Goal: Task Accomplishment & Management: Manage account settings

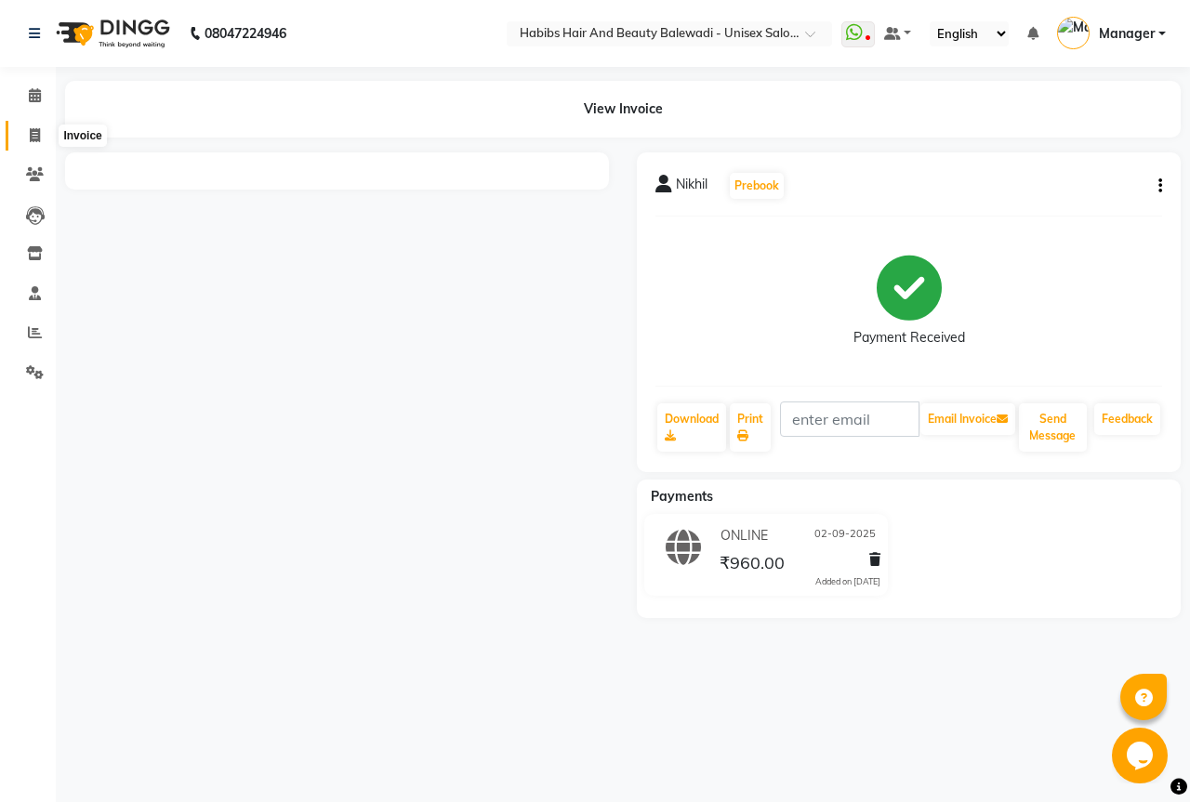
click at [35, 141] on icon at bounding box center [35, 135] width 10 height 14
select select "service"
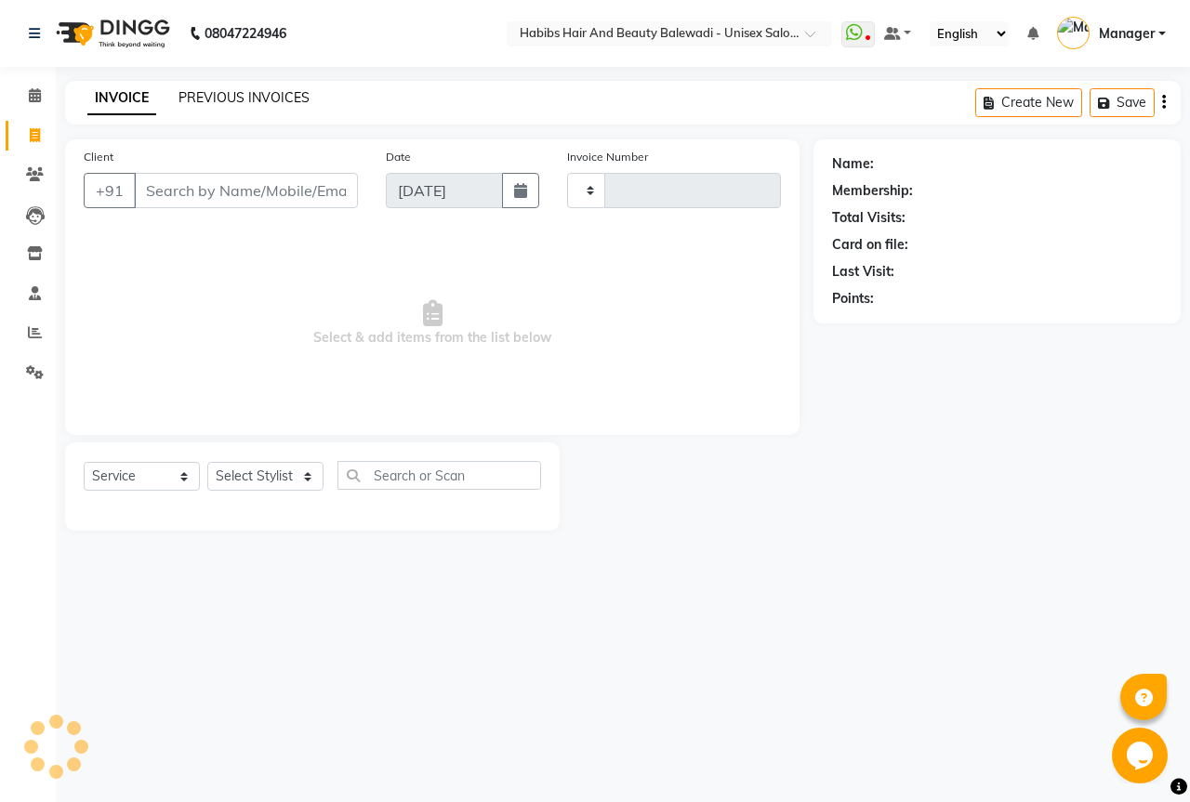
type input "6267"
select select "5902"
click at [292, 103] on link "PREVIOUS INVOICES" at bounding box center [243, 97] width 131 height 17
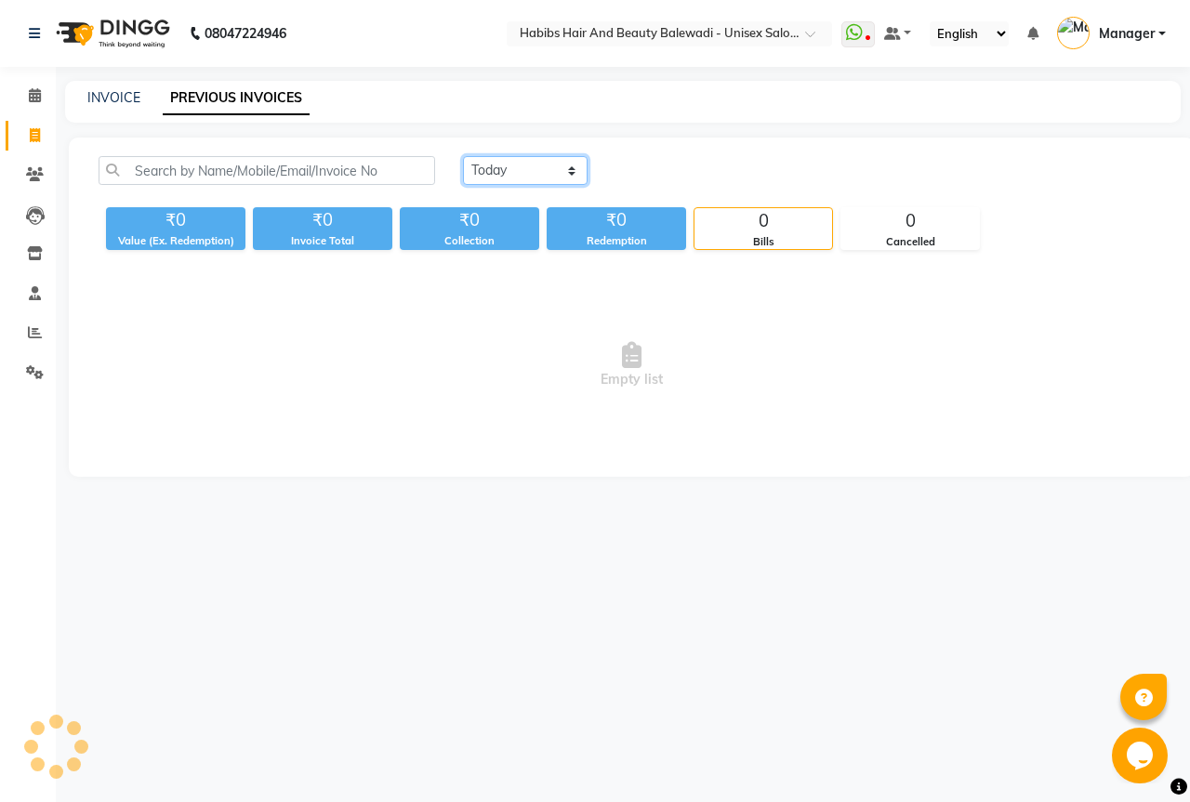
click at [517, 164] on select "Today Yesterday Custom Range" at bounding box center [525, 170] width 125 height 29
select select "yesterday"
click at [463, 156] on select "Today Yesterday Custom Range" at bounding box center [525, 170] width 125 height 29
drag, startPoint x: 517, startPoint y: 162, endPoint x: 512, endPoint y: 178, distance: 17.4
click at [517, 162] on select "[DATE] [DATE] Custom Range" at bounding box center [525, 170] width 125 height 29
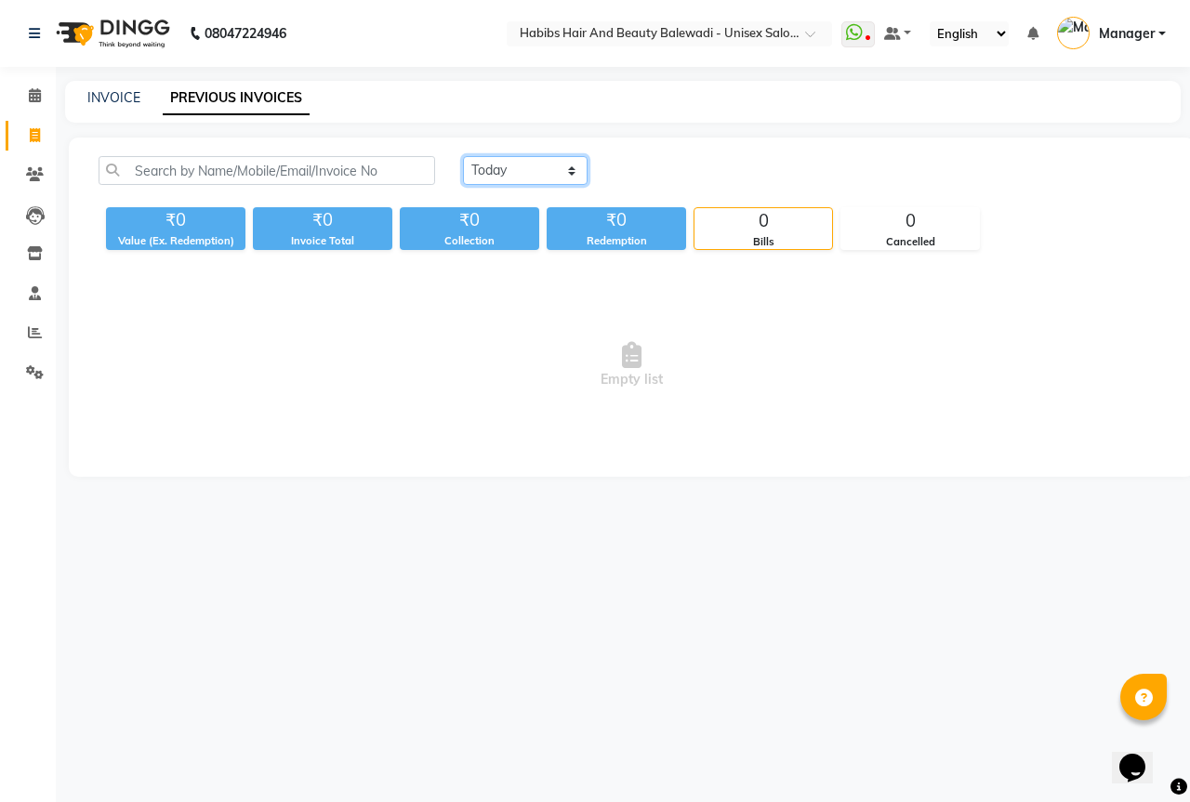
select select "yesterday"
click at [463, 156] on select "Today Yesterday Custom Range" at bounding box center [525, 170] width 125 height 29
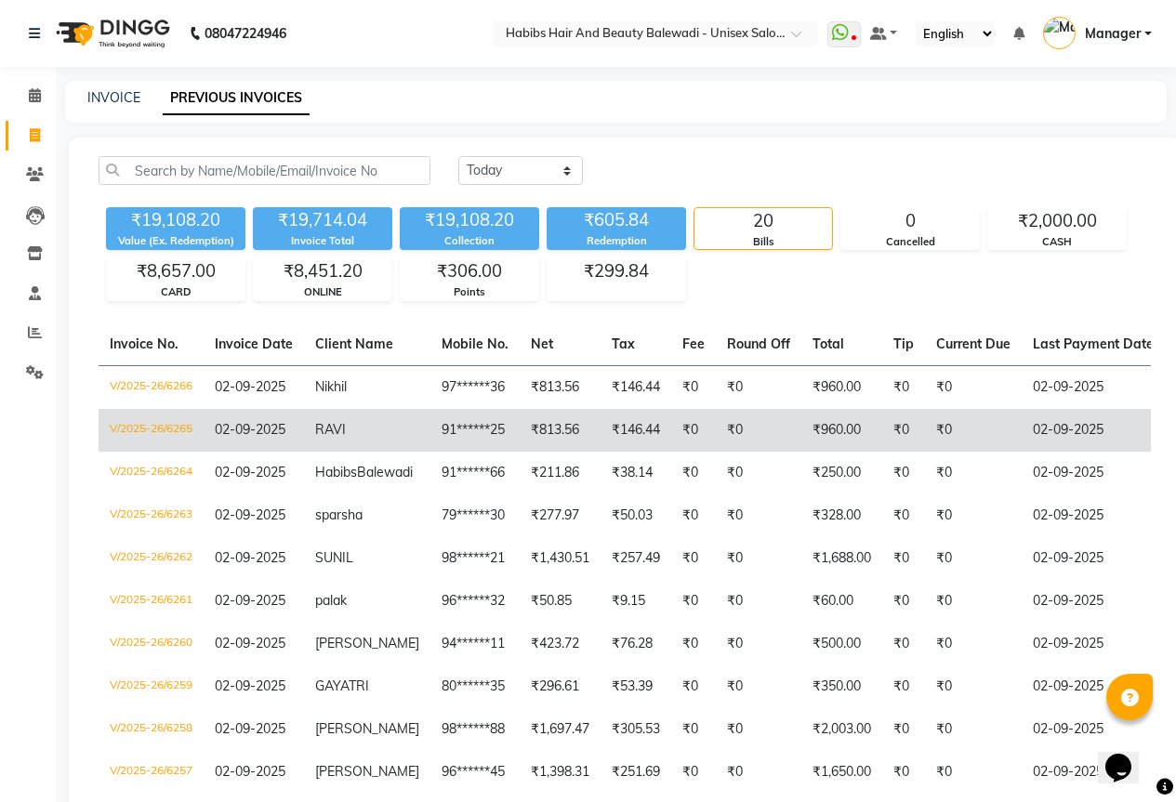
click at [327, 421] on span "RAVI" at bounding box center [330, 429] width 31 height 17
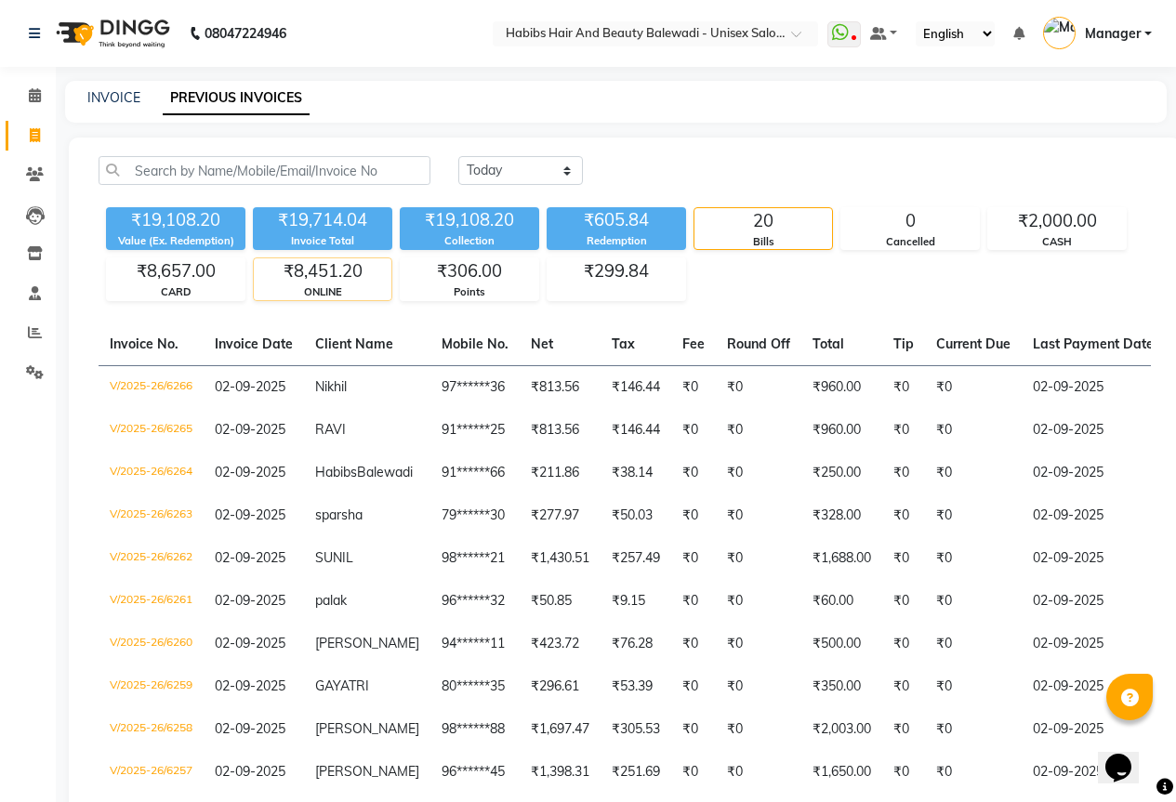
click at [354, 293] on div "ONLINE" at bounding box center [323, 292] width 138 height 16
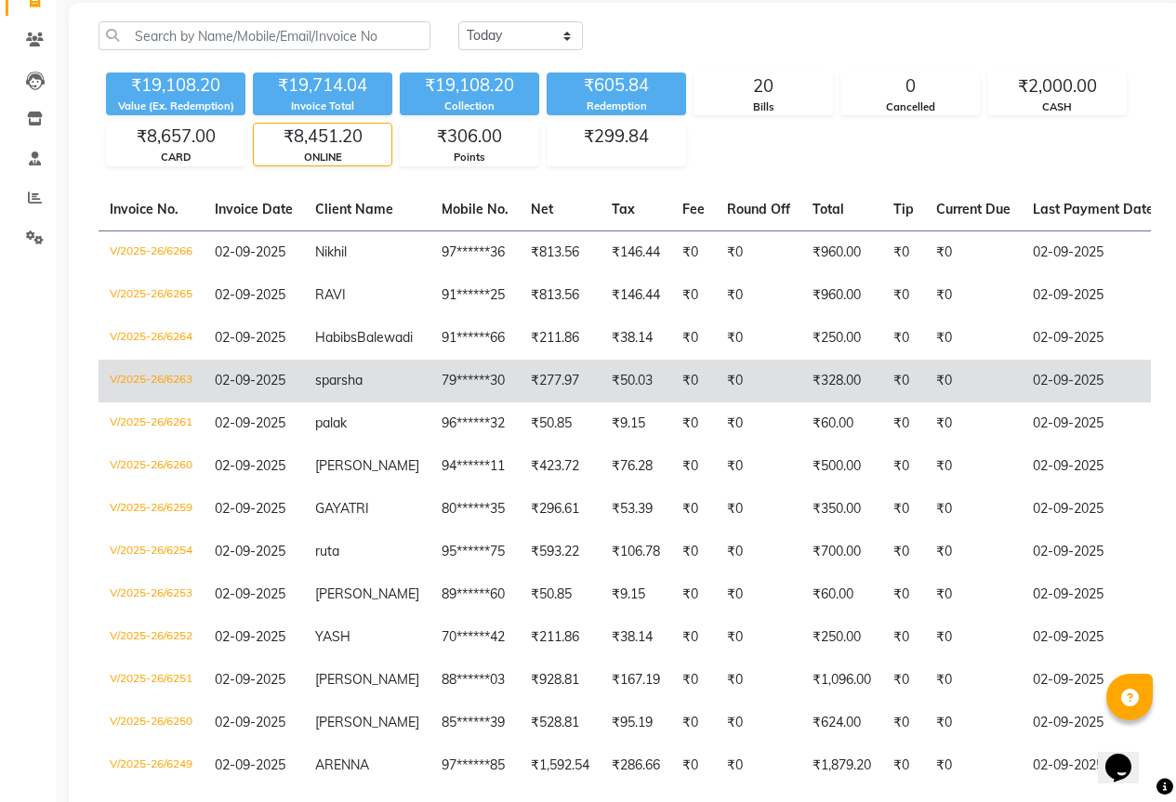
scroll to position [93, 0]
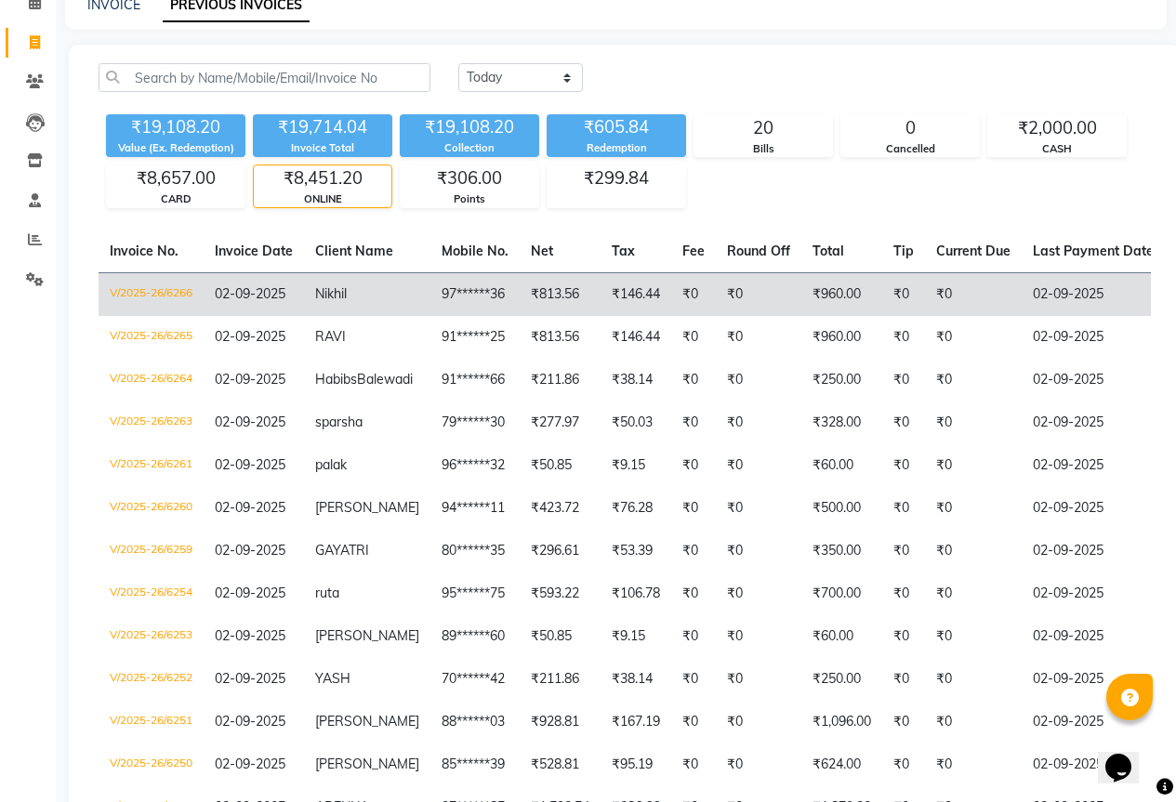
click at [353, 298] on td "Nikhil" at bounding box center [367, 294] width 126 height 44
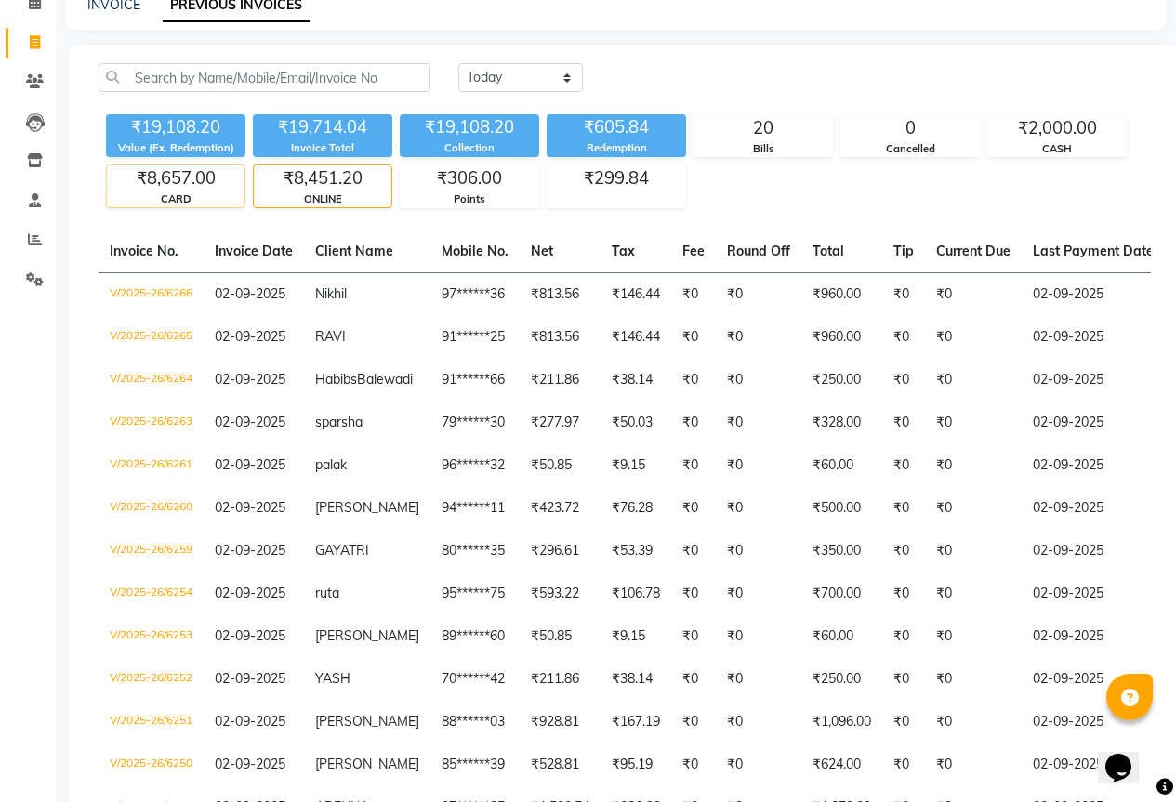
click at [215, 188] on div "₹8,657.00" at bounding box center [176, 178] width 138 height 26
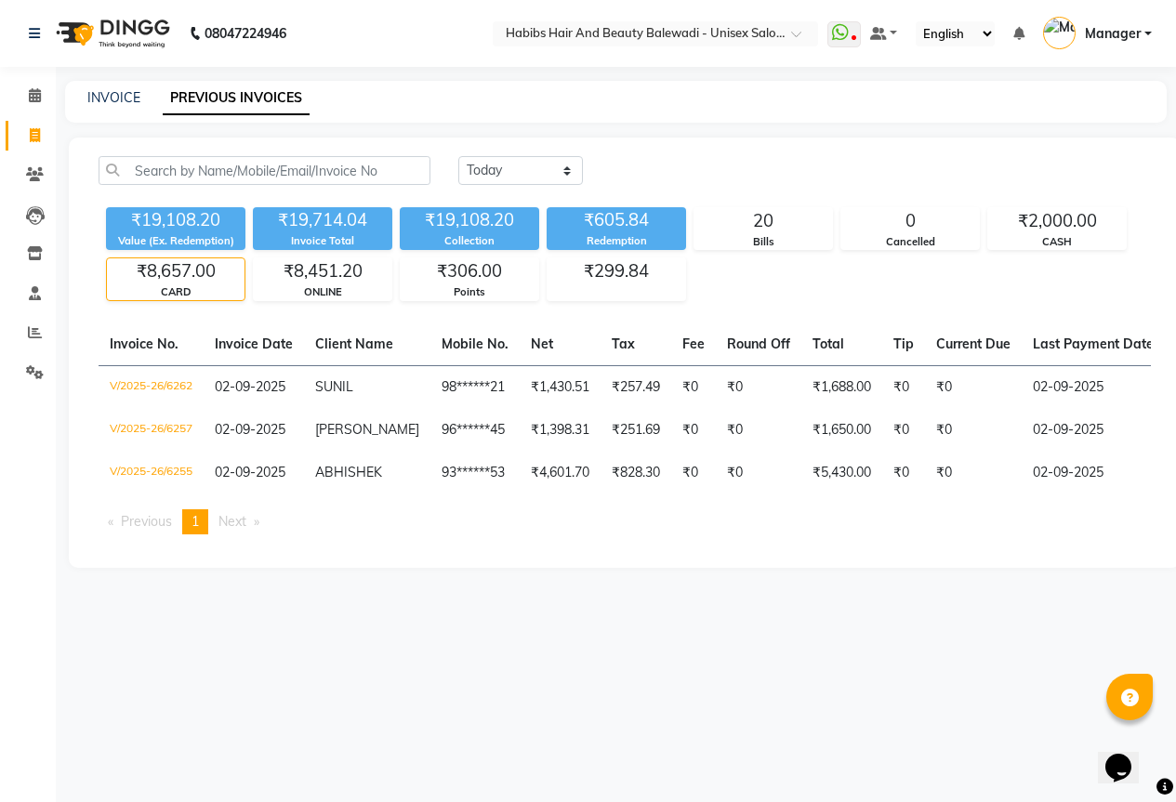
scroll to position [0, 0]
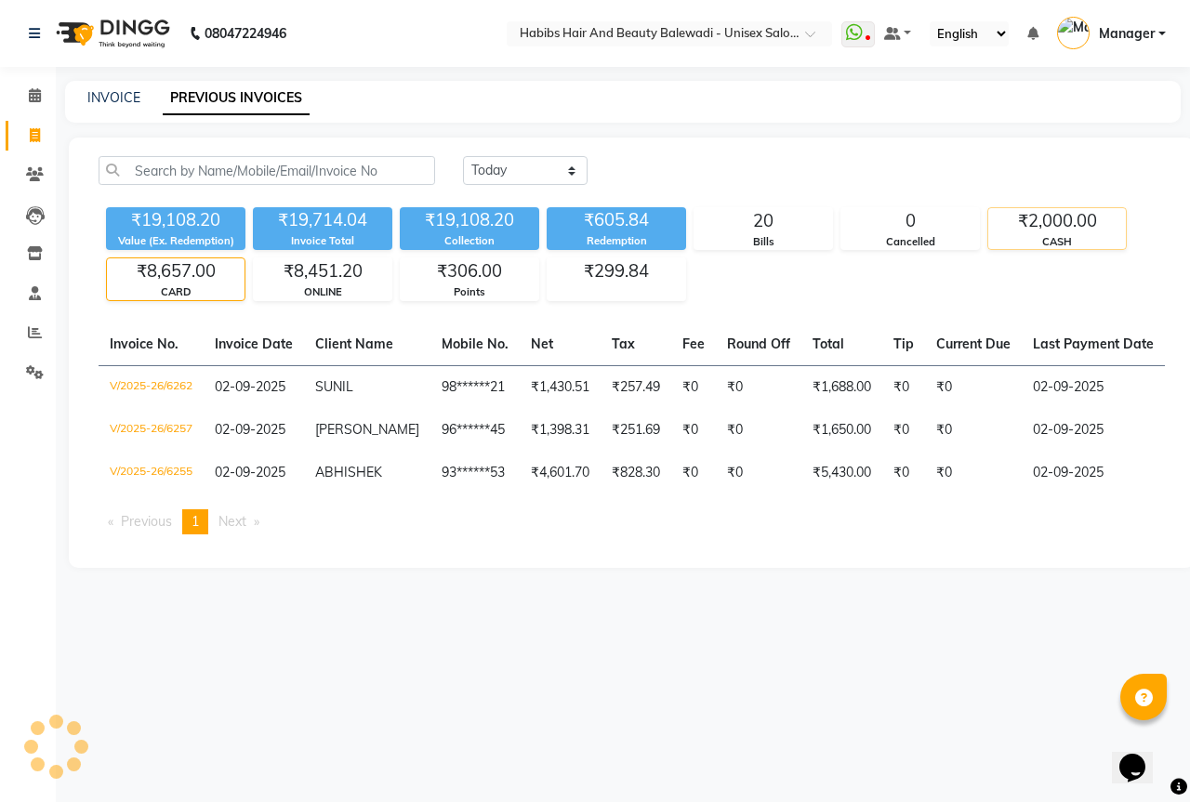
click at [1060, 227] on div "₹2,000.00" at bounding box center [1057, 221] width 138 height 26
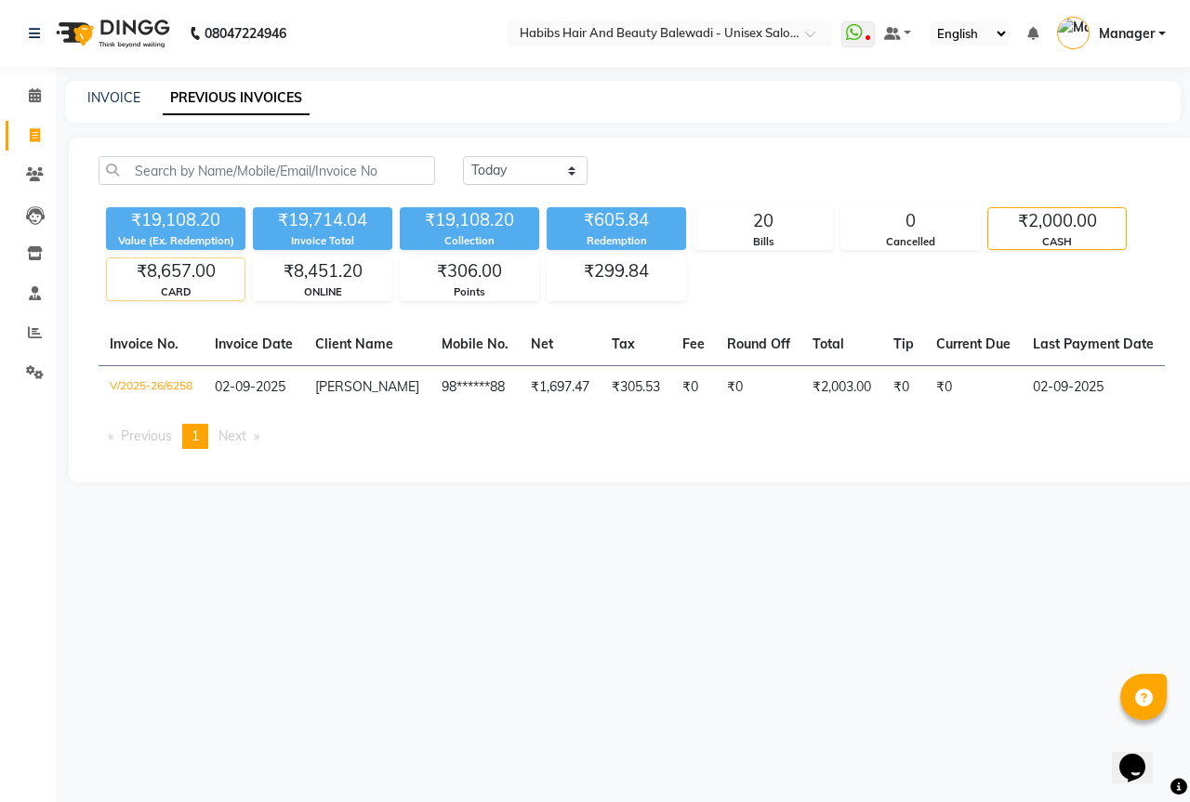
click at [178, 269] on div "₹8,657.00" at bounding box center [176, 271] width 138 height 26
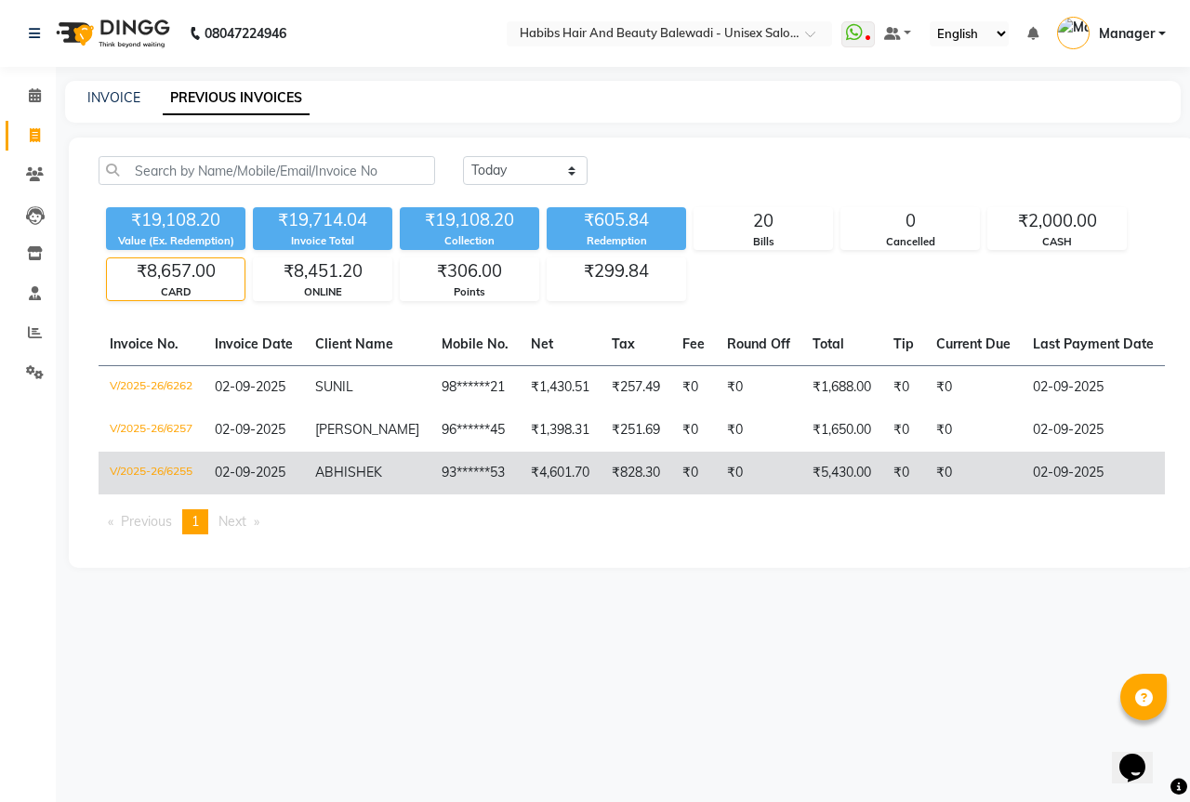
click at [362, 476] on span "ABHISHEK" at bounding box center [348, 472] width 67 height 17
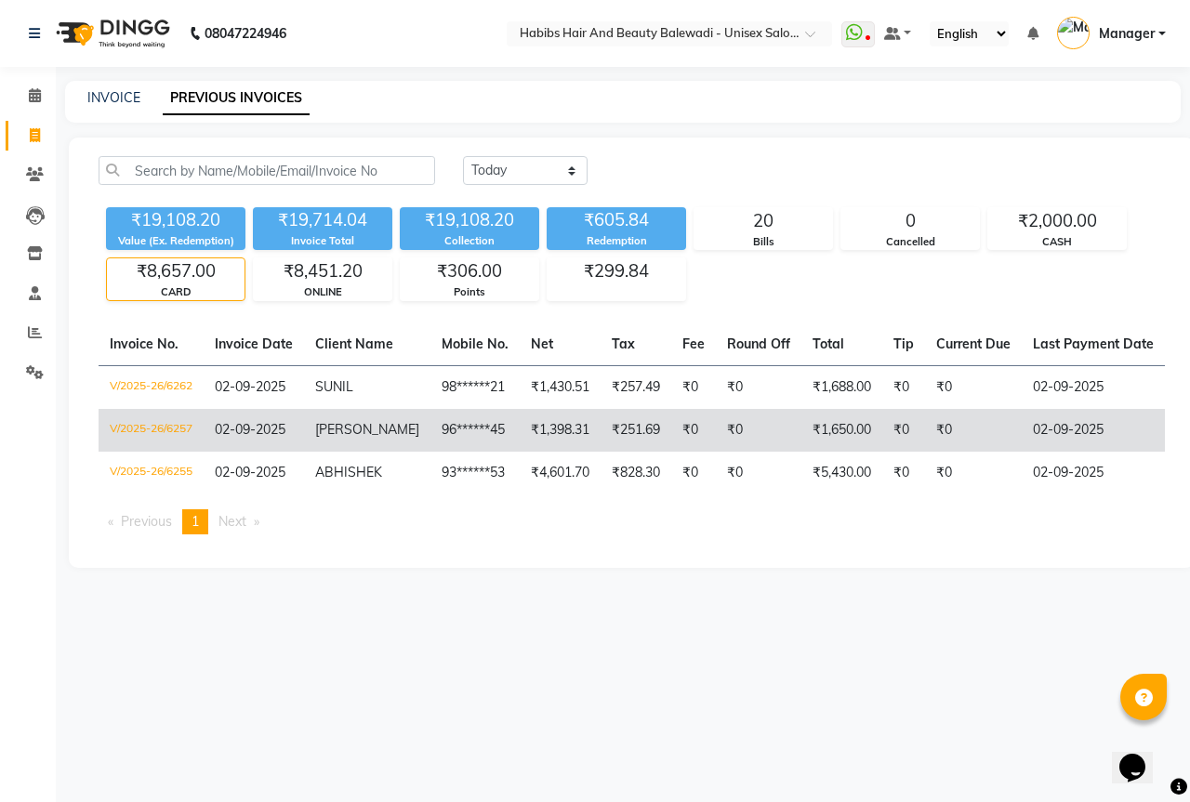
click at [383, 440] on td "suryansh" at bounding box center [367, 430] width 126 height 43
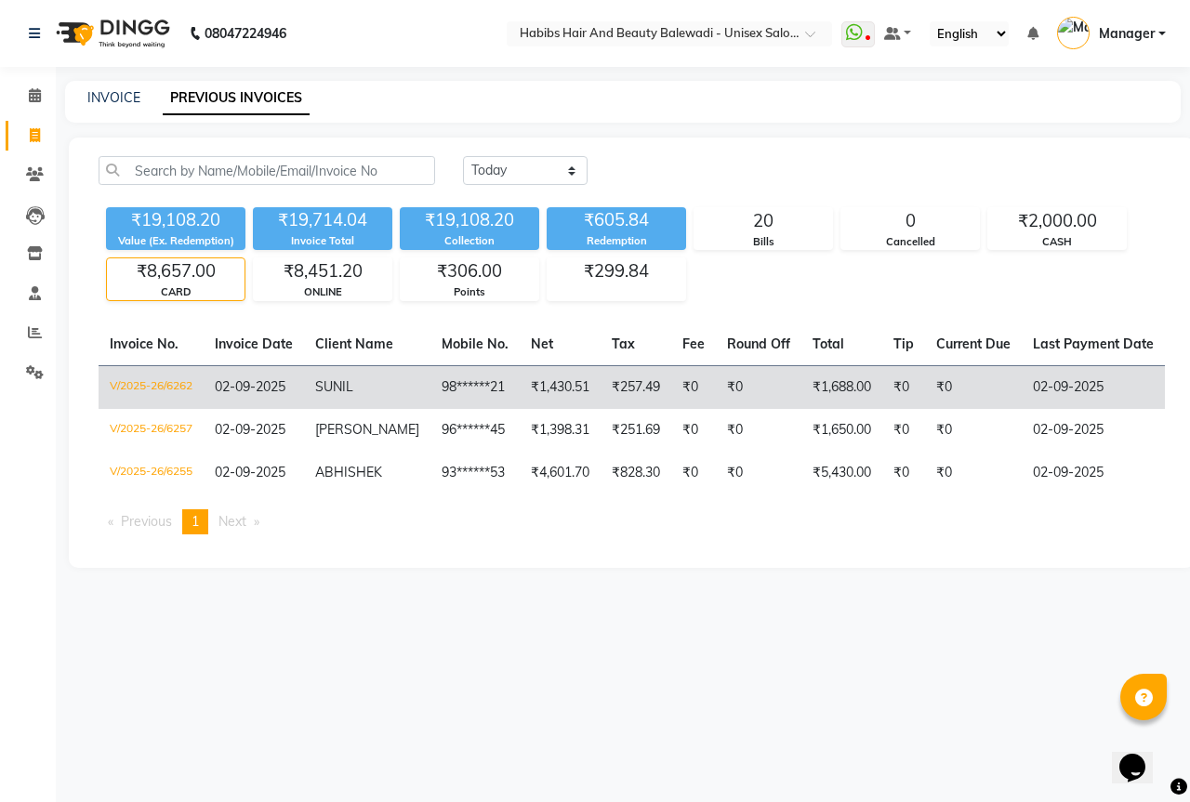
click at [375, 382] on td "SUNIL" at bounding box center [367, 387] width 126 height 44
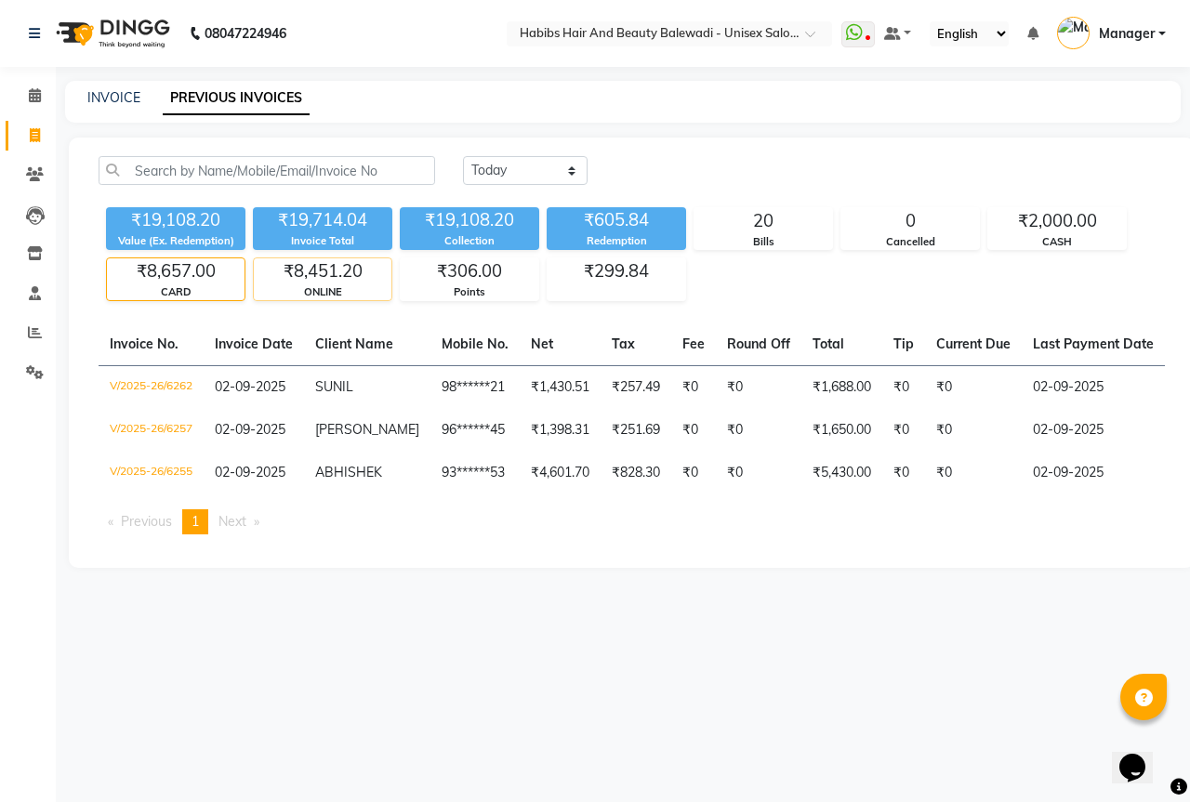
click at [324, 273] on div "₹8,451.20" at bounding box center [323, 271] width 138 height 26
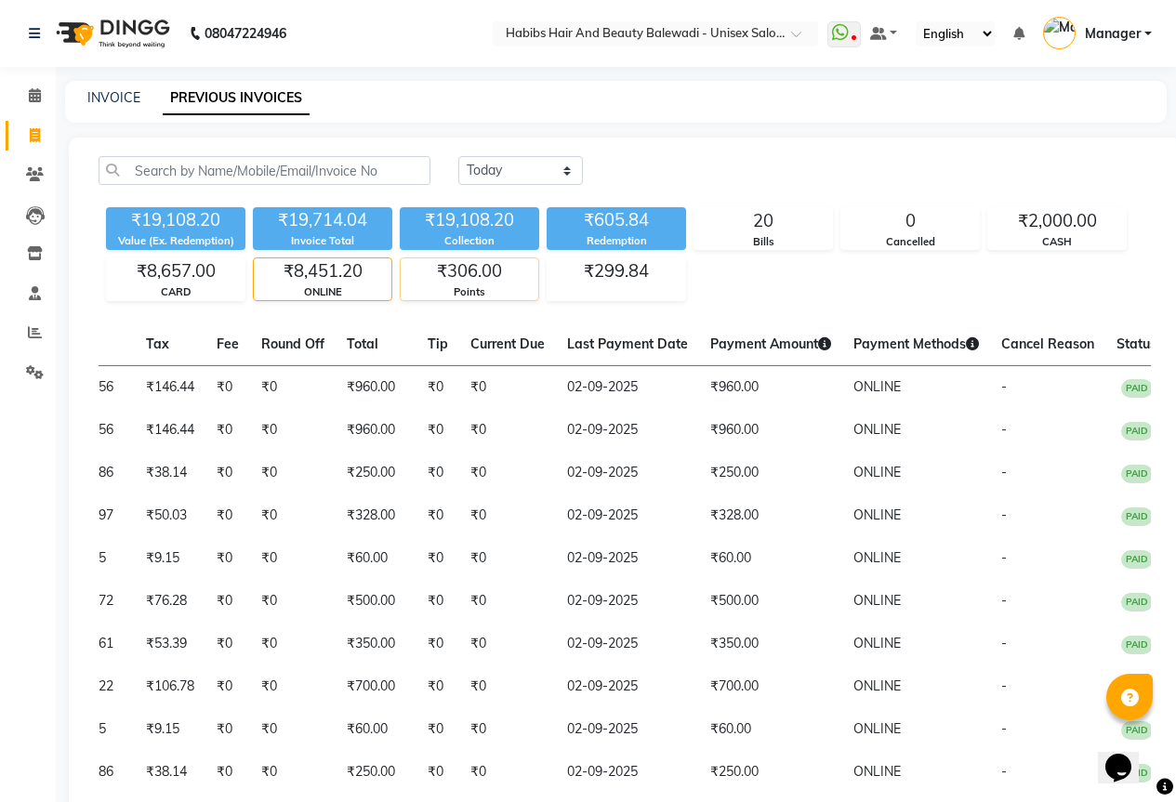
click at [493, 276] on div "₹306.00" at bounding box center [470, 271] width 138 height 26
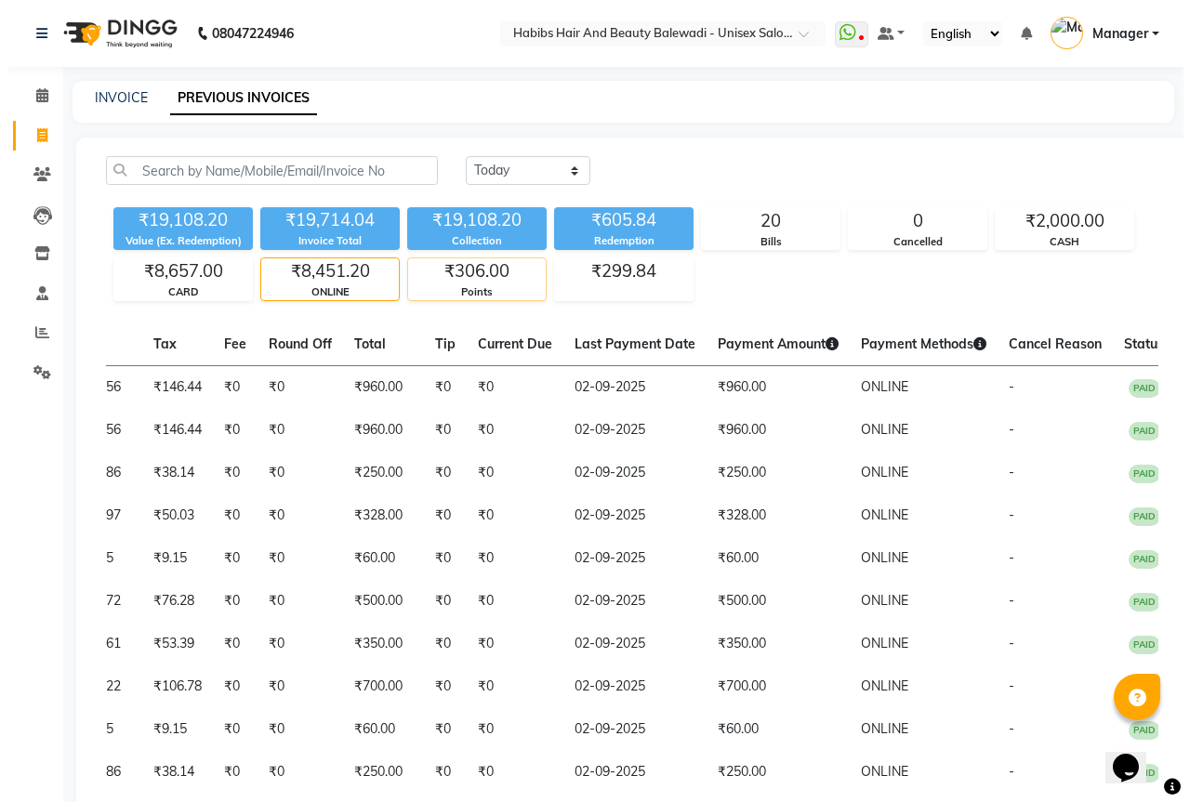
scroll to position [0, 452]
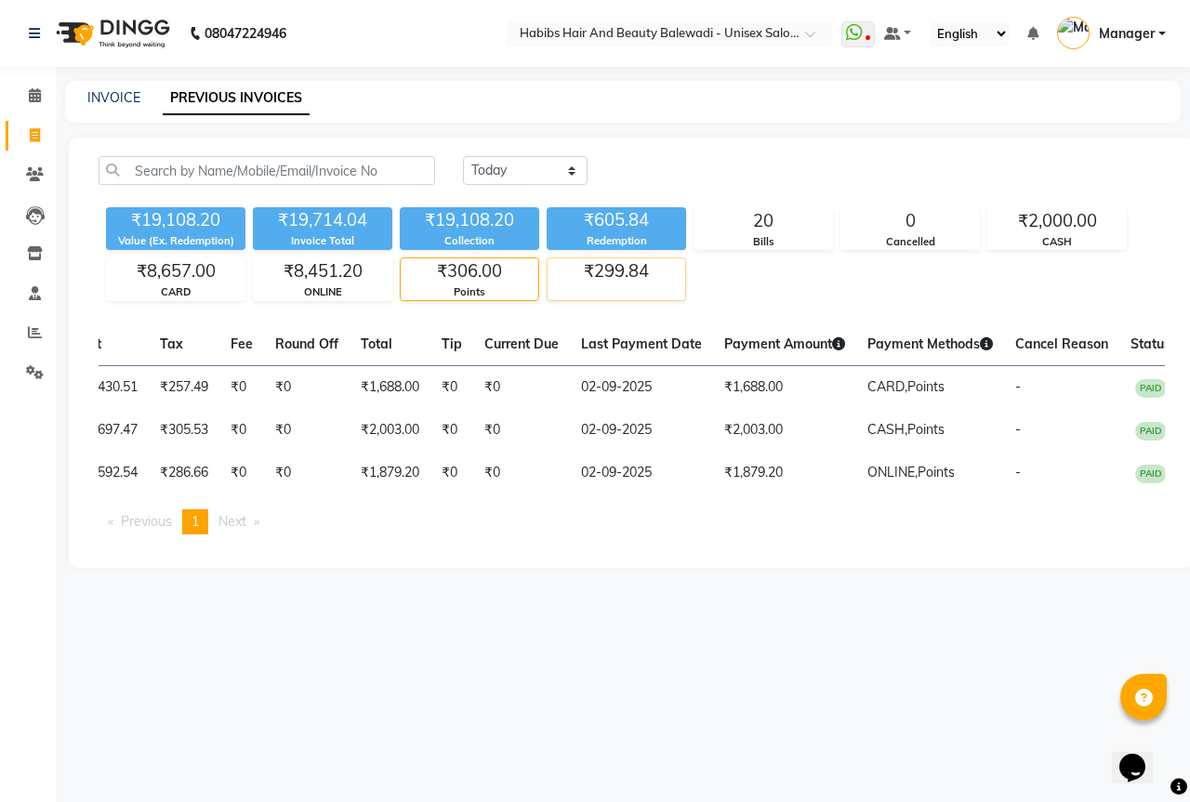
click at [650, 273] on div "₹299.84" at bounding box center [616, 271] width 138 height 26
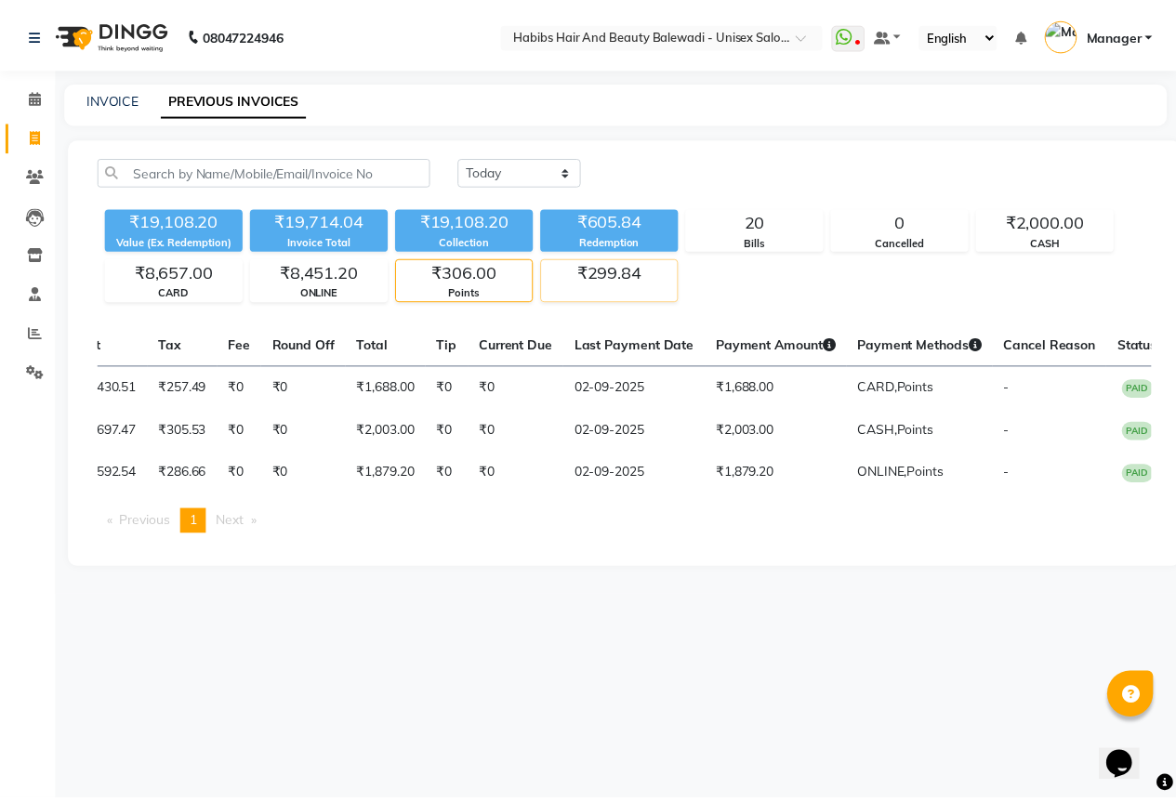
scroll to position [0, 402]
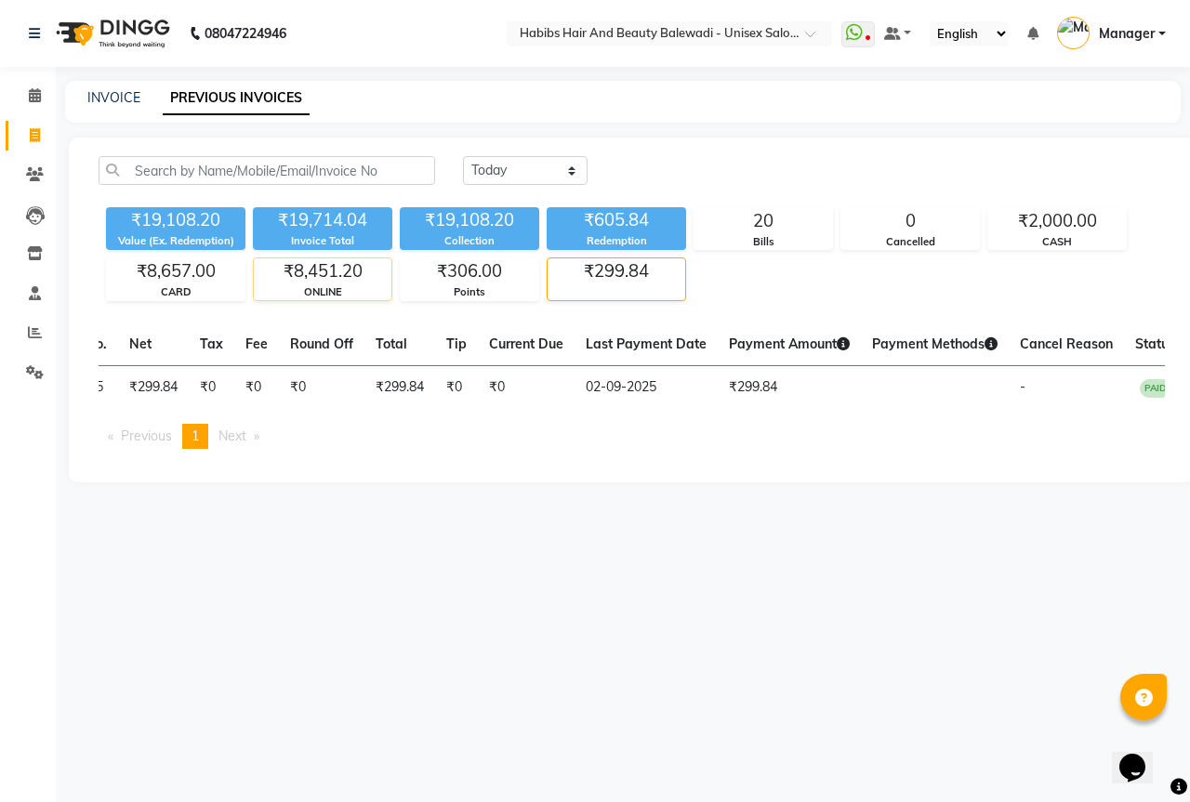
click at [348, 286] on div "ONLINE" at bounding box center [323, 292] width 138 height 16
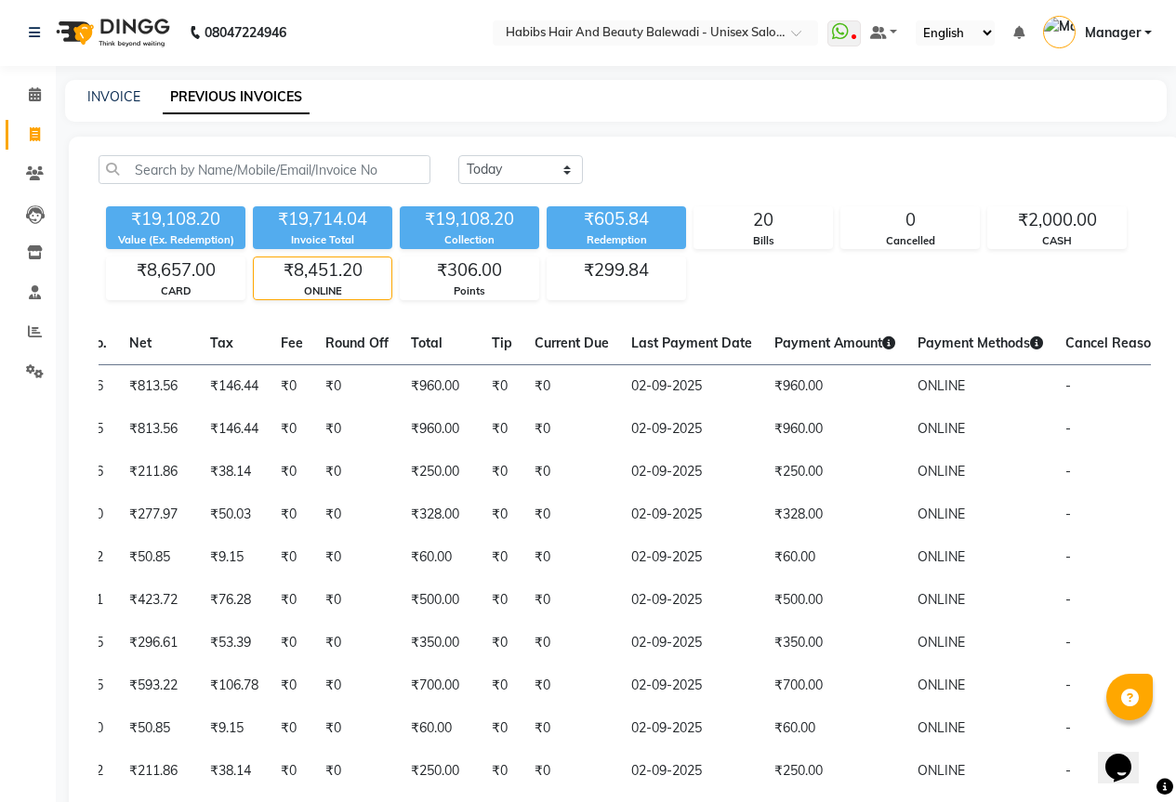
scroll to position [0, 0]
click at [213, 284] on div "₹8,657.00" at bounding box center [176, 271] width 138 height 26
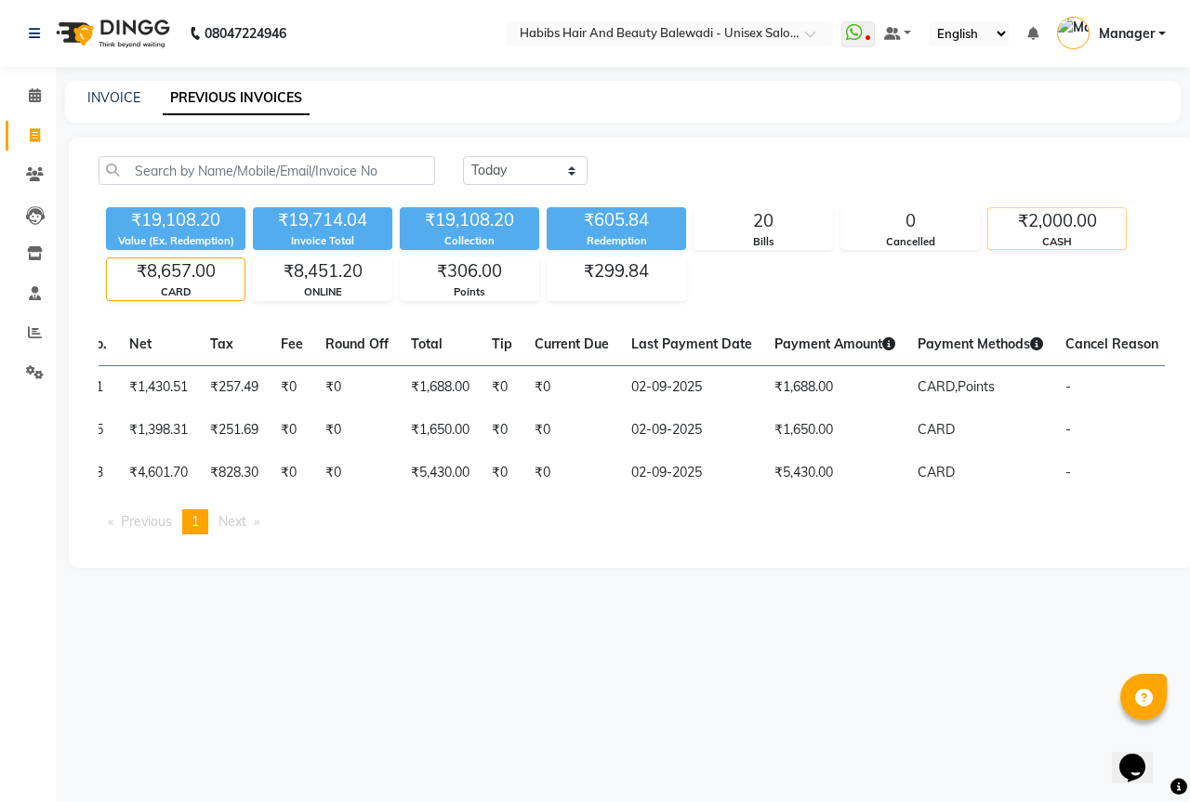
click at [1073, 223] on div "₹2,000.00" at bounding box center [1057, 221] width 138 height 26
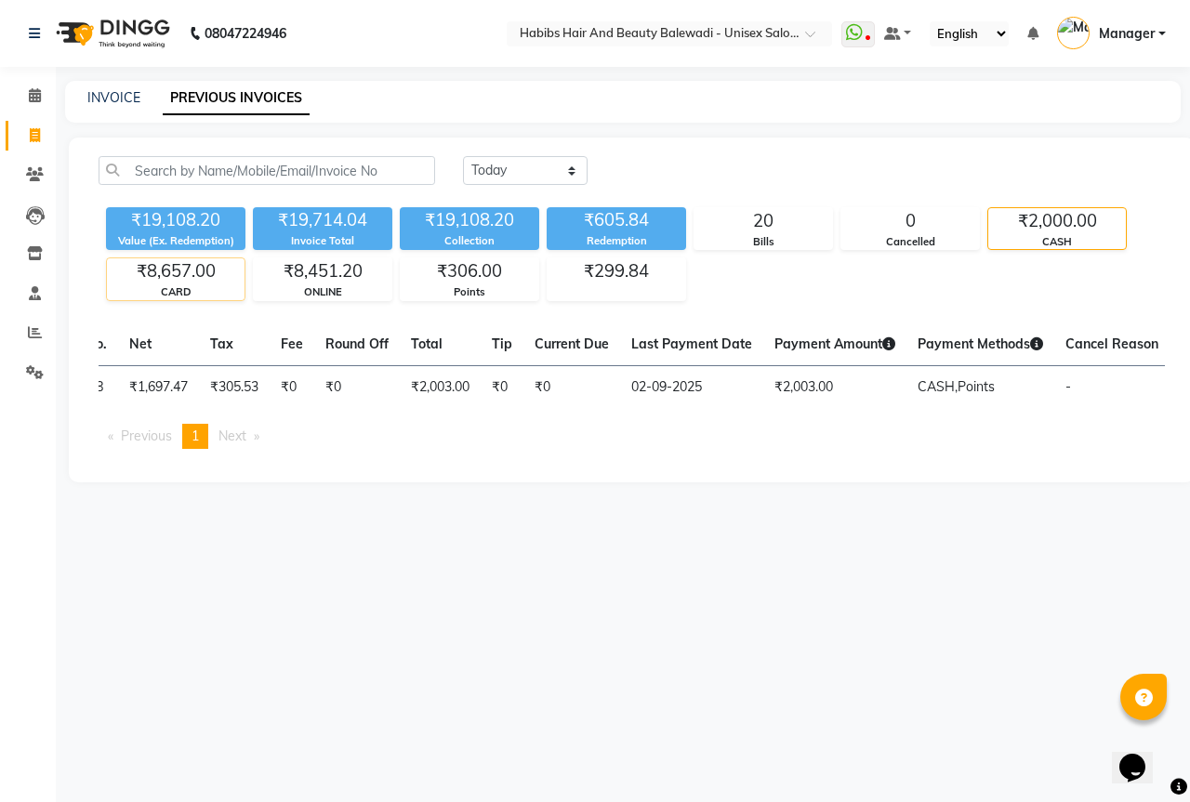
click at [200, 285] on div "CARD" at bounding box center [176, 292] width 138 height 16
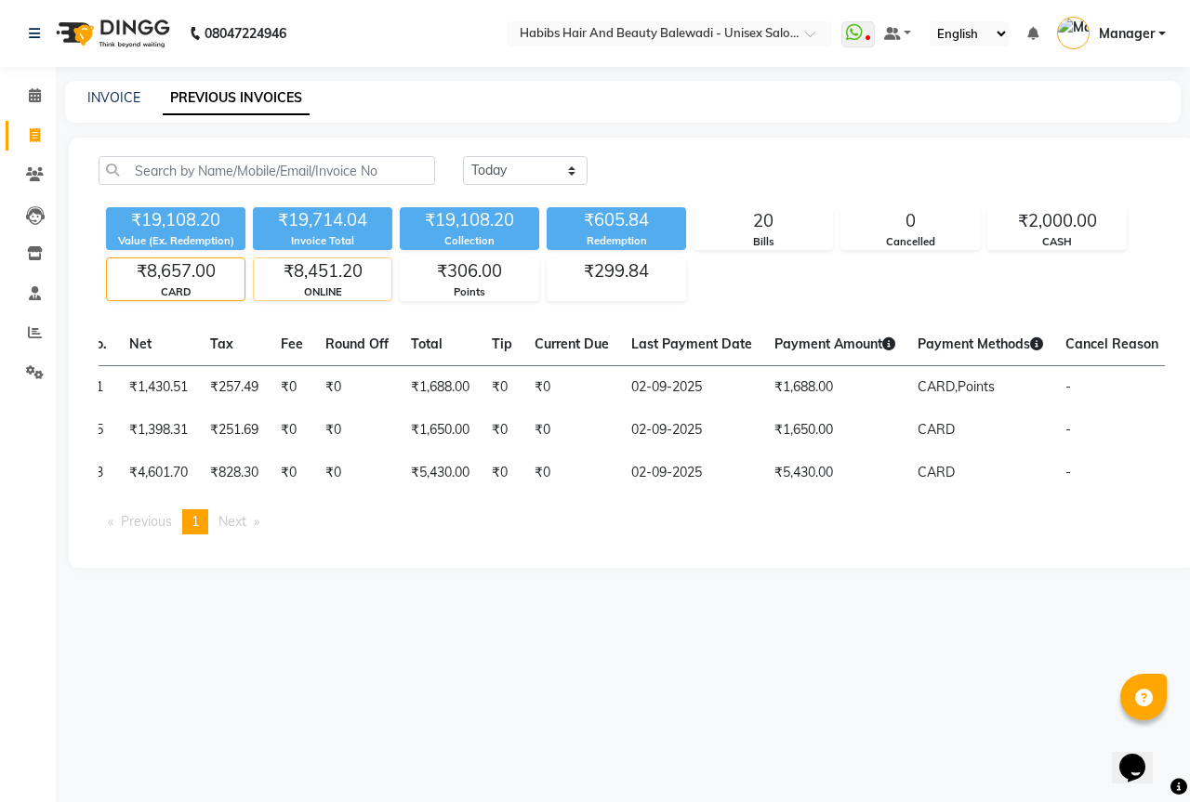
click at [339, 277] on div "₹8,451.20" at bounding box center [323, 271] width 138 height 26
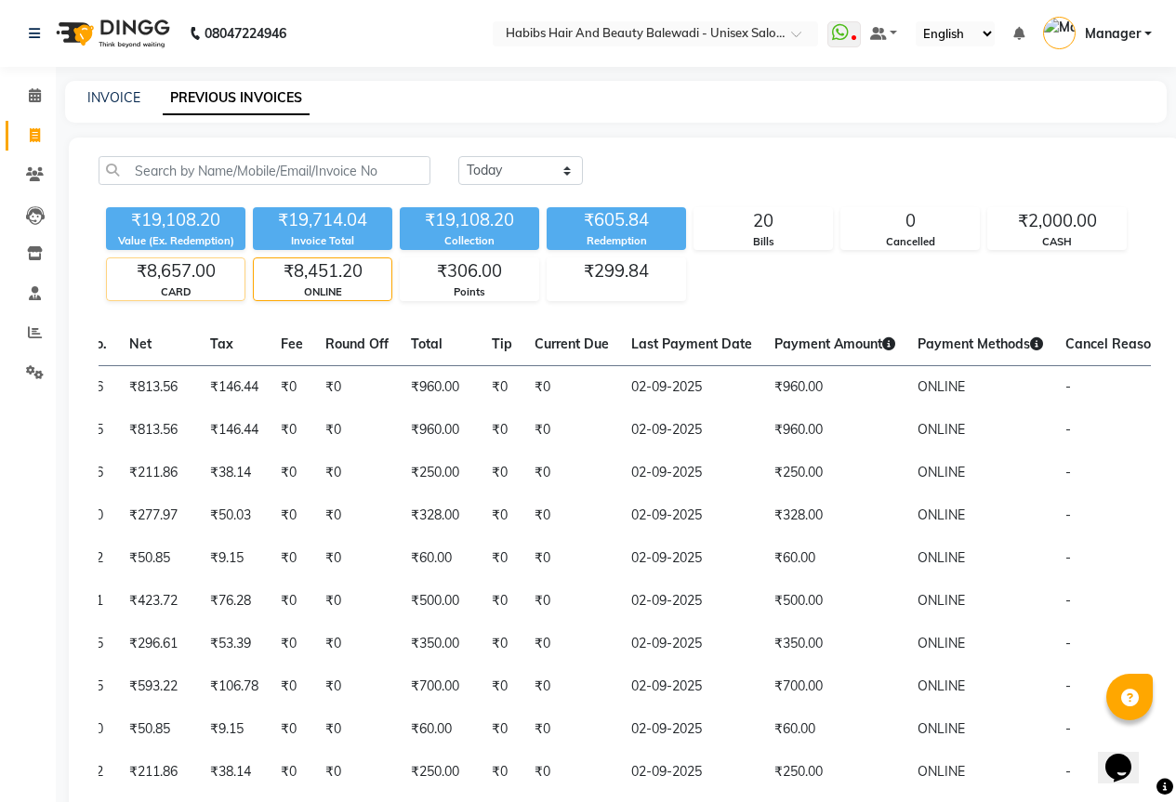
click at [197, 271] on div "₹8,657.00" at bounding box center [176, 271] width 138 height 26
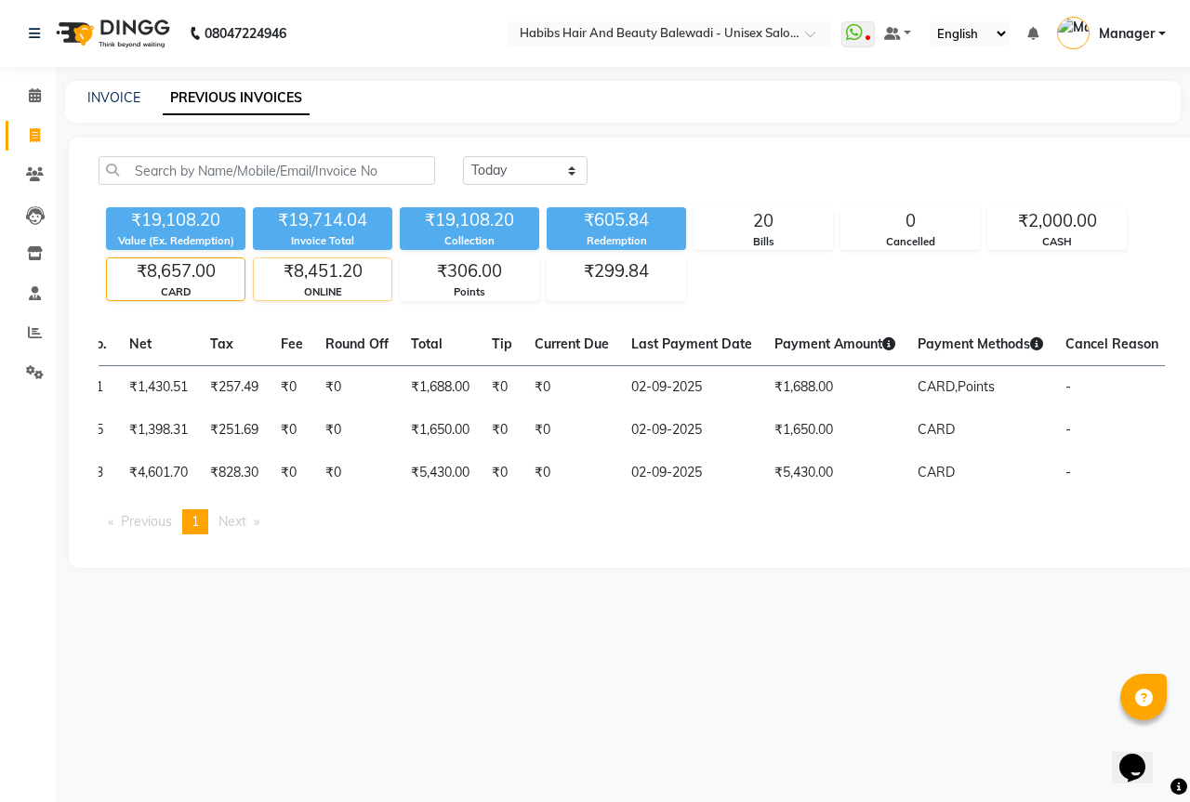
click at [337, 294] on div "ONLINE" at bounding box center [323, 292] width 138 height 16
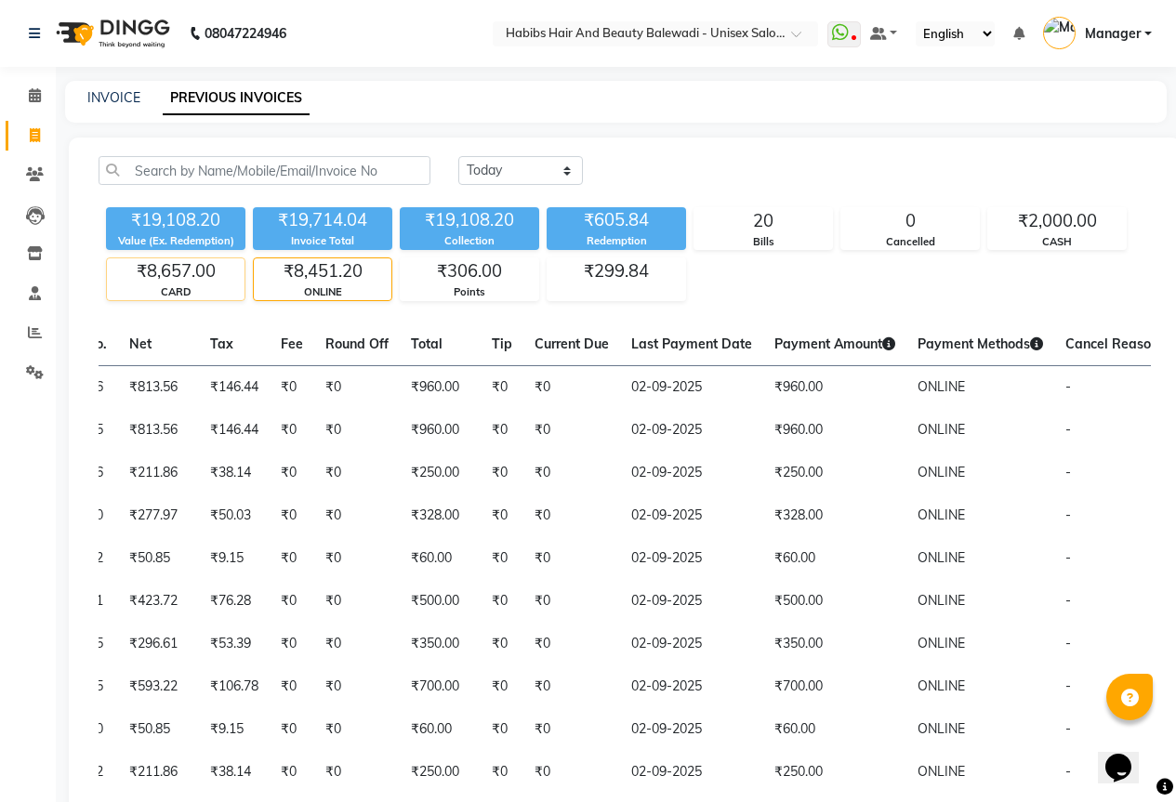
click at [178, 281] on div "₹8,657.00" at bounding box center [176, 271] width 138 height 26
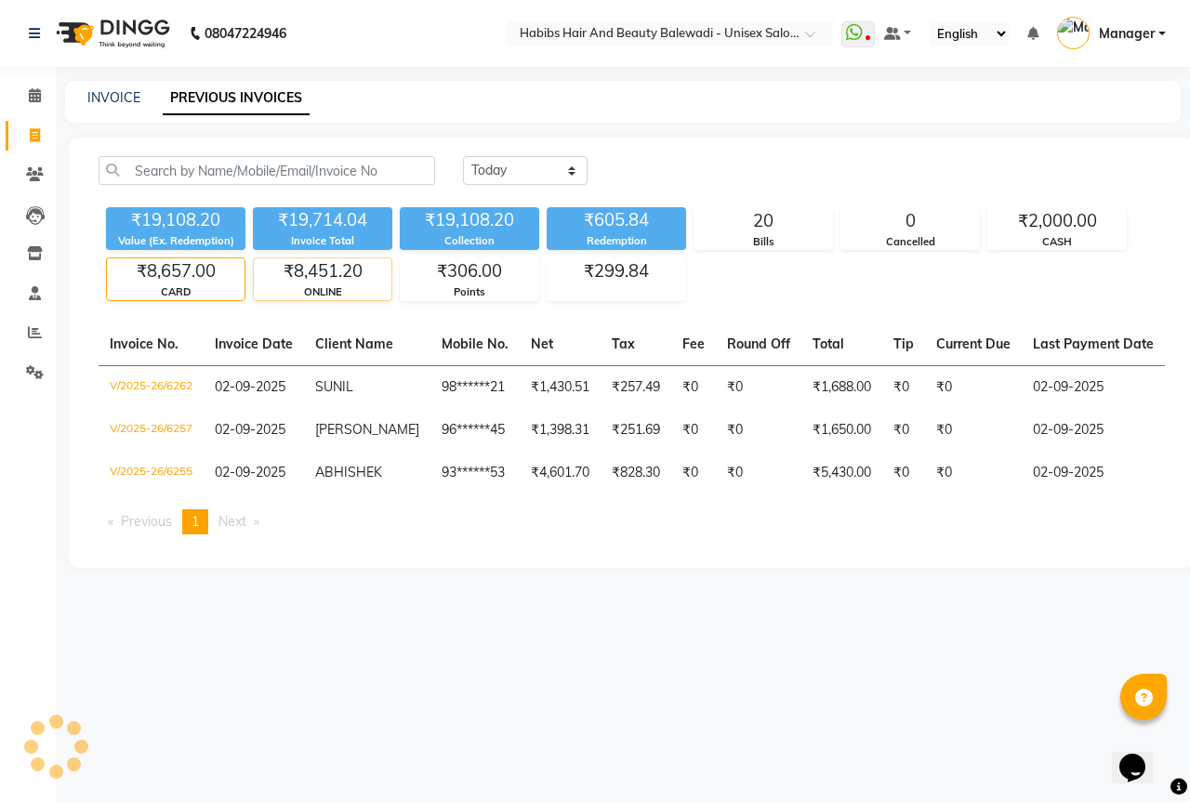
click at [339, 285] on div "ONLINE" at bounding box center [323, 292] width 138 height 16
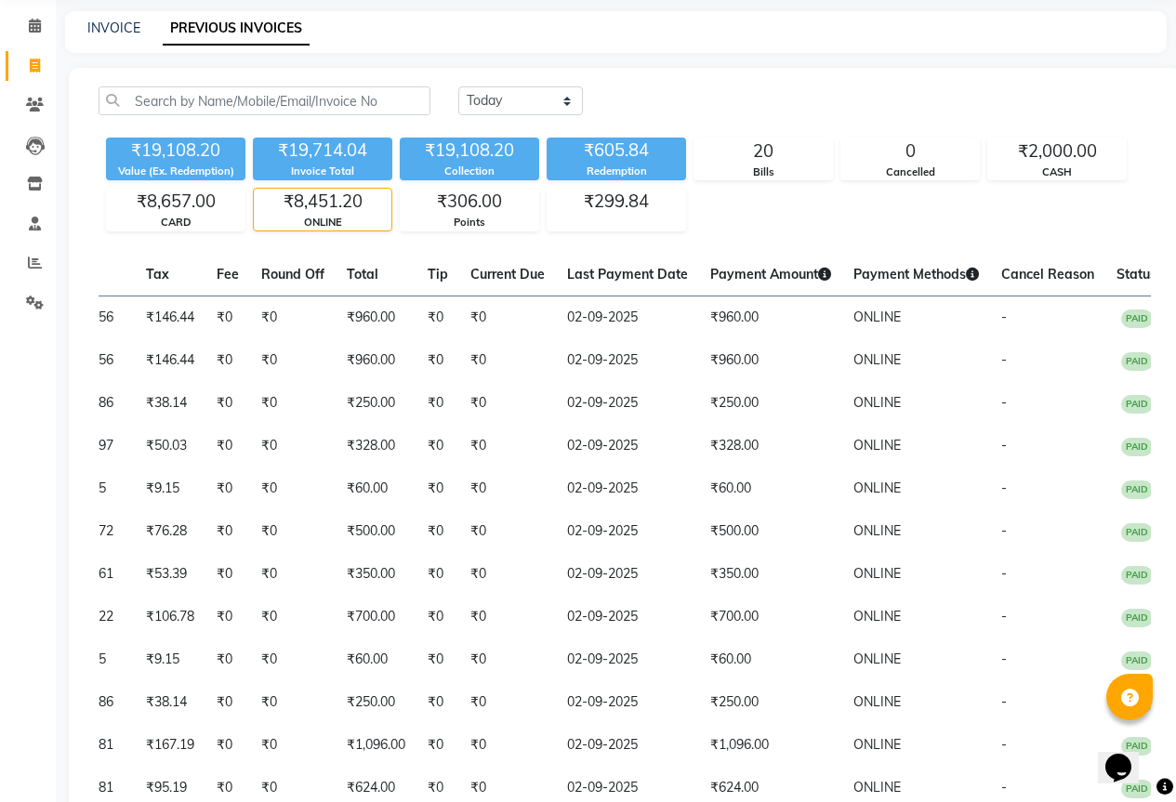
scroll to position [60, 0]
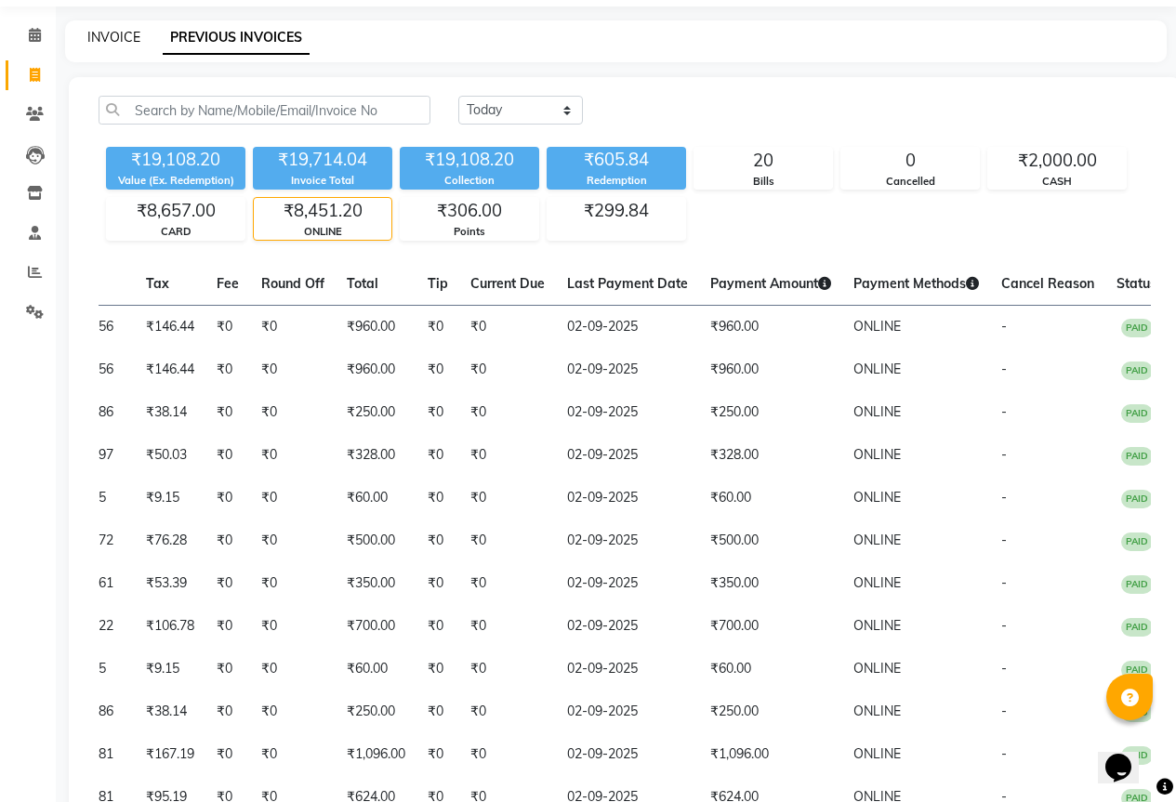
click at [100, 36] on link "INVOICE" at bounding box center [113, 37] width 53 height 17
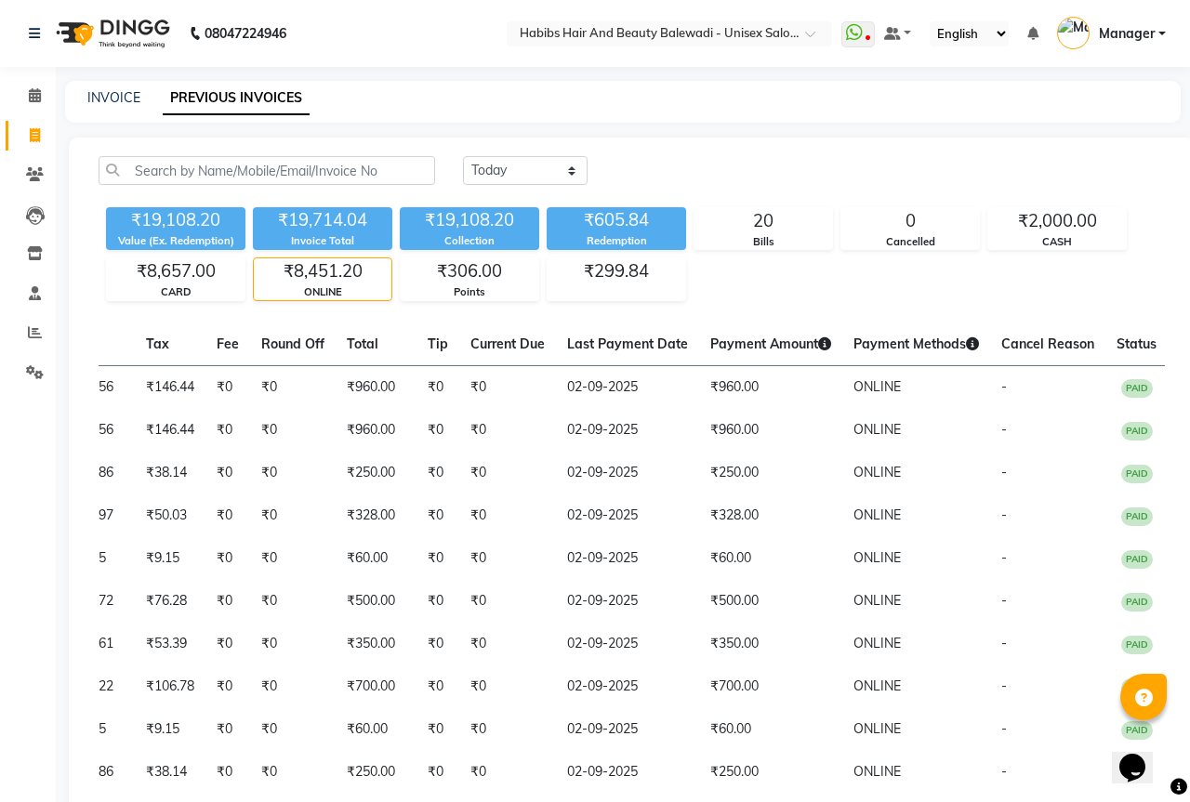
select select "service"
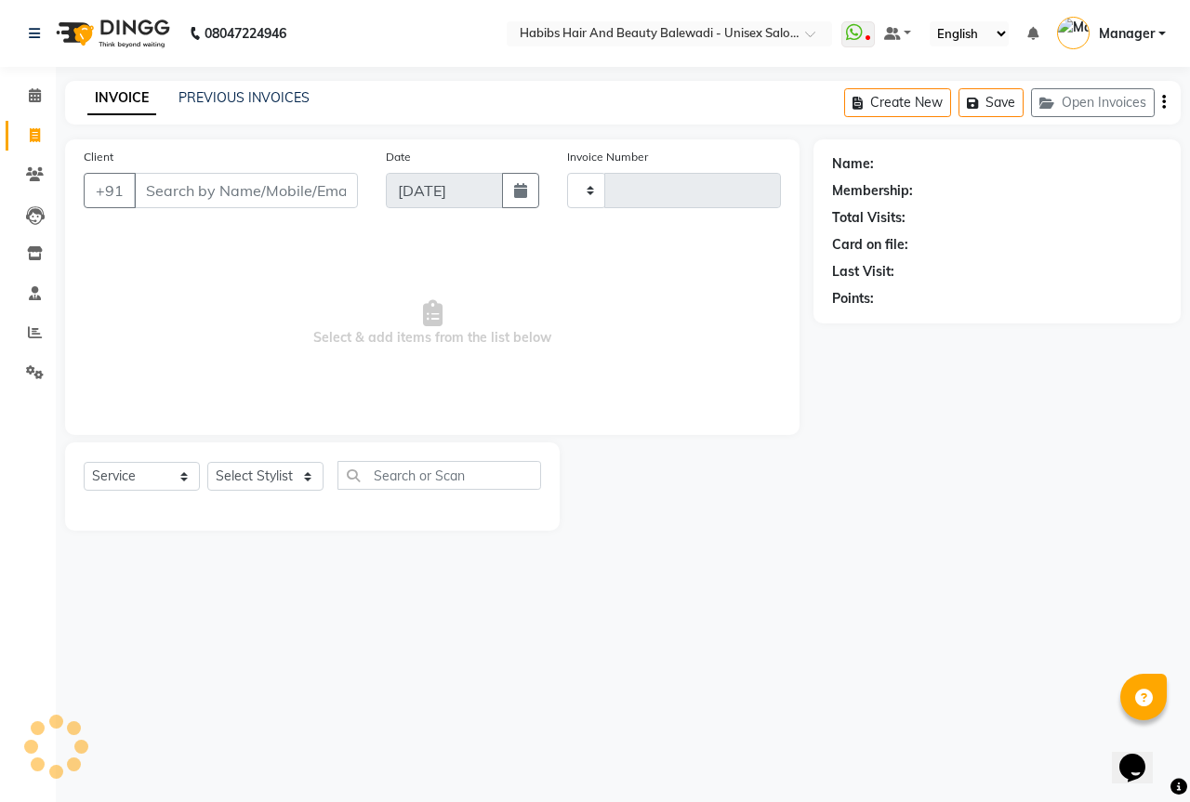
type input "6267"
select select "5902"
click at [237, 190] on input "Client" at bounding box center [246, 190] width 224 height 35
select select "package"
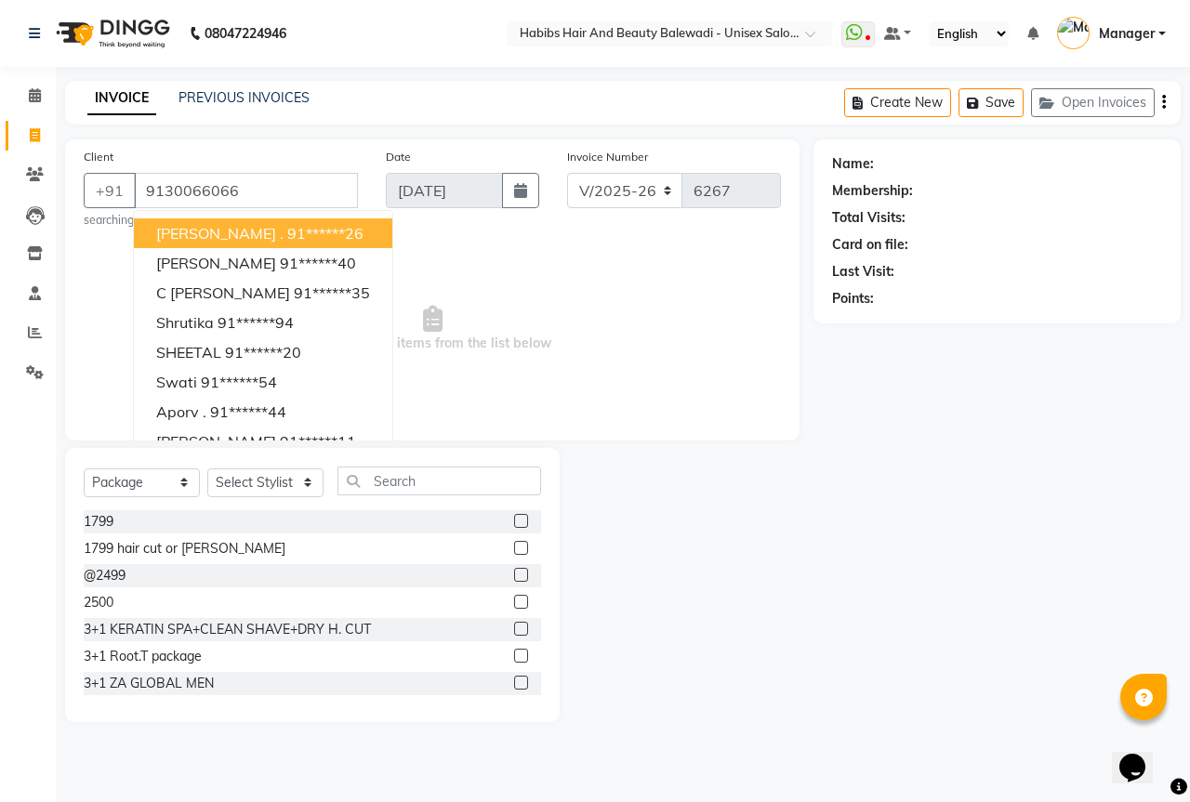
type input "9130066066"
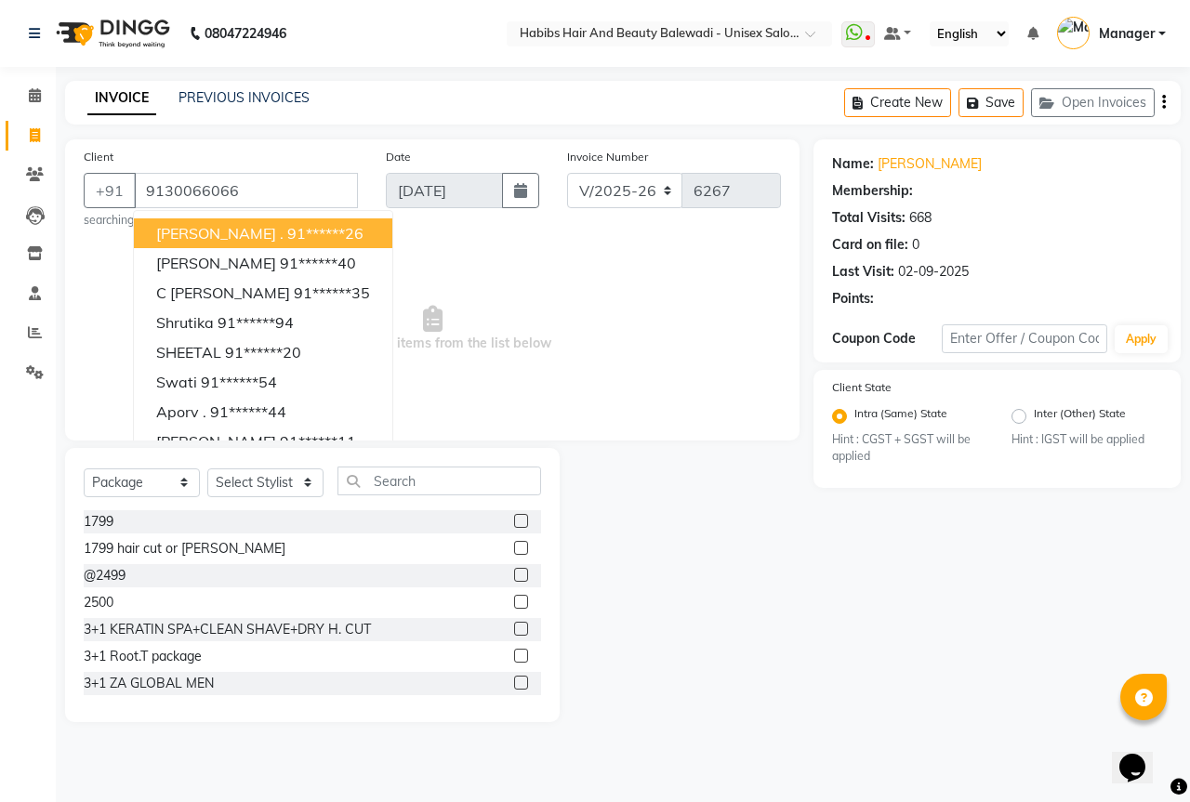
select select "2: Object"
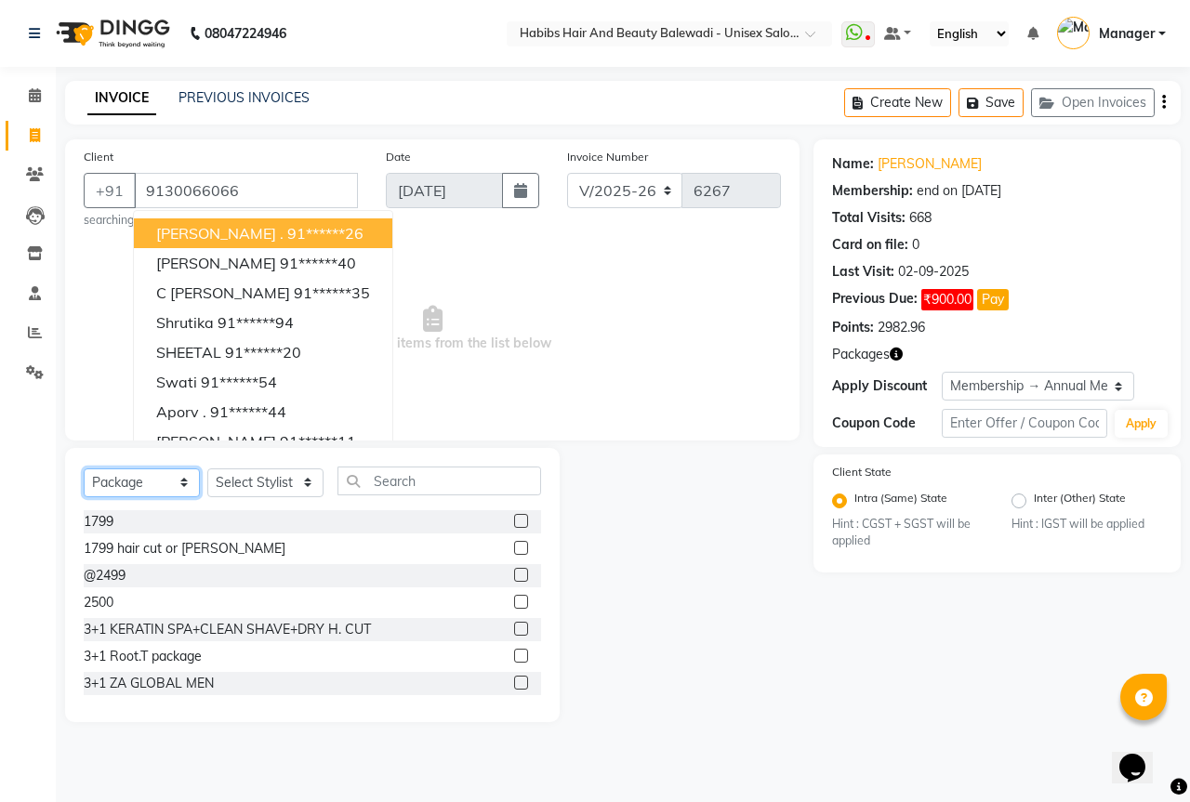
click at [154, 477] on select "Select Service Product Membership Package Voucher Prepaid Gift Card" at bounding box center [142, 482] width 116 height 29
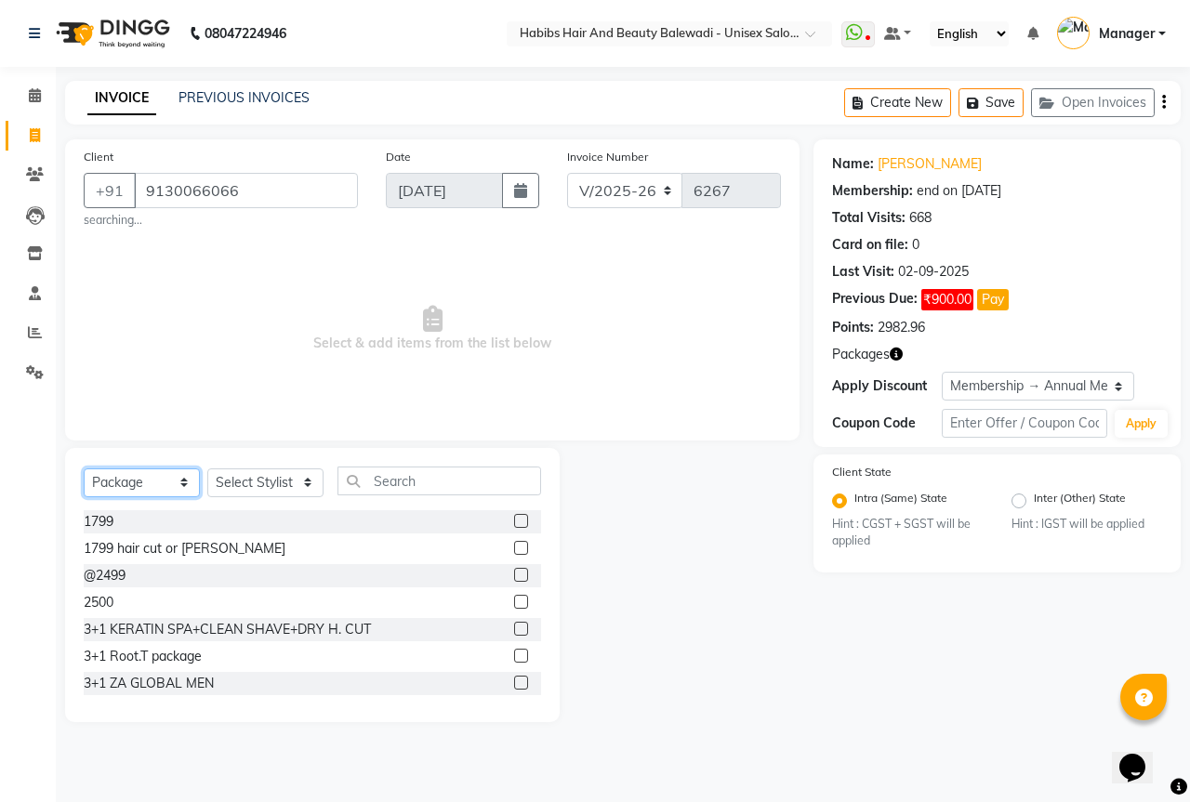
select select "service"
click at [84, 468] on select "Select Service Product Membership Package Voucher Prepaid Gift Card" at bounding box center [142, 482] width 116 height 29
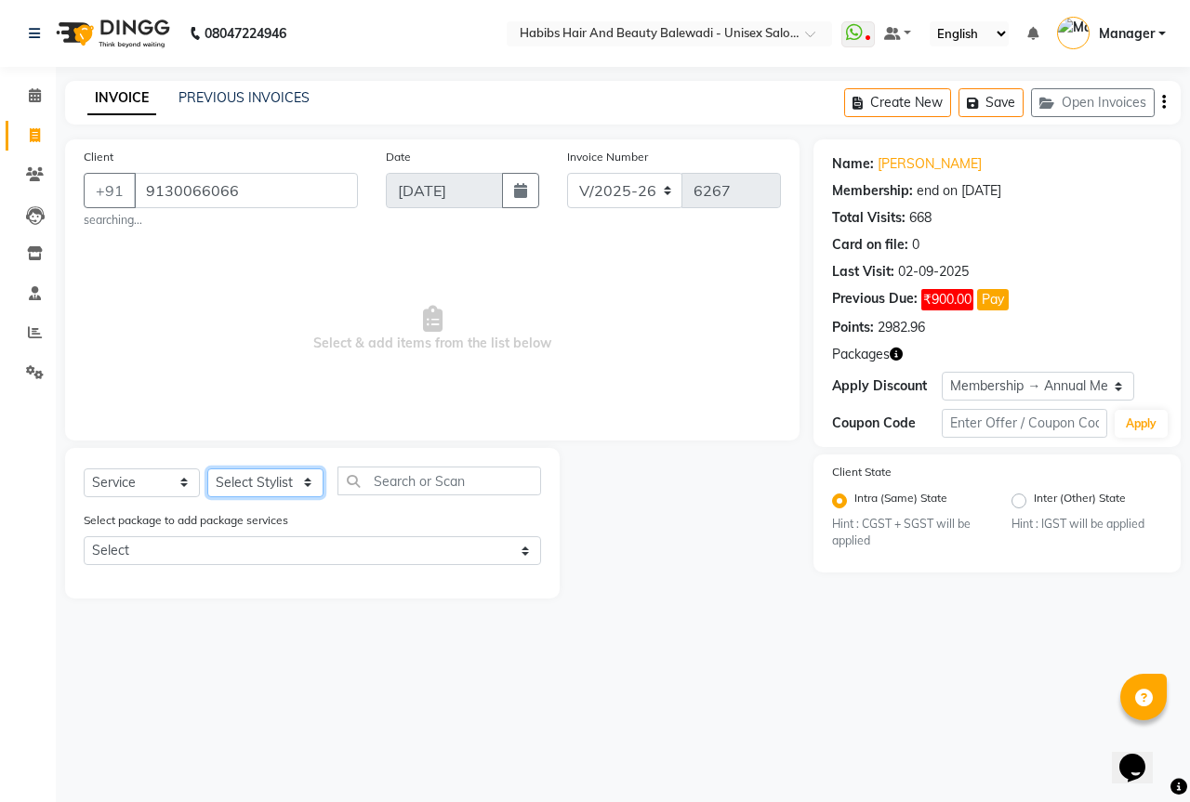
click at [249, 485] on select "Select Stylist Aarti Akshay Gaikwad Ankita Balmiki Bhagvat Dnyaneshwar Borde Ga…" at bounding box center [265, 482] width 116 height 29
select select "82273"
click at [207, 468] on select "Select Stylist Aarti Akshay Gaikwad Ankita Balmiki Bhagvat Dnyaneshwar Borde Ga…" at bounding box center [265, 482] width 116 height 29
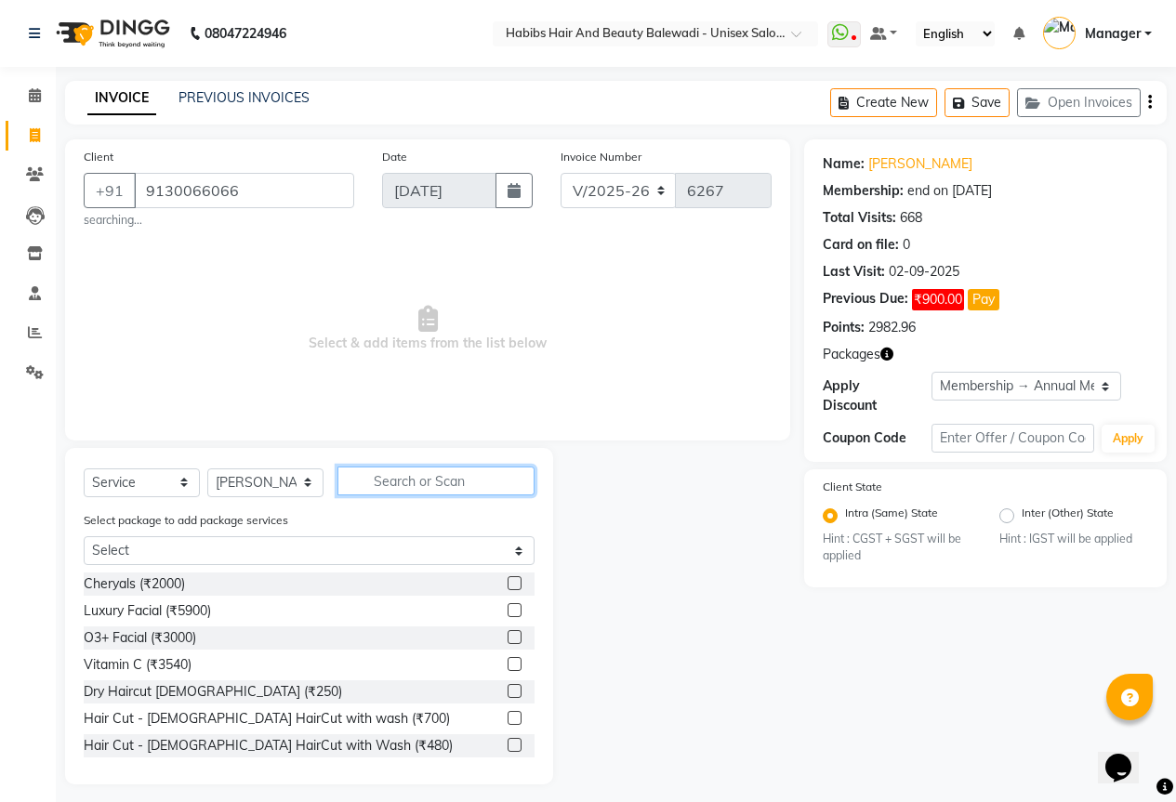
click at [397, 481] on input "text" at bounding box center [435, 481] width 197 height 29
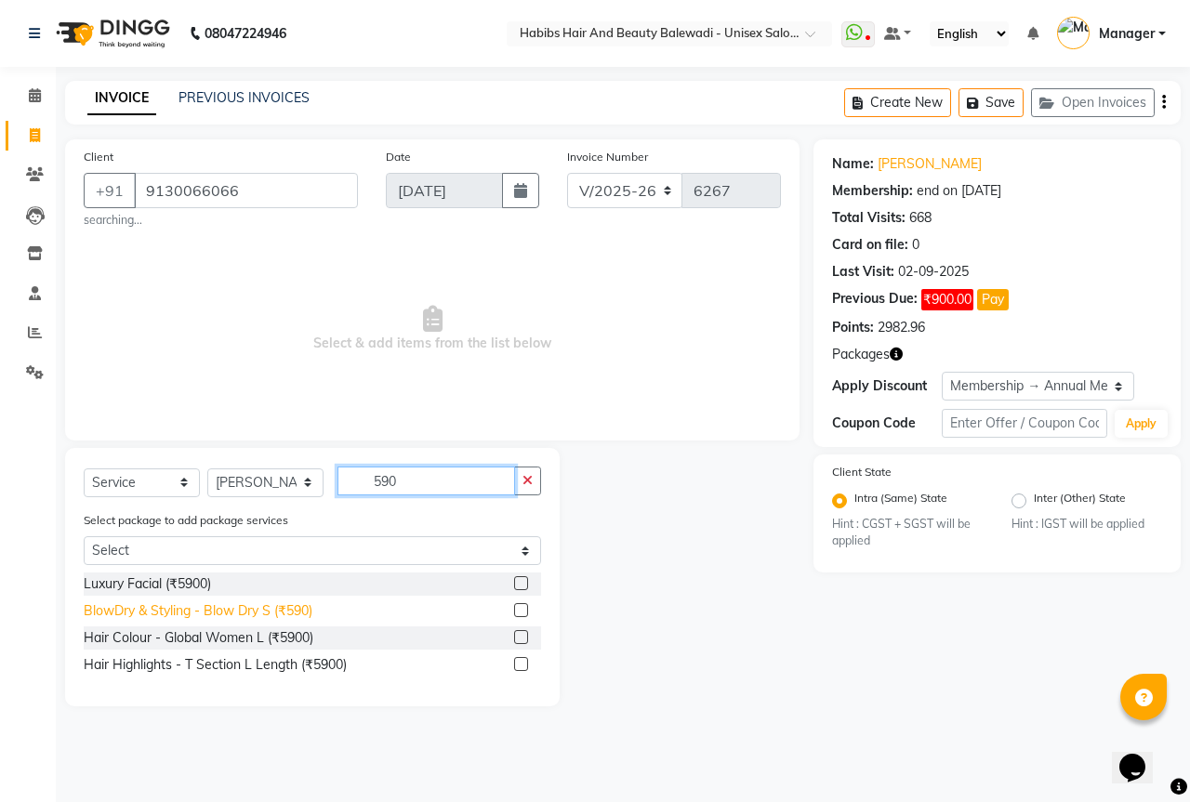
type input "590"
click at [232, 611] on div "BlowDry & Styling - Blow Dry S (₹590)" at bounding box center [198, 611] width 229 height 20
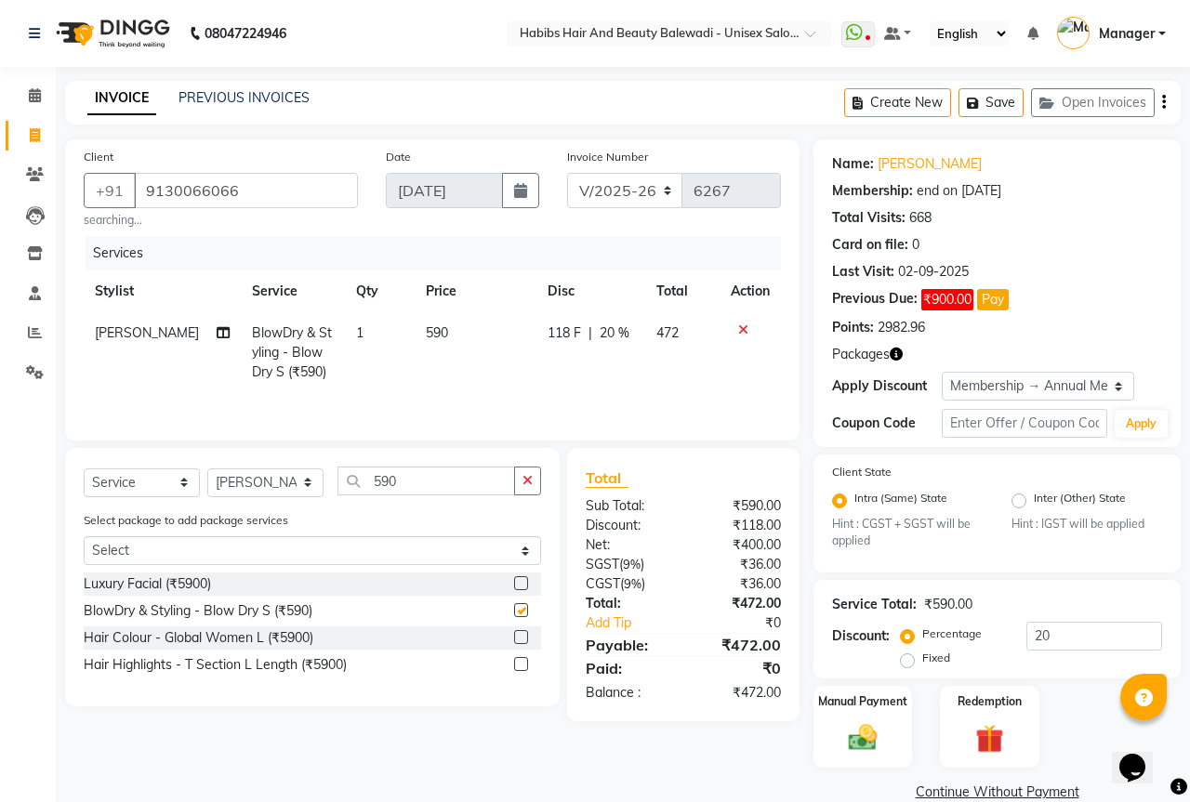
checkbox input "false"
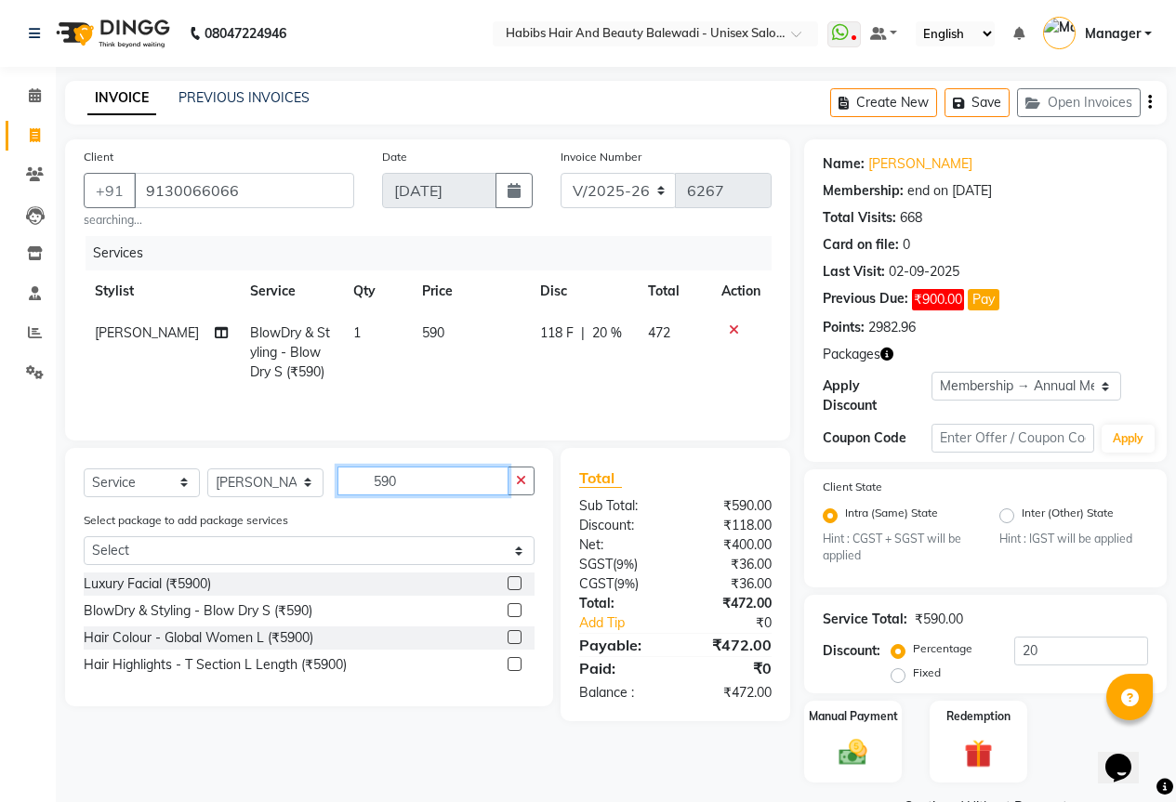
click at [416, 484] on input "590" at bounding box center [422, 481] width 171 height 29
type input "5"
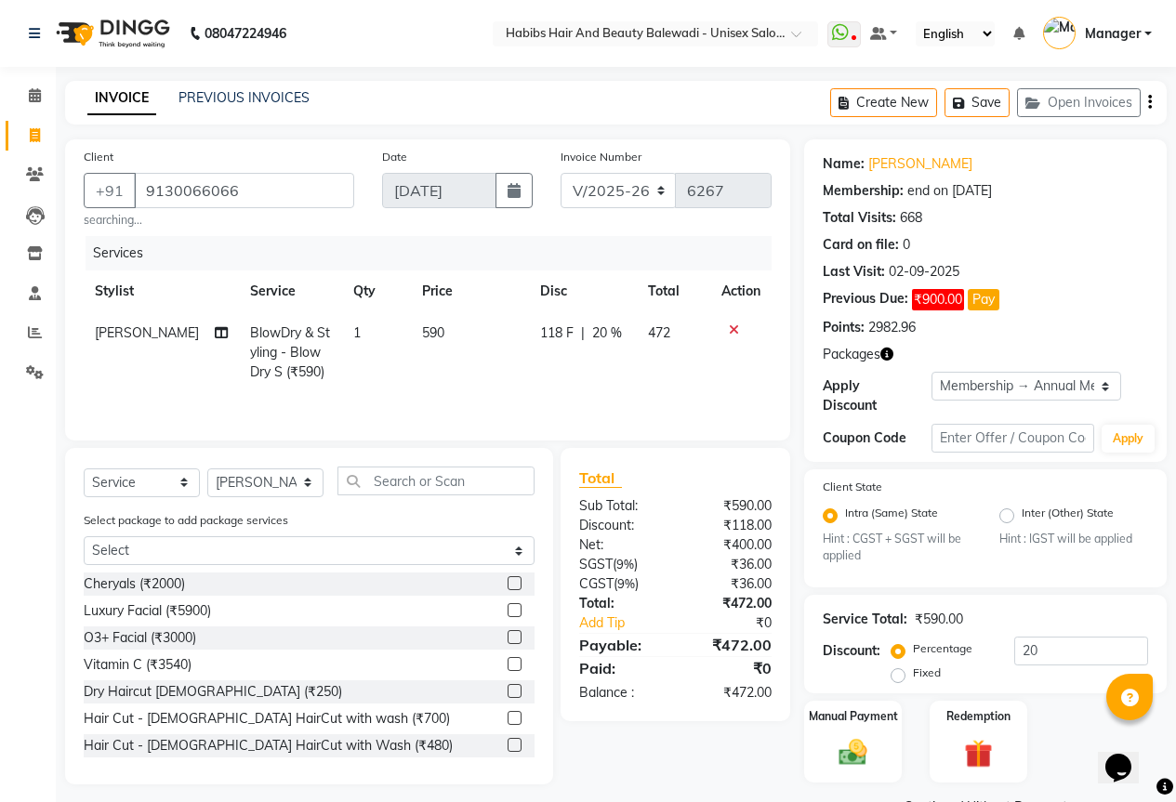
click at [729, 327] on icon at bounding box center [734, 329] width 10 height 13
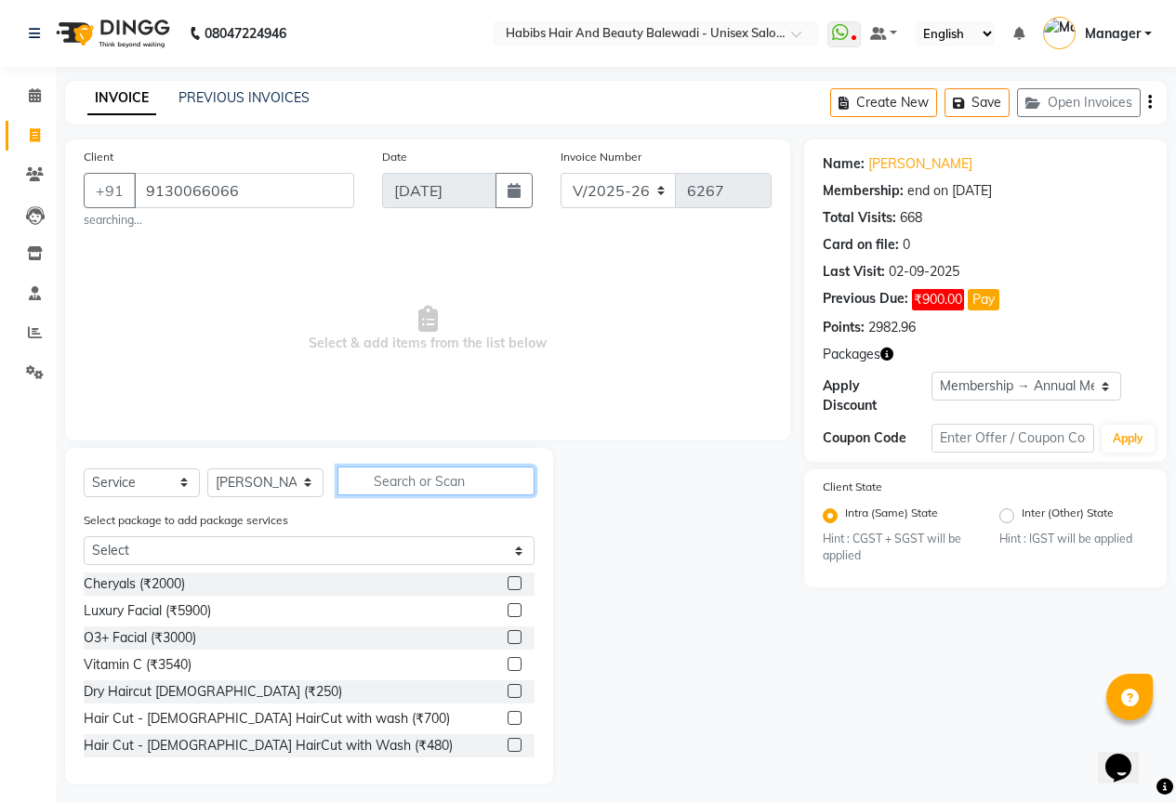
click at [410, 470] on input "text" at bounding box center [435, 481] width 197 height 29
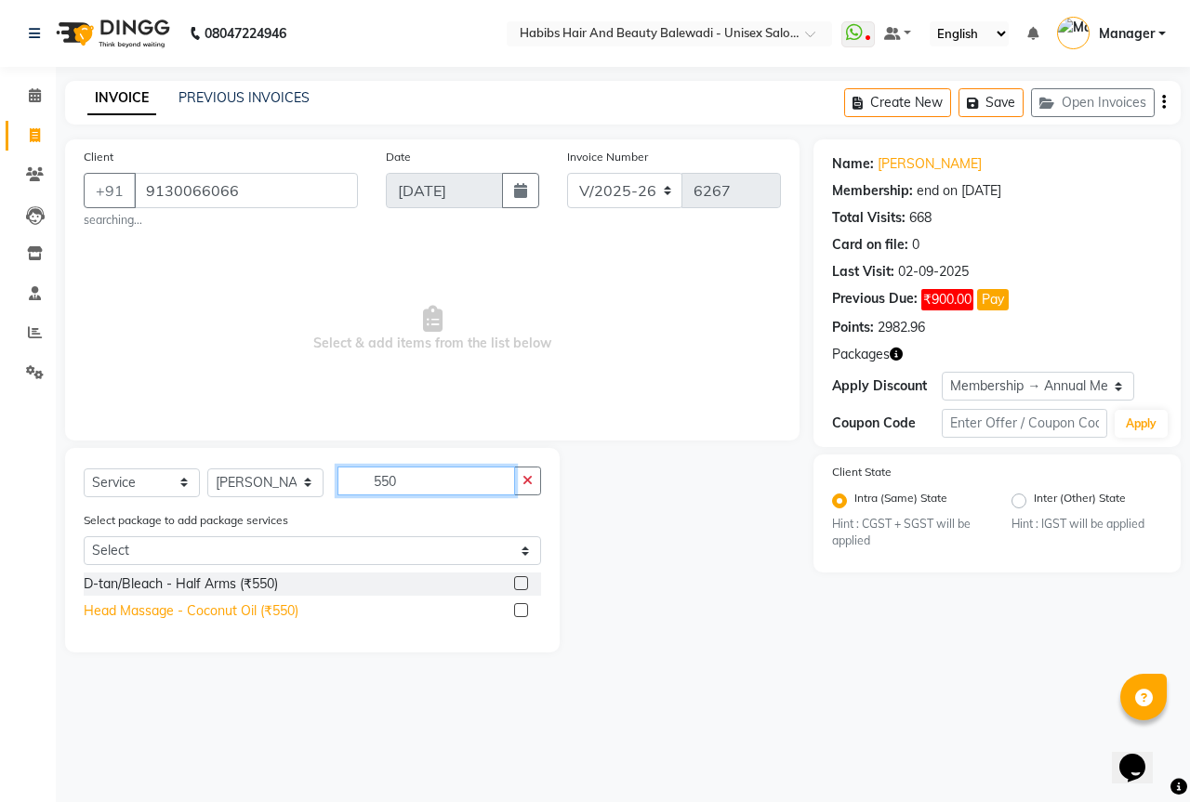
type input "550"
click at [267, 619] on div "Head Massage - Coconut Oil (₹550)" at bounding box center [191, 611] width 215 height 20
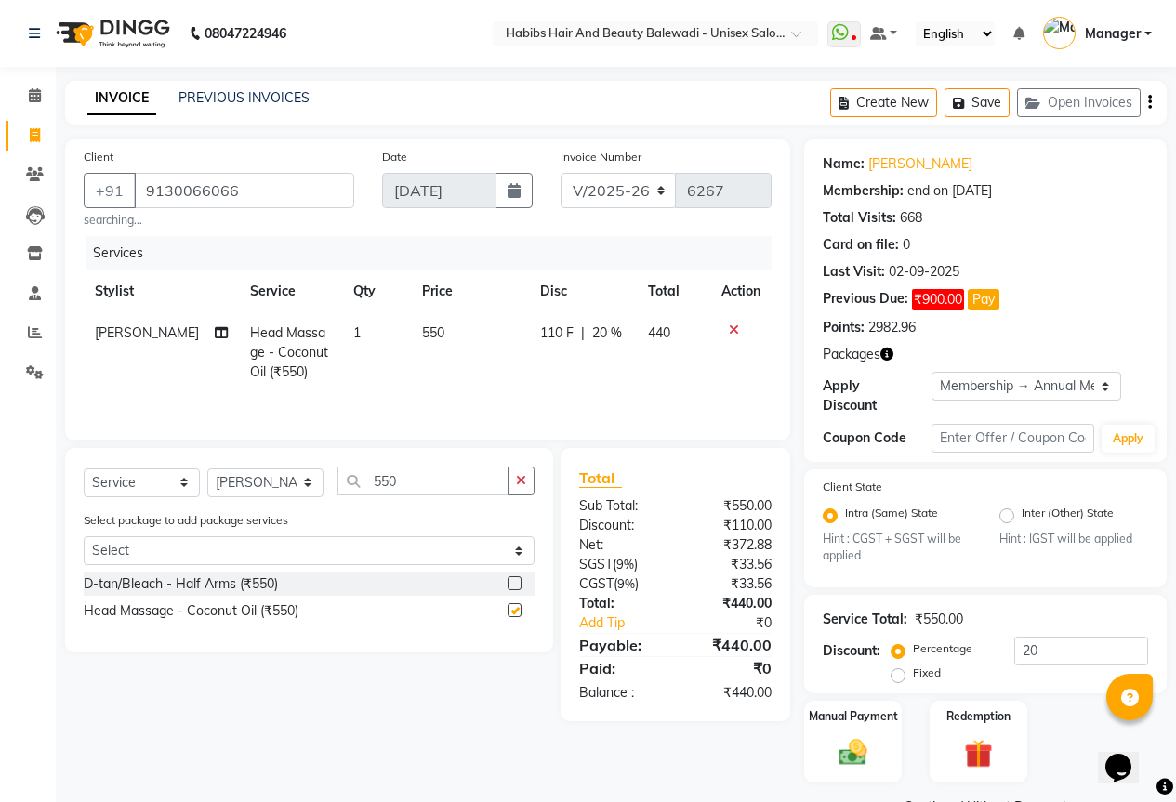
checkbox input "false"
click at [428, 332] on span "550" at bounding box center [433, 332] width 22 height 17
select select "82273"
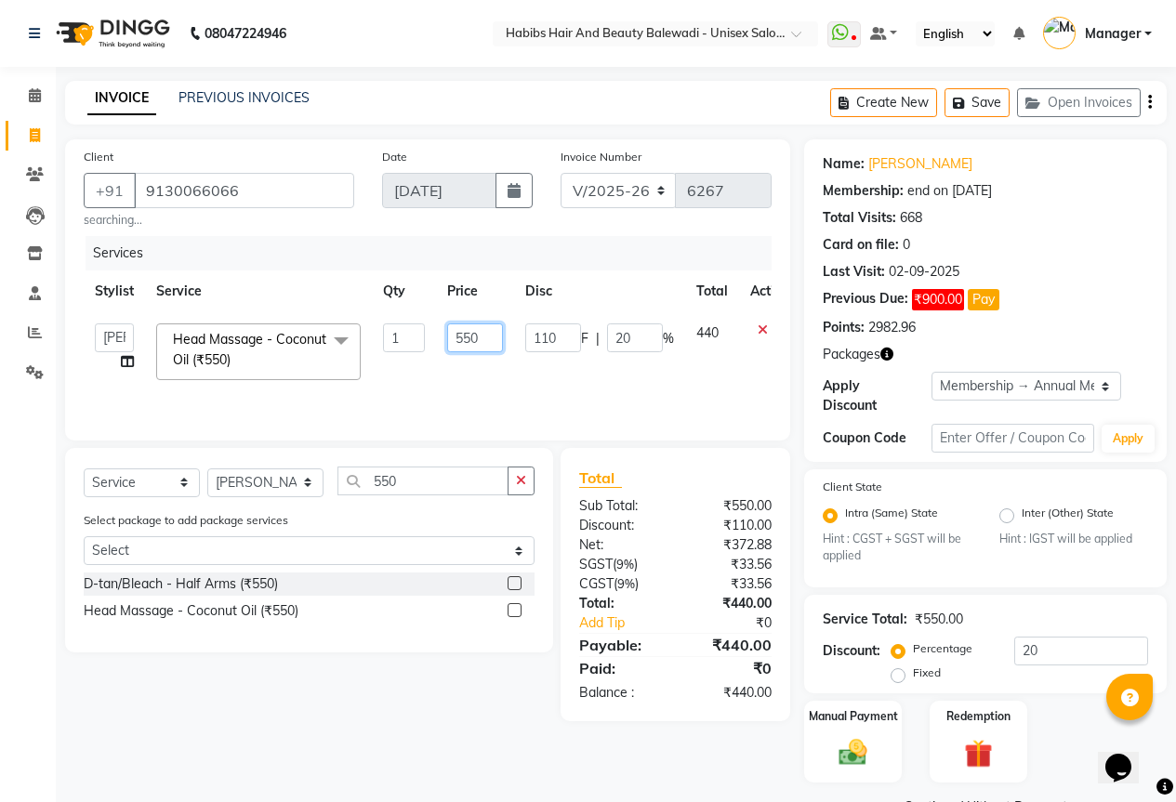
click at [469, 338] on input "550" at bounding box center [475, 337] width 56 height 29
type input "590"
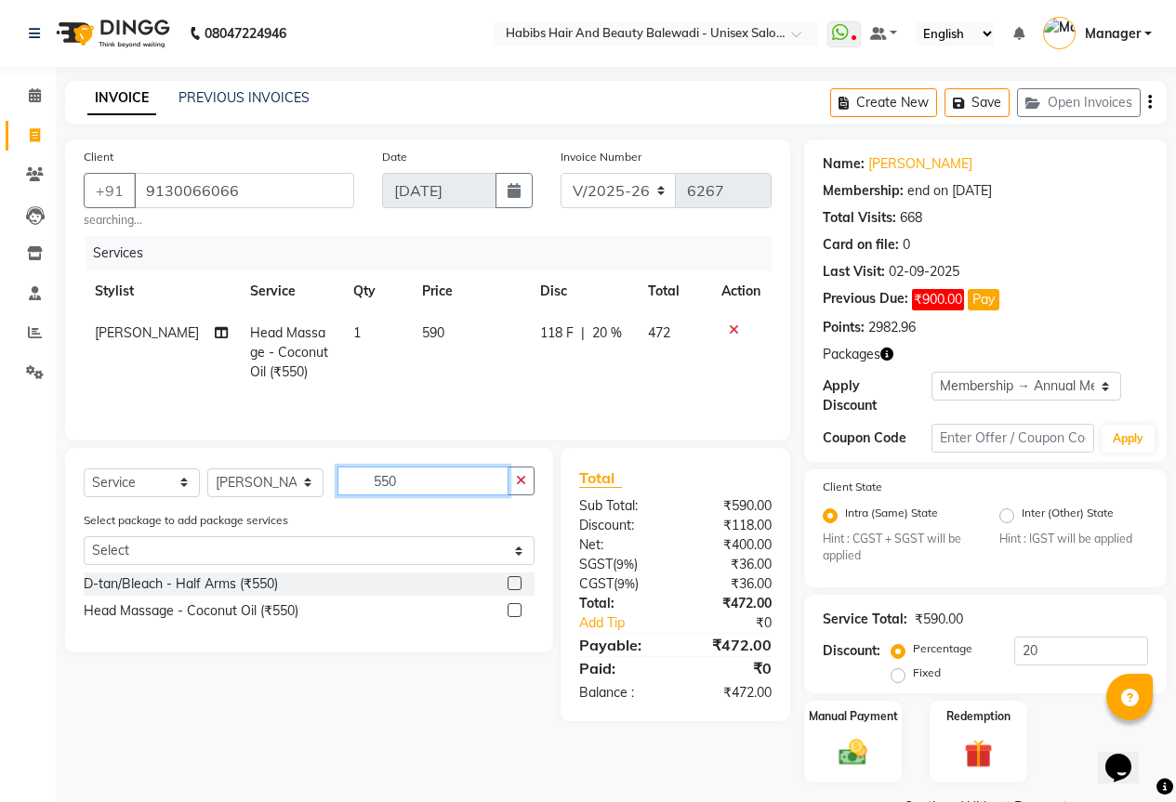
click at [421, 485] on input "550" at bounding box center [422, 481] width 171 height 29
type input "5"
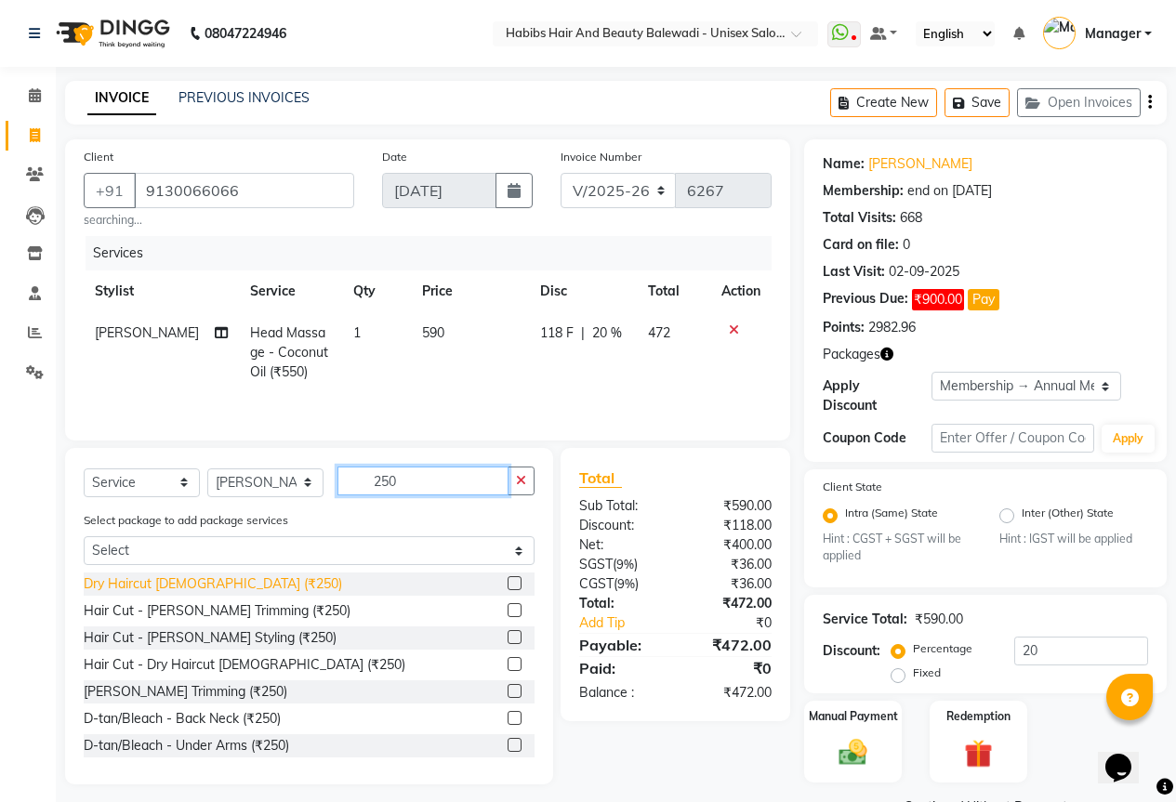
type input "250"
click at [187, 584] on div "Dry Haircut Male (₹250)" at bounding box center [213, 584] width 258 height 20
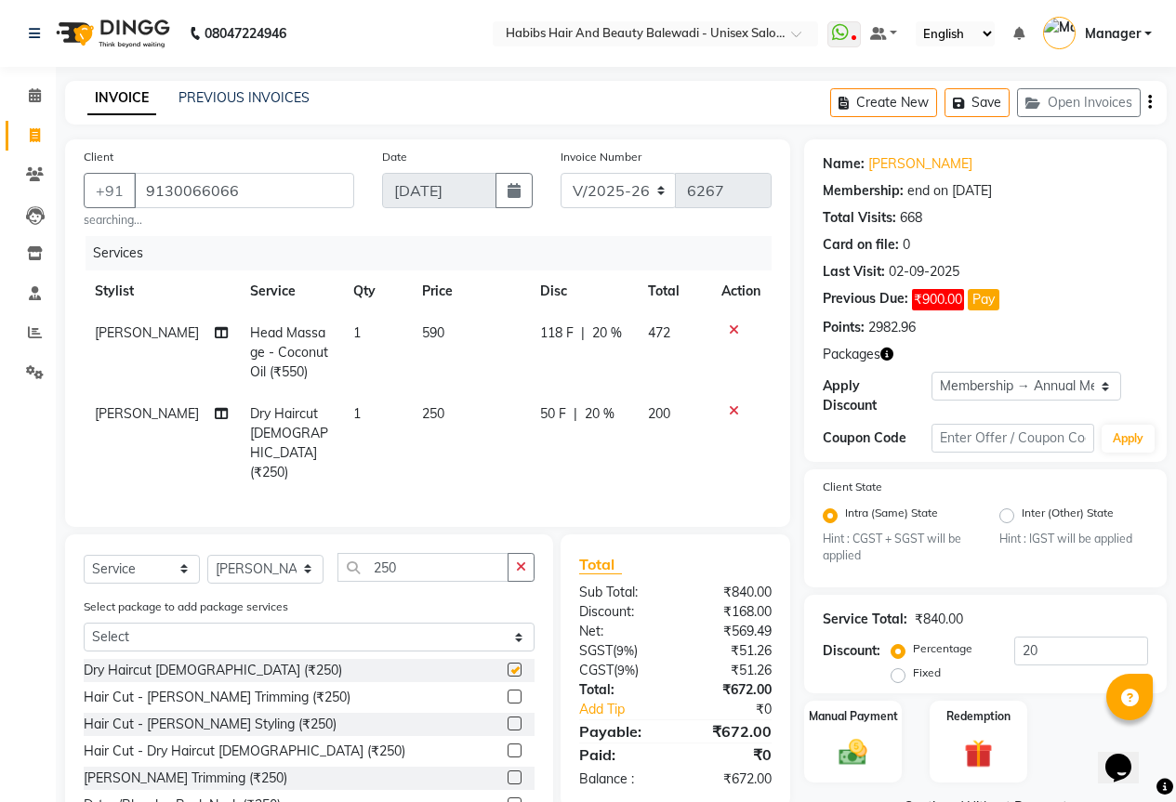
checkbox input "false"
click at [407, 553] on input "250" at bounding box center [422, 567] width 171 height 29
click at [731, 408] on icon at bounding box center [734, 410] width 10 height 13
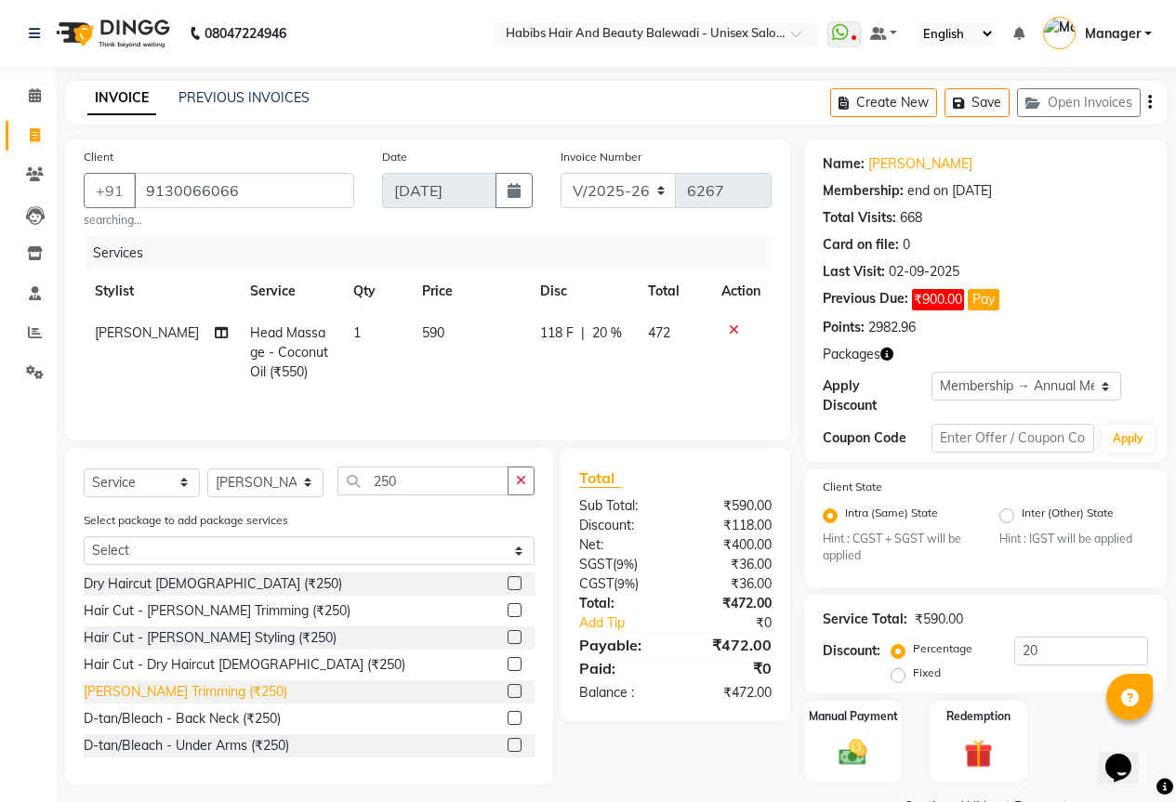
click at [153, 689] on div "Beard Trimming (₹250)" at bounding box center [186, 692] width 204 height 20
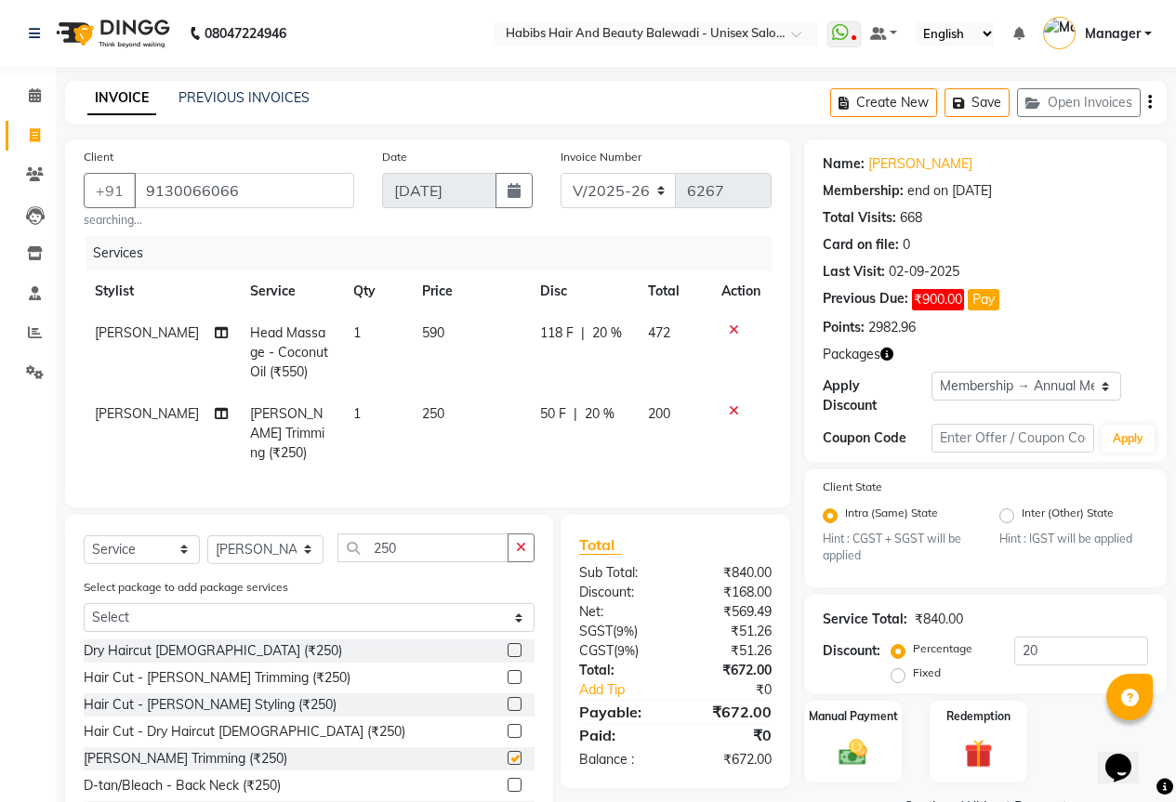
checkbox input "false"
click at [418, 540] on input "250" at bounding box center [422, 547] width 171 height 29
type input "2"
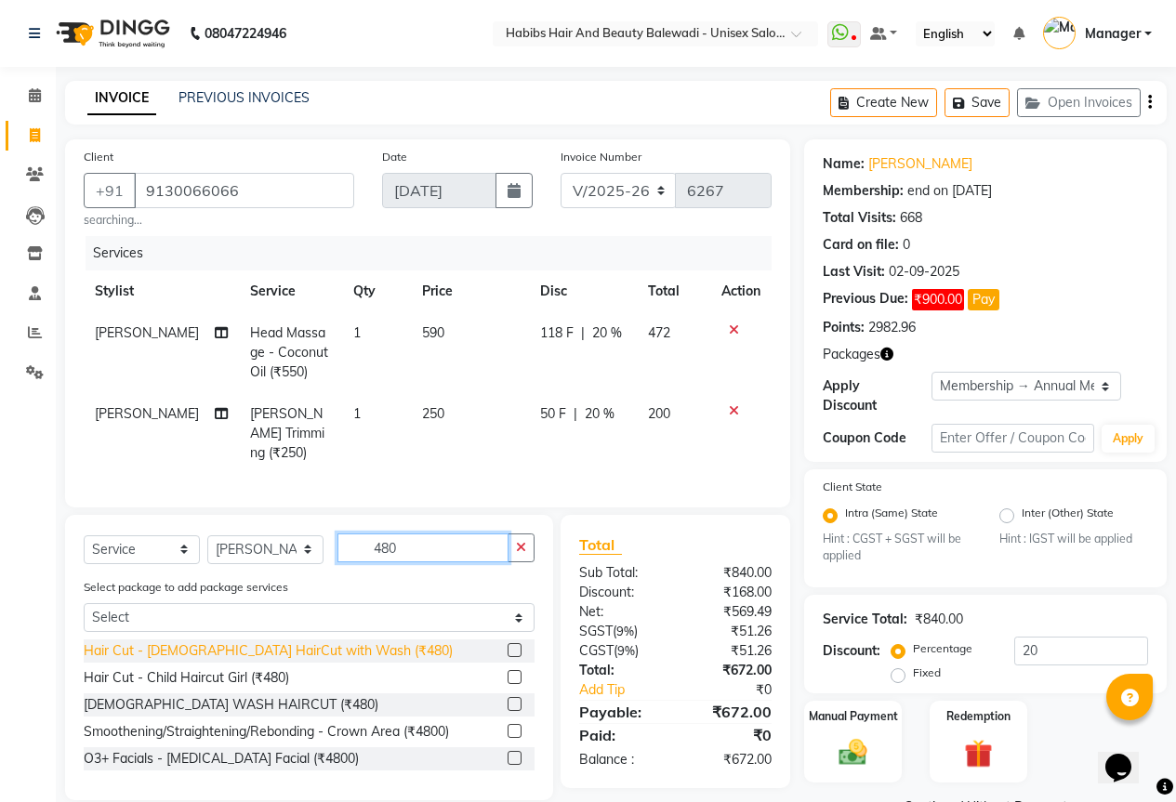
type input "480"
click at [240, 644] on div "Hair Cut - Male HairCut with Wash (₹480)" at bounding box center [268, 651] width 369 height 20
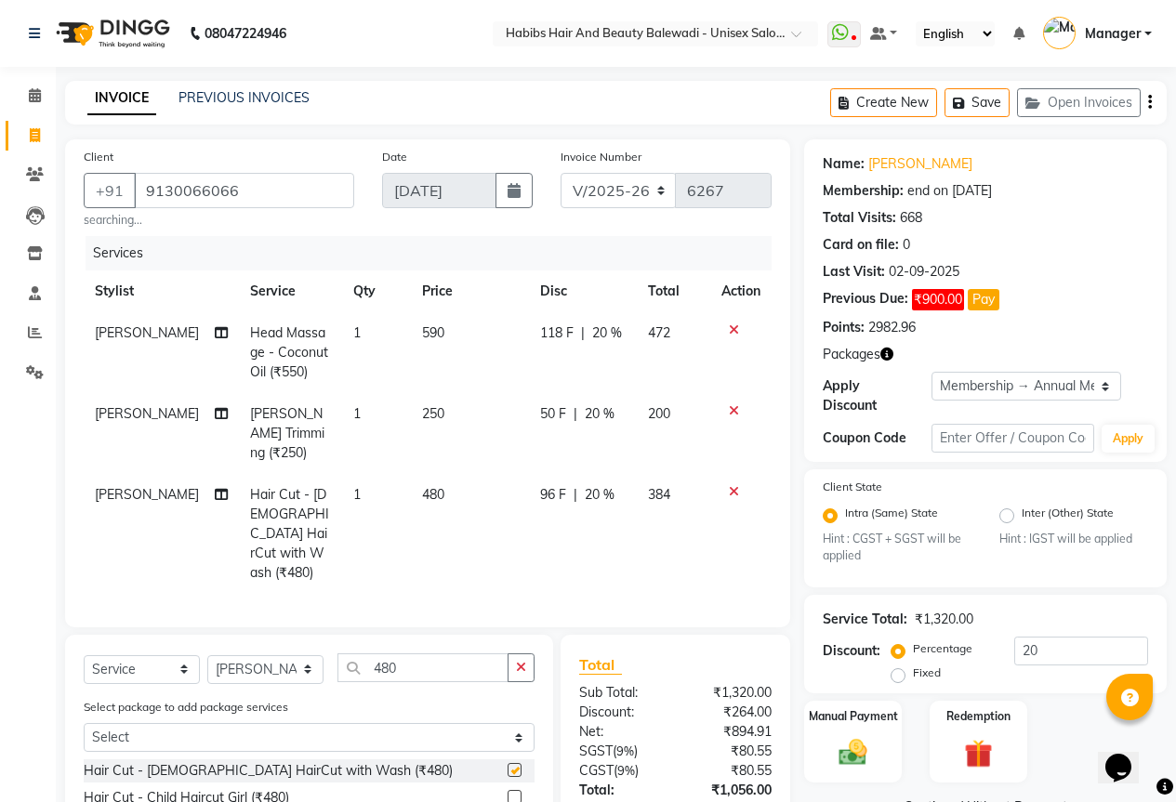
checkbox input "false"
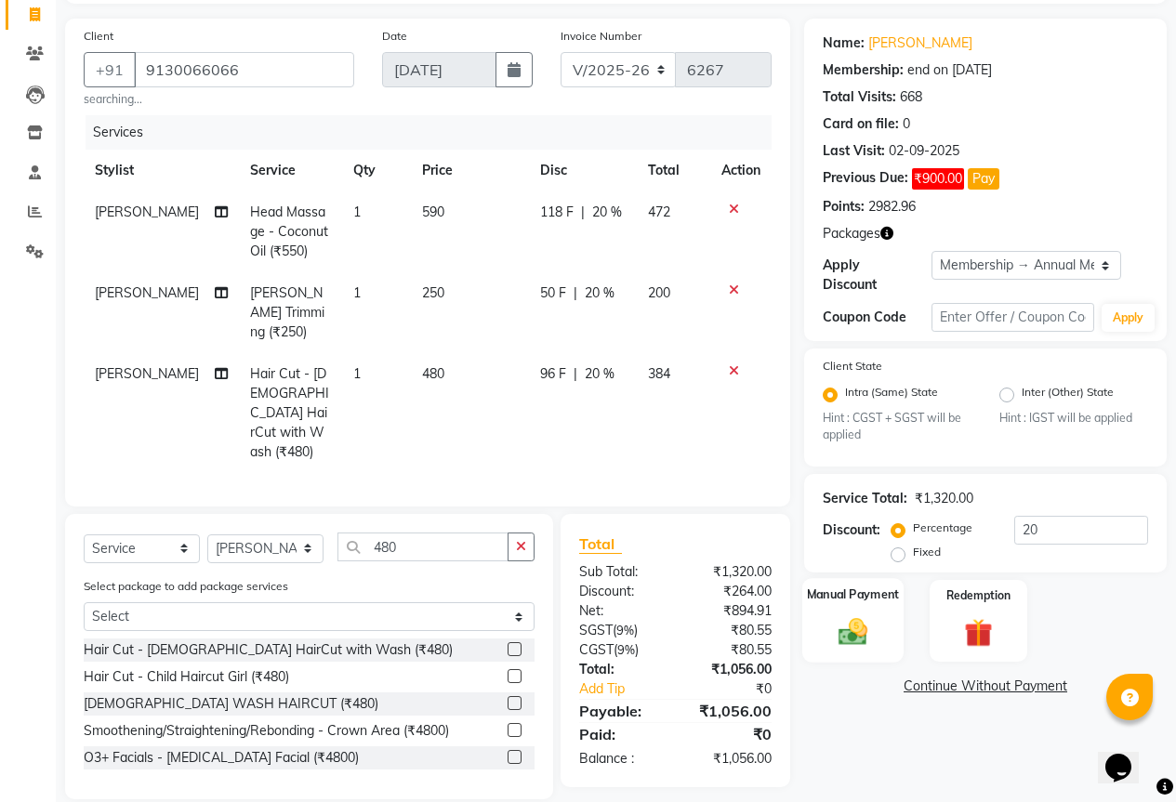
click at [882, 602] on div "Manual Payment" at bounding box center [852, 621] width 101 height 85
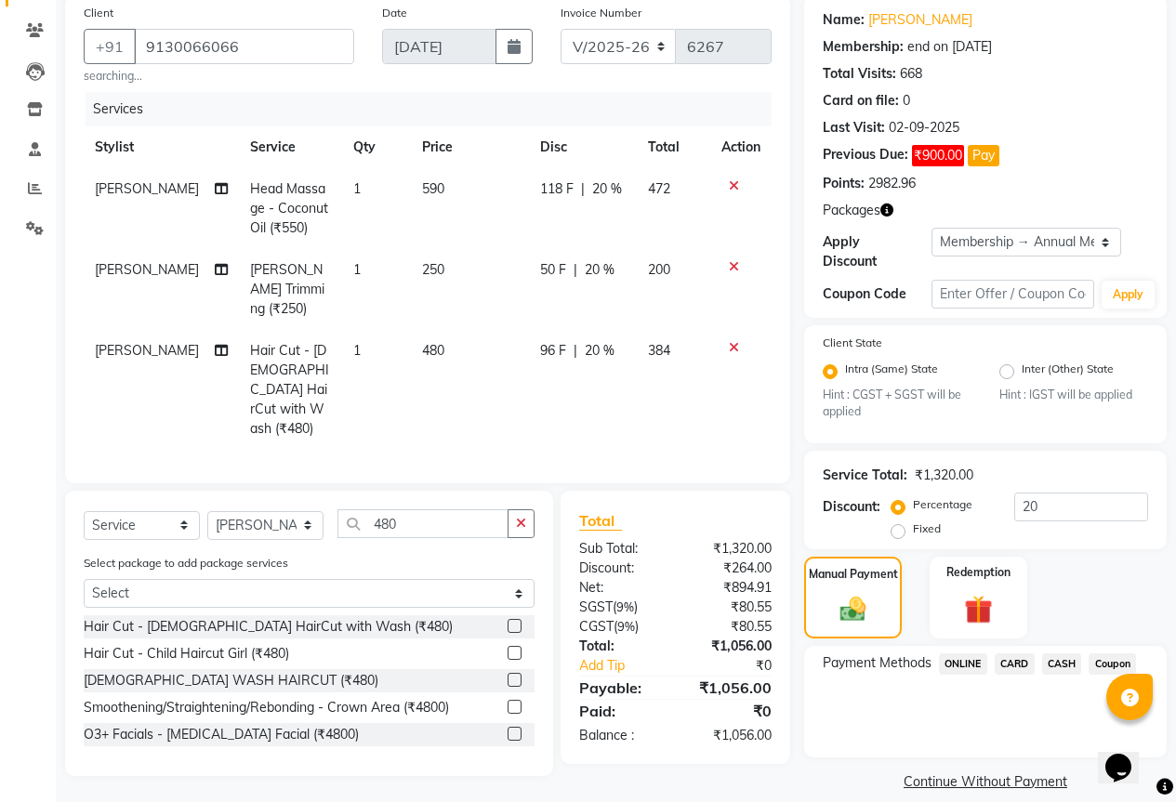
scroll to position [151, 0]
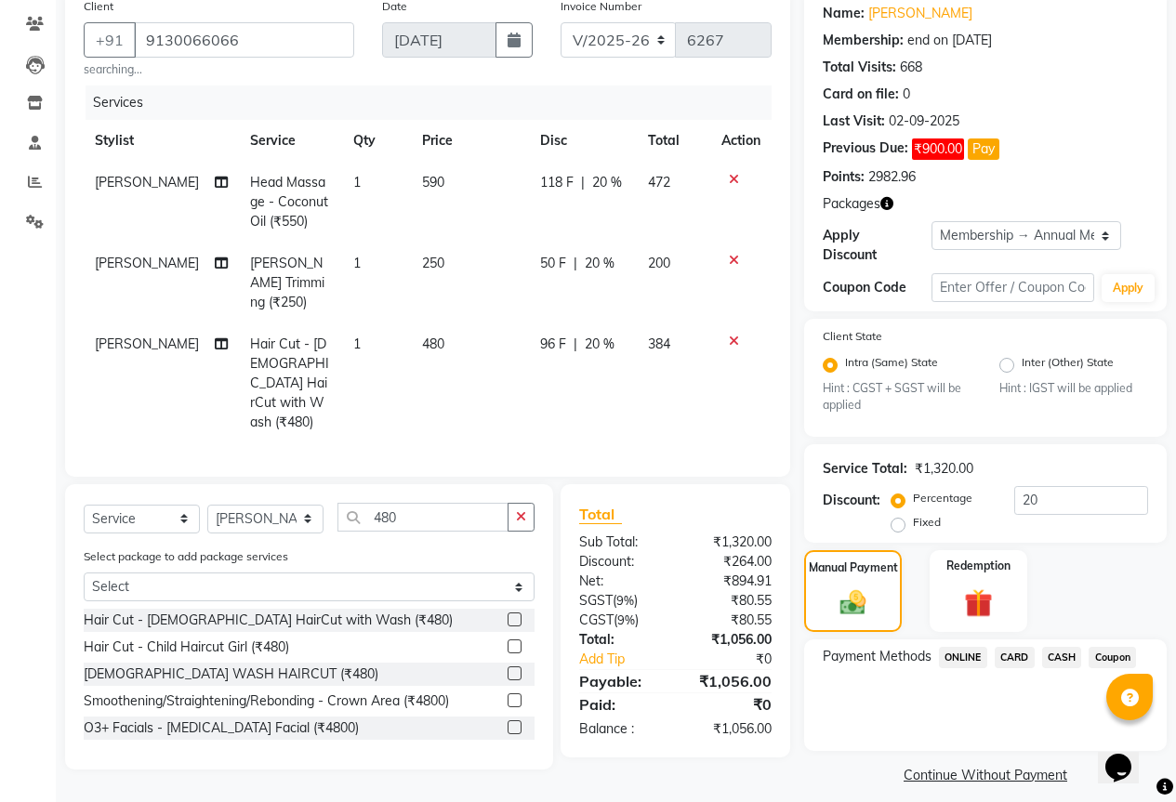
click at [962, 647] on span "ONLINE" at bounding box center [963, 657] width 48 height 21
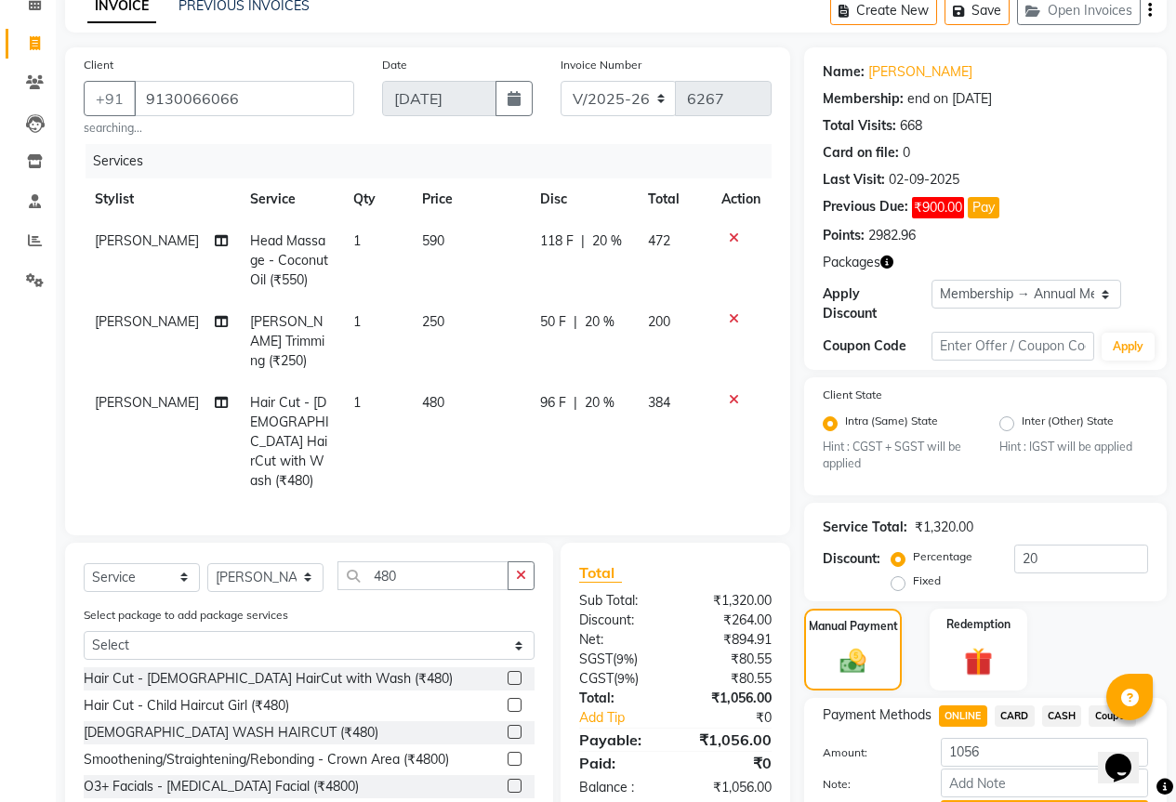
scroll to position [178, 0]
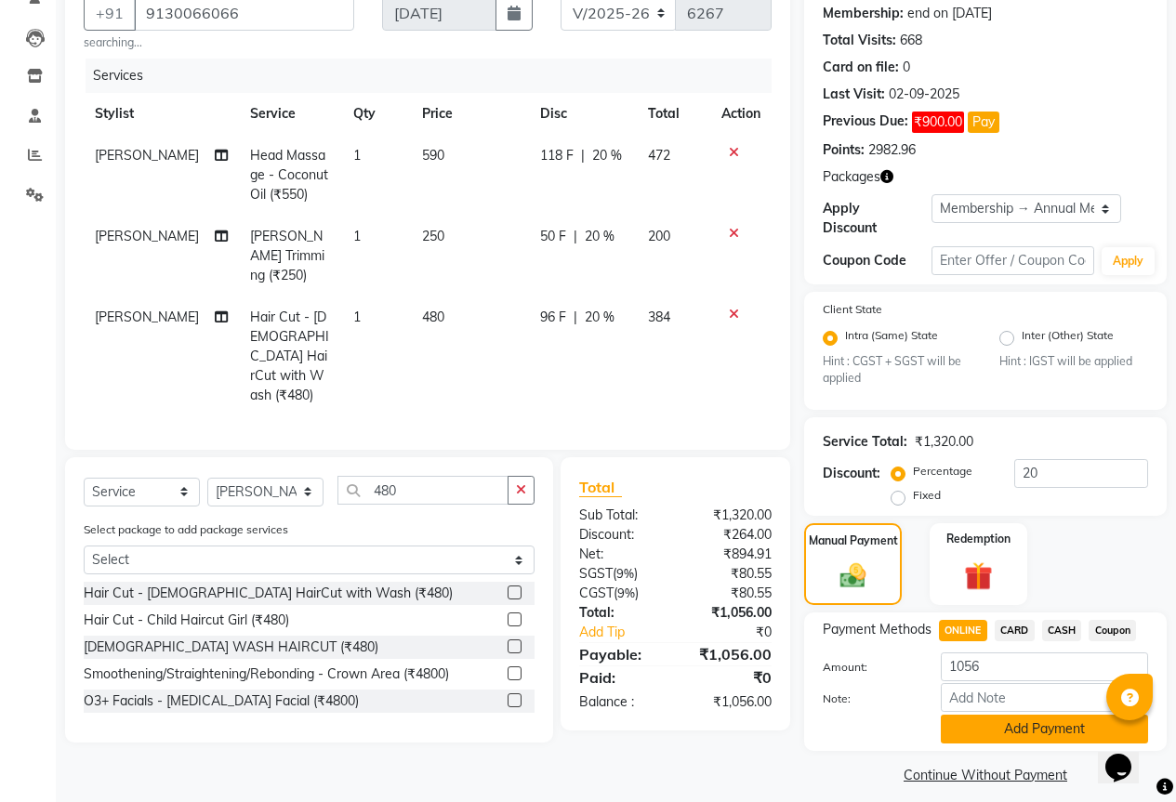
click at [1034, 715] on button "Add Payment" at bounding box center [1044, 729] width 207 height 29
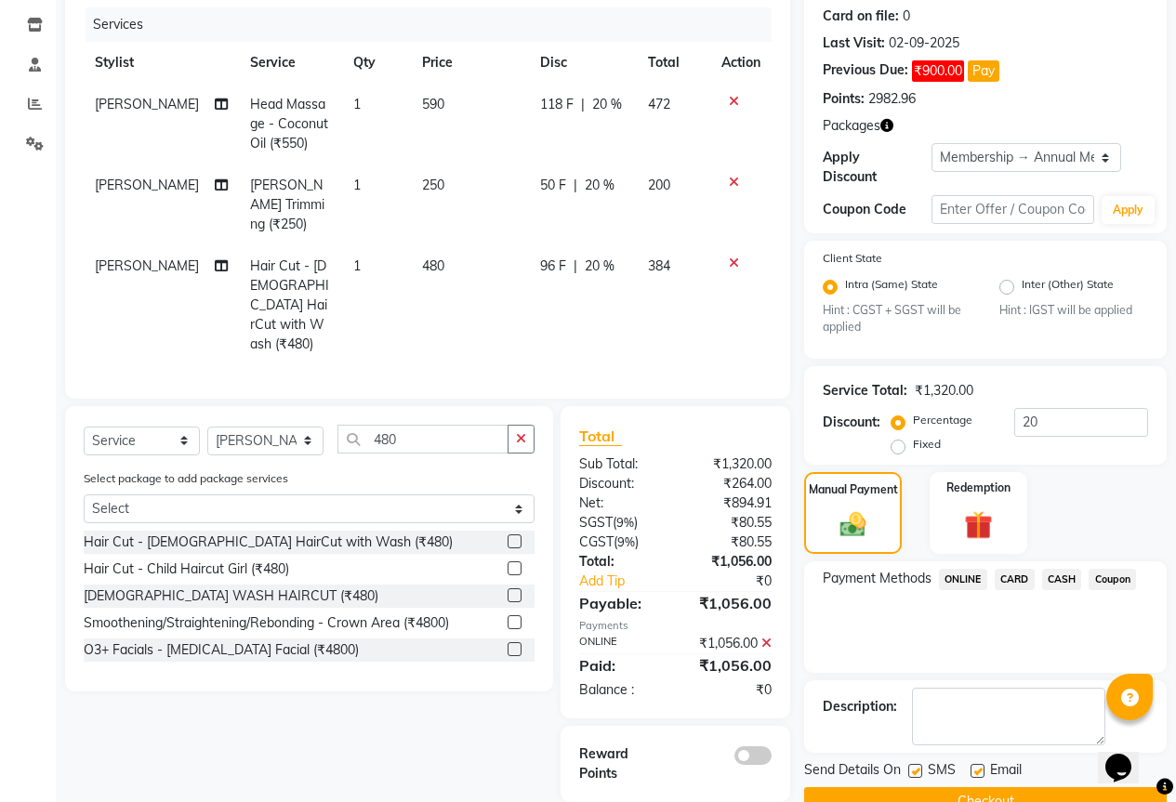
scroll to position [256, 0]
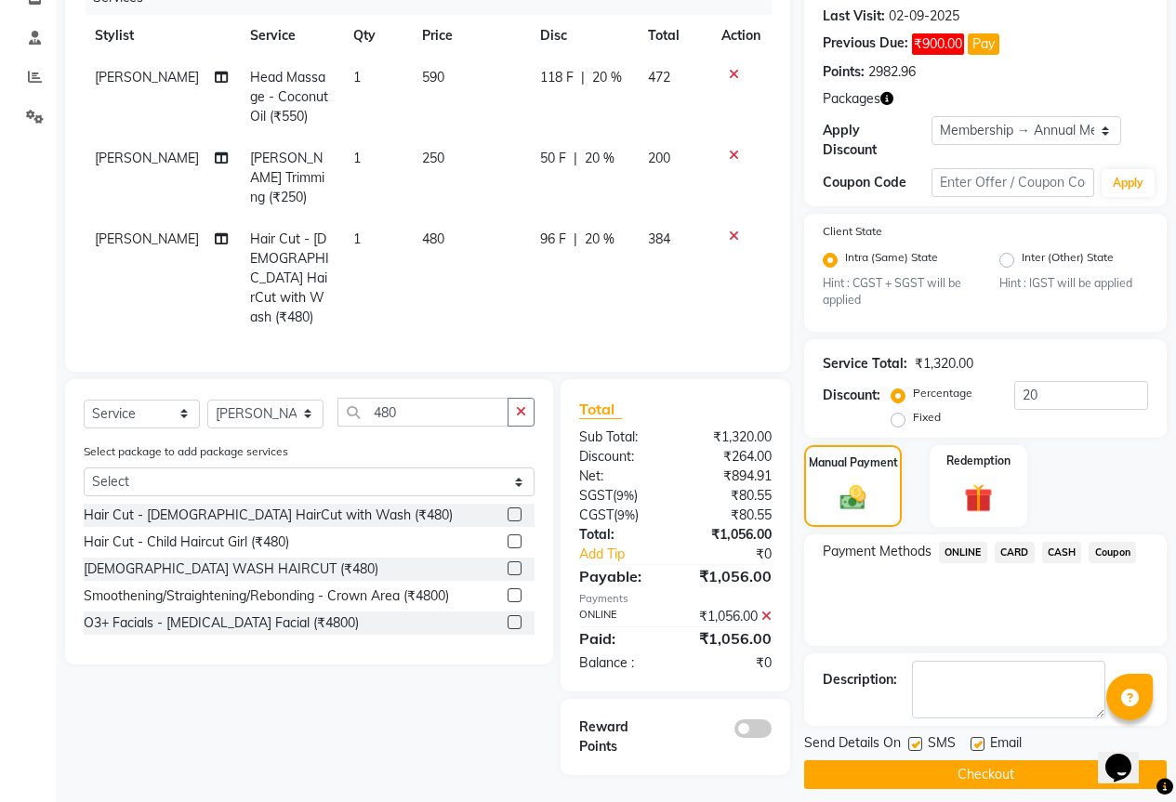
click at [768, 719] on span at bounding box center [752, 728] width 37 height 19
click at [771, 731] on input "checkbox" at bounding box center [771, 731] width 0 height 0
click at [984, 760] on button "Checkout" at bounding box center [985, 774] width 362 height 29
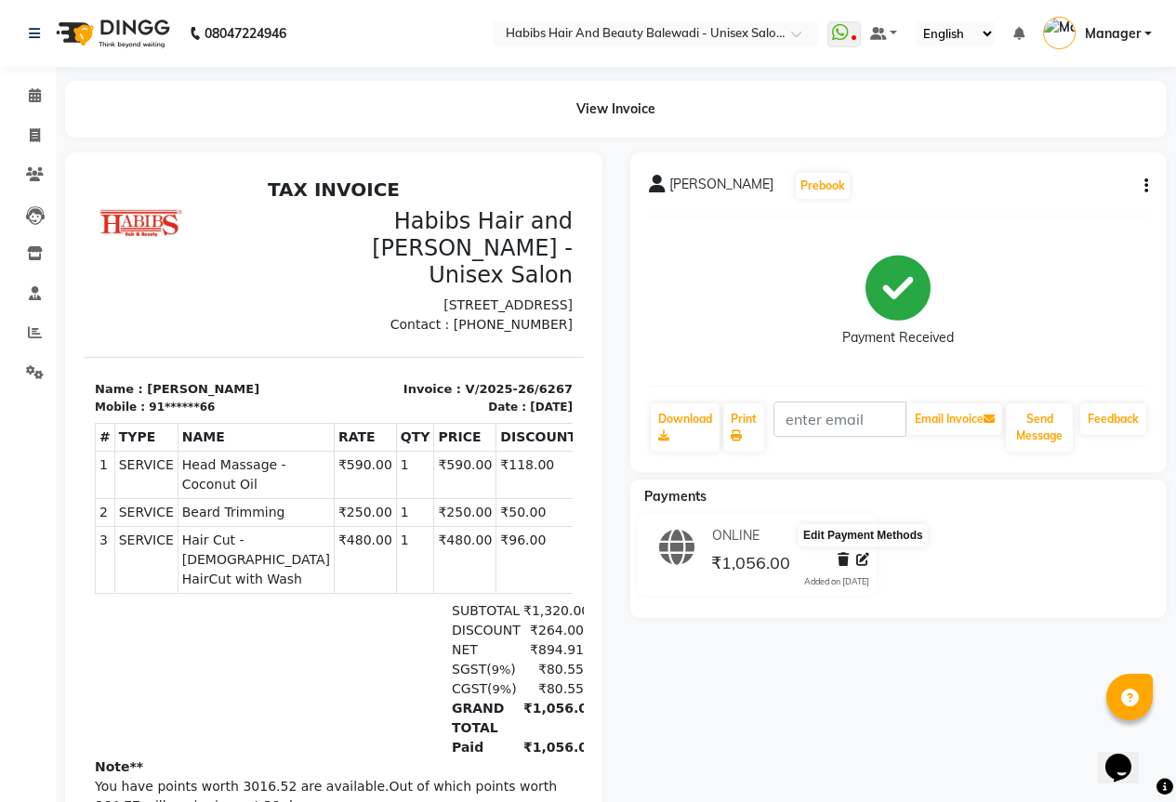
click at [861, 560] on icon at bounding box center [862, 559] width 13 height 13
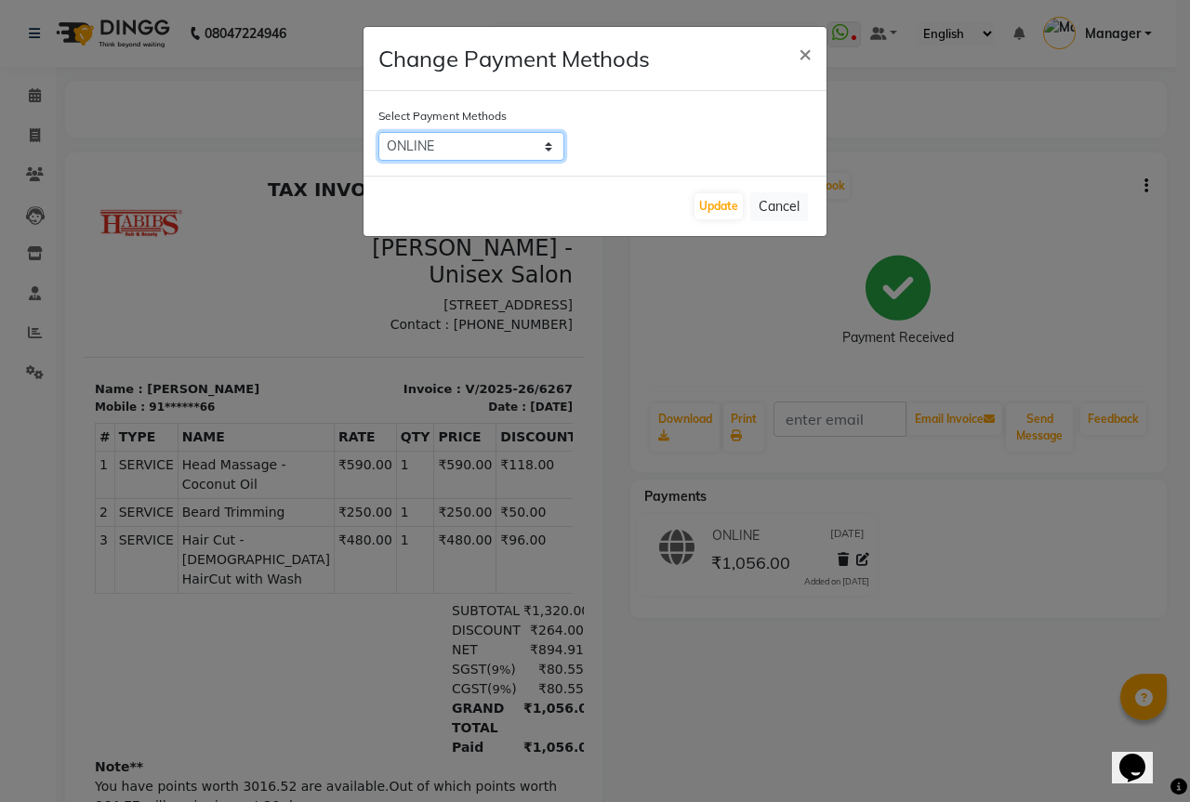
click at [540, 143] on select "ONLINE CARD CASH Coupon" at bounding box center [471, 146] width 186 height 29
select select "2"
click at [378, 132] on select "ONLINE CARD CASH Coupon" at bounding box center [471, 146] width 186 height 29
click at [711, 204] on button "Update" at bounding box center [718, 206] width 48 height 26
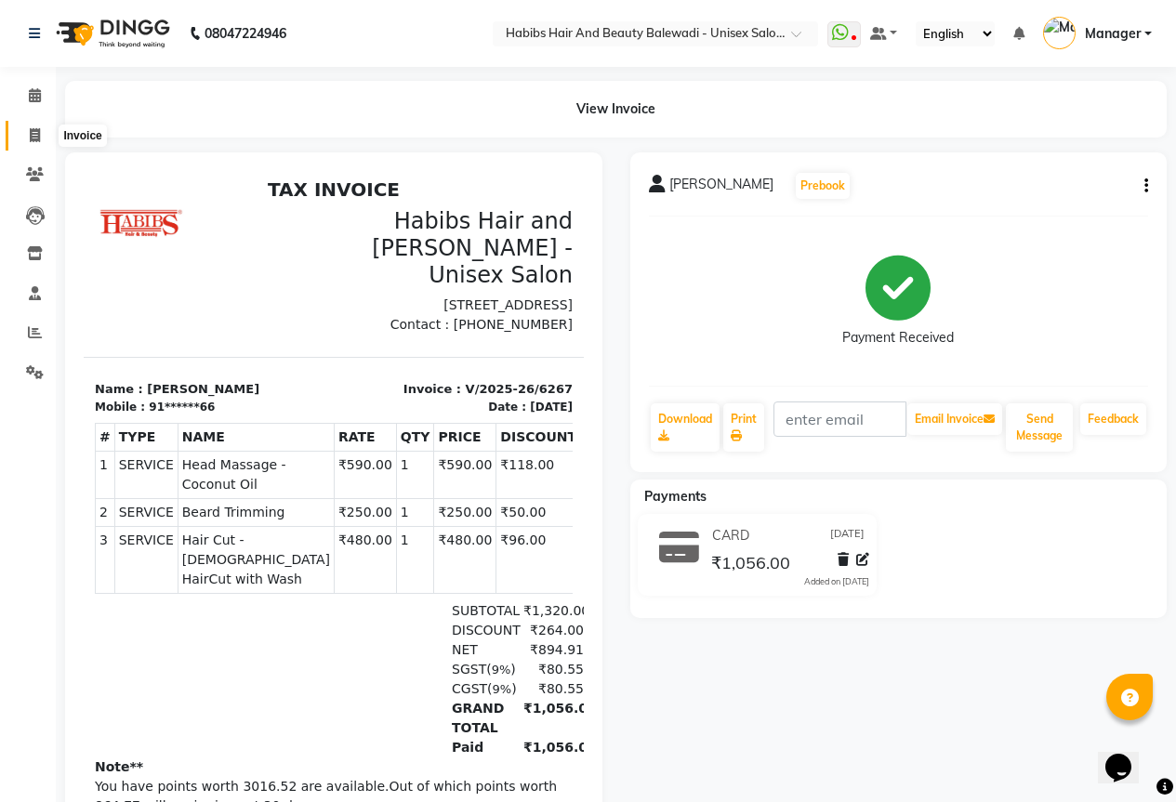
click at [30, 141] on icon at bounding box center [35, 135] width 10 height 14
select select "5902"
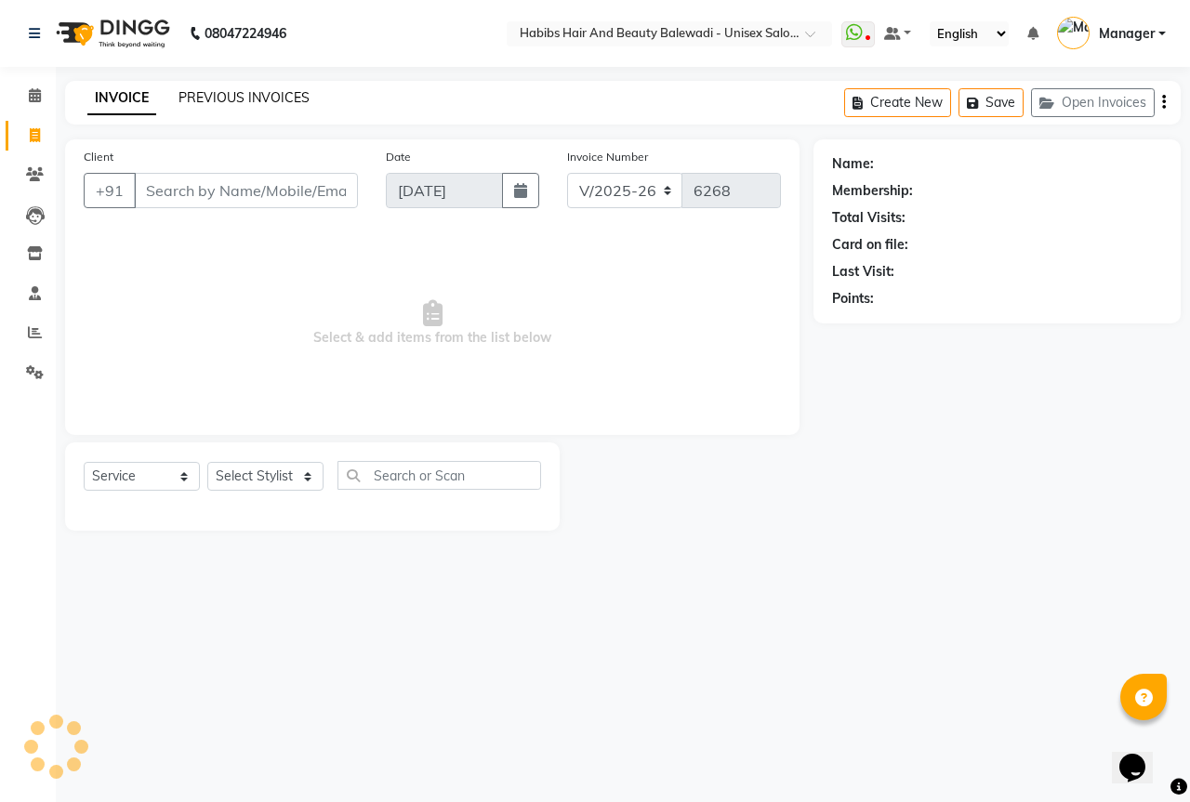
select select "package"
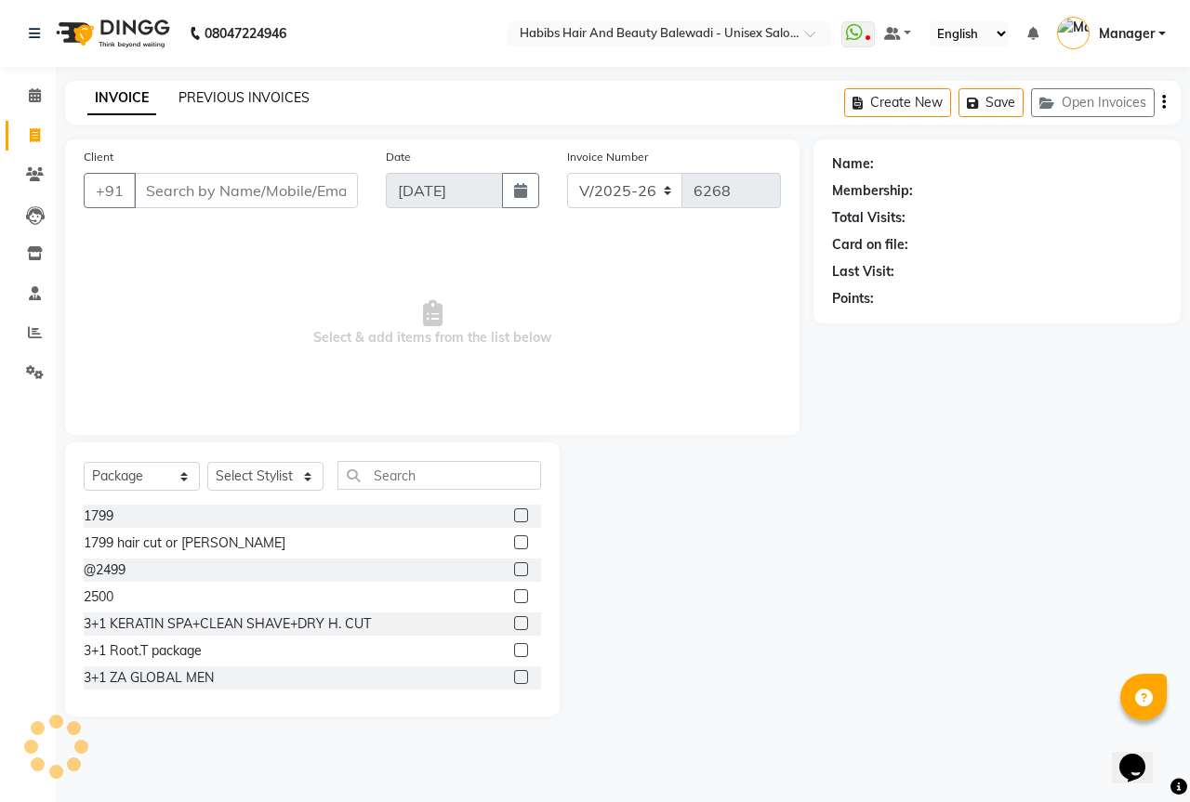
click at [268, 101] on link "PREVIOUS INVOICES" at bounding box center [243, 97] width 131 height 17
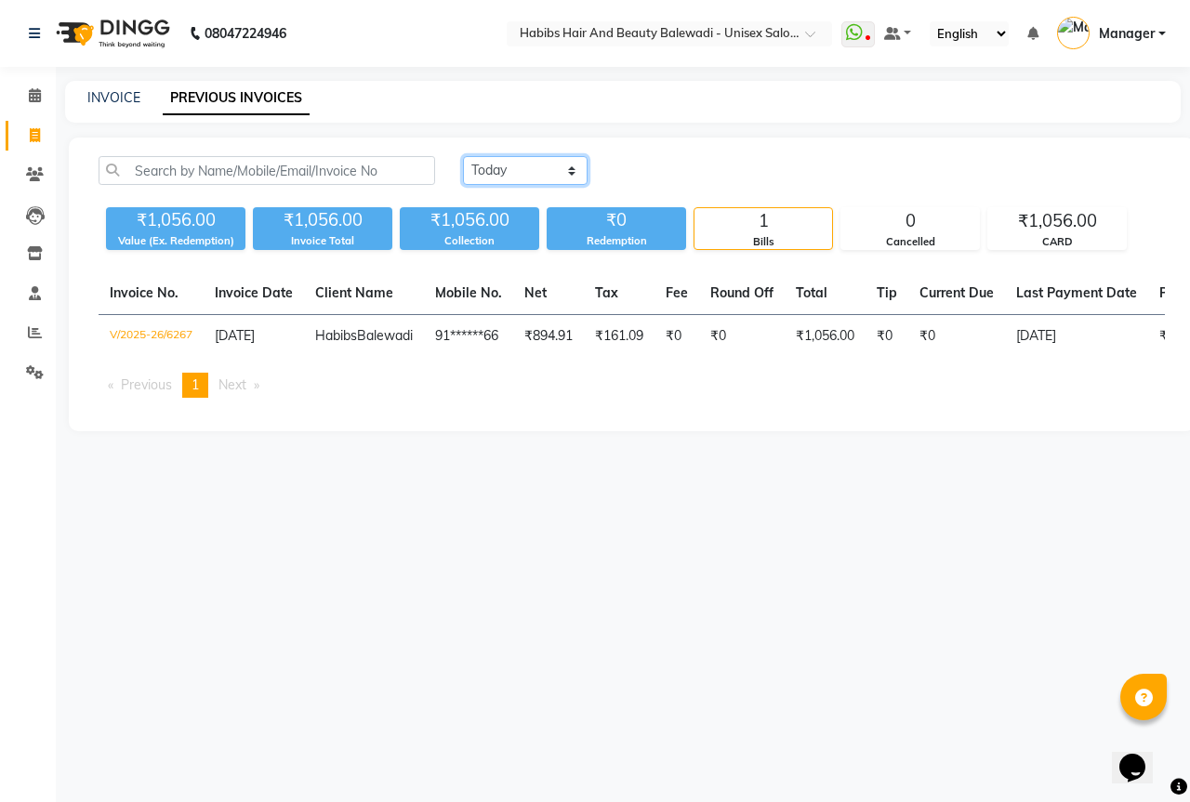
drag, startPoint x: 486, startPoint y: 163, endPoint x: 490, endPoint y: 181, distance: 19.0
click at [486, 163] on select "Today Yesterday Custom Range" at bounding box center [525, 170] width 125 height 29
select select "yesterday"
click at [463, 156] on select "Today Yesterday Custom Range" at bounding box center [525, 170] width 125 height 29
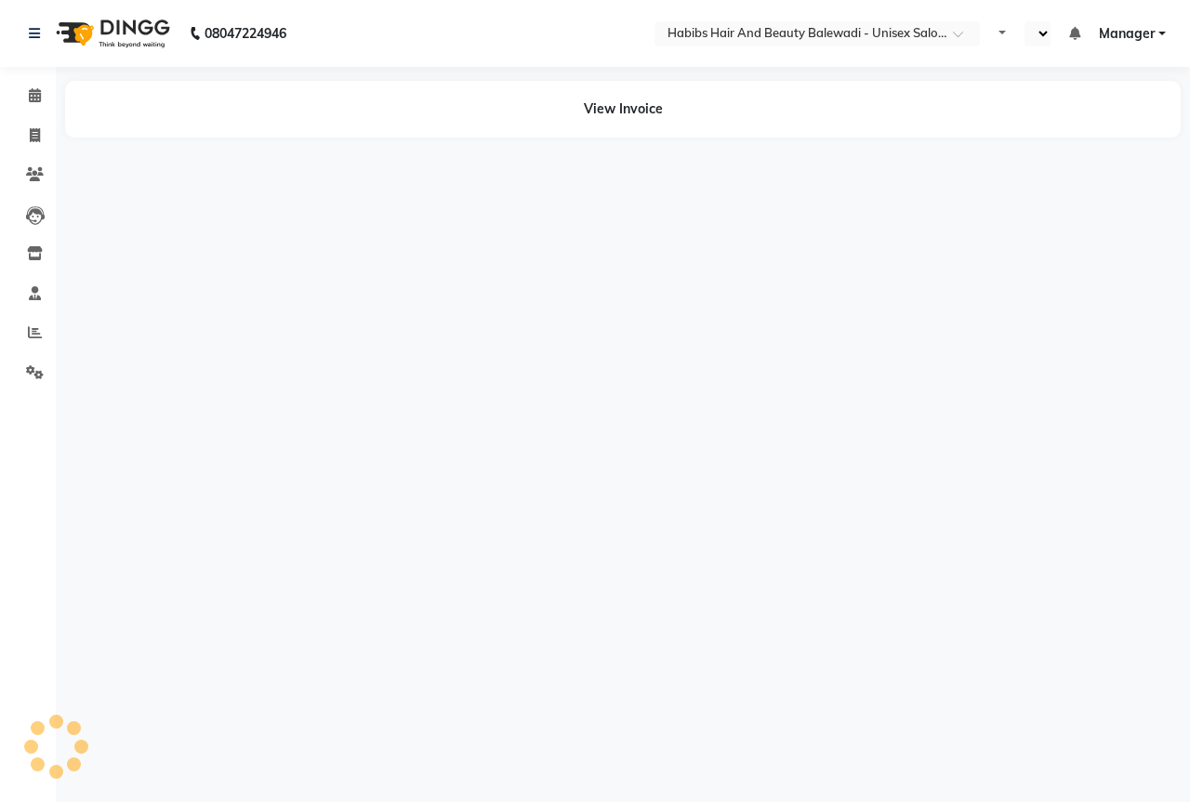
select select "en"
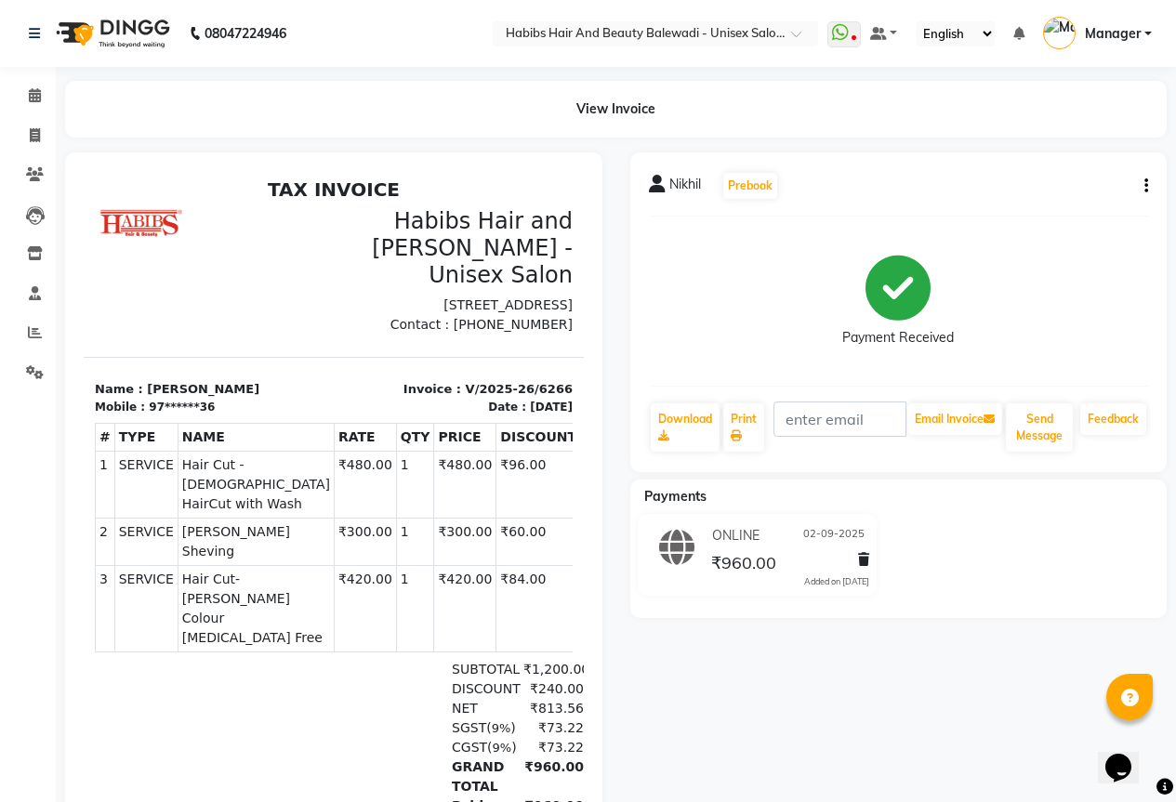
click at [1142, 186] on button "button" at bounding box center [1142, 187] width 11 height 20
click at [1009, 222] on div "Edit Invoice" at bounding box center [1053, 220] width 127 height 23
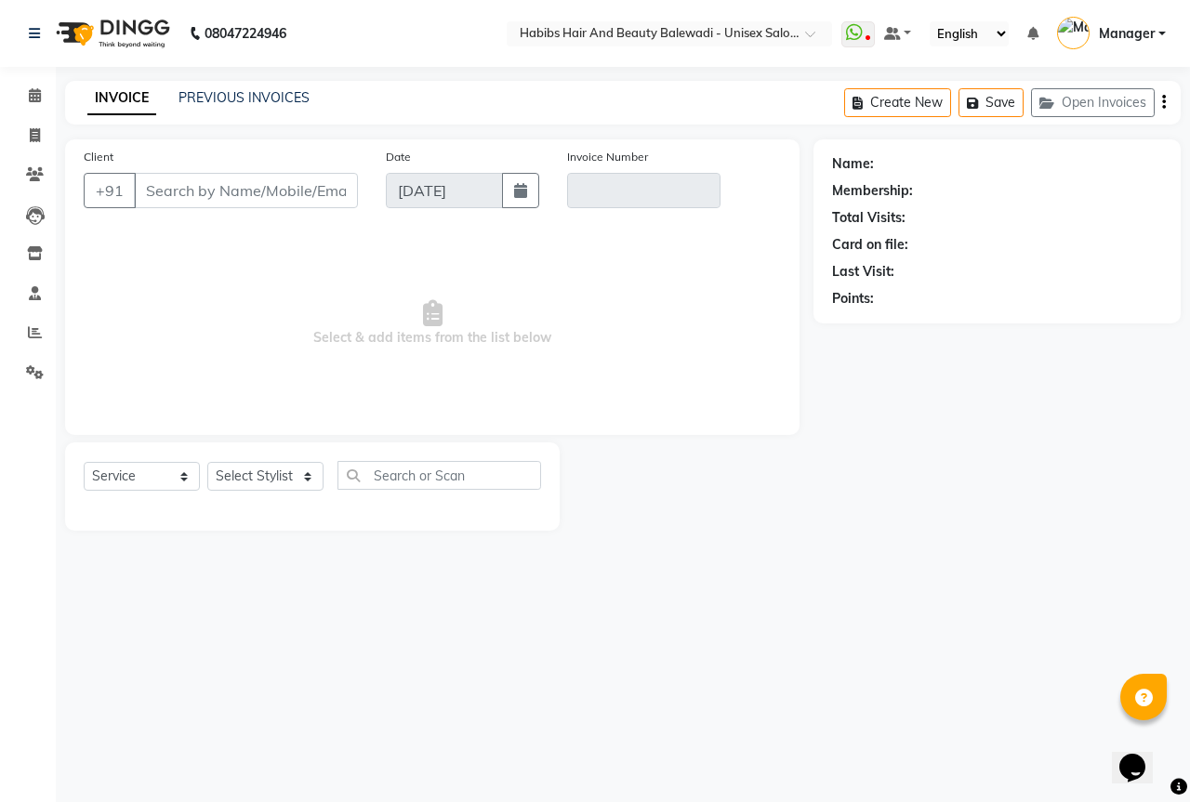
select select "package"
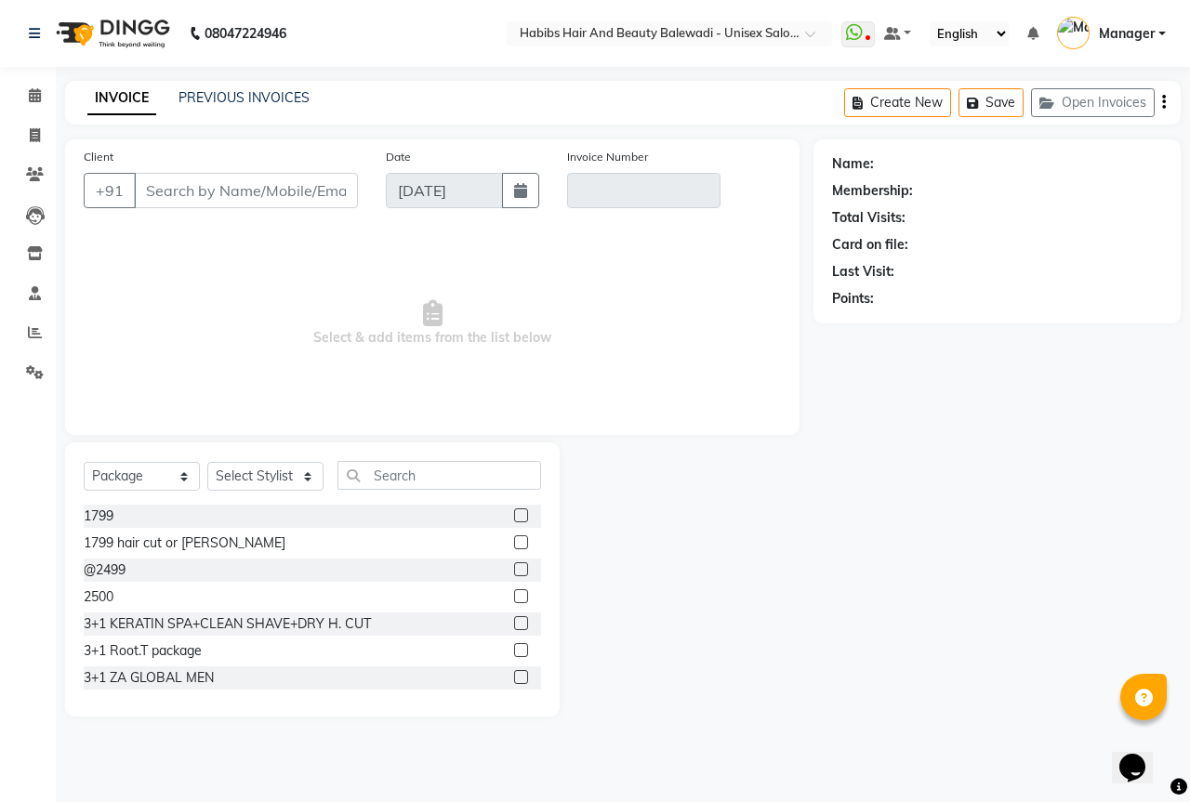
type input "97******36"
type input "V/2025-26/6266"
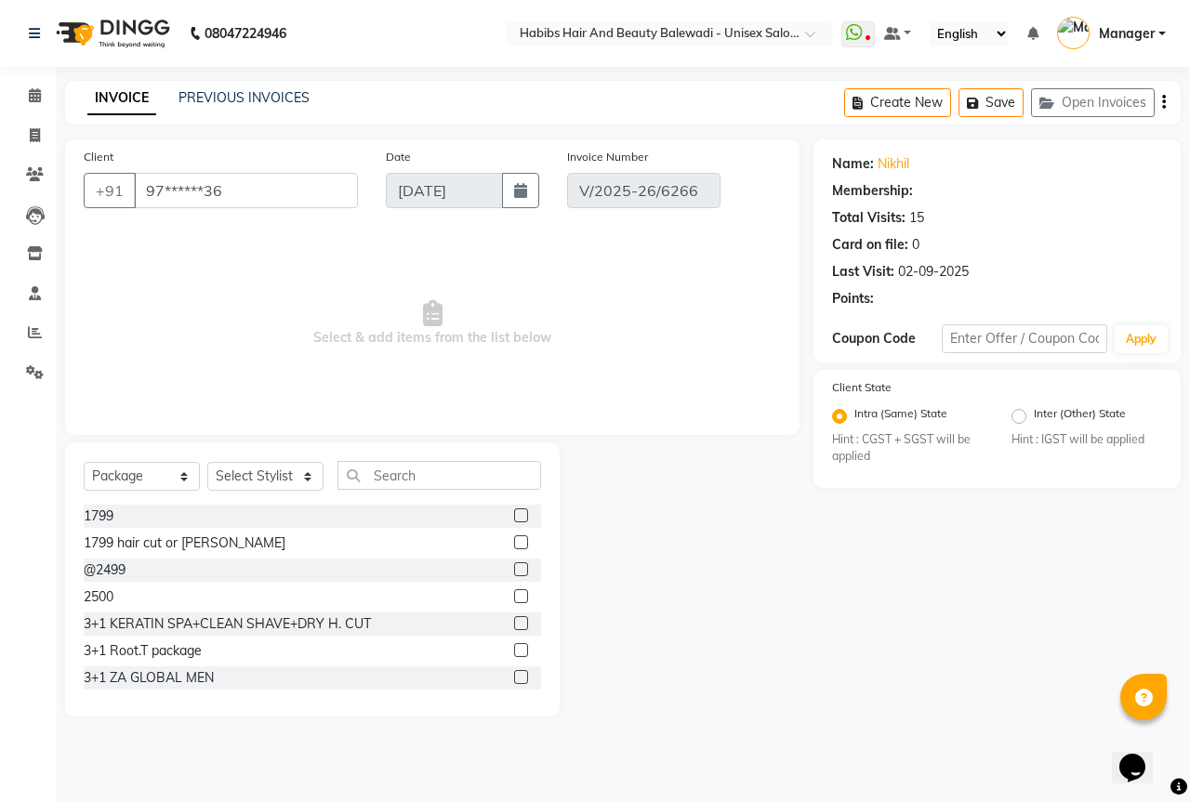
type input "02-09-2025"
select select "select"
select select "2: Object"
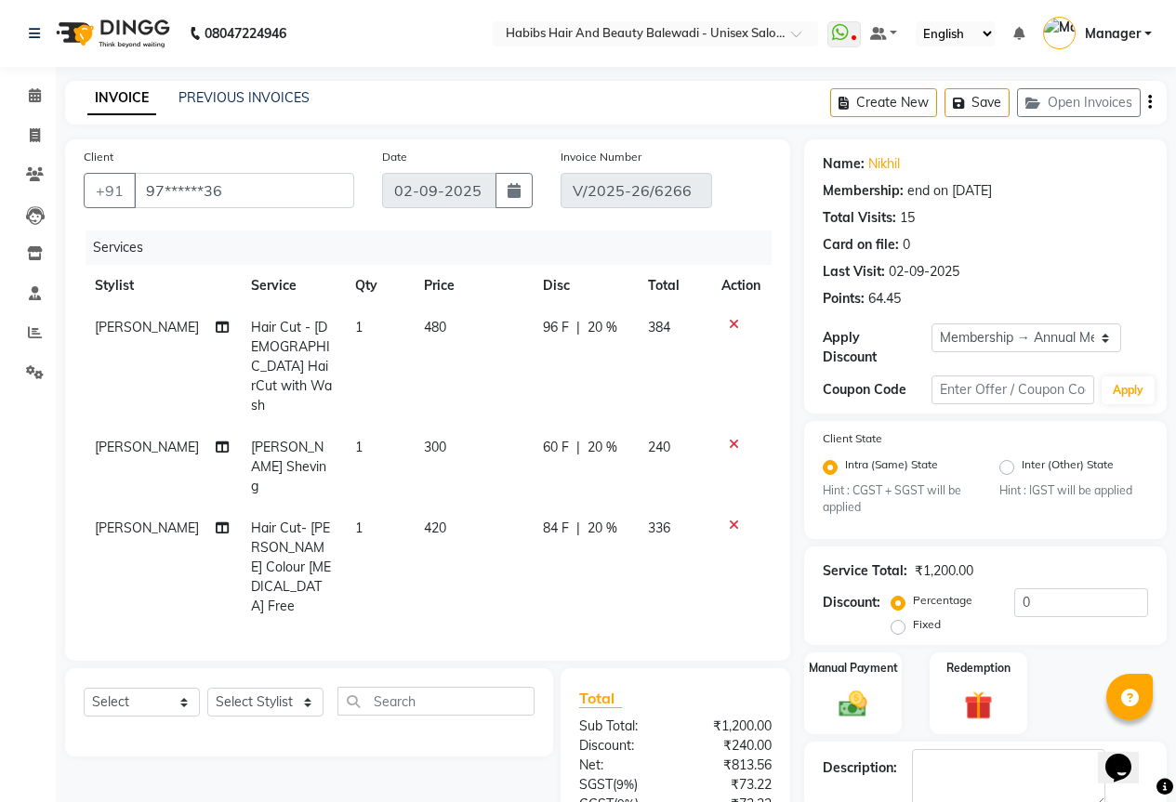
type input "20"
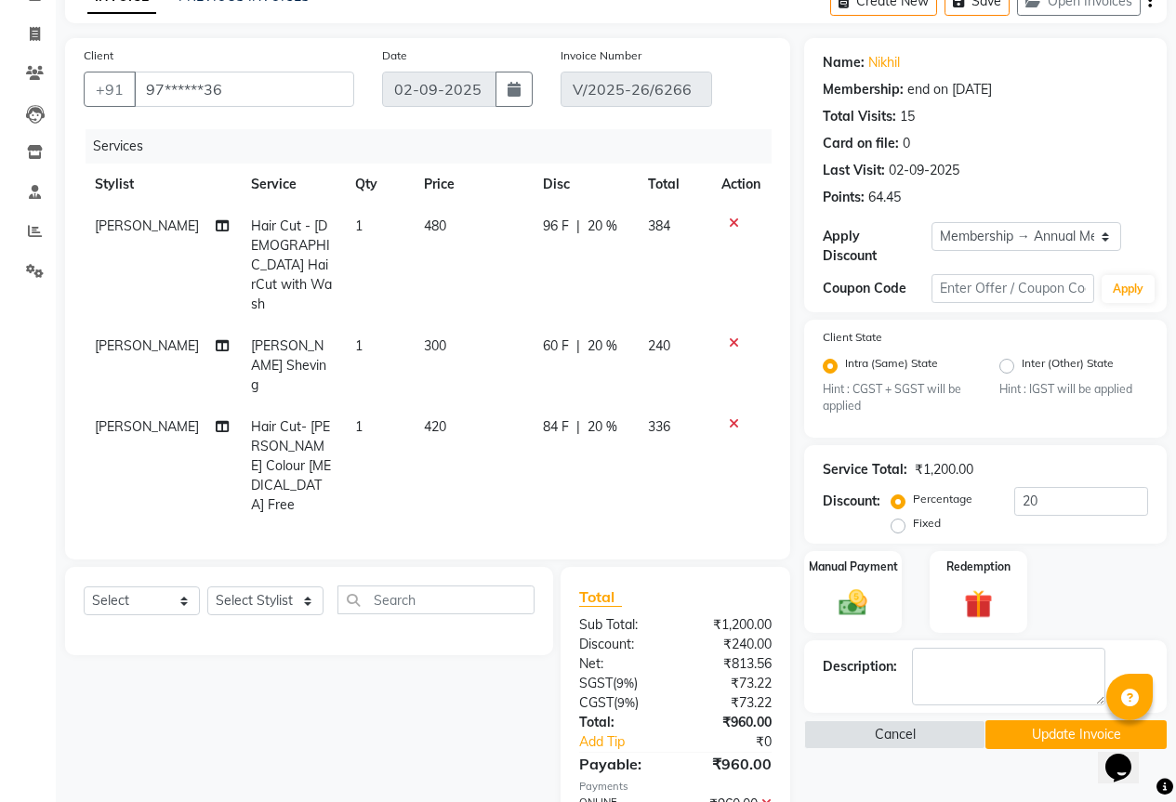
scroll to position [206, 0]
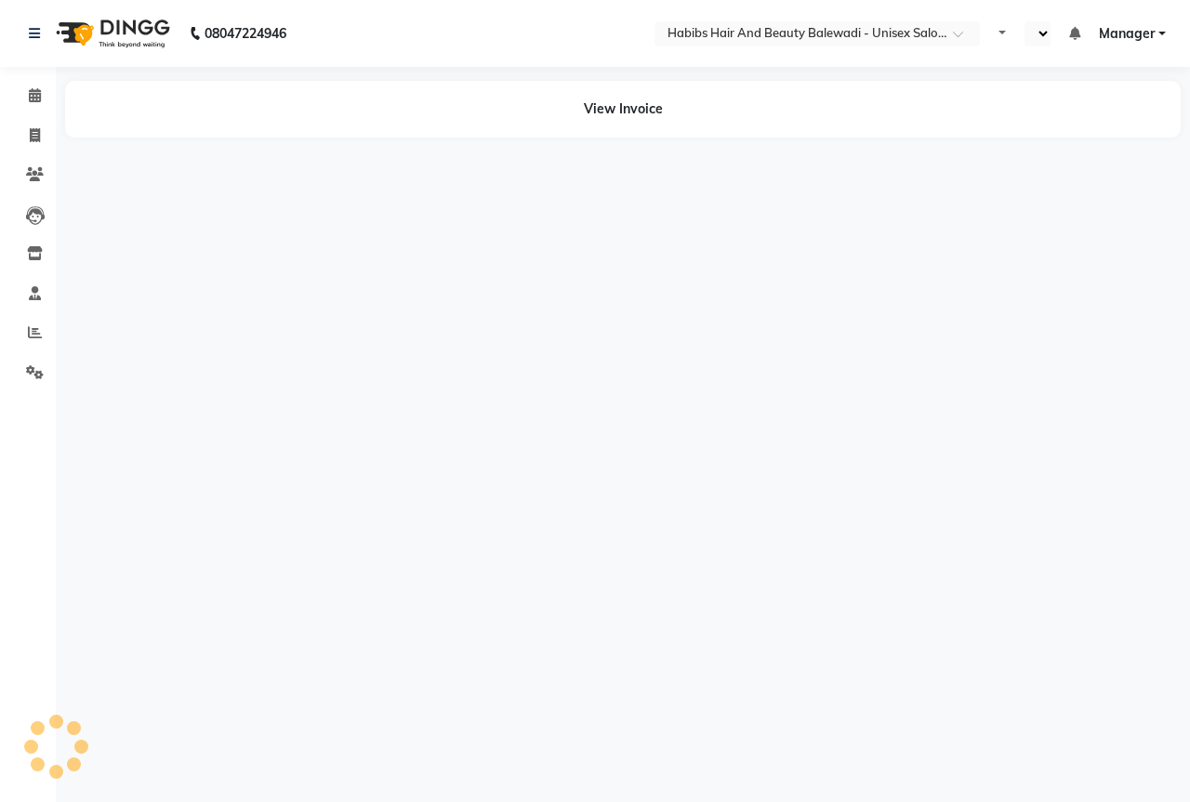
select select "en"
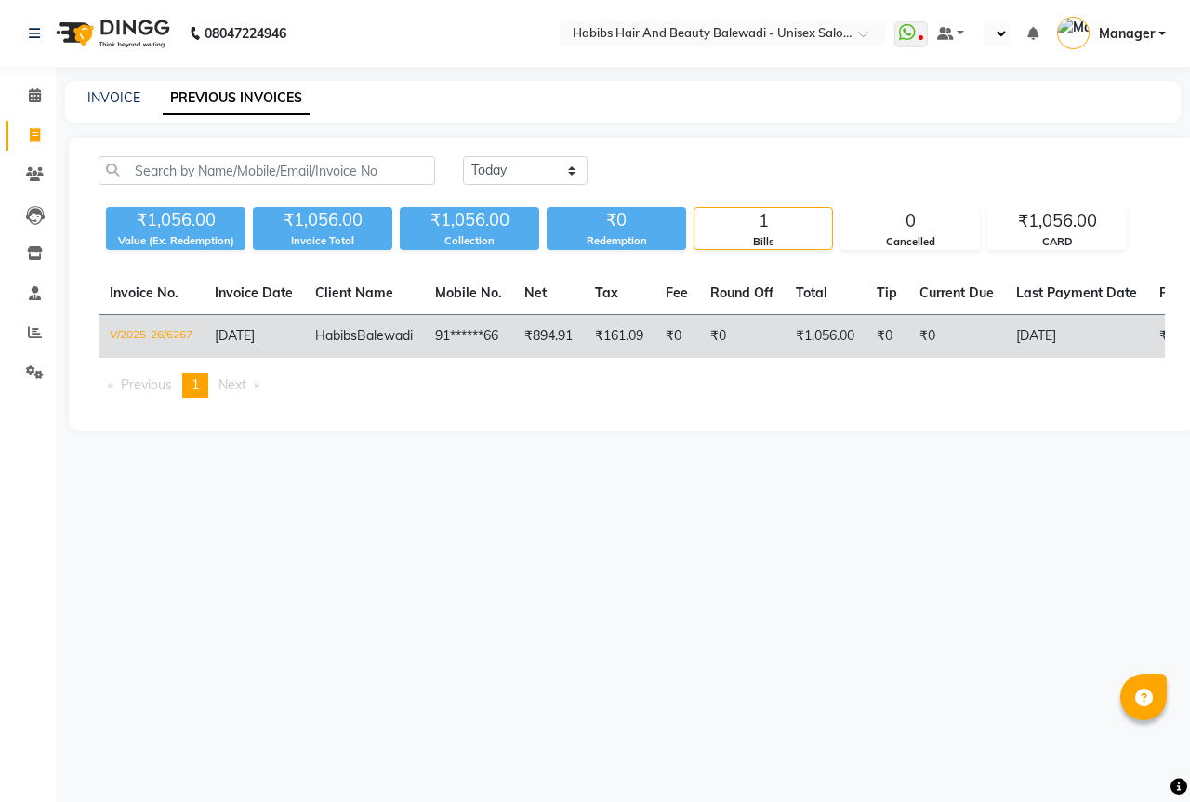
select select "en"
click at [450, 330] on td "91******66" at bounding box center [468, 337] width 89 height 44
click at [513, 340] on td "₹894.91" at bounding box center [548, 337] width 71 height 44
click at [530, 341] on td "₹894.91" at bounding box center [548, 337] width 71 height 44
click at [255, 337] on span "[DATE]" at bounding box center [235, 335] width 40 height 17
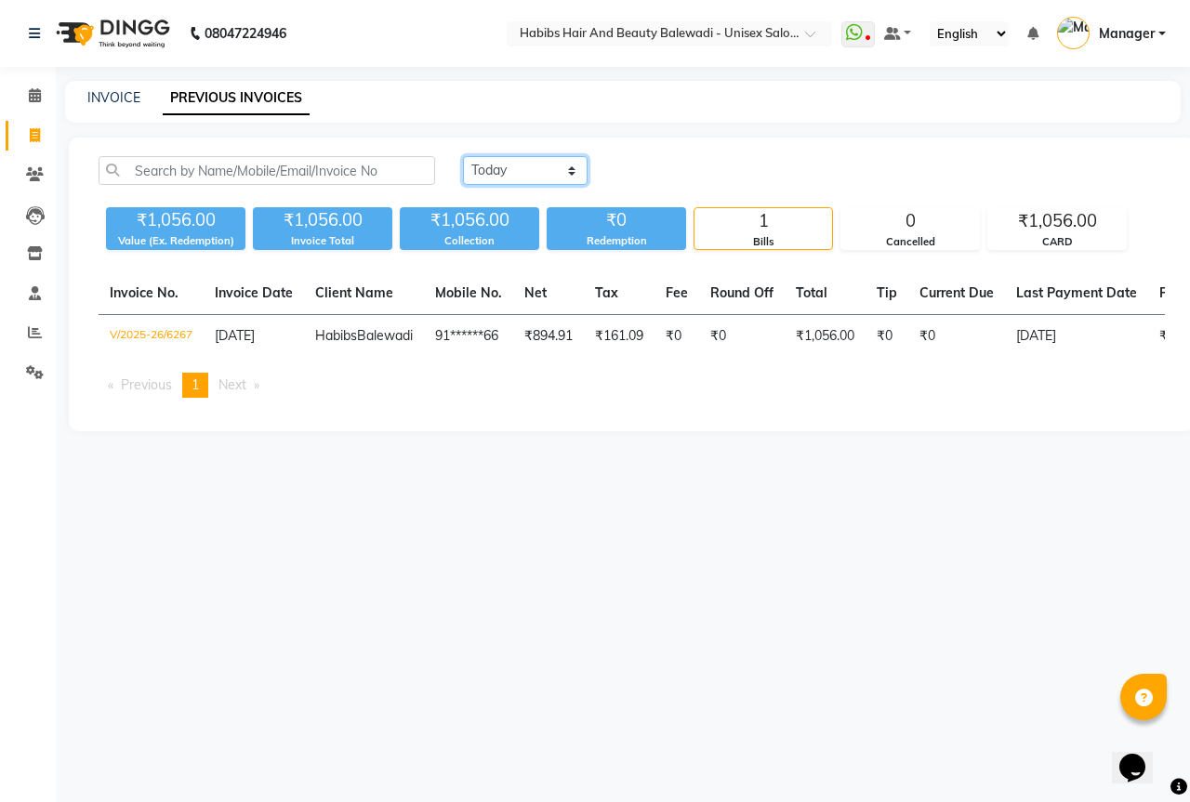
click at [509, 165] on select "[DATE] [DATE] Custom Range" at bounding box center [525, 170] width 125 height 29
select select "[DATE]"
click at [463, 156] on select "[DATE] [DATE] Custom Range" at bounding box center [525, 170] width 125 height 29
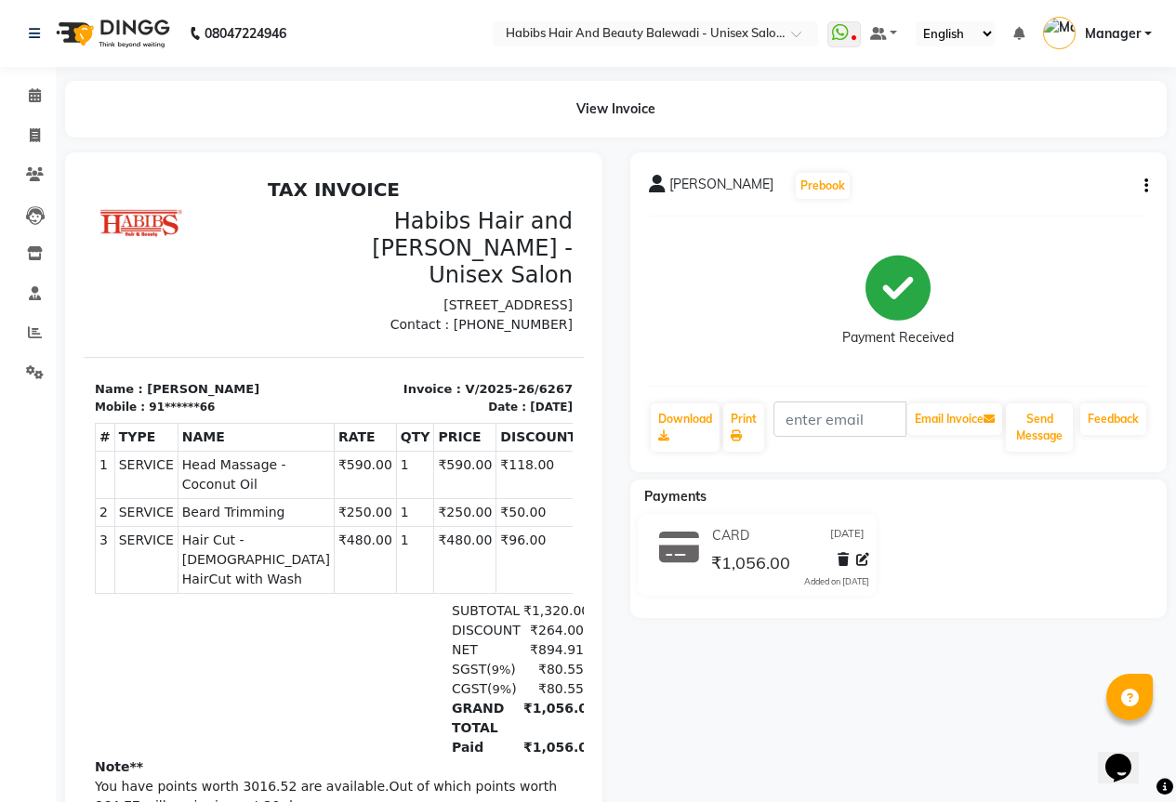
click at [1147, 186] on icon "button" at bounding box center [1146, 186] width 4 height 1
click at [1052, 222] on div "Edit Invoice" at bounding box center [1053, 220] width 127 height 23
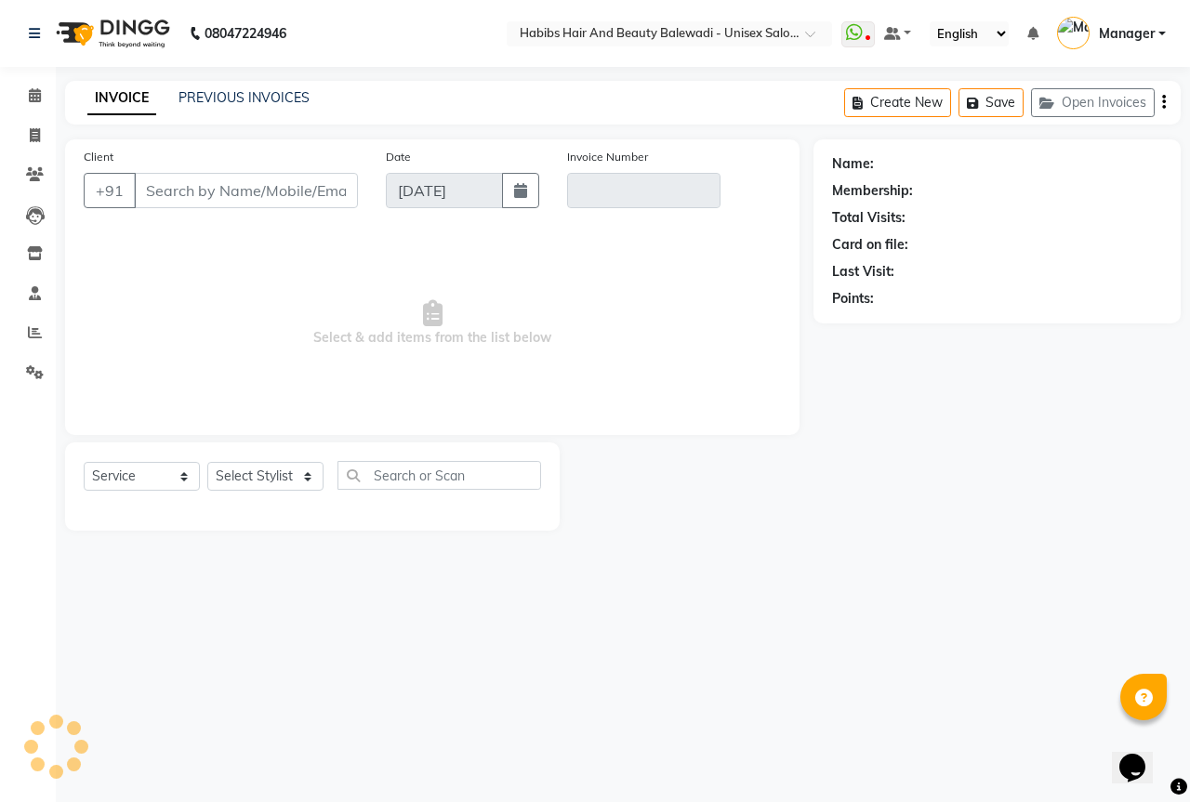
select select "package"
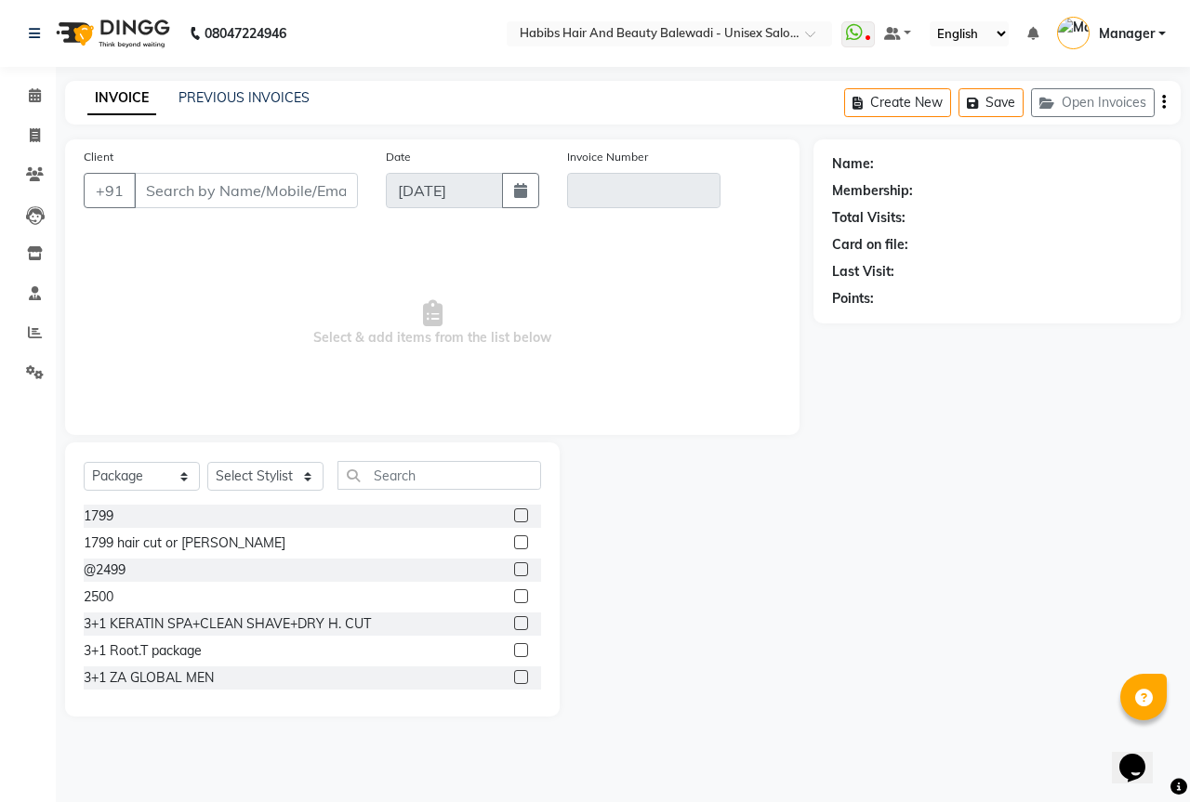
type input "91******66"
type input "V/2025-26/6267"
select select "2: Object"
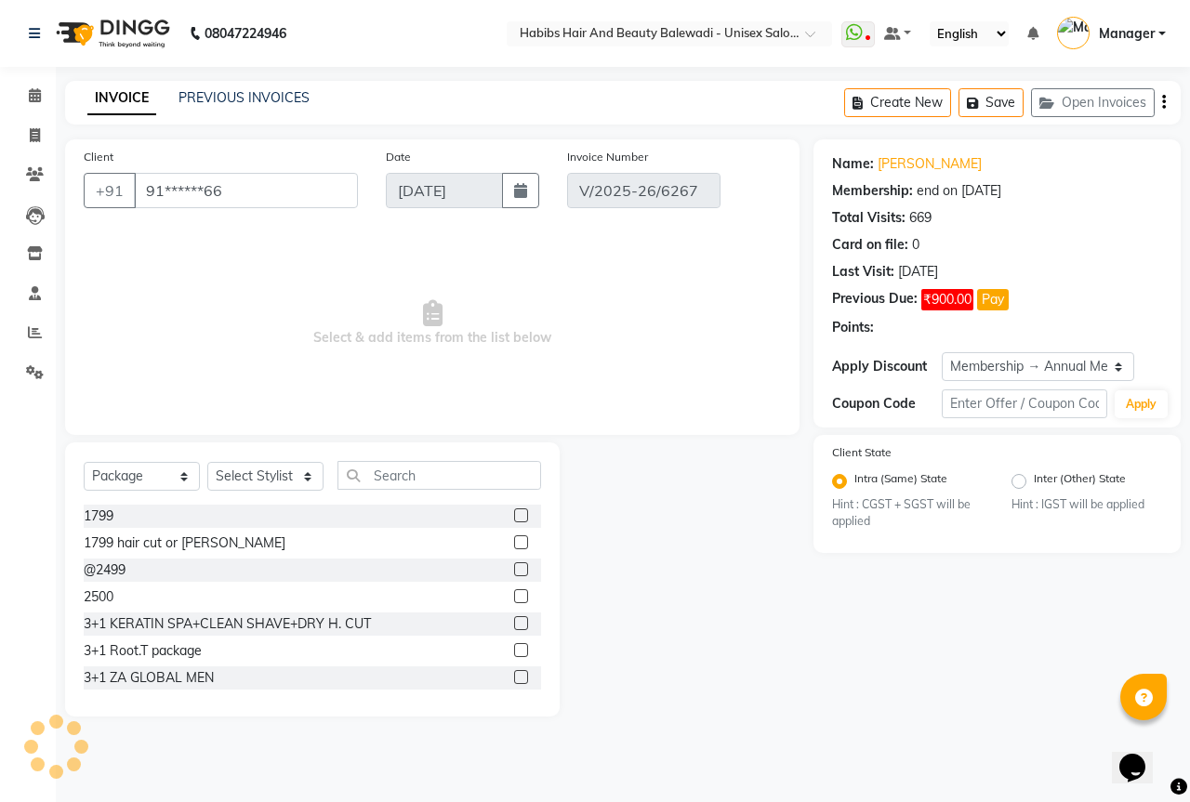
select select "select"
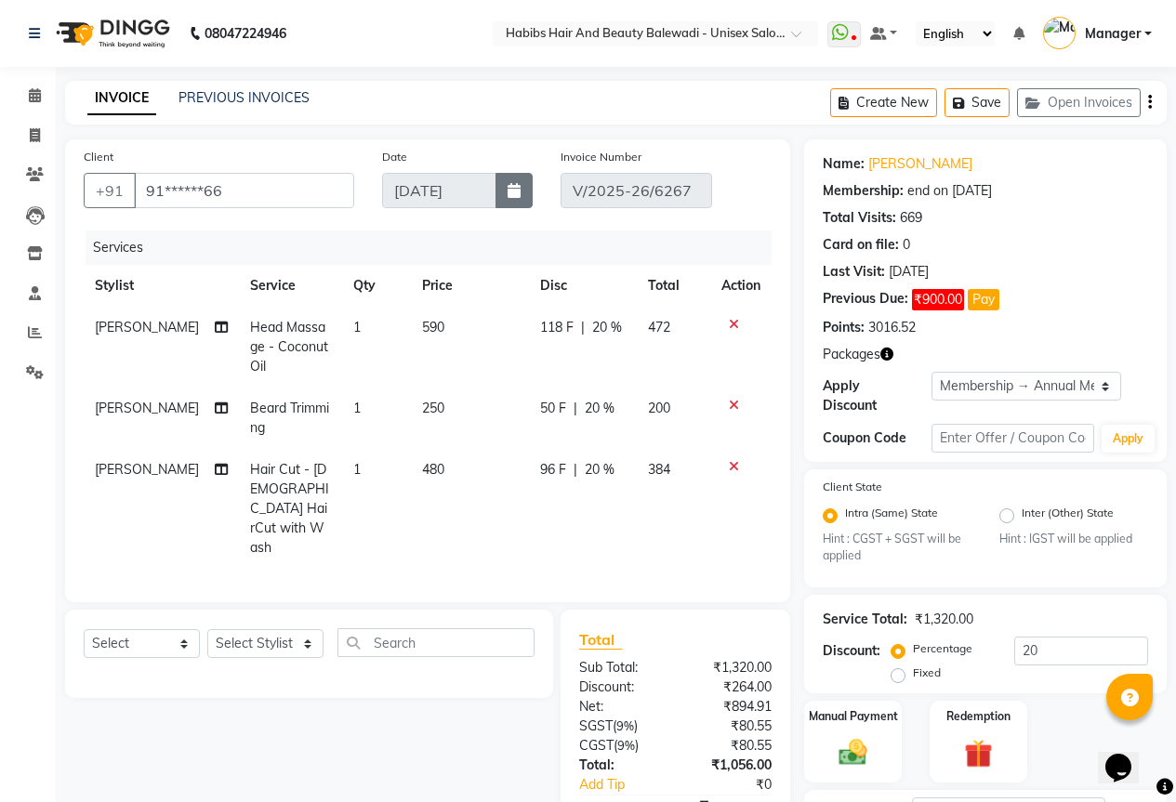
click at [516, 185] on icon "button" at bounding box center [513, 190] width 13 height 15
select select "9"
select select "2025"
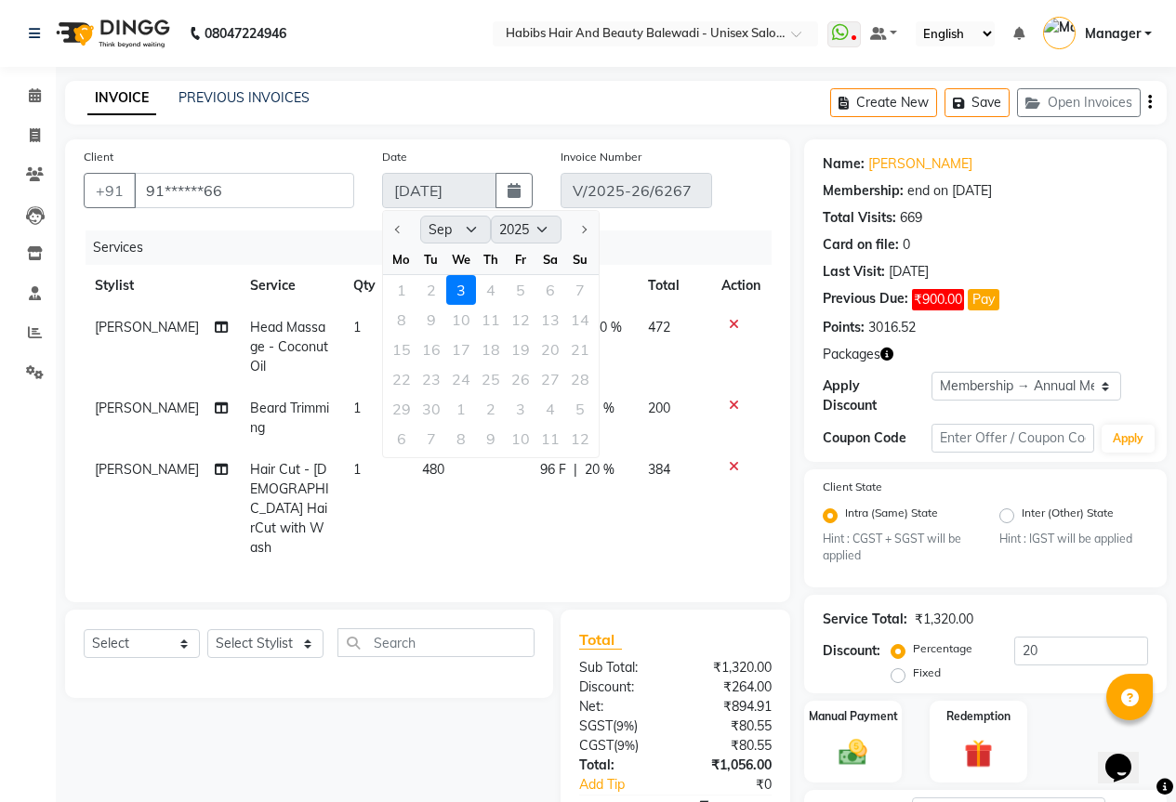
click at [432, 283] on div "1 2 3 4 5 6 7" at bounding box center [491, 290] width 216 height 30
click at [507, 187] on button "button" at bounding box center [513, 190] width 37 height 35
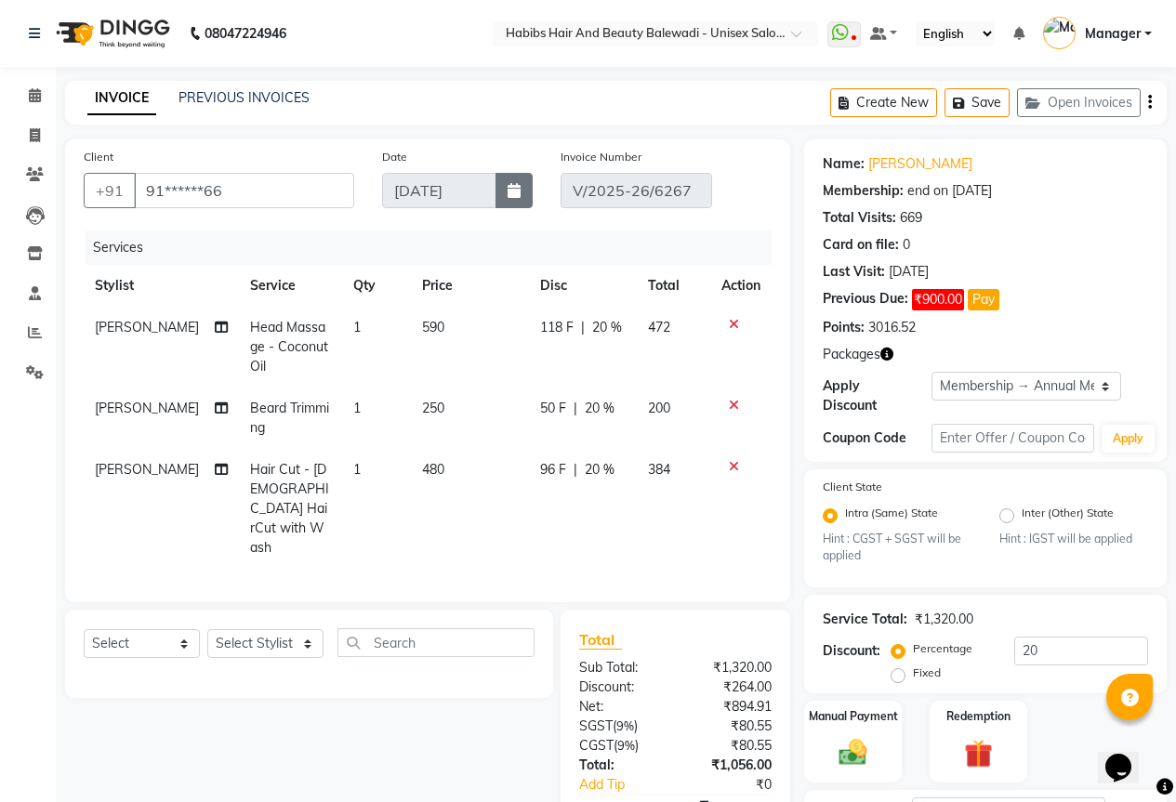
click at [507, 187] on button "button" at bounding box center [513, 190] width 37 height 35
select select "9"
select select "2025"
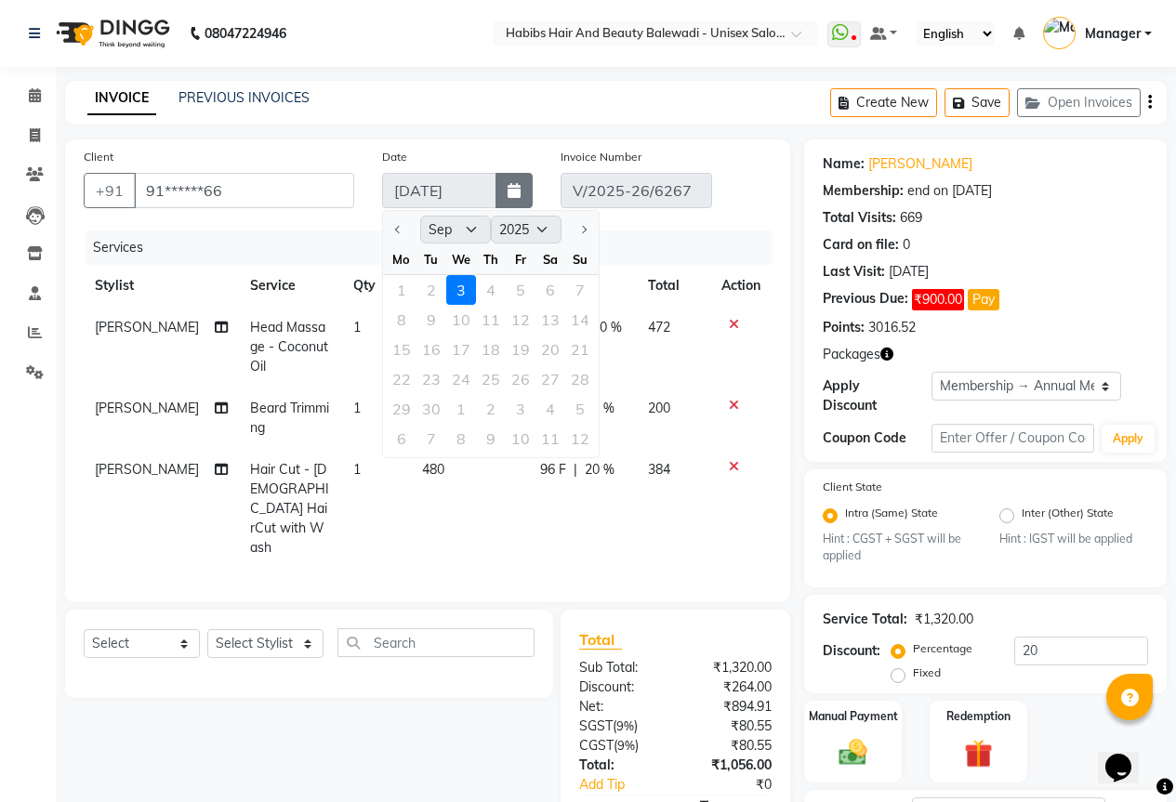
click at [515, 197] on icon "button" at bounding box center [513, 190] width 13 height 15
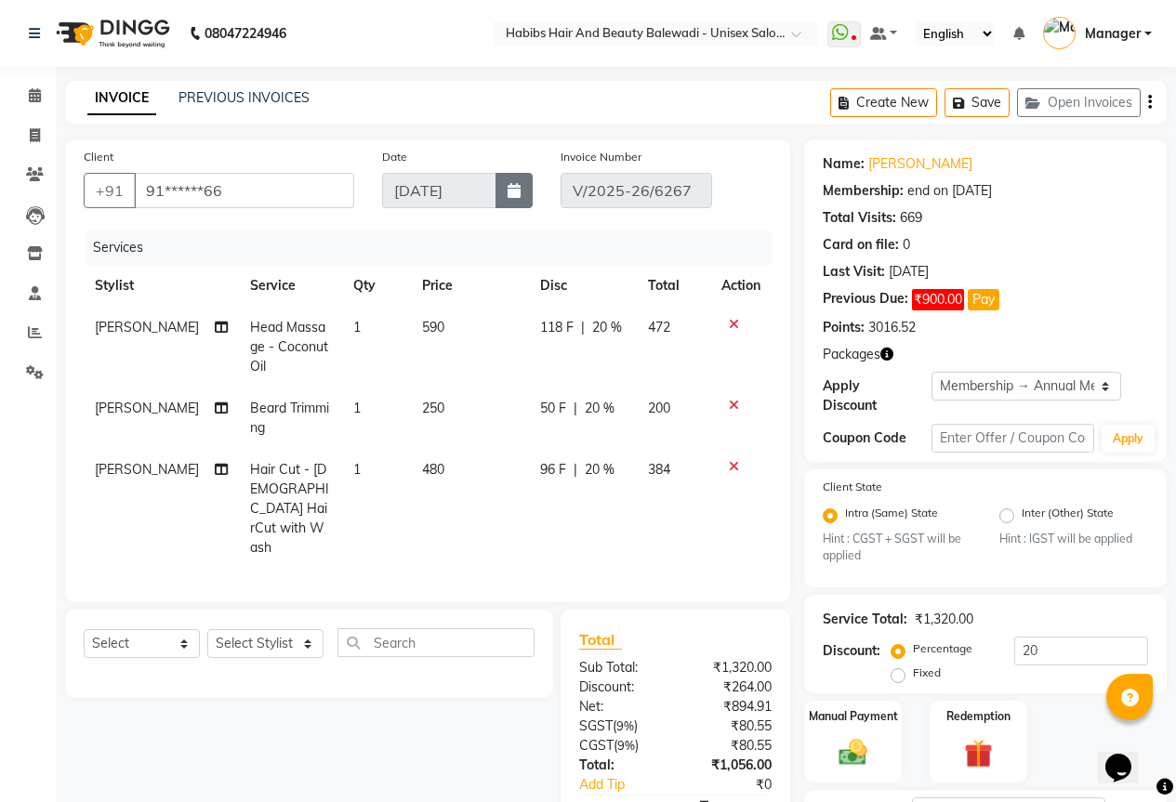
click at [514, 183] on icon "button" at bounding box center [513, 190] width 13 height 15
select select "9"
select select "2025"
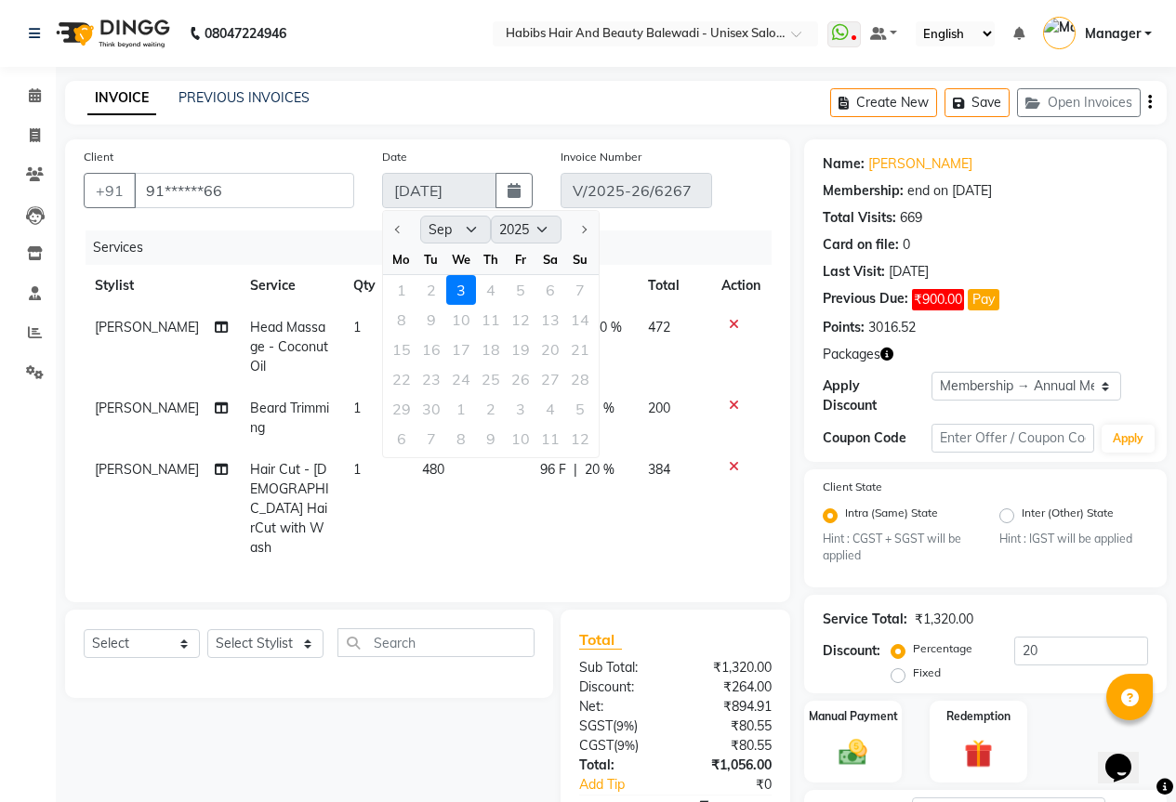
click at [429, 289] on div "1 2 3 4 5 6 7" at bounding box center [491, 290] width 216 height 30
click at [519, 182] on button "button" at bounding box center [513, 190] width 37 height 35
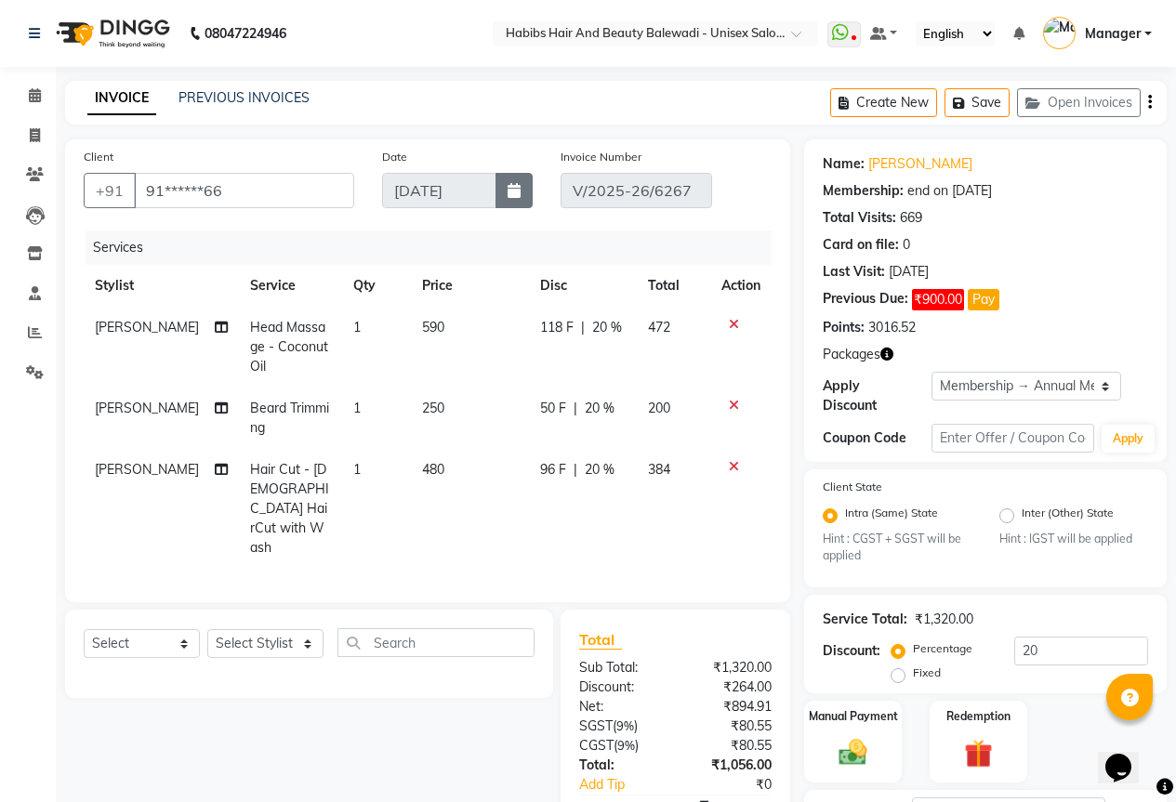
click at [519, 182] on button "button" at bounding box center [513, 190] width 37 height 35
select select "9"
select select "2025"
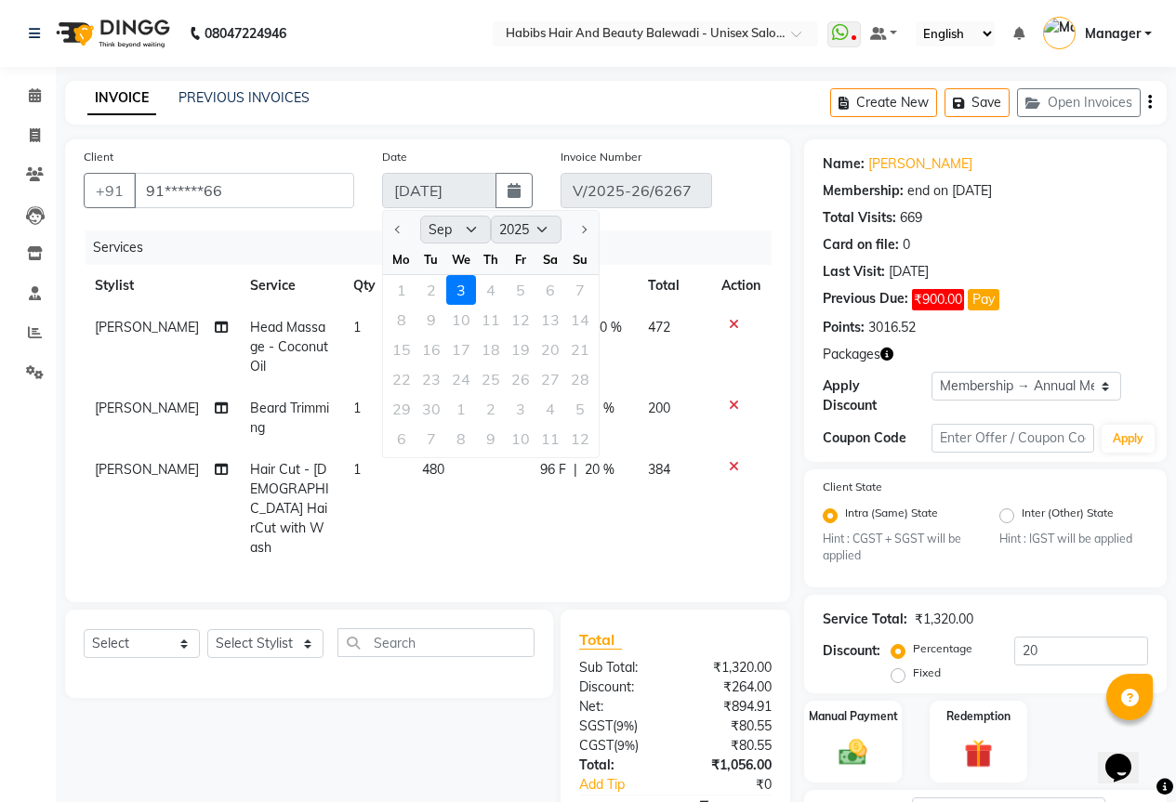
click at [430, 260] on div "Tu" at bounding box center [431, 259] width 30 height 30
click at [524, 184] on button "button" at bounding box center [513, 190] width 37 height 35
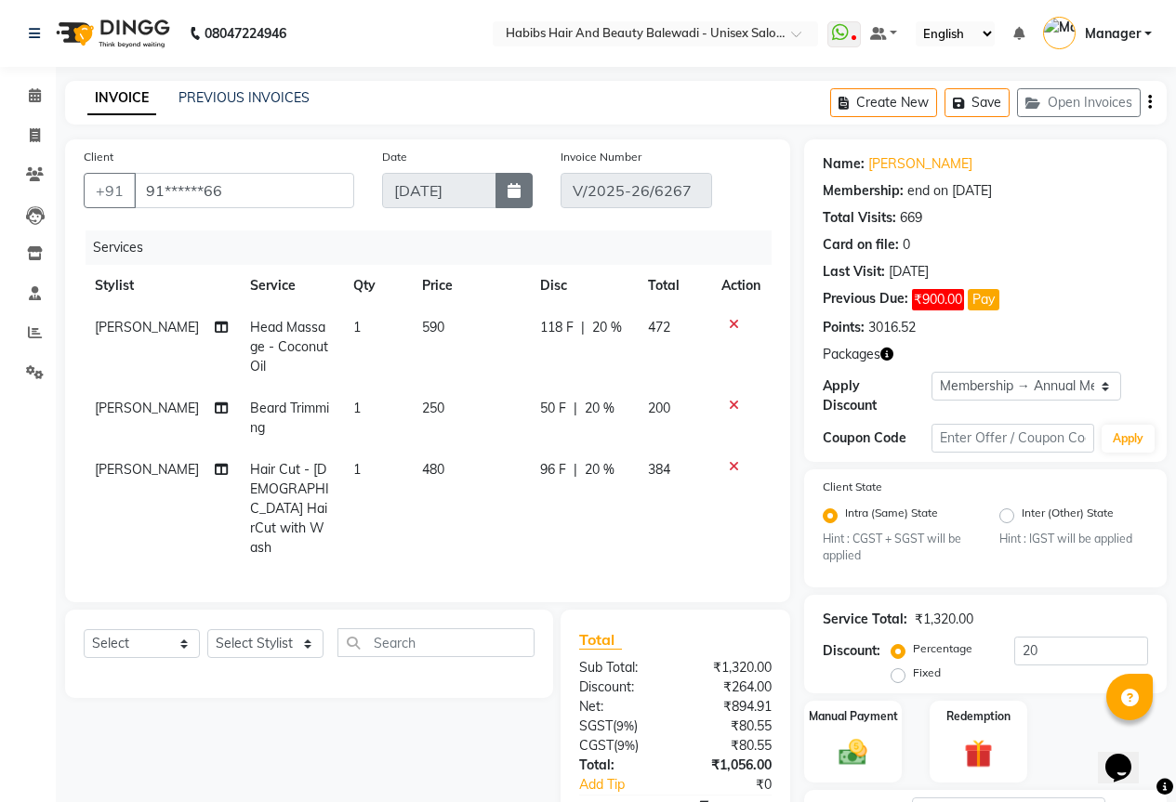
click at [524, 184] on button "button" at bounding box center [513, 190] width 37 height 35
select select "9"
select select "2025"
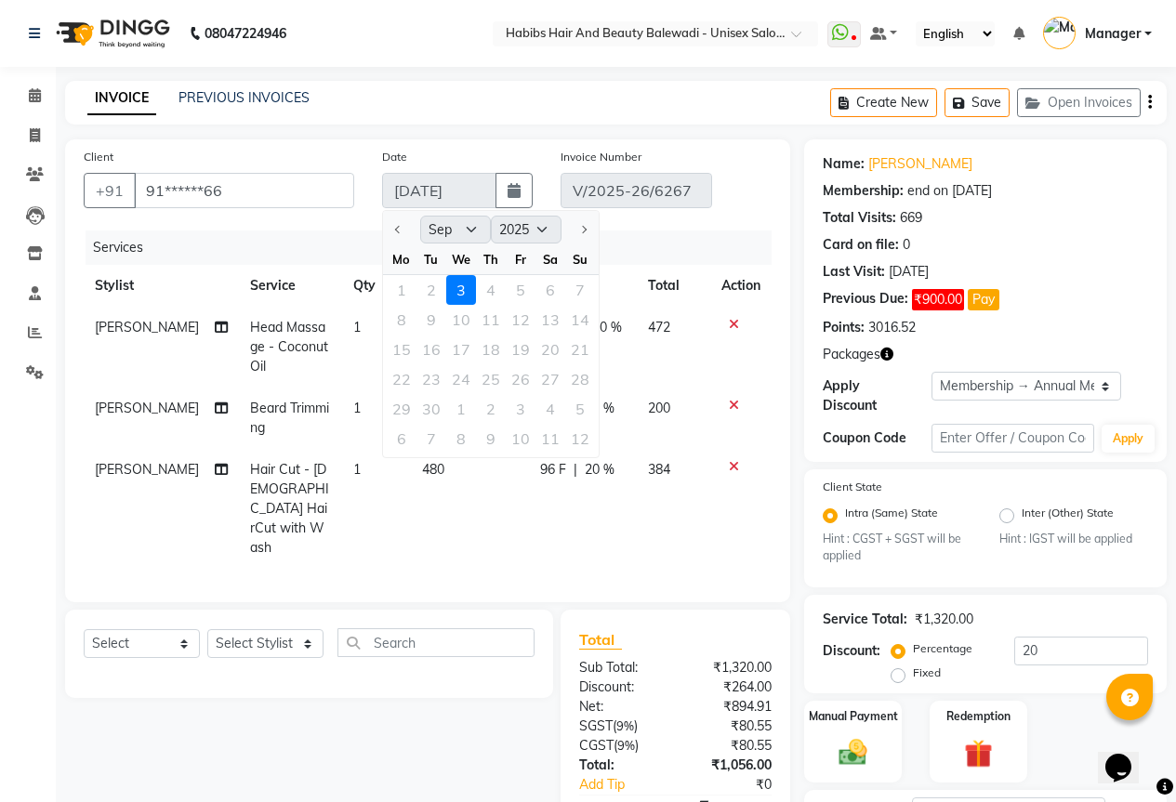
click at [572, 139] on div "Client +91 91******66 Date 03-09-2025 Jan Feb Mar Apr May Jun Jul Aug Sep Oct N…" at bounding box center [427, 370] width 725 height 463
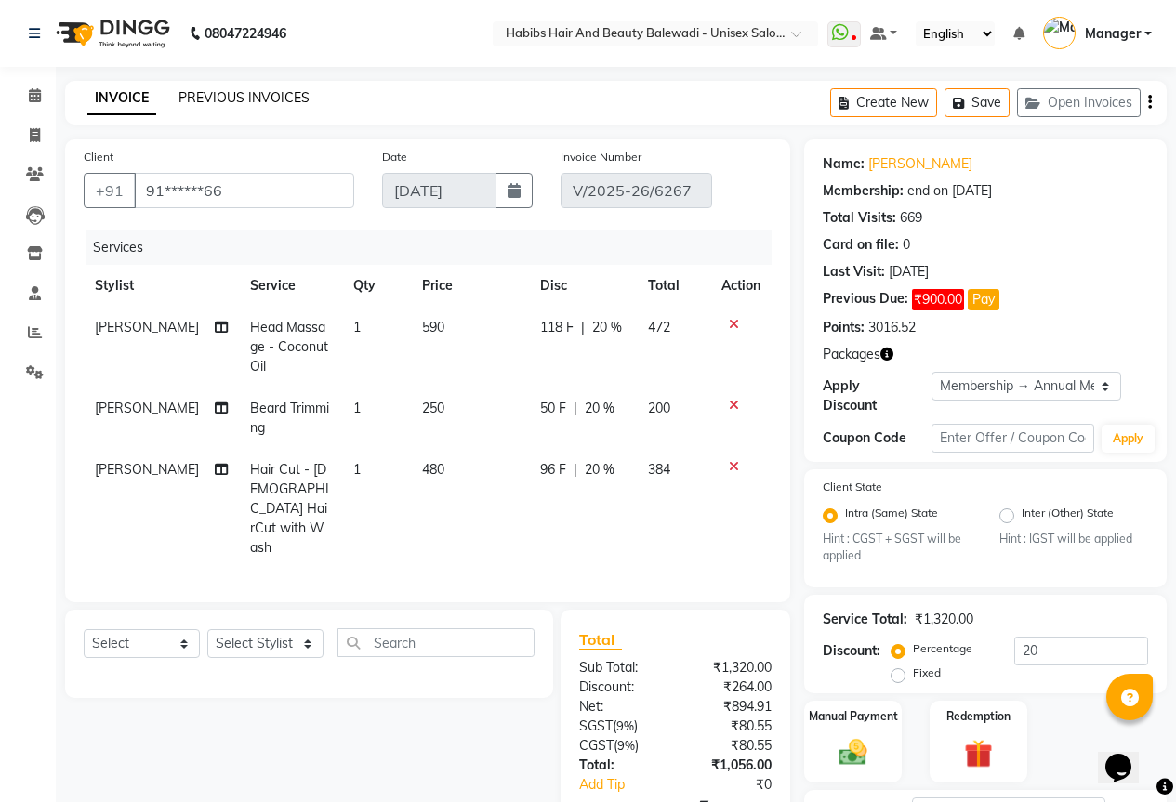
click at [207, 99] on link "PREVIOUS INVOICES" at bounding box center [243, 97] width 131 height 17
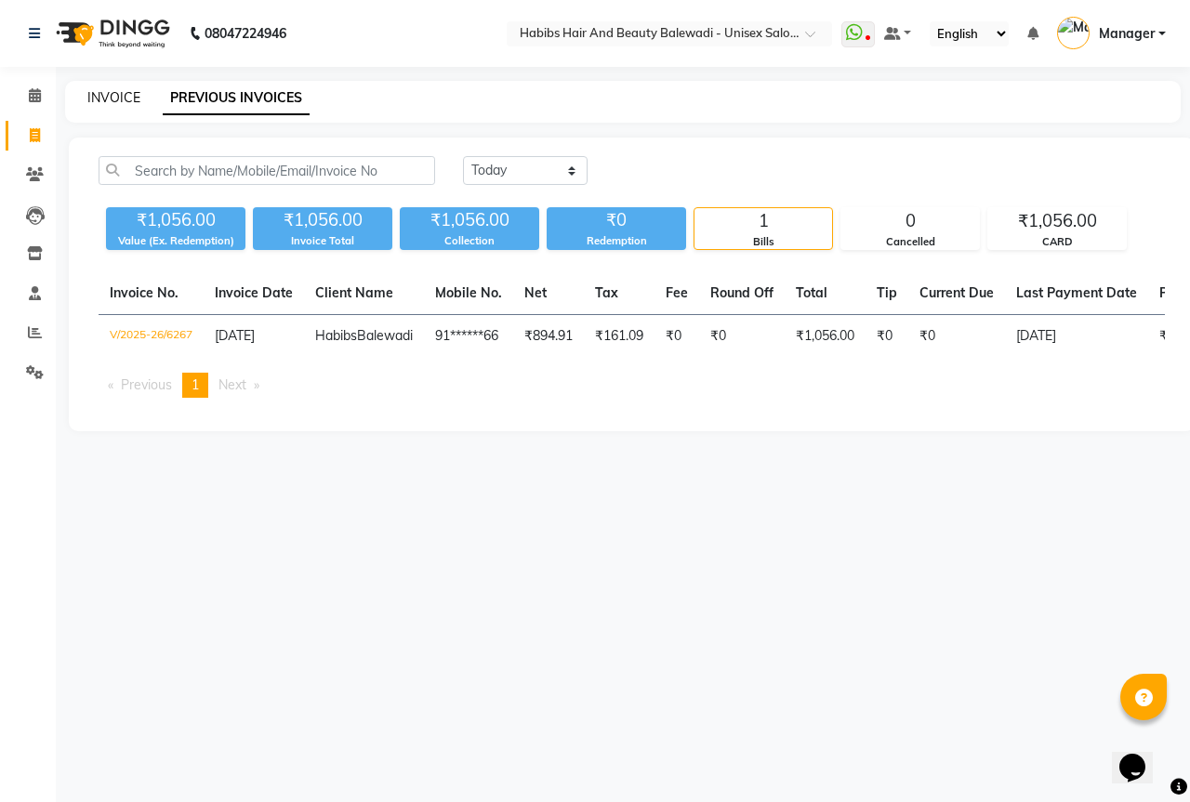
click at [107, 99] on link "INVOICE" at bounding box center [113, 97] width 53 height 17
select select "5902"
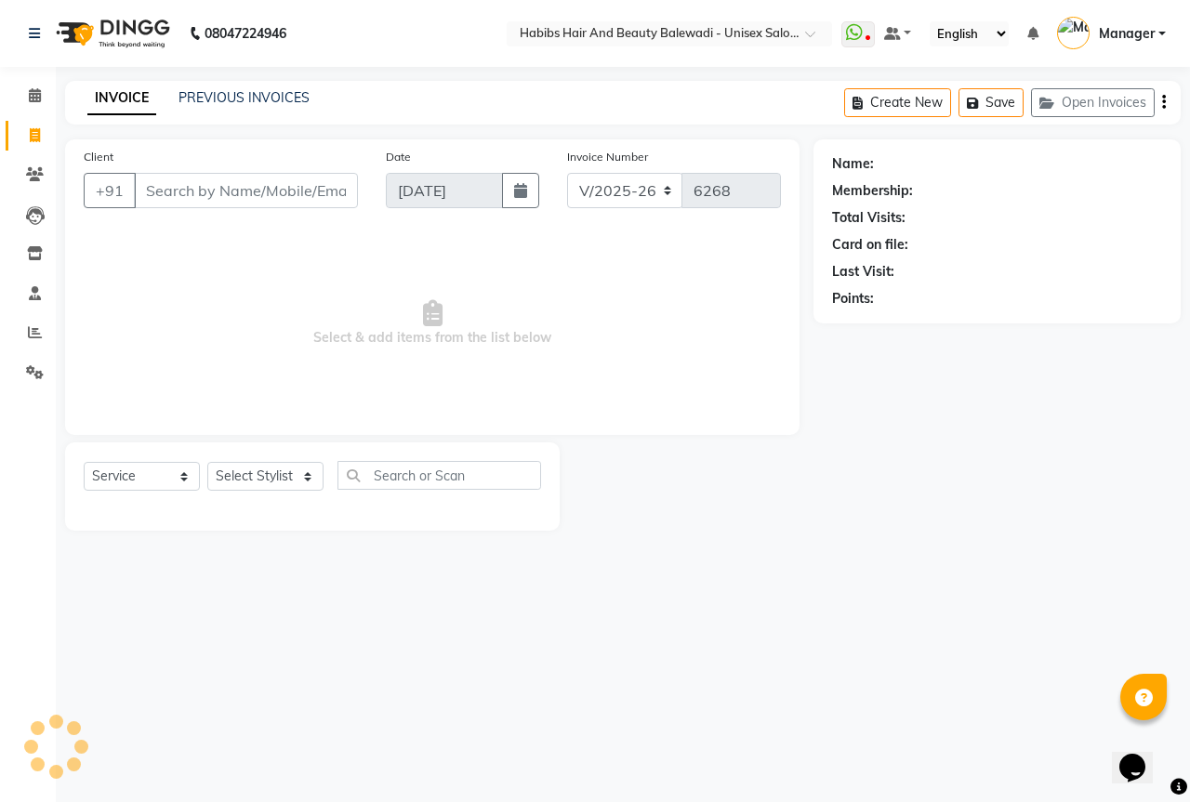
select select "package"
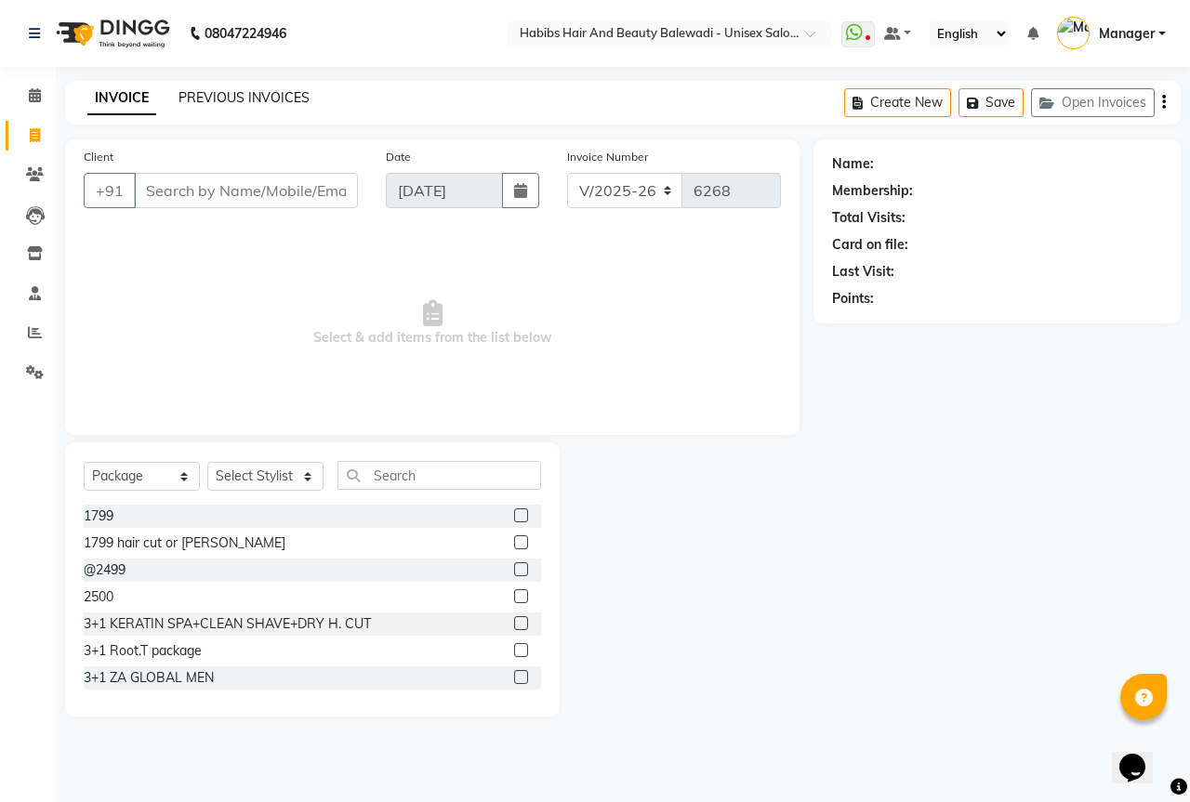
click at [280, 103] on link "PREVIOUS INVOICES" at bounding box center [243, 97] width 131 height 17
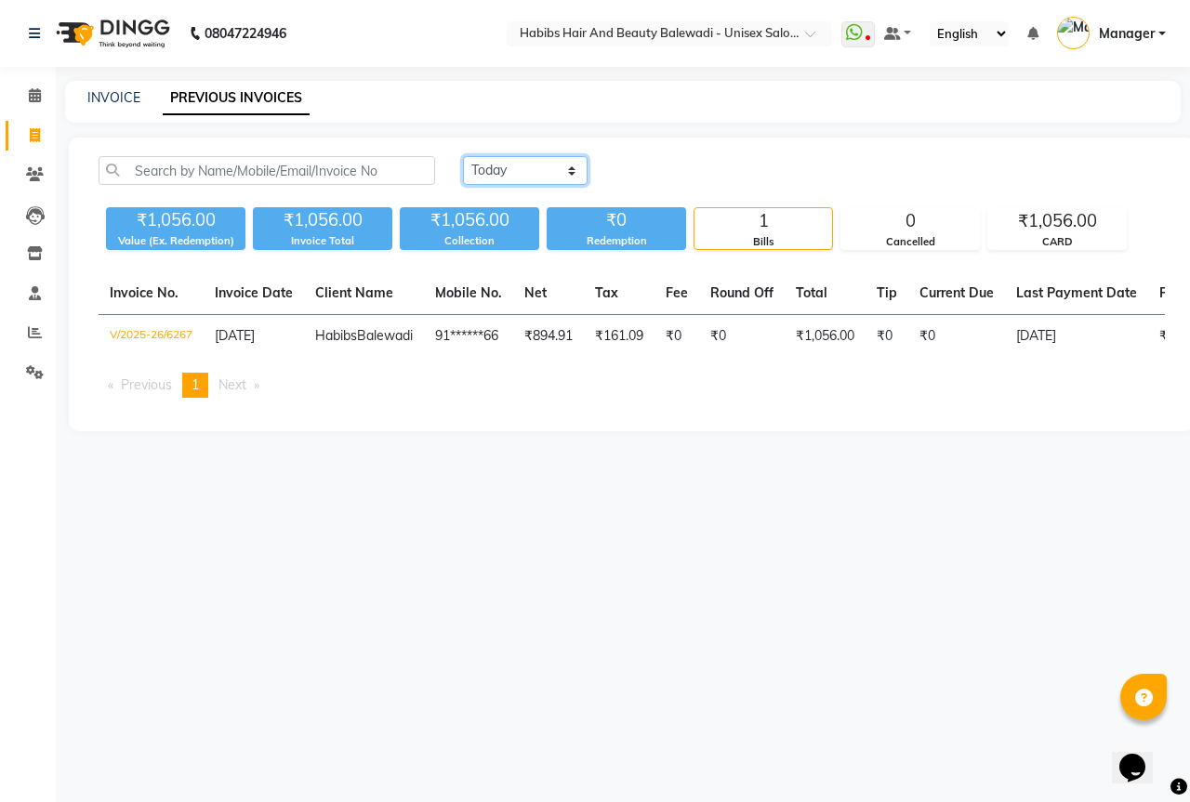
click at [530, 173] on select "[DATE] [DATE] Custom Range" at bounding box center [525, 170] width 125 height 29
click at [463, 156] on select "[DATE] [DATE] Custom Range" at bounding box center [525, 170] width 125 height 29
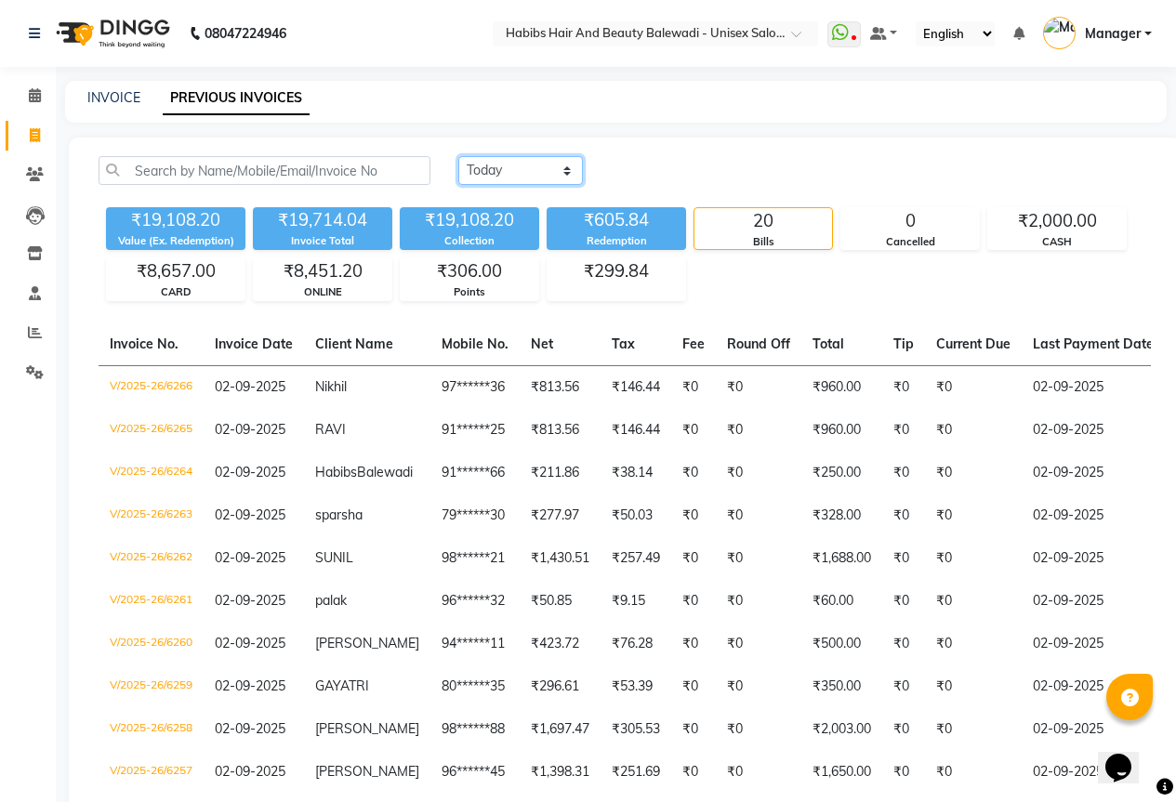
click at [498, 173] on select "[DATE] [DATE] Custom Range" at bounding box center [520, 170] width 125 height 29
select select "[DATE]"
click at [458, 156] on select "[DATE] [DATE] Custom Range" at bounding box center [520, 170] width 125 height 29
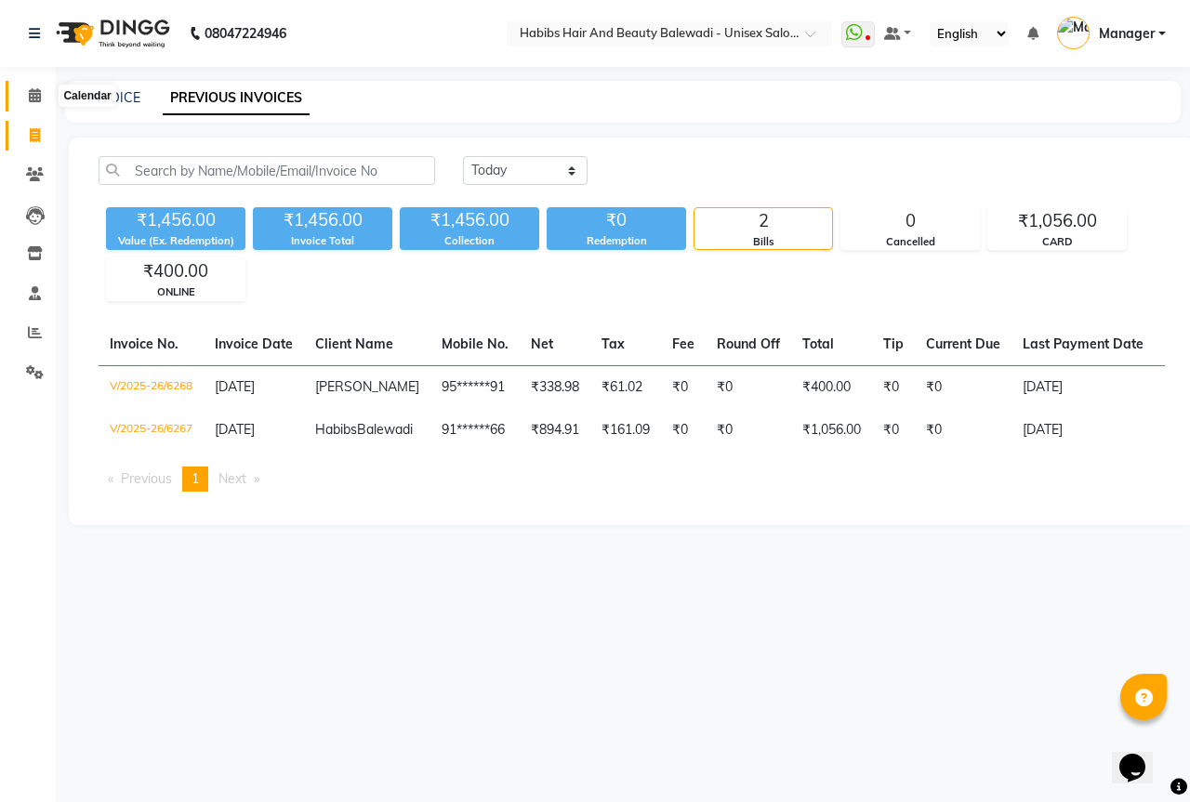
click at [34, 92] on icon at bounding box center [35, 95] width 12 height 14
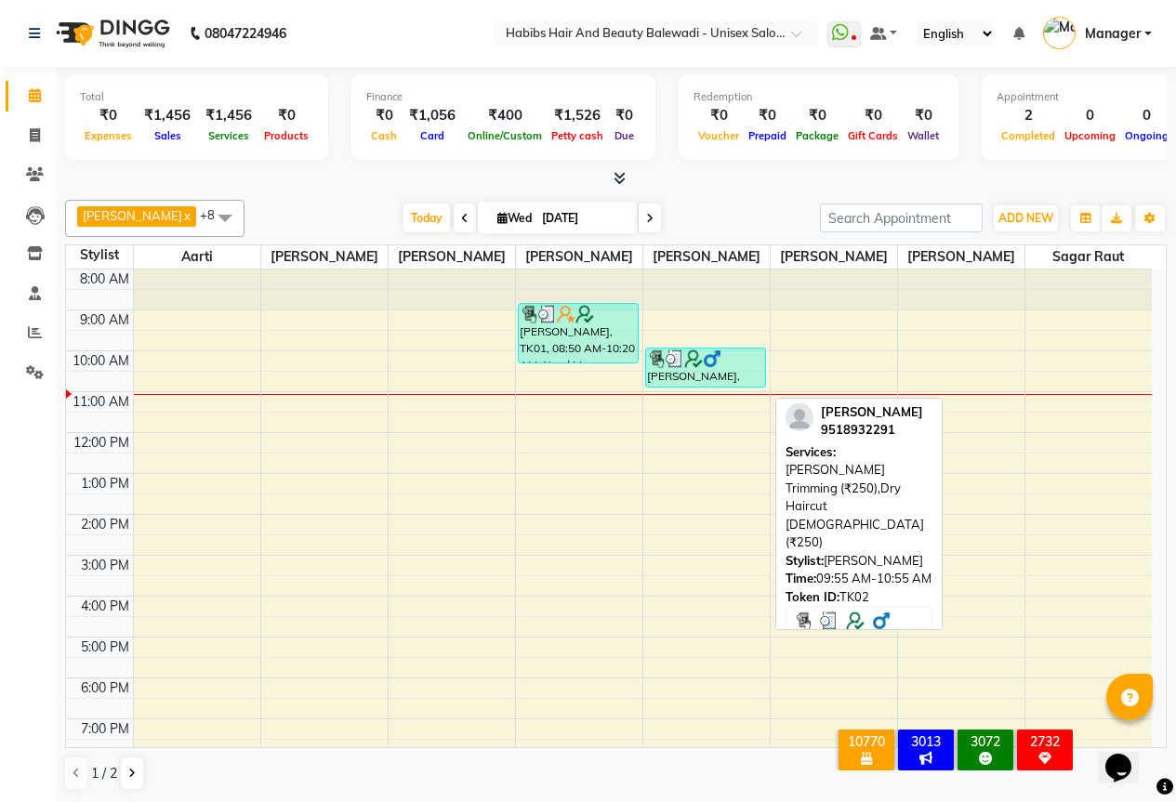
click at [734, 387] on div "parth, TK02, 09:55 AM-10:55 AM, Beard Trimming (₹250),Dry Haircut Male (₹250)" at bounding box center [706, 368] width 120 height 38
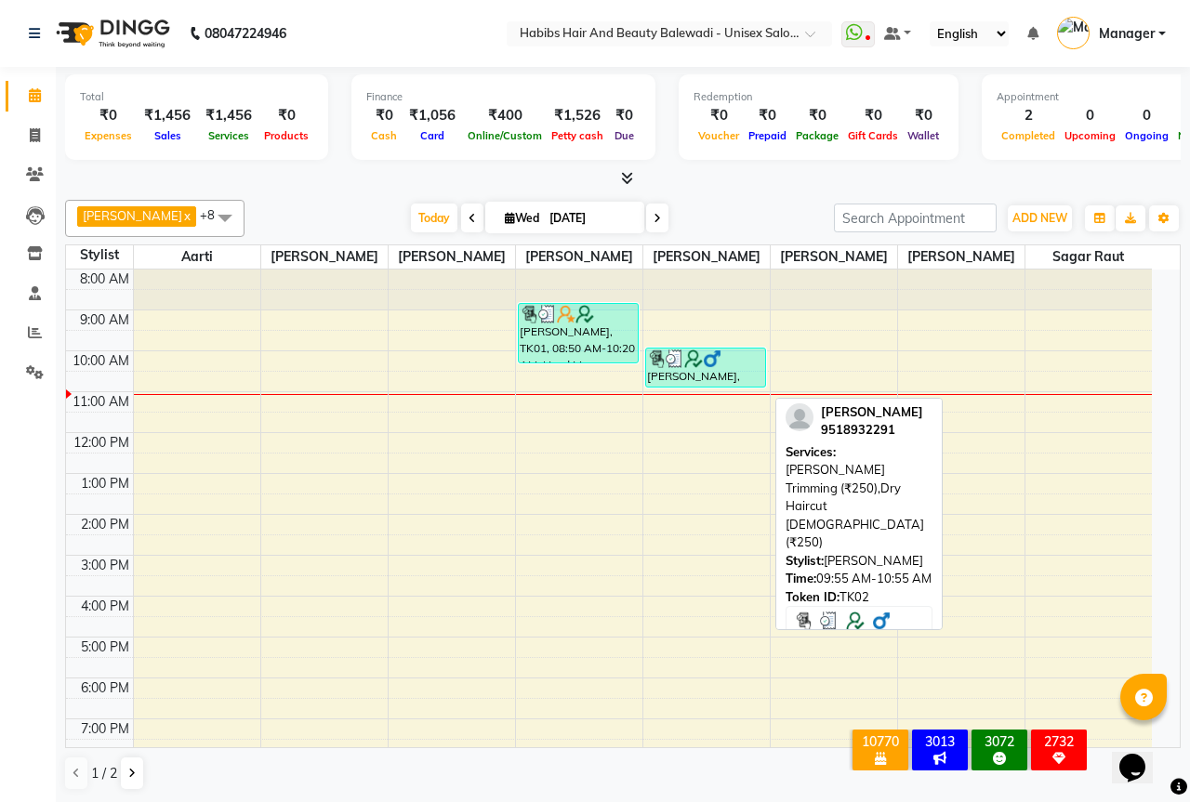
select select "3"
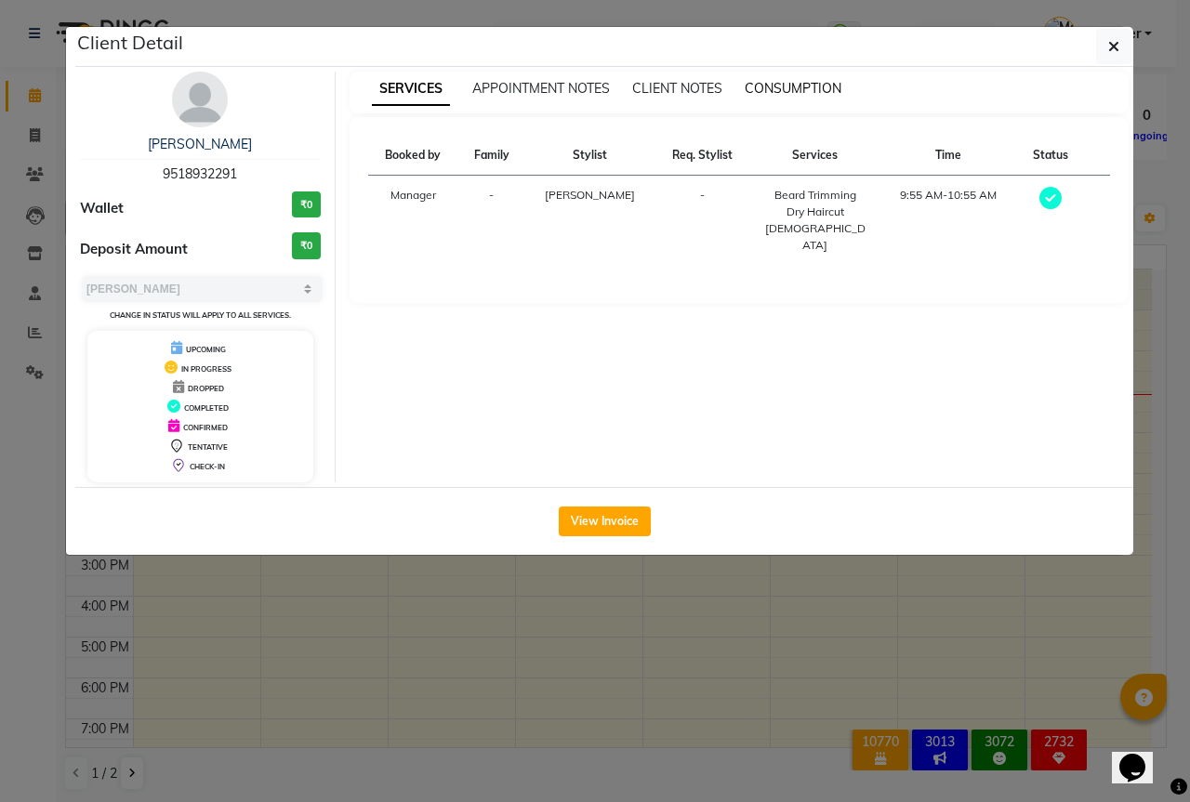
click at [804, 86] on span "CONSUMPTION" at bounding box center [792, 88] width 97 height 17
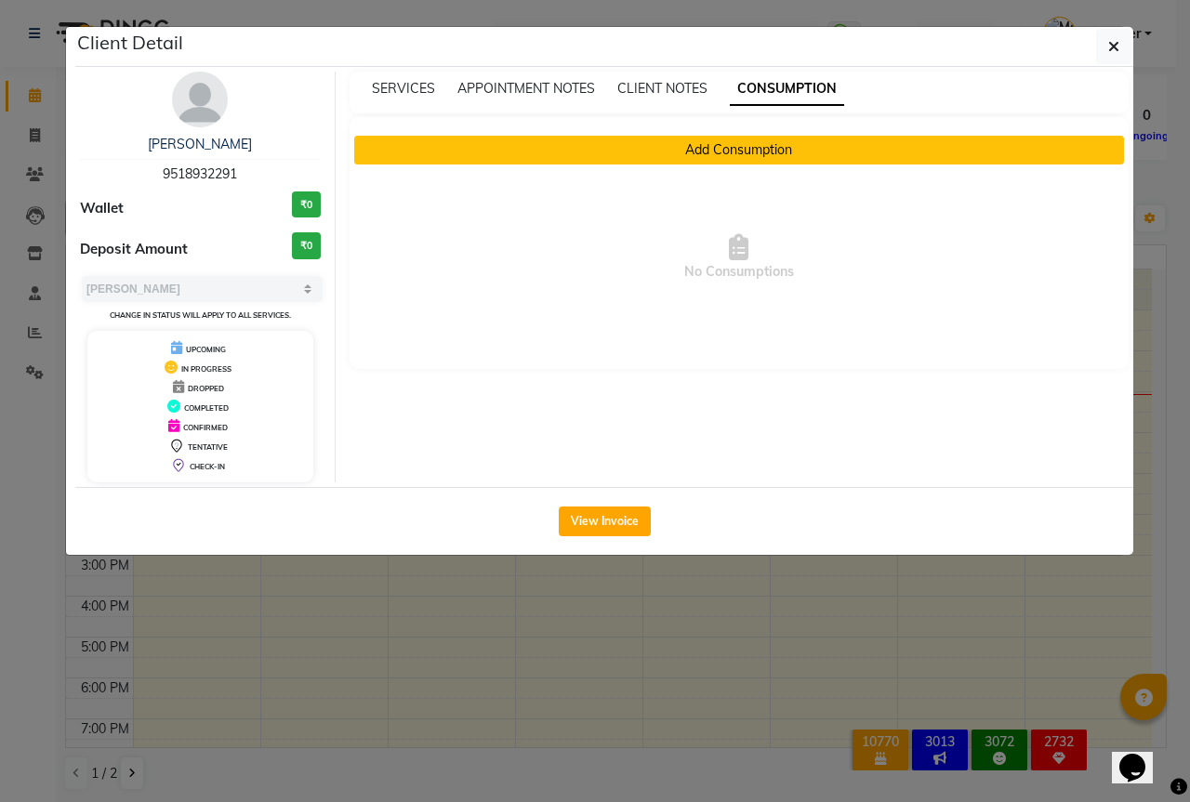
click at [678, 150] on button "Add Consumption" at bounding box center [739, 150] width 770 height 29
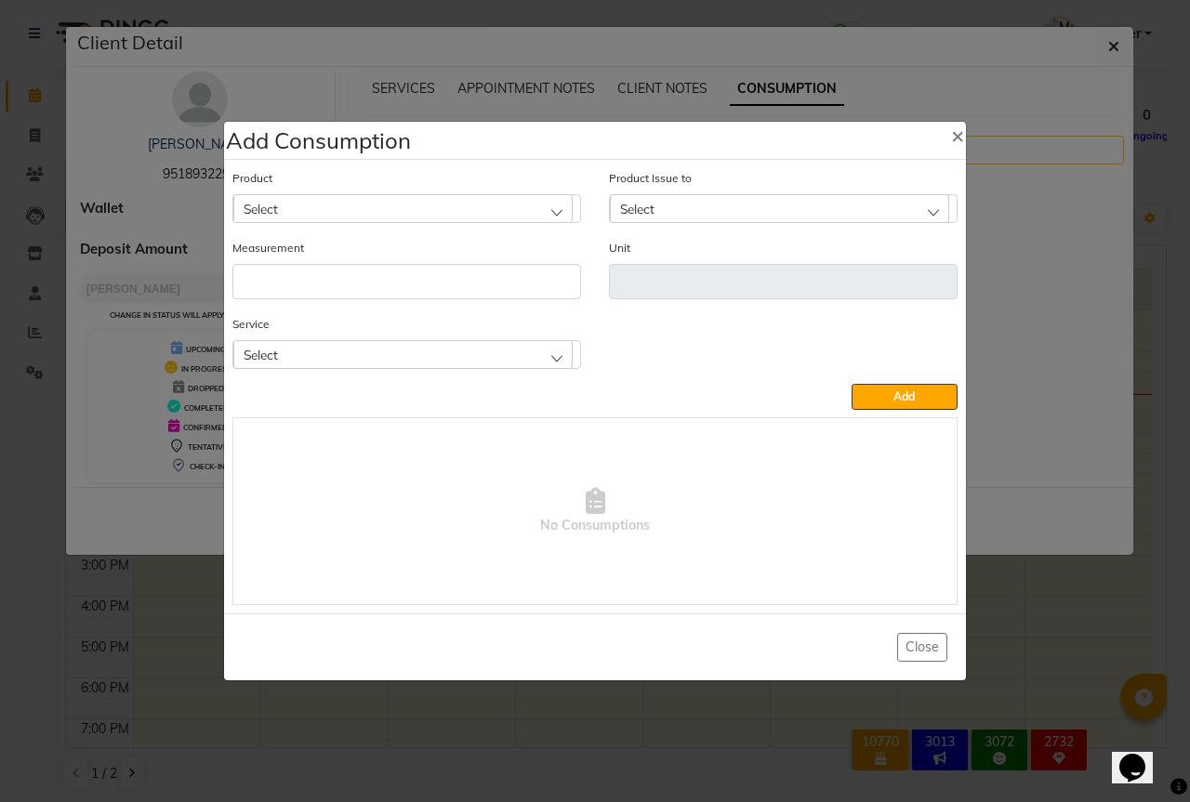
click at [362, 342] on div "Select" at bounding box center [402, 354] width 339 height 28
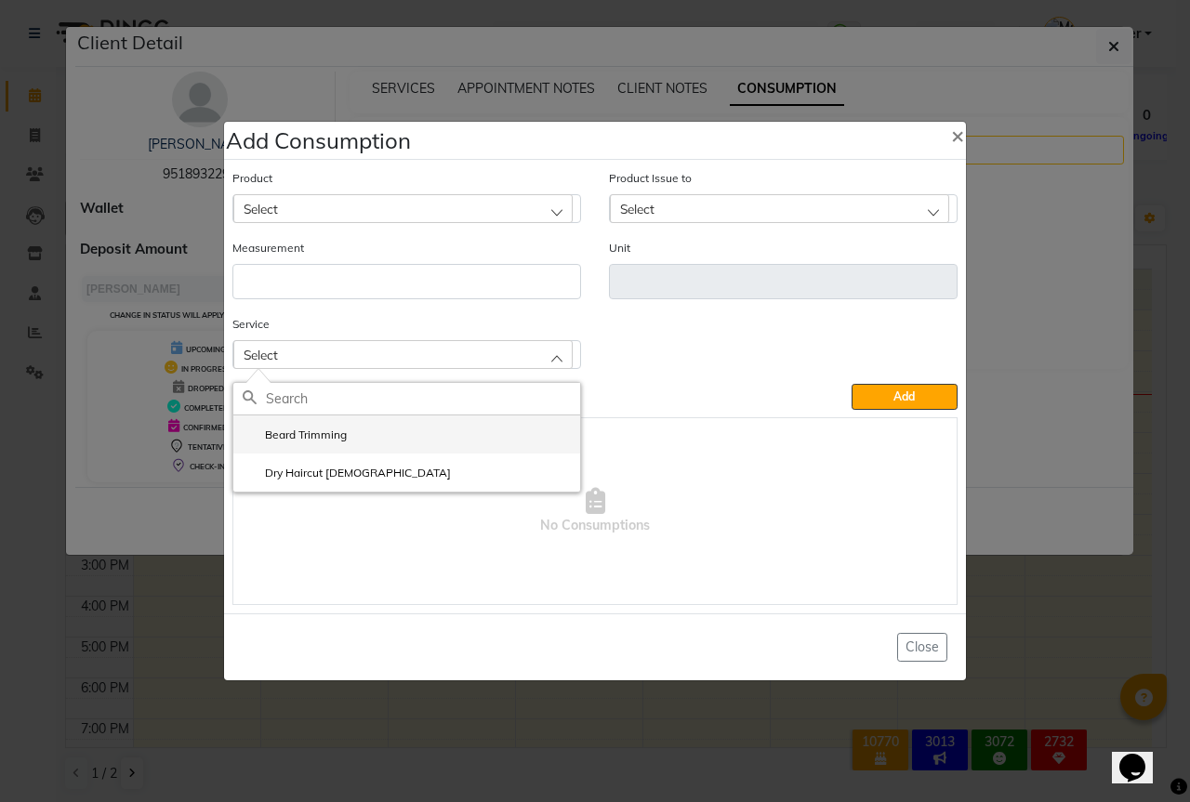
click at [316, 437] on label "Beard Trimming" at bounding box center [295, 435] width 104 height 17
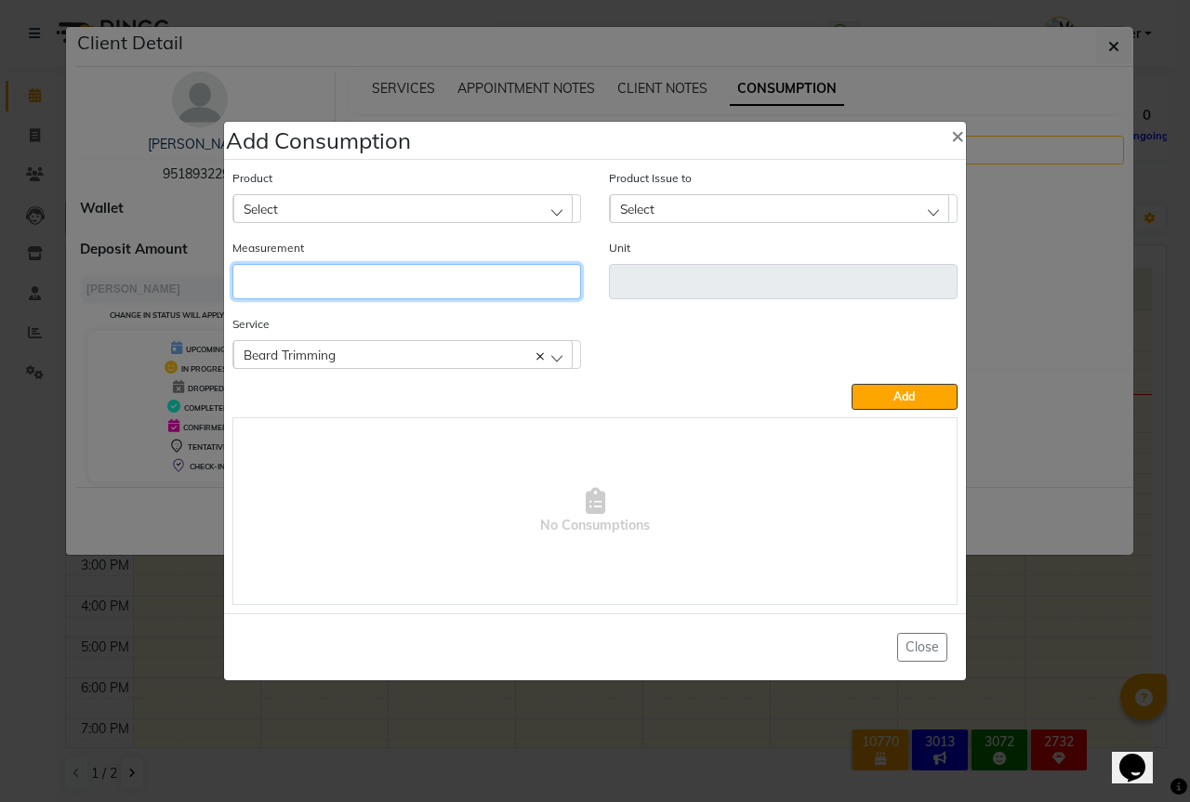
click at [317, 290] on input "number" at bounding box center [406, 281] width 349 height 35
type input "1"
click at [352, 202] on div "Select" at bounding box center [402, 208] width 339 height 28
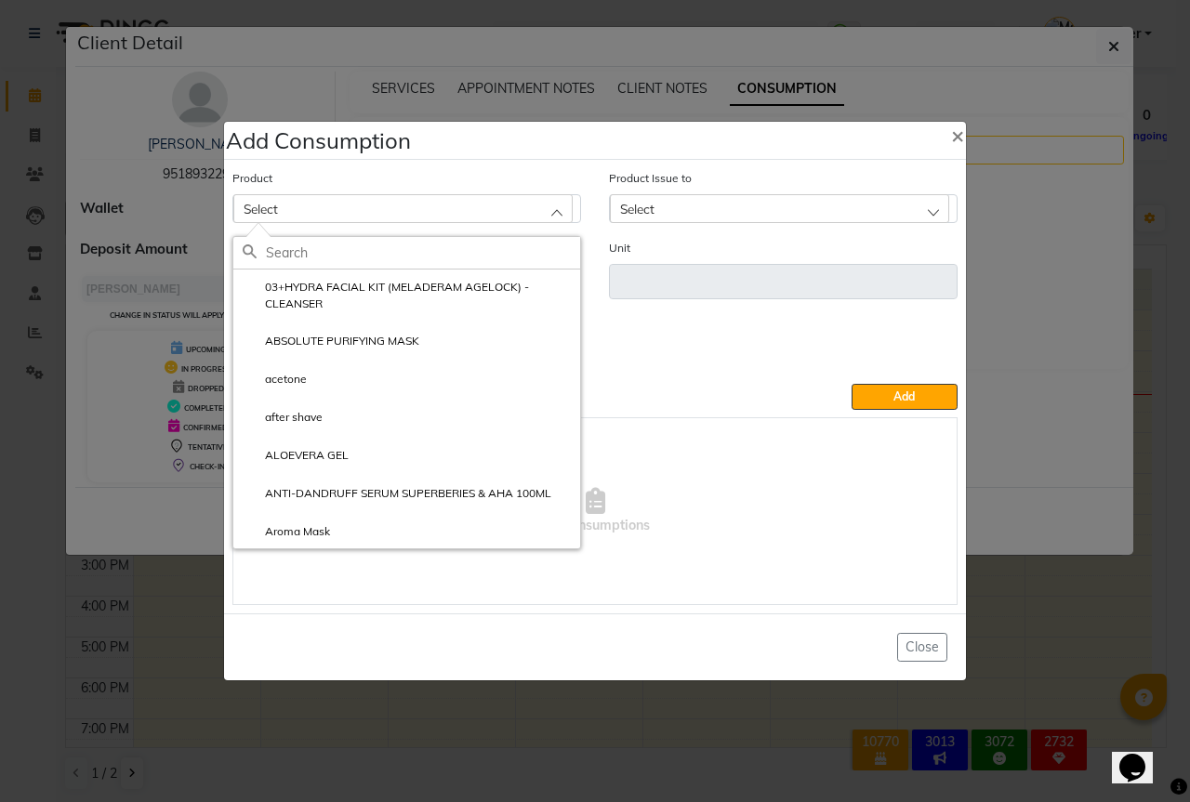
click at [307, 254] on input "text" at bounding box center [423, 253] width 314 height 32
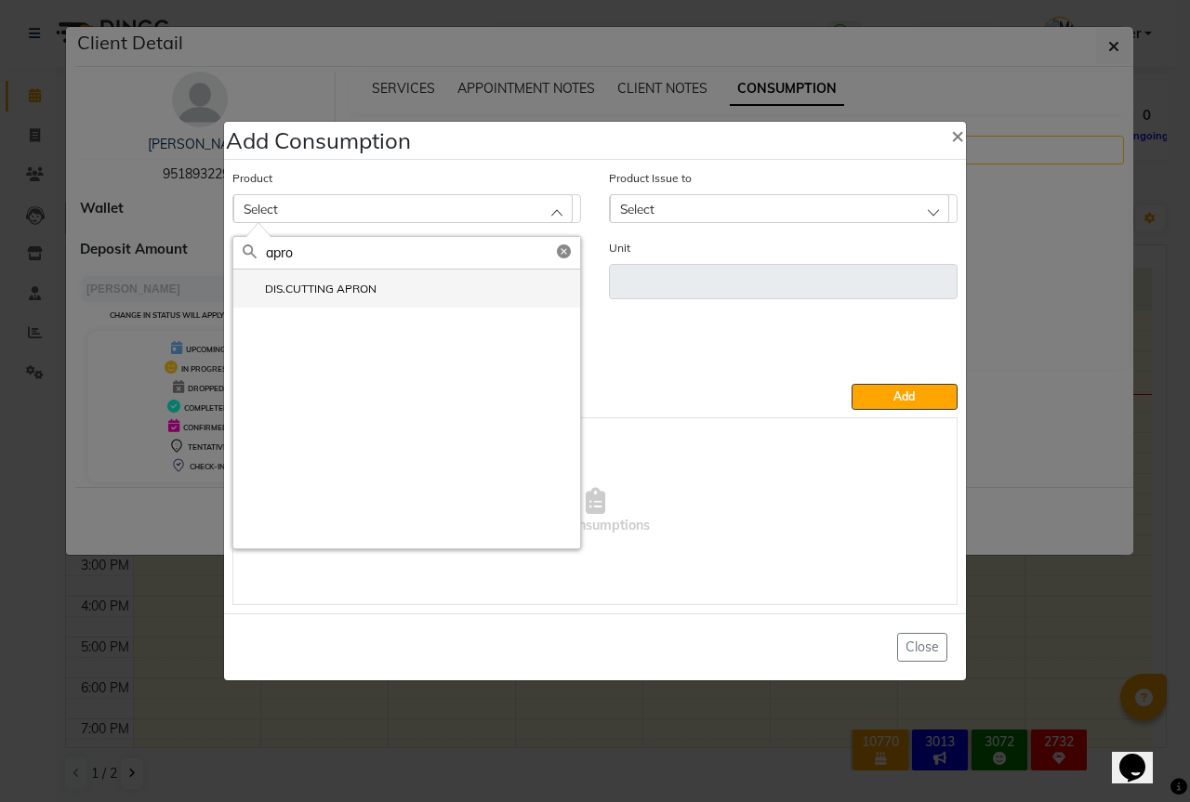
type input "apro"
click at [306, 283] on label "DIS.CUTTING APRON" at bounding box center [310, 289] width 134 height 17
type input "PCS"
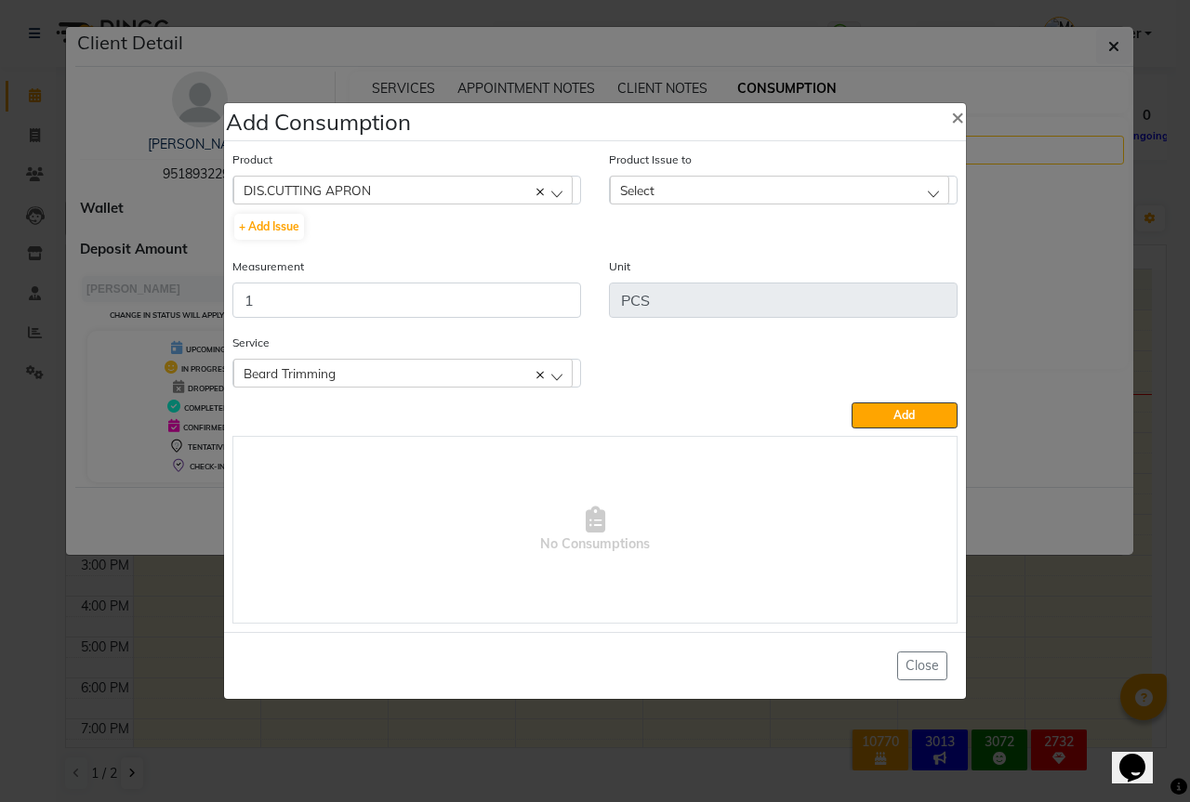
click at [670, 184] on div "Select" at bounding box center [779, 190] width 339 height 28
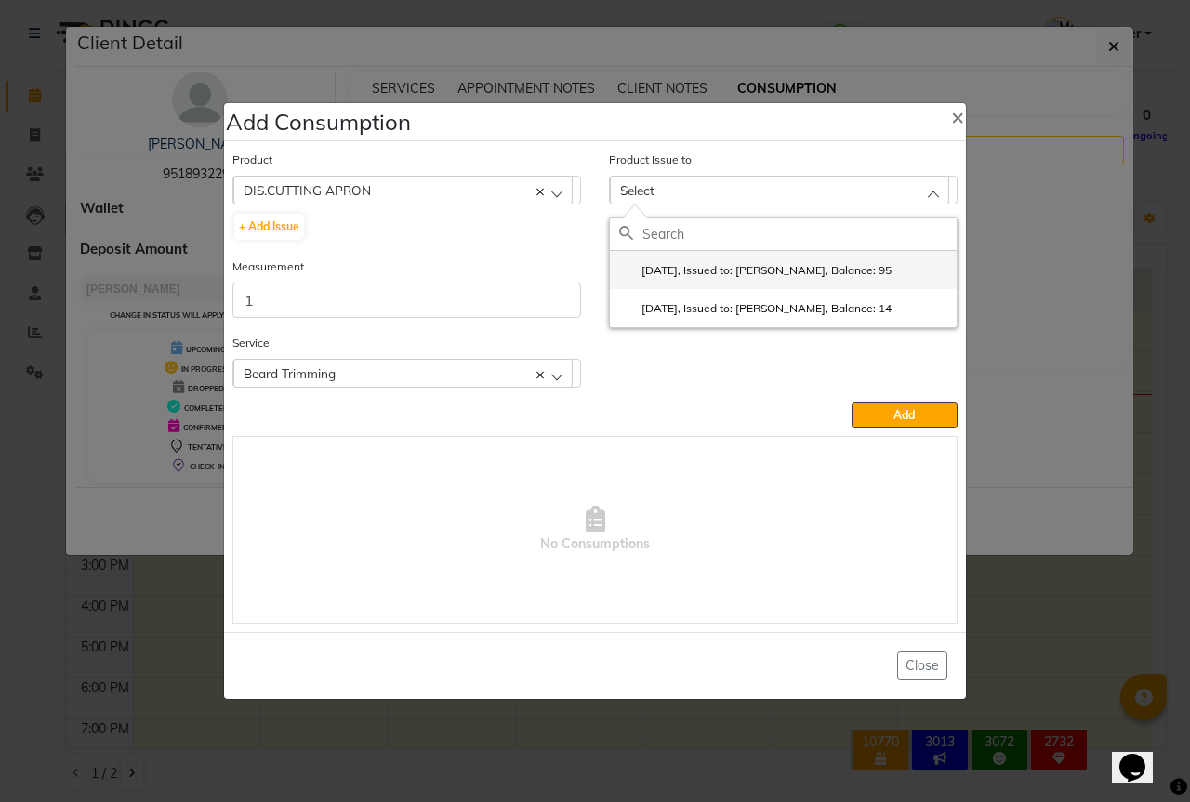
click at [867, 267] on label "2025-09-02, Issued to: Sipra Singh, Balance: 95" at bounding box center [755, 270] width 272 height 17
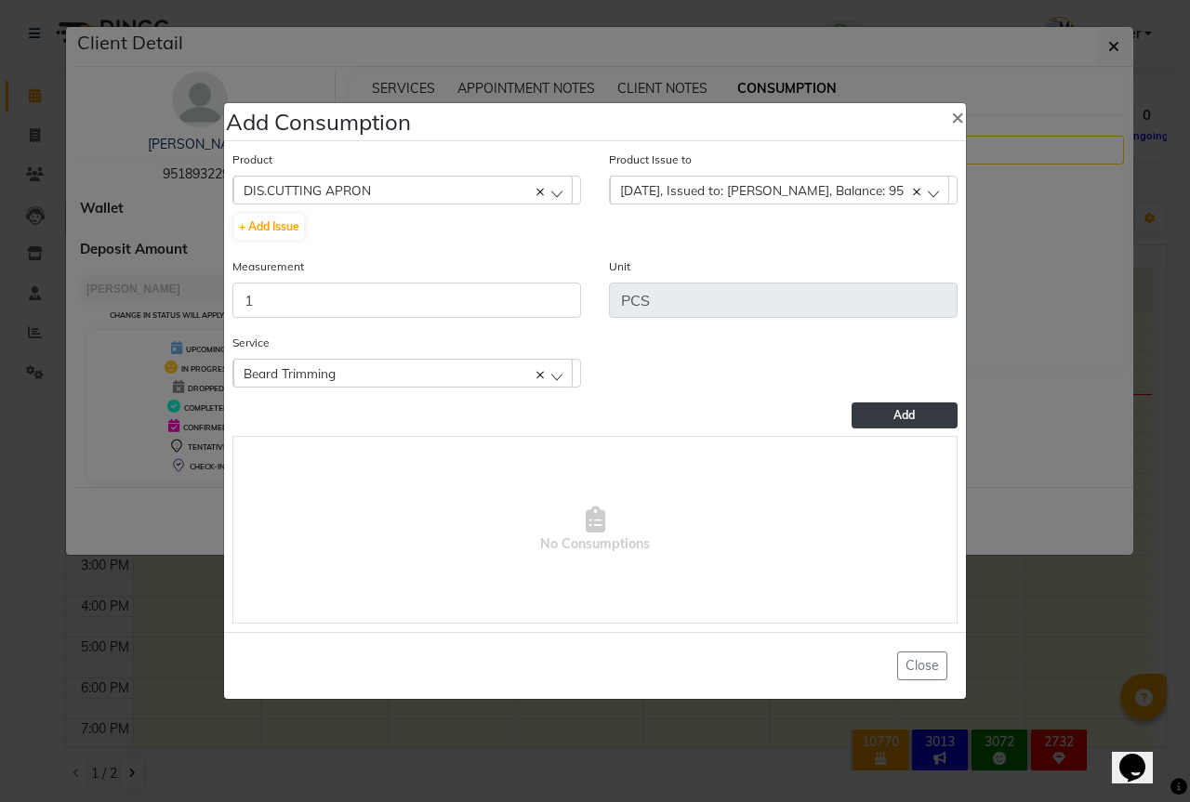
click at [918, 415] on button "Add" at bounding box center [904, 415] width 106 height 26
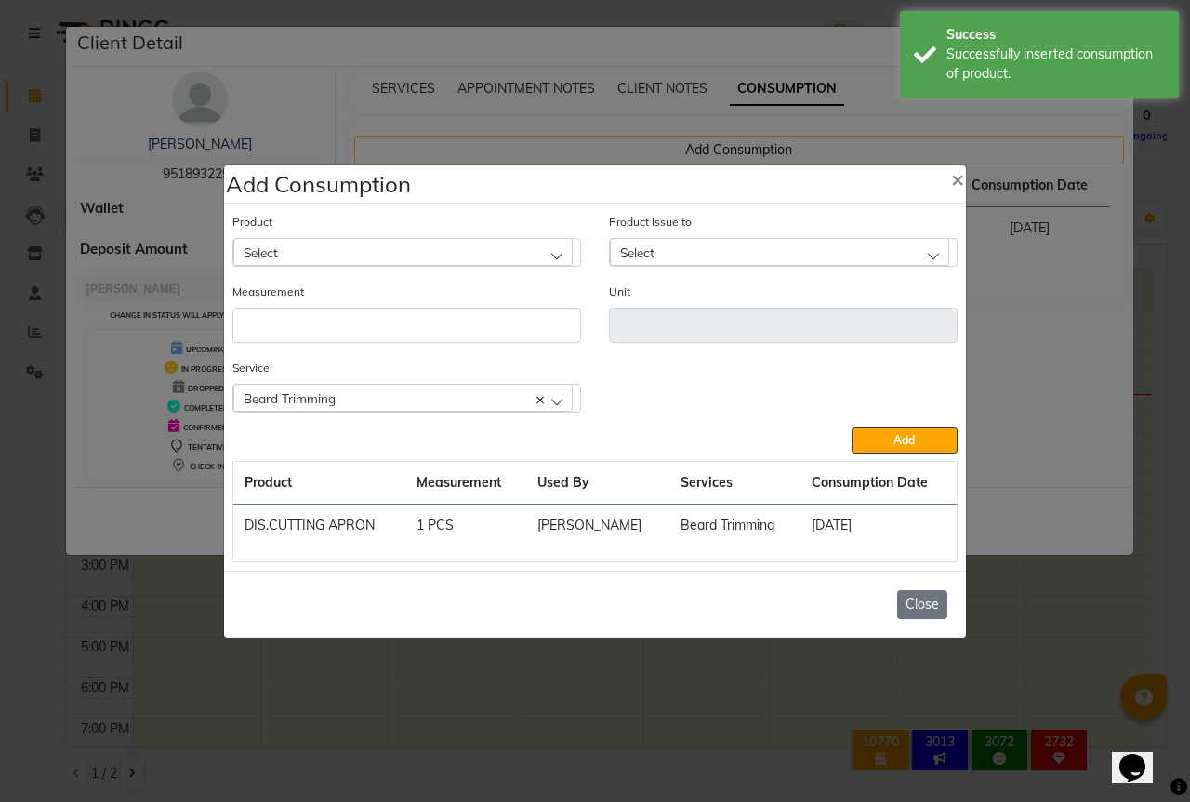
click at [933, 608] on button "Close" at bounding box center [922, 604] width 50 height 29
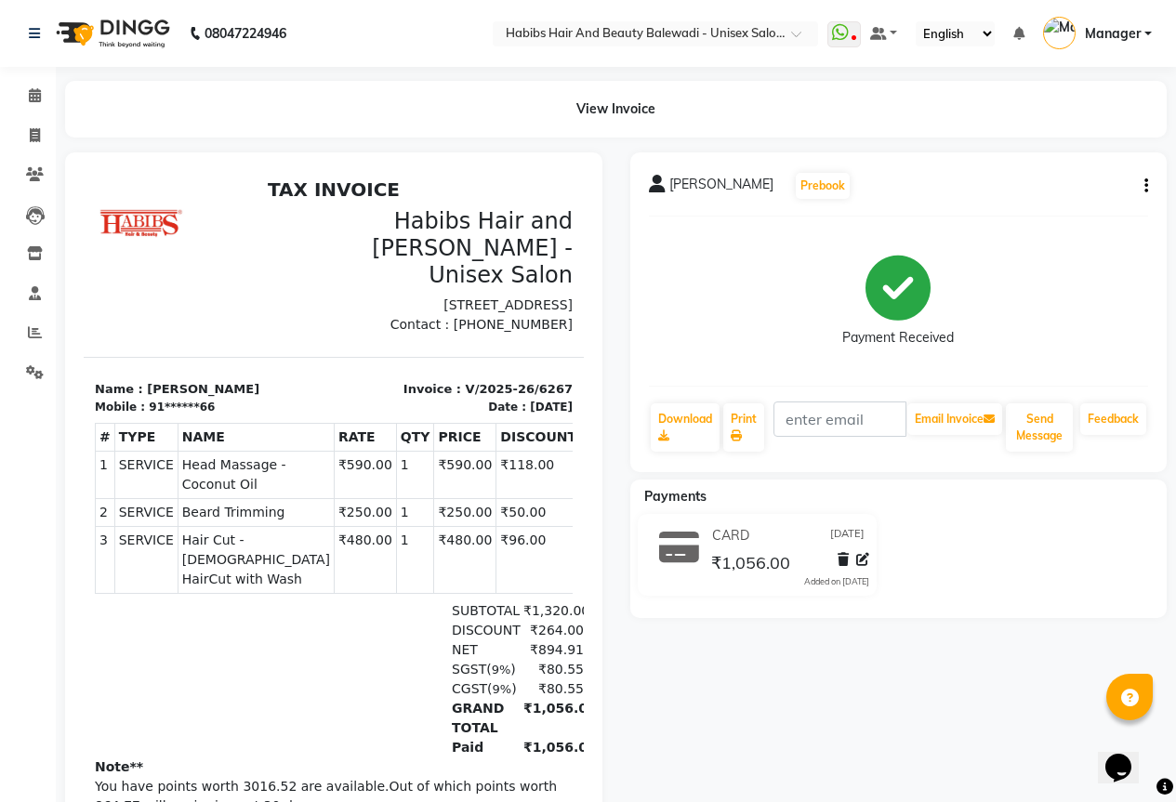
click at [1144, 186] on icon "button" at bounding box center [1146, 186] width 4 height 1
click at [1027, 226] on div "Edit Invoice" at bounding box center [1053, 220] width 127 height 23
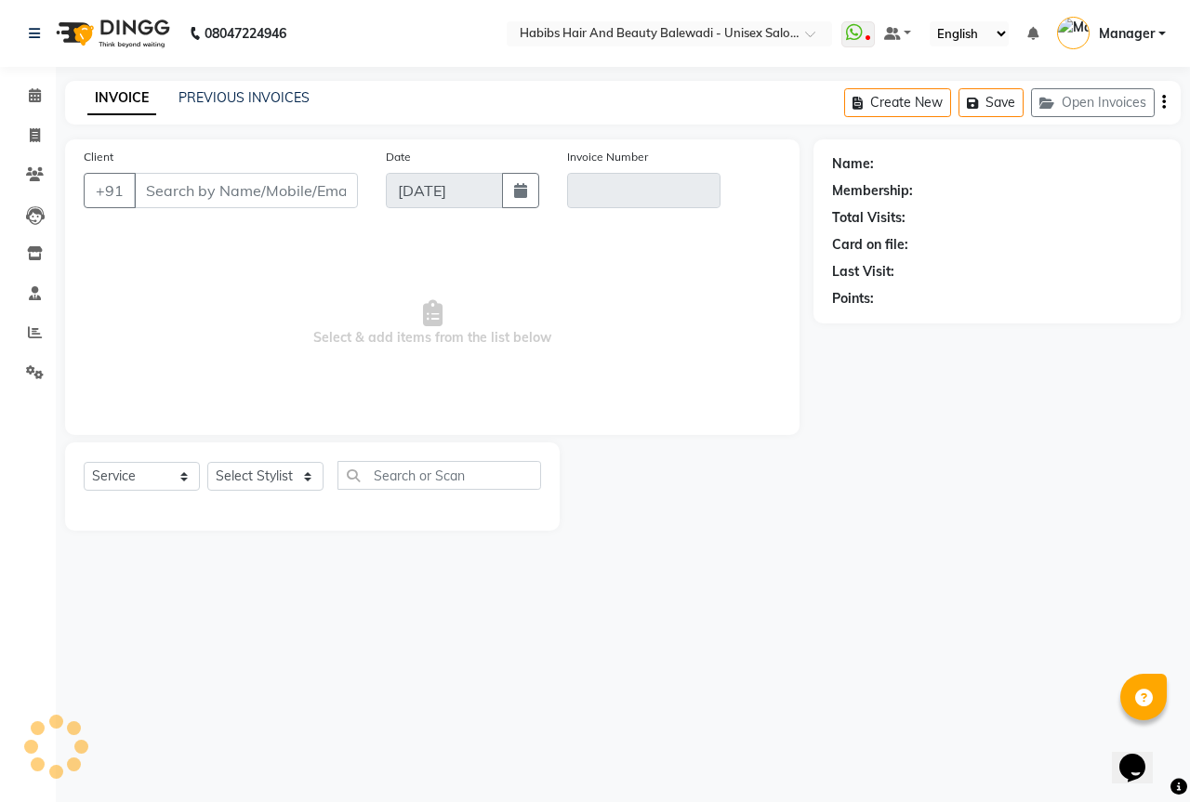
select select "package"
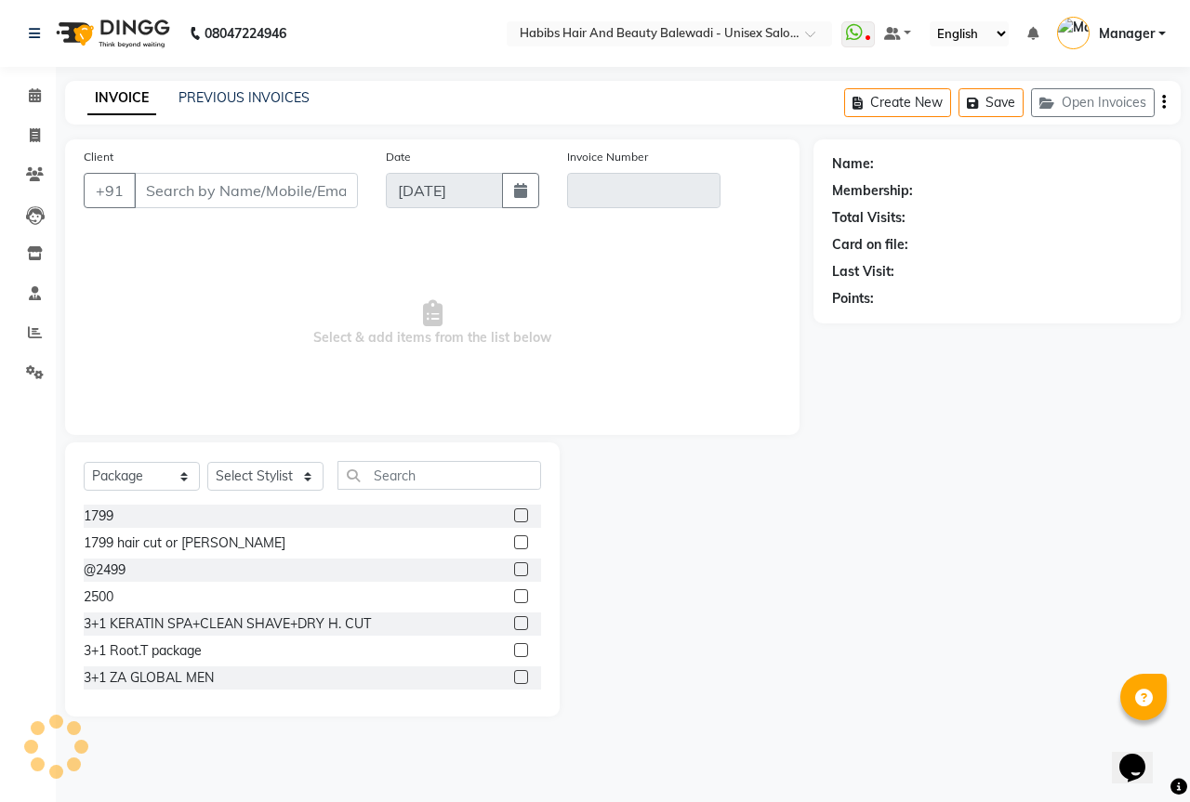
type input "91******66"
type input "V/2025-26/6267"
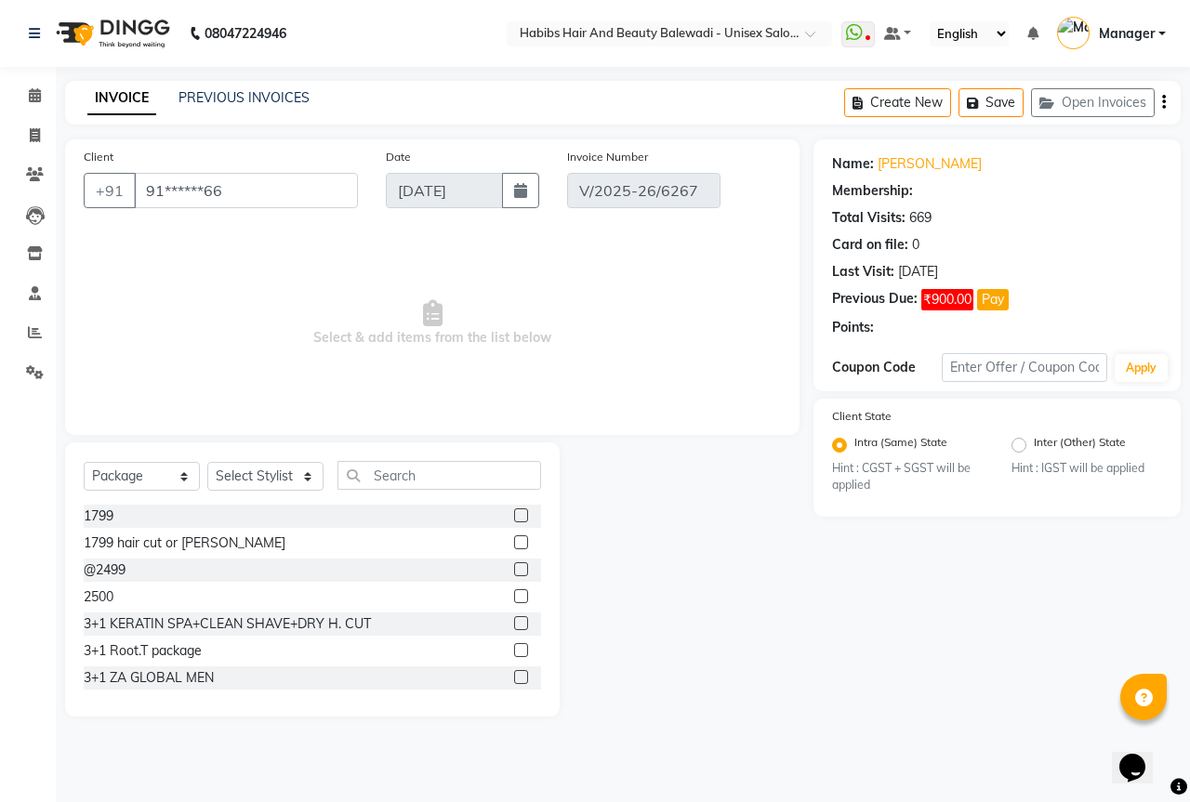
select select "2: Object"
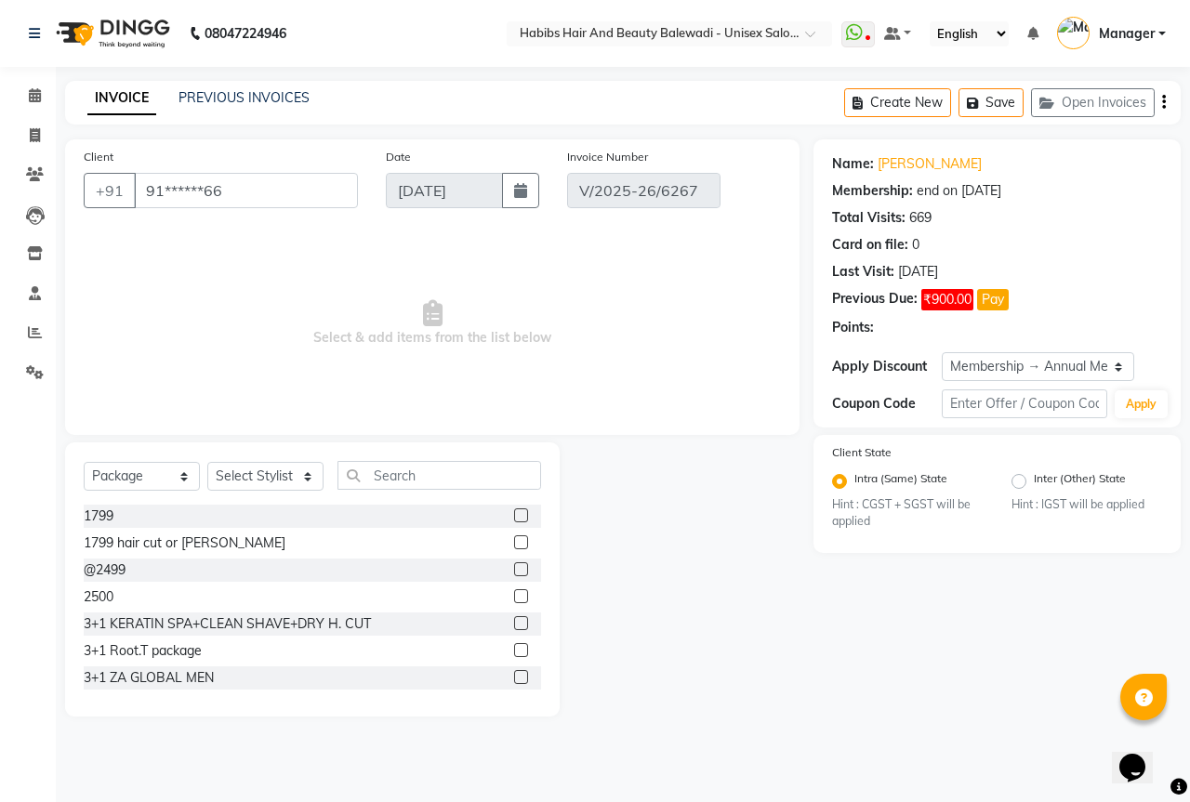
select select "select"
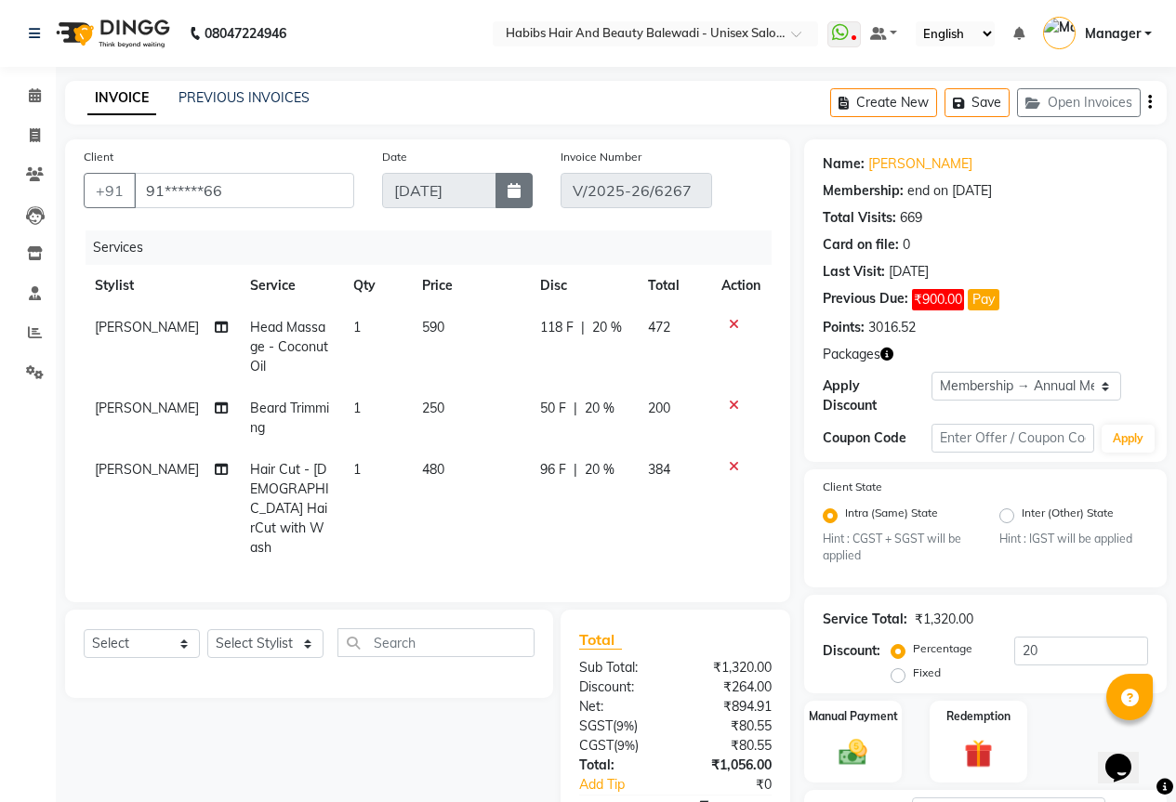
click at [525, 188] on button "button" at bounding box center [513, 190] width 37 height 35
select select "9"
select select "2025"
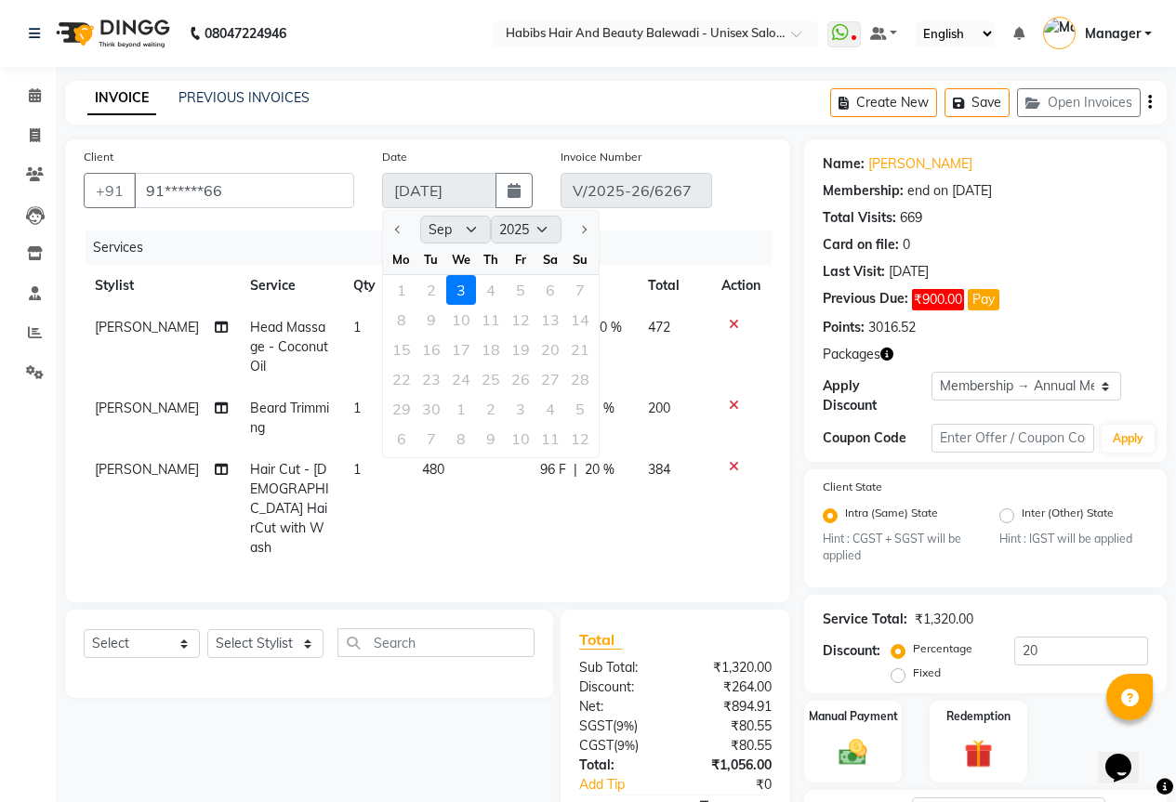
click at [434, 286] on div "1 2 3 4 5 6 7" at bounding box center [491, 290] width 216 height 30
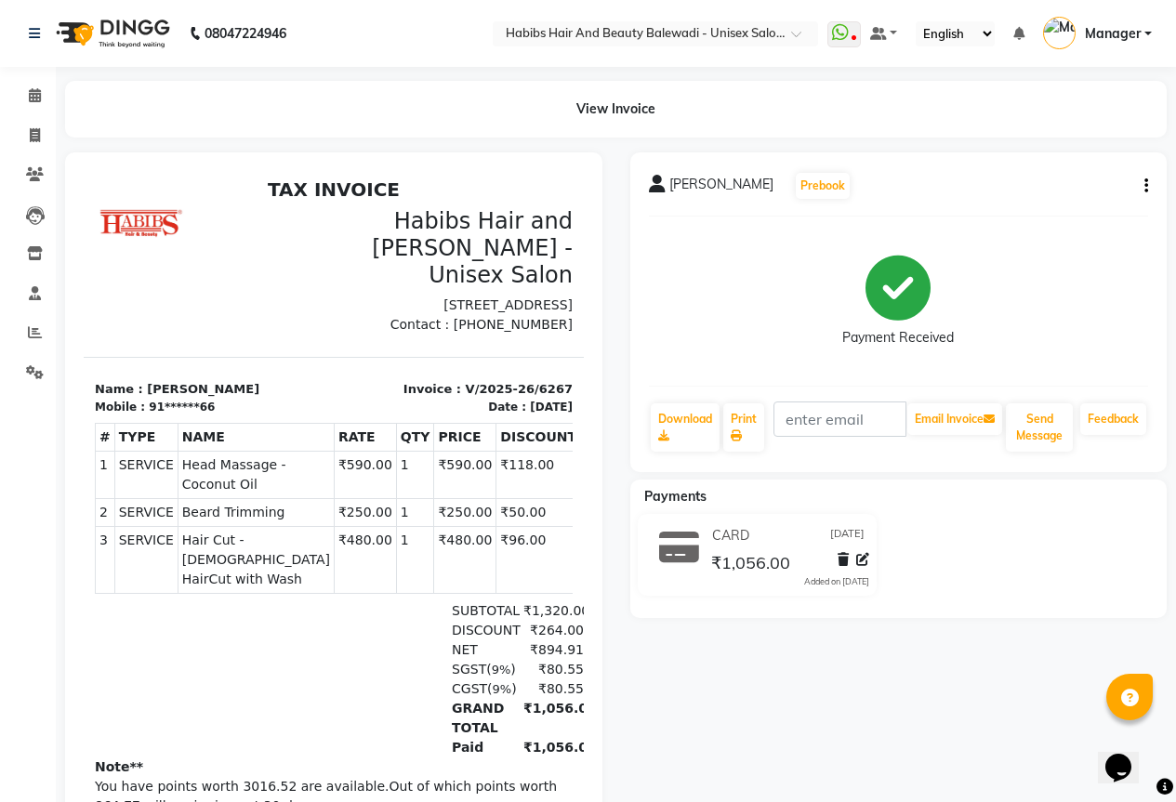
click at [1145, 187] on icon "button" at bounding box center [1146, 186] width 4 height 1
click at [1047, 218] on div "Edit Invoice" at bounding box center [1053, 220] width 127 height 23
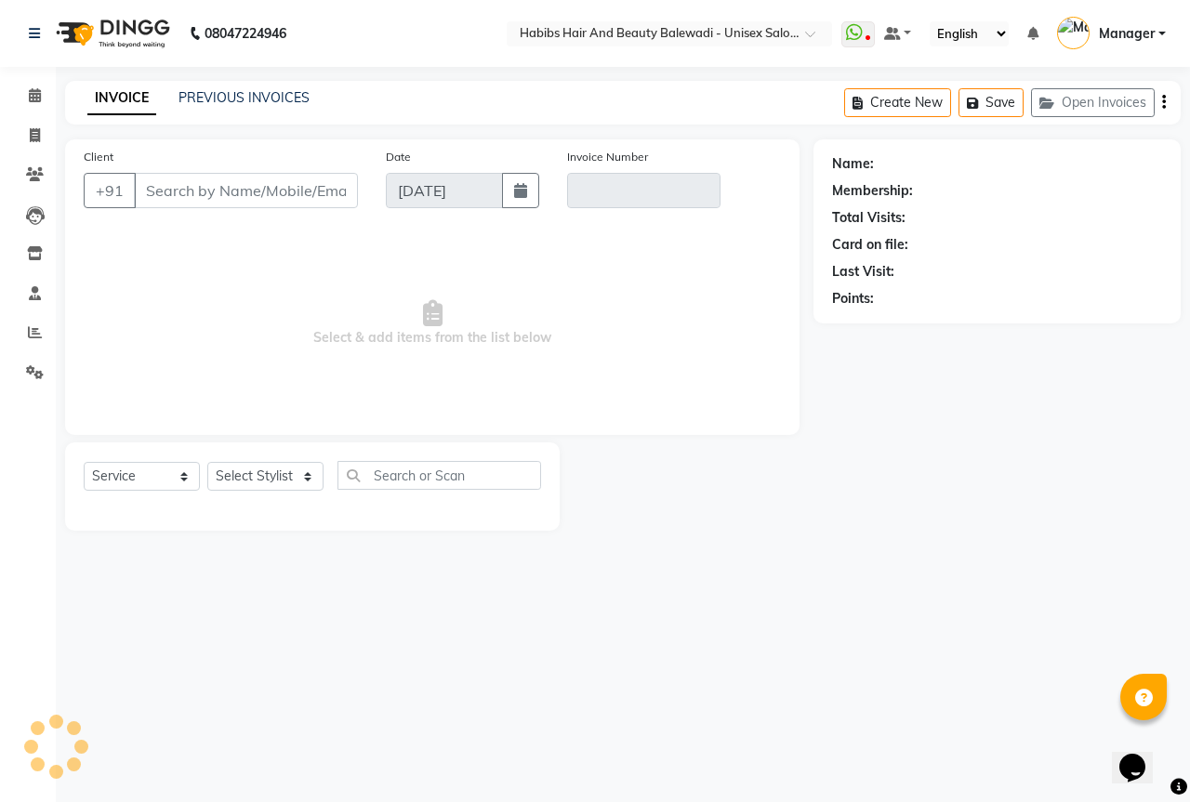
select select "package"
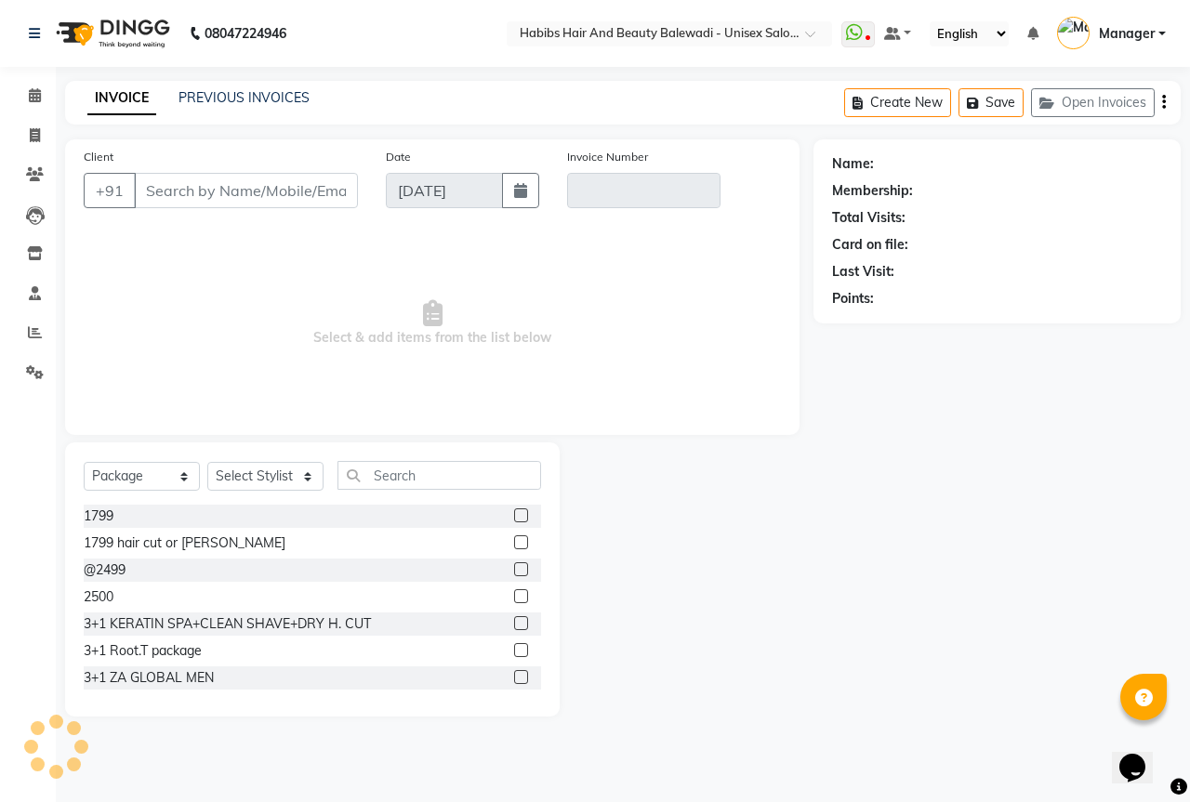
type input "91******66"
type input "V/2025-26/6267"
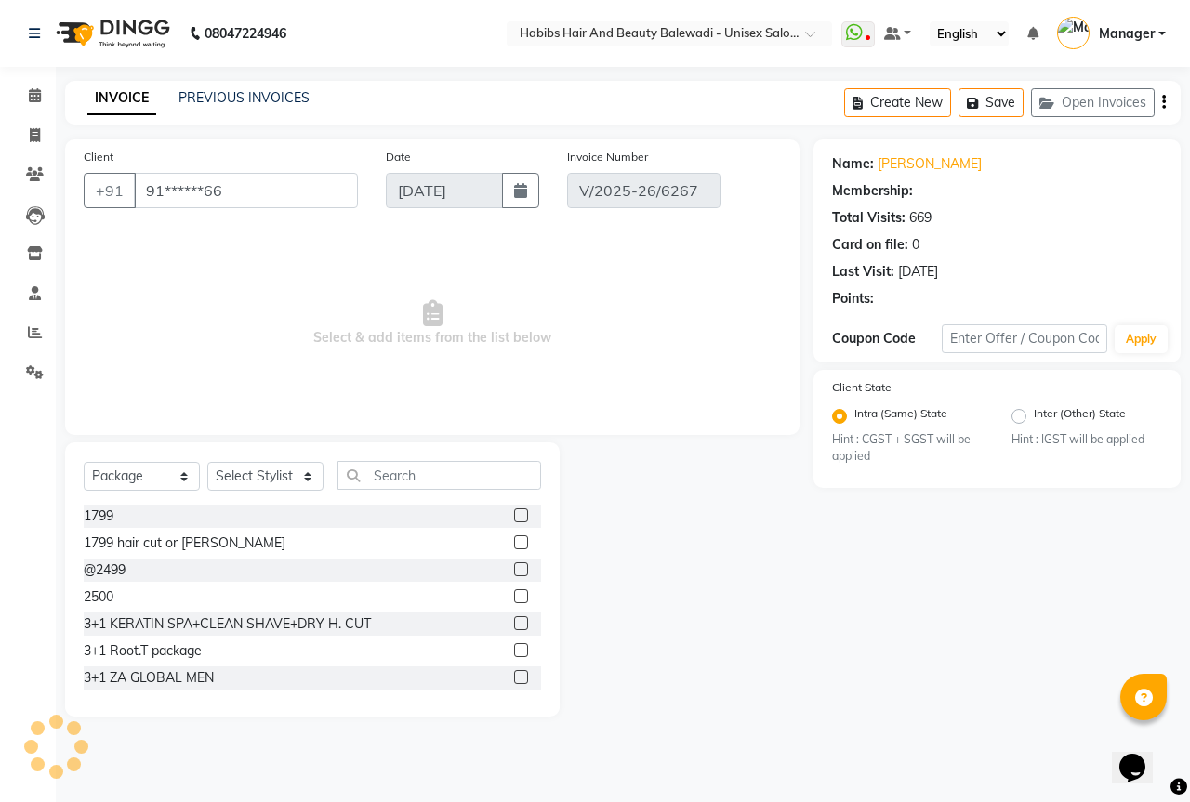
select select "2: Object"
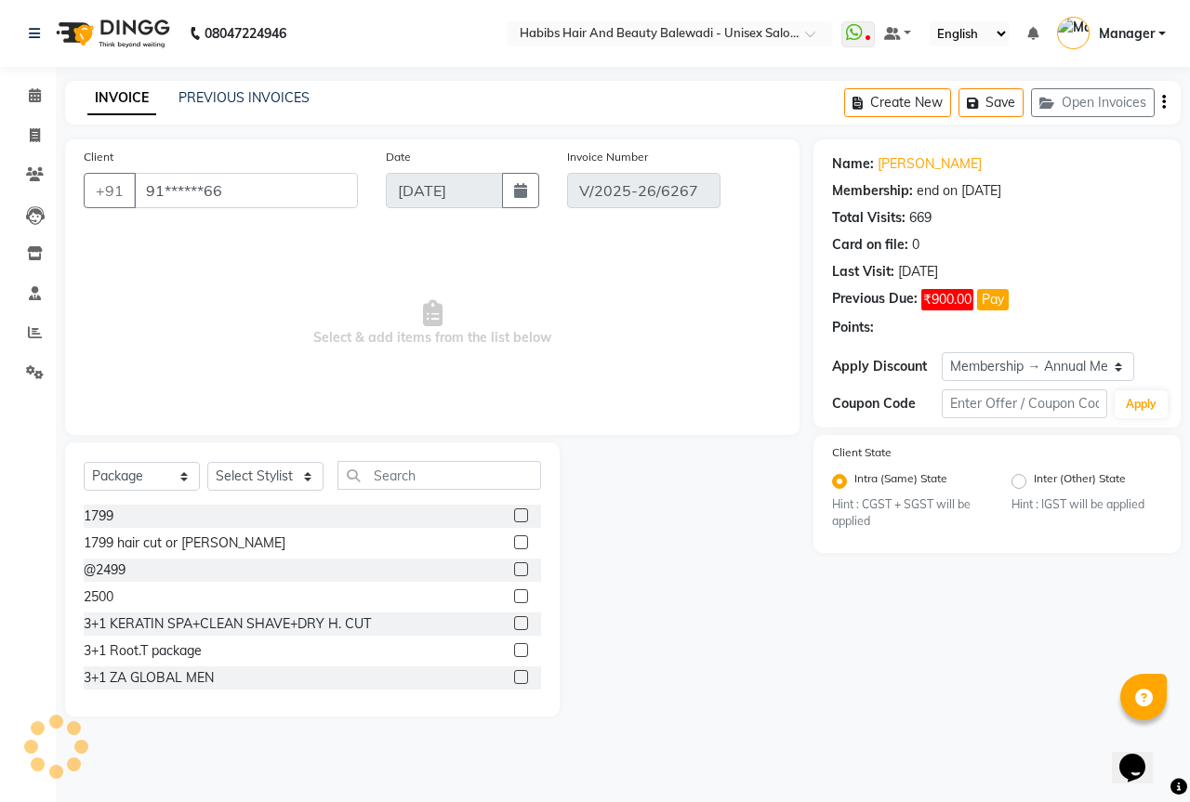
select select "select"
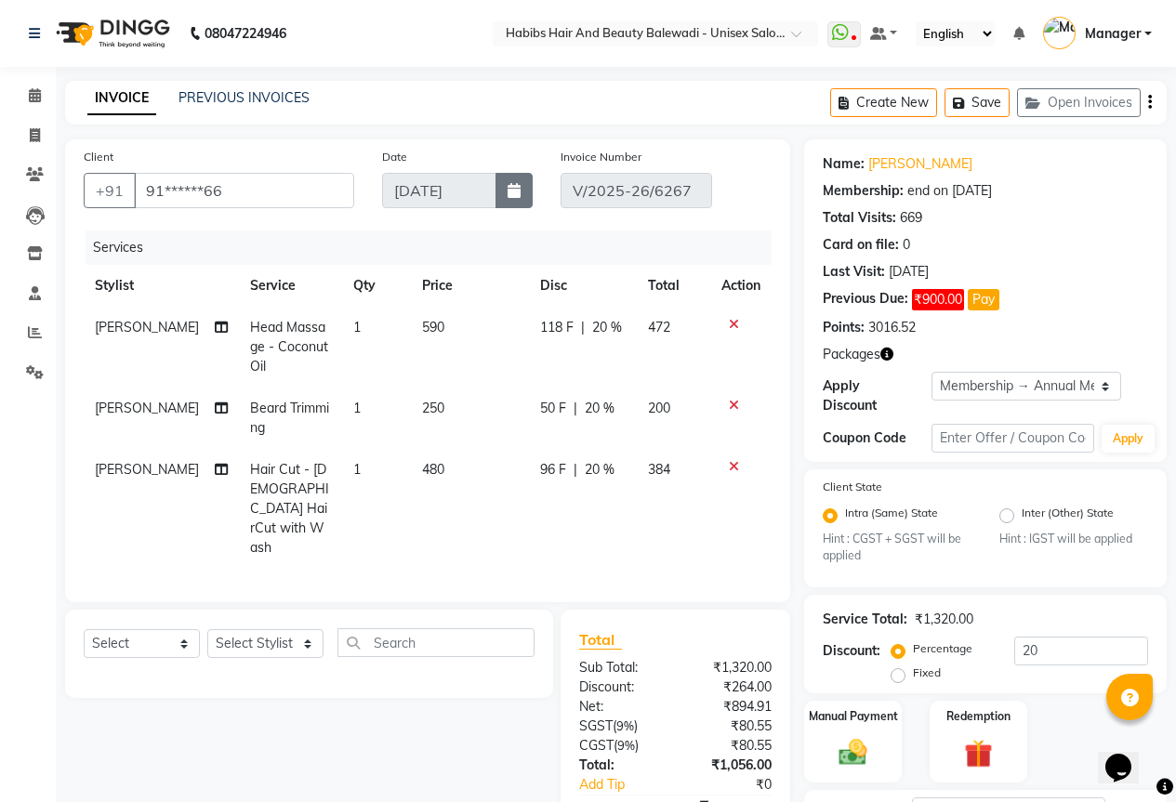
click at [507, 185] on icon "button" at bounding box center [513, 190] width 13 height 15
select select "9"
select select "2025"
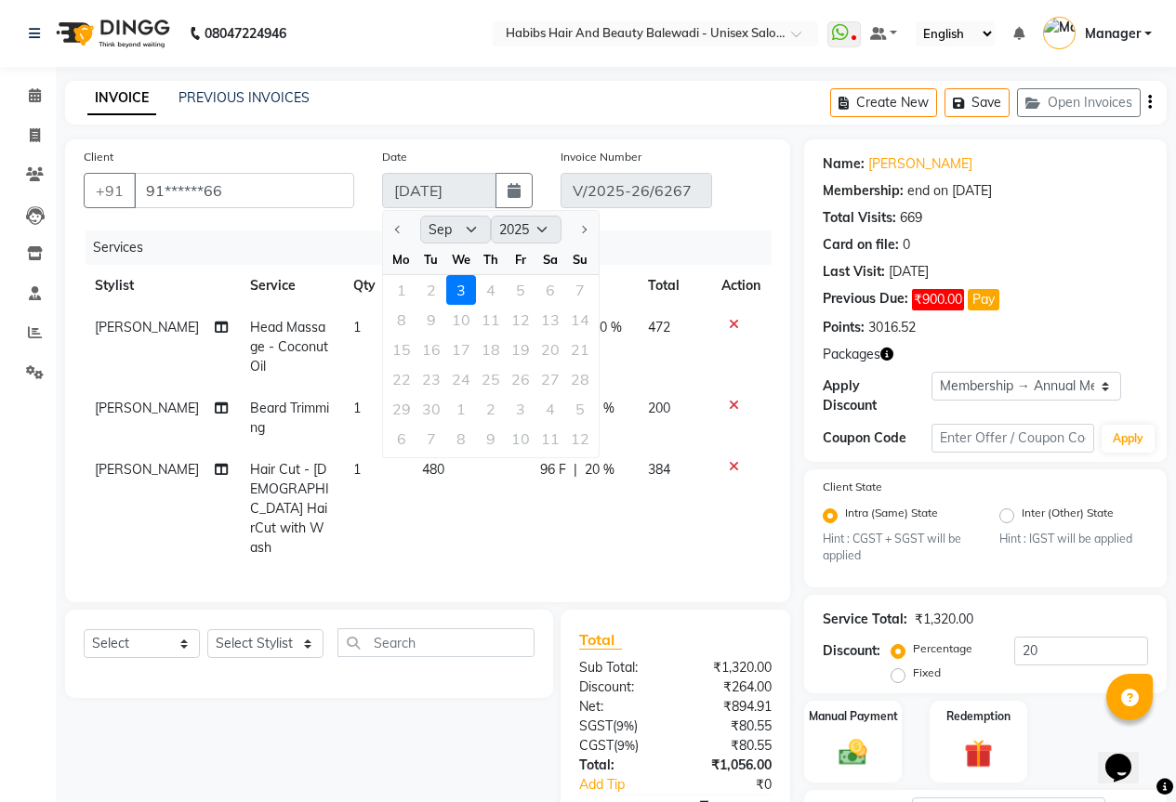
click at [428, 294] on div "1 2 3 4 5 6 7" at bounding box center [491, 290] width 216 height 30
click at [395, 227] on div at bounding box center [401, 230] width 37 height 30
click at [582, 227] on div at bounding box center [579, 230] width 37 height 30
click at [465, 283] on div "1 2 3 4 5 6 7" at bounding box center [491, 290] width 216 height 30
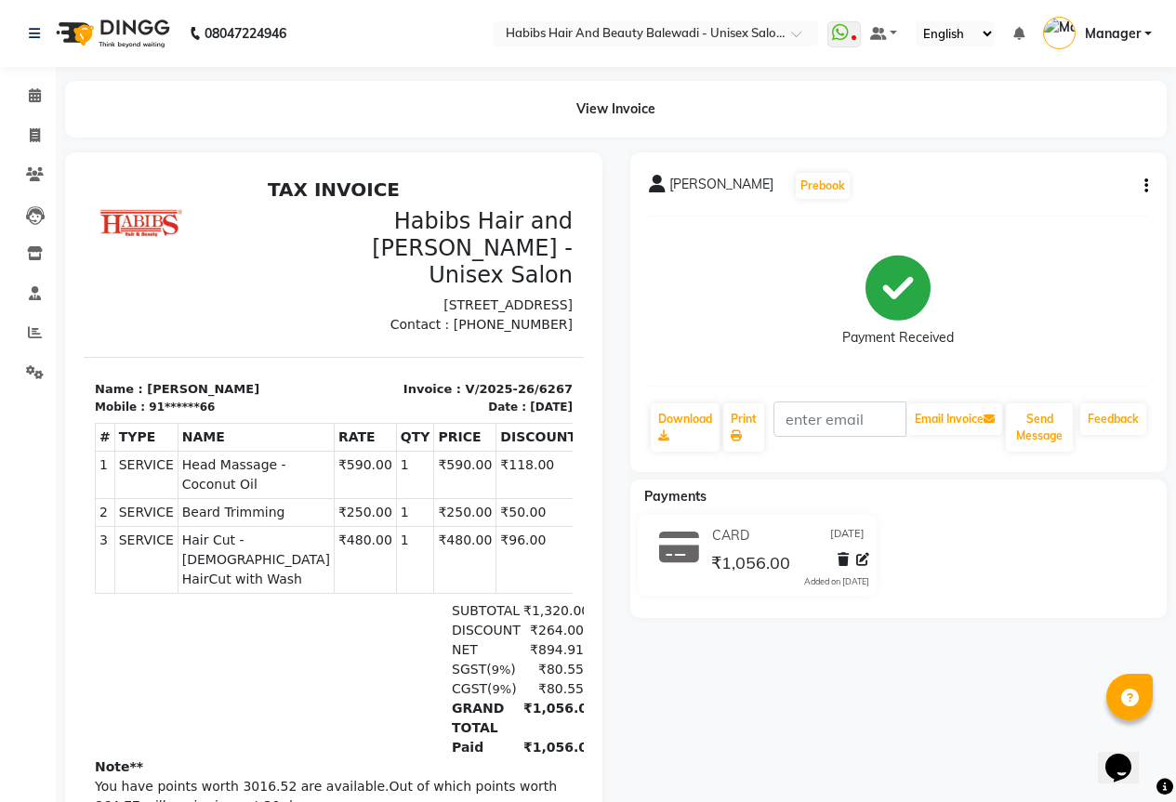
click at [1147, 187] on icon "button" at bounding box center [1146, 186] width 4 height 1
click at [1026, 217] on div "Edit Invoice" at bounding box center [1053, 220] width 127 height 23
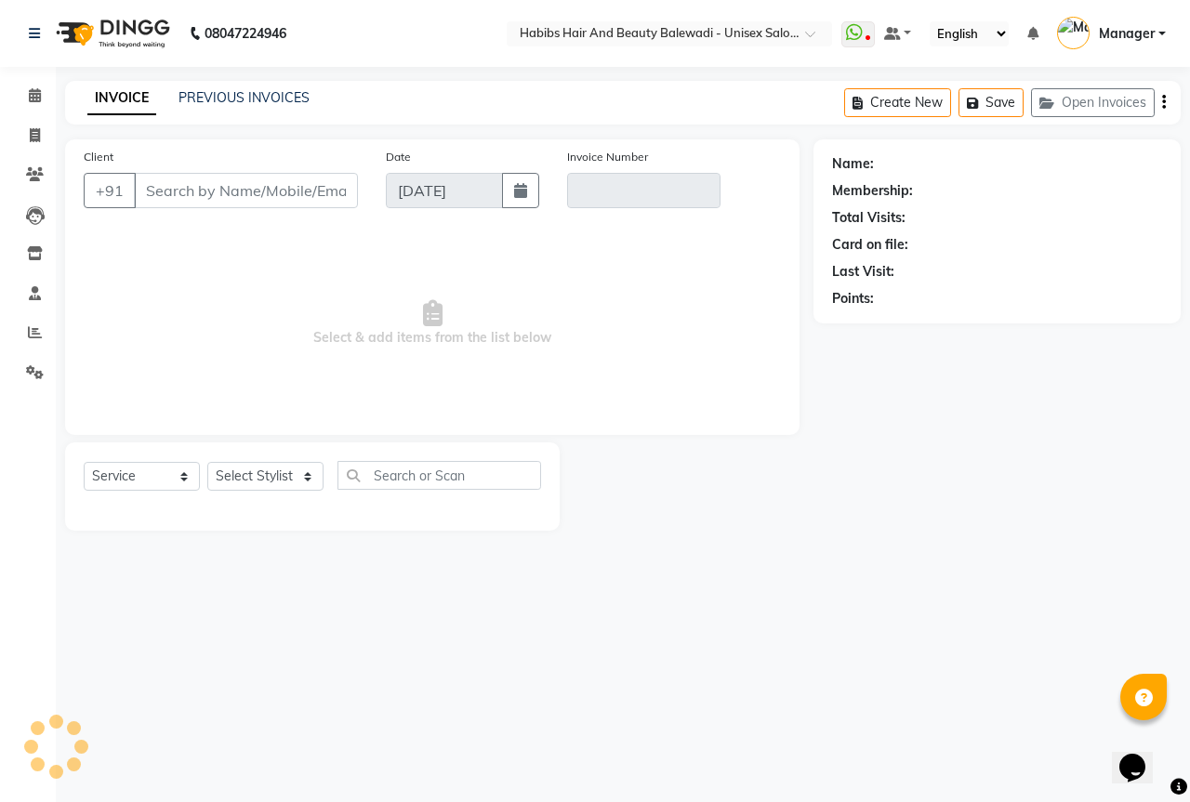
select select "package"
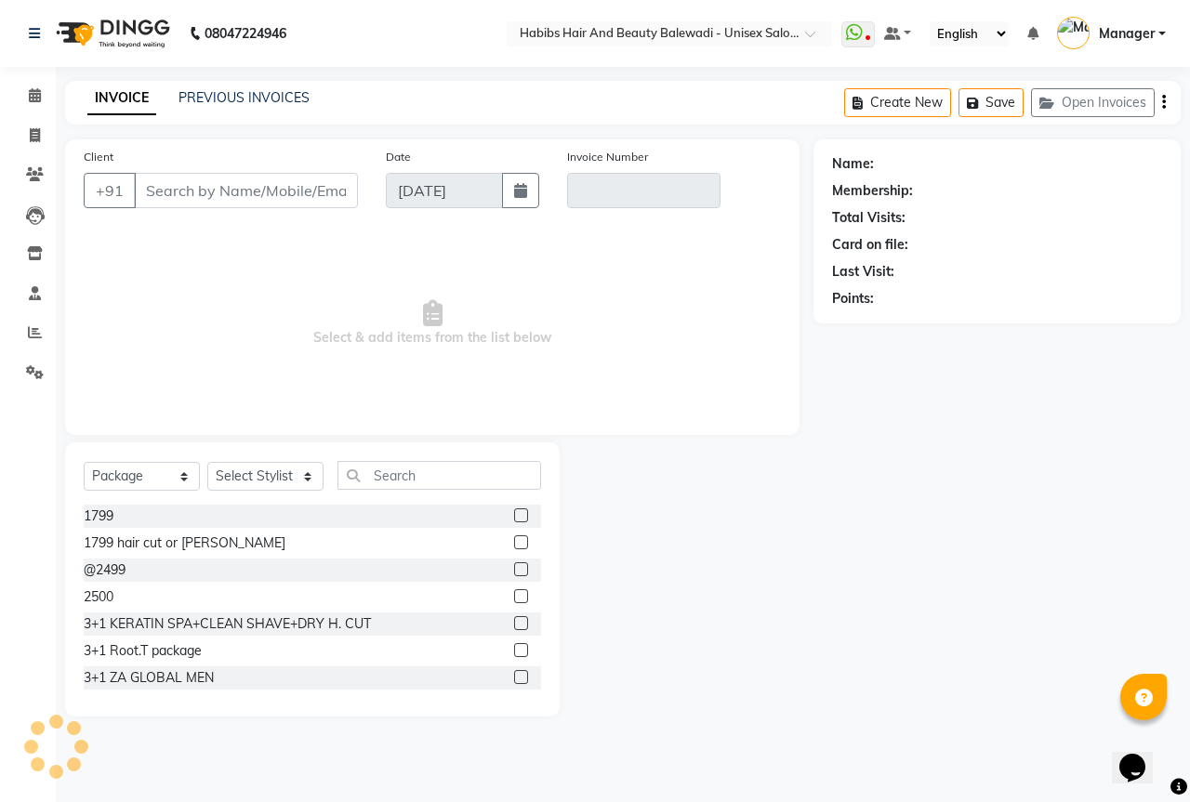
type input "91******66"
type input "V/2025-26/6267"
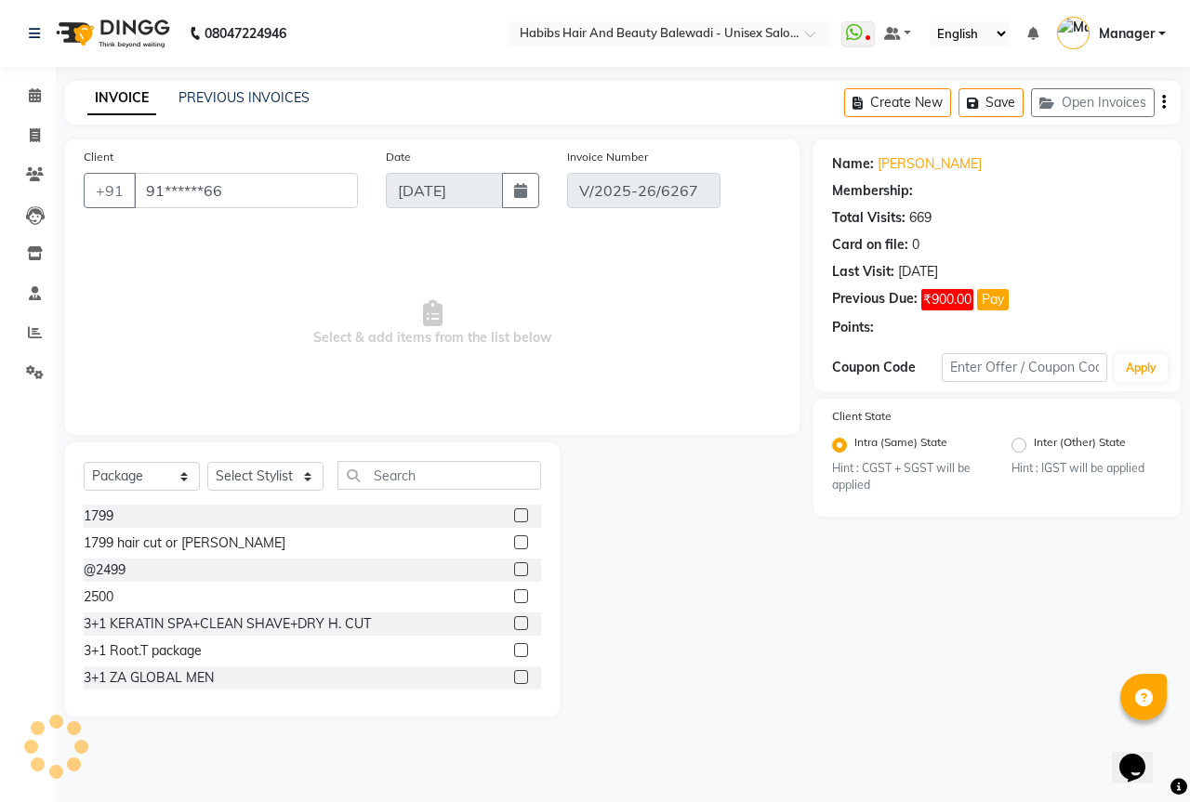
select select "2: Object"
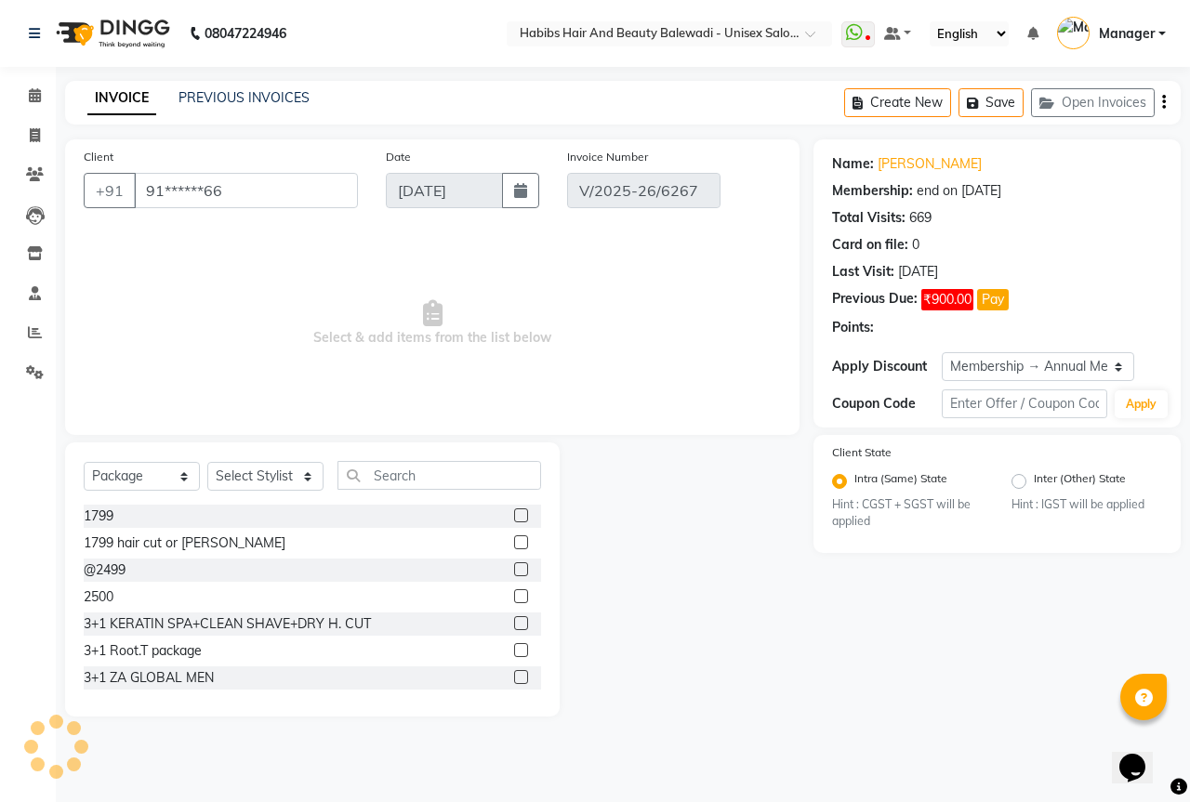
select select "select"
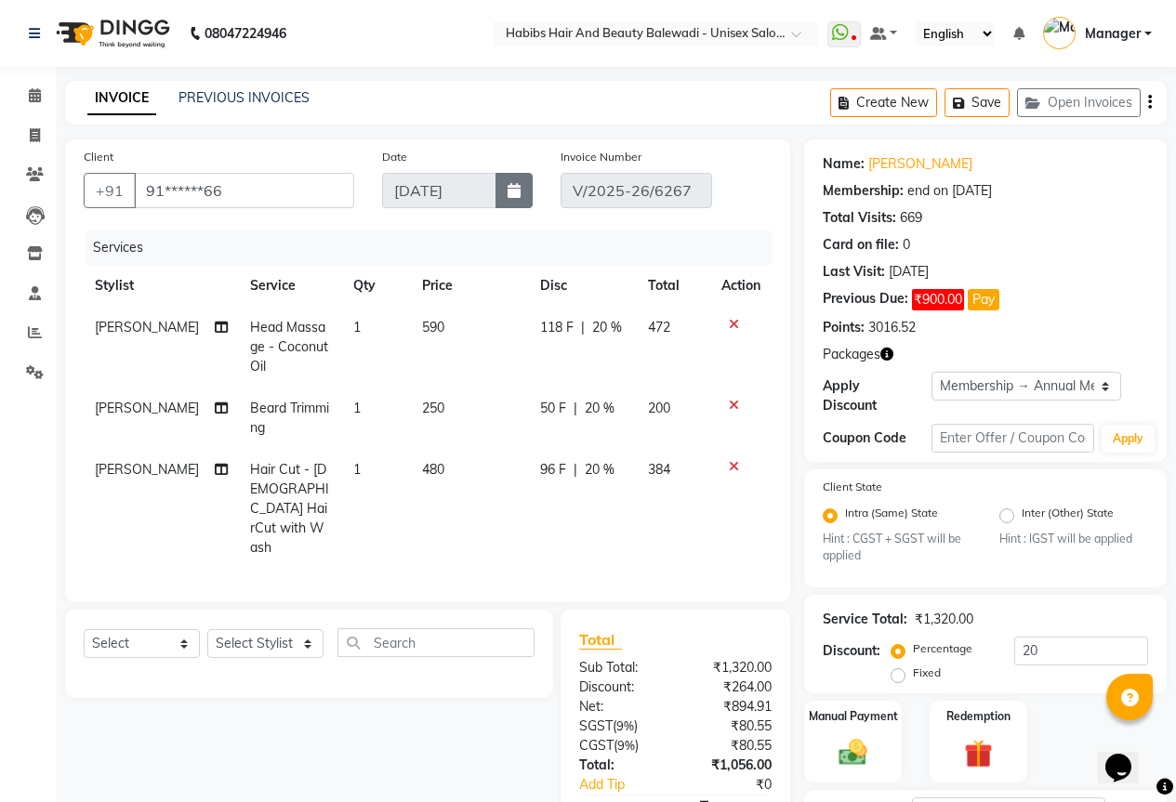
click at [517, 193] on icon "button" at bounding box center [513, 190] width 13 height 15
select select "9"
select select "2025"
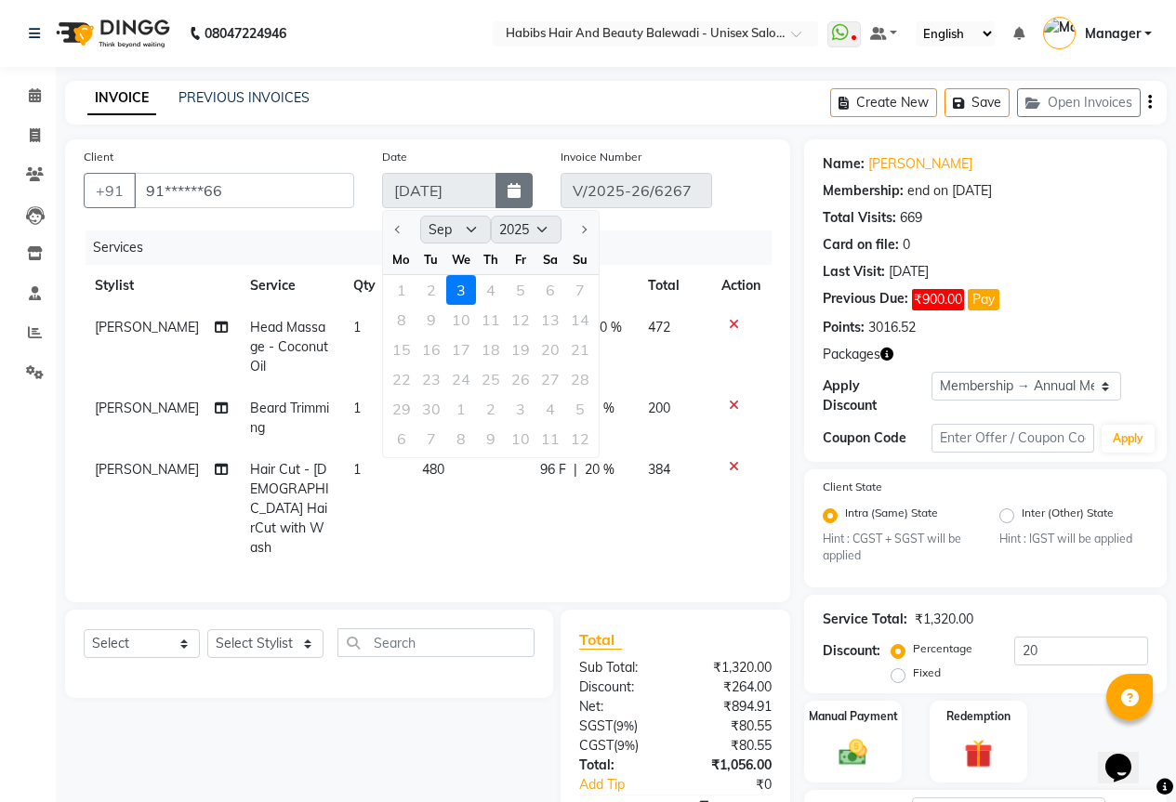
click at [517, 193] on icon "button" at bounding box center [513, 190] width 13 height 15
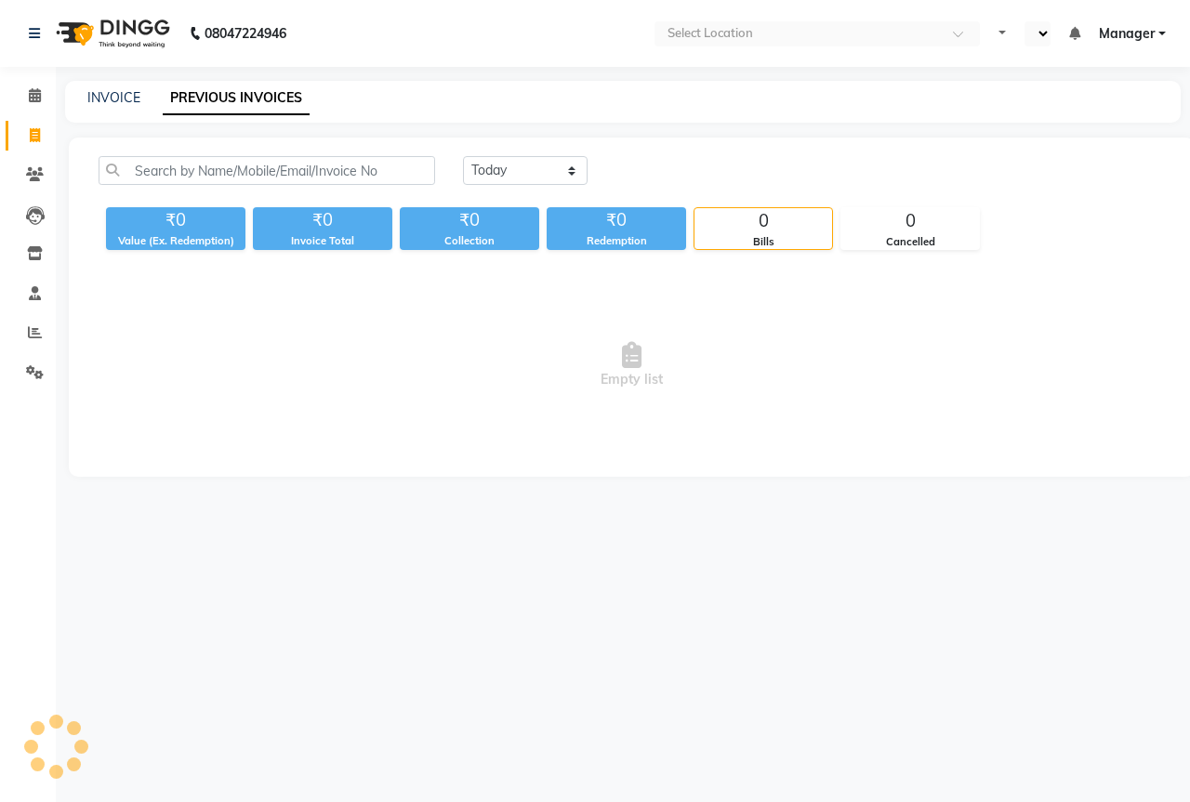
select select "en"
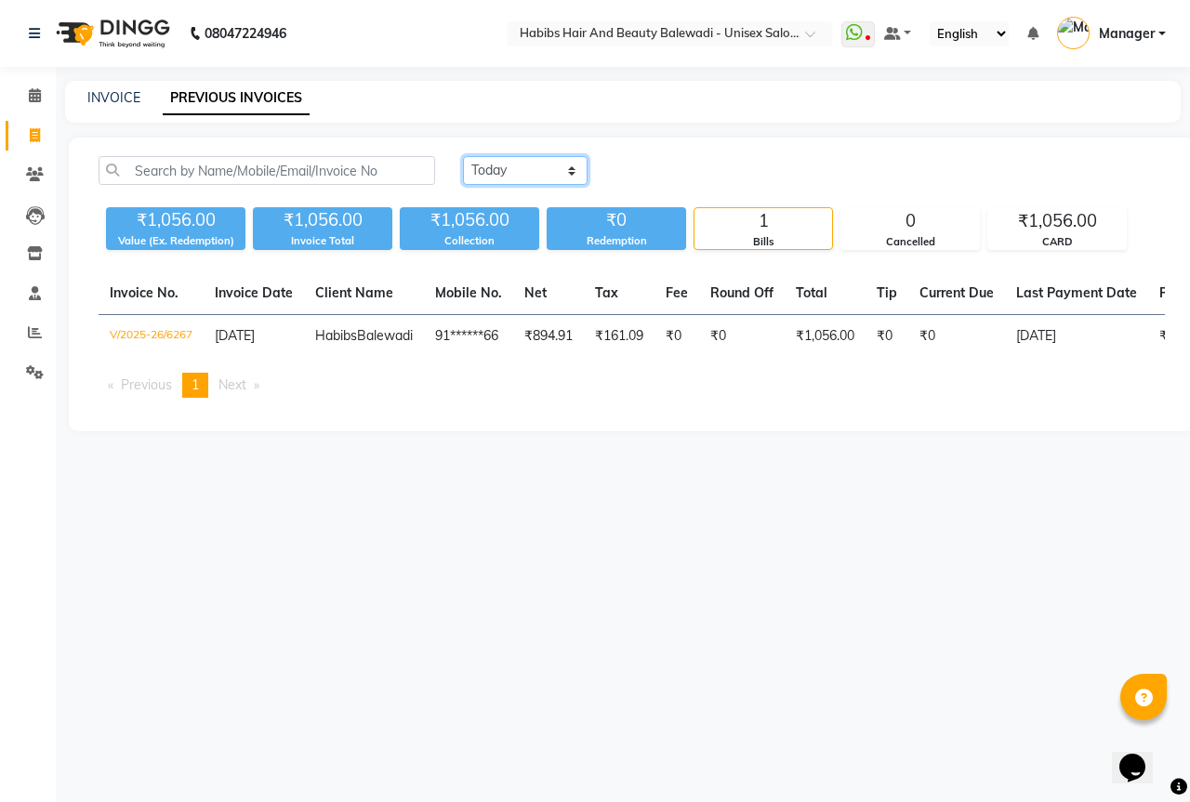
click at [547, 172] on select "Today Yesterday Custom Range" at bounding box center [525, 170] width 125 height 29
select select "yesterday"
click at [463, 156] on select "Today Yesterday Custom Range" at bounding box center [525, 170] width 125 height 29
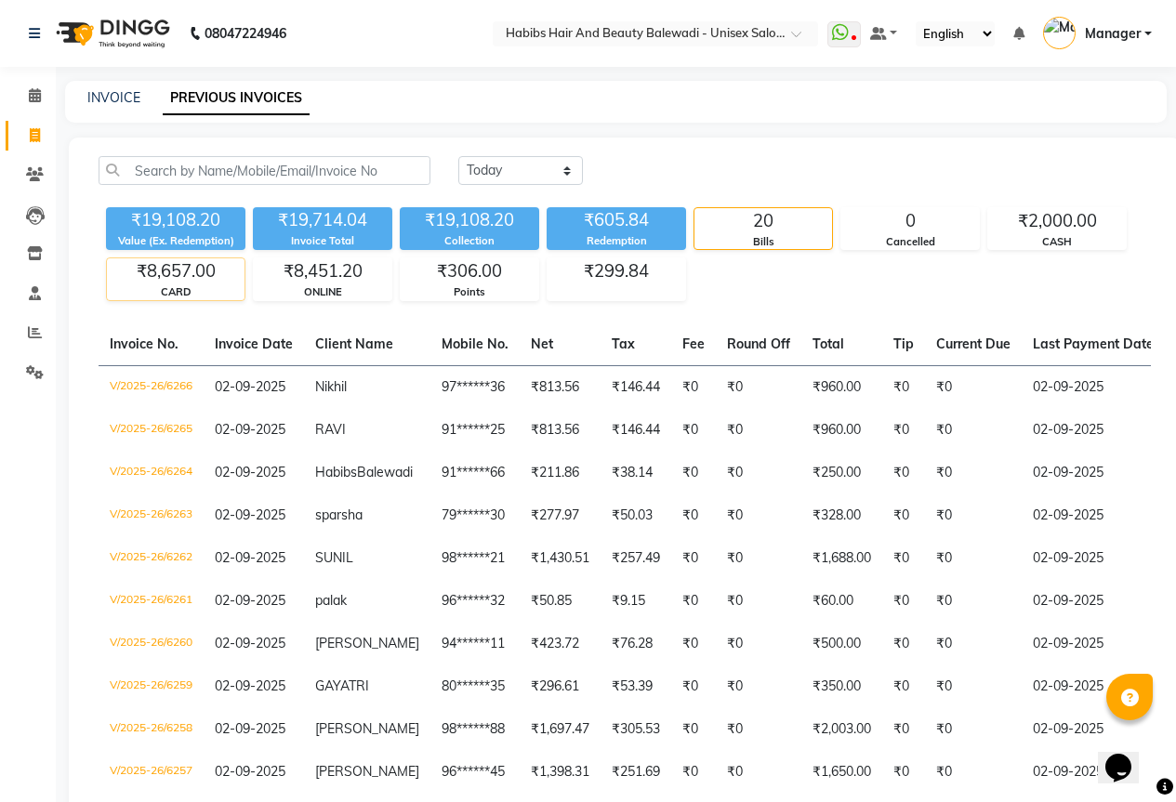
click at [204, 286] on div "CARD" at bounding box center [176, 292] width 138 height 16
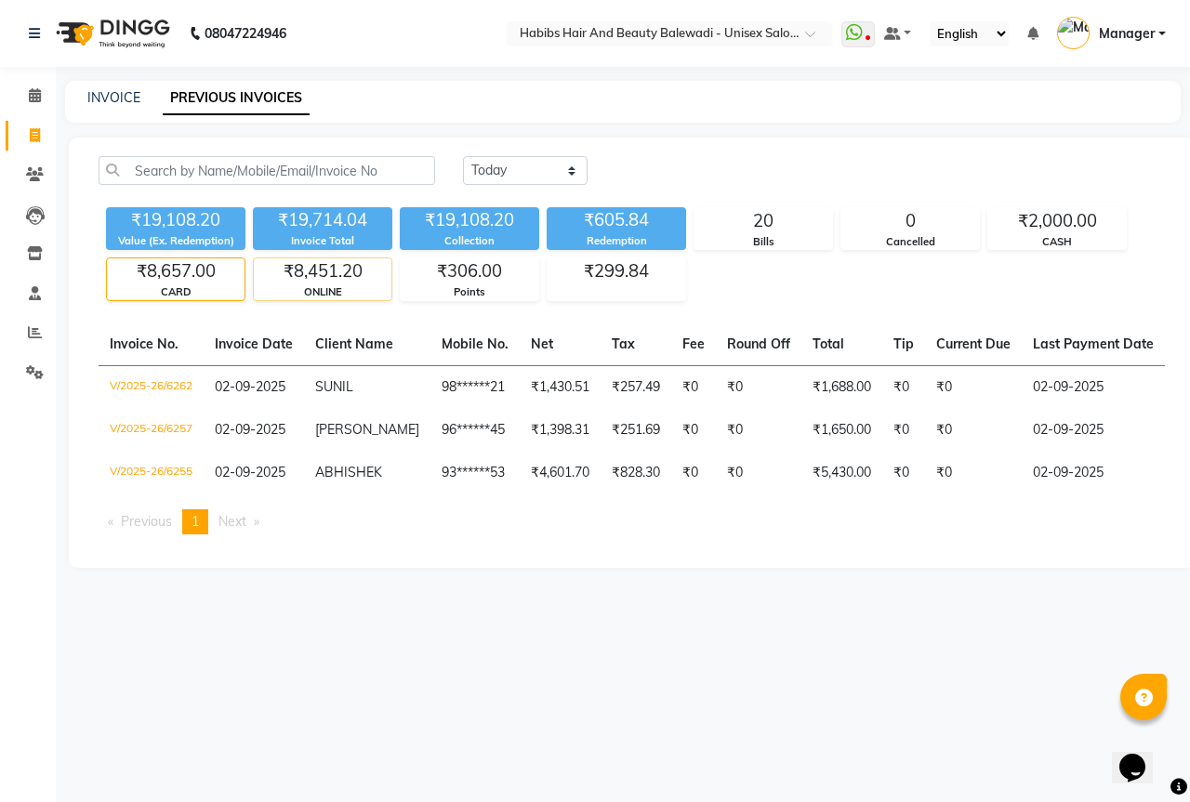
click at [357, 274] on div "₹8,451.20" at bounding box center [323, 271] width 138 height 26
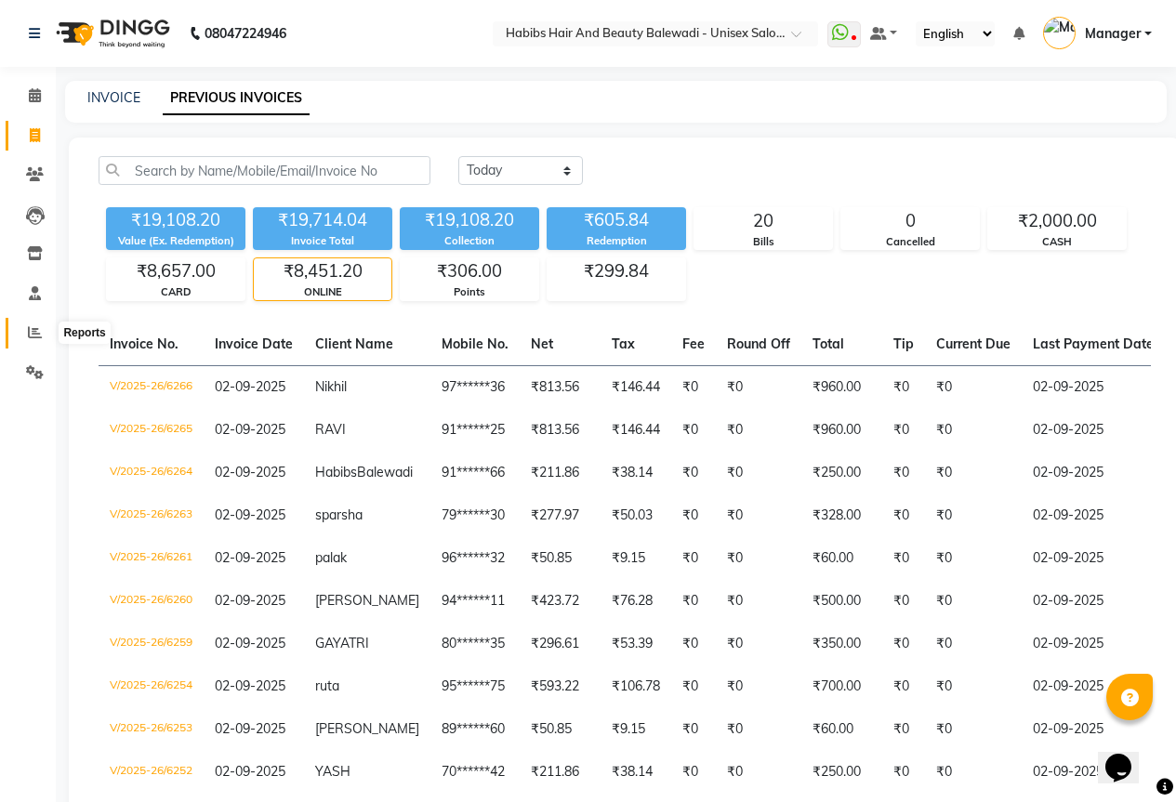
click at [34, 331] on icon at bounding box center [35, 332] width 14 height 14
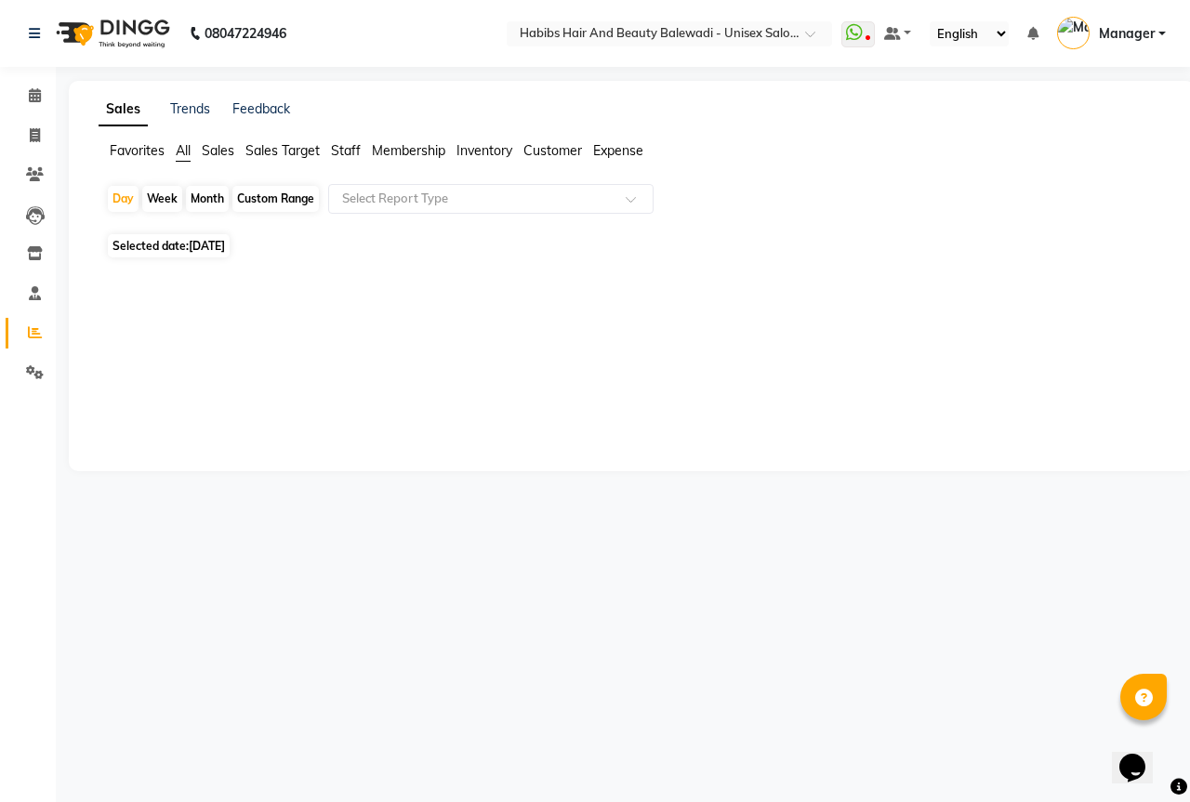
click at [224, 248] on span "[DATE]" at bounding box center [207, 246] width 36 height 14
select select "9"
select select "2025"
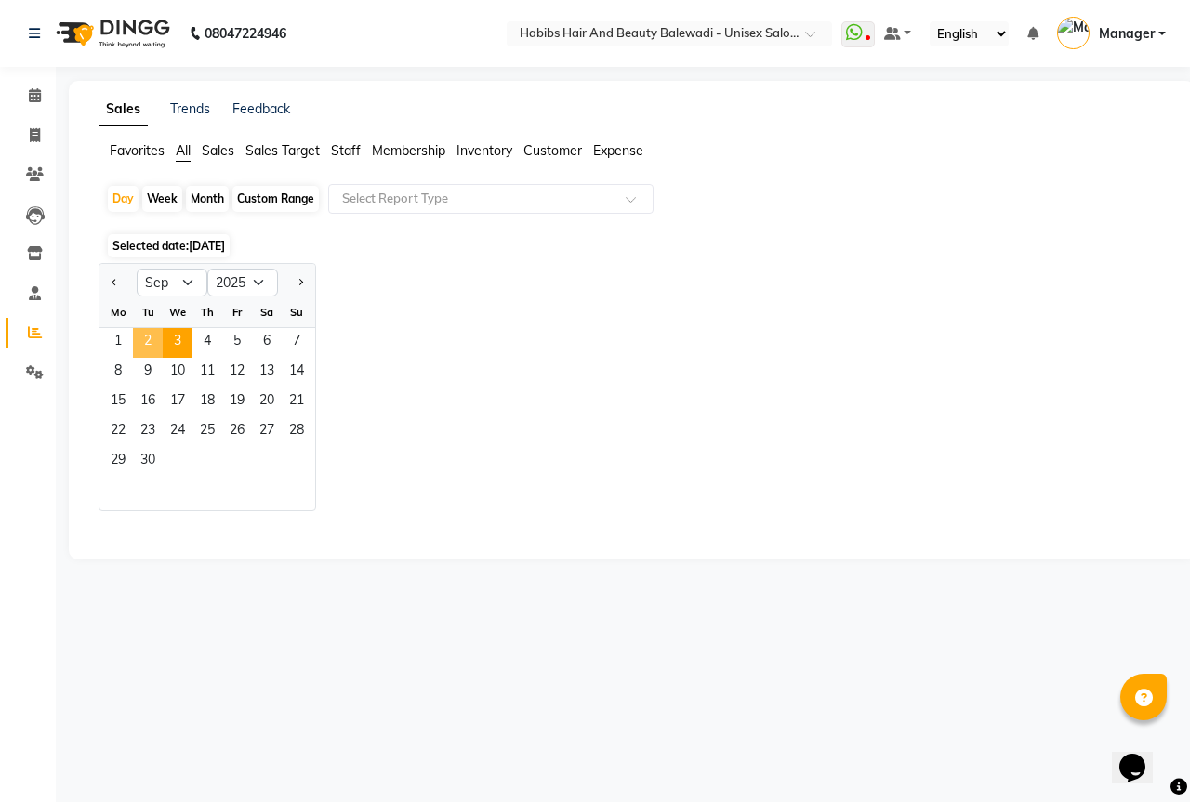
click at [152, 342] on span "2" at bounding box center [148, 343] width 30 height 30
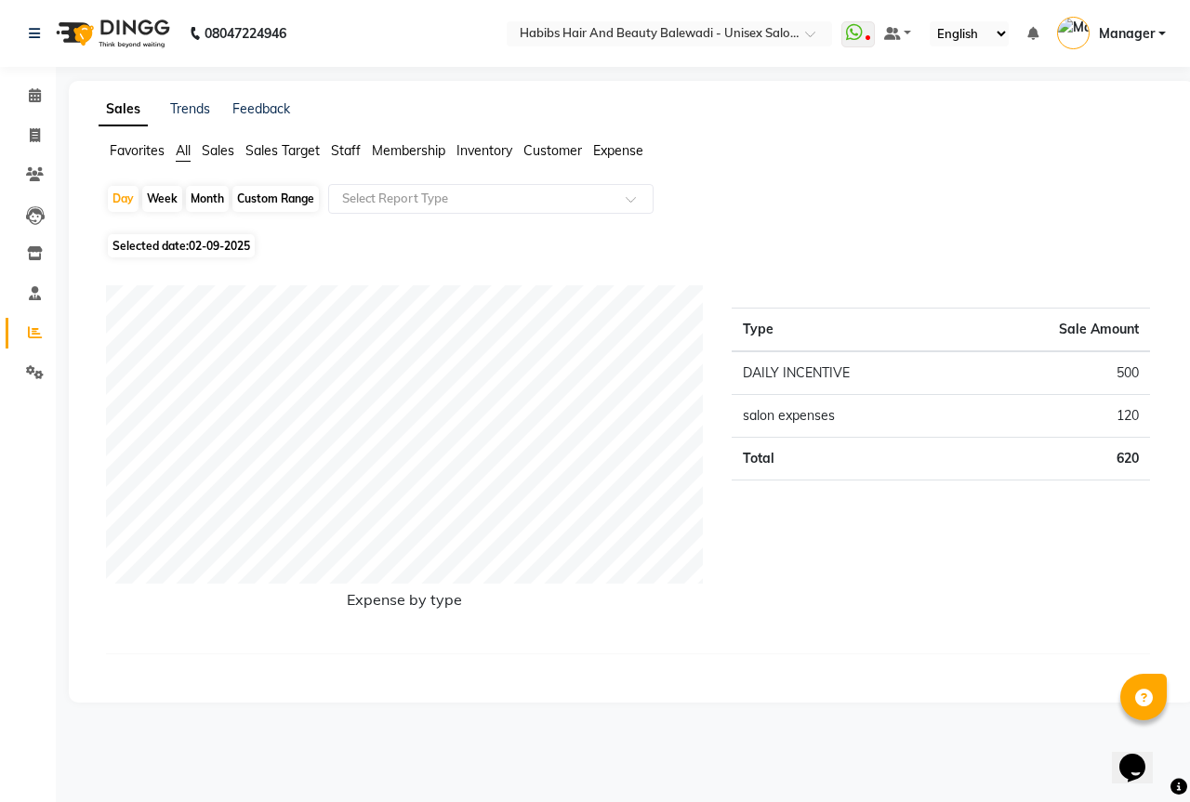
click at [616, 146] on span "Expense" at bounding box center [618, 150] width 50 height 17
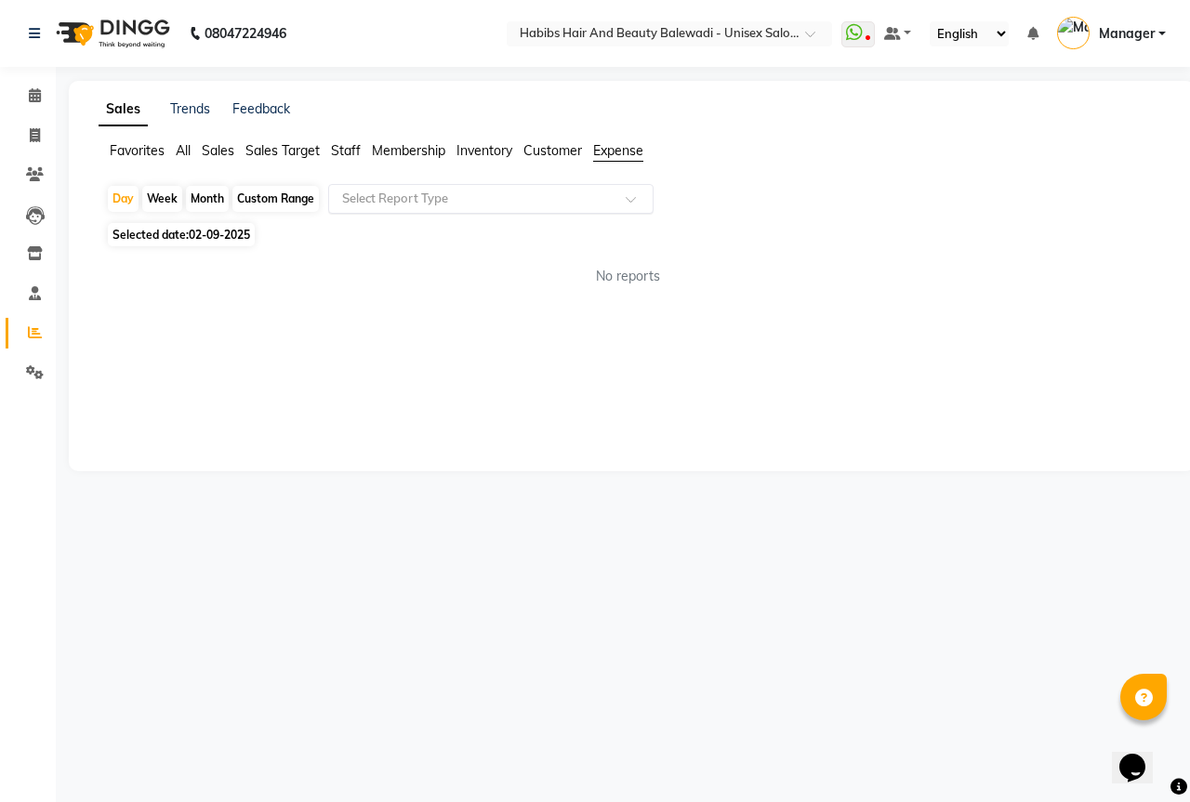
click at [527, 204] on input "text" at bounding box center [472, 199] width 268 height 19
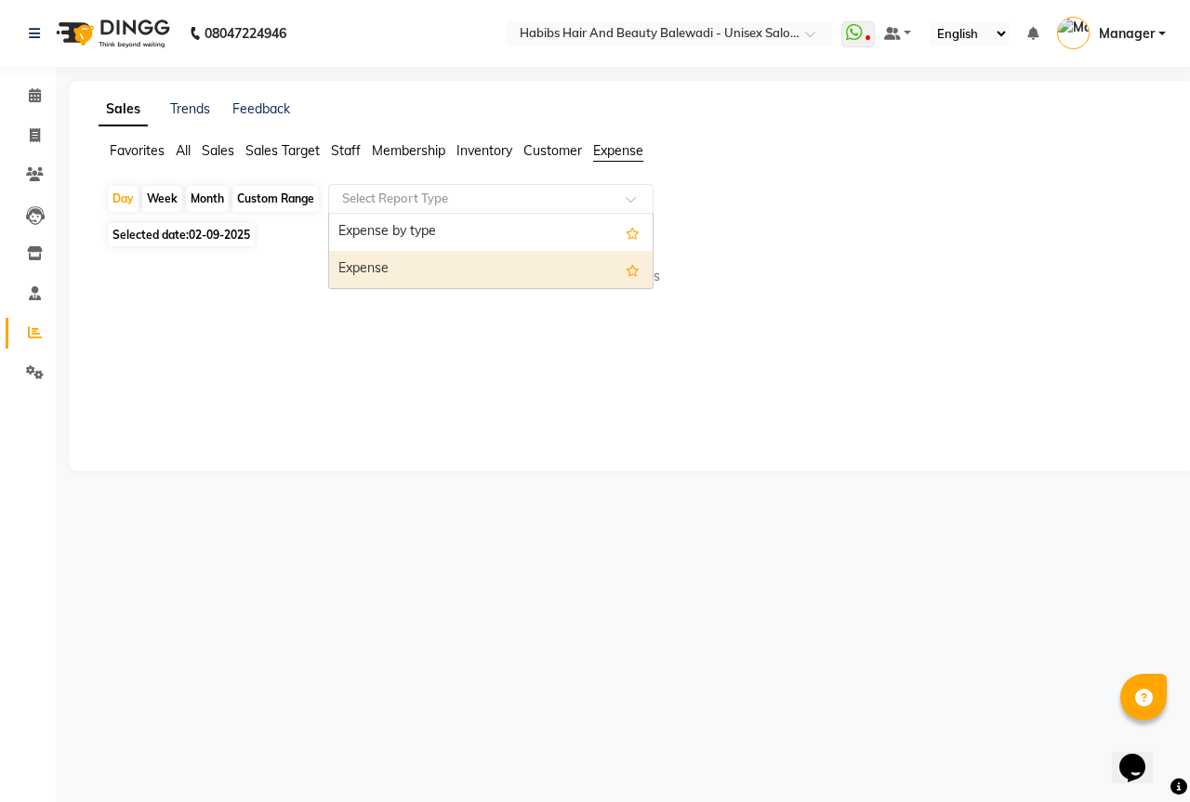
click at [517, 267] on div "Expense" at bounding box center [490, 269] width 323 height 37
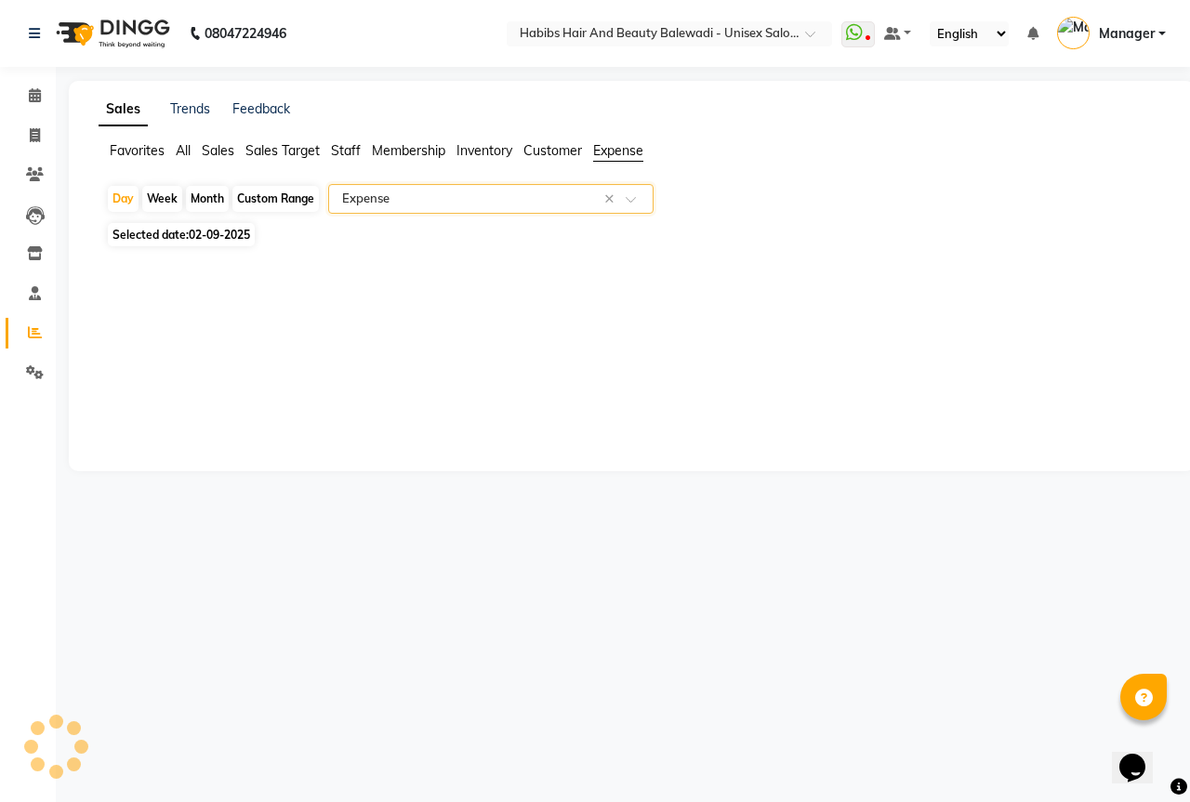
select select "csv"
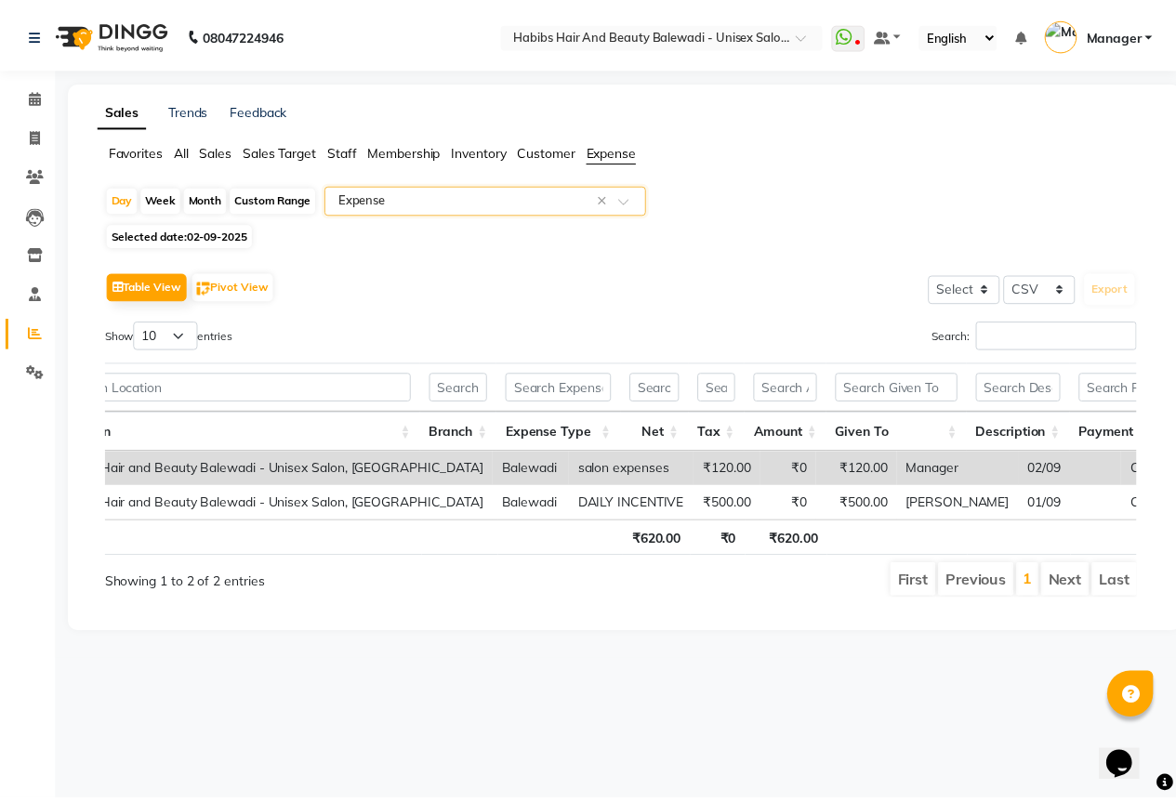
scroll to position [0, 208]
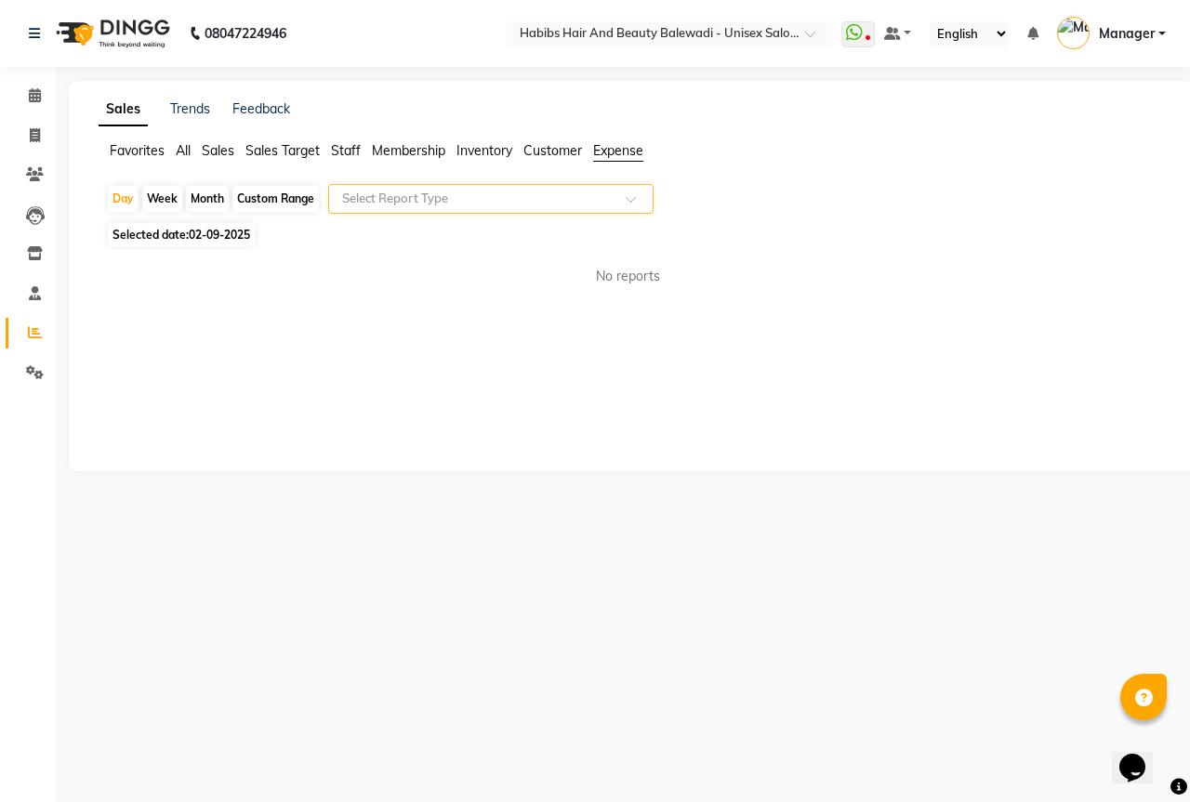
click at [399, 201] on input "text" at bounding box center [472, 199] width 268 height 19
click at [181, 148] on span "All" at bounding box center [183, 150] width 15 height 17
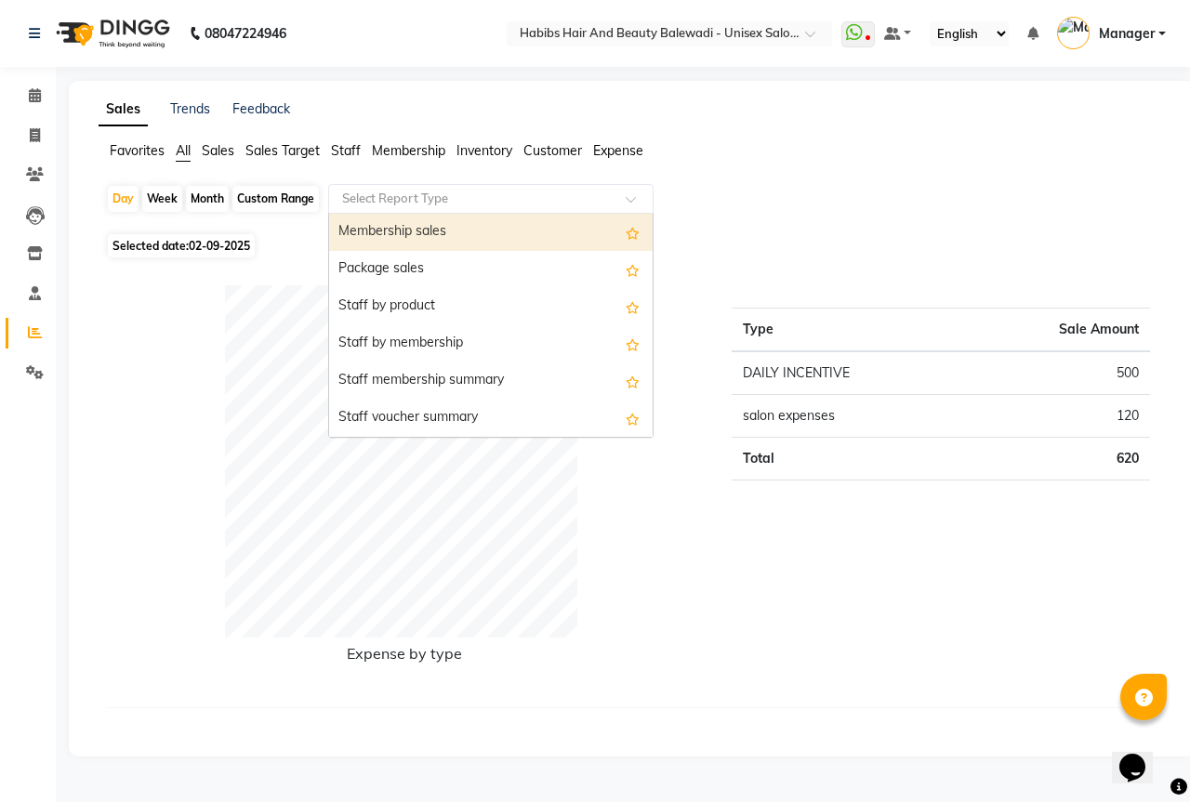
click at [520, 201] on input "text" at bounding box center [472, 199] width 268 height 19
click at [455, 231] on div "Membership sales" at bounding box center [490, 232] width 323 height 37
select select "csv"
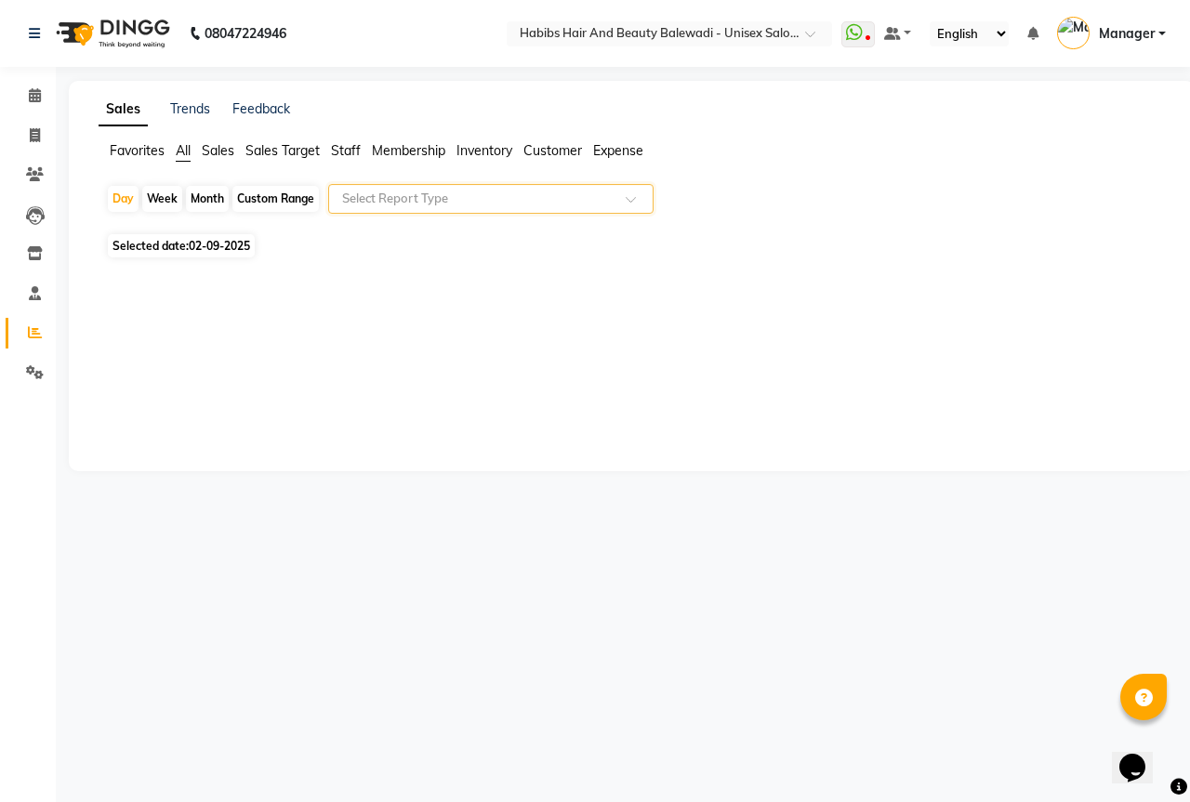
click at [446, 203] on input "text" at bounding box center [472, 199] width 268 height 19
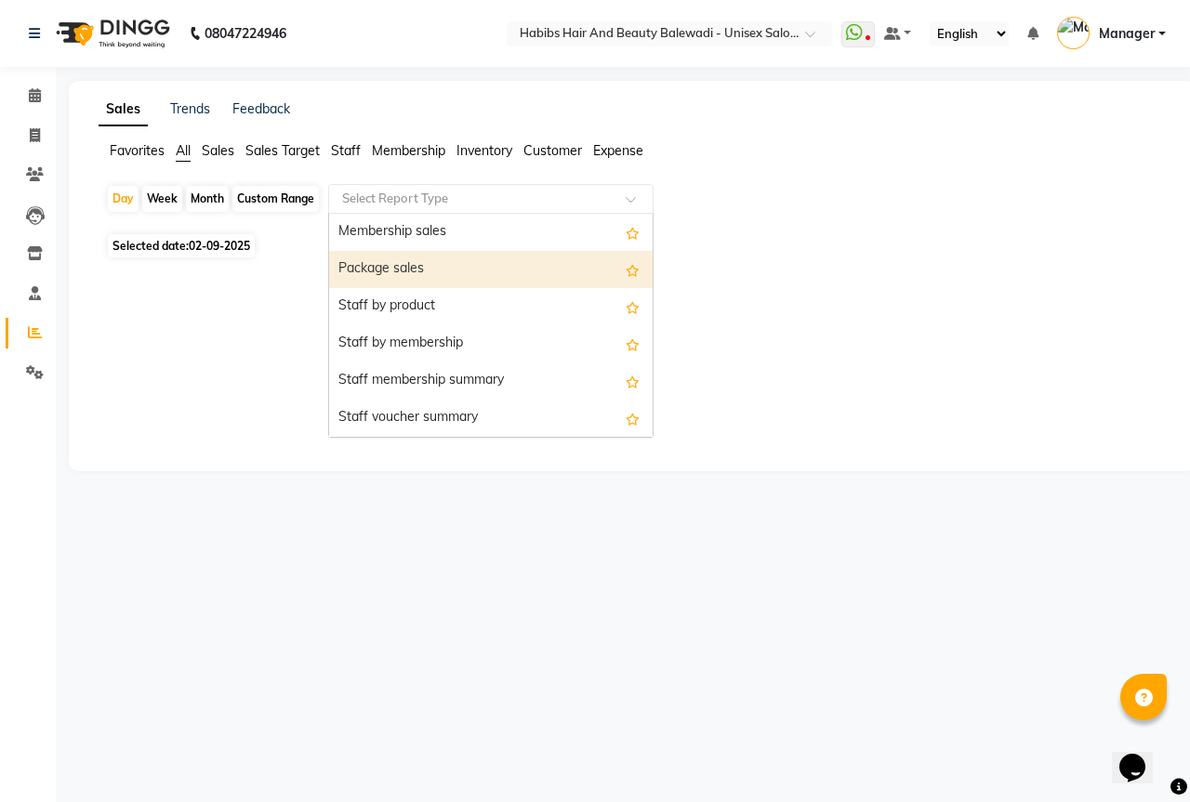
click at [415, 263] on div "Package sales" at bounding box center [490, 269] width 323 height 37
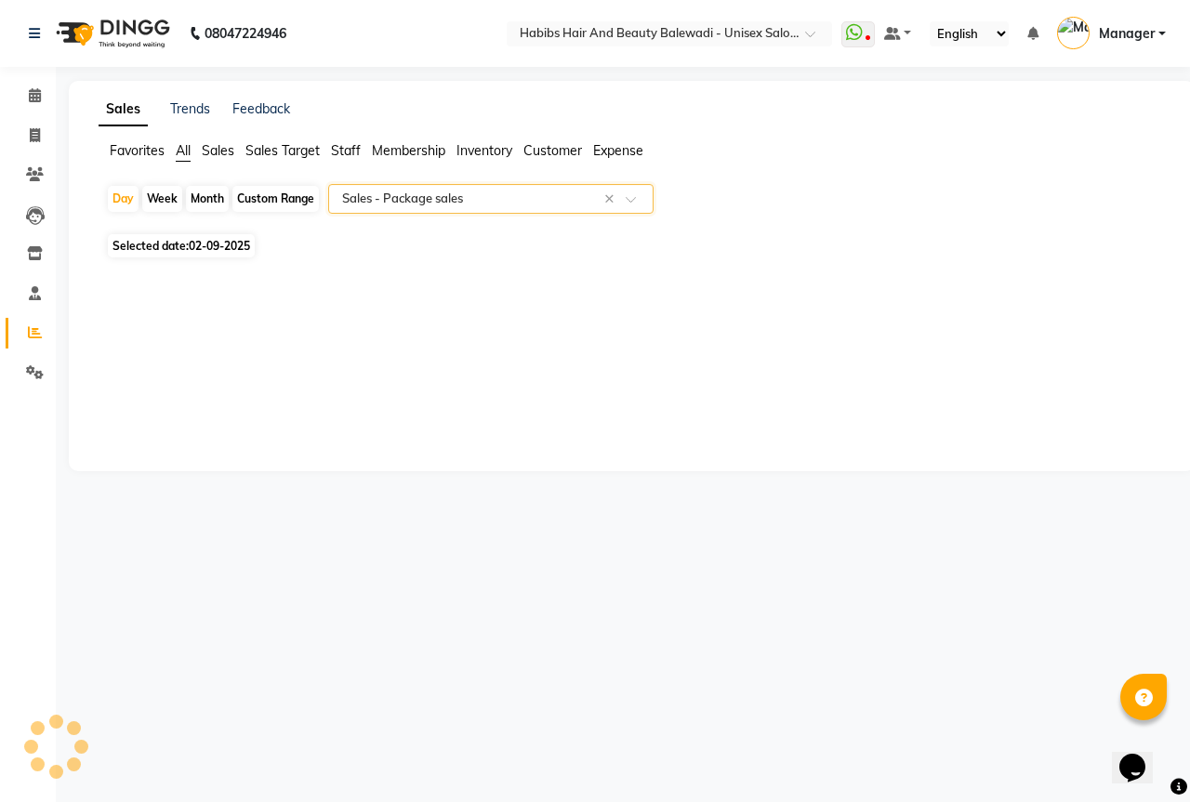
select select "csv"
click at [417, 191] on input "text" at bounding box center [472, 199] width 268 height 19
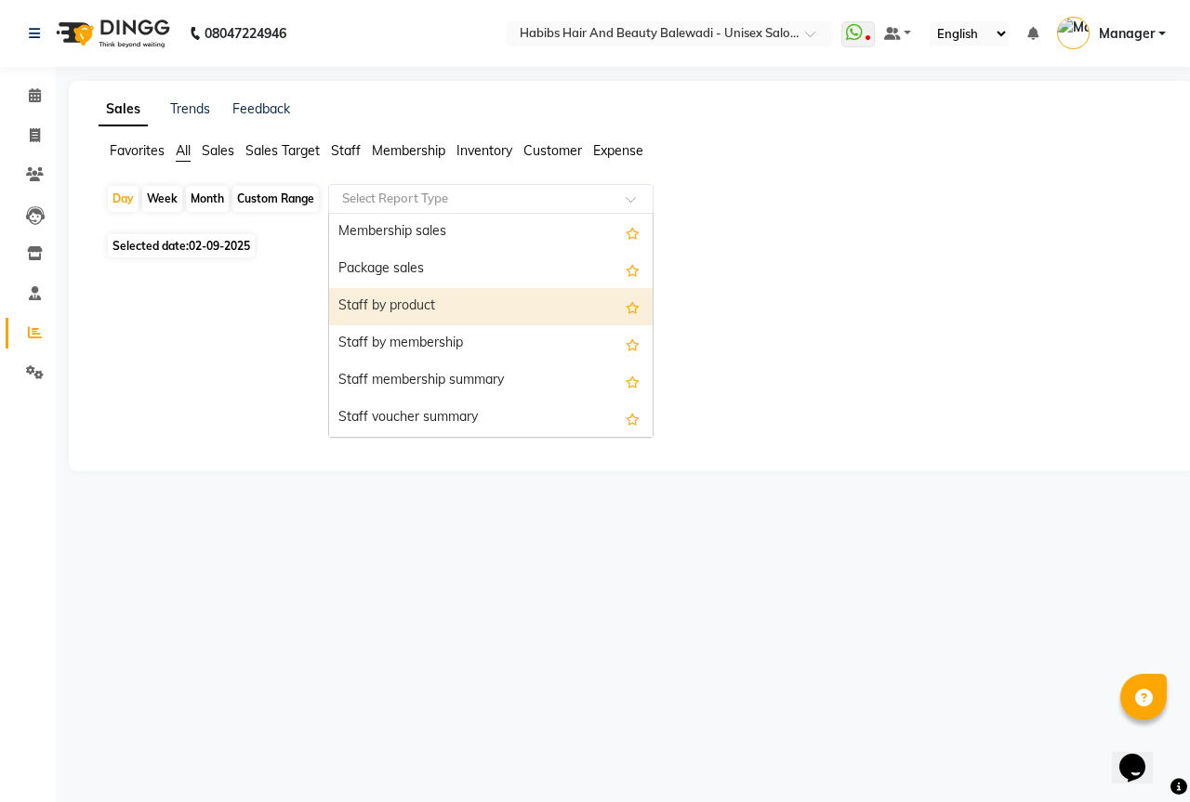
click at [411, 300] on div "Staff by product" at bounding box center [490, 306] width 323 height 37
select select "csv"
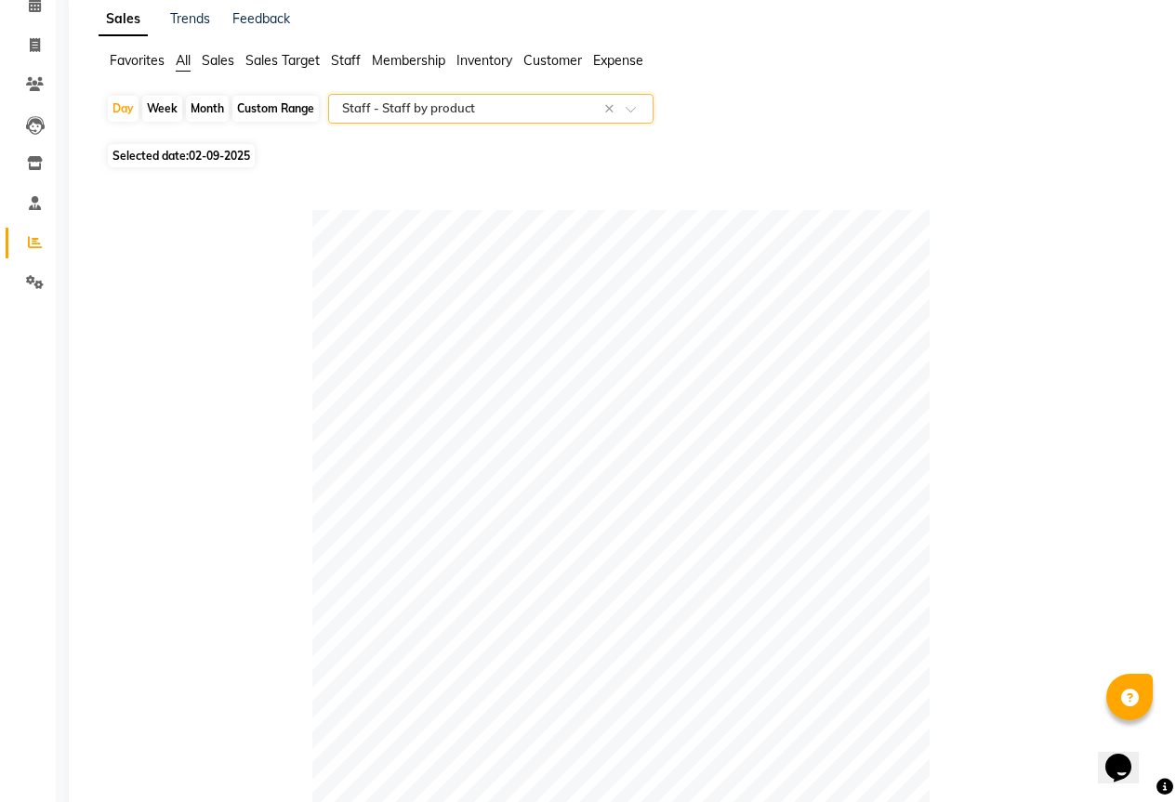
scroll to position [0, 0]
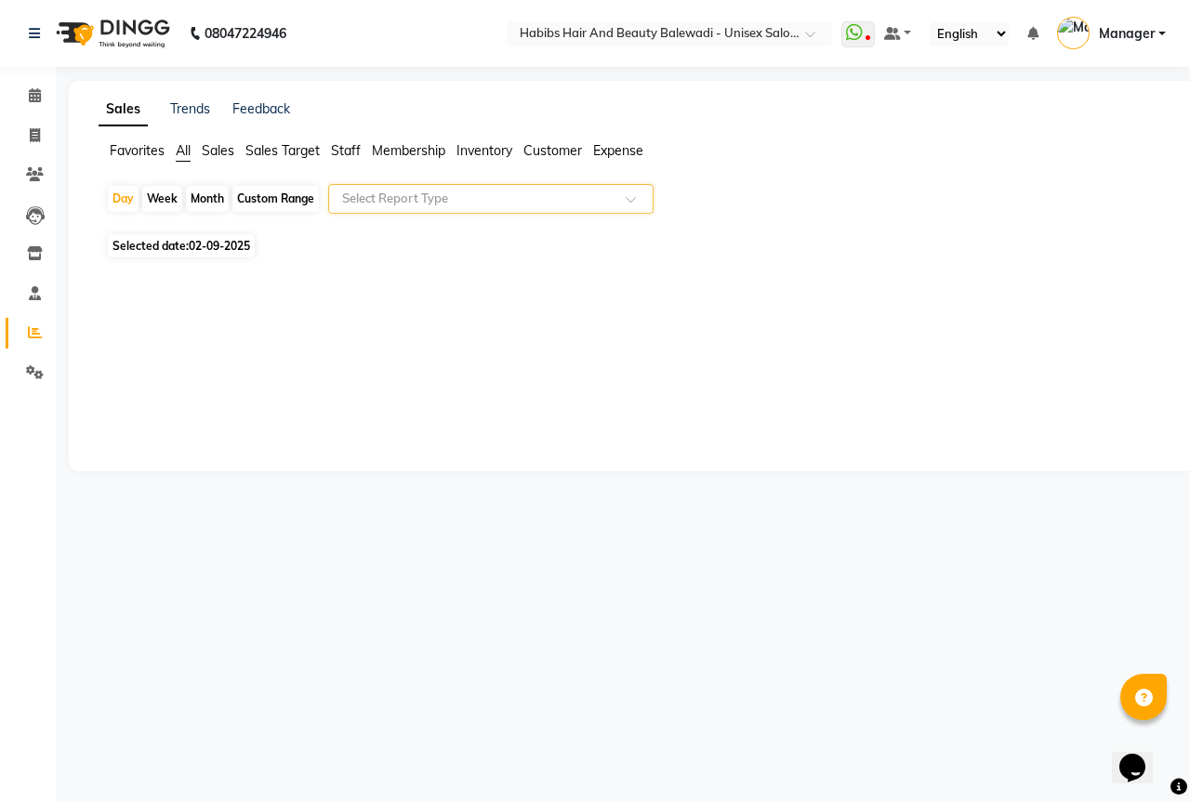
click at [617, 151] on span "Expense" at bounding box center [618, 150] width 50 height 17
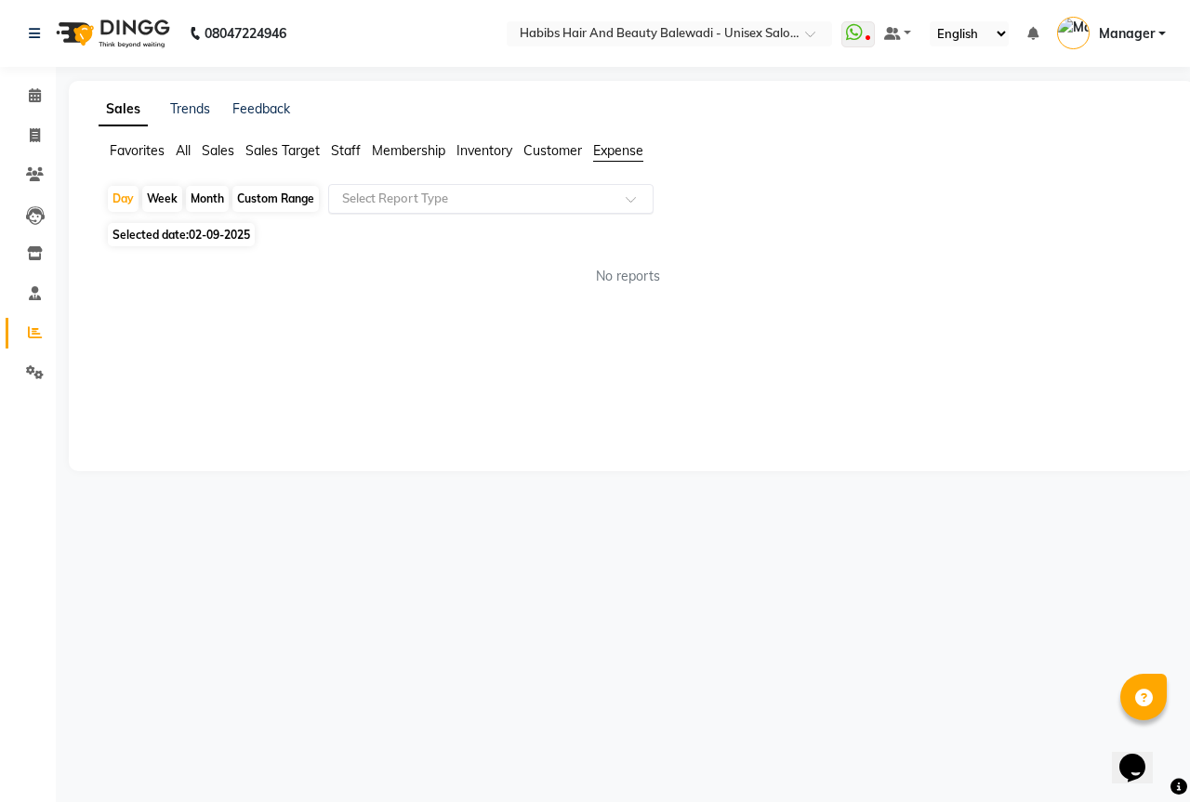
click at [476, 204] on input "text" at bounding box center [472, 199] width 268 height 19
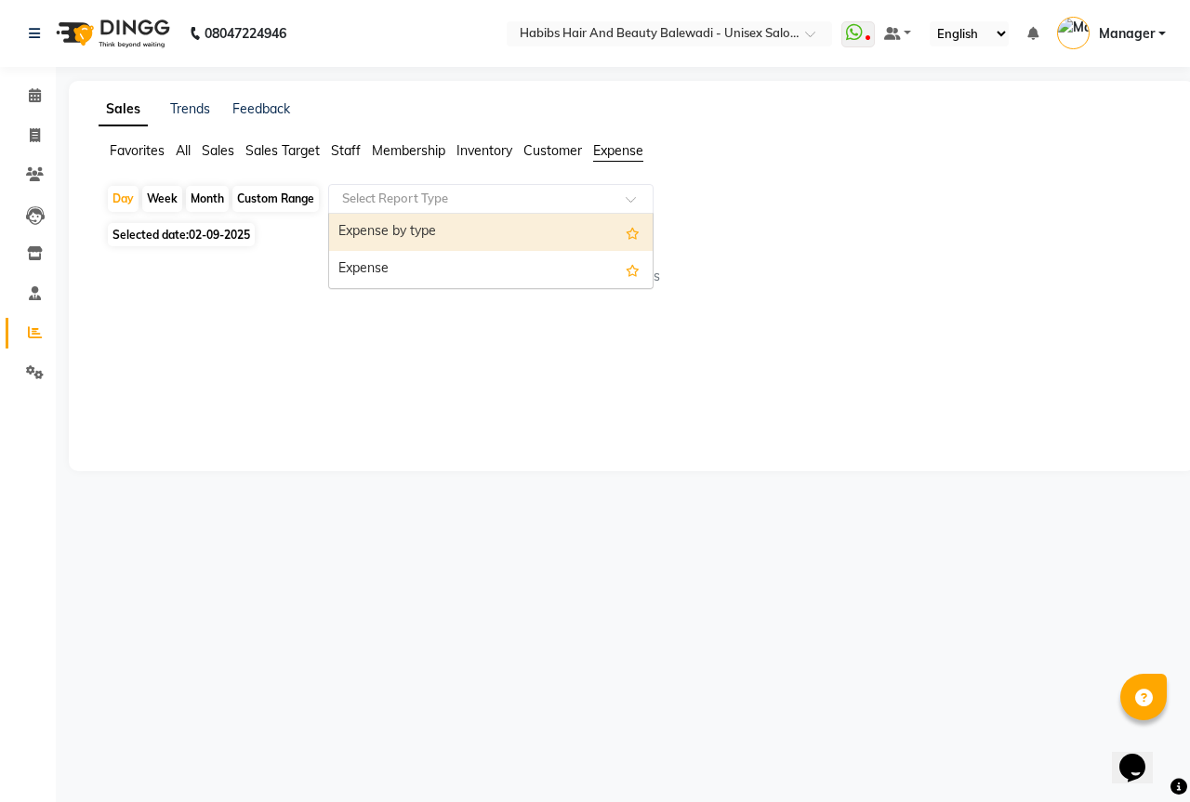
click at [452, 228] on div "Expense by type" at bounding box center [490, 232] width 323 height 37
select select "csv"
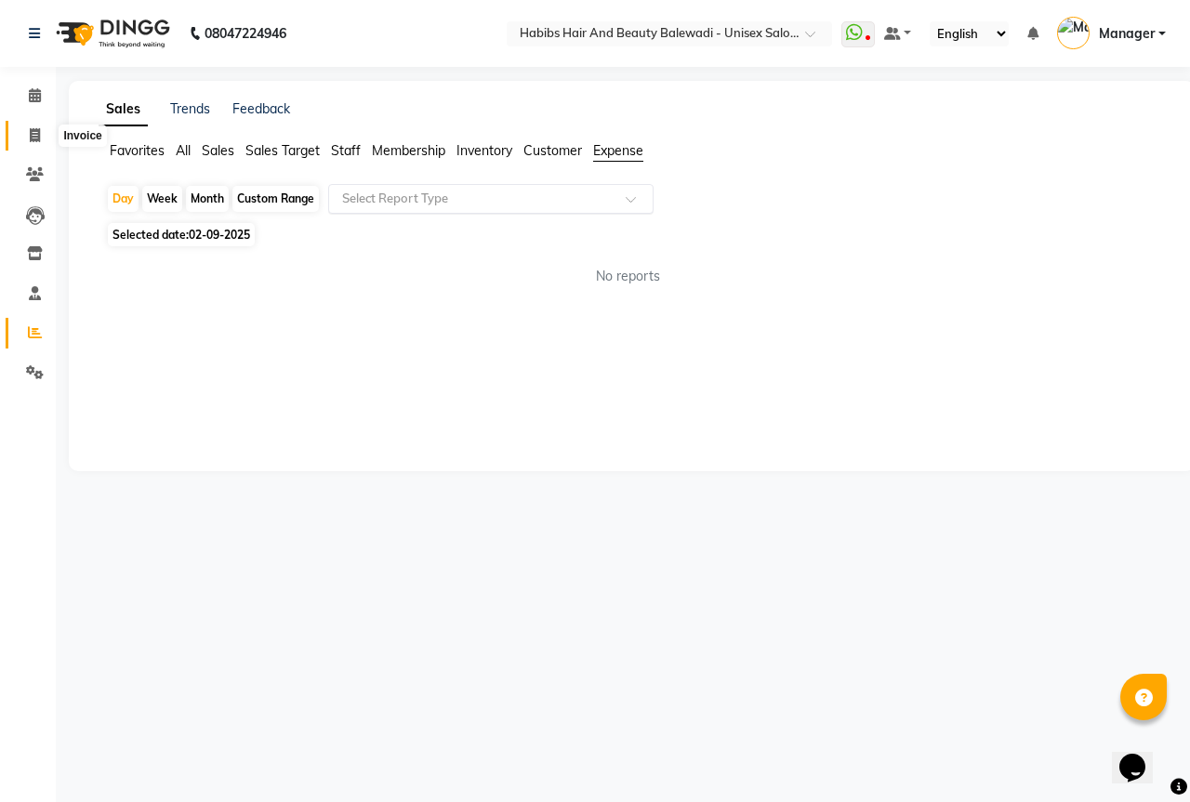
click at [37, 136] on icon at bounding box center [35, 135] width 10 height 14
select select "5902"
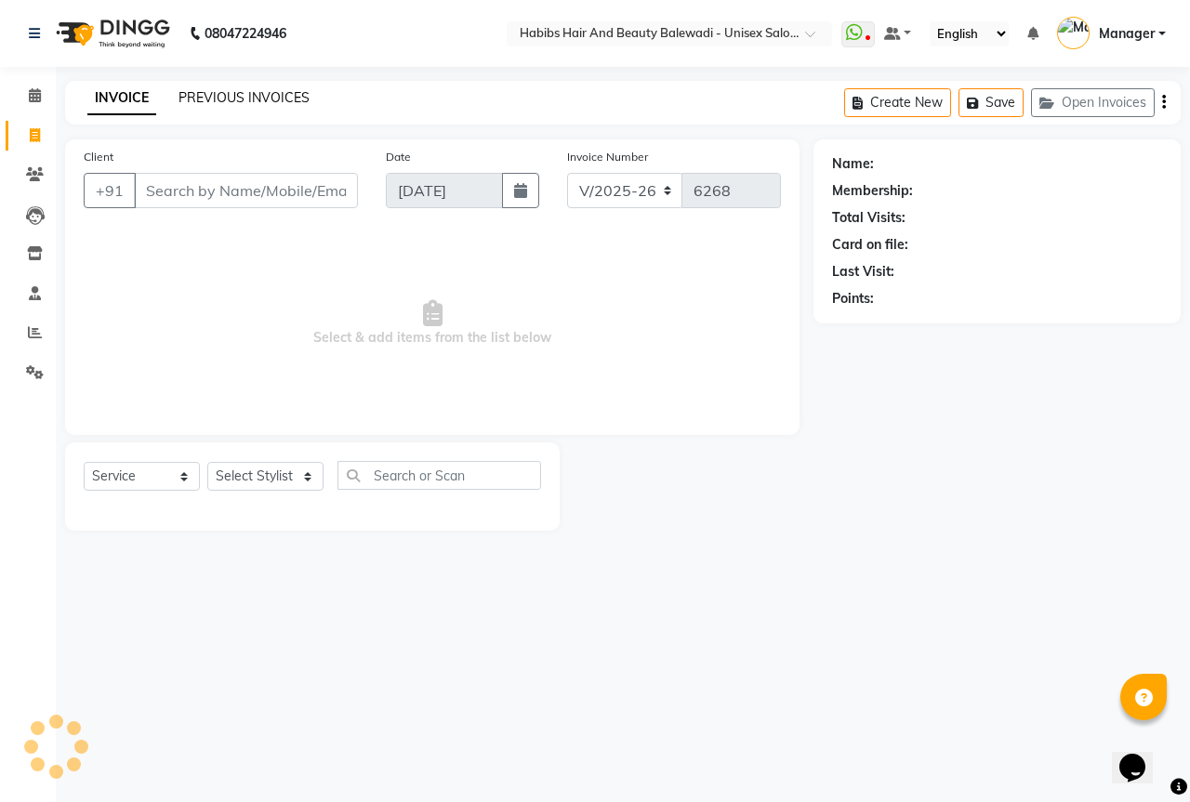
select select "package"
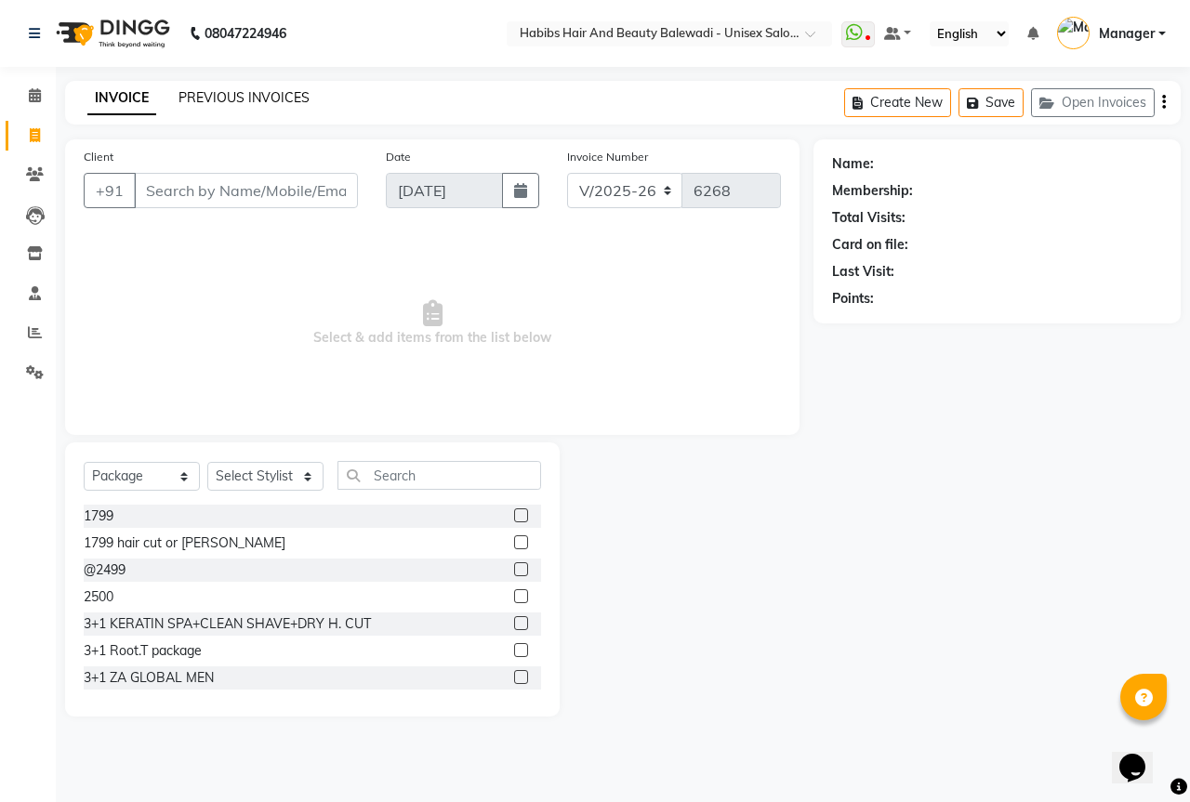
click at [259, 92] on link "PREVIOUS INVOICES" at bounding box center [243, 97] width 131 height 17
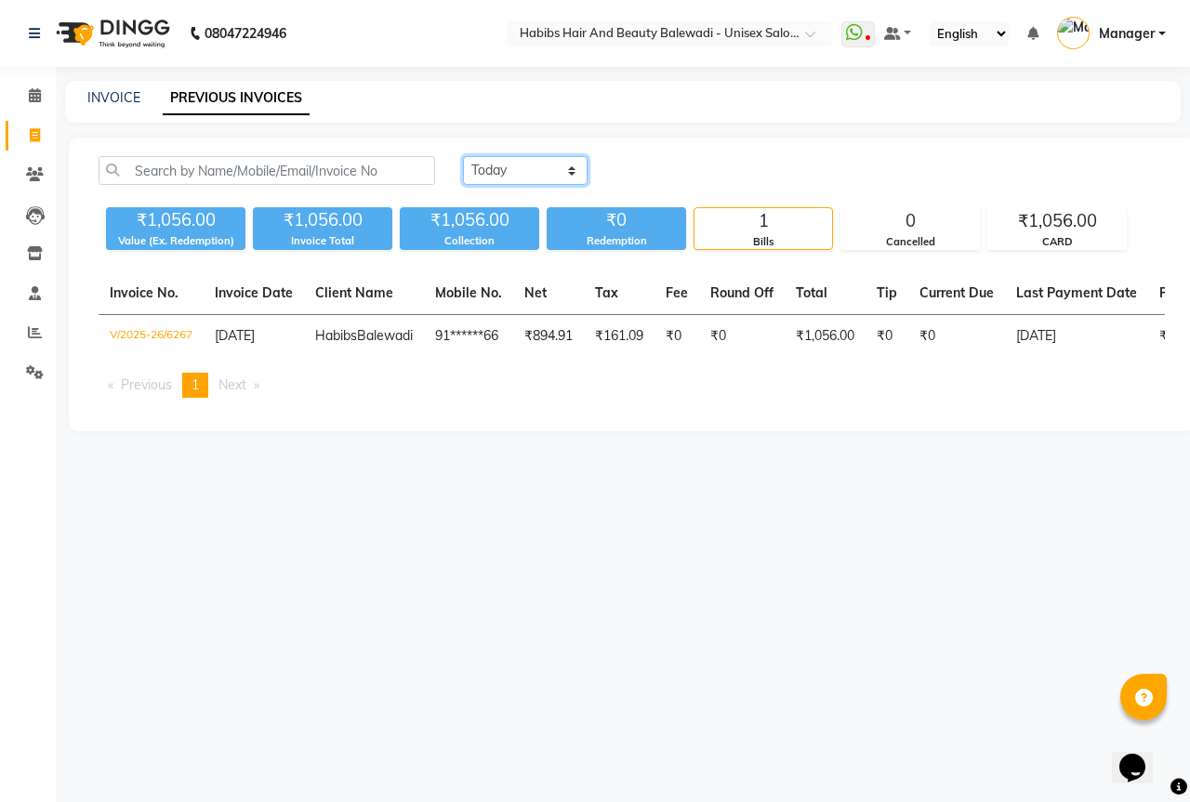
click at [515, 175] on select "[DATE] [DATE] Custom Range" at bounding box center [525, 170] width 125 height 29
select select "[DATE]"
click at [463, 156] on select "[DATE] [DATE] Custom Range" at bounding box center [525, 170] width 125 height 29
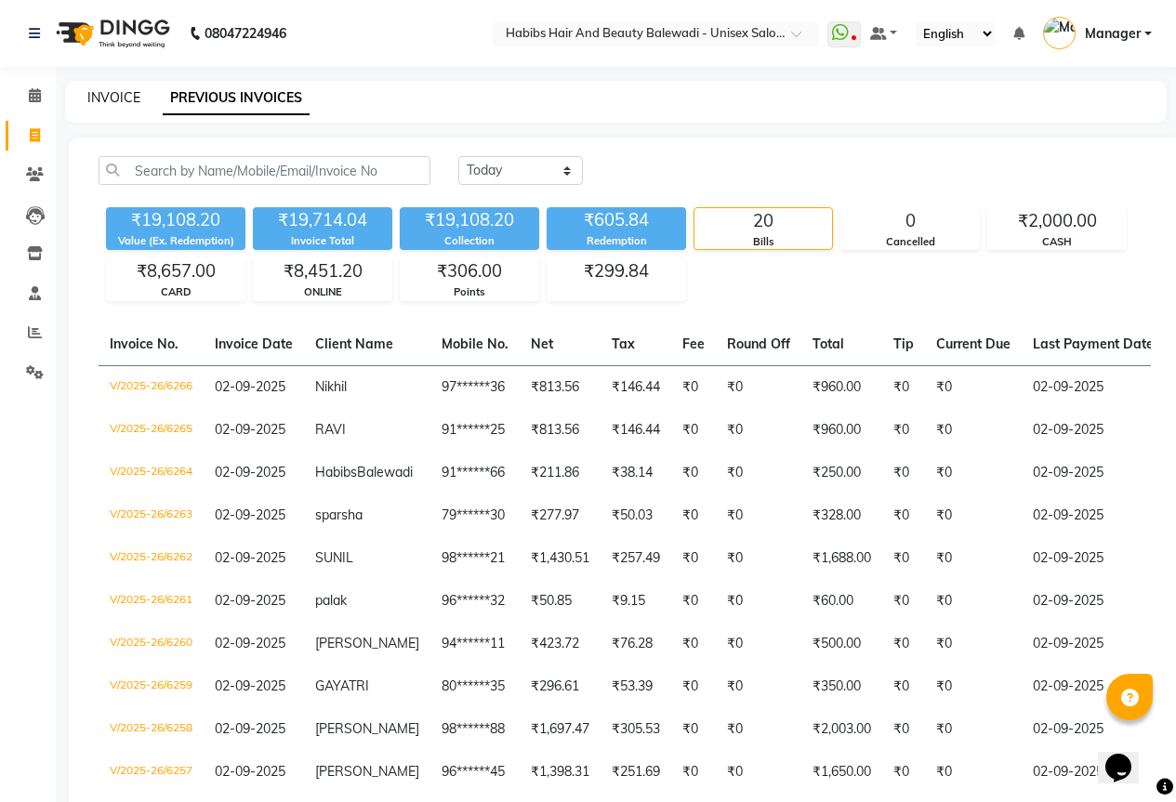
click at [115, 90] on link "INVOICE" at bounding box center [113, 97] width 53 height 17
select select "service"
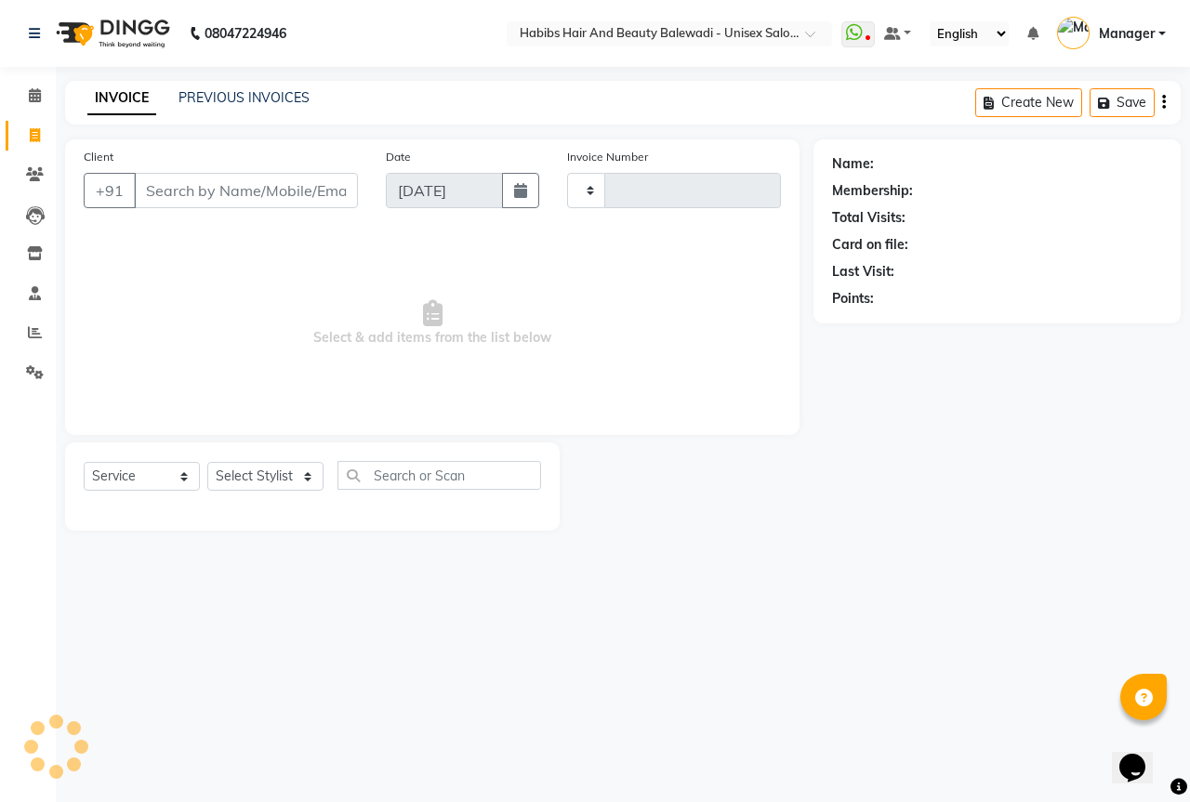
type input "6268"
select select "5902"
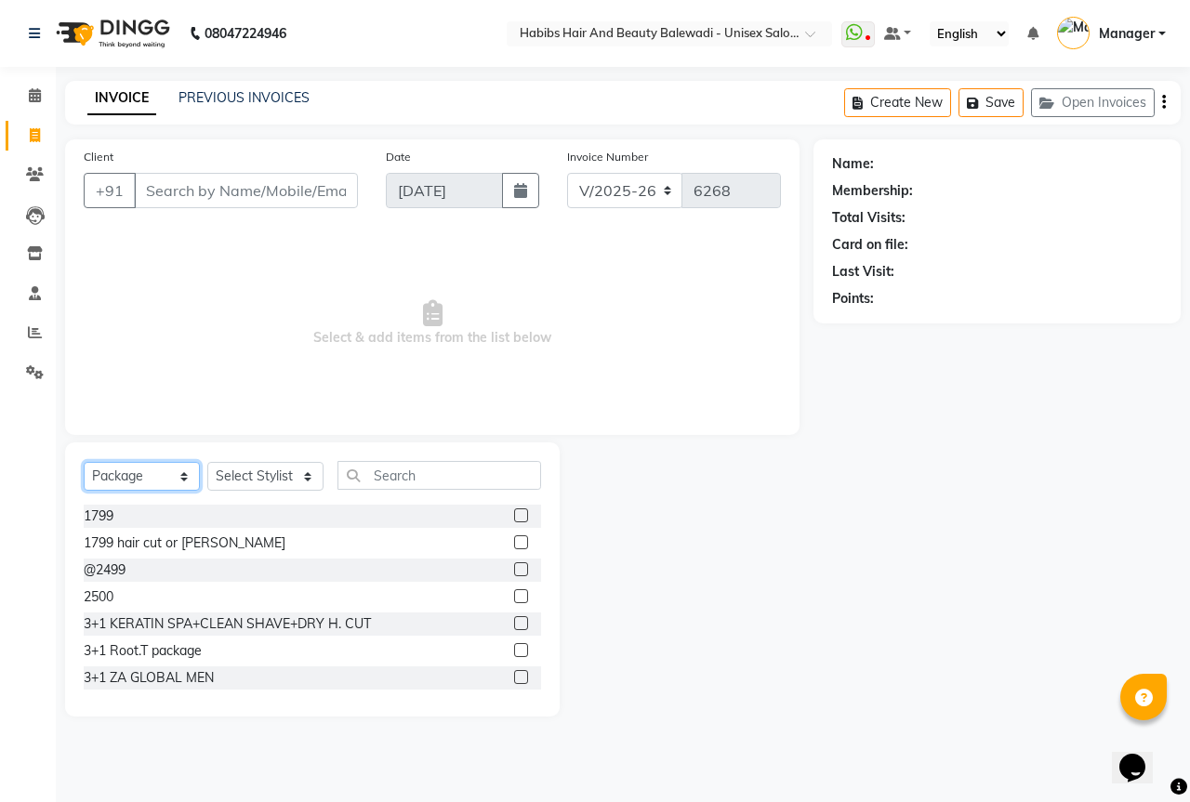
drag, startPoint x: 138, startPoint y: 469, endPoint x: 133, endPoint y: 485, distance: 16.8
click at [138, 469] on select "Select Service Product Membership Package Voucher Prepaid Gift Card" at bounding box center [142, 476] width 116 height 29
select select "service"
click at [84, 462] on select "Select Service Product Membership Package Voucher Prepaid Gift Card" at bounding box center [142, 476] width 116 height 29
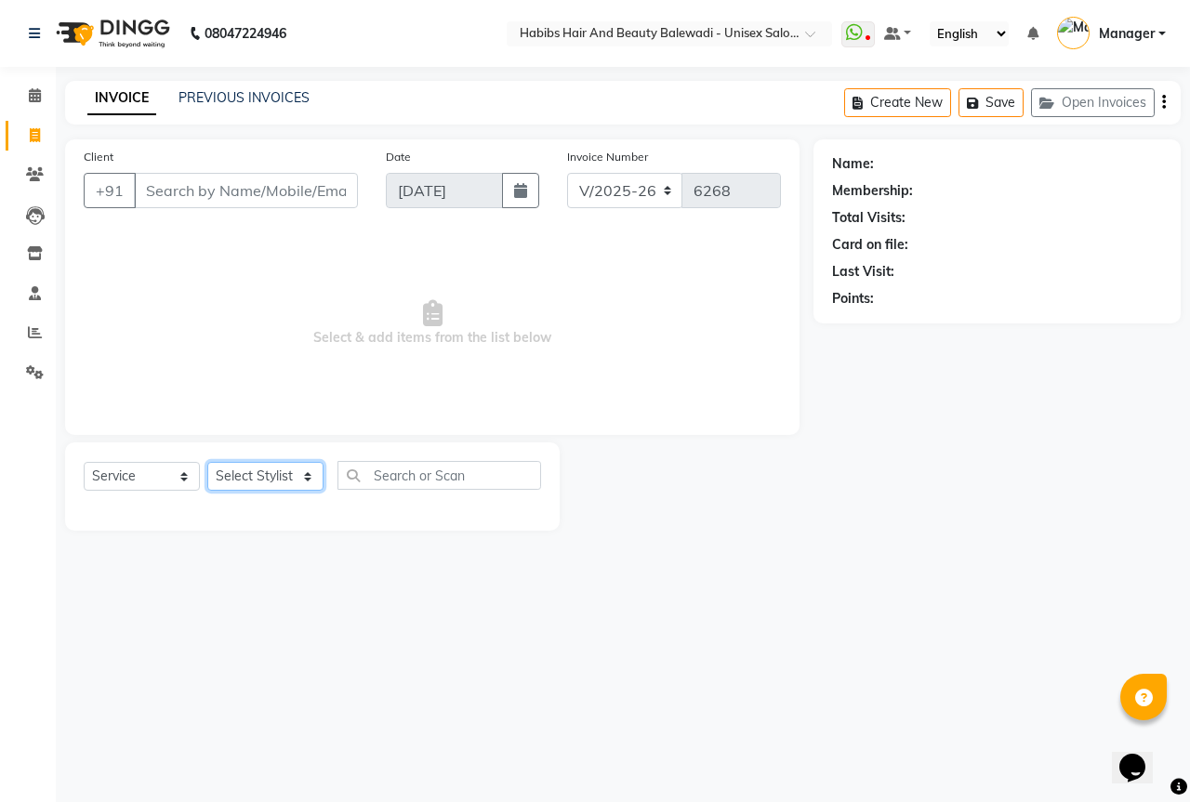
click at [257, 477] on select "Select Stylist Aarti Akshay Gaikwad Ankita Balmiki Bhagvat Dnyaneshwar Borde Ga…" at bounding box center [265, 476] width 116 height 29
select select "67492"
click at [207, 462] on select "Select Stylist Aarti Akshay Gaikwad Ankita Balmiki Bhagvat Dnyaneshwar Borde Ga…" at bounding box center [265, 476] width 116 height 29
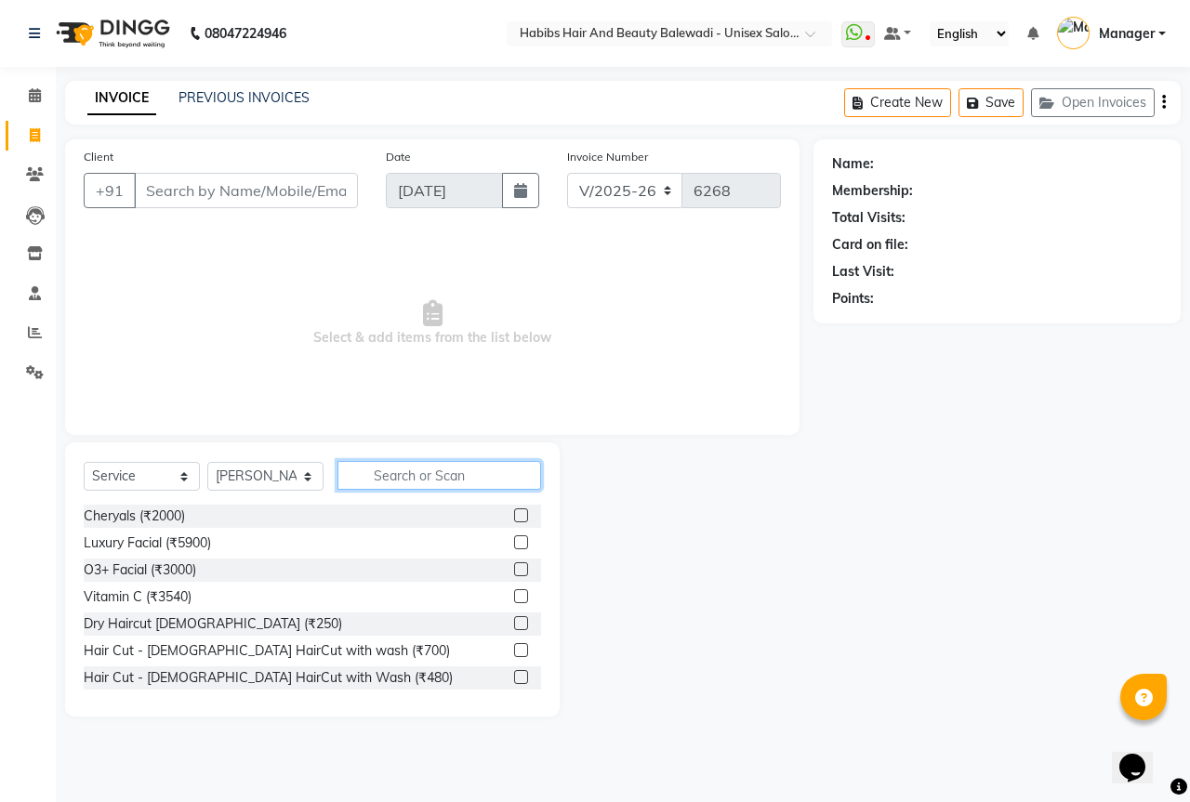
click at [467, 468] on input "text" at bounding box center [439, 475] width 204 height 29
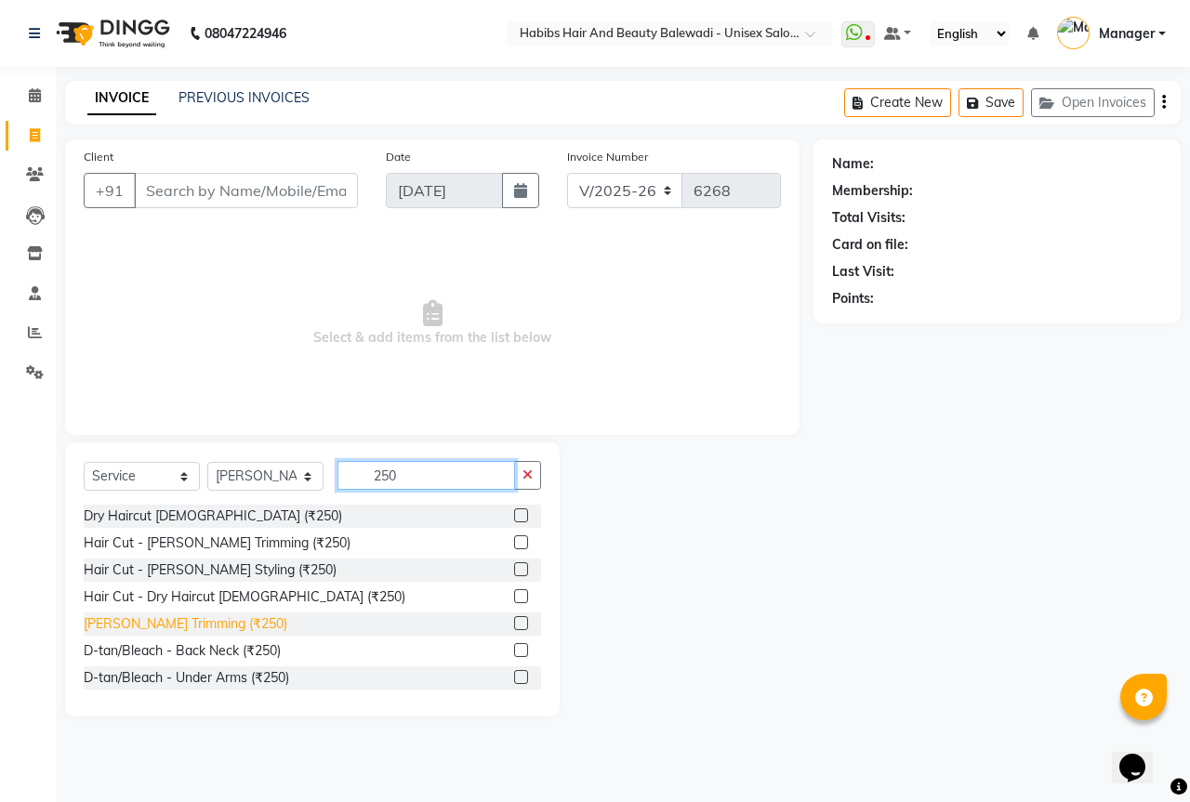
type input "250"
click at [158, 620] on div "Beard Trimming (₹250)" at bounding box center [186, 624] width 204 height 20
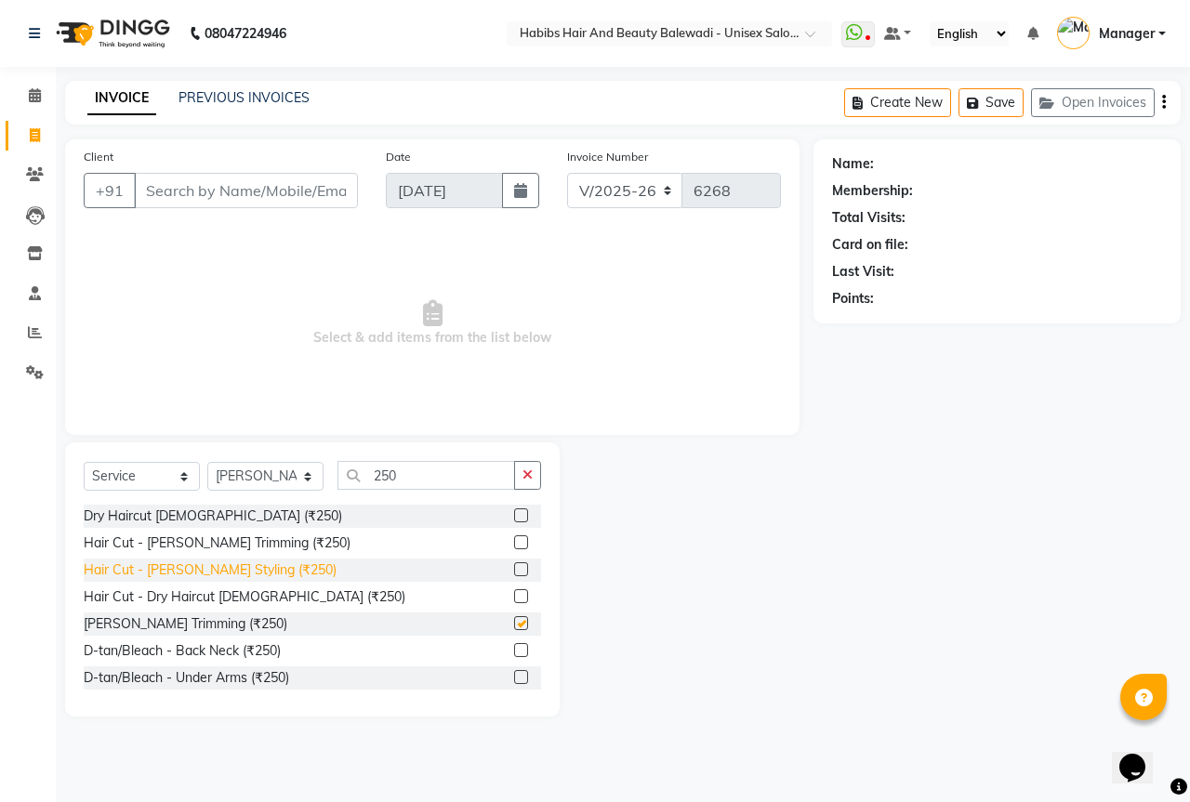
checkbox input "false"
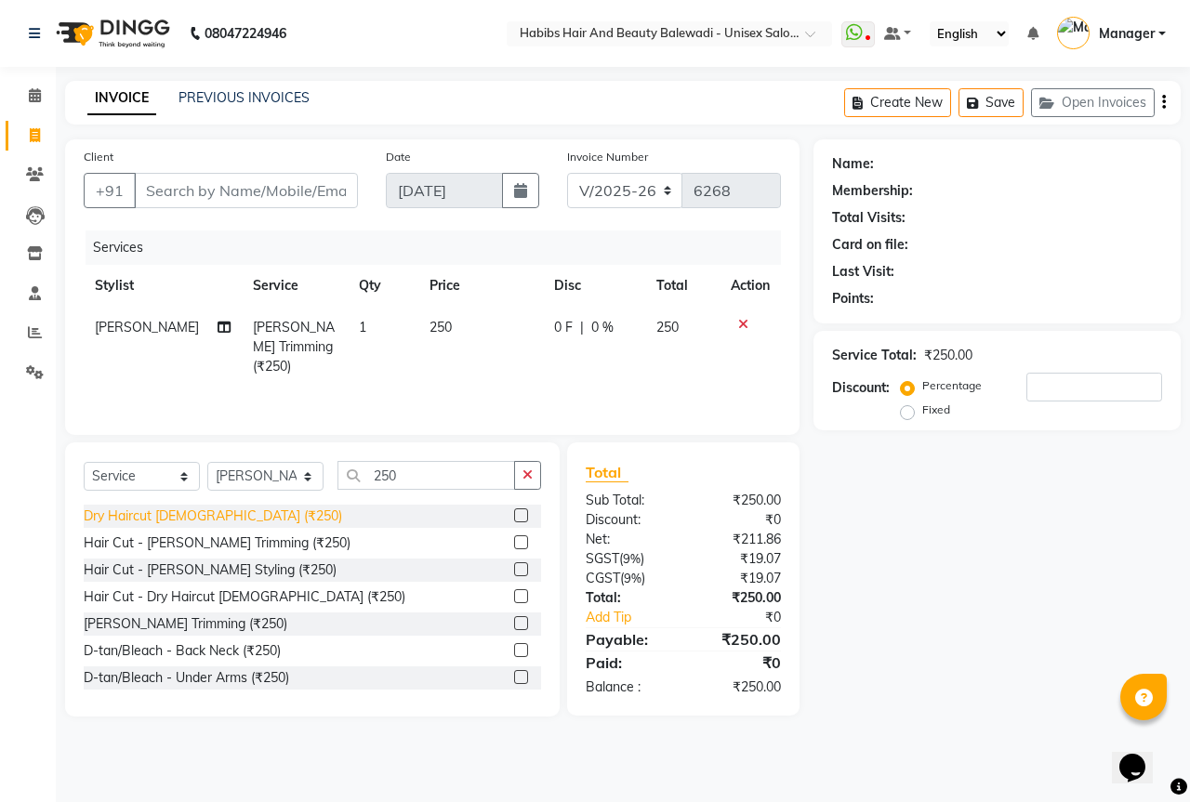
click at [172, 507] on div "Dry Haircut Male (₹250)" at bounding box center [213, 517] width 258 height 20
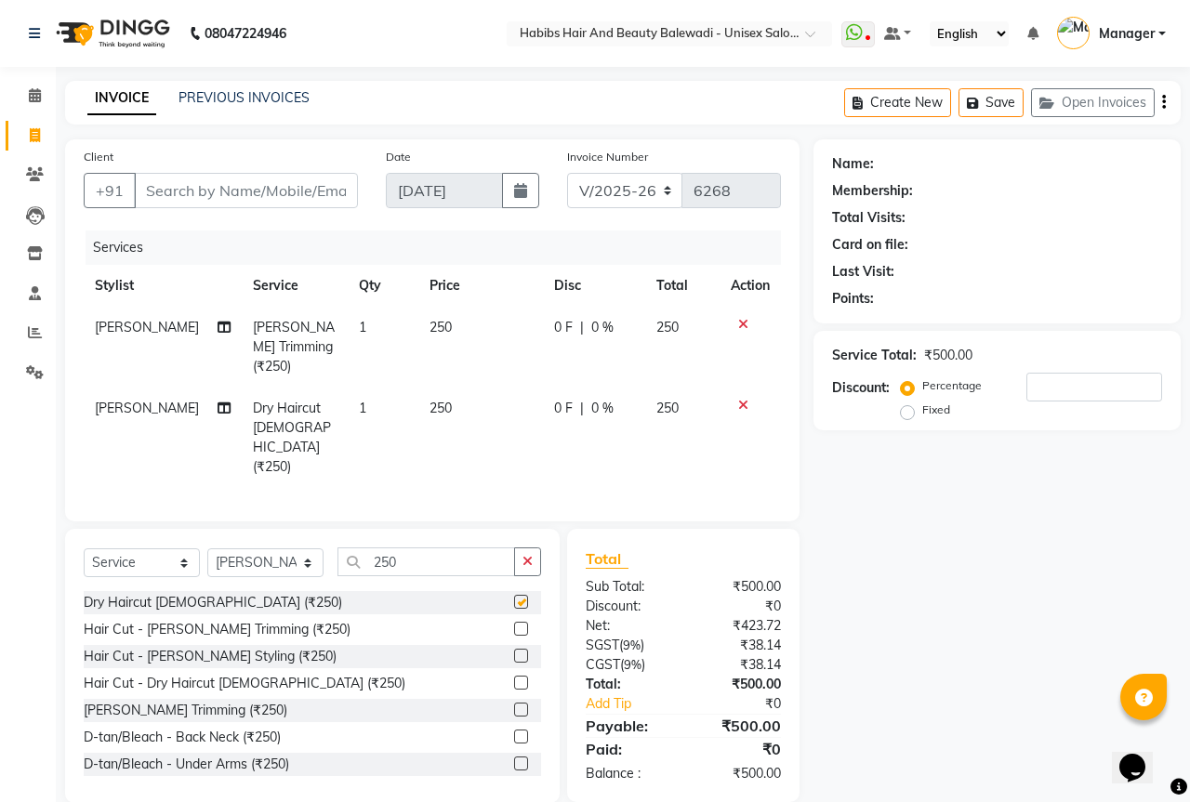
checkbox input "false"
click at [231, 179] on input "Client" at bounding box center [246, 190] width 224 height 35
click at [284, 189] on input "Client" at bounding box center [246, 190] width 224 height 35
type input "9"
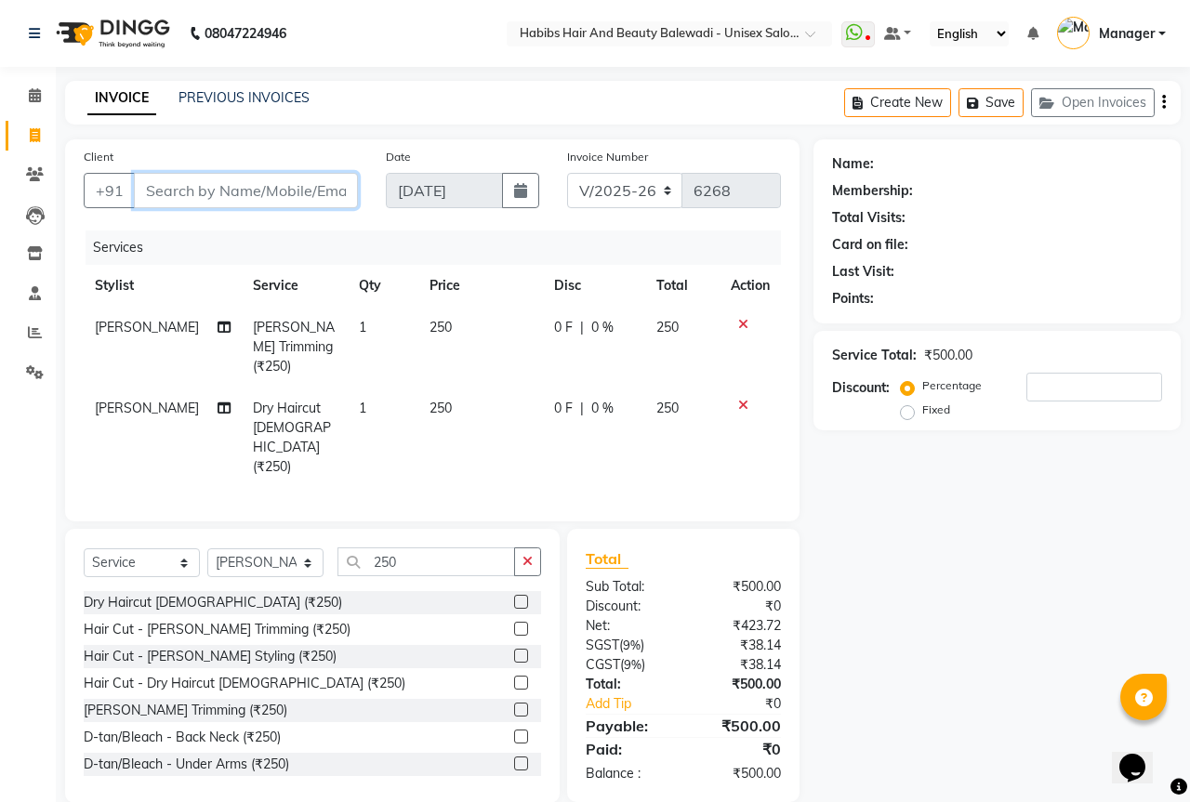
type input "0"
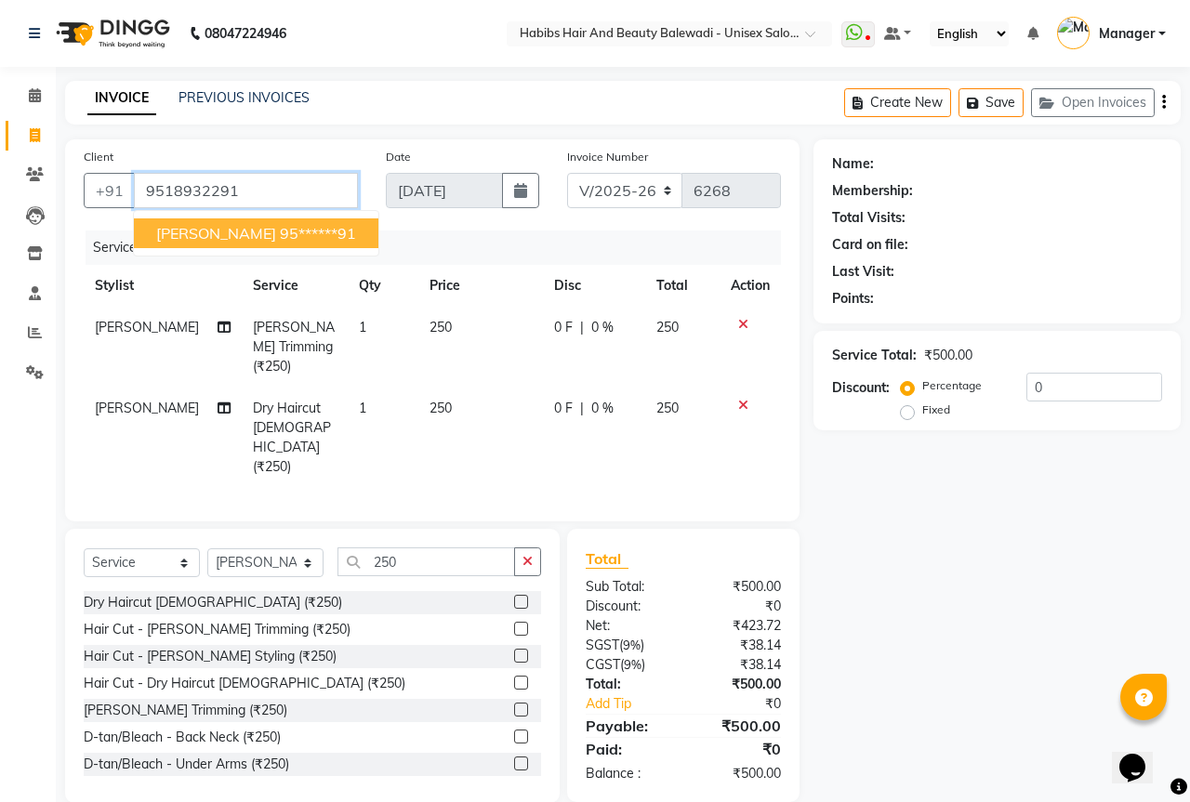
type input "9518932291"
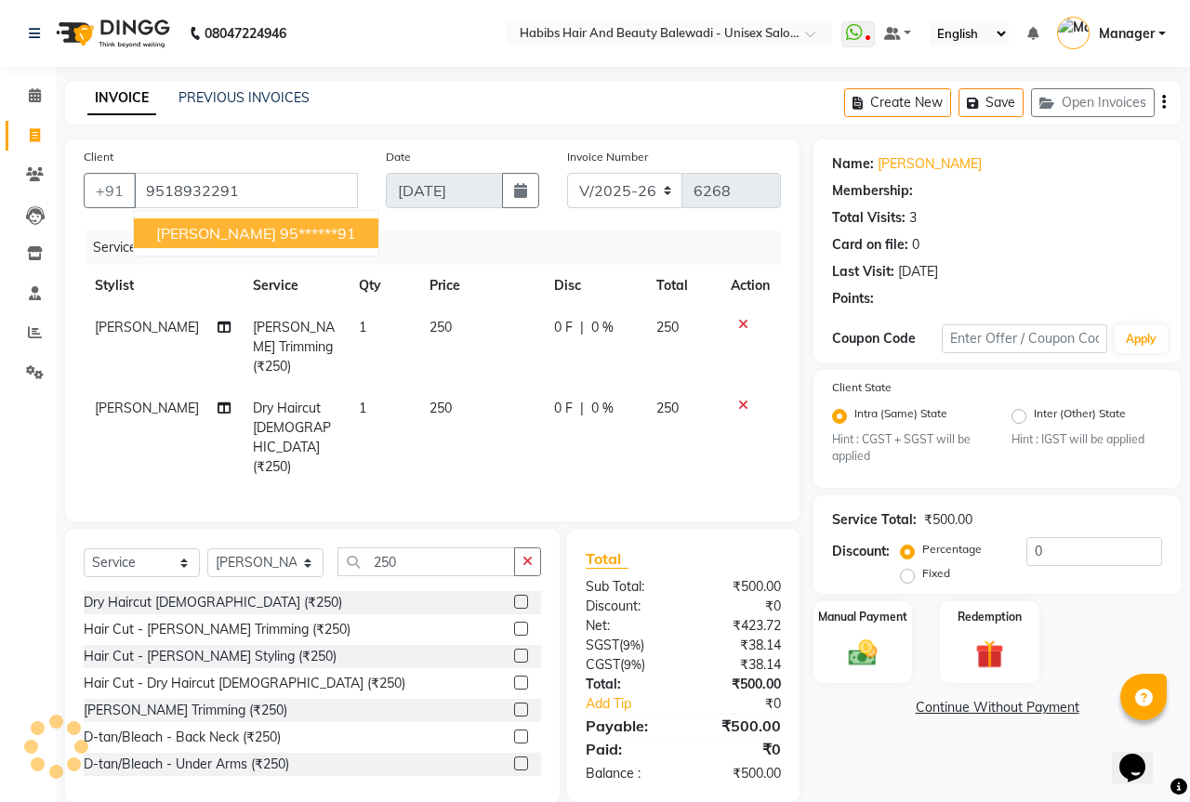
select select "2: Object"
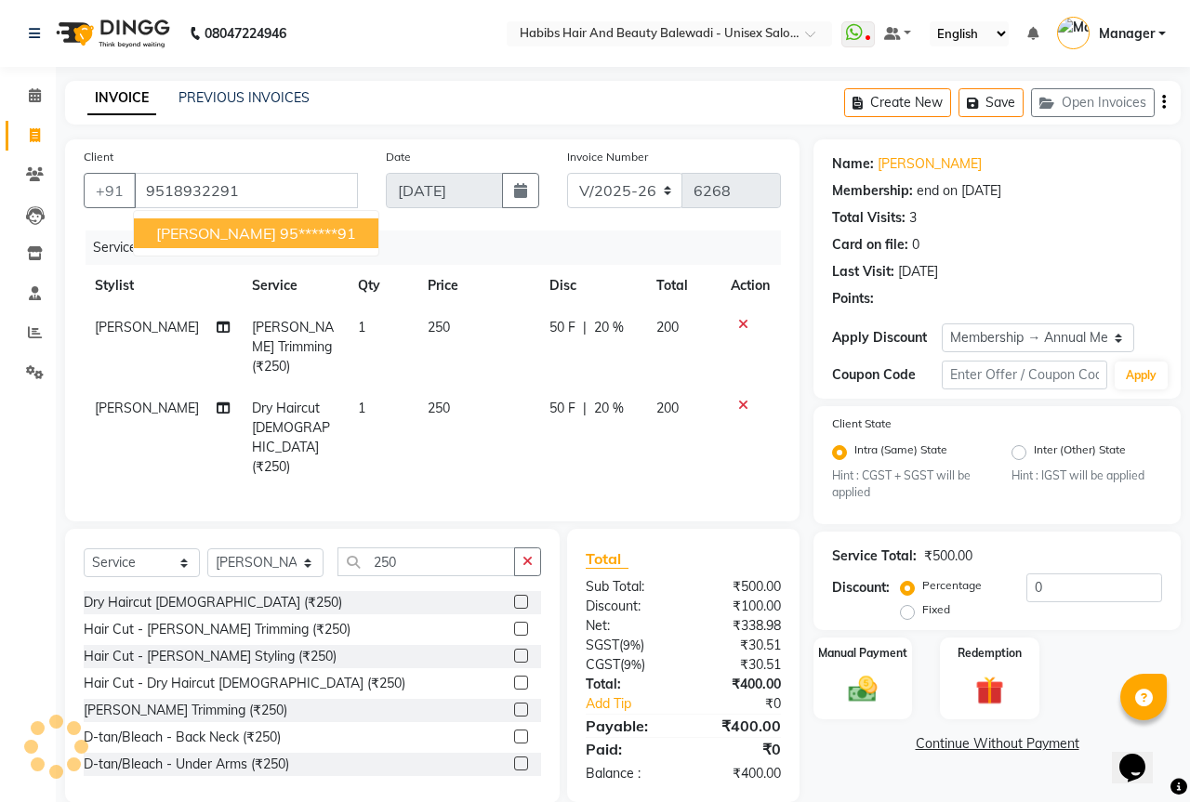
type input "20"
click at [856, 680] on img at bounding box center [862, 690] width 48 height 34
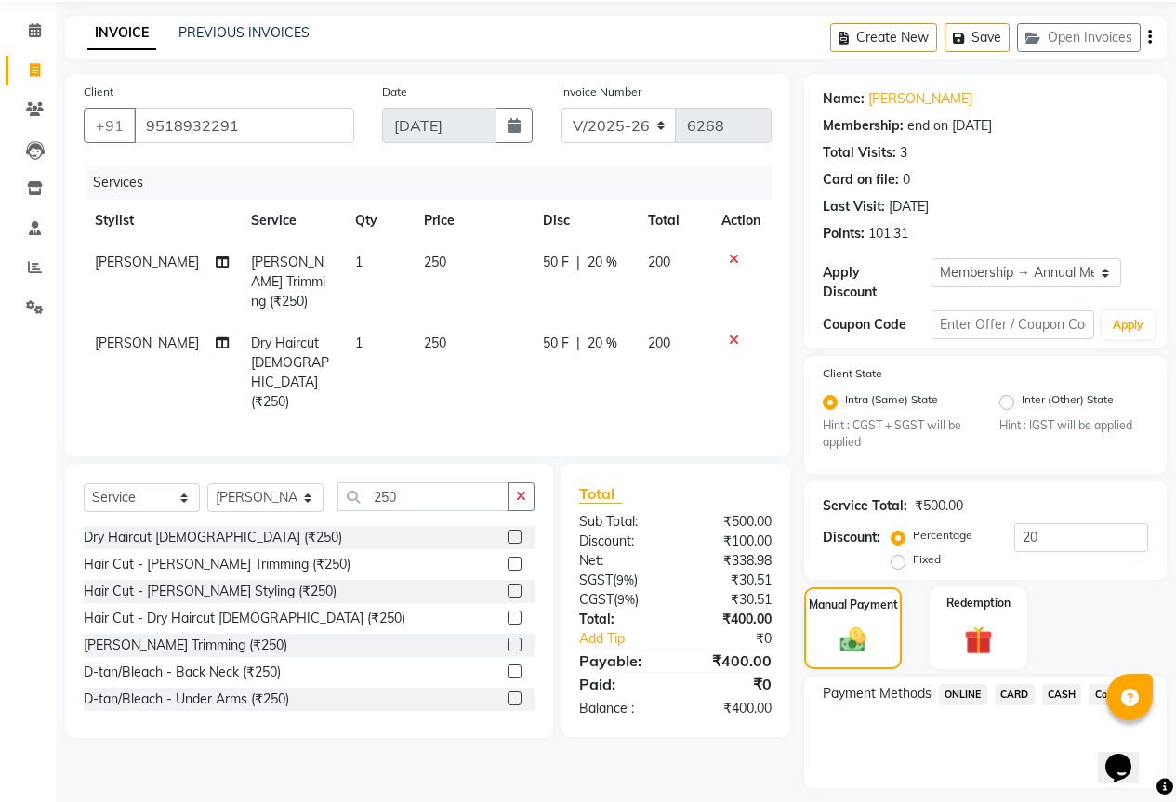
scroll to position [102, 0]
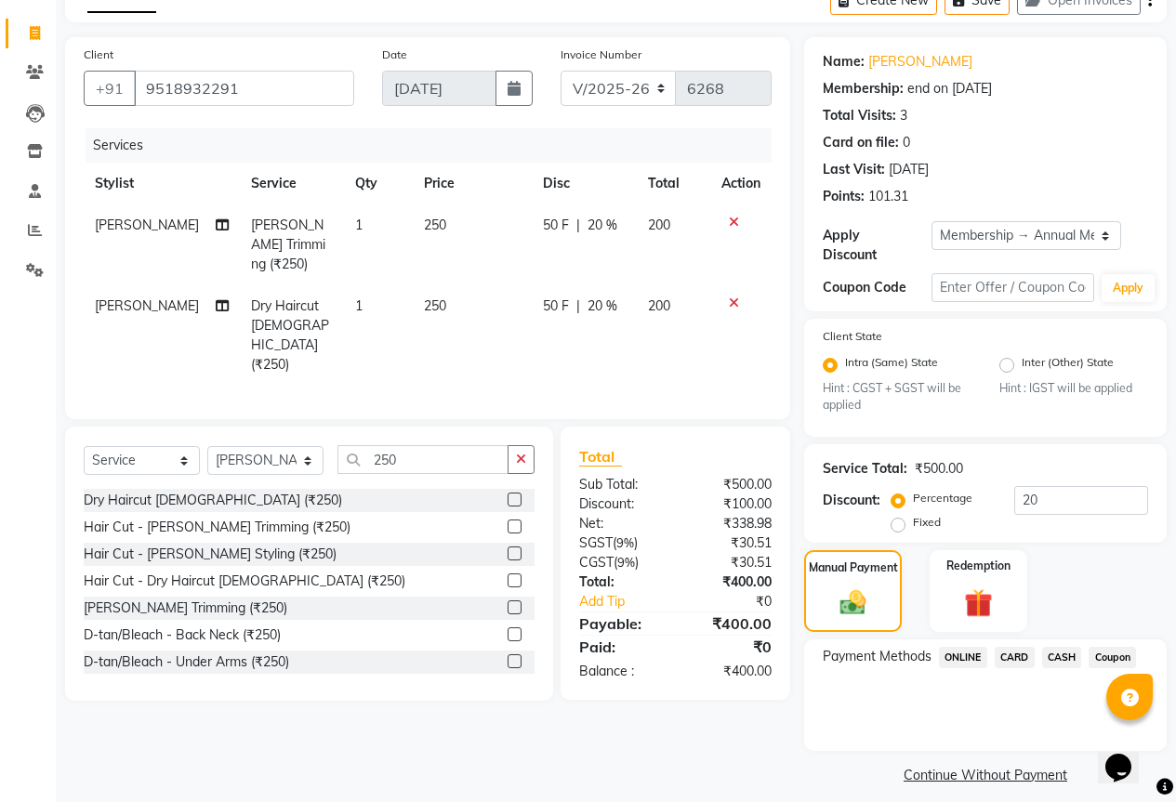
click at [976, 647] on span "ONLINE" at bounding box center [963, 657] width 48 height 21
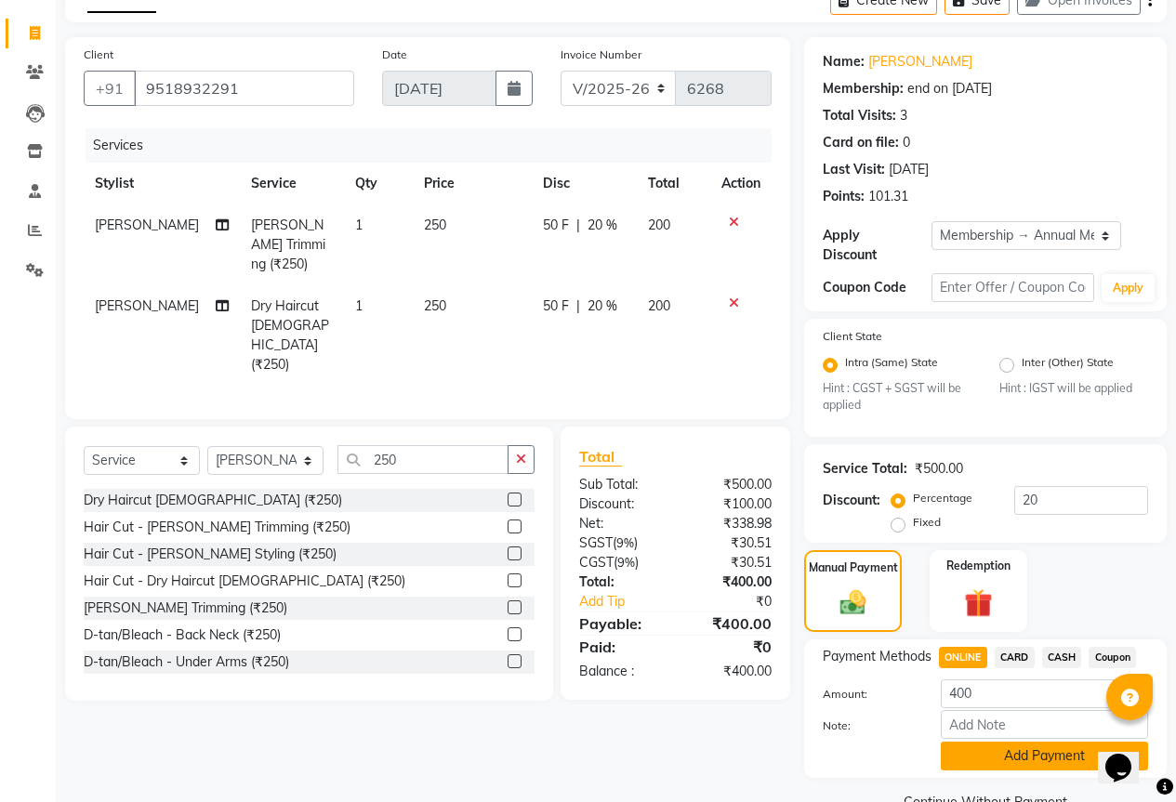
click at [1044, 742] on button "Add Payment" at bounding box center [1044, 756] width 207 height 29
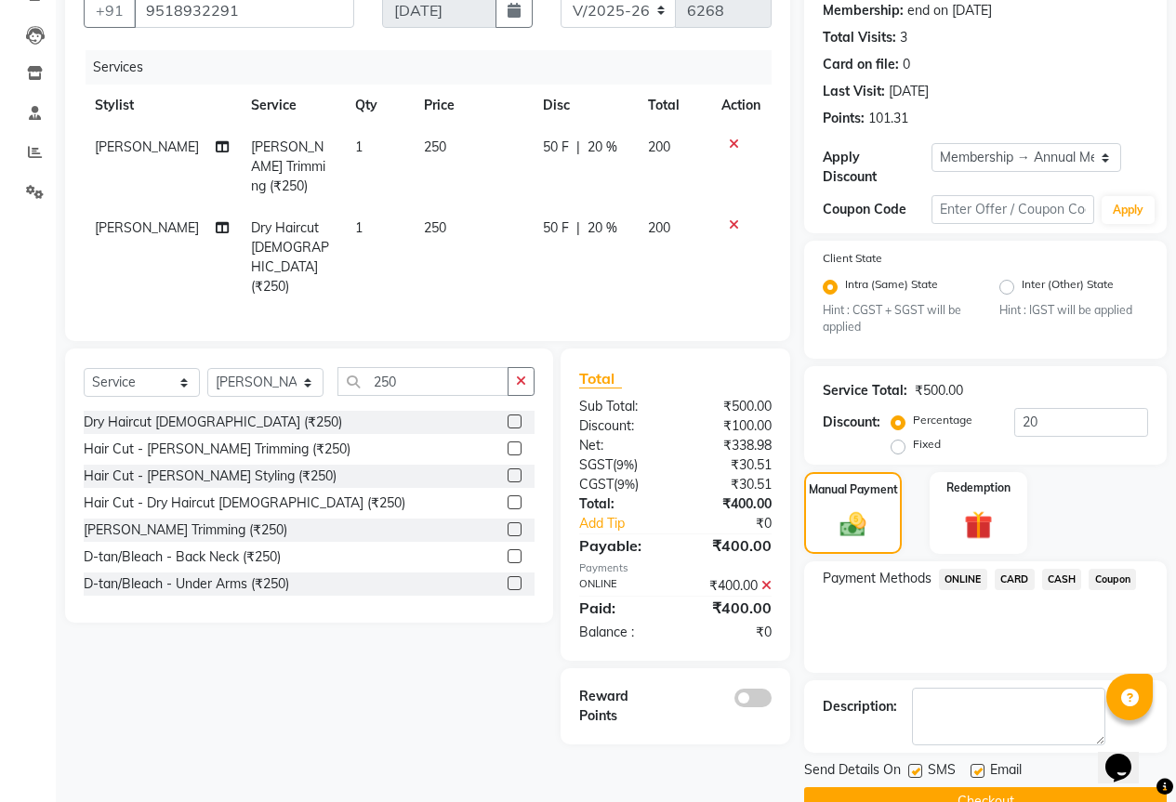
scroll to position [207, 0]
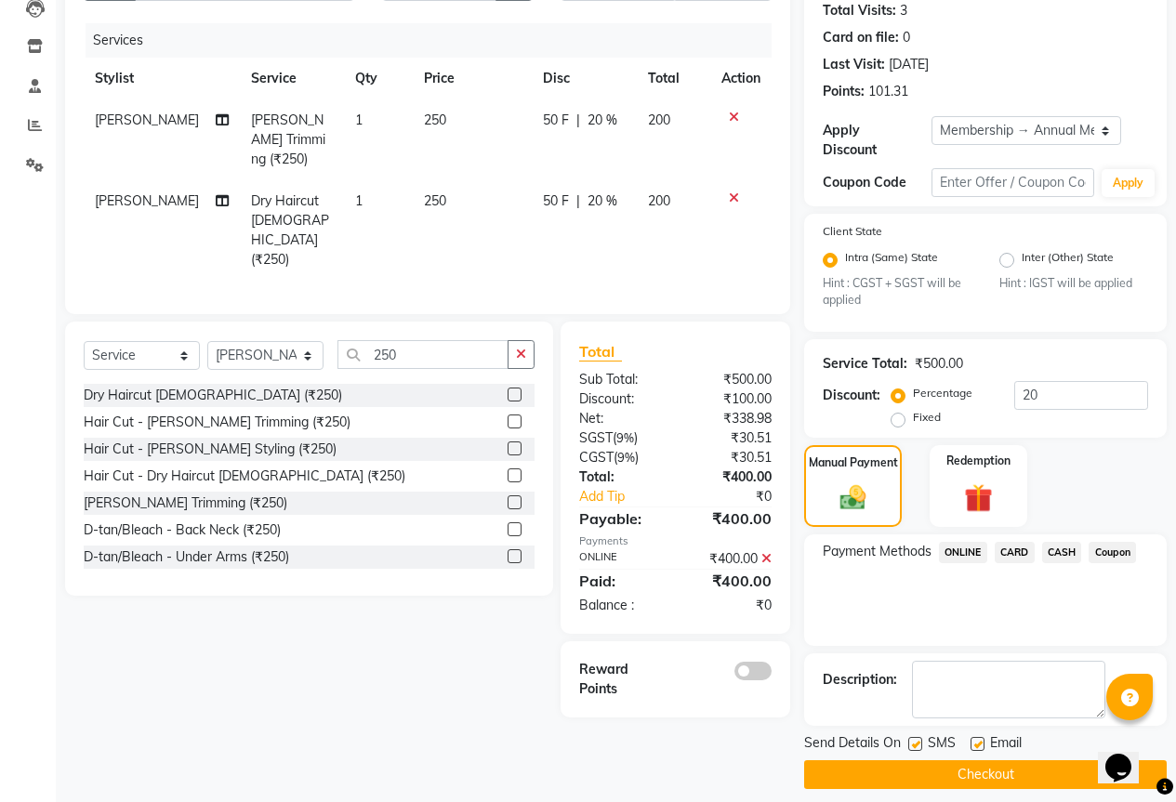
click at [759, 662] on span at bounding box center [752, 671] width 37 height 19
click at [771, 674] on input "checkbox" at bounding box center [771, 674] width 0 height 0
click at [988, 760] on button "Checkout" at bounding box center [985, 774] width 362 height 29
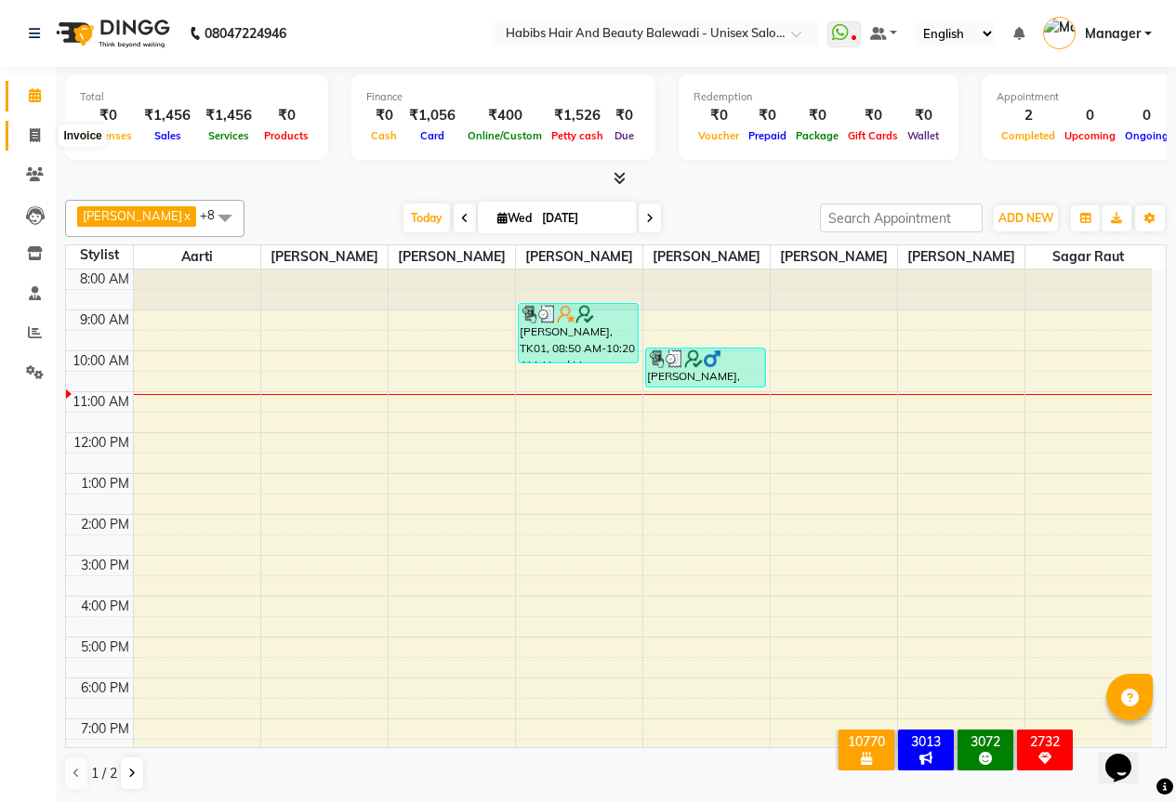
click at [39, 133] on icon at bounding box center [35, 135] width 10 height 14
select select "service"
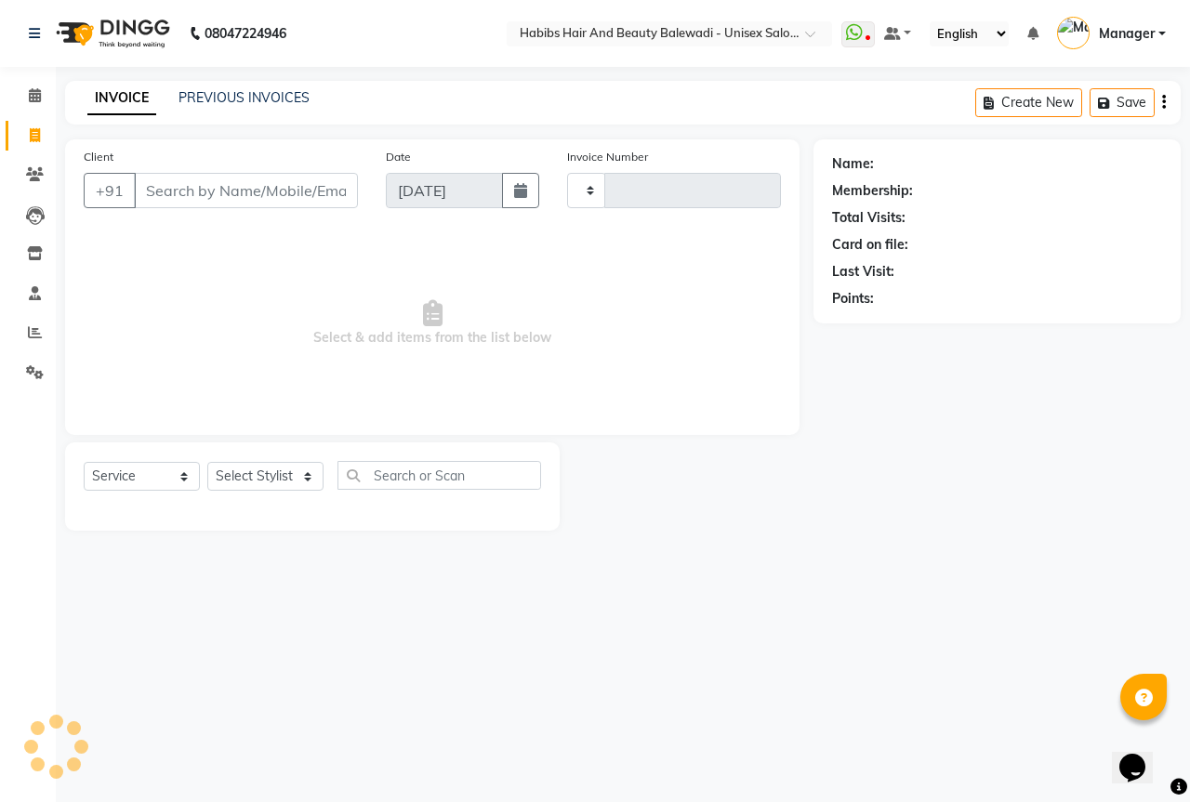
type input "6269"
select select "5902"
select select "package"
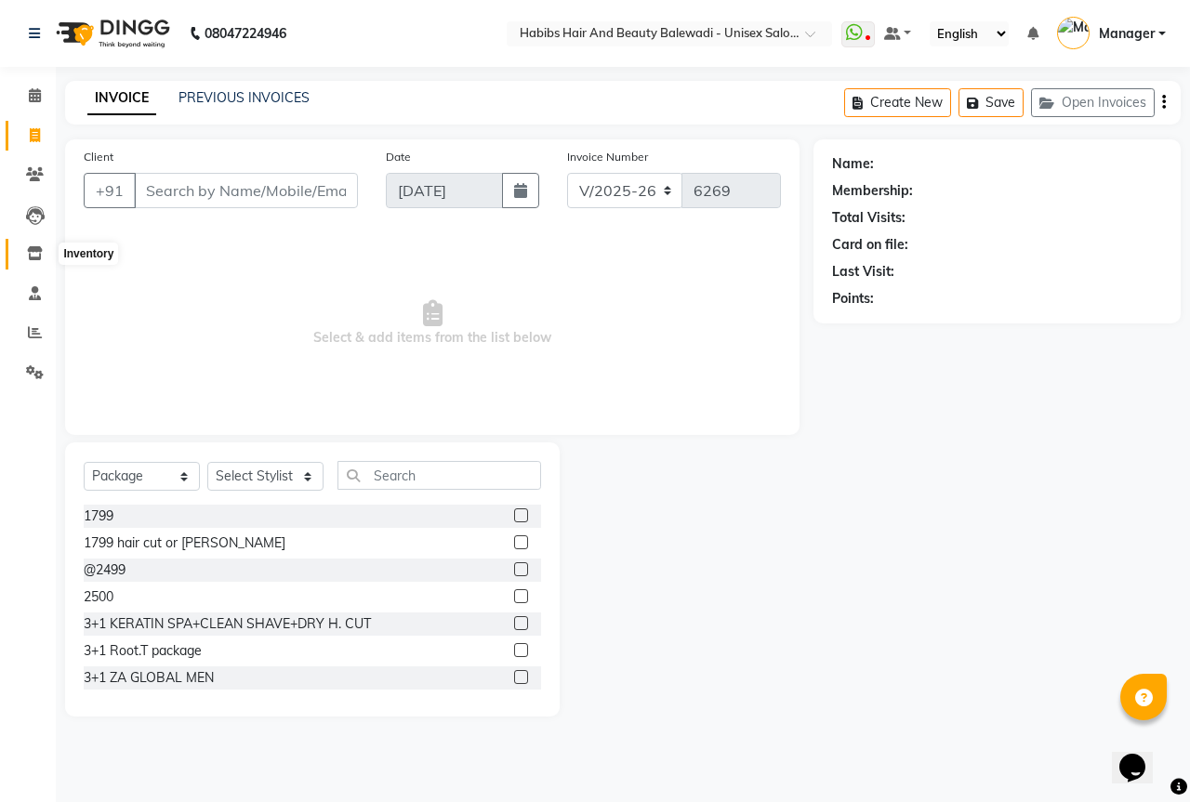
click at [34, 257] on icon at bounding box center [35, 253] width 16 height 14
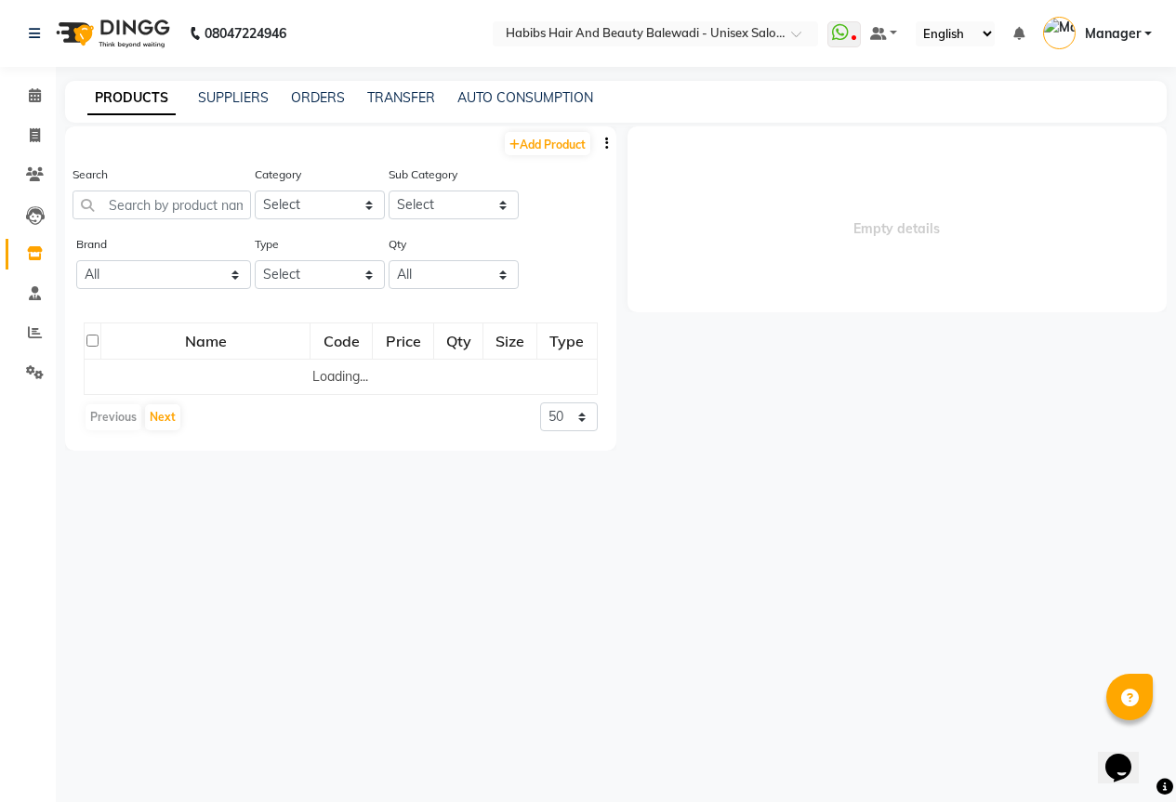
select select
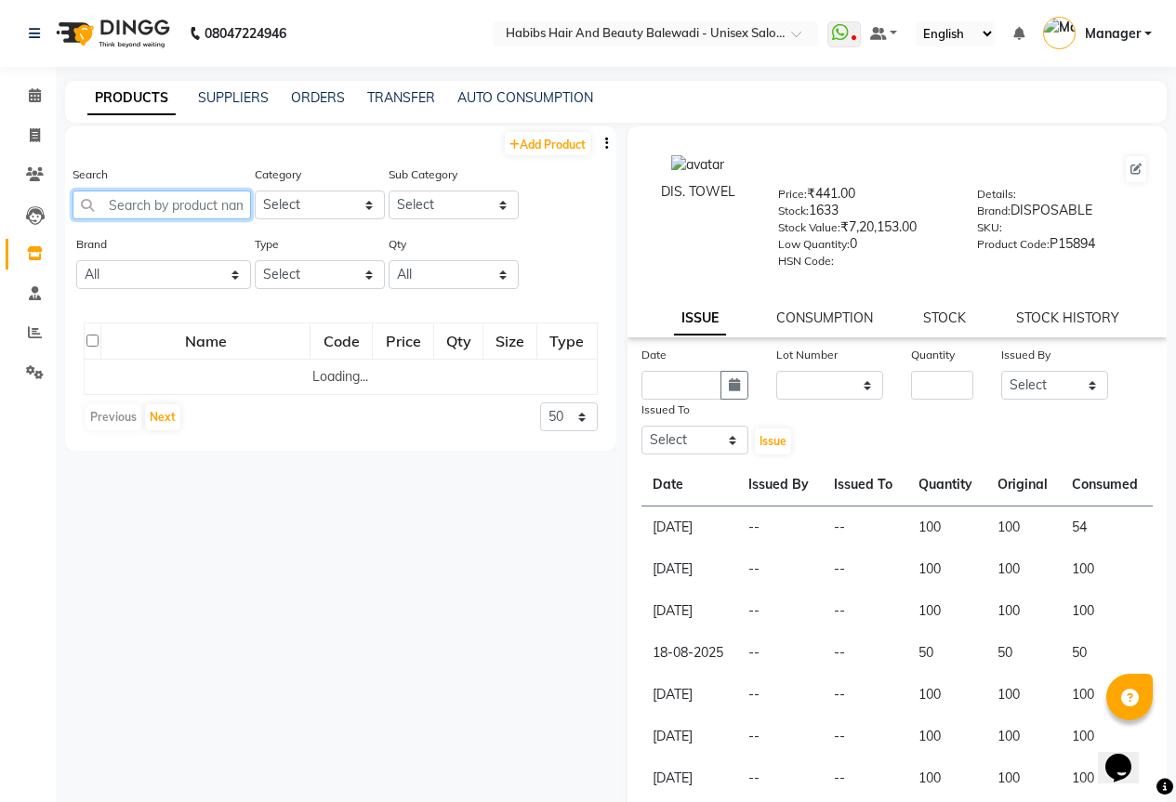
click at [185, 200] on input "text" at bounding box center [161, 205] width 178 height 29
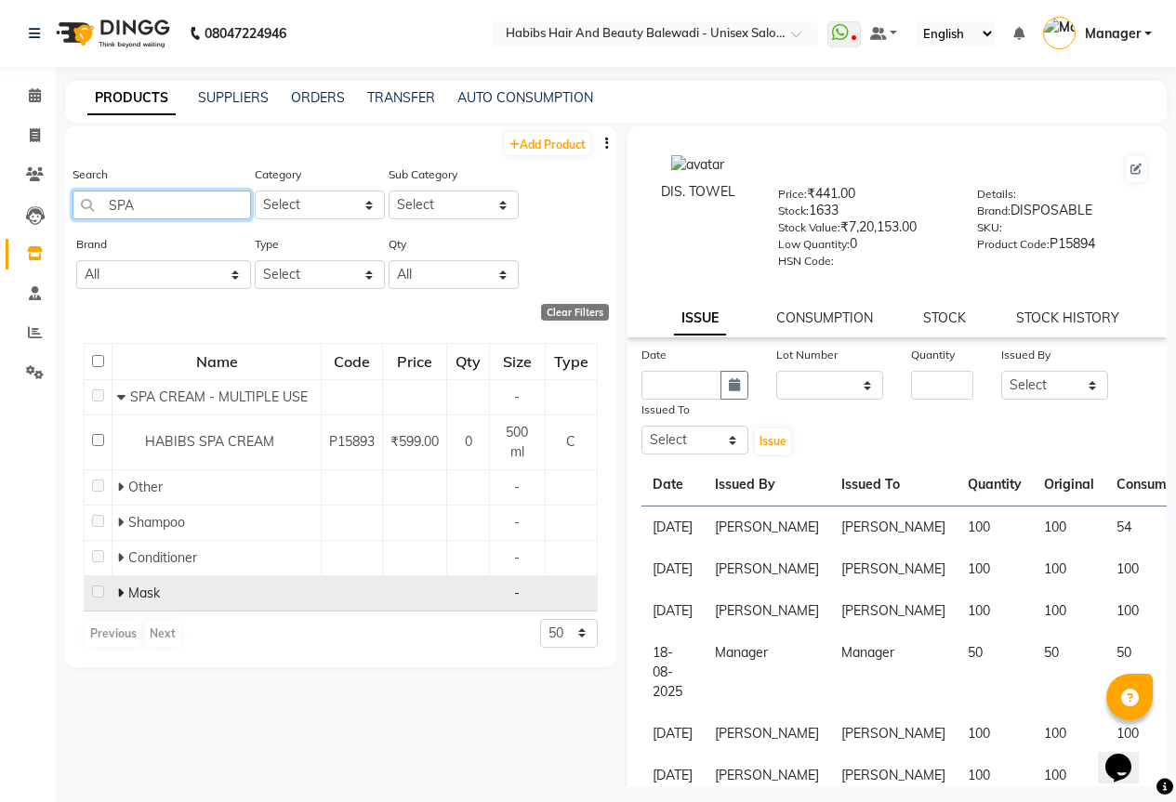
type input "SPA"
click at [115, 591] on td "Mask" at bounding box center [216, 592] width 209 height 35
click at [121, 593] on icon at bounding box center [120, 592] width 7 height 13
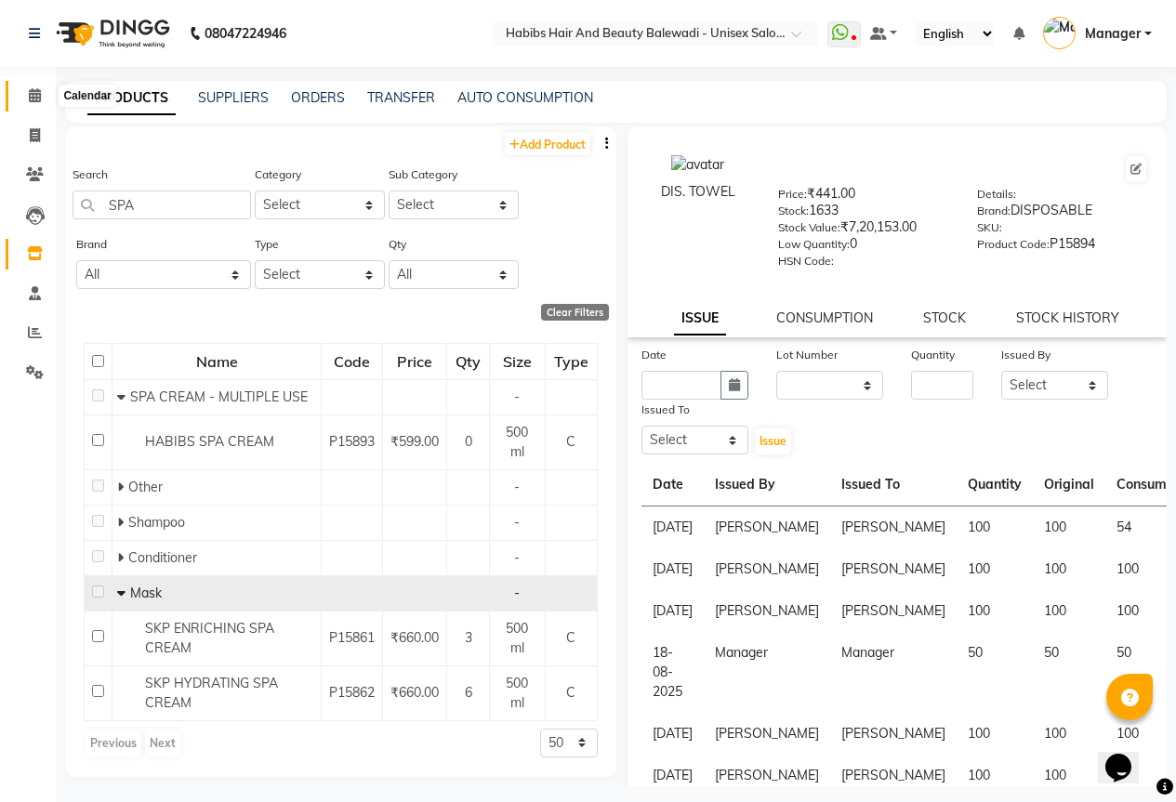
click at [31, 90] on icon at bounding box center [35, 95] width 12 height 14
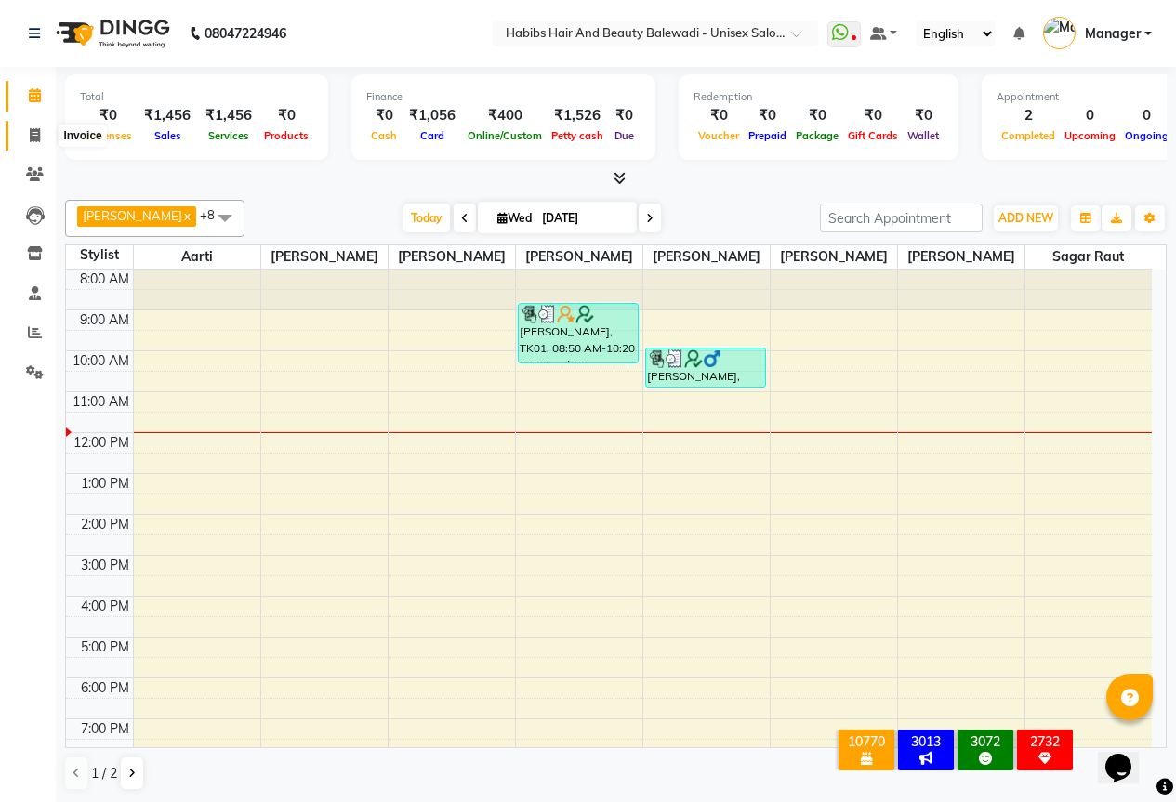
click at [35, 134] on icon at bounding box center [35, 135] width 10 height 14
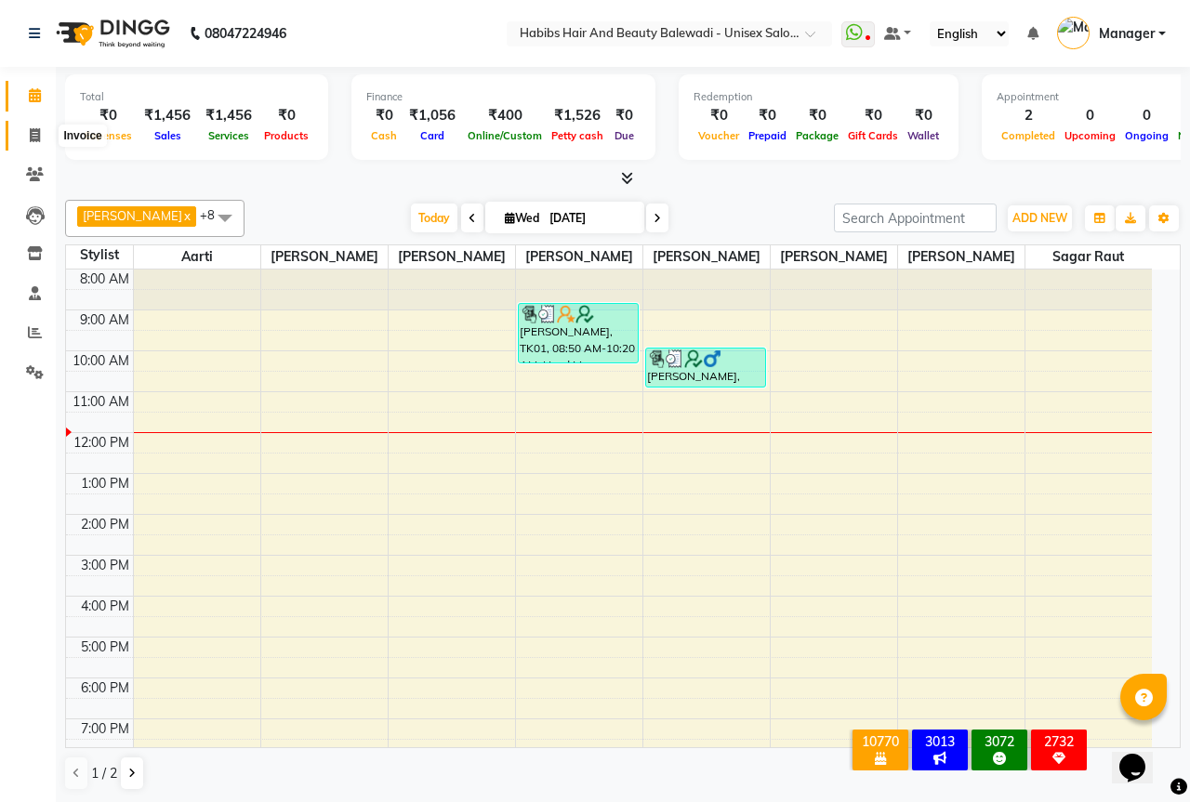
select select "5902"
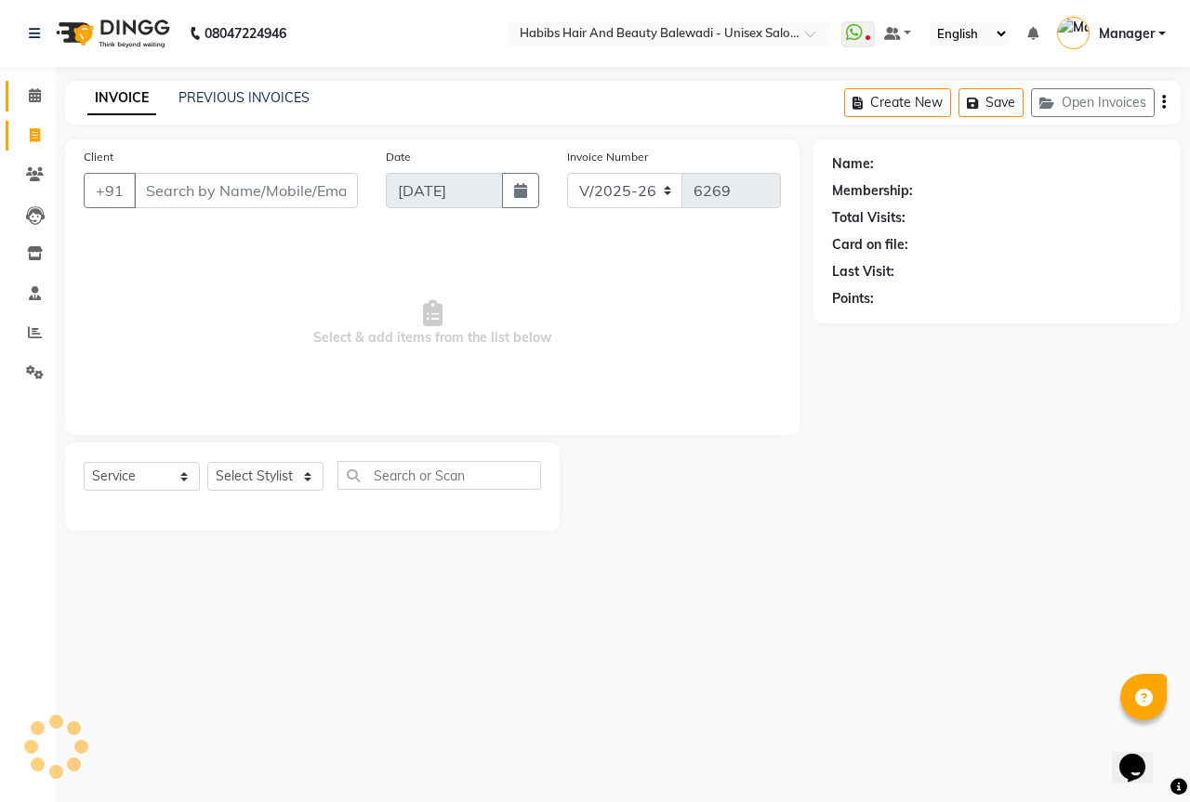
select select "package"
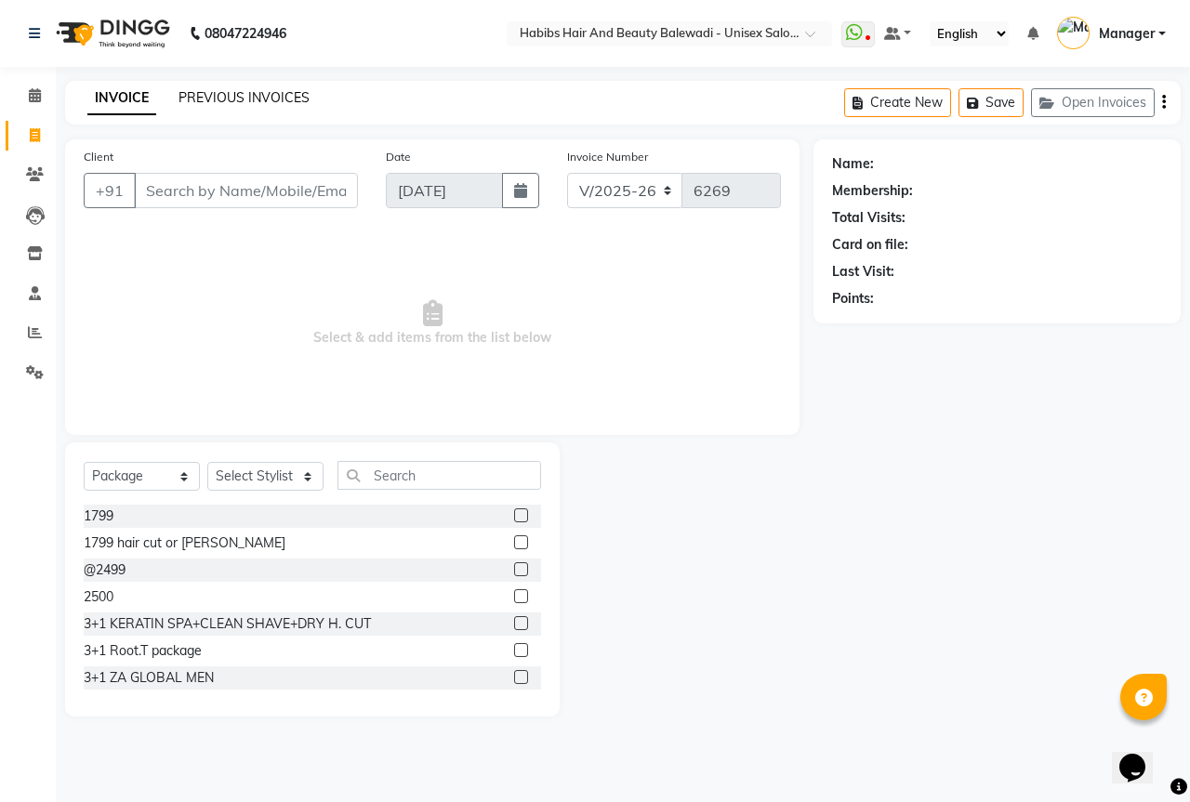
click at [230, 95] on link "PREVIOUS INVOICES" at bounding box center [243, 97] width 131 height 17
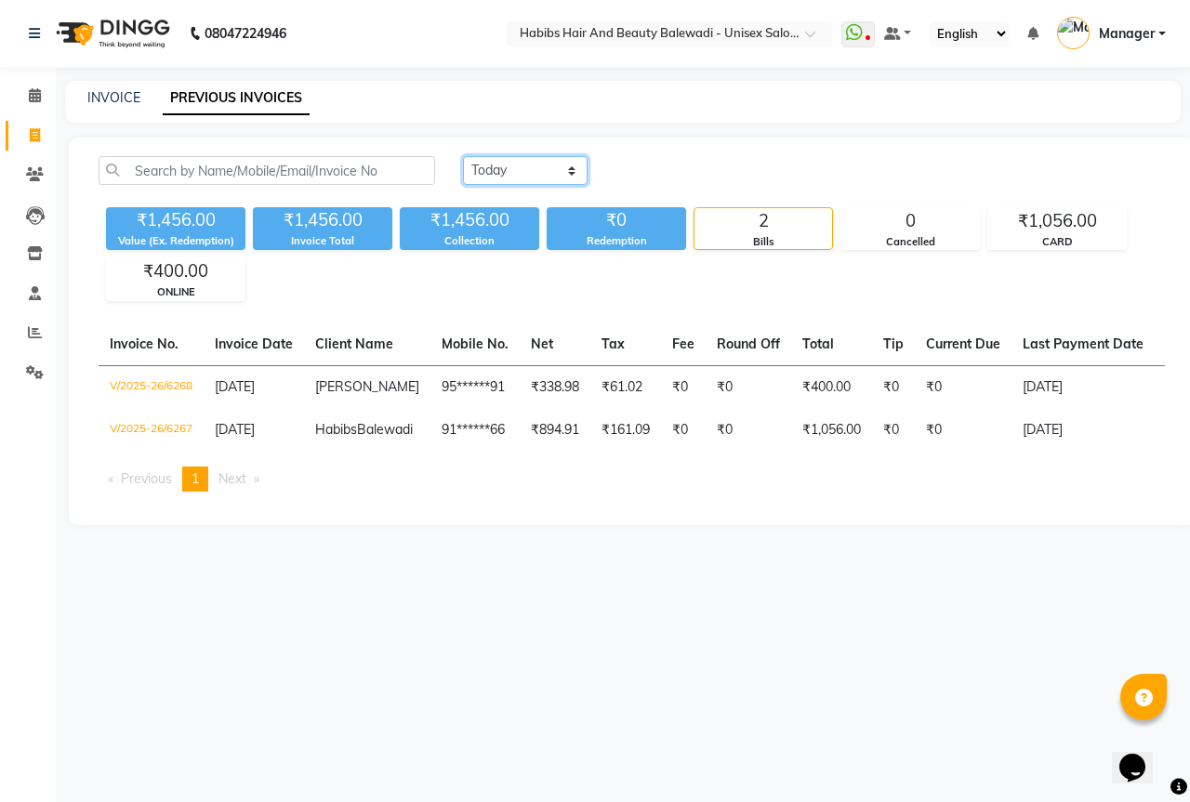
drag, startPoint x: 535, startPoint y: 171, endPoint x: 530, endPoint y: 184, distance: 14.2
click at [535, 171] on select "[DATE] [DATE] Custom Range" at bounding box center [525, 170] width 125 height 29
click at [463, 156] on select "[DATE] [DATE] Custom Range" at bounding box center [525, 170] width 125 height 29
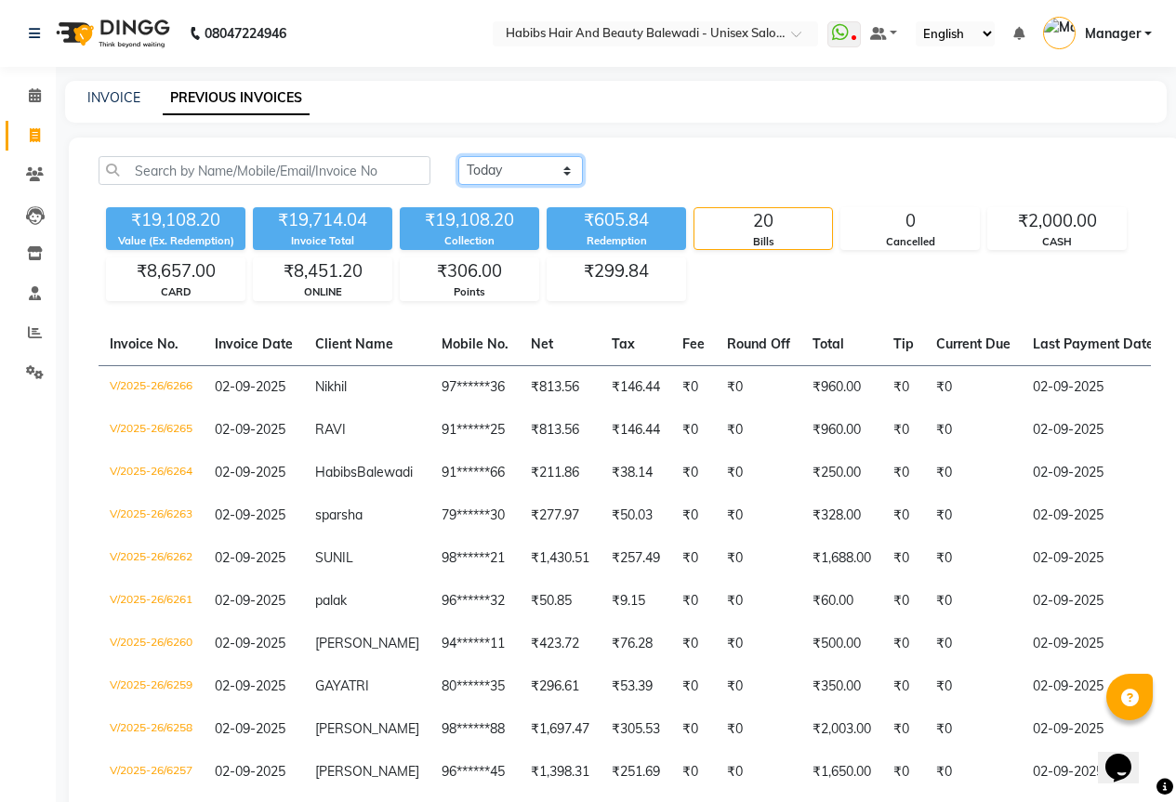
click at [533, 176] on select "[DATE] [DATE] Custom Range" at bounding box center [520, 170] width 125 height 29
select select "[DATE]"
click at [458, 156] on select "[DATE] [DATE] Custom Range" at bounding box center [520, 170] width 125 height 29
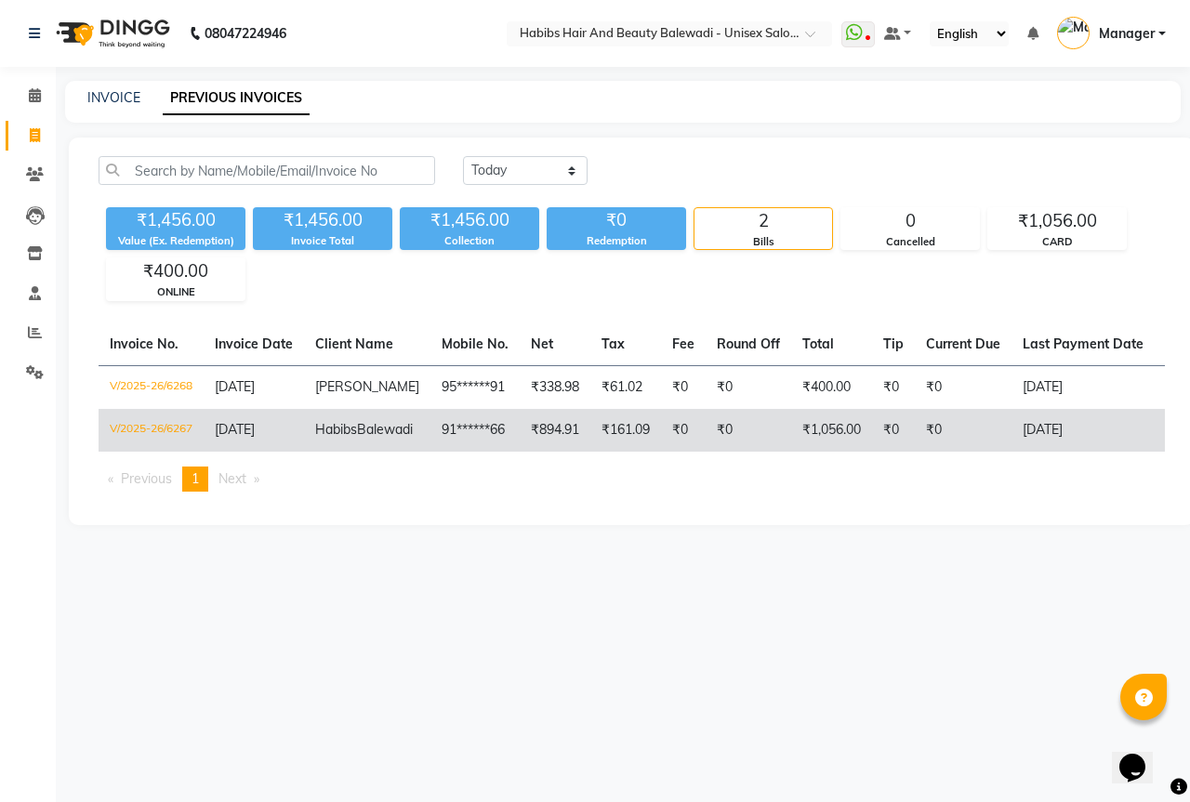
click at [357, 438] on span "Balewadi" at bounding box center [385, 429] width 56 height 17
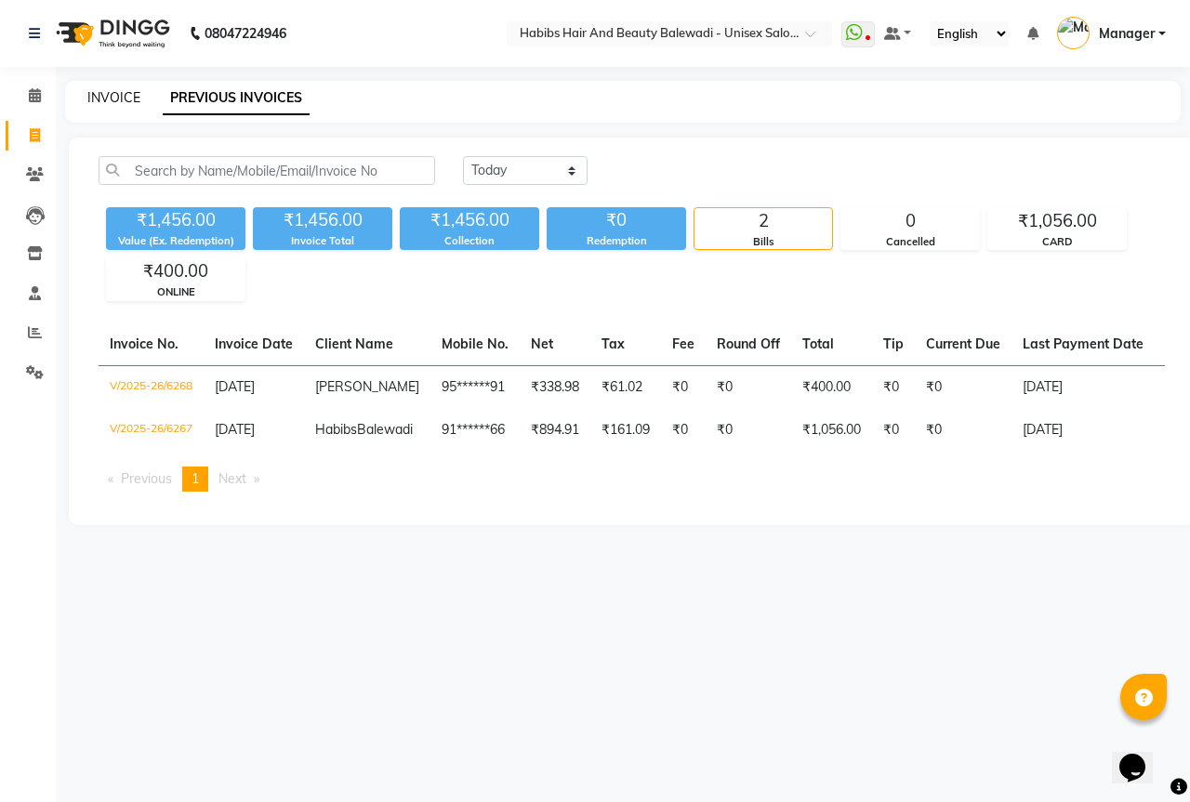
click at [119, 97] on link "INVOICE" at bounding box center [113, 97] width 53 height 17
select select "5902"
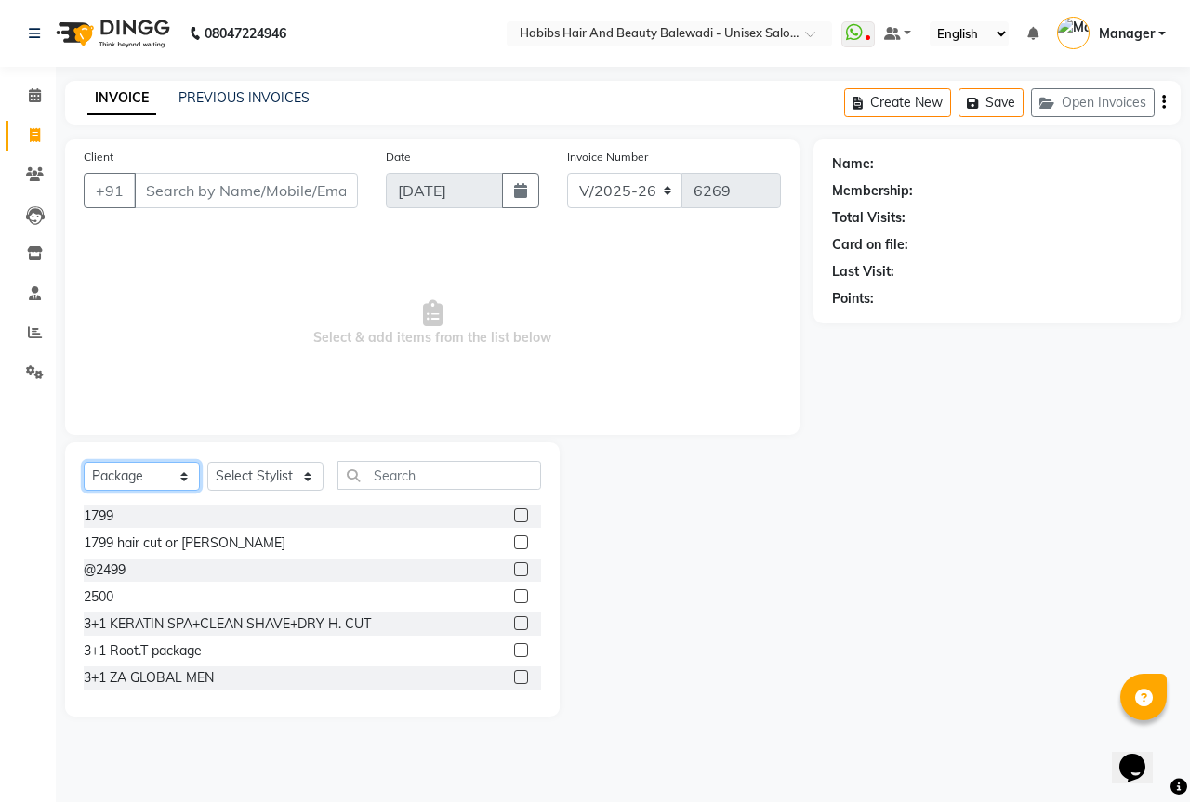
drag, startPoint x: 145, startPoint y: 469, endPoint x: 140, endPoint y: 488, distance: 19.2
click at [145, 469] on select "Select Service Product Membership Package Voucher Prepaid Gift Card" at bounding box center [142, 476] width 116 height 29
select select "service"
click at [84, 462] on select "Select Service Product Membership Package Voucher Prepaid Gift Card" at bounding box center [142, 476] width 116 height 29
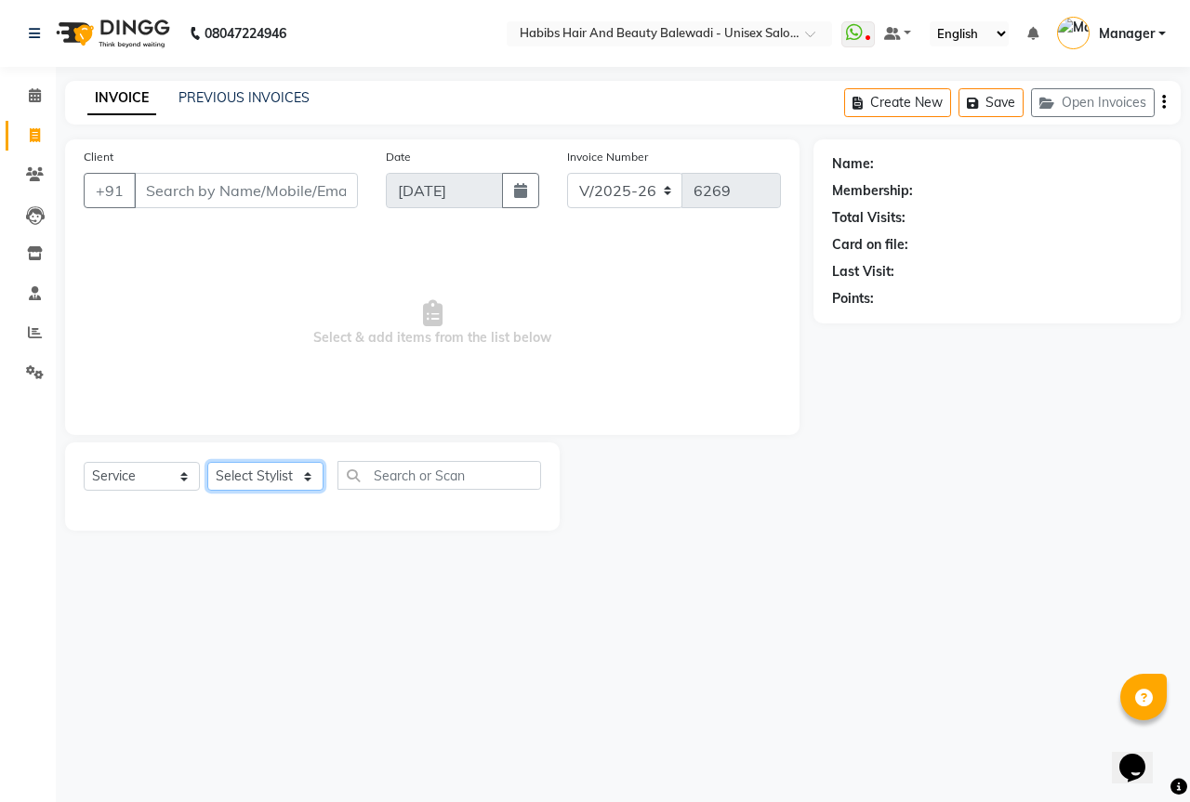
click at [269, 477] on select "Select Stylist Aarti Akshay Gaikwad Ankita Balmiki Bhagvat Dnyaneshwar Borde Ga…" at bounding box center [265, 476] width 116 height 29
select select "65598"
click at [207, 462] on select "Select Stylist Aarti Akshay Gaikwad Ankita Balmiki Bhagvat Dnyaneshwar Borde Ga…" at bounding box center [265, 476] width 116 height 29
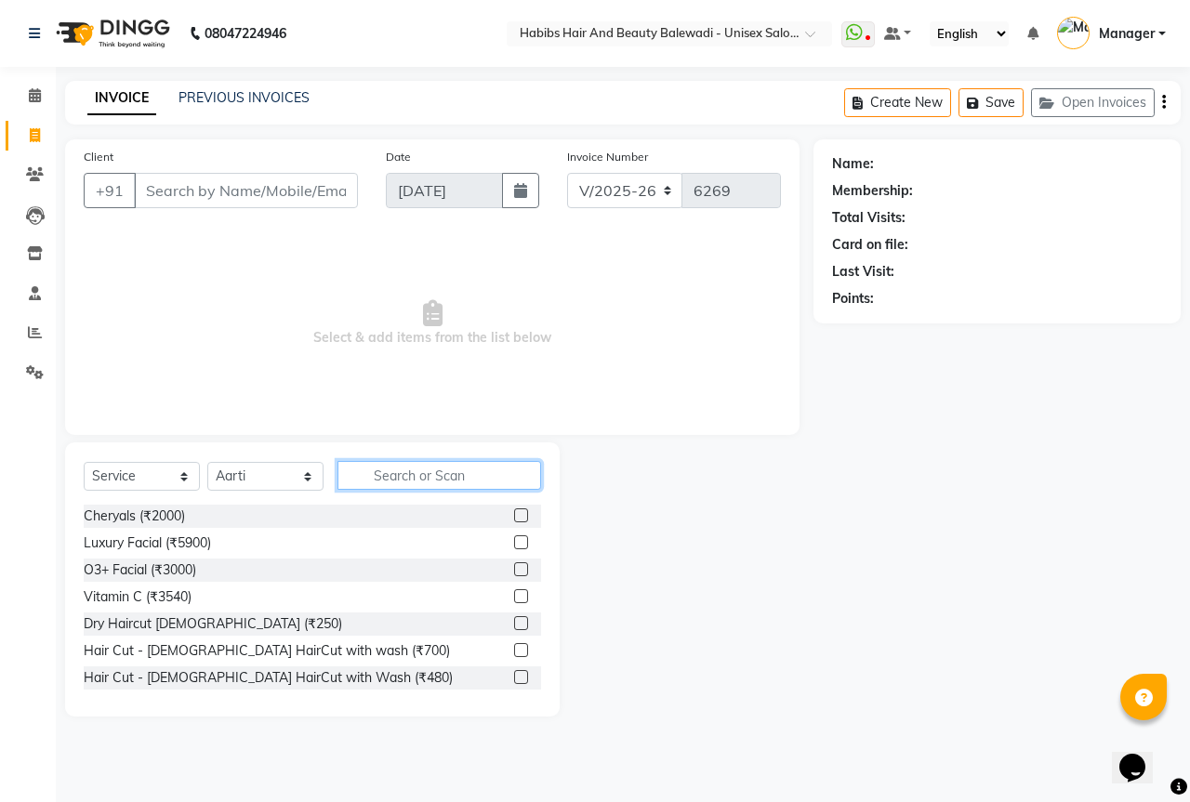
click at [465, 472] on input "text" at bounding box center [439, 475] width 204 height 29
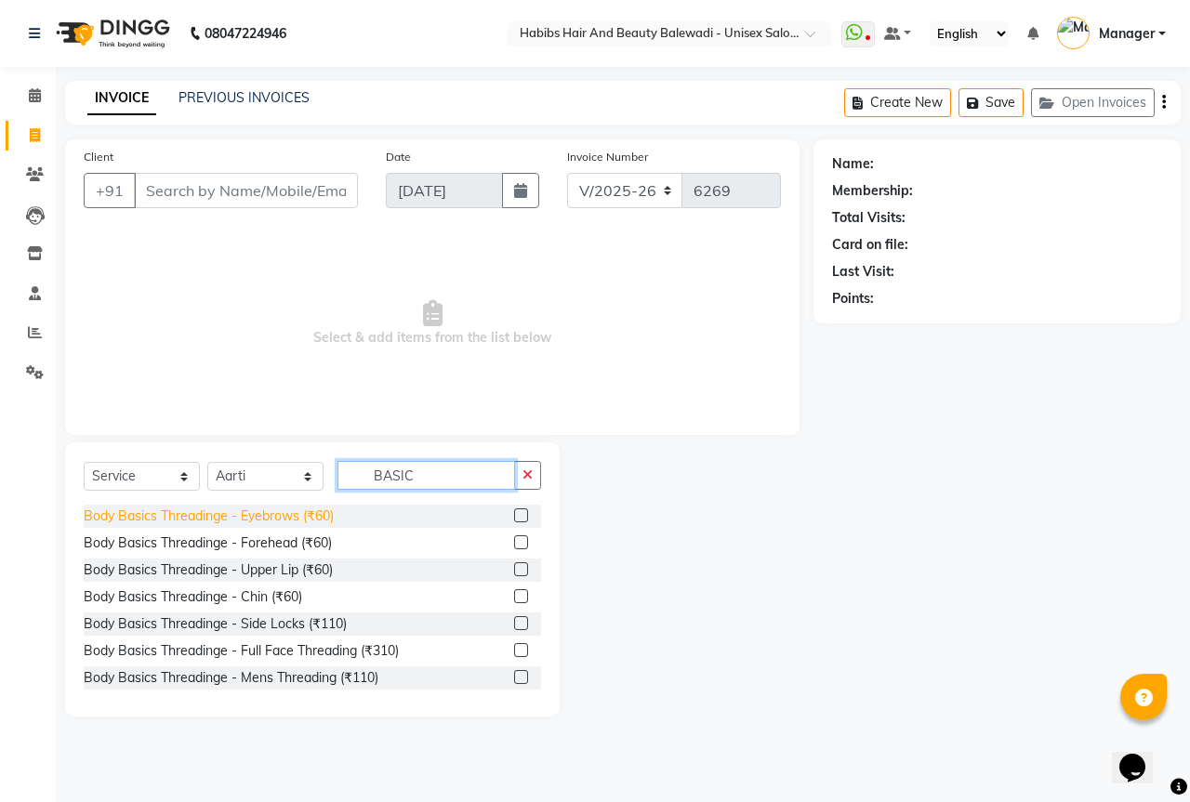
type input "BASIC"
click at [310, 519] on div "Body Basics Threadinge - Eyebrows (₹60)" at bounding box center [209, 517] width 250 height 20
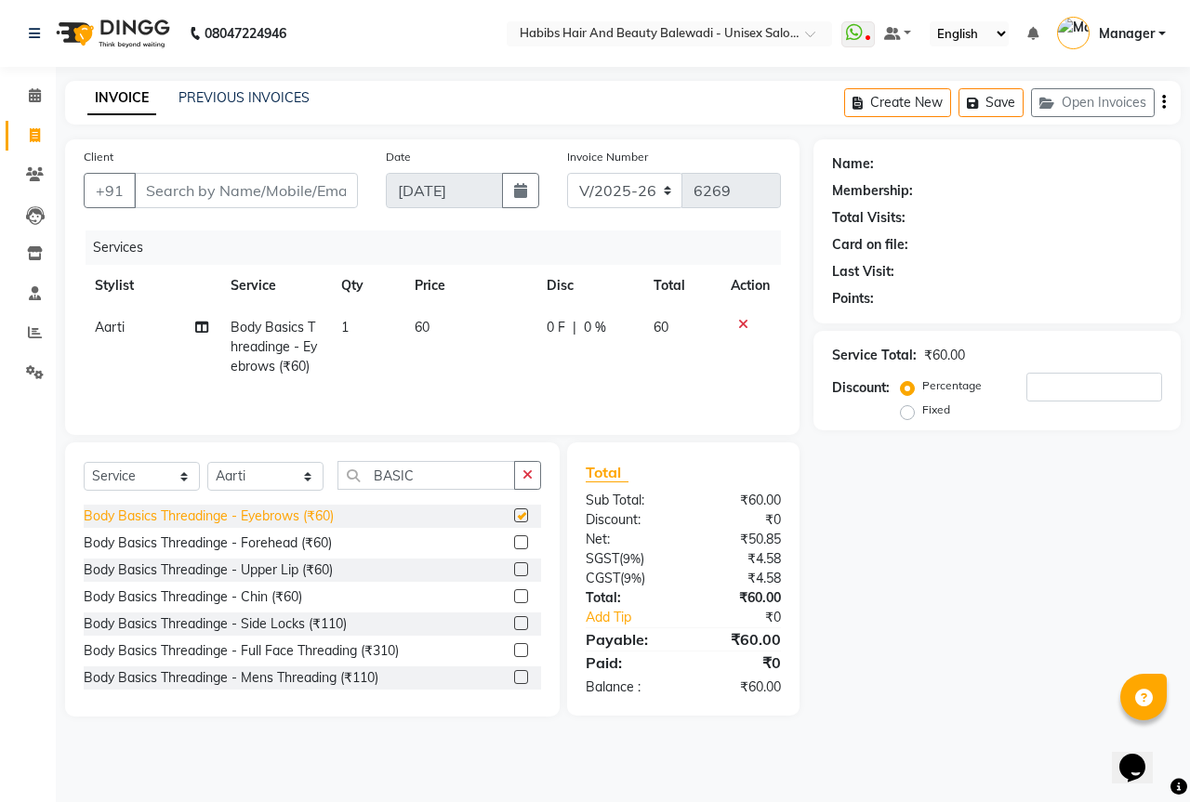
checkbox input "false"
click at [279, 464] on select "Select Stylist Aarti Akshay Gaikwad Ankita Balmiki Bhagvat Dnyaneshwar Borde Ga…" at bounding box center [265, 476] width 116 height 29
select select "85962"
click at [207, 462] on select "Select Stylist Aarti Akshay Gaikwad Ankita Balmiki Bhagvat Dnyaneshwar Borde Ga…" at bounding box center [265, 476] width 116 height 29
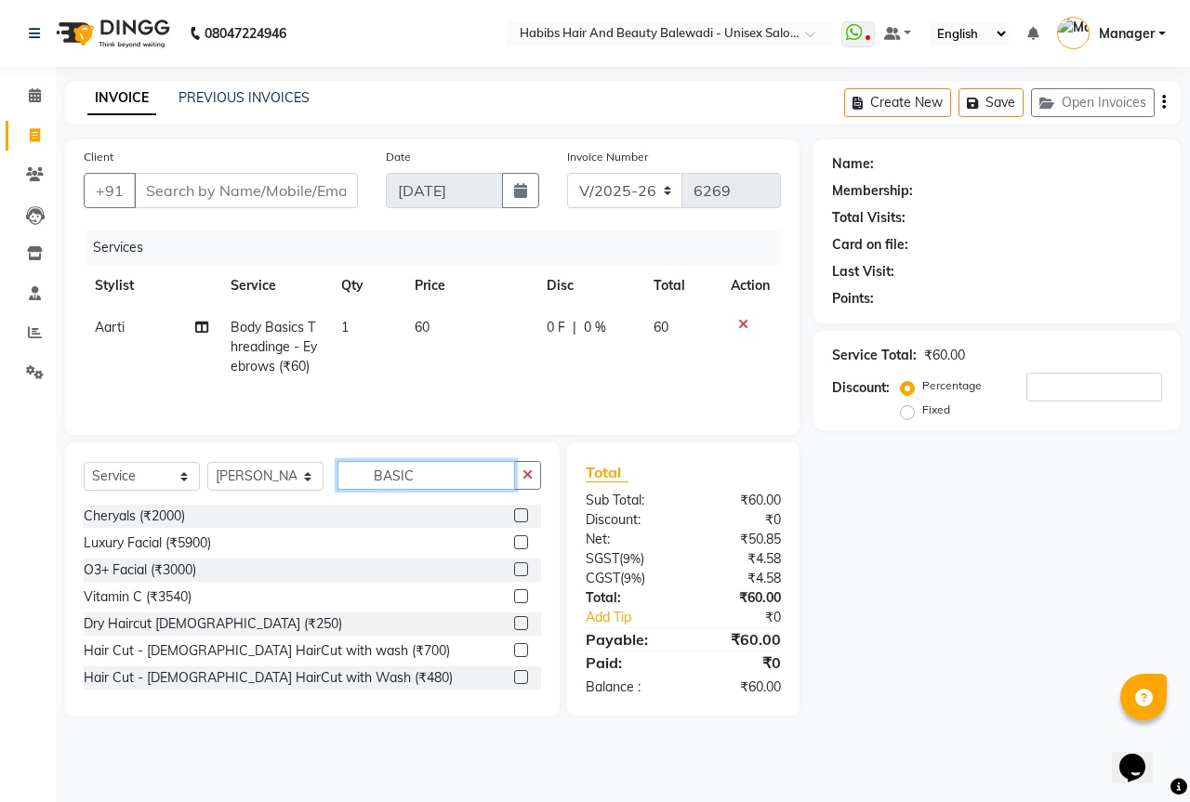
click at [454, 463] on input "BASIC" at bounding box center [426, 475] width 178 height 29
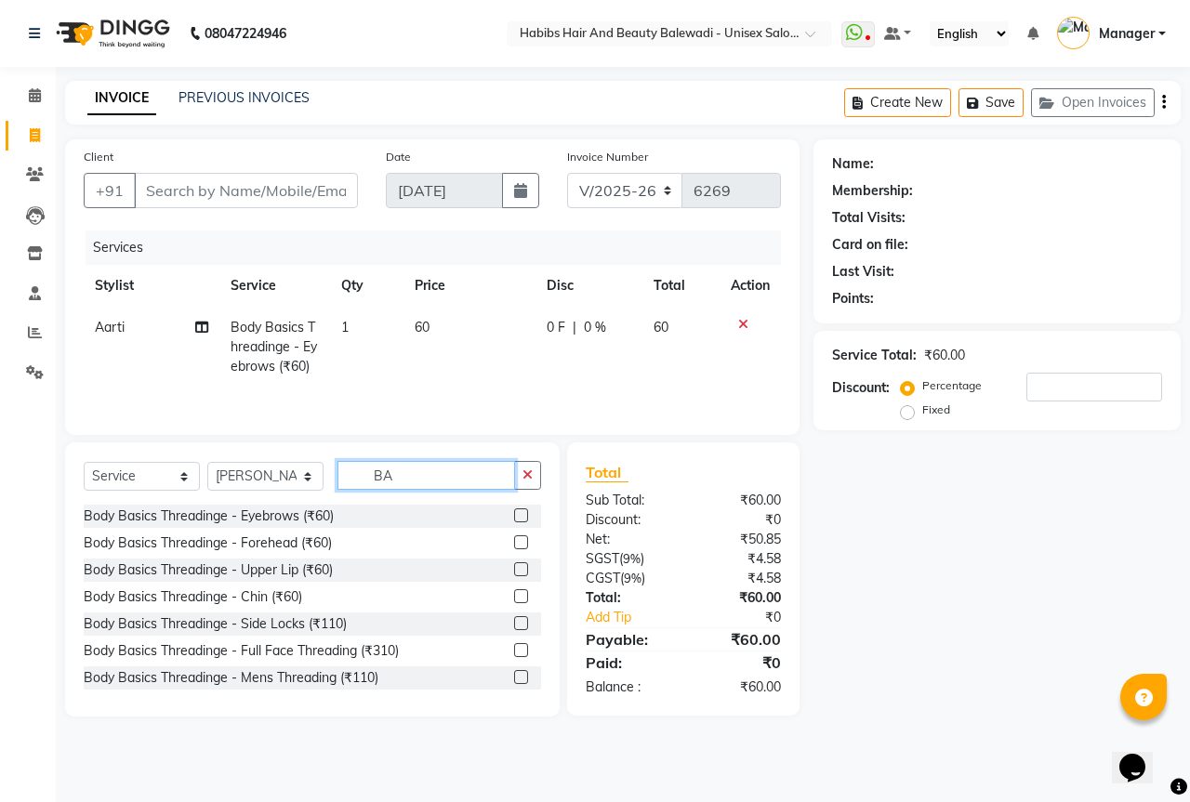
type input "B"
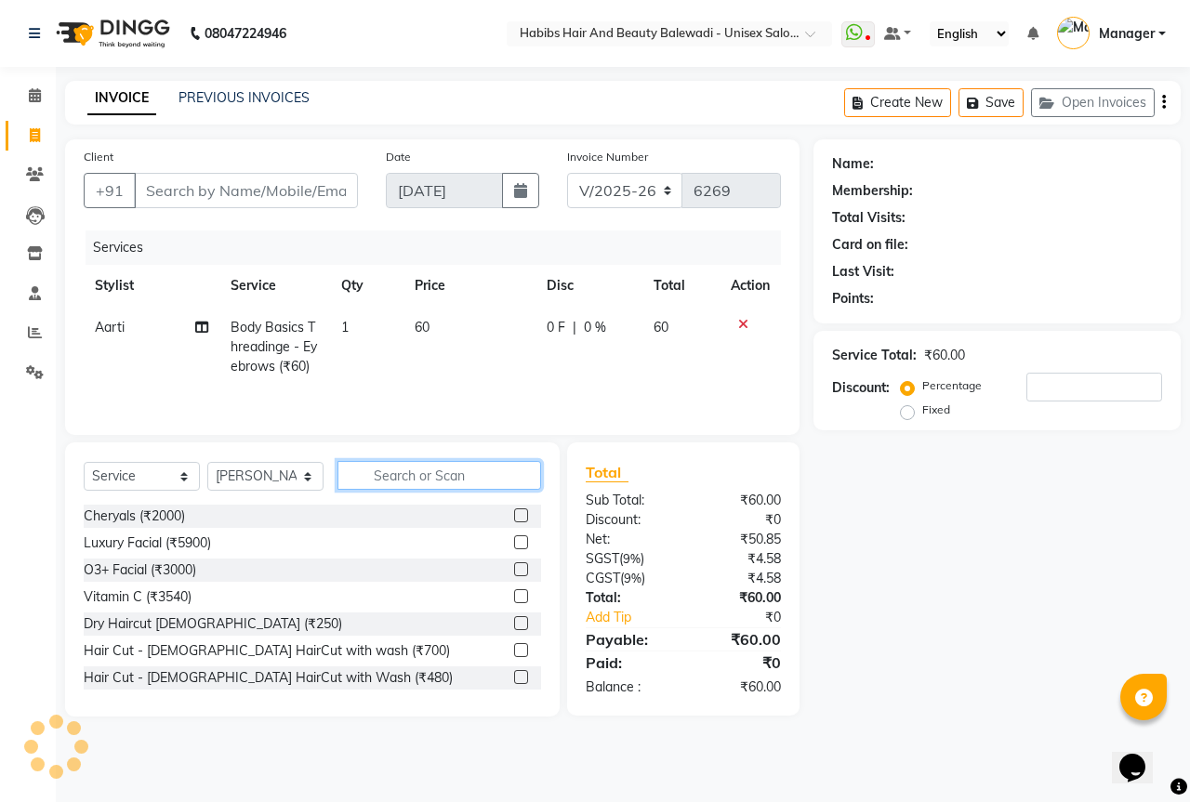
click at [471, 479] on input "text" at bounding box center [439, 475] width 204 height 29
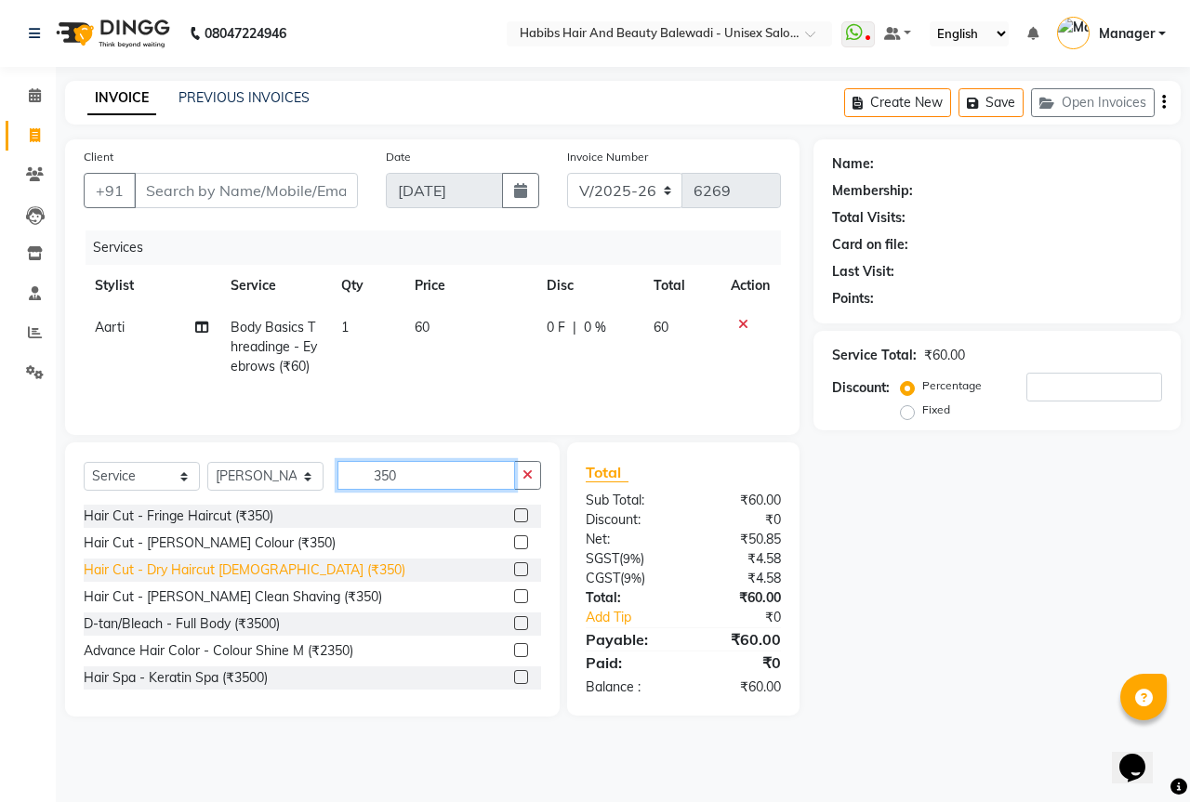
type input "350"
click at [253, 564] on div "Hair Cut - Dry Haircut Female (₹350)" at bounding box center [245, 570] width 322 height 20
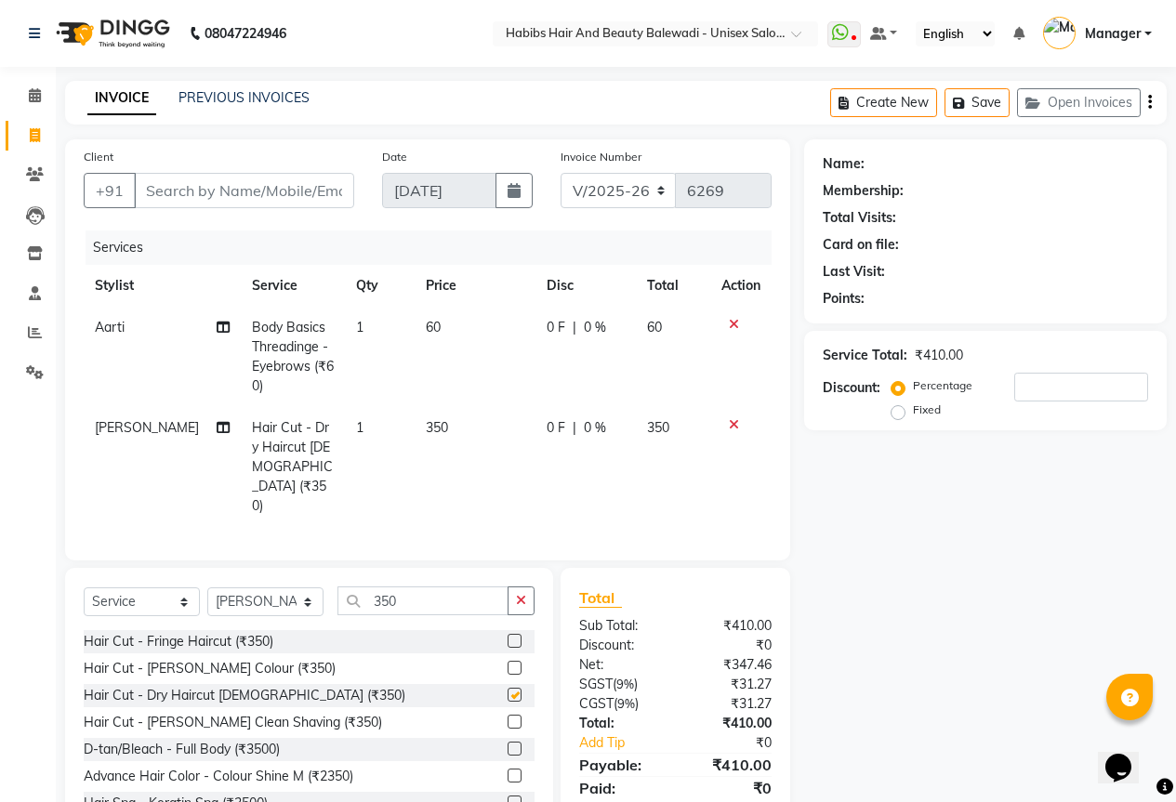
checkbox input "false"
click at [296, 194] on input "Client" at bounding box center [244, 190] width 220 height 35
type input "9"
type input "0"
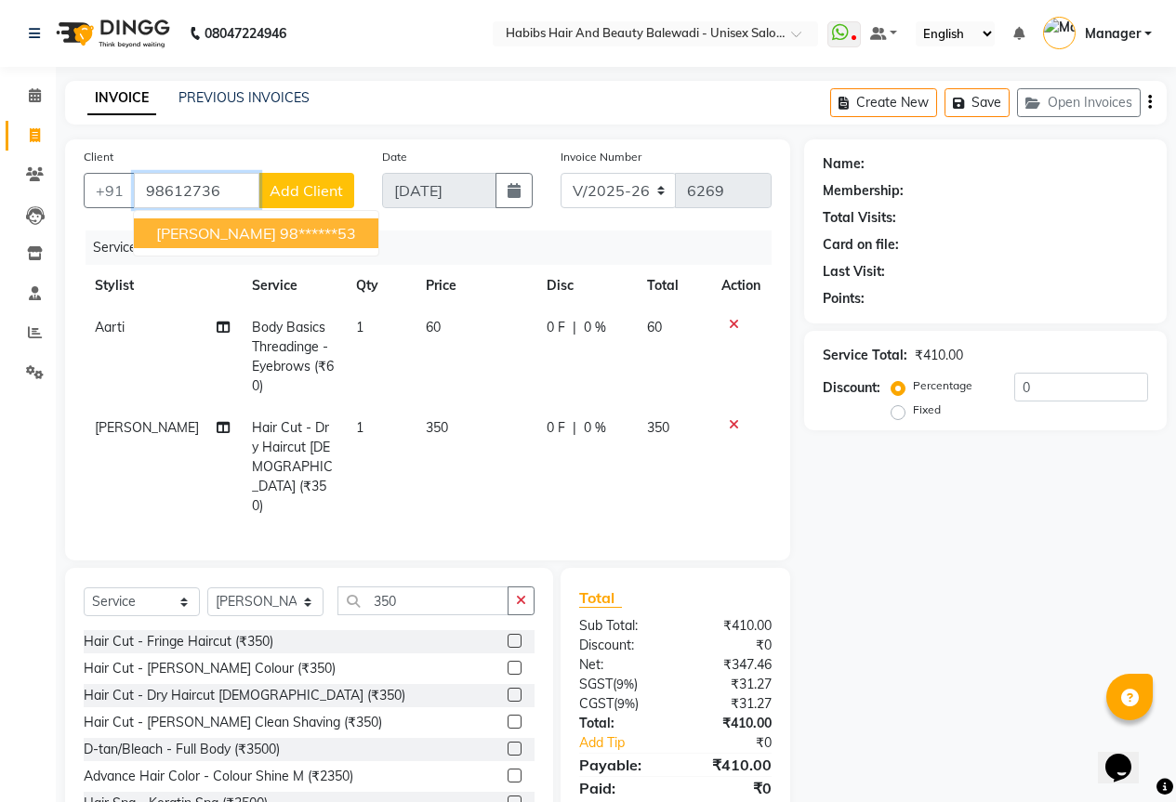
click at [231, 223] on button "Nita 98******53" at bounding box center [256, 233] width 244 height 30
type input "98******53"
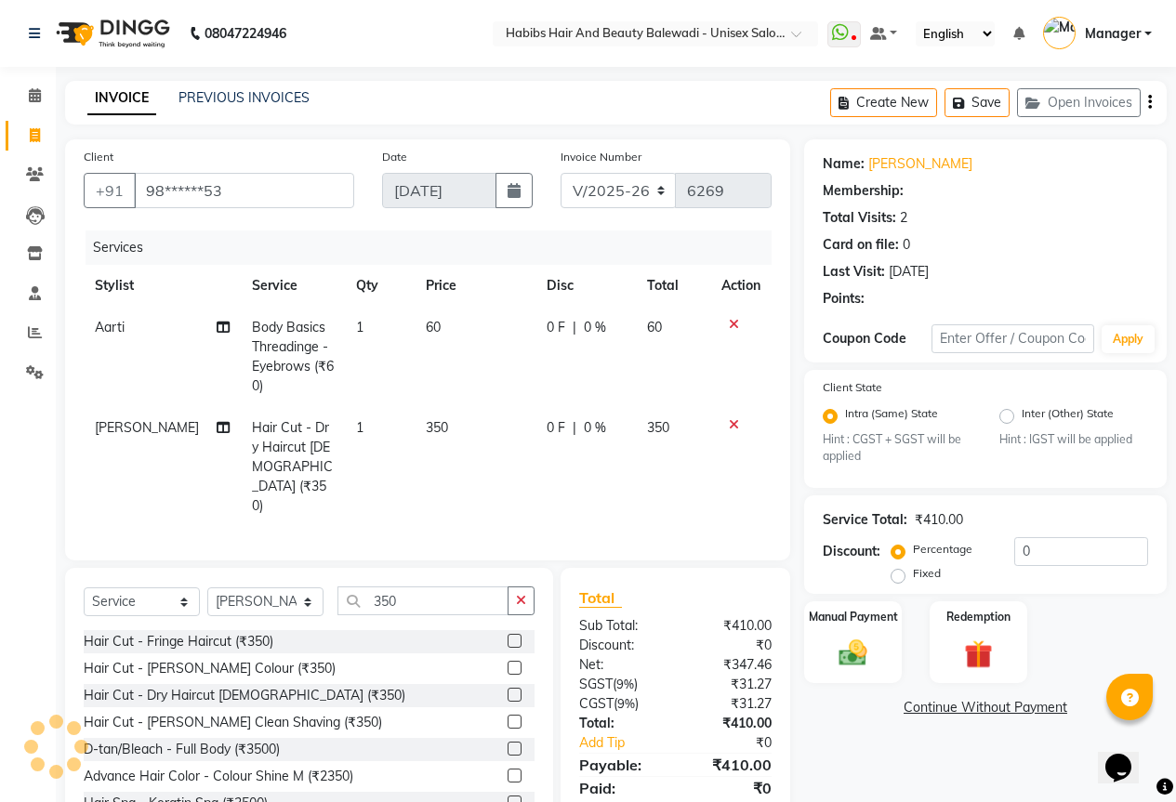
select select "1: Object"
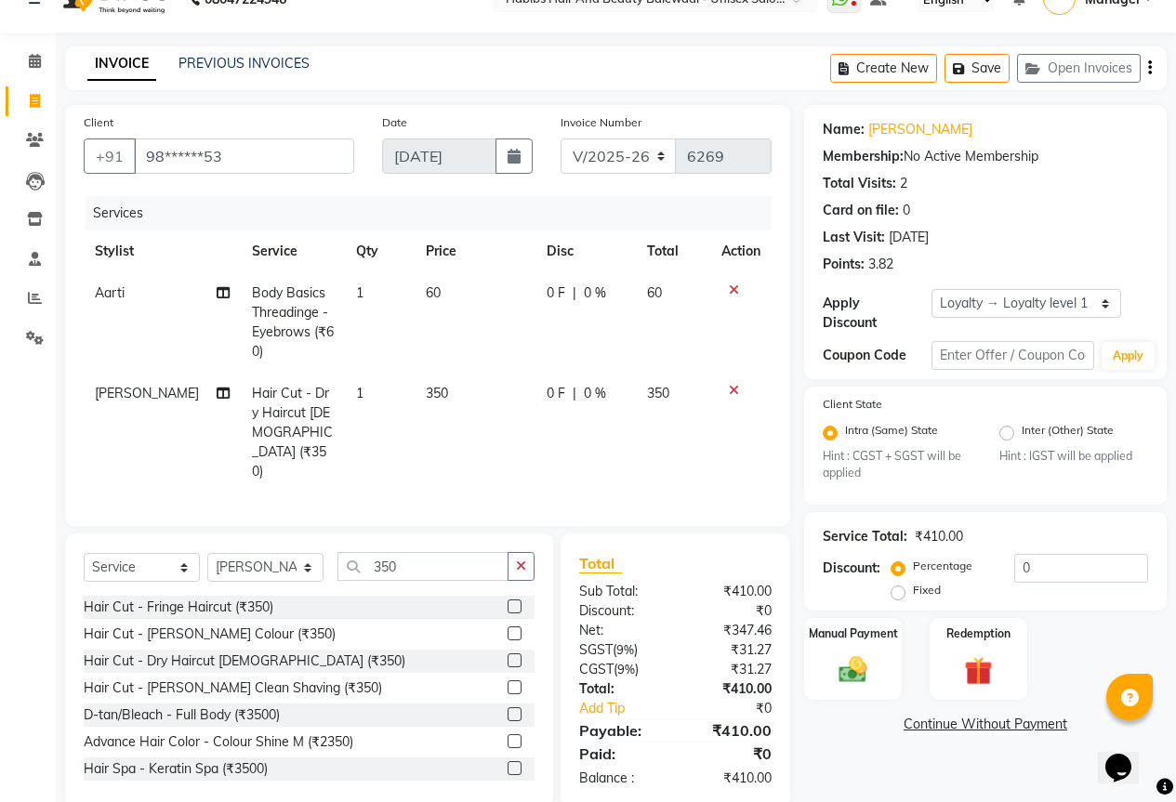
scroll to position [43, 0]
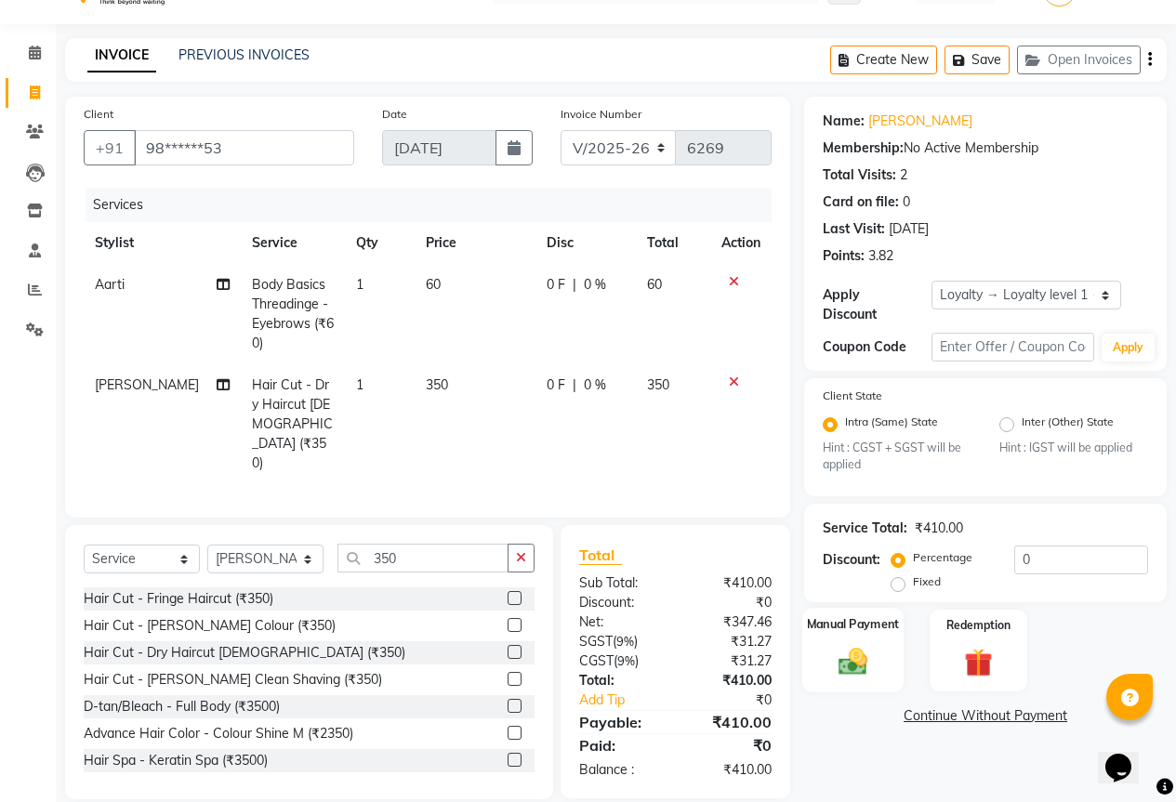
click at [881, 626] on div "Manual Payment" at bounding box center [852, 651] width 101 height 85
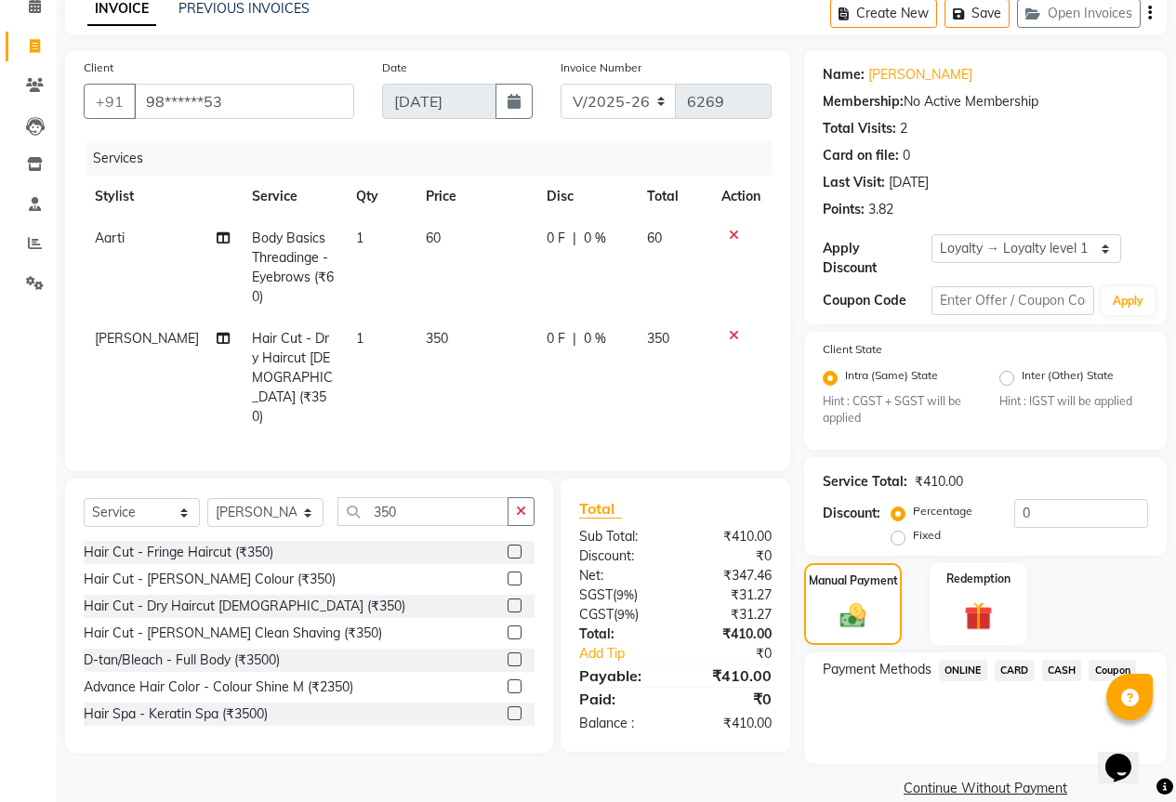
scroll to position [102, 0]
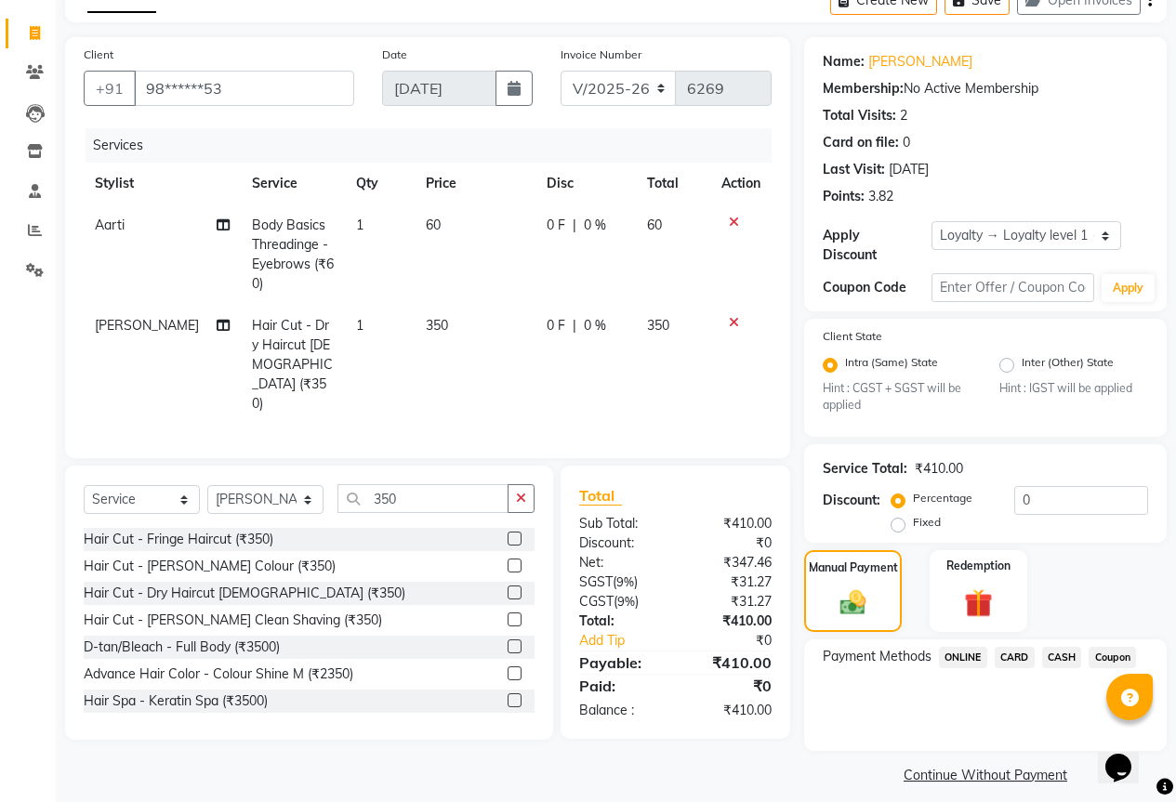
click at [958, 647] on span "ONLINE" at bounding box center [963, 657] width 48 height 21
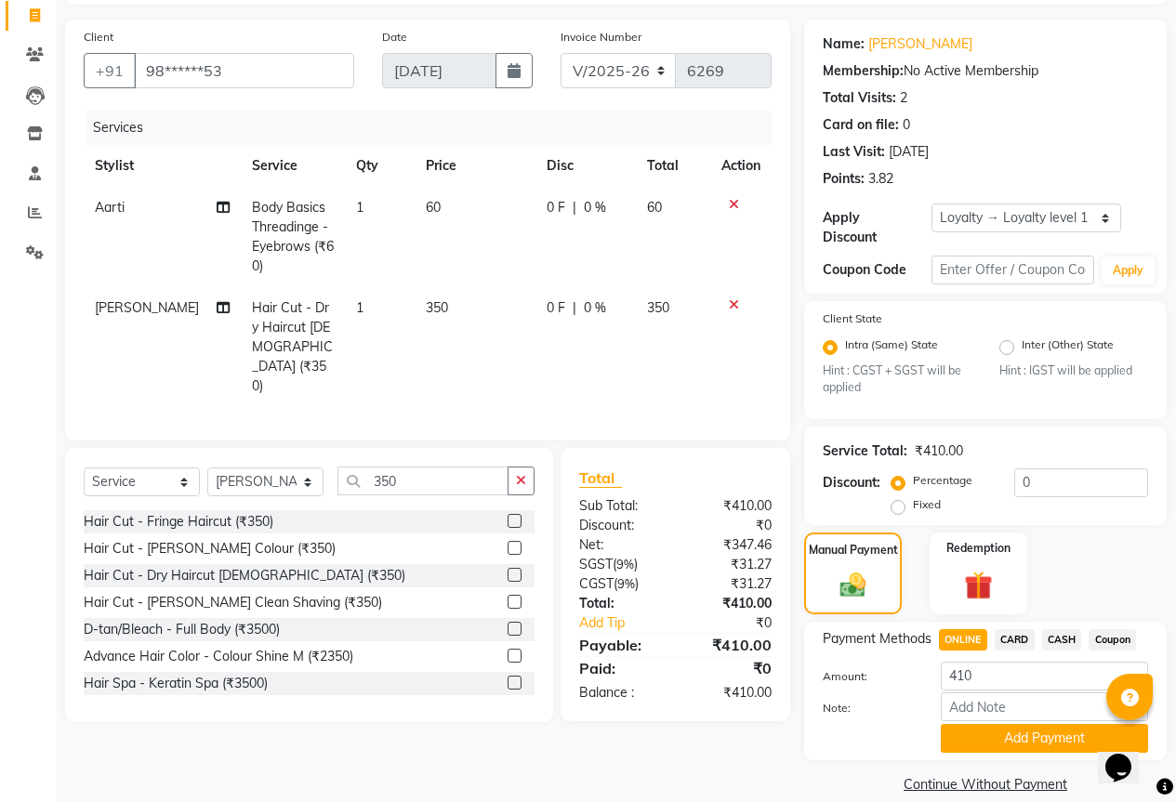
scroll to position [129, 0]
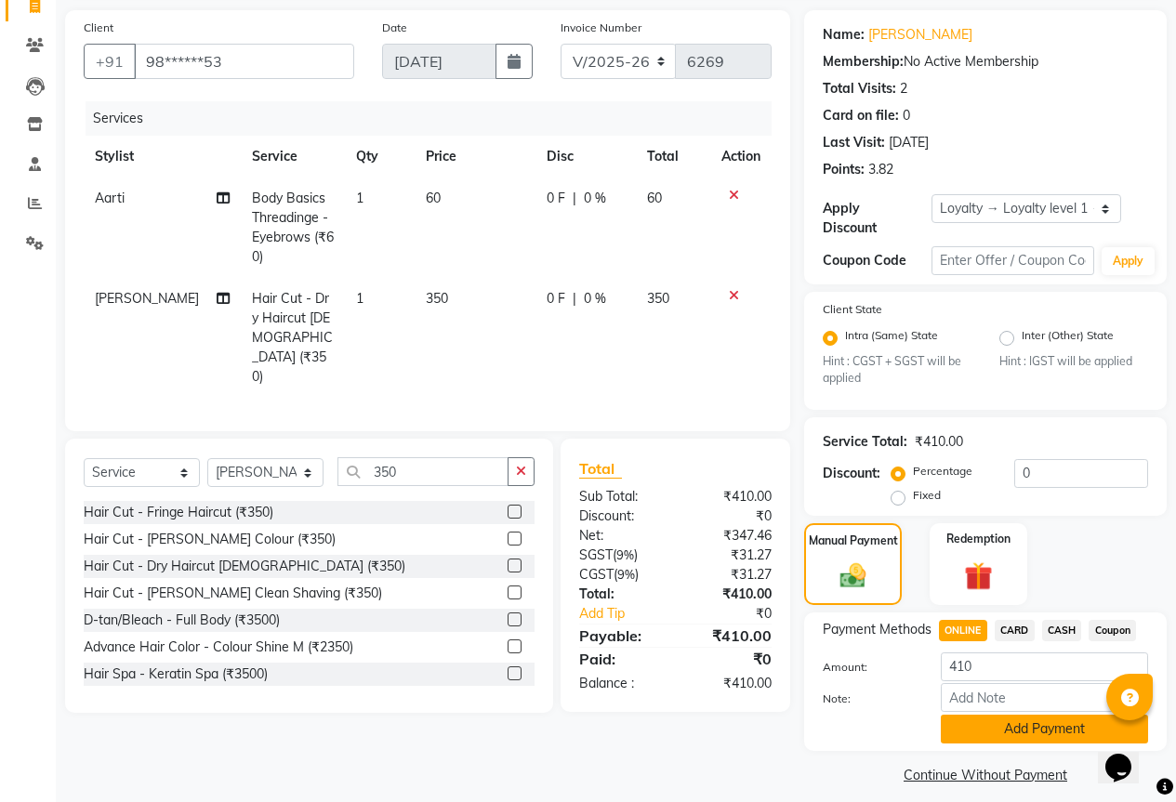
click at [1071, 715] on button "Add Payment" at bounding box center [1044, 729] width 207 height 29
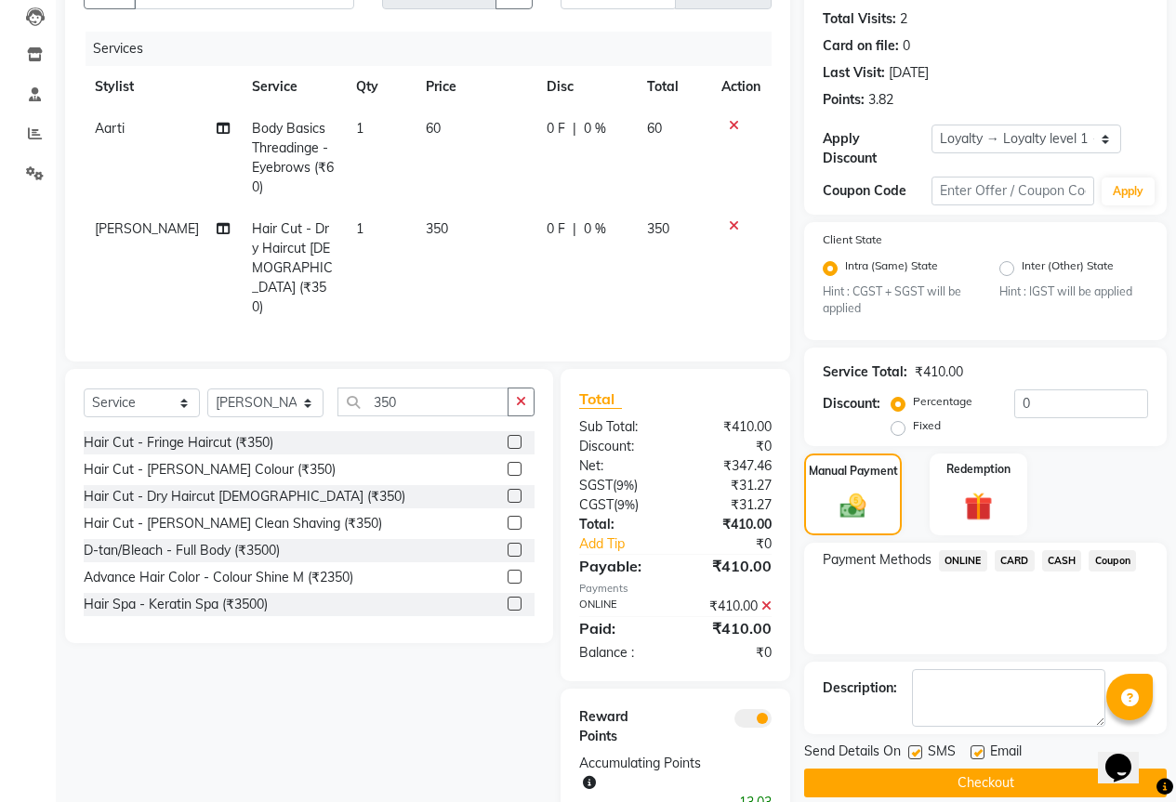
scroll to position [230, 0]
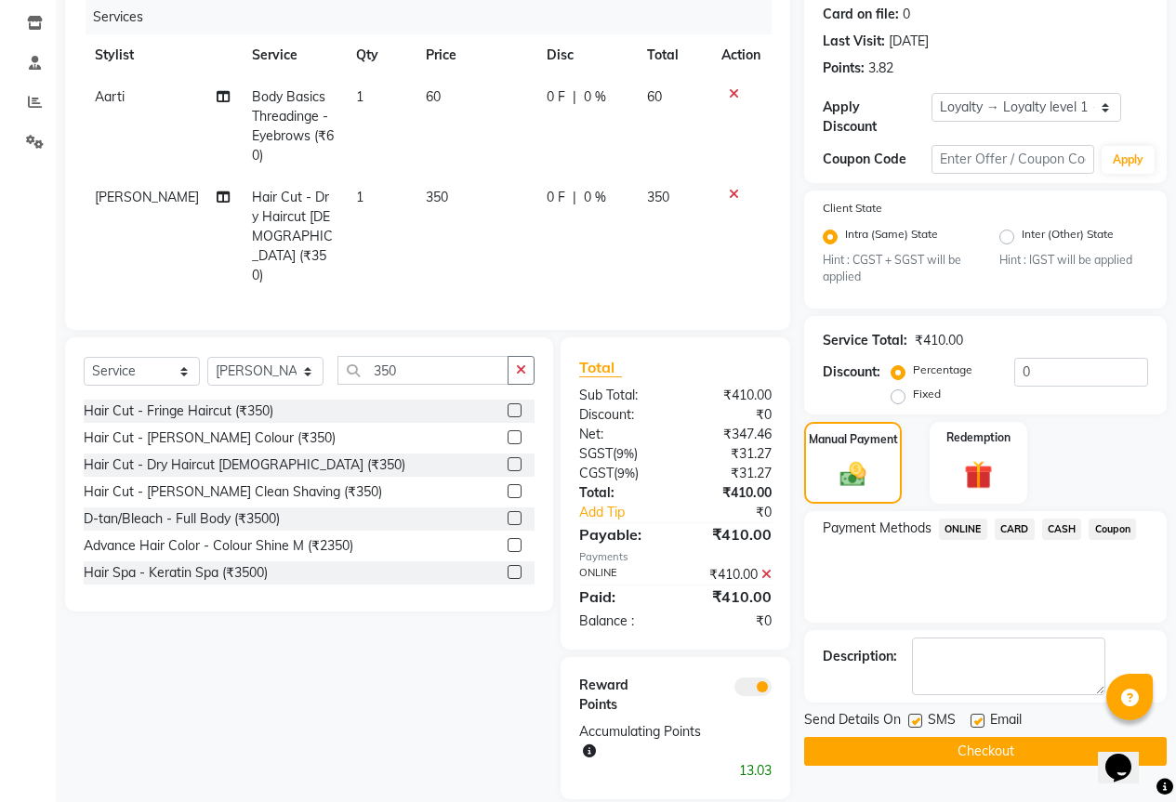
click at [989, 737] on button "Checkout" at bounding box center [985, 751] width 362 height 29
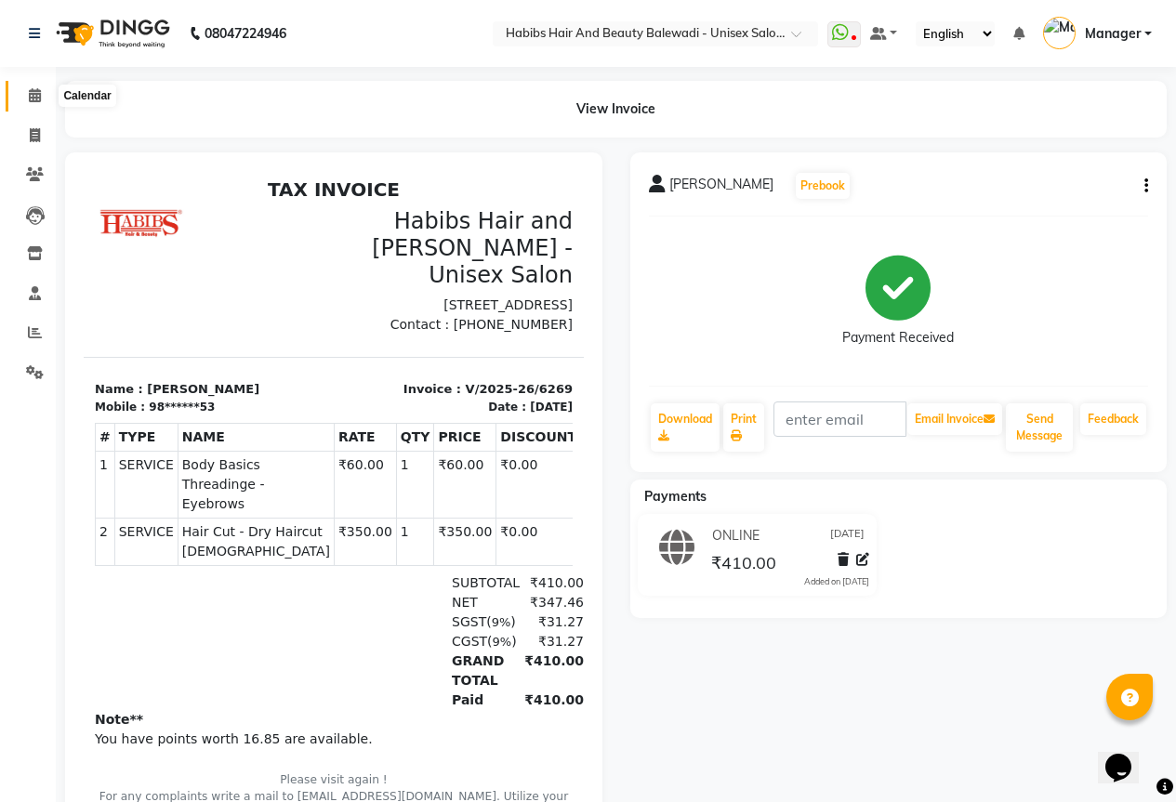
click at [41, 99] on icon at bounding box center [35, 95] width 12 height 14
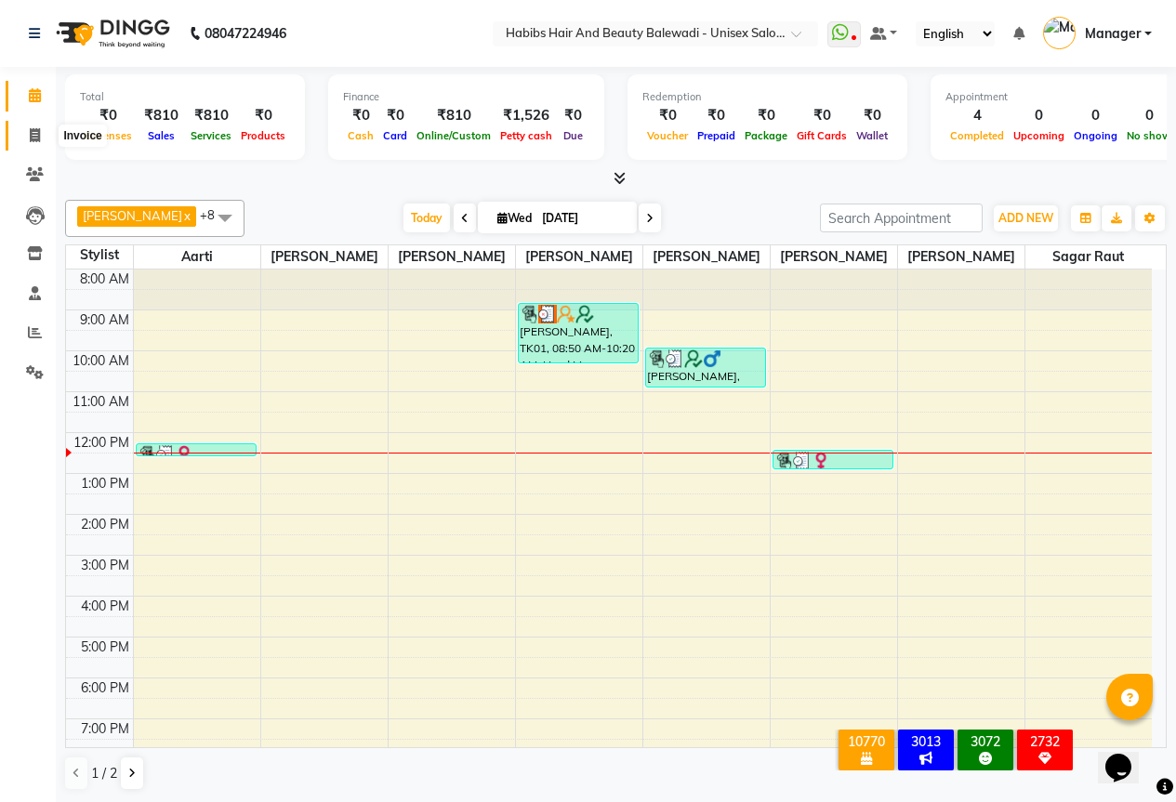
click at [32, 136] on icon at bounding box center [35, 135] width 10 height 14
select select "service"
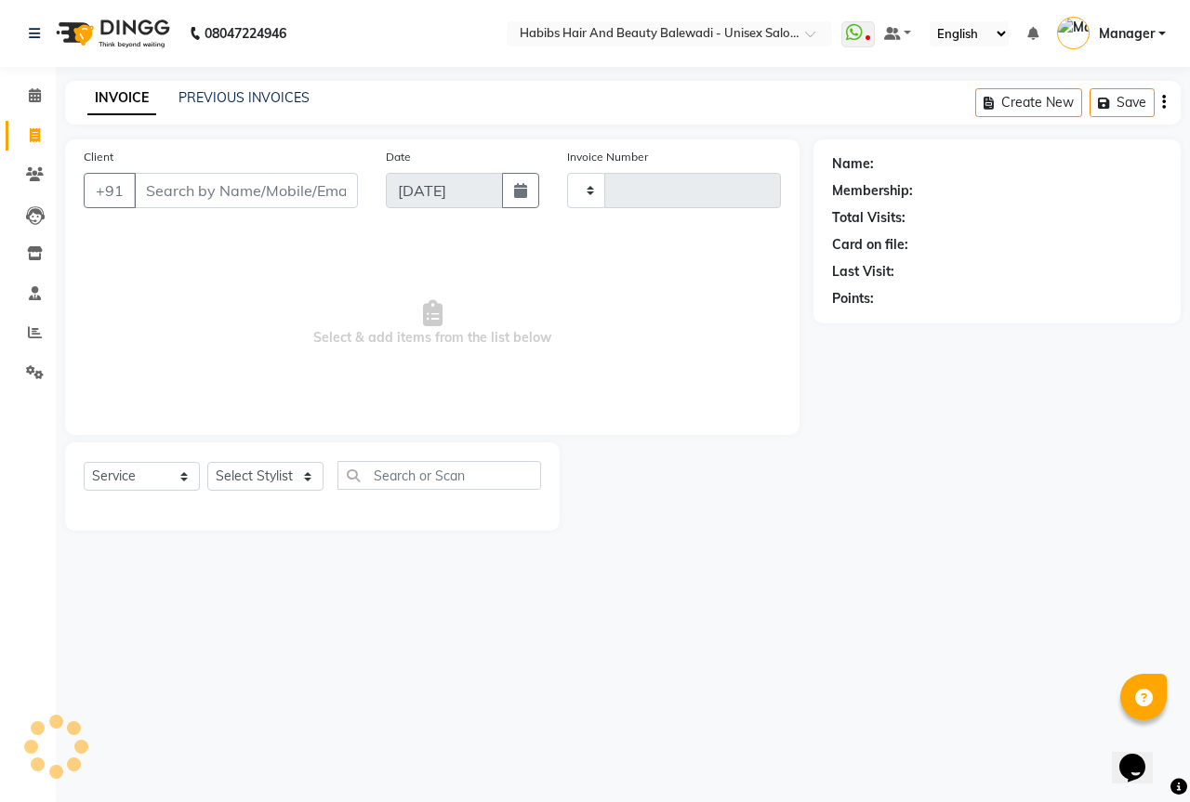
type input "6270"
select select "5902"
select select "package"
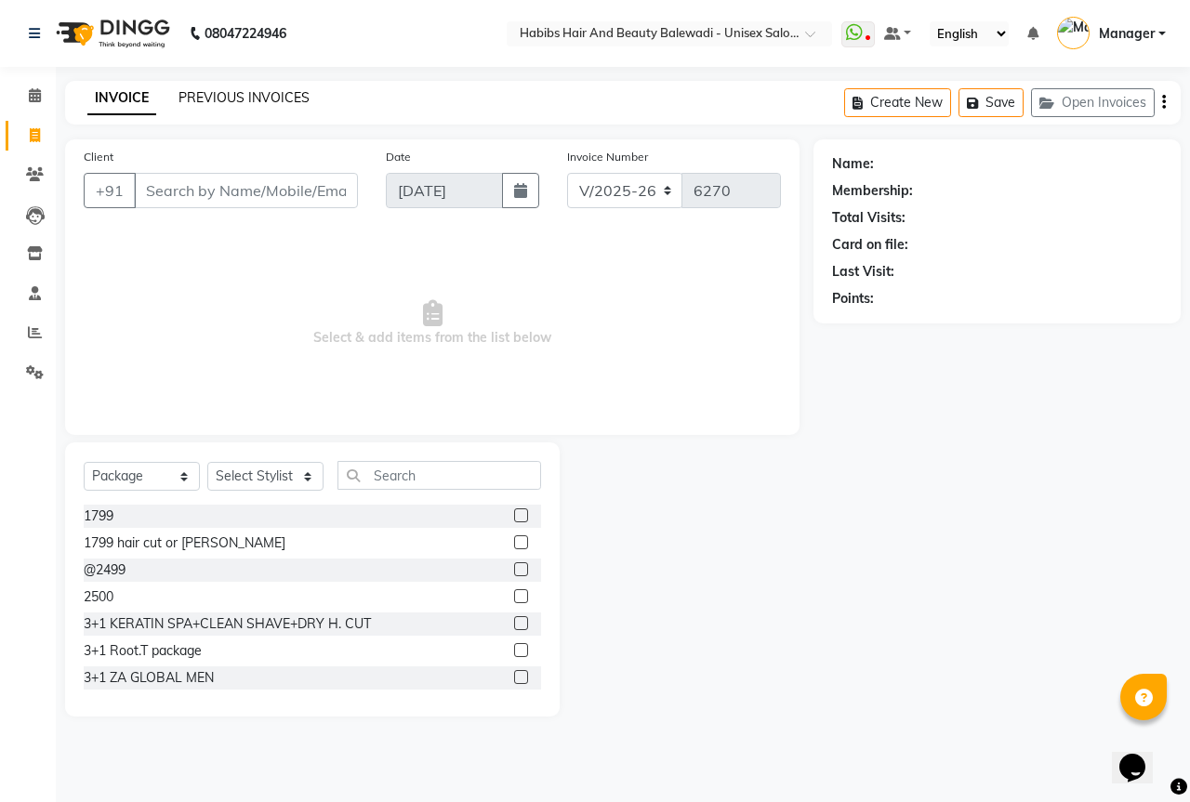
click at [286, 94] on link "PREVIOUS INVOICES" at bounding box center [243, 97] width 131 height 17
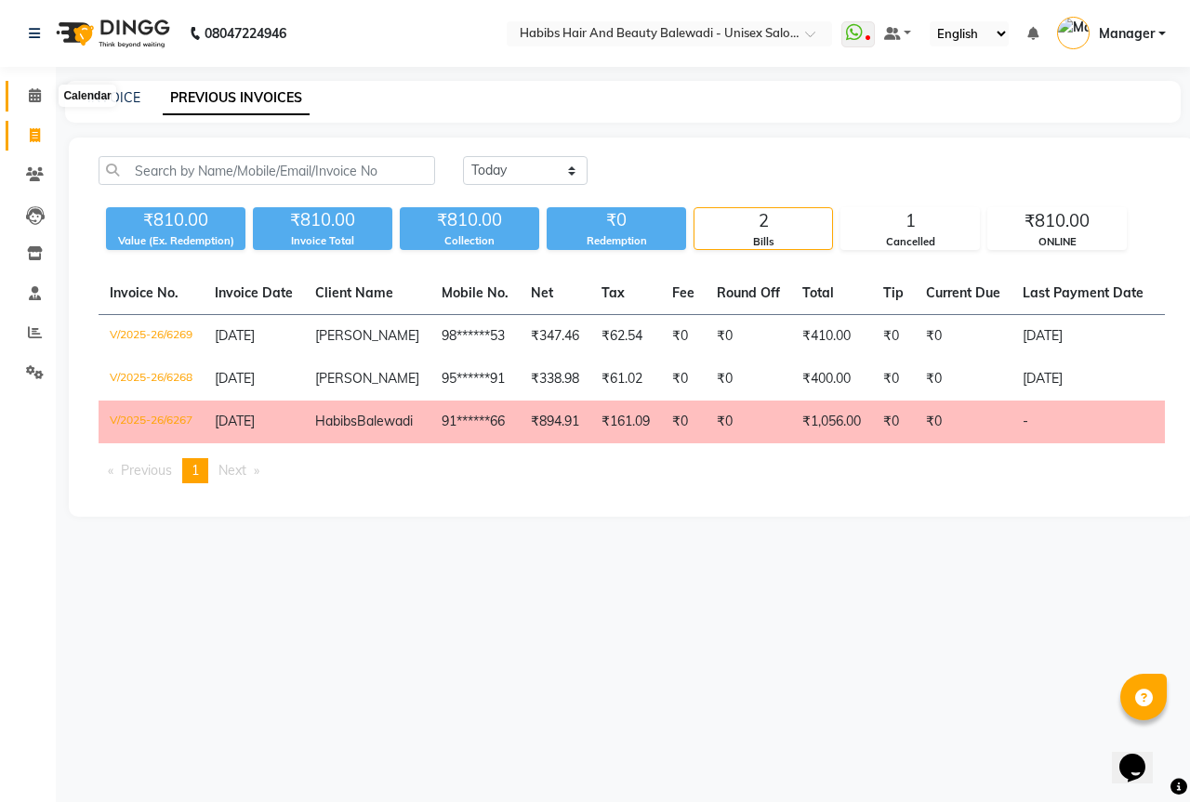
click at [29, 99] on icon at bounding box center [35, 95] width 12 height 14
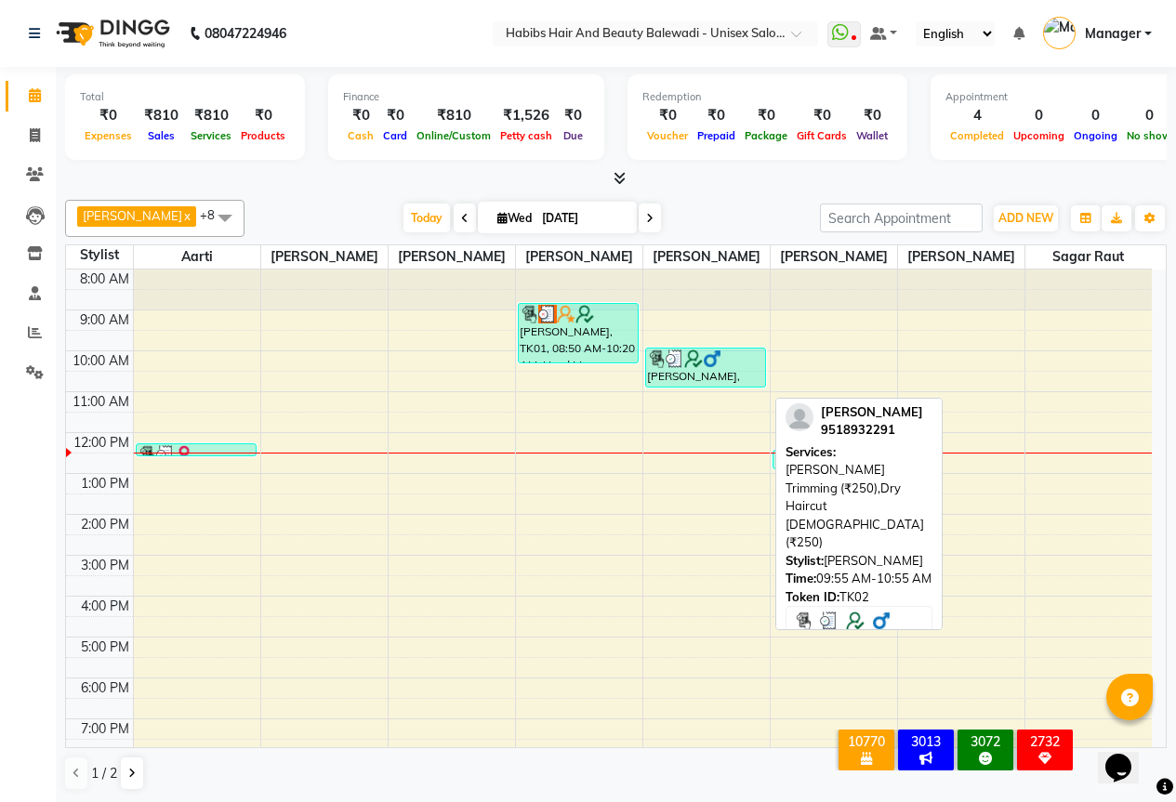
click at [756, 368] on div at bounding box center [706, 358] width 118 height 19
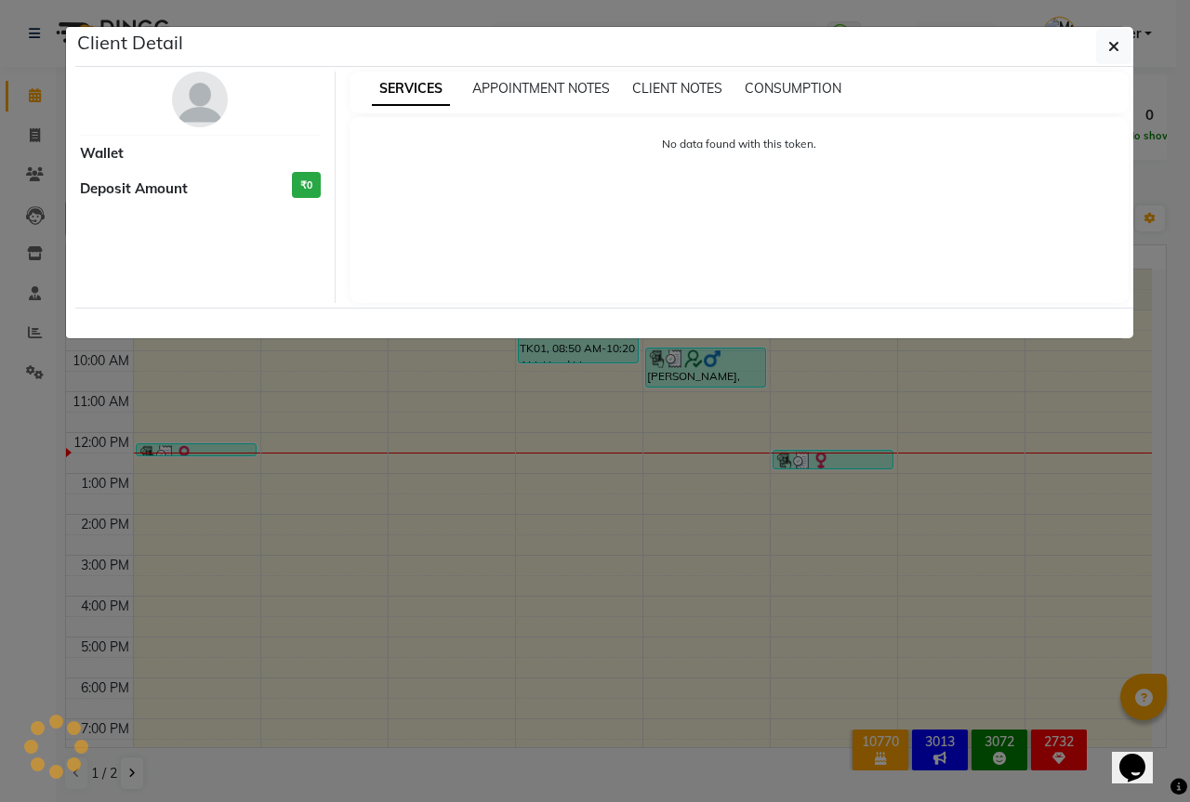
select select "3"
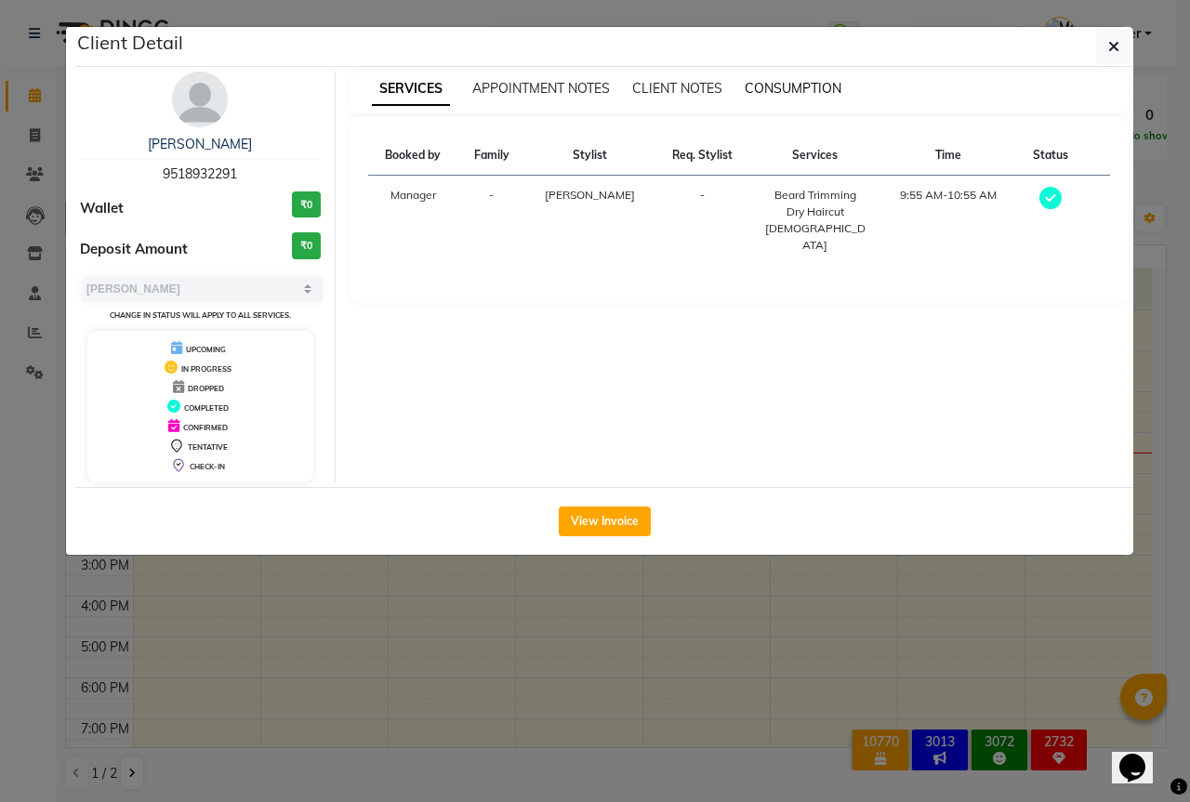
click at [823, 81] on span "CONSUMPTION" at bounding box center [792, 88] width 97 height 17
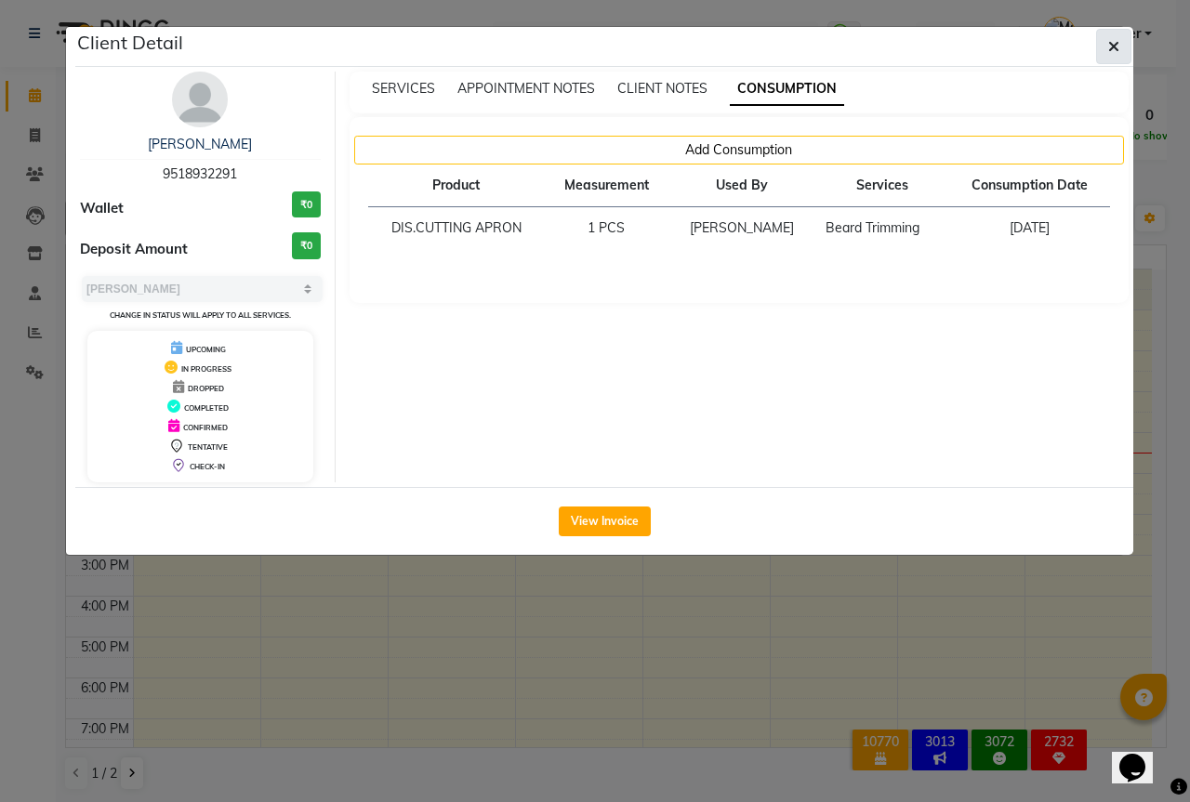
click at [1113, 45] on icon "button" at bounding box center [1113, 46] width 11 height 15
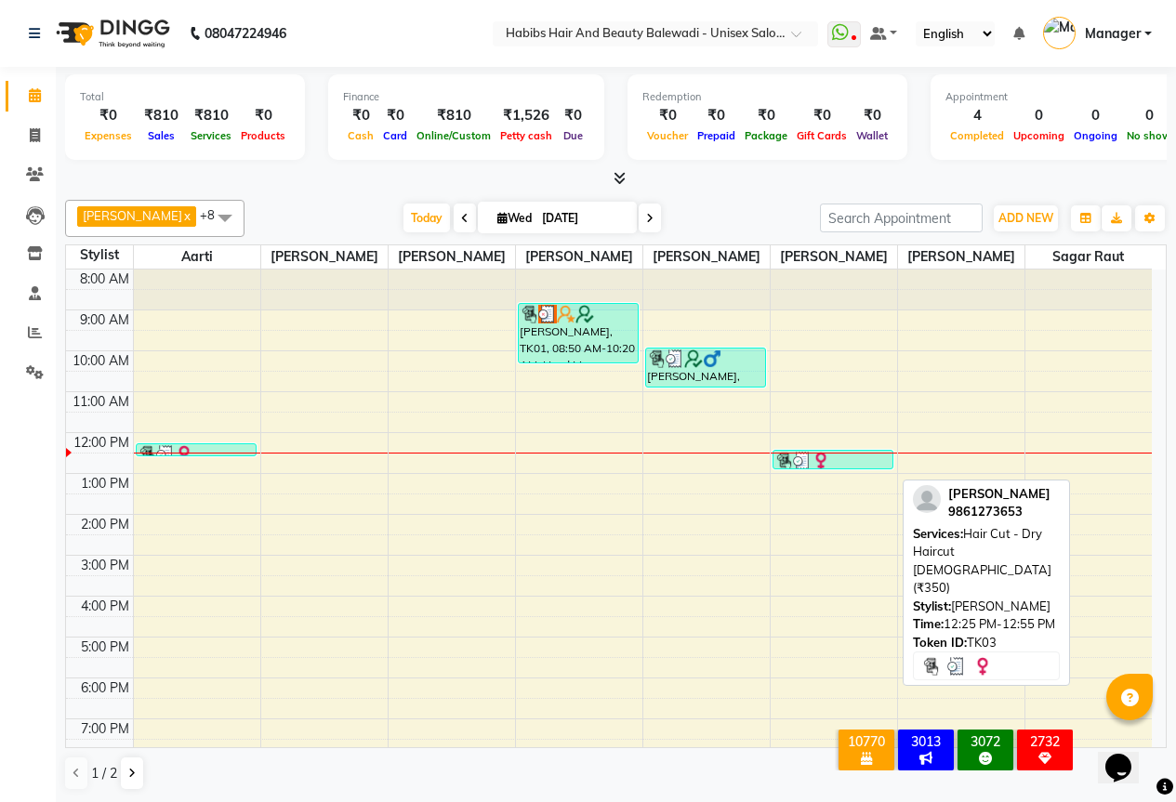
click at [851, 470] on div at bounding box center [833, 461] width 118 height 19
select select "3"
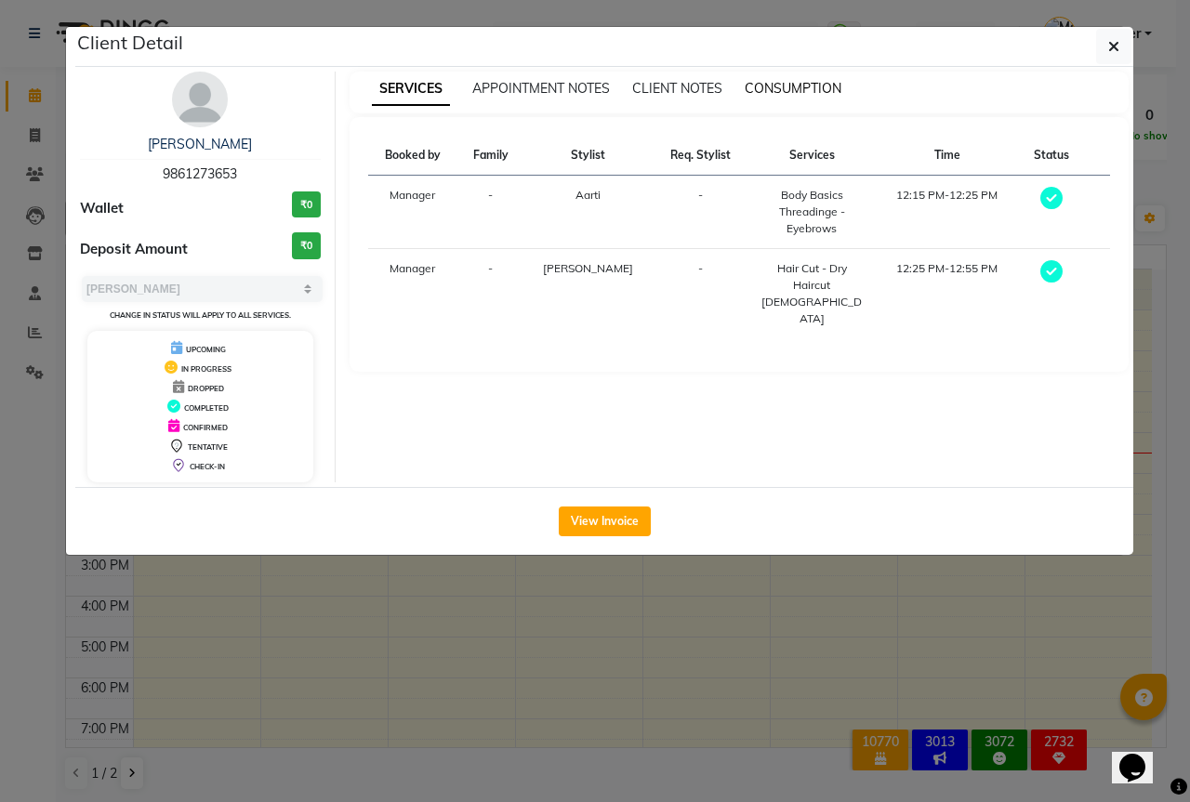
click at [807, 86] on span "CONSUMPTION" at bounding box center [792, 88] width 97 height 17
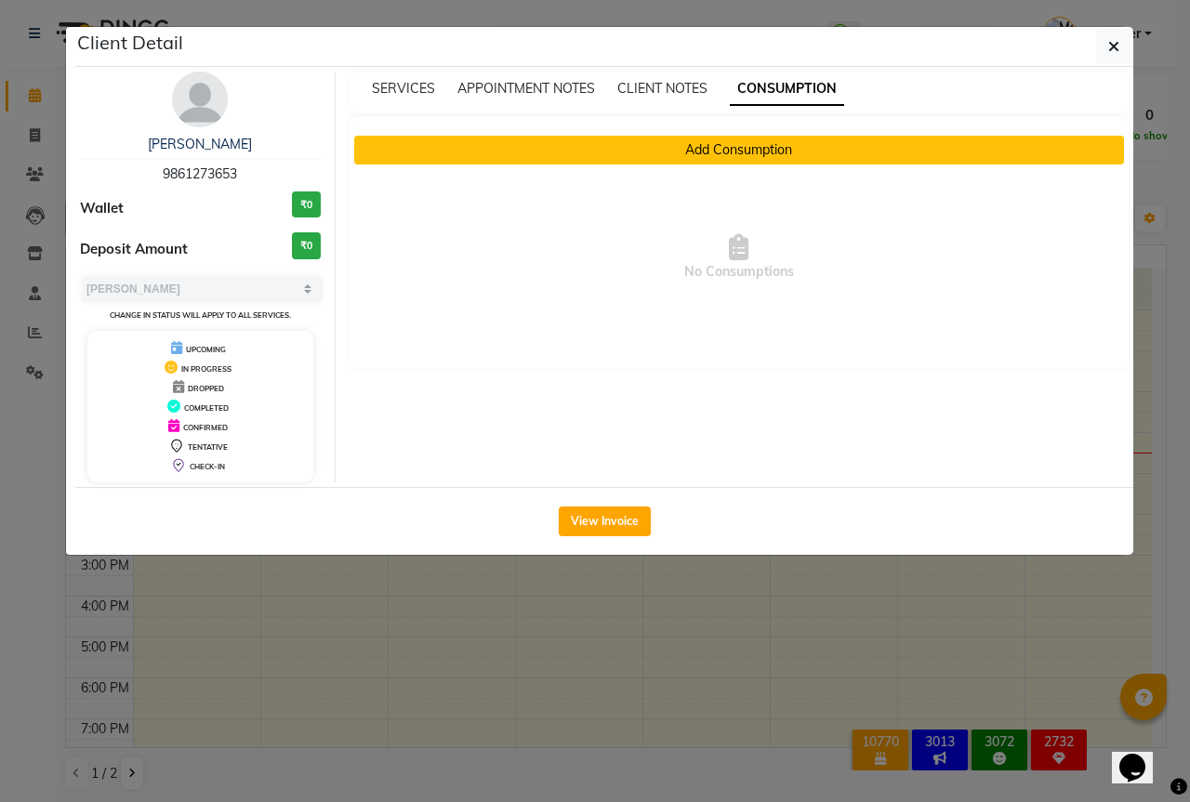
click at [739, 138] on button "Add Consumption" at bounding box center [739, 150] width 770 height 29
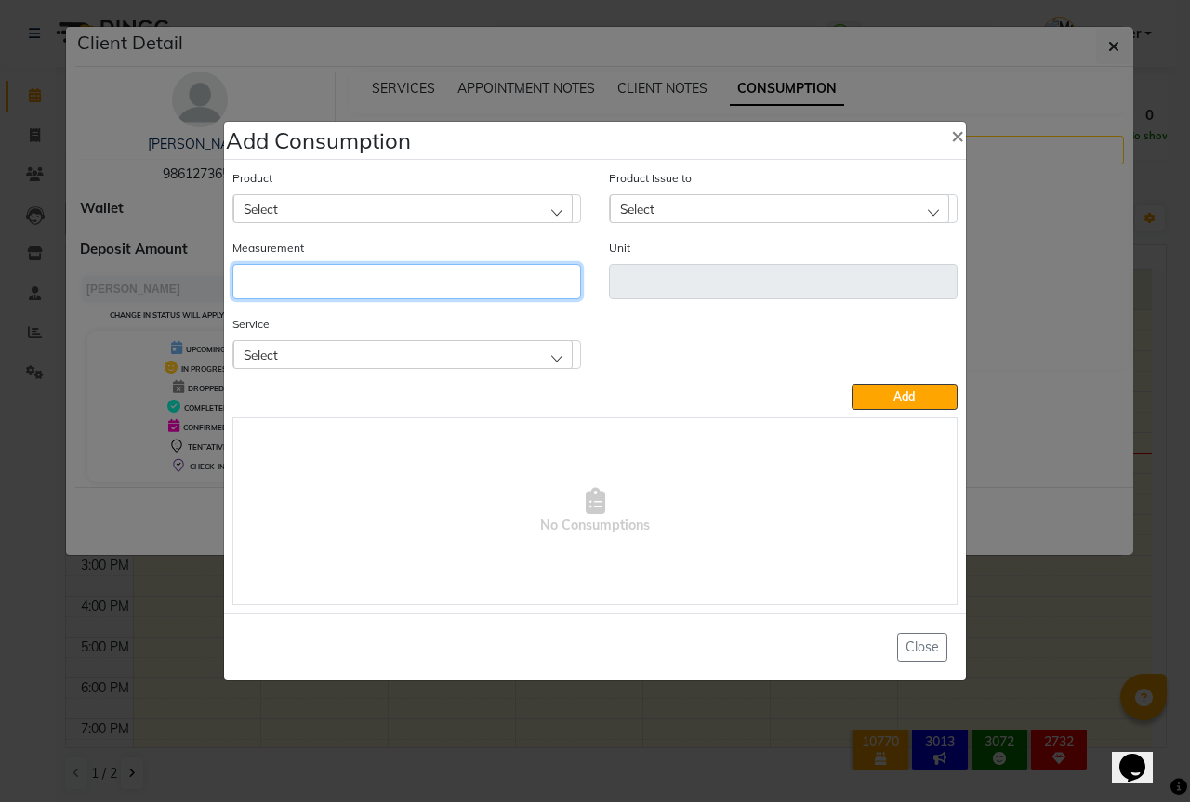
click at [405, 289] on input "number" at bounding box center [406, 281] width 349 height 35
click at [336, 345] on div "Select" at bounding box center [402, 354] width 339 height 28
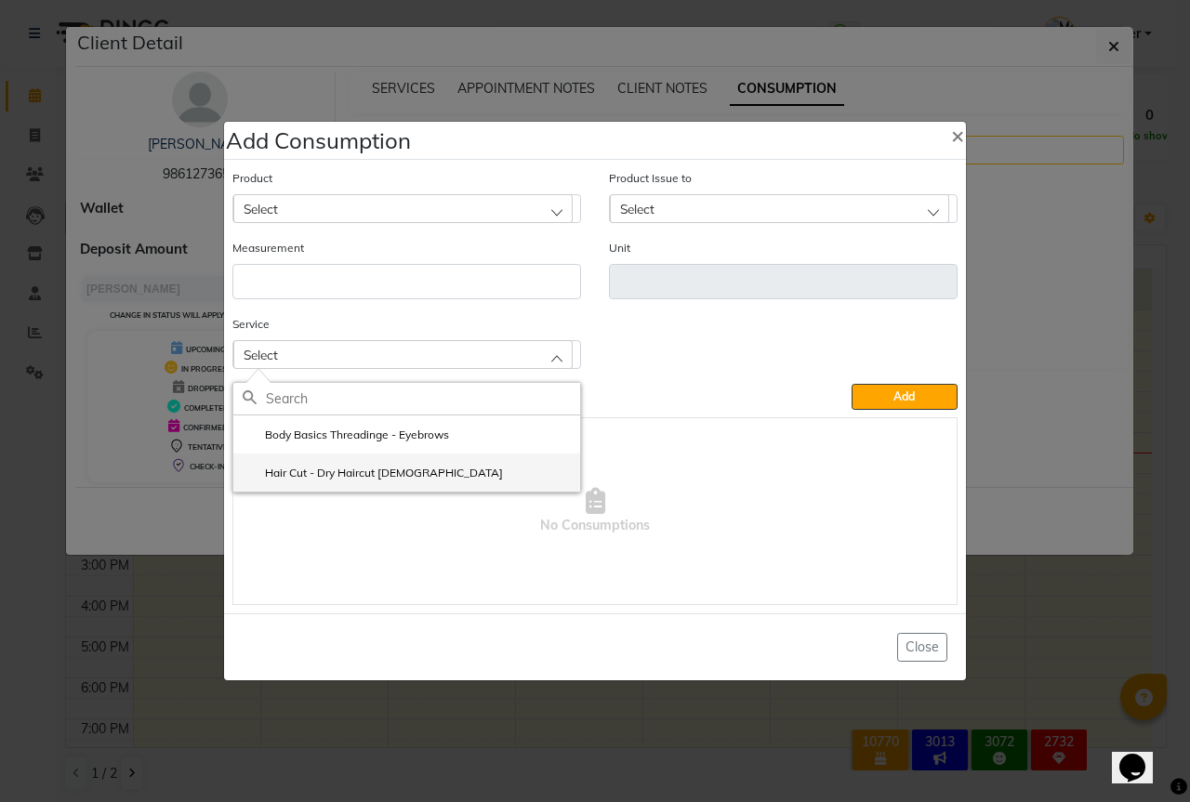
click at [327, 467] on label "Hair Cut - Dry Haircut Female" at bounding box center [373, 473] width 260 height 17
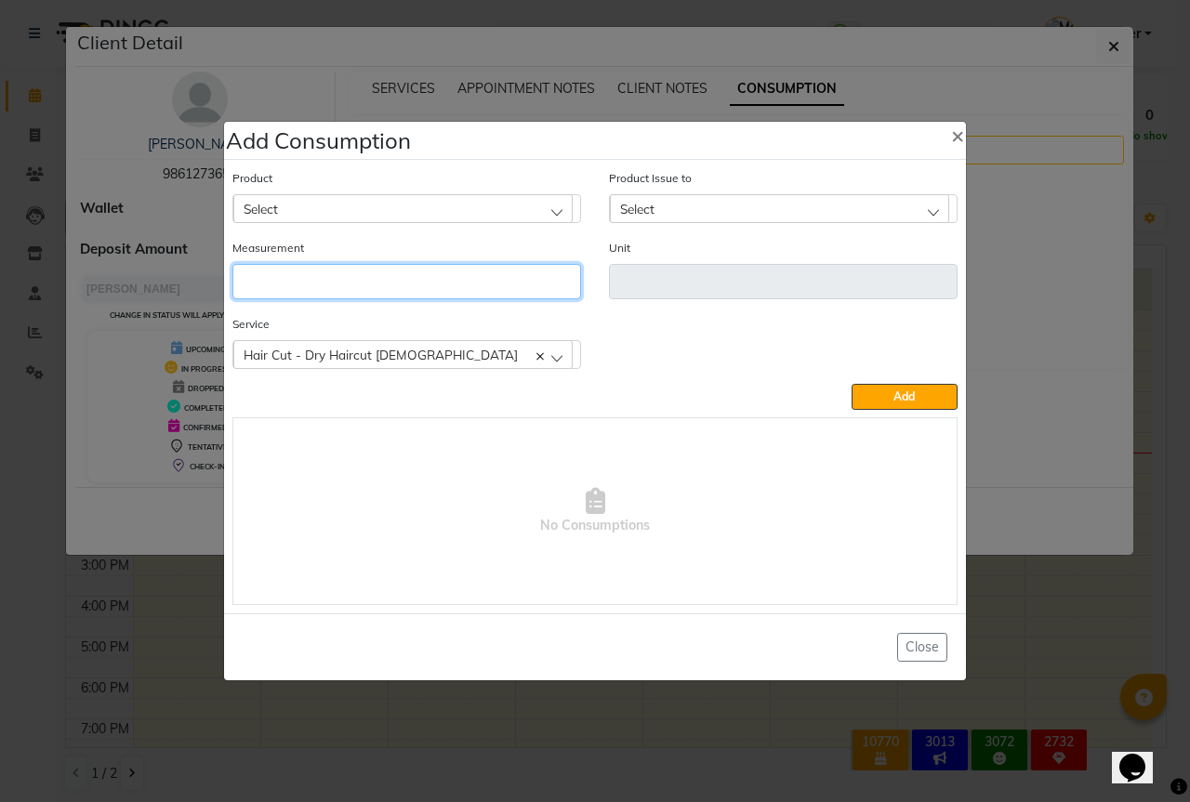
click at [312, 274] on input "number" at bounding box center [406, 281] width 349 height 35
type input "1"
click at [336, 204] on div "Select" at bounding box center [402, 208] width 339 height 28
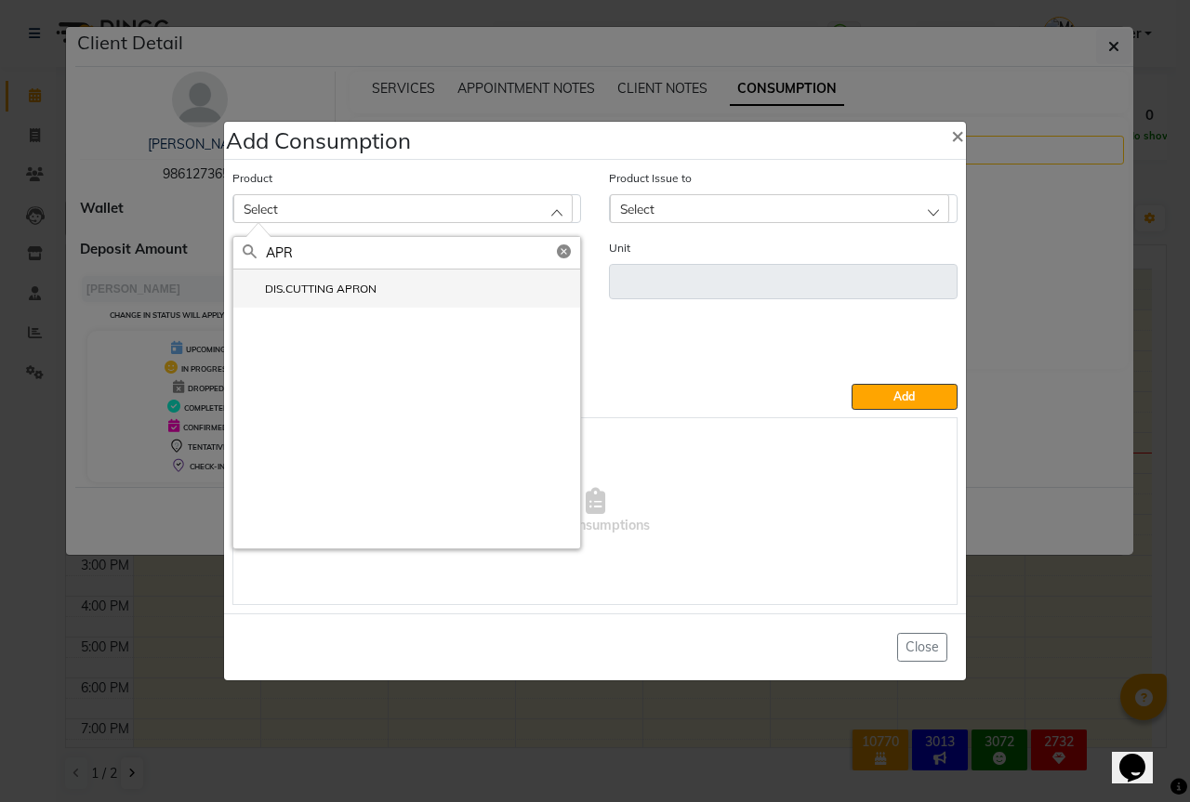
type input "APR"
click at [308, 278] on li "DIS.CUTTING APRON" at bounding box center [406, 289] width 347 height 38
type input "PCS"
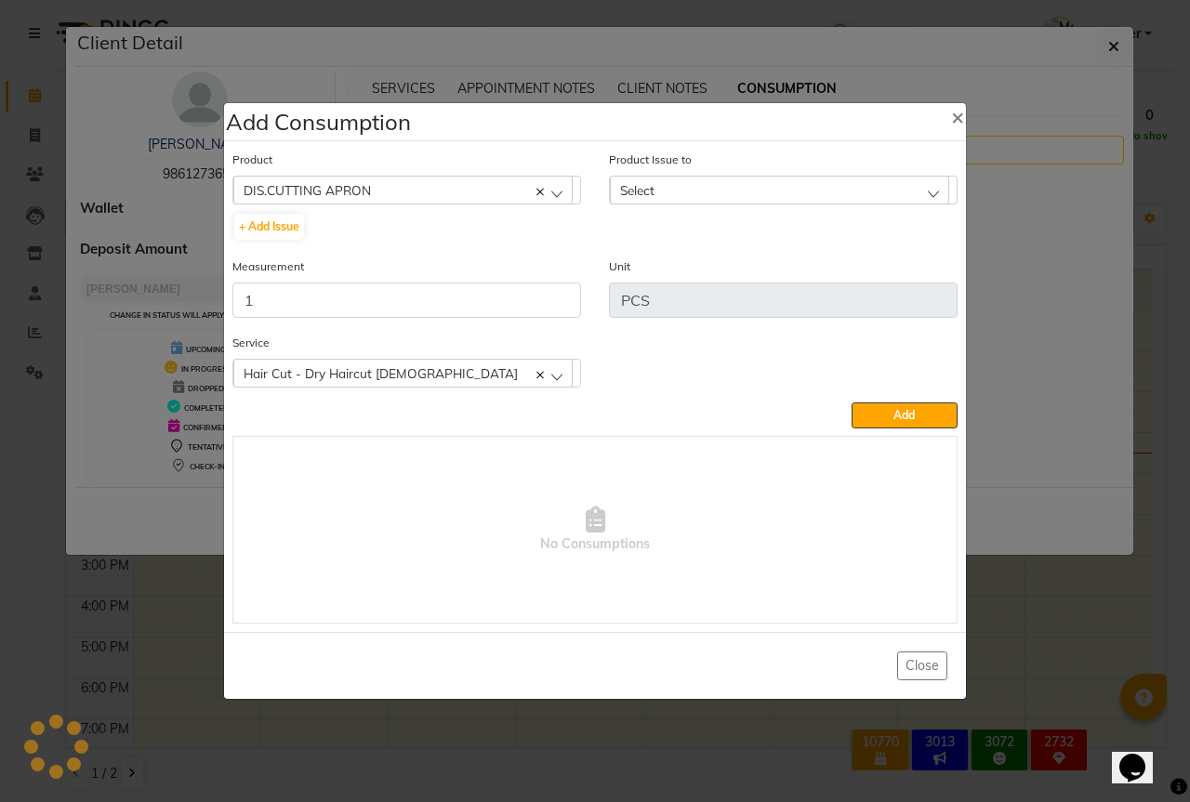
click at [711, 181] on div "Select" at bounding box center [779, 190] width 339 height 28
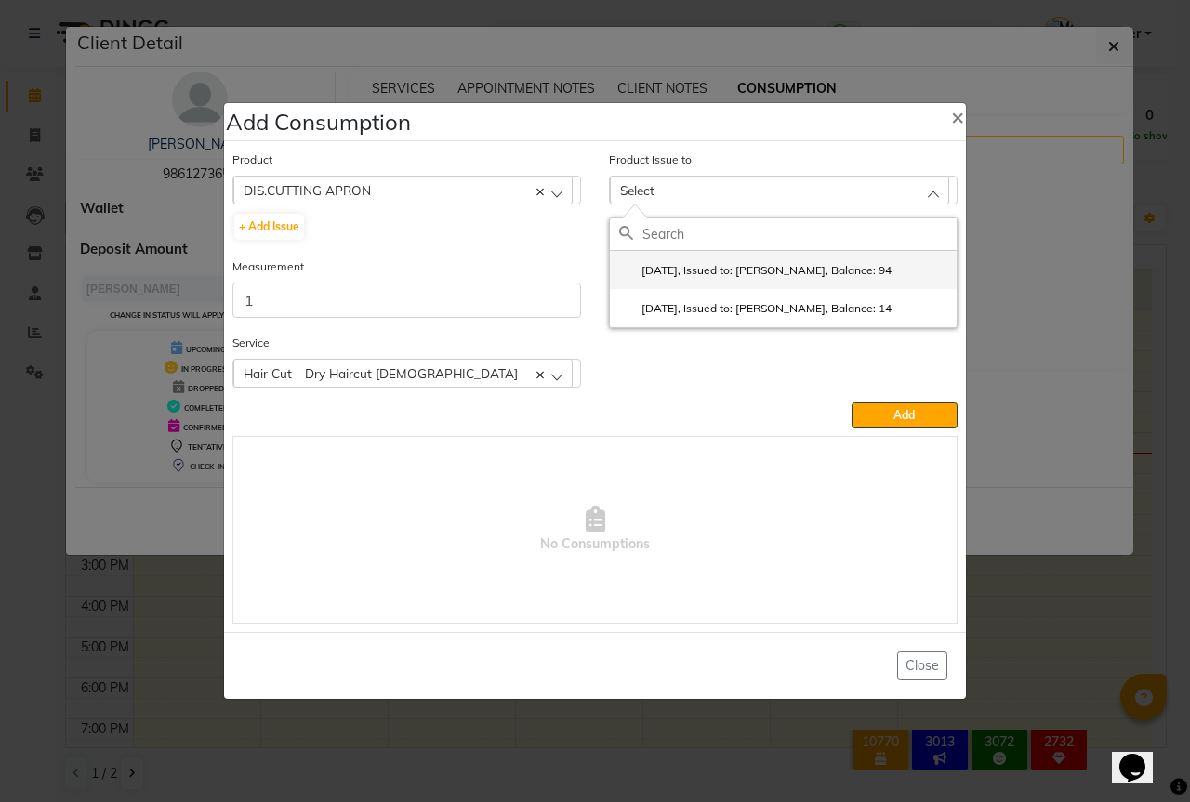
click at [802, 271] on label "2025-09-02, Issued to: Sipra Singh, Balance: 94" at bounding box center [755, 270] width 272 height 17
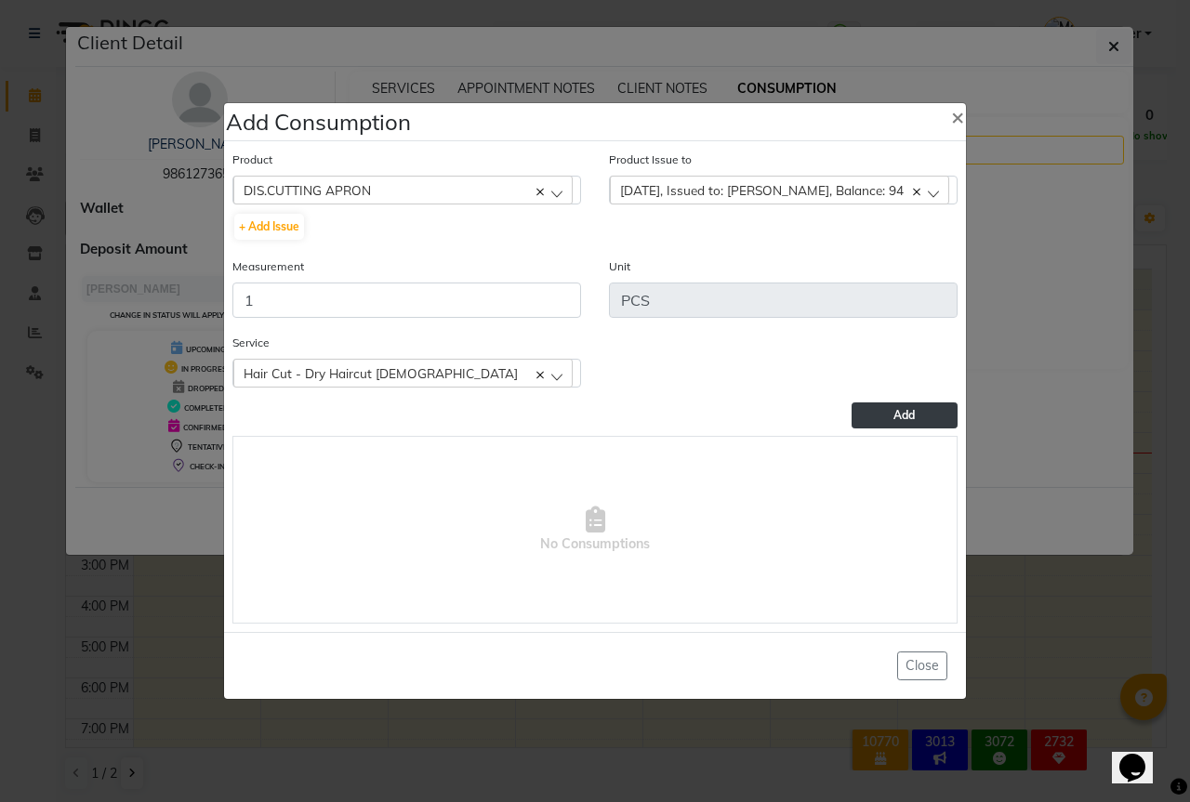
click at [911, 414] on span "Add" at bounding box center [903, 415] width 21 height 14
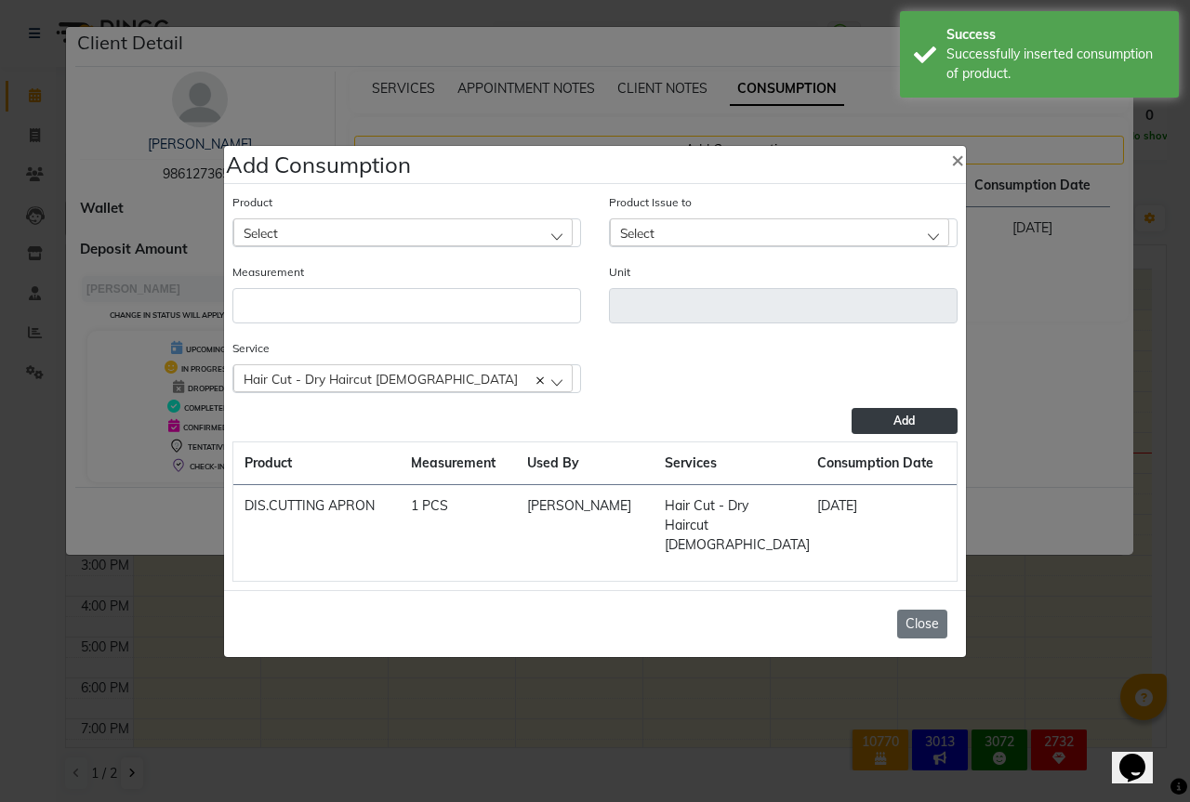
click at [930, 610] on button "Close" at bounding box center [922, 624] width 50 height 29
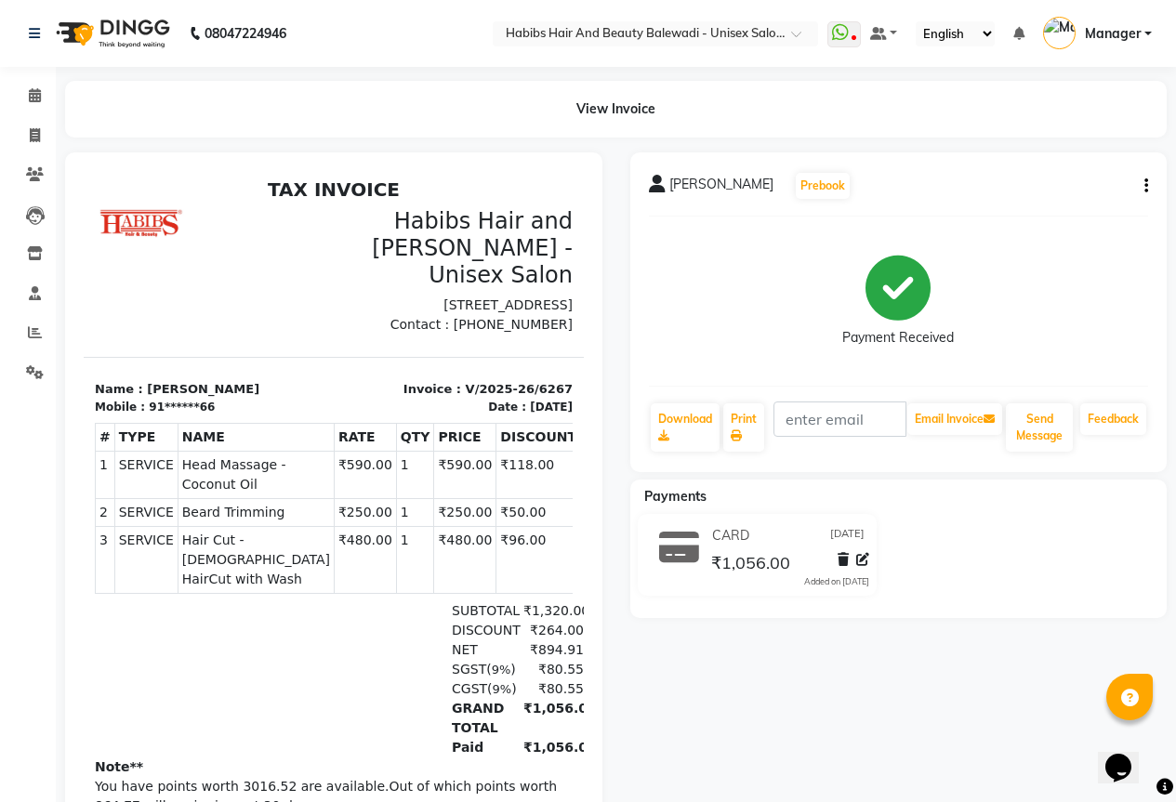
click at [1146, 186] on icon "button" at bounding box center [1146, 186] width 4 height 1
click at [1040, 150] on div "Cancel Invoice" at bounding box center [1053, 150] width 127 height 23
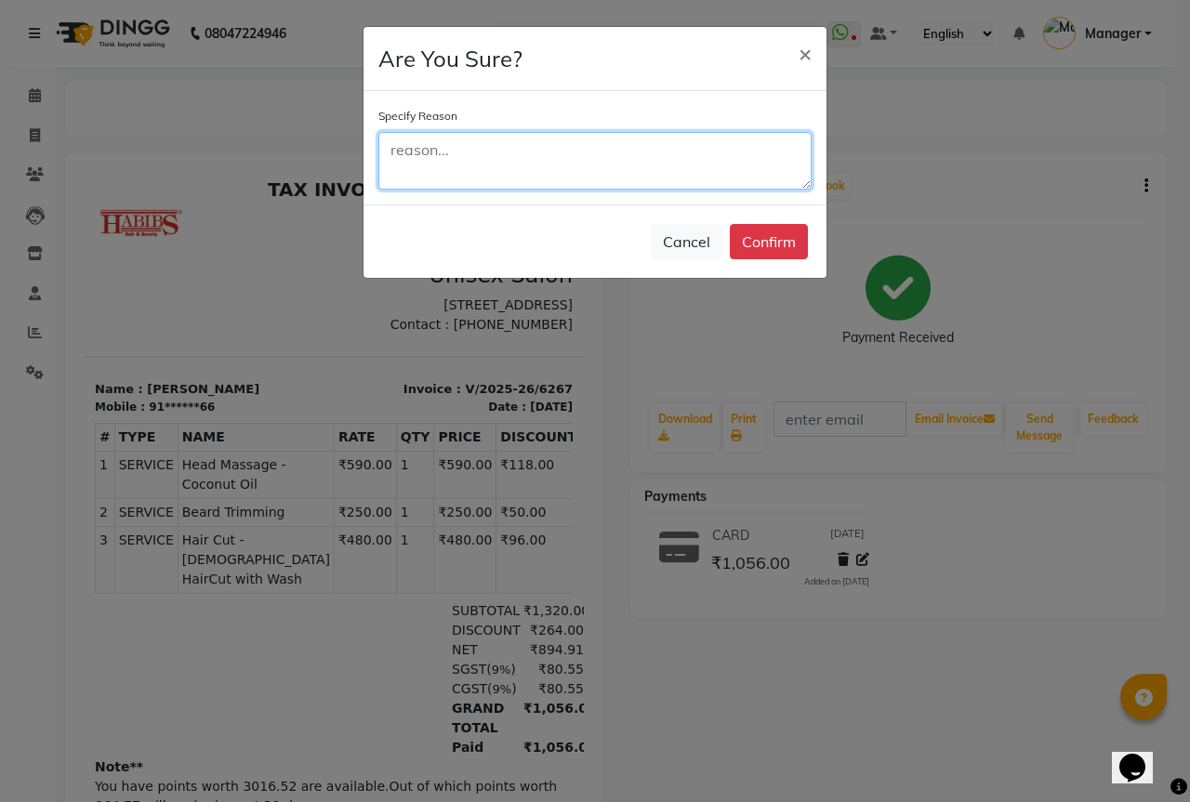
click at [513, 168] on textarea at bounding box center [594, 161] width 433 height 58
type textarea "BY MISTAKE"
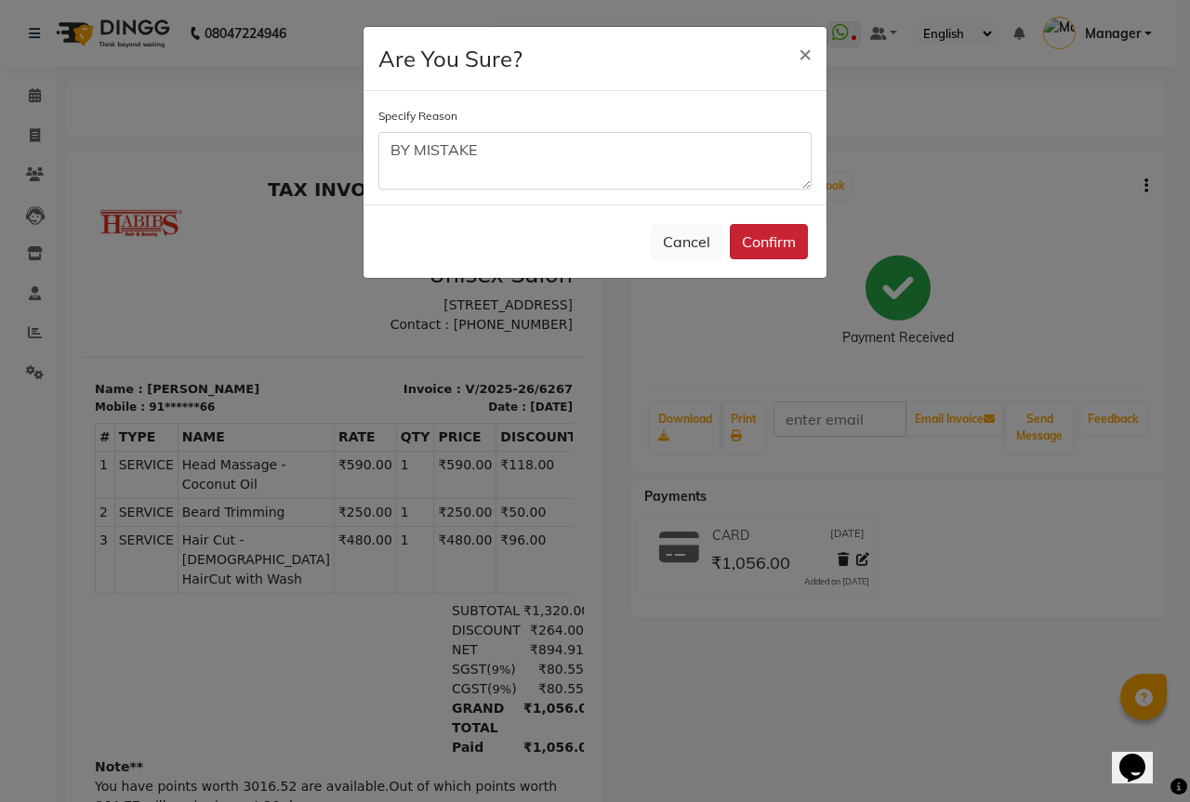
click at [756, 240] on button "Confirm" at bounding box center [769, 241] width 78 height 35
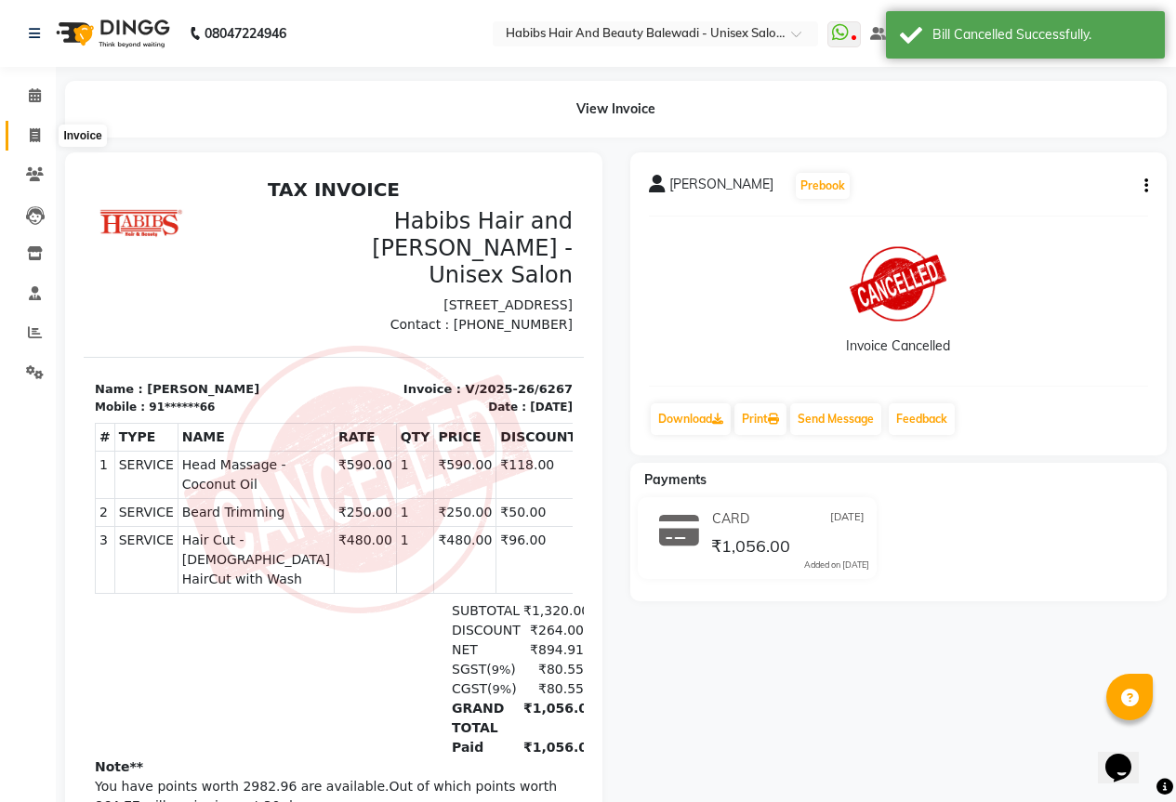
click at [37, 133] on icon at bounding box center [35, 135] width 10 height 14
select select "5902"
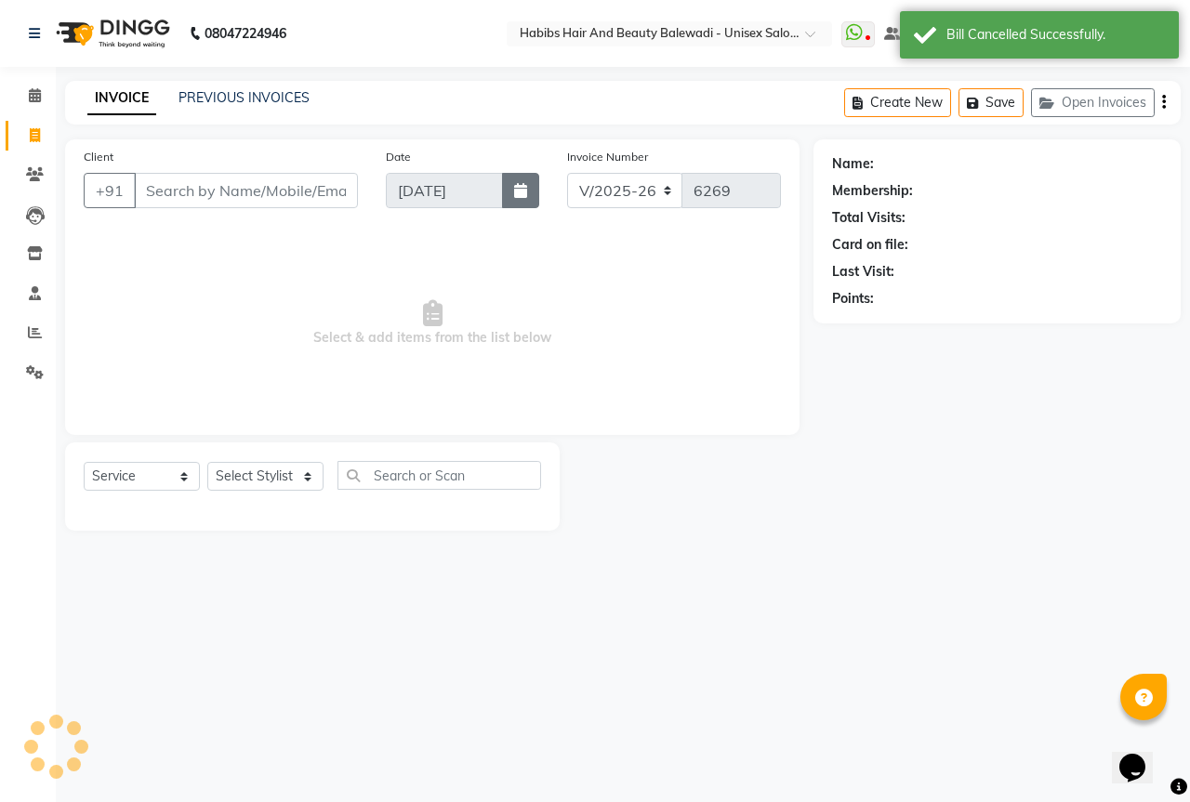
select select "package"
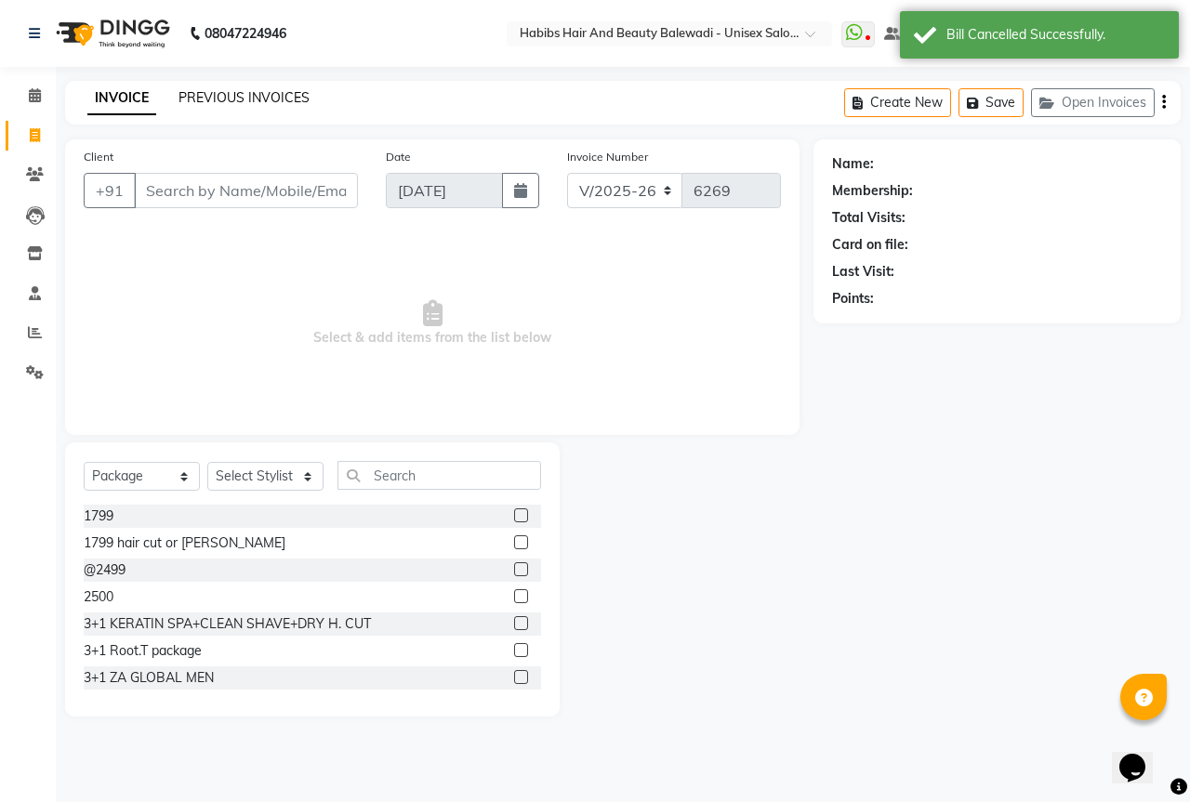
click at [284, 97] on link "PREVIOUS INVOICES" at bounding box center [243, 97] width 131 height 17
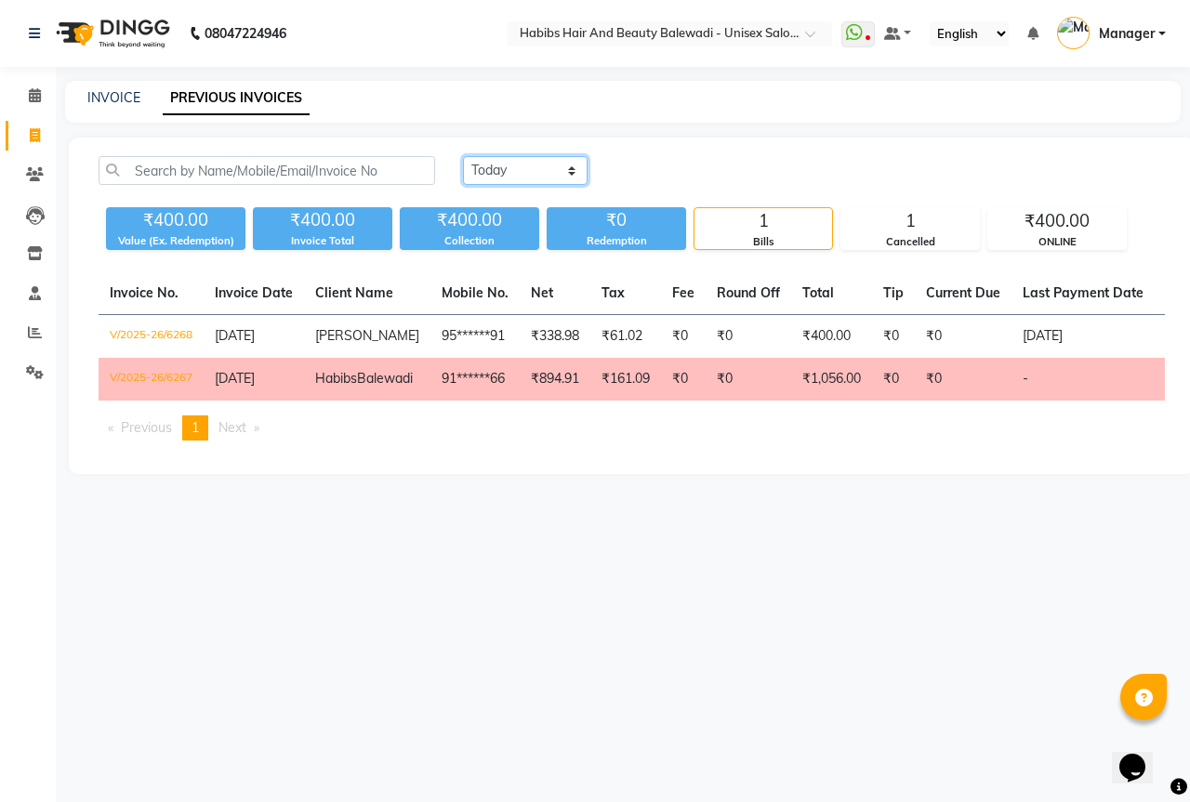
click at [532, 165] on select "Today Yesterday Custom Range" at bounding box center [525, 170] width 125 height 29
click at [463, 156] on select "Today Yesterday Custom Range" at bounding box center [525, 170] width 125 height 29
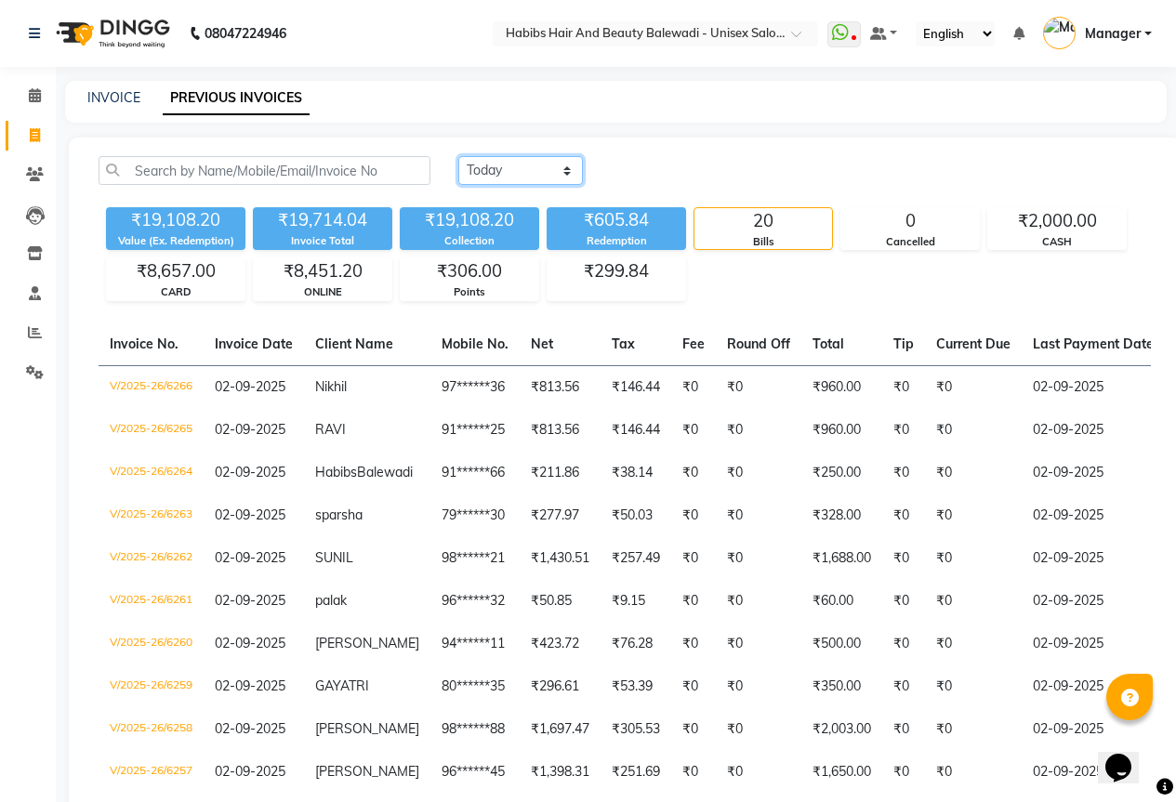
click at [533, 179] on select "Today Yesterday Custom Range" at bounding box center [520, 170] width 125 height 29
select select "today"
click at [458, 156] on select "Today Yesterday Custom Range" at bounding box center [520, 170] width 125 height 29
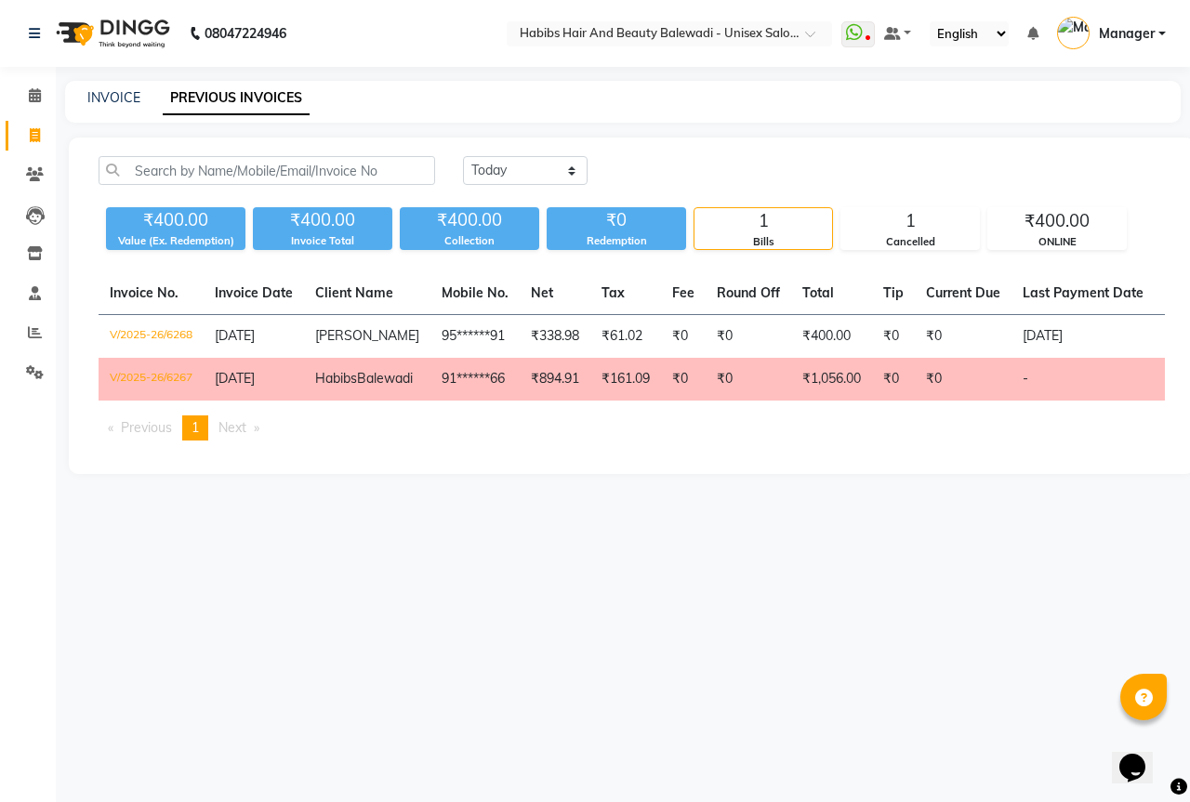
click at [441, 384] on td "91******66" at bounding box center [474, 379] width 89 height 43
click at [29, 324] on span at bounding box center [35, 333] width 33 height 21
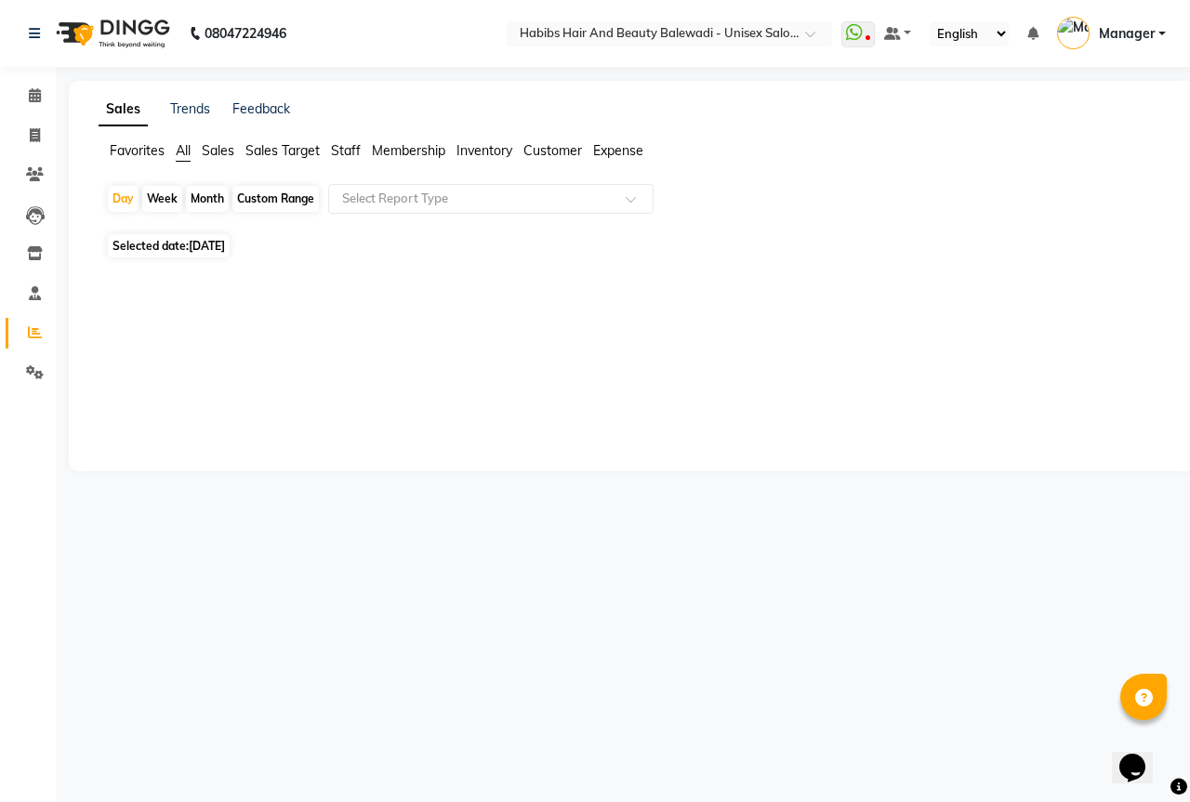
click at [225, 244] on span "[DATE]" at bounding box center [207, 246] width 36 height 14
select select "9"
select select "2025"
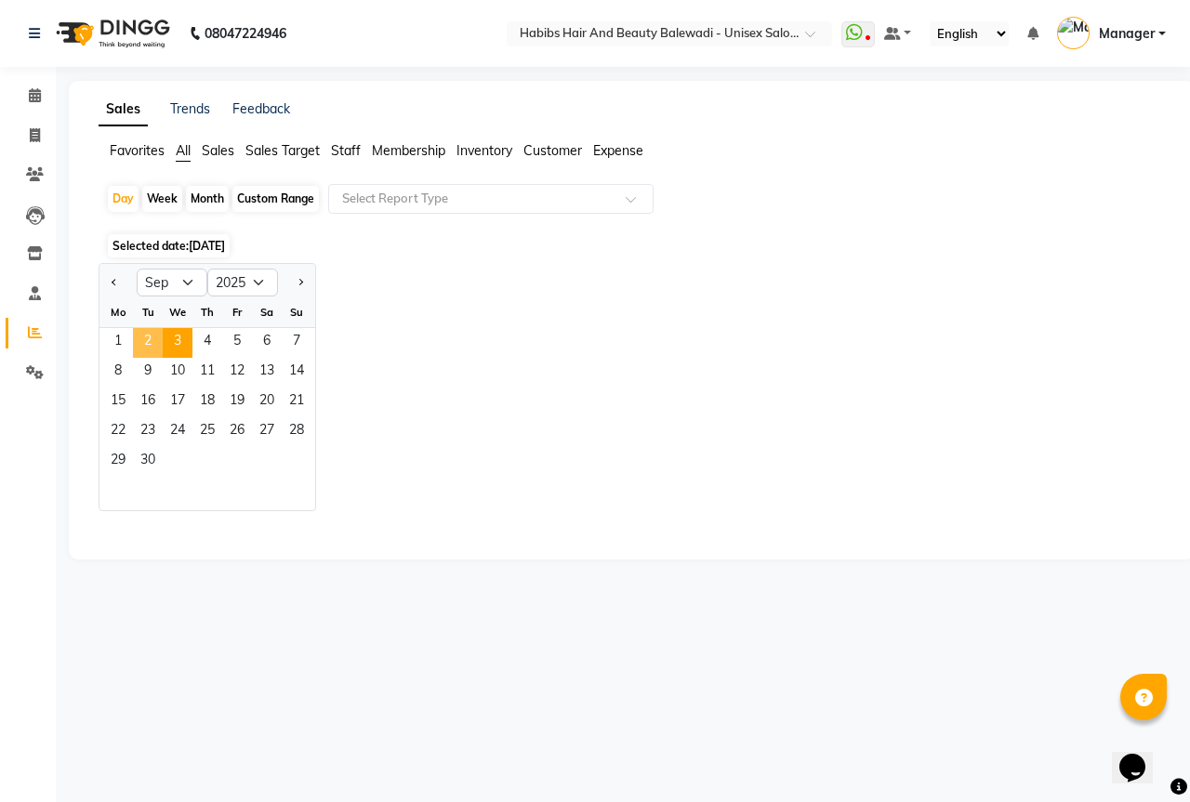
click at [155, 331] on span "2" at bounding box center [148, 343] width 30 height 30
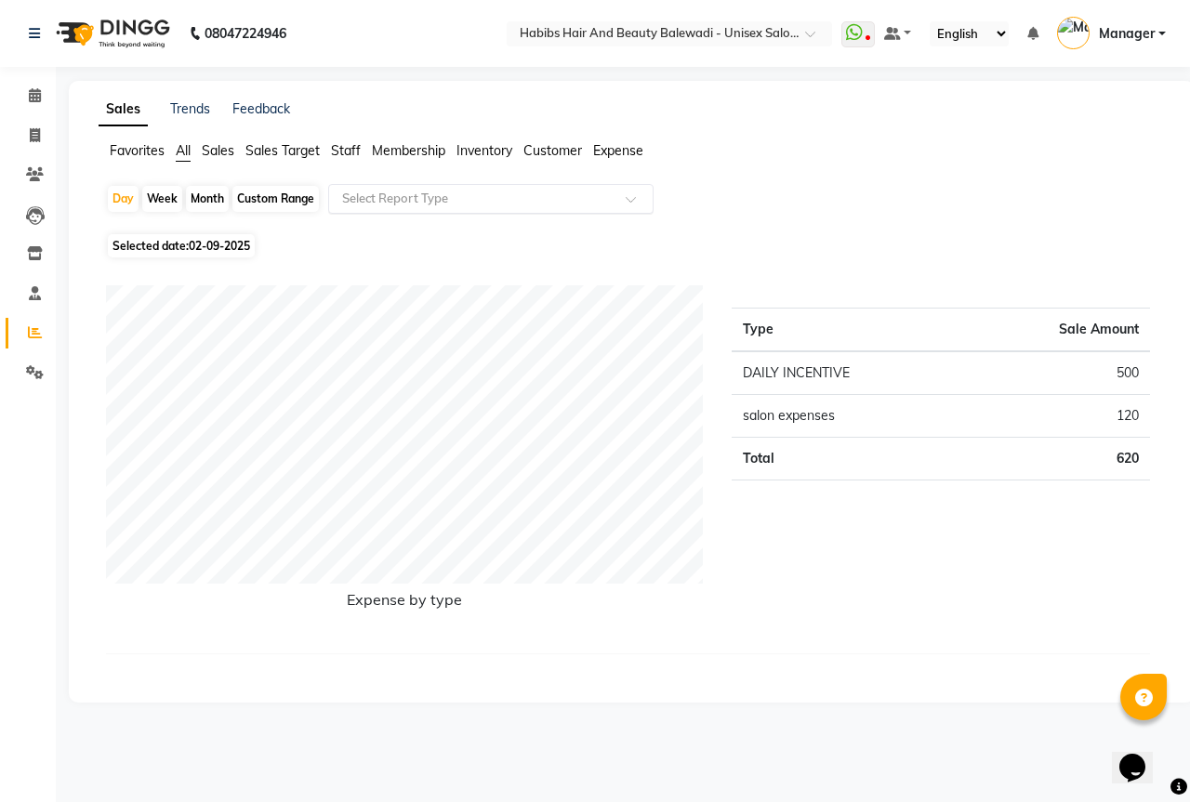
click at [530, 191] on input "text" at bounding box center [472, 199] width 268 height 19
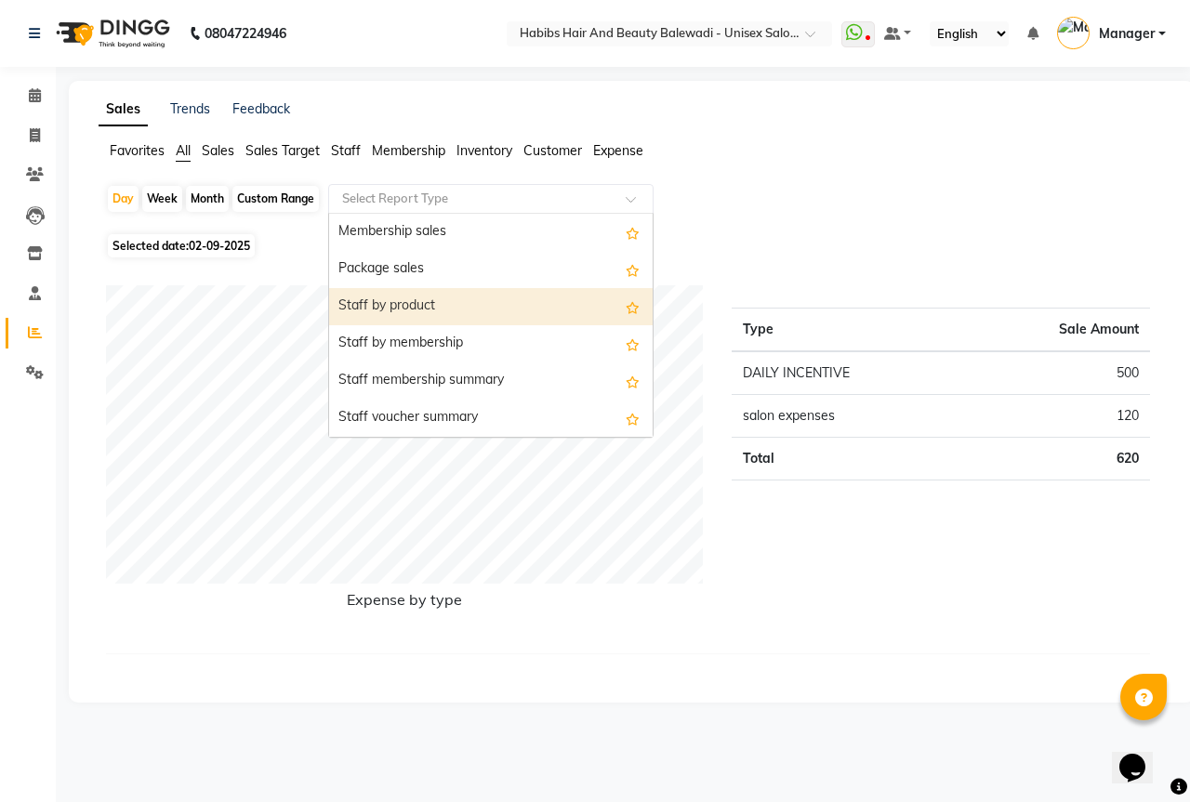
click at [444, 308] on div "Staff by product" at bounding box center [490, 306] width 323 height 37
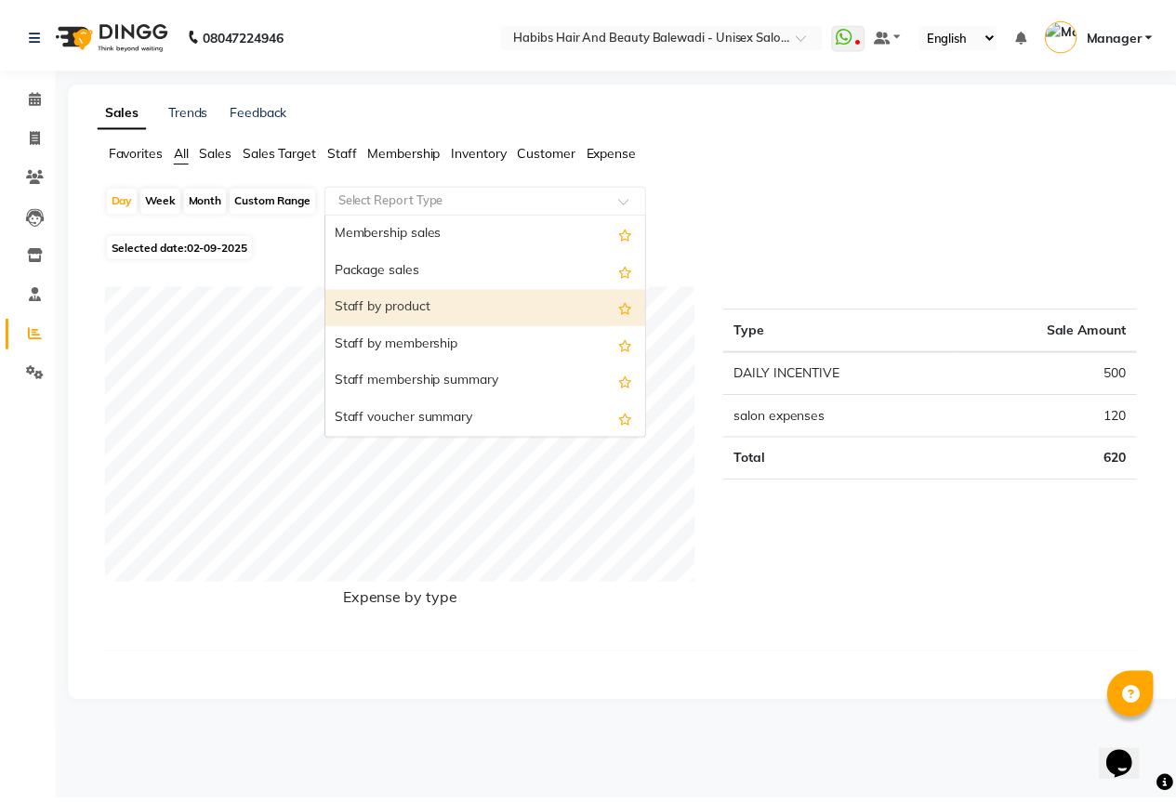
select select "csv"
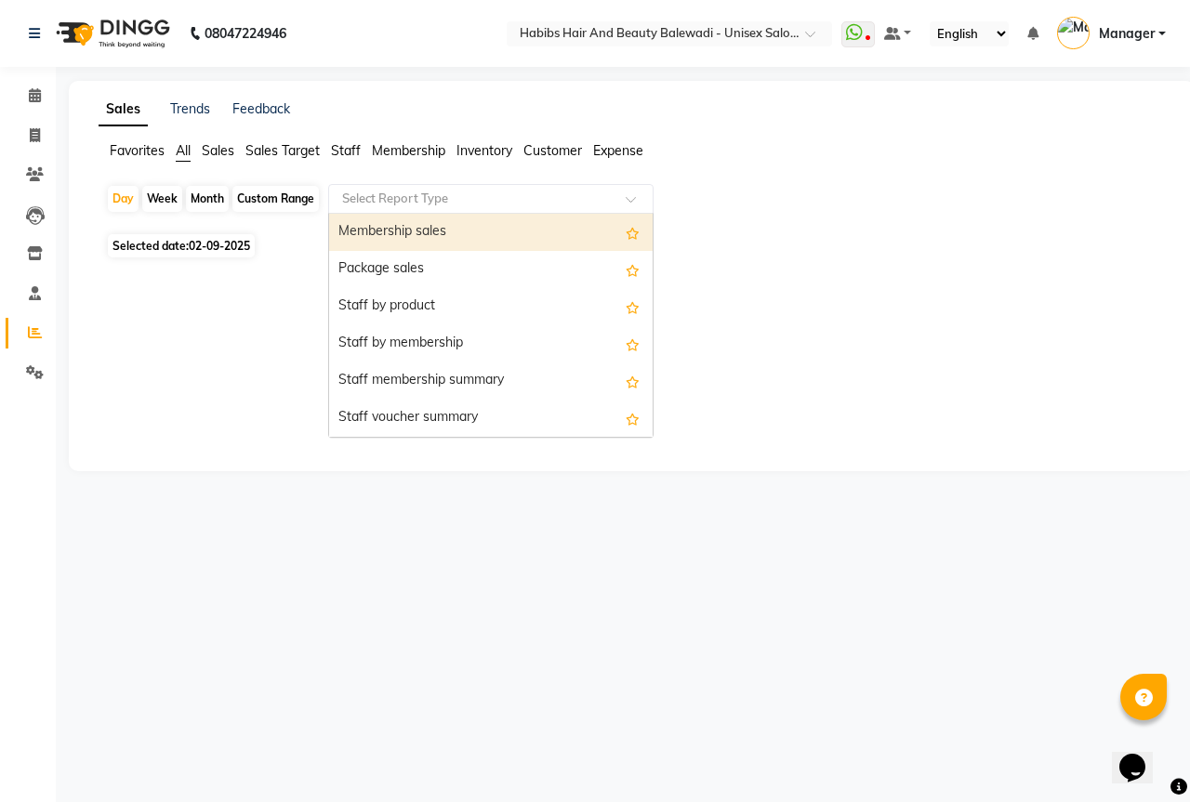
click at [474, 185] on div "Select Report Type" at bounding box center [490, 199] width 325 height 30
click at [628, 155] on span "Expense" at bounding box center [618, 150] width 50 height 17
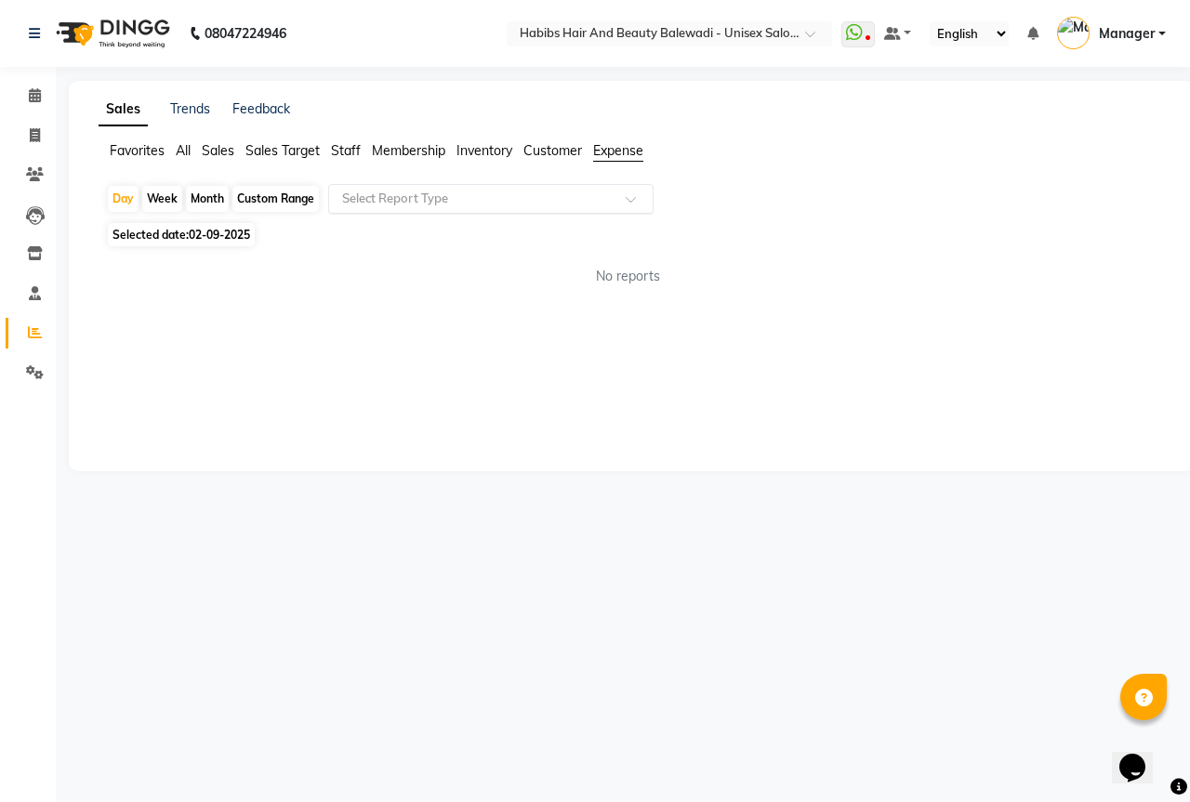
click at [552, 189] on div "Select Report Type" at bounding box center [490, 199] width 325 height 30
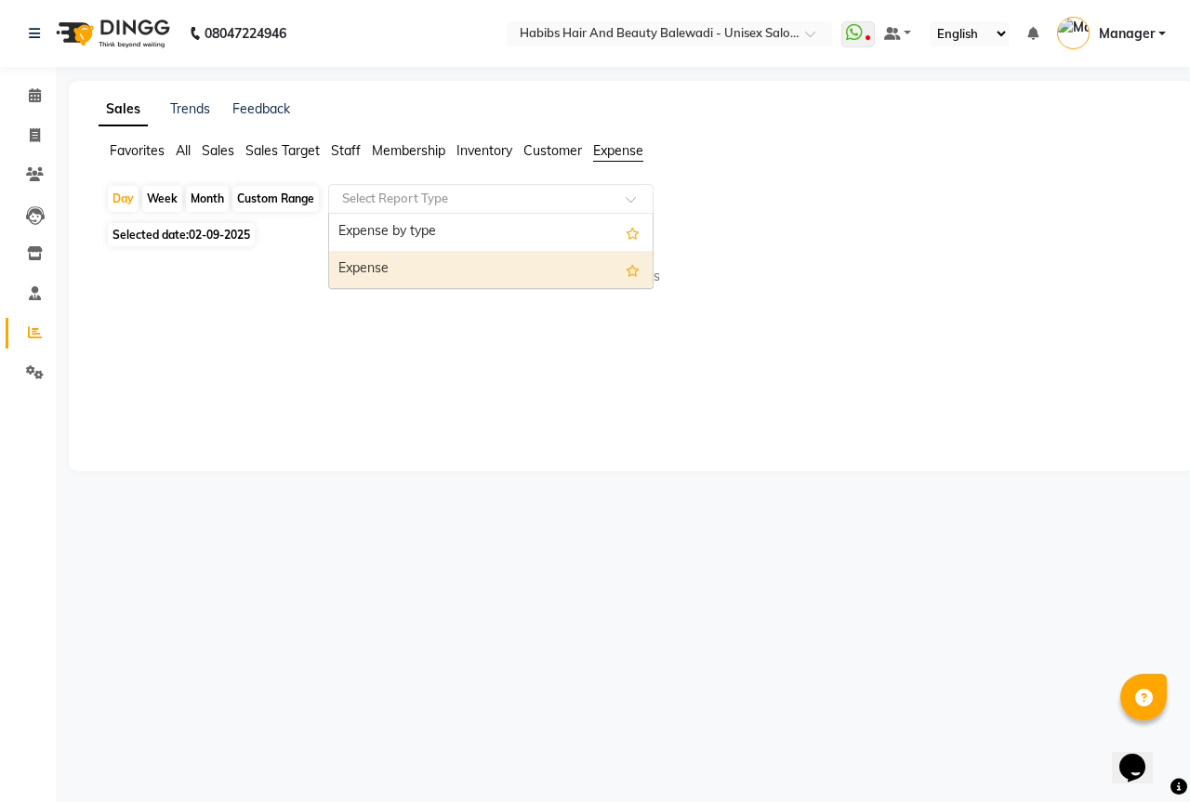
click at [503, 274] on div "Expense" at bounding box center [490, 269] width 323 height 37
select select "csv"
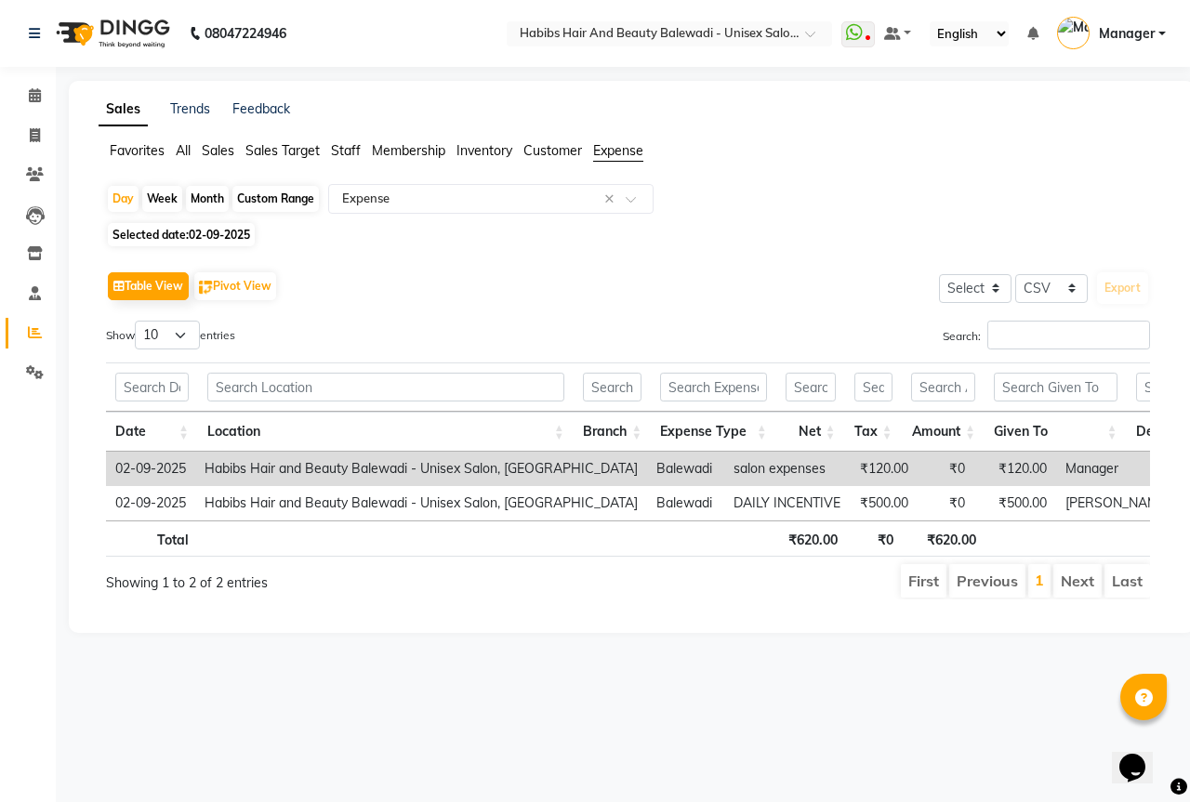
click at [984, 536] on th "₹620.00" at bounding box center [943, 538] width 83 height 36
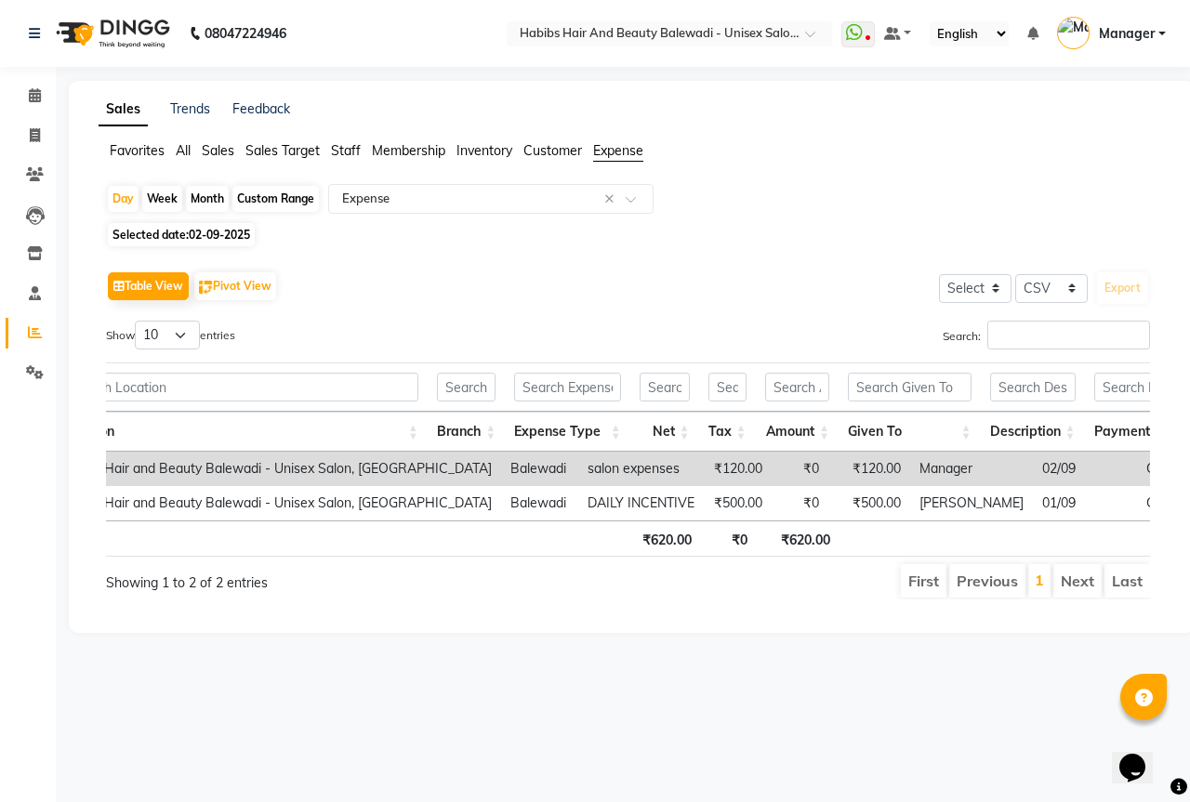
scroll to position [0, 208]
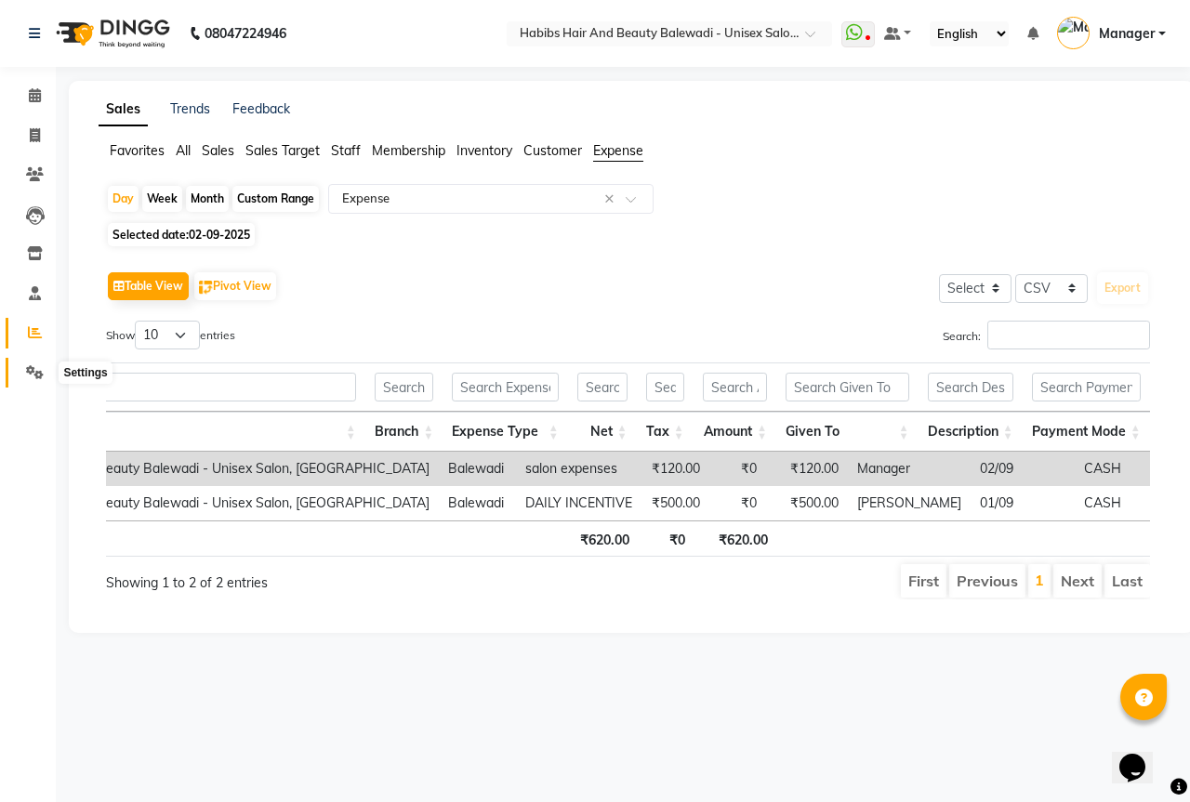
click at [31, 370] on icon at bounding box center [35, 372] width 18 height 14
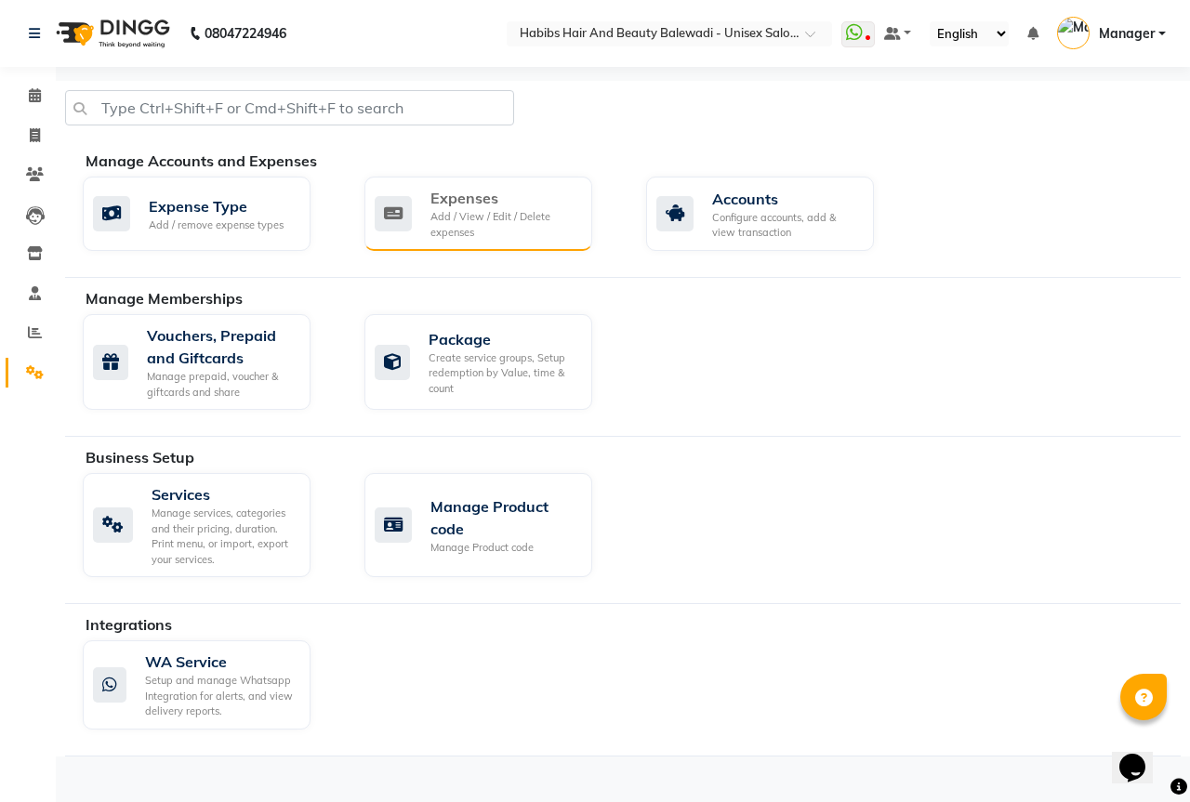
click at [497, 209] on div "Add / View / Edit / Delete expenses" at bounding box center [503, 224] width 147 height 31
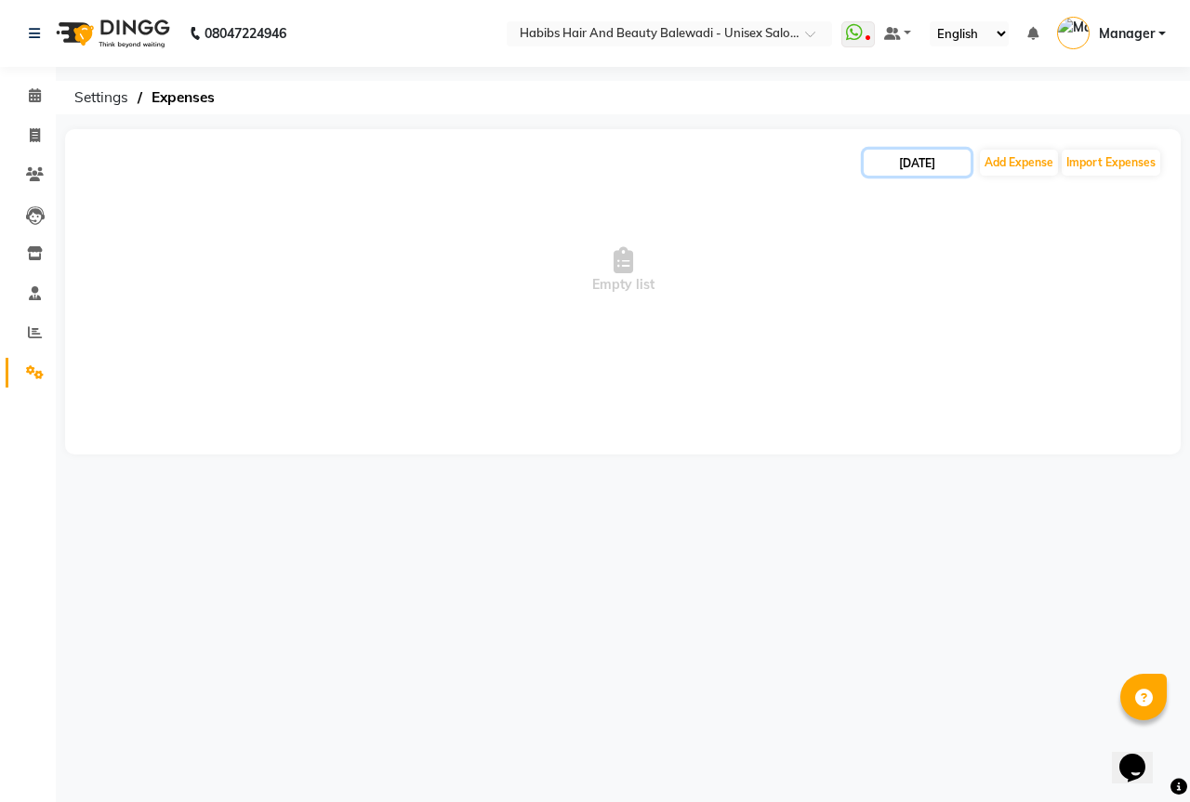
click at [891, 163] on input "[DATE]" at bounding box center [916, 163] width 107 height 26
select select "9"
select select "2025"
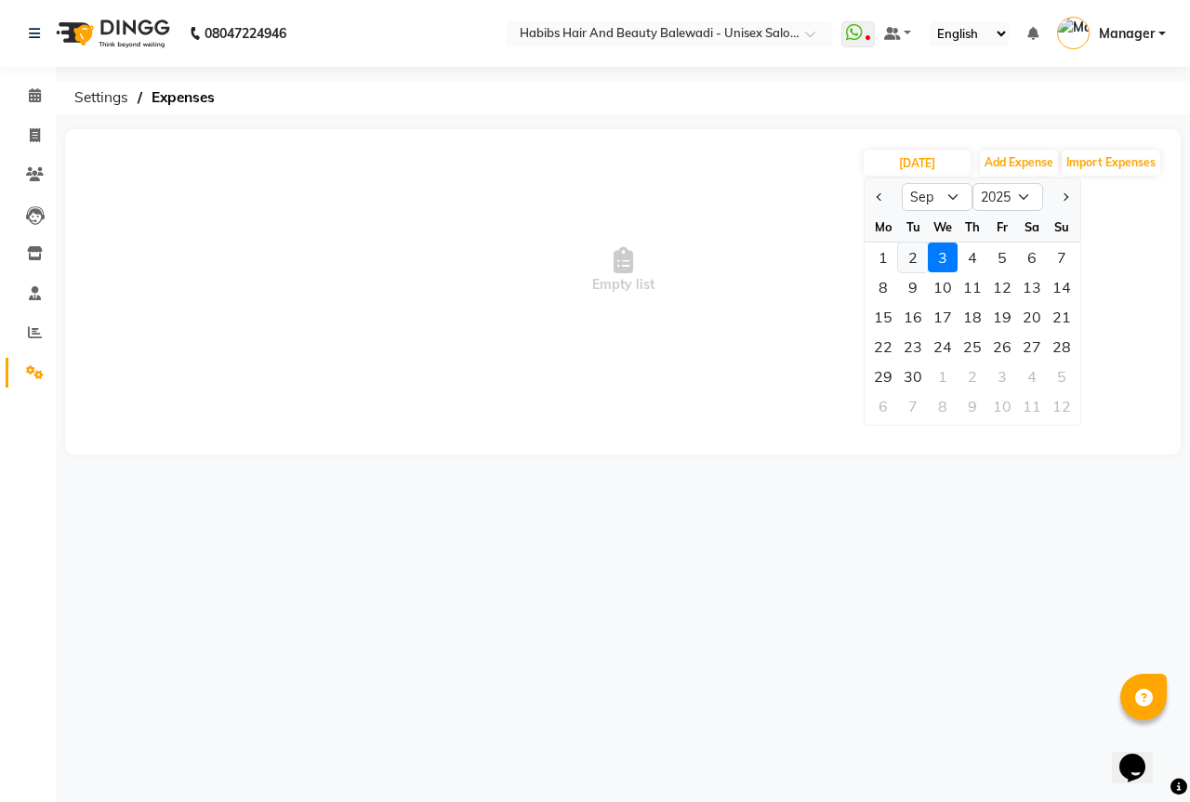
click at [906, 256] on div "2" at bounding box center [913, 258] width 30 height 30
type input "02-09-2025"
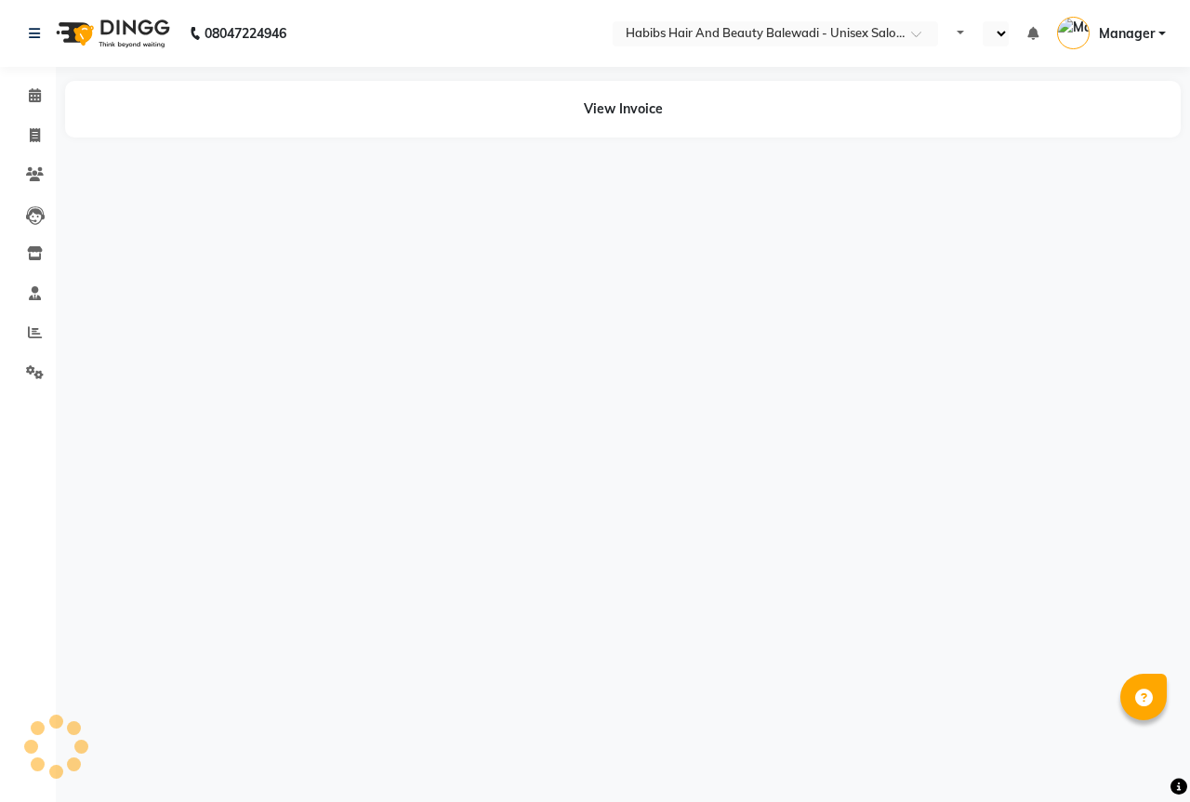
select select "en"
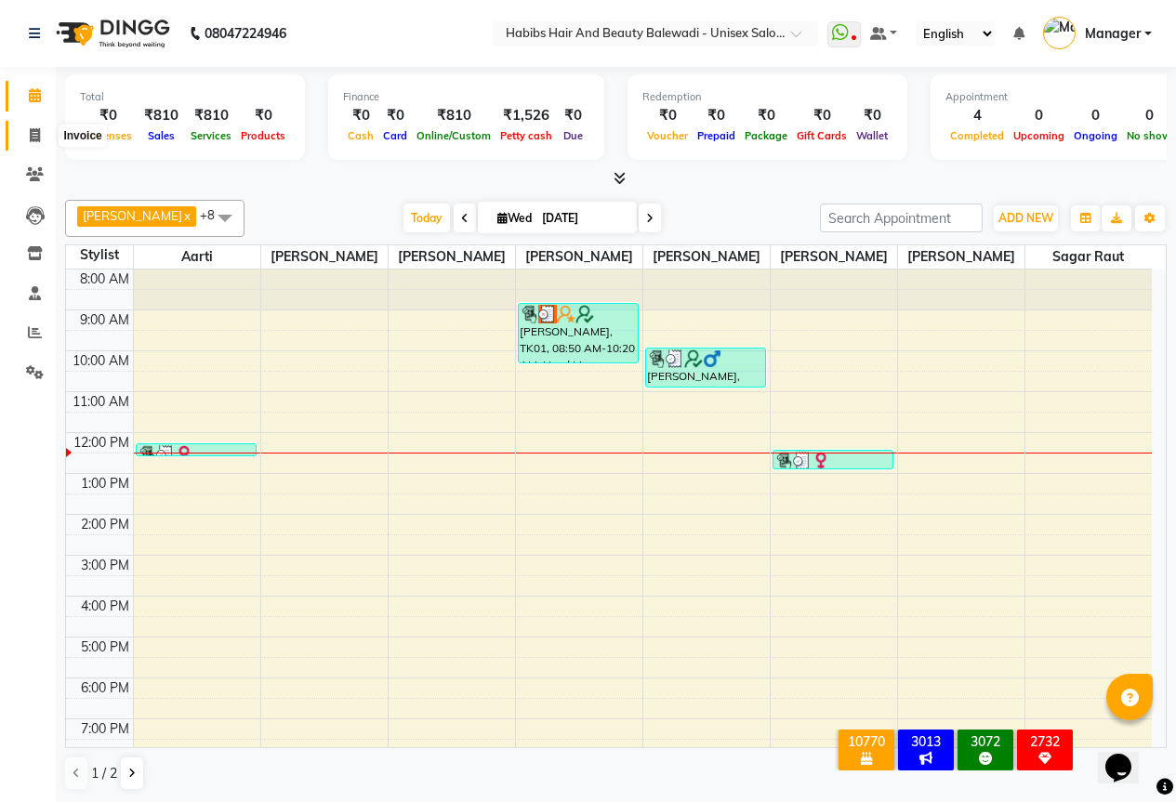
click at [32, 128] on icon at bounding box center [35, 135] width 10 height 14
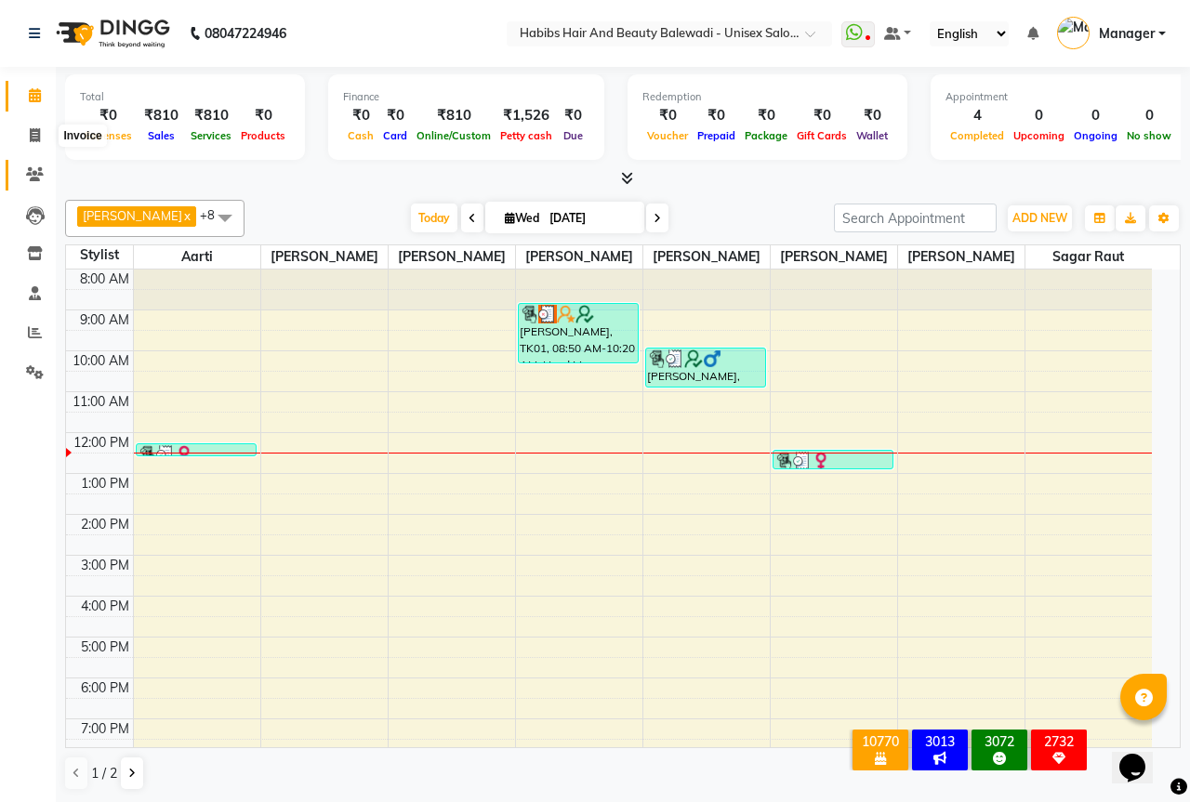
select select "5902"
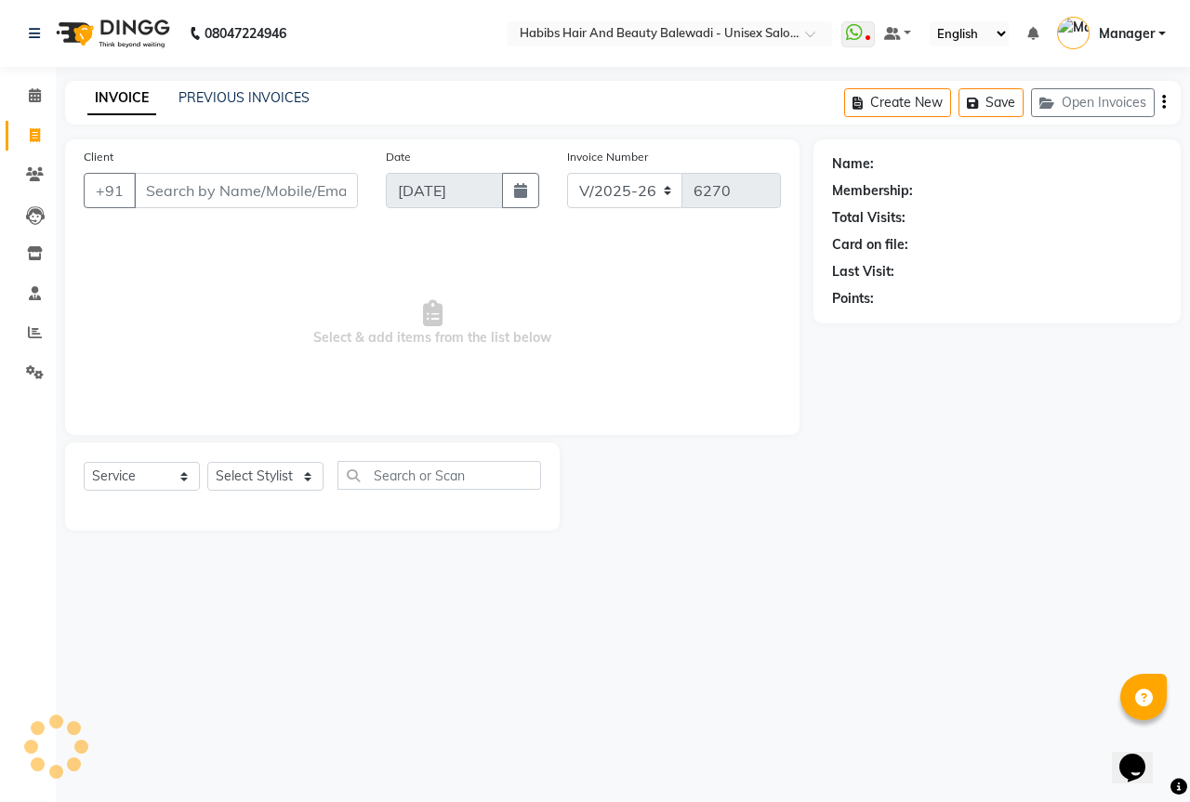
select select "package"
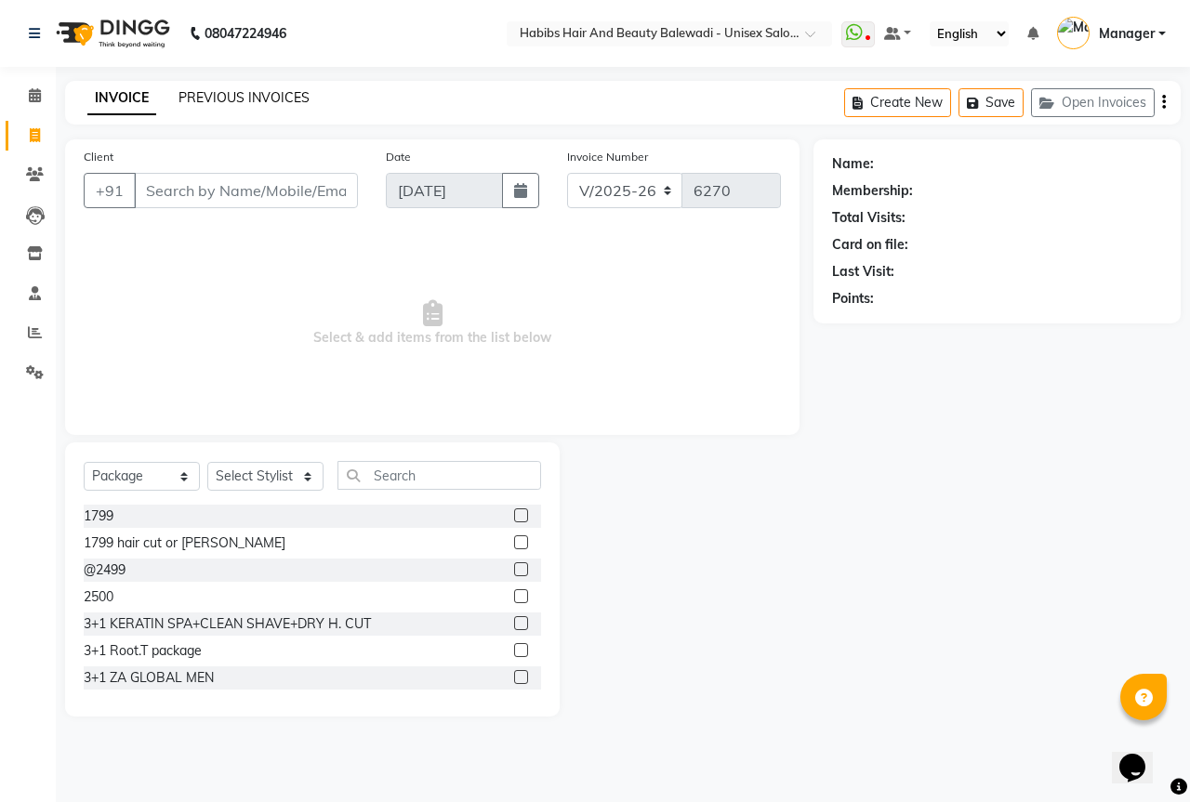
click at [266, 90] on link "PREVIOUS INVOICES" at bounding box center [243, 97] width 131 height 17
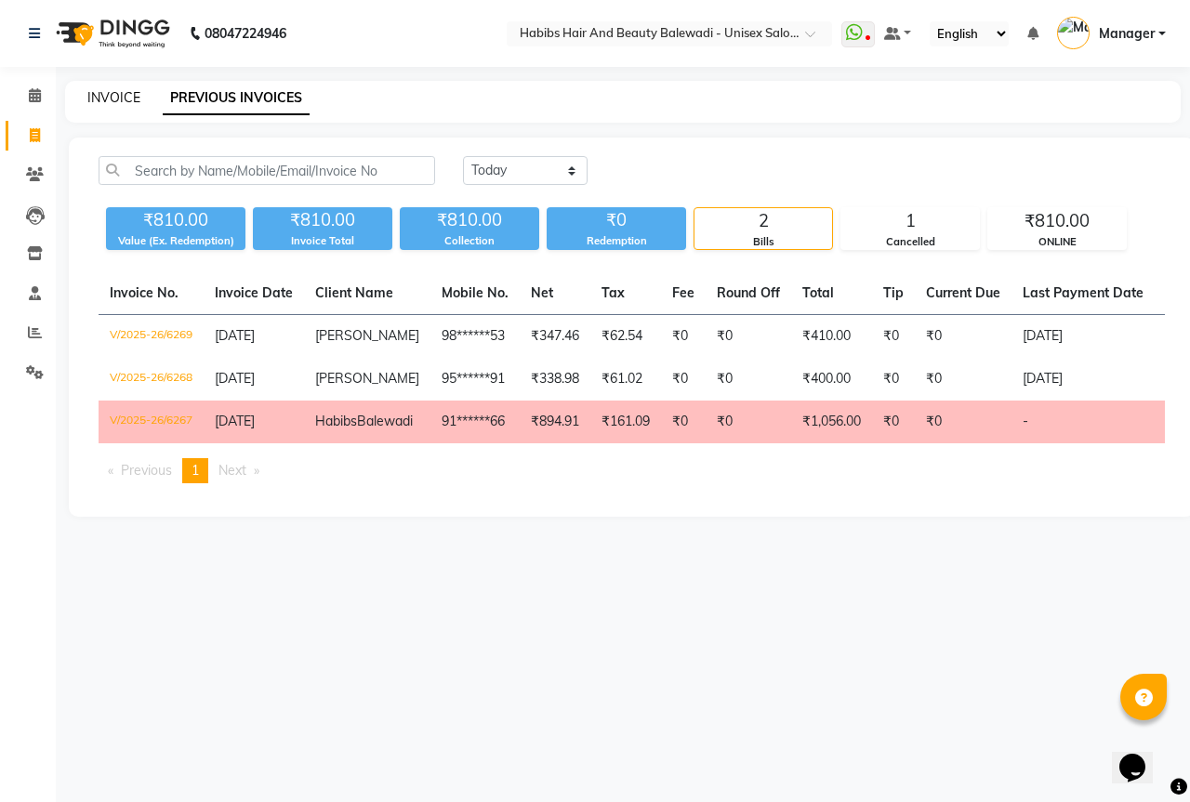
click at [103, 99] on link "INVOICE" at bounding box center [113, 97] width 53 height 17
select select "5902"
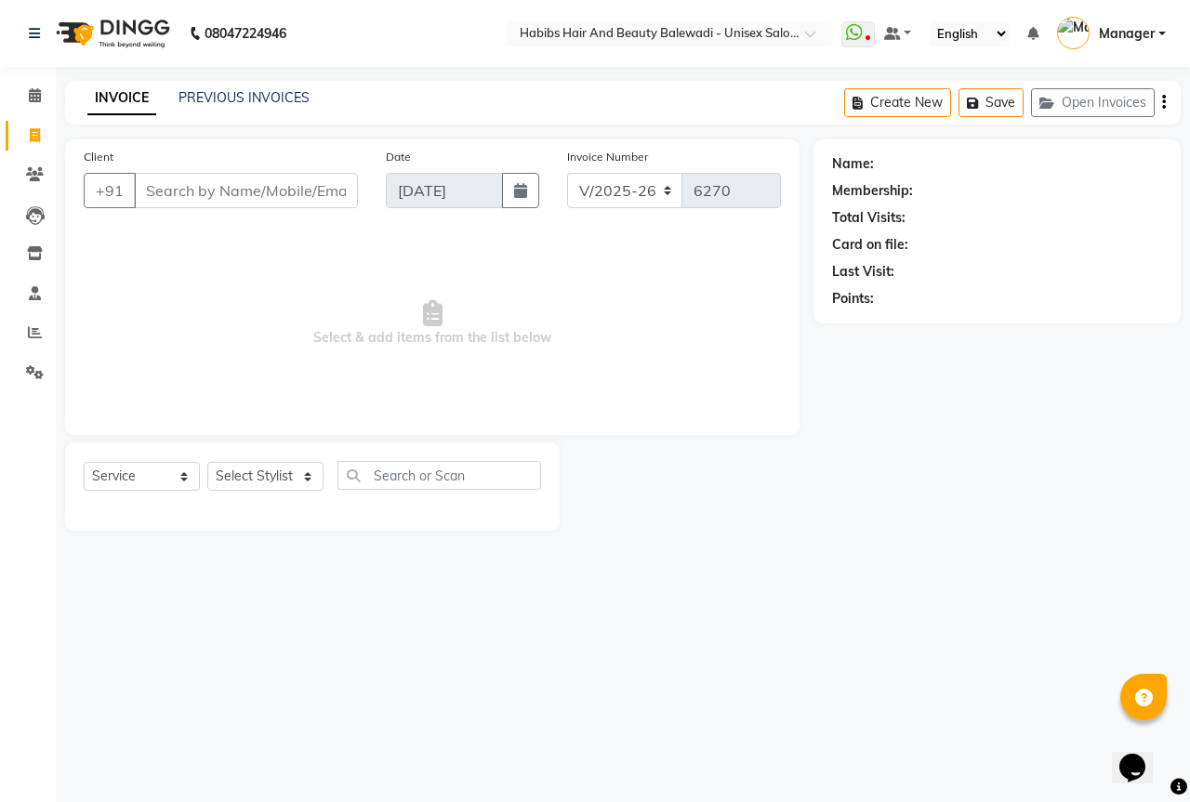
select select "package"
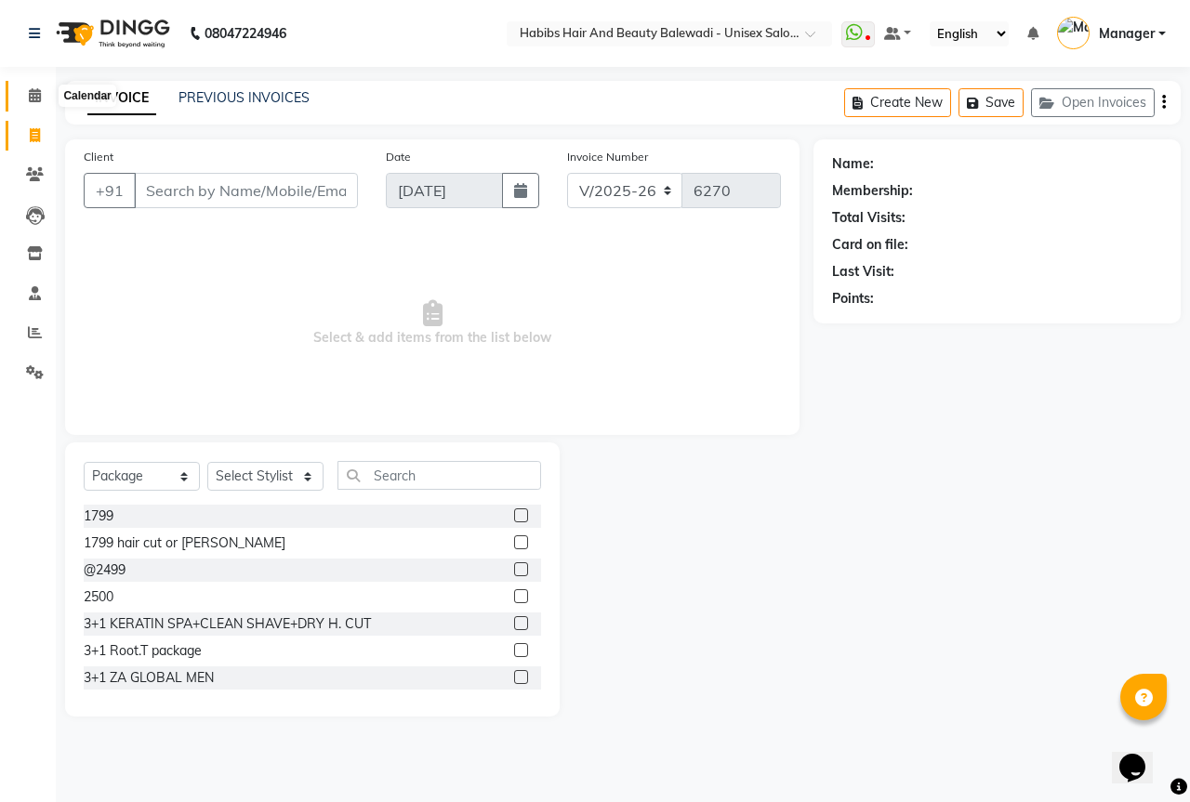
click at [40, 96] on icon at bounding box center [35, 95] width 12 height 14
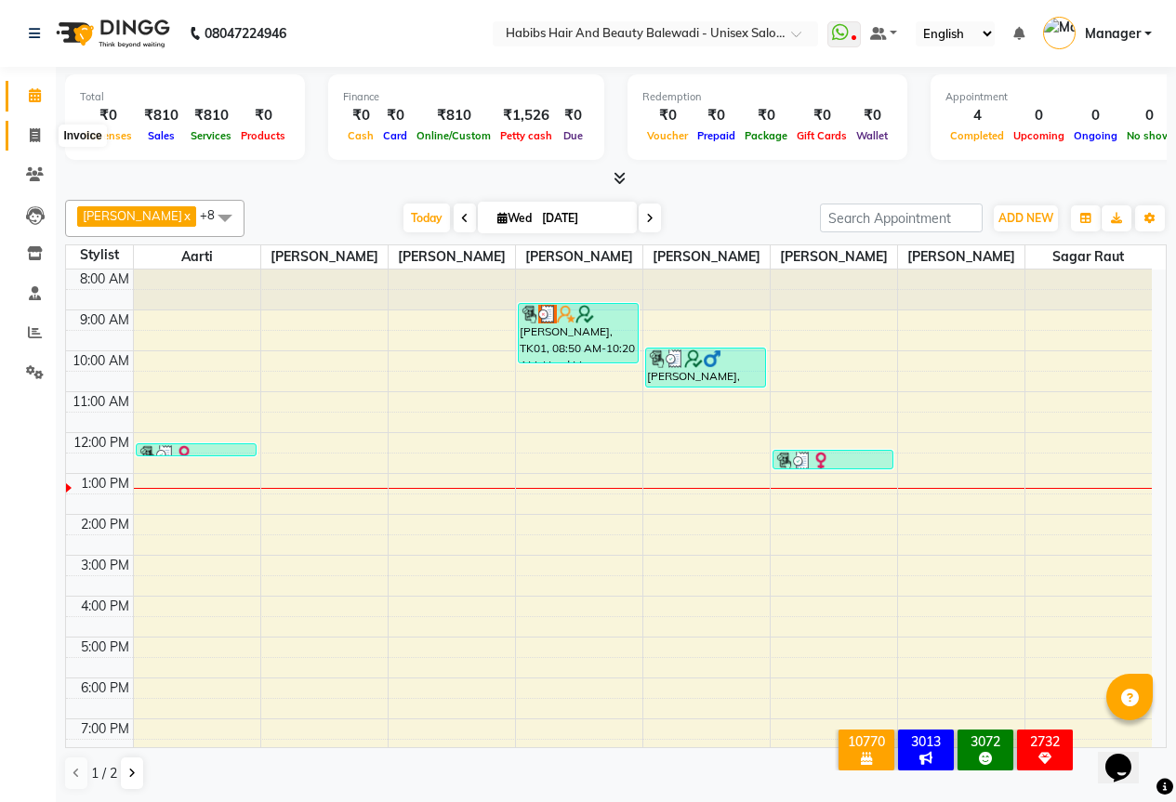
click at [27, 142] on span at bounding box center [35, 135] width 33 height 21
select select "service"
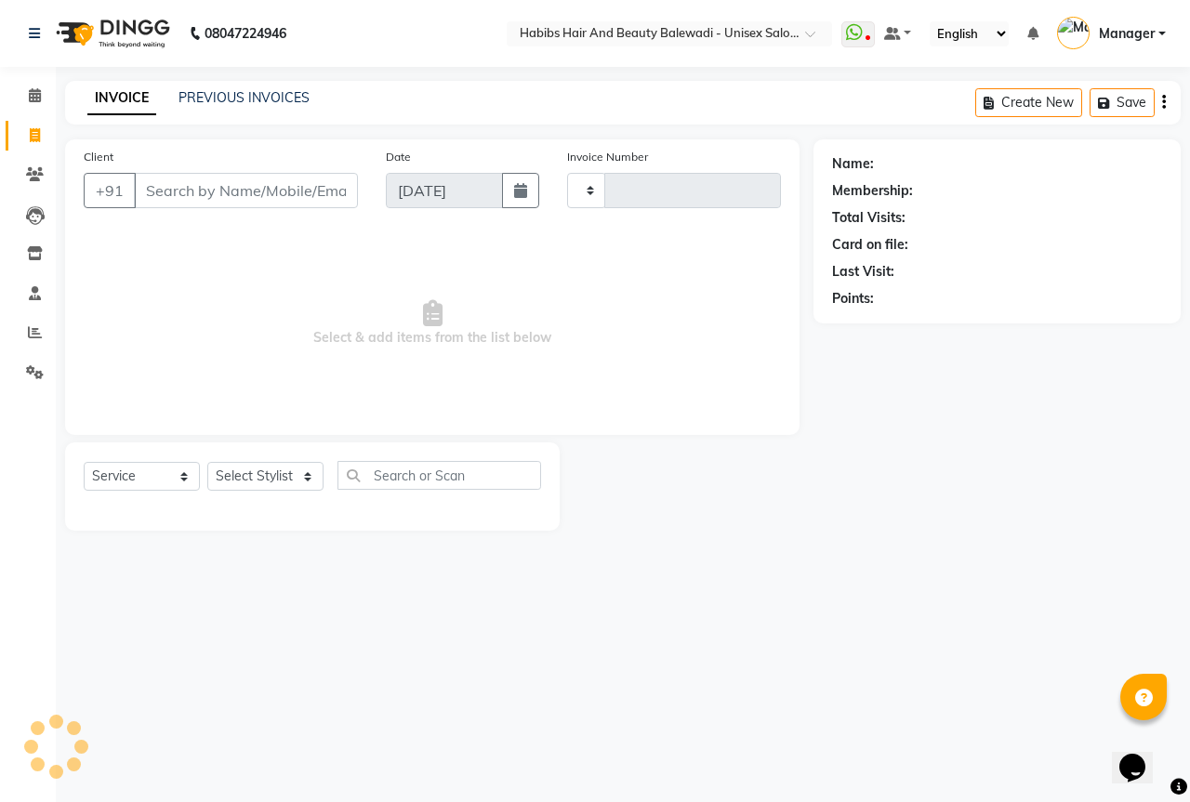
type input "6270"
select select "5902"
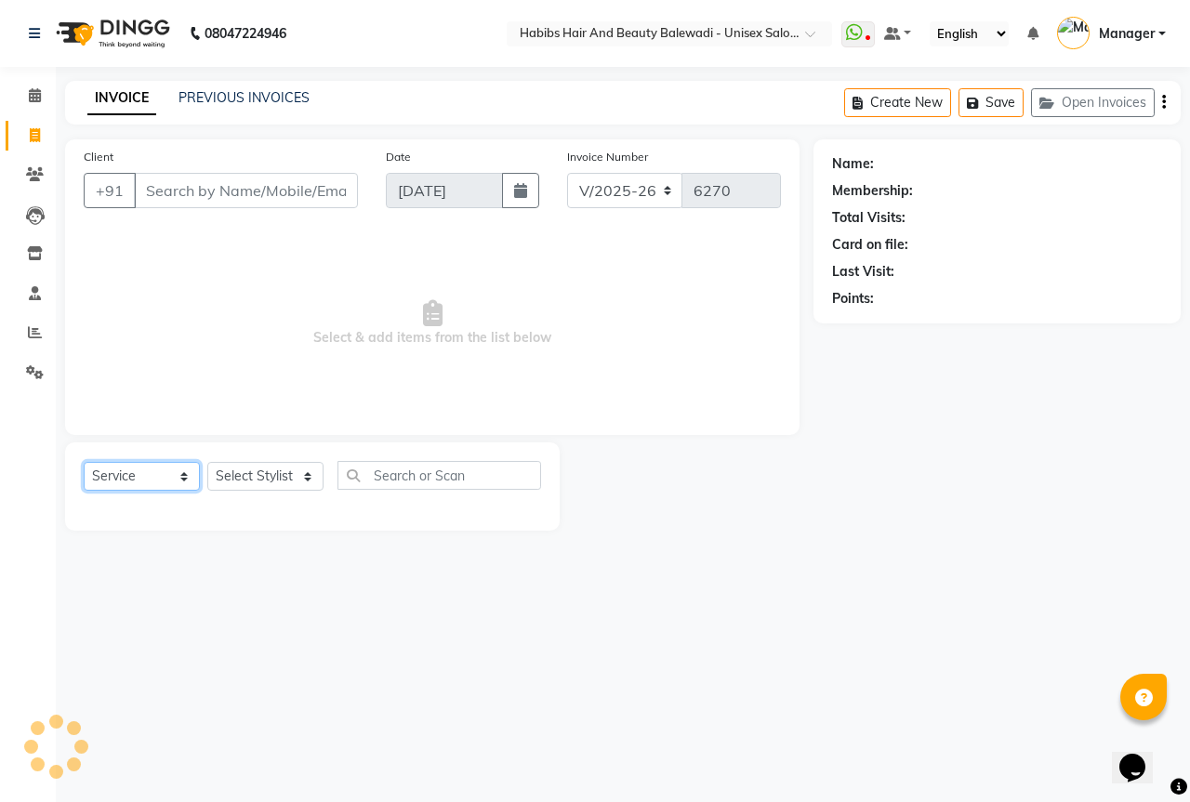
click at [180, 488] on select "Select Service Product Membership Package Voucher Prepaid Gift Card" at bounding box center [142, 476] width 116 height 29
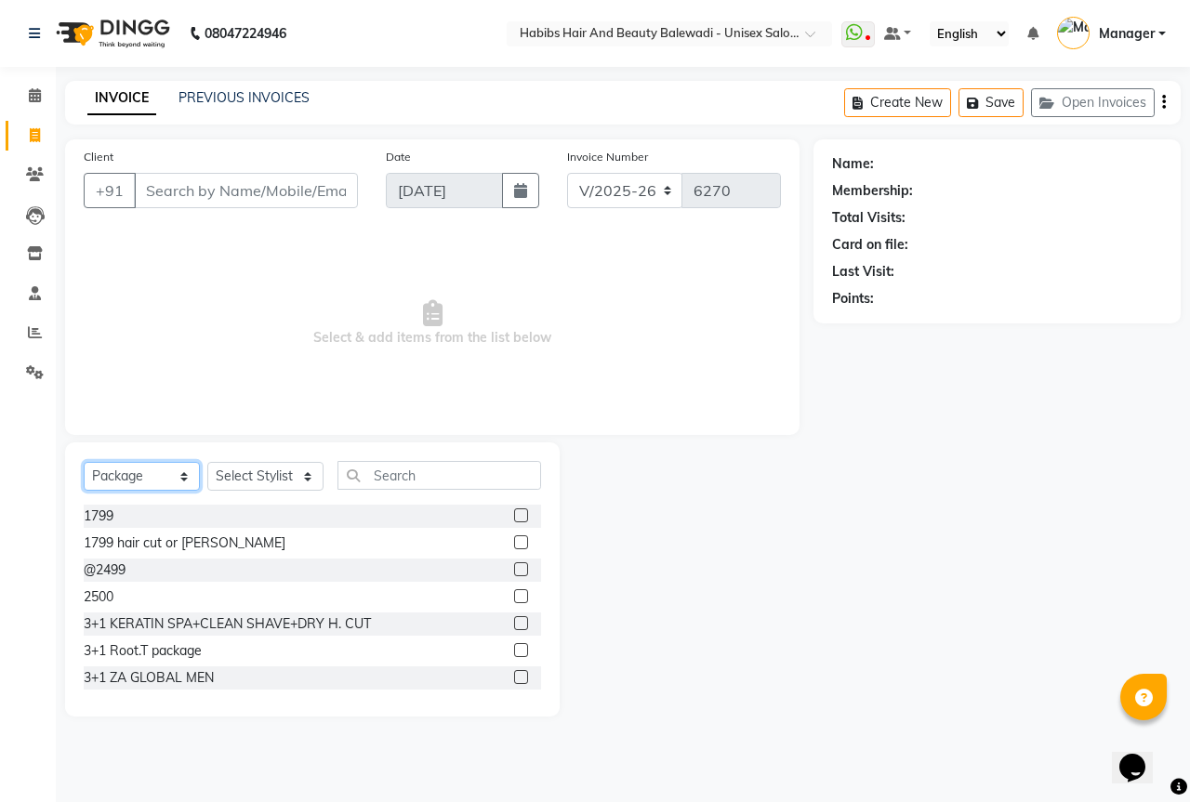
select select "service"
click at [84, 462] on select "Select Service Product Membership Package Voucher Prepaid Gift Card" at bounding box center [142, 476] width 116 height 29
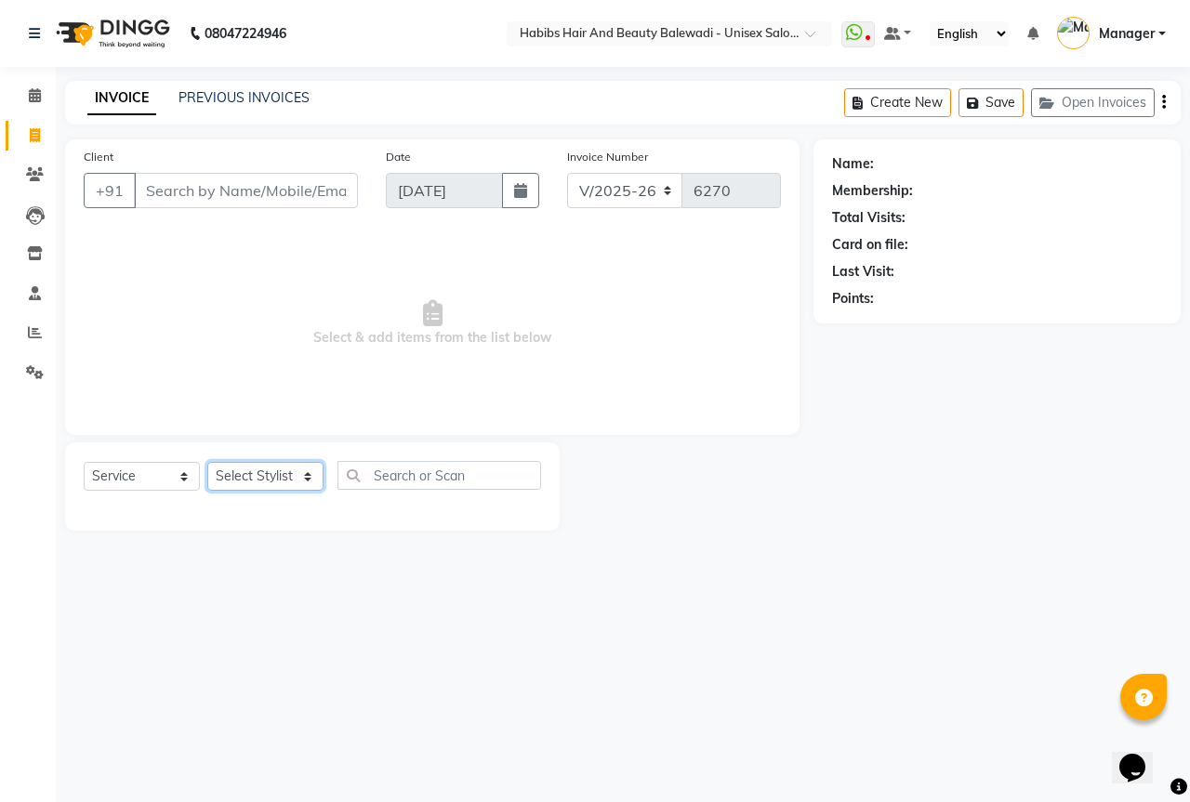
click at [239, 466] on select "Select Stylist Aarti Akshay Gaikwad [PERSON_NAME] [PERSON_NAME] [PERSON_NAME] […" at bounding box center [265, 476] width 116 height 29
select select "82273"
click at [207, 462] on select "Select Stylist Aarti Akshay Gaikwad [PERSON_NAME] [PERSON_NAME] [PERSON_NAME] […" at bounding box center [265, 476] width 116 height 29
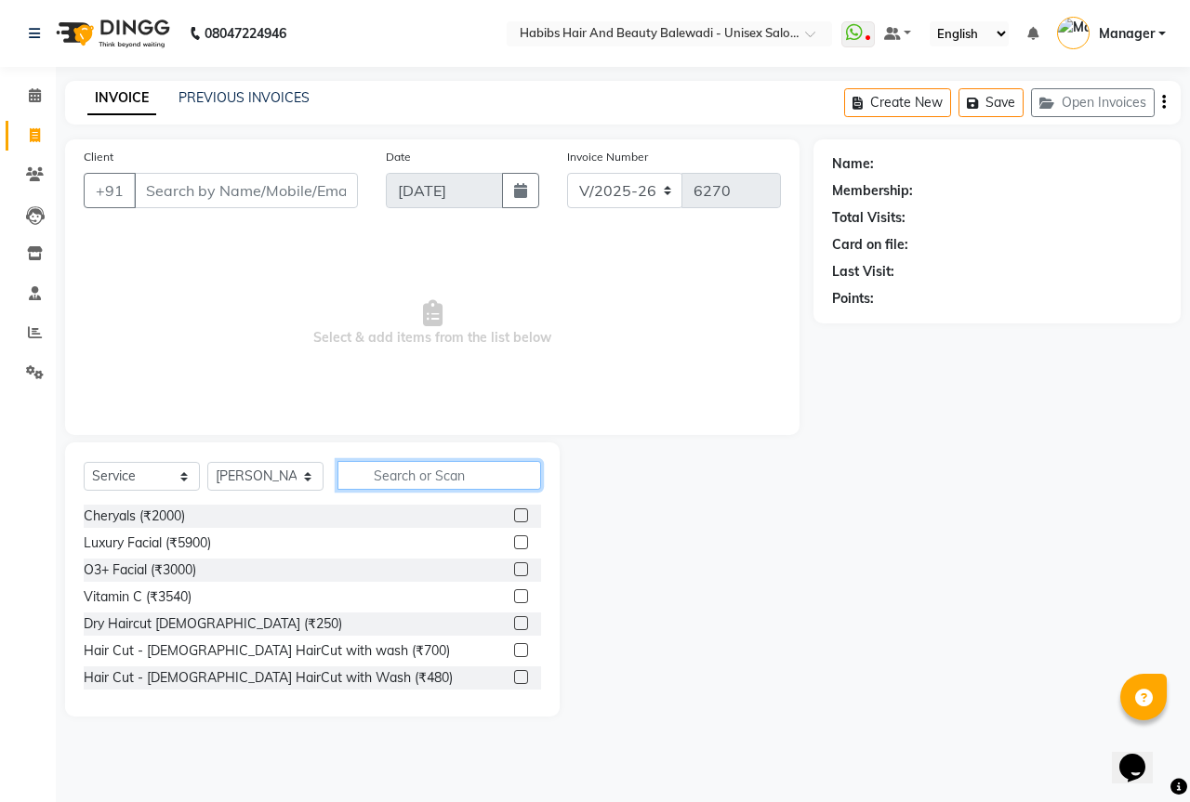
click at [367, 465] on input "text" at bounding box center [439, 475] width 204 height 29
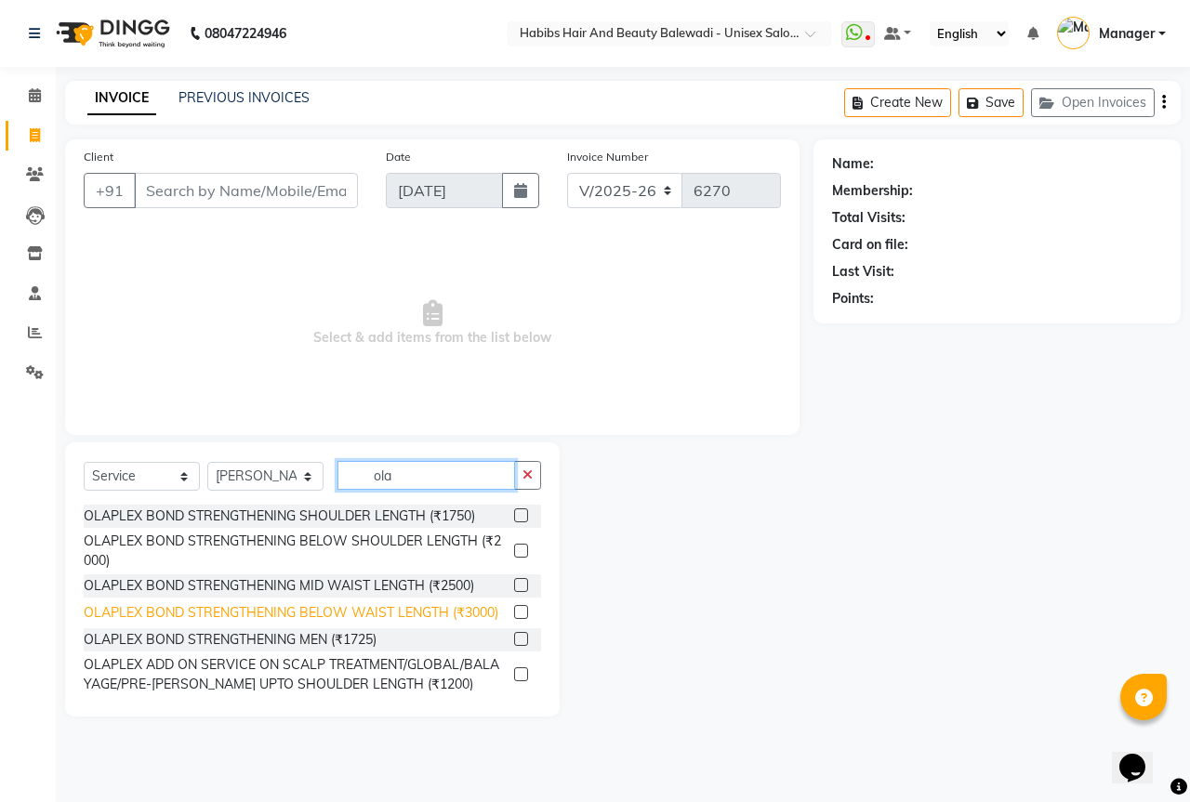
type input "ola"
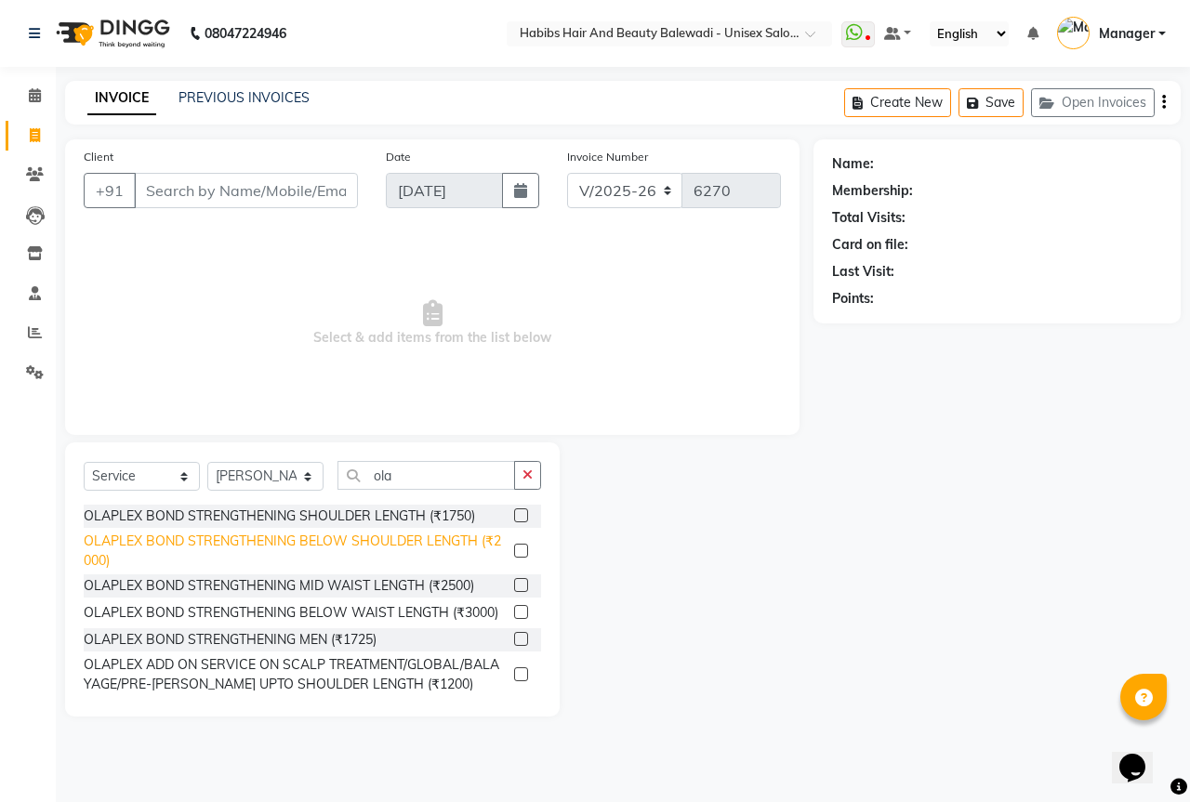
click at [450, 611] on div "OLAPLEX BOND STRENGTHENING BELOW WAIST LENGTH (₹3000)" at bounding box center [291, 613] width 415 height 20
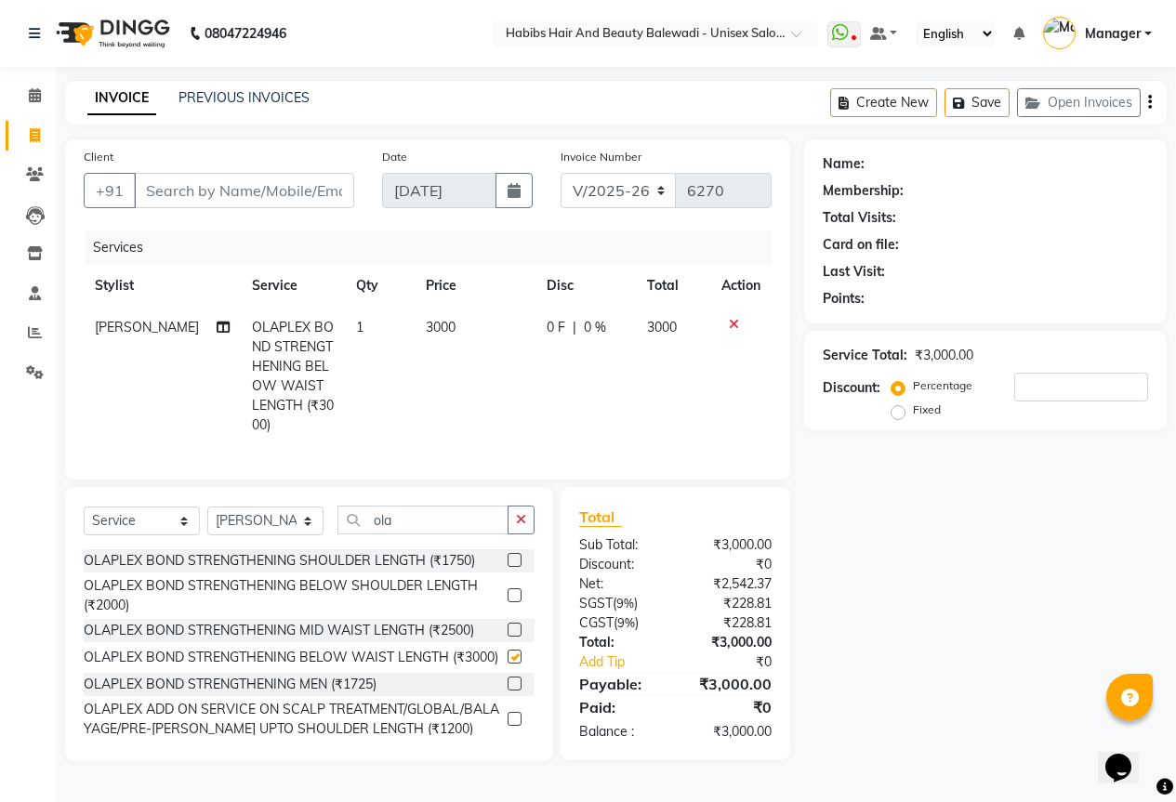
checkbox input "false"
click at [173, 535] on select "Select Service Product Membership Package Voucher Prepaid Gift Card" at bounding box center [142, 521] width 116 height 29
select select "package"
click at [84, 520] on select "Select Service Product Membership Package Voucher Prepaid Gift Card" at bounding box center [142, 521] width 116 height 29
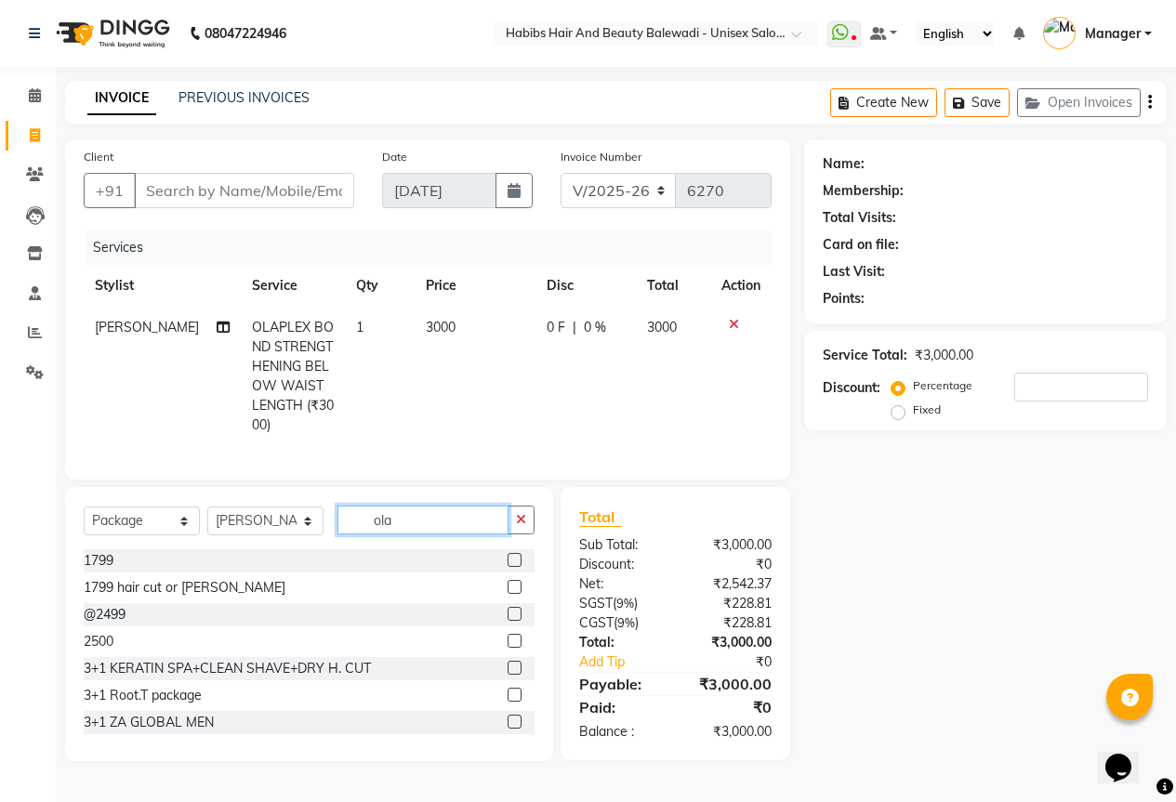
click at [420, 534] on input "ola" at bounding box center [422, 520] width 171 height 29
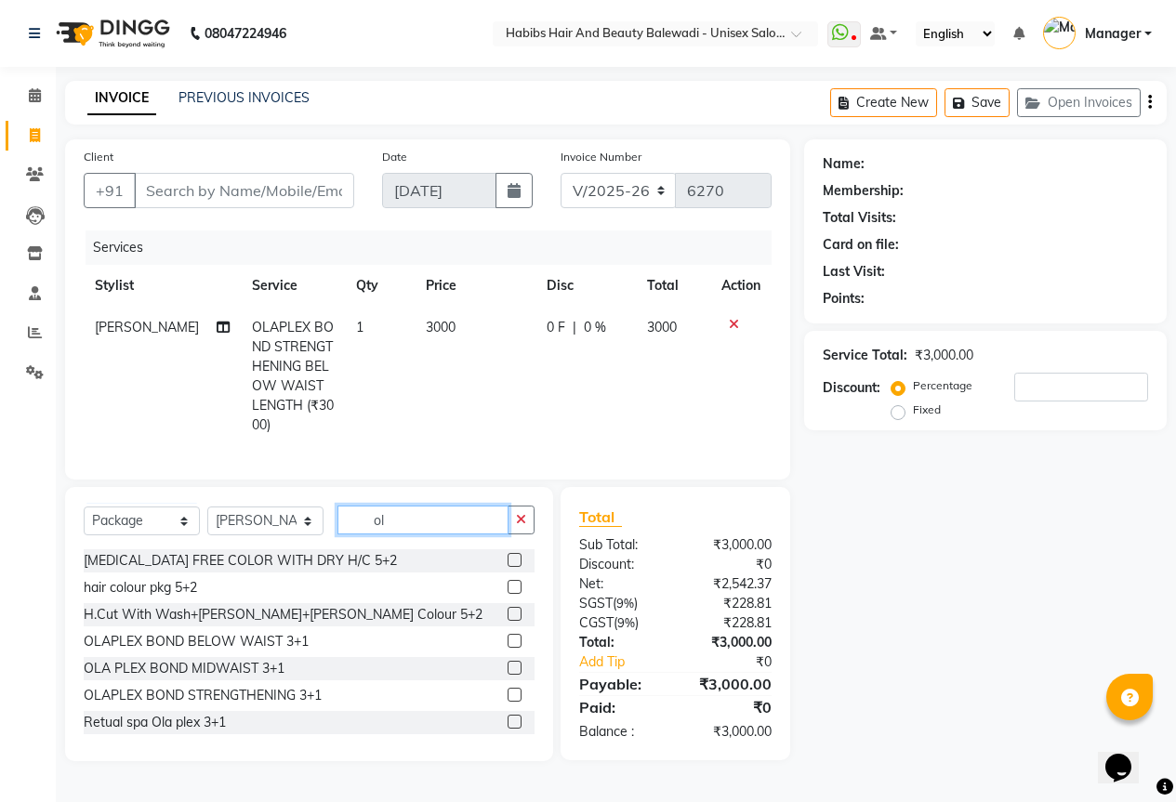
type input "o"
type input "ola"
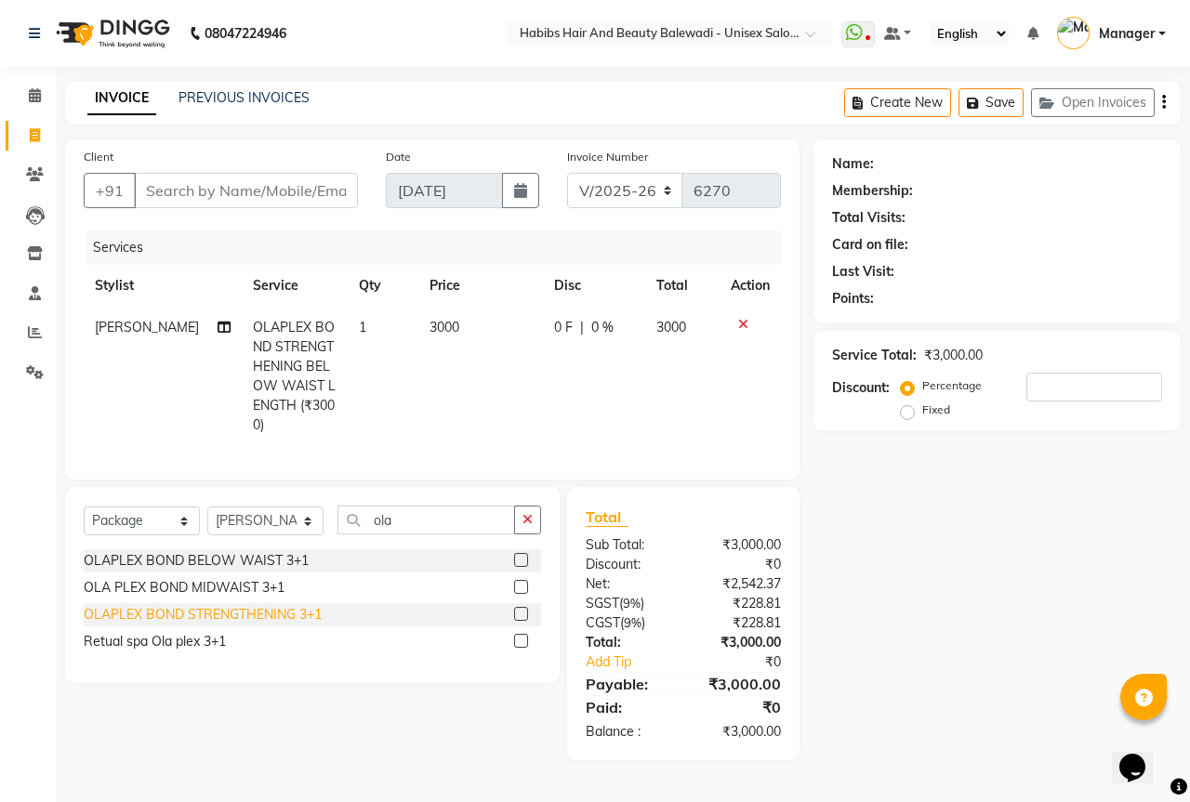
click at [257, 625] on div "OLAPLEX BOND STRENGTHENING 3+1" at bounding box center [203, 615] width 238 height 20
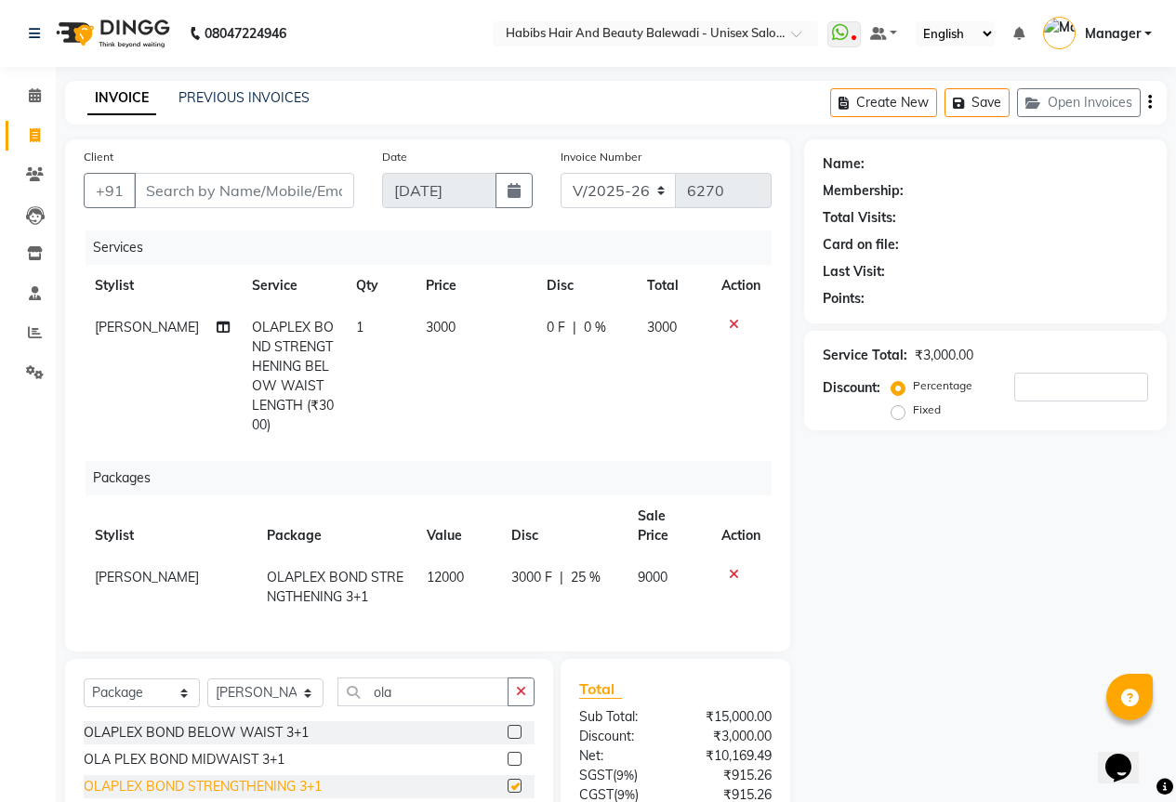
checkbox input "false"
click at [731, 323] on icon at bounding box center [734, 324] width 10 height 13
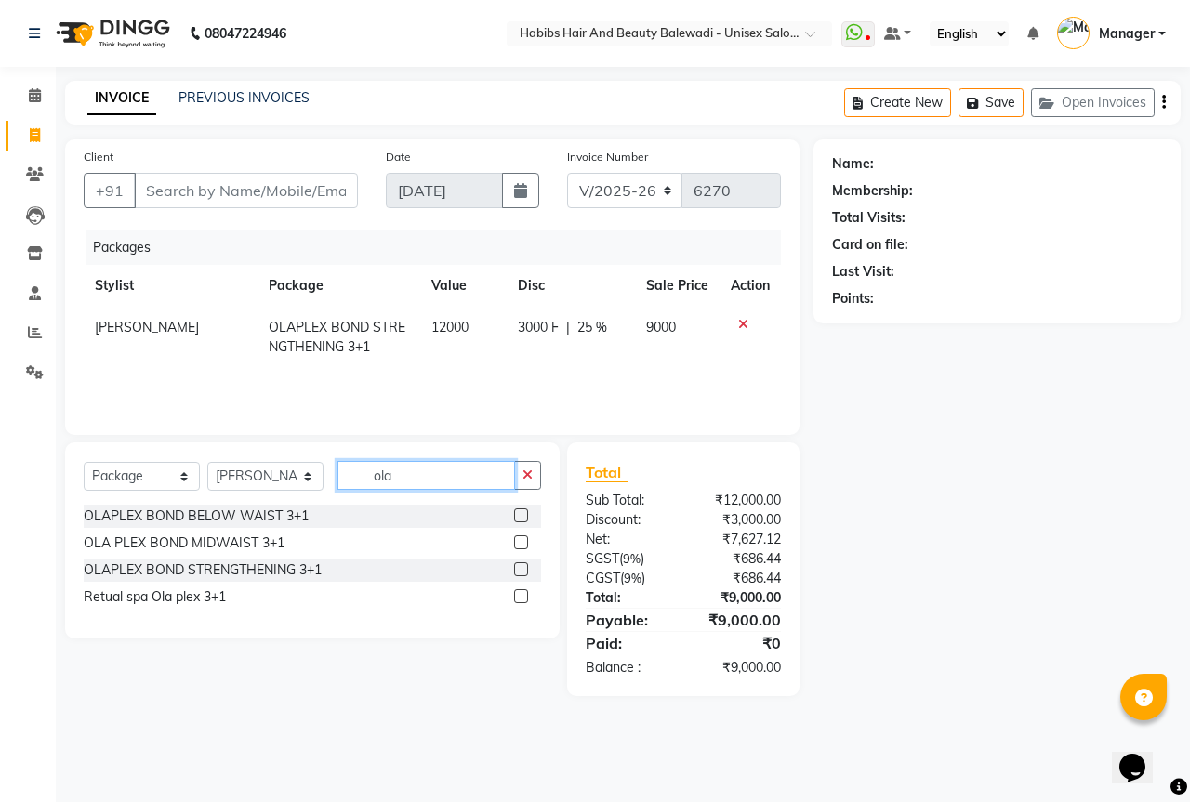
click at [428, 475] on input "ola" at bounding box center [426, 475] width 178 height 29
type input "o"
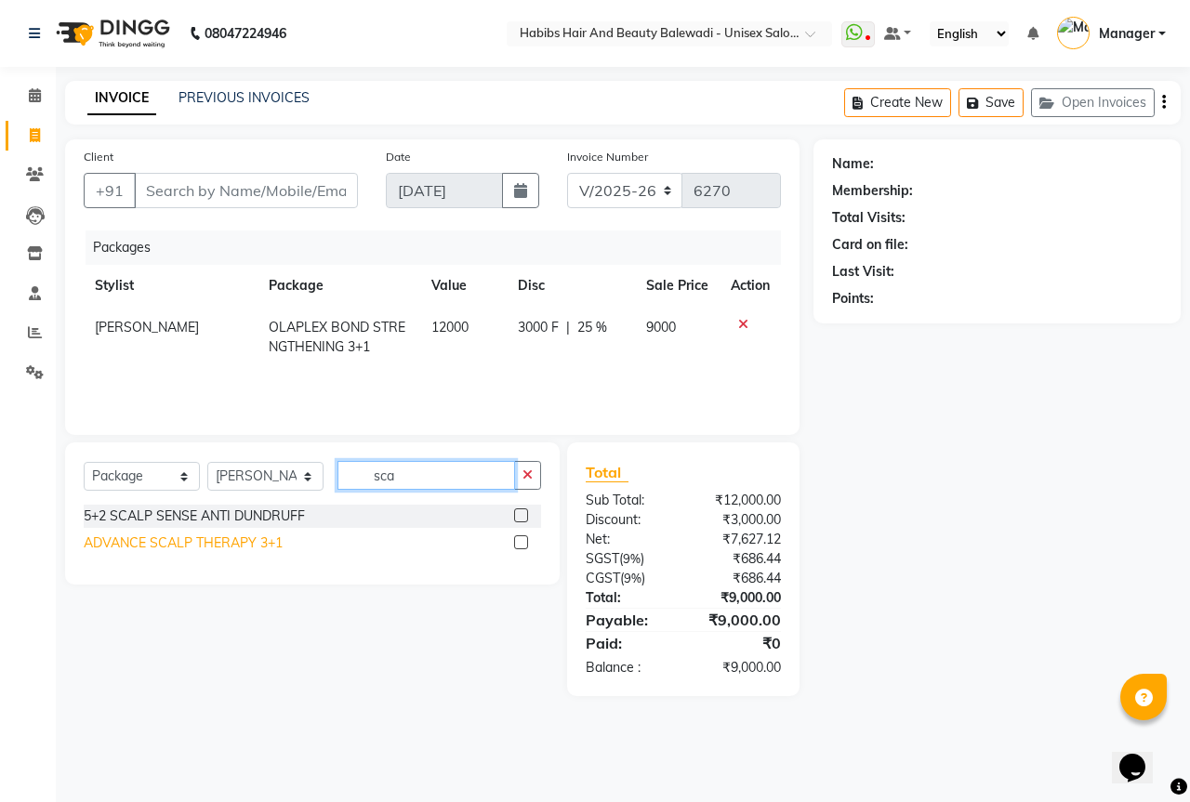
type input "sca"
click at [164, 541] on div "ADVANCE SCALP THERAPY 3+1" at bounding box center [183, 543] width 199 height 20
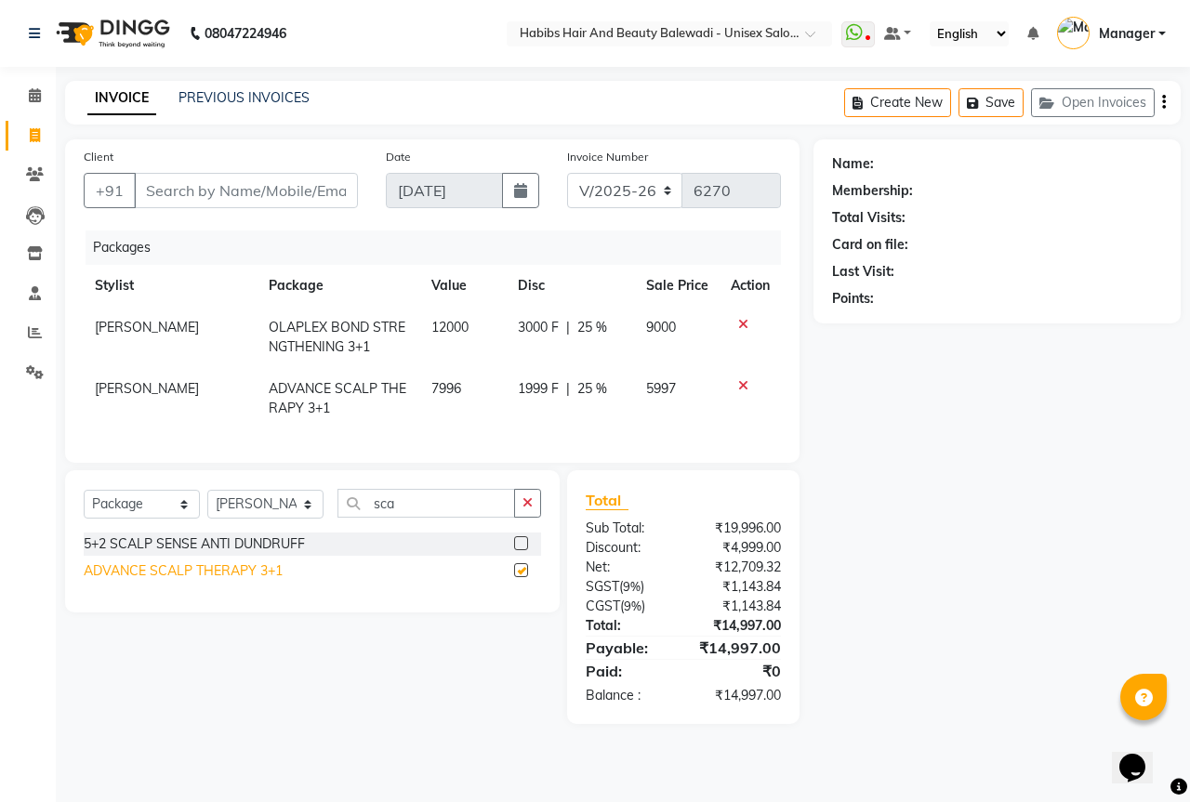
checkbox input "false"
click at [194, 187] on input "Client" at bounding box center [246, 190] width 224 height 35
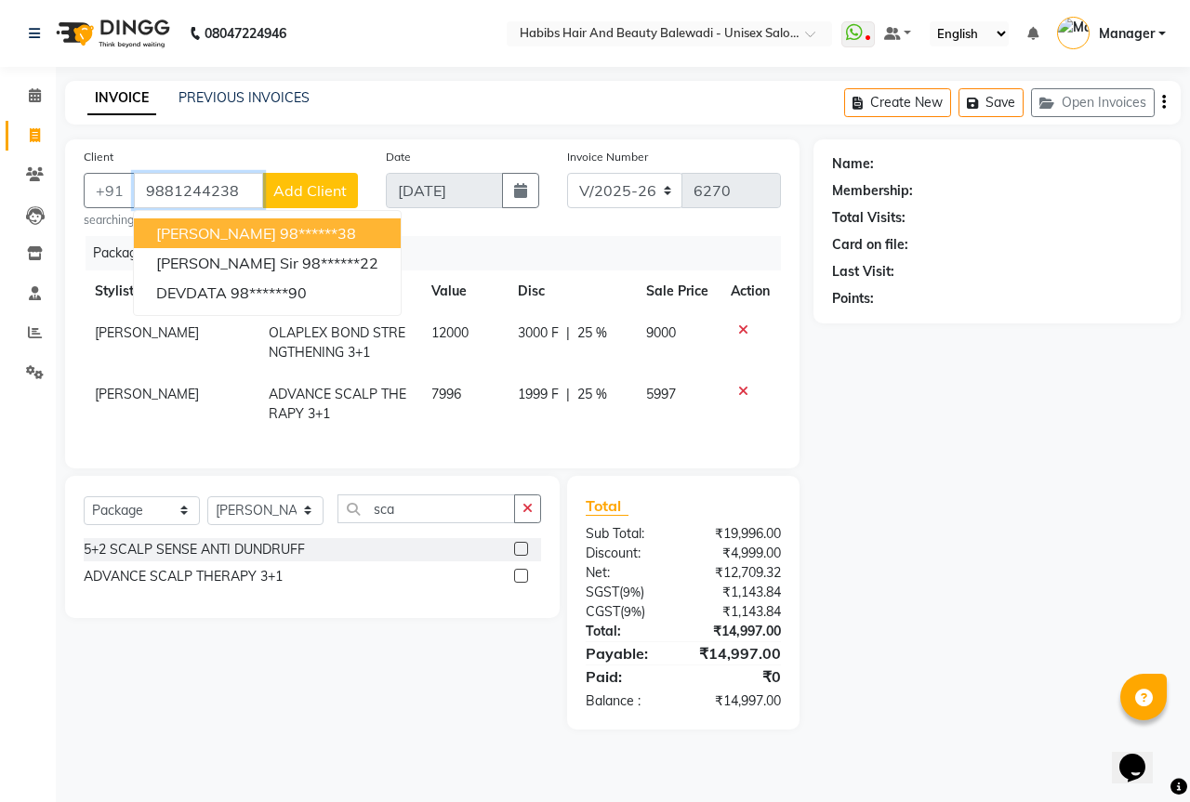
type input "9881244238"
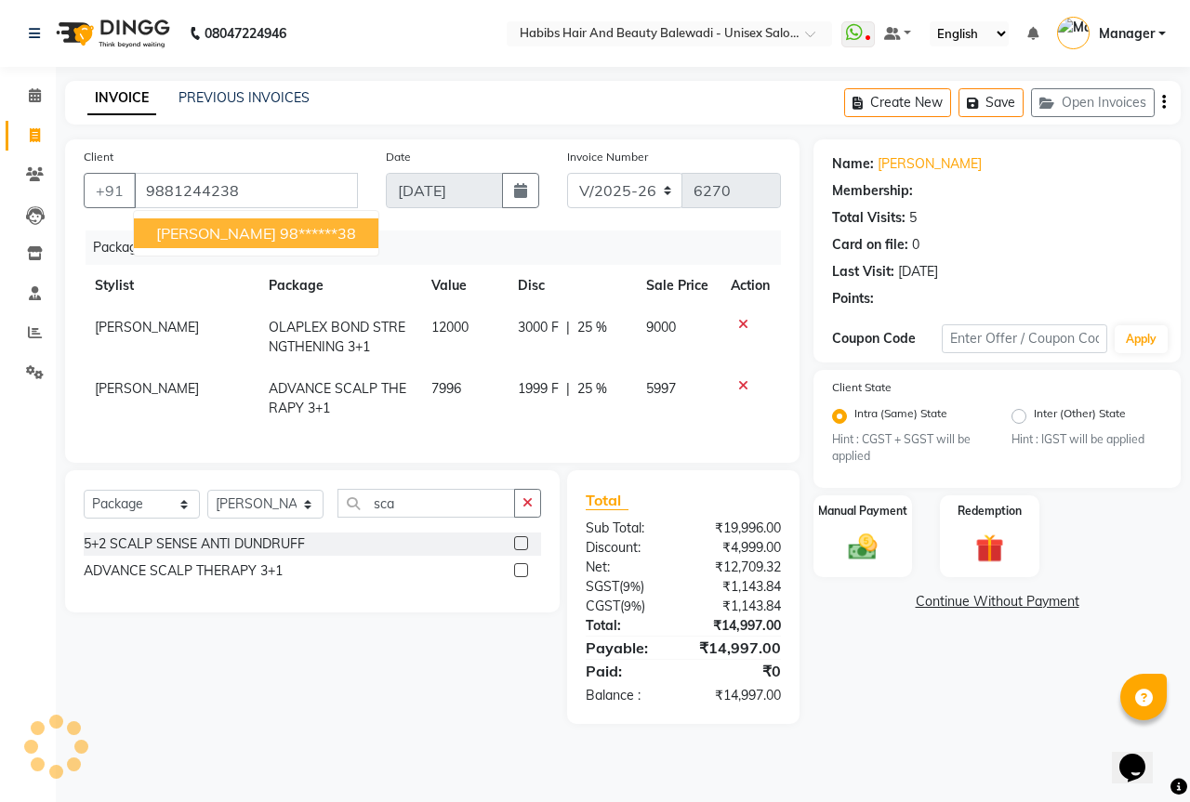
select select "1: Object"
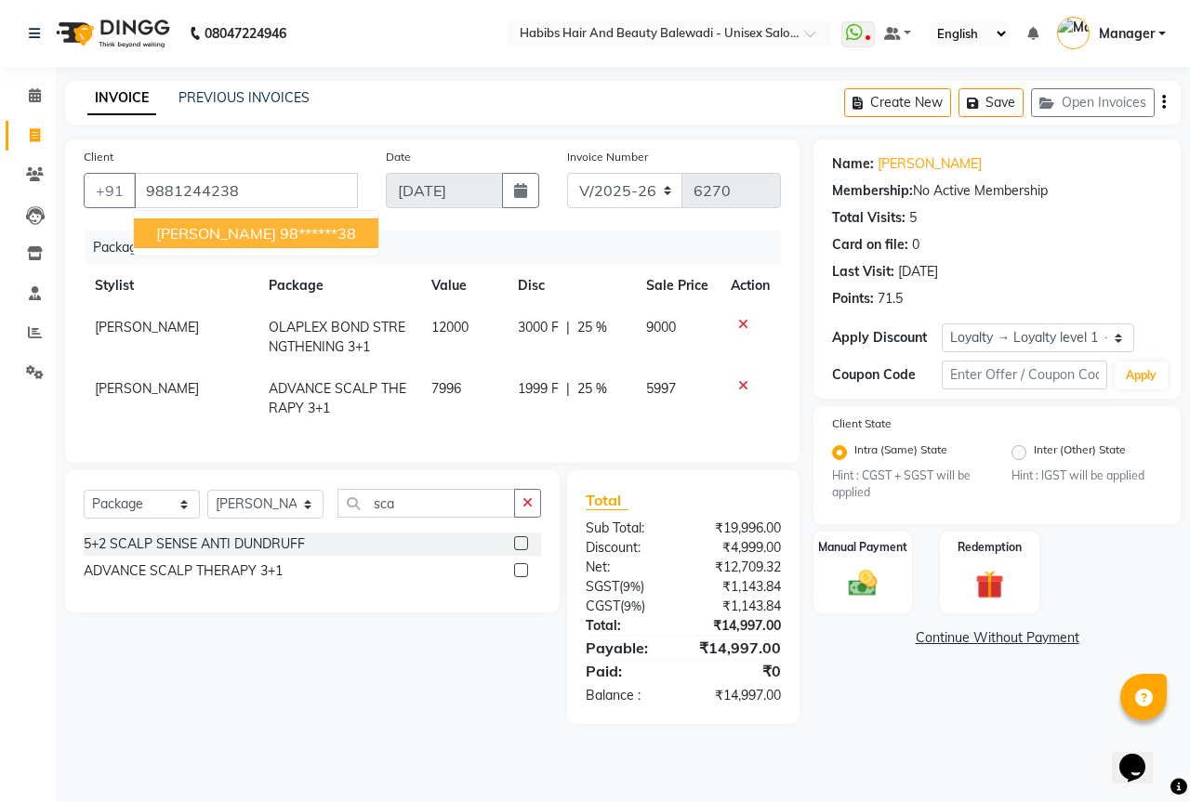
click at [337, 230] on div "Packages" at bounding box center [440, 247] width 709 height 34
click at [865, 598] on img at bounding box center [862, 584] width 48 height 34
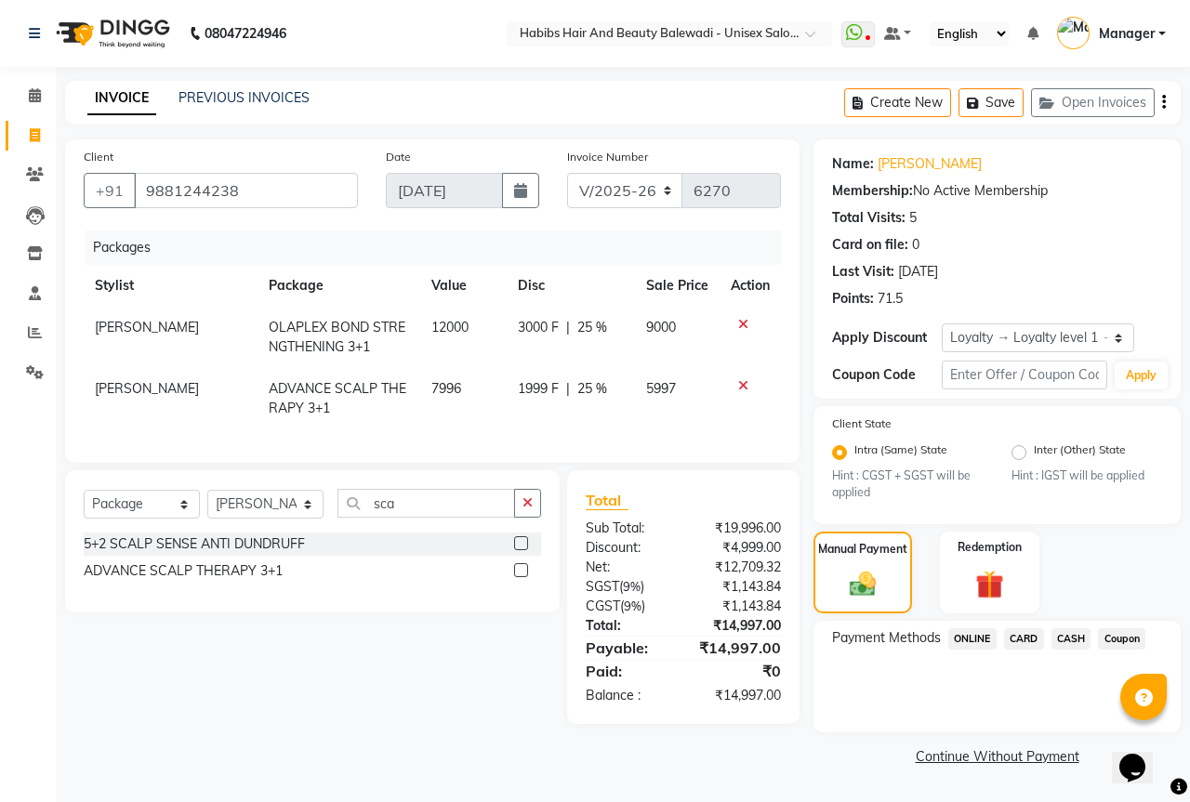
click at [986, 644] on span "ONLINE" at bounding box center [972, 638] width 48 height 21
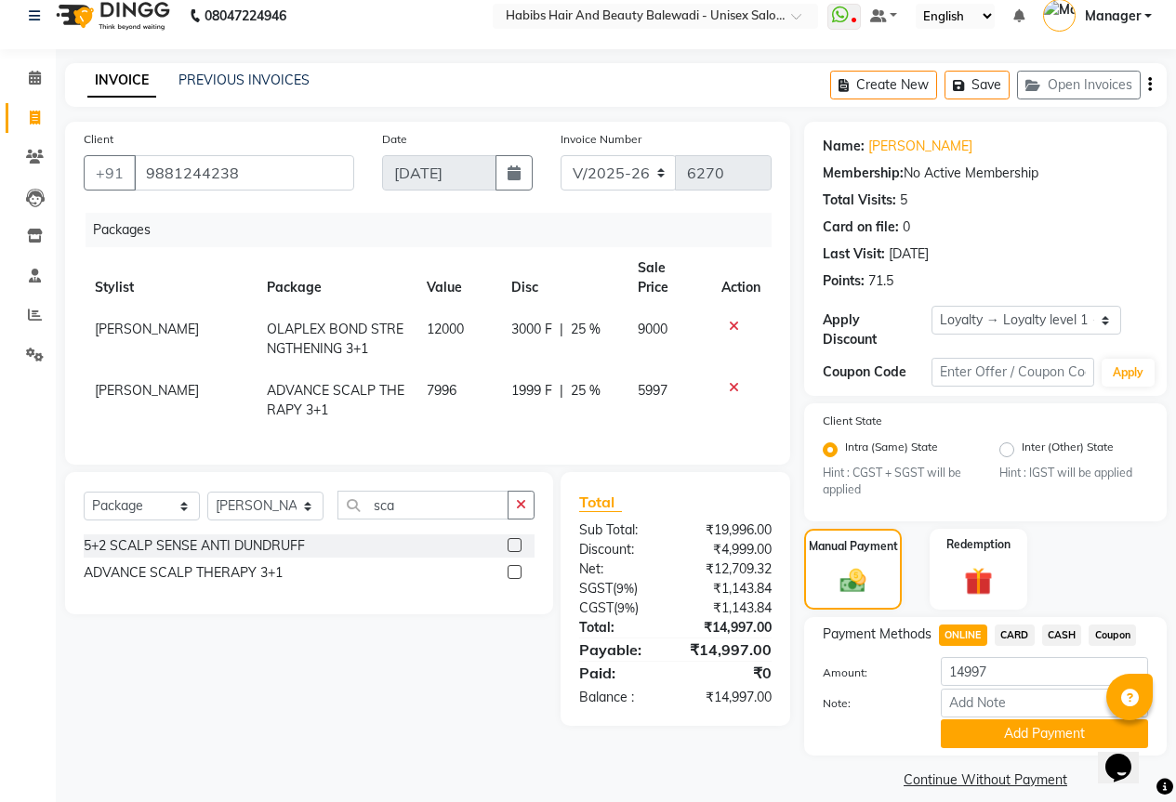
scroll to position [22, 0]
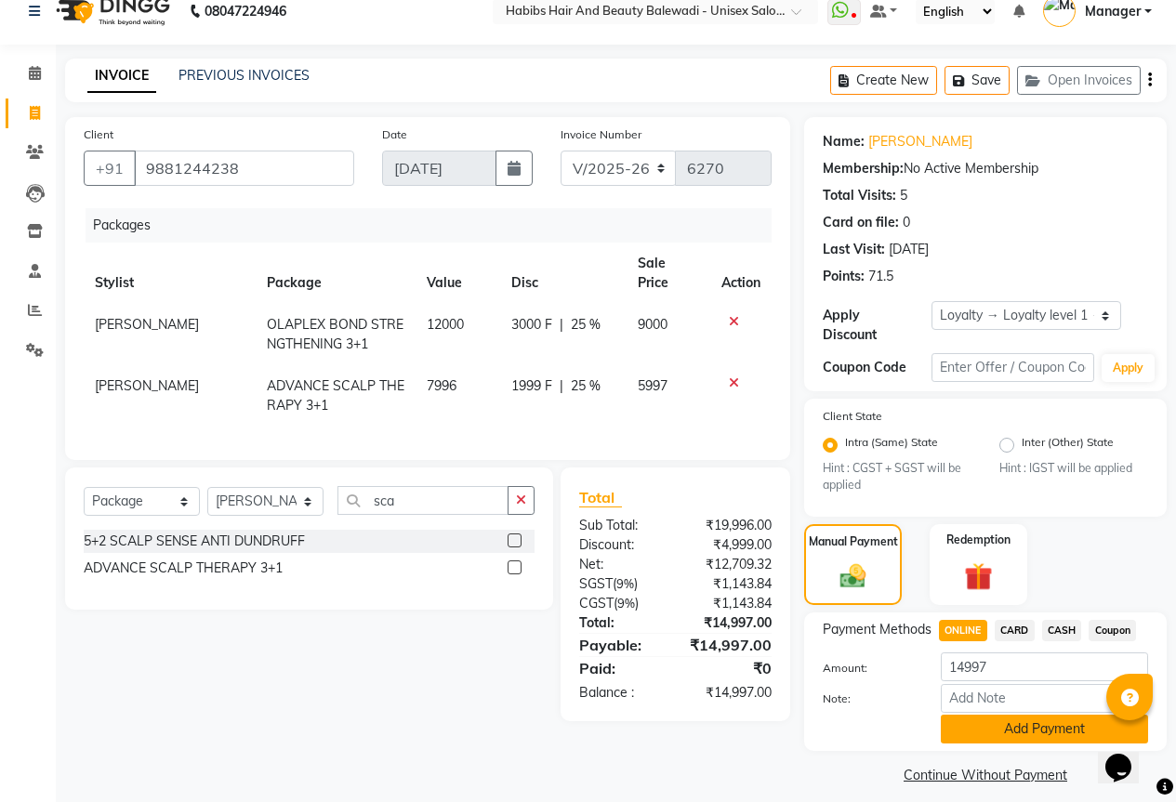
click at [1067, 726] on button "Add Payment" at bounding box center [1044, 729] width 207 height 29
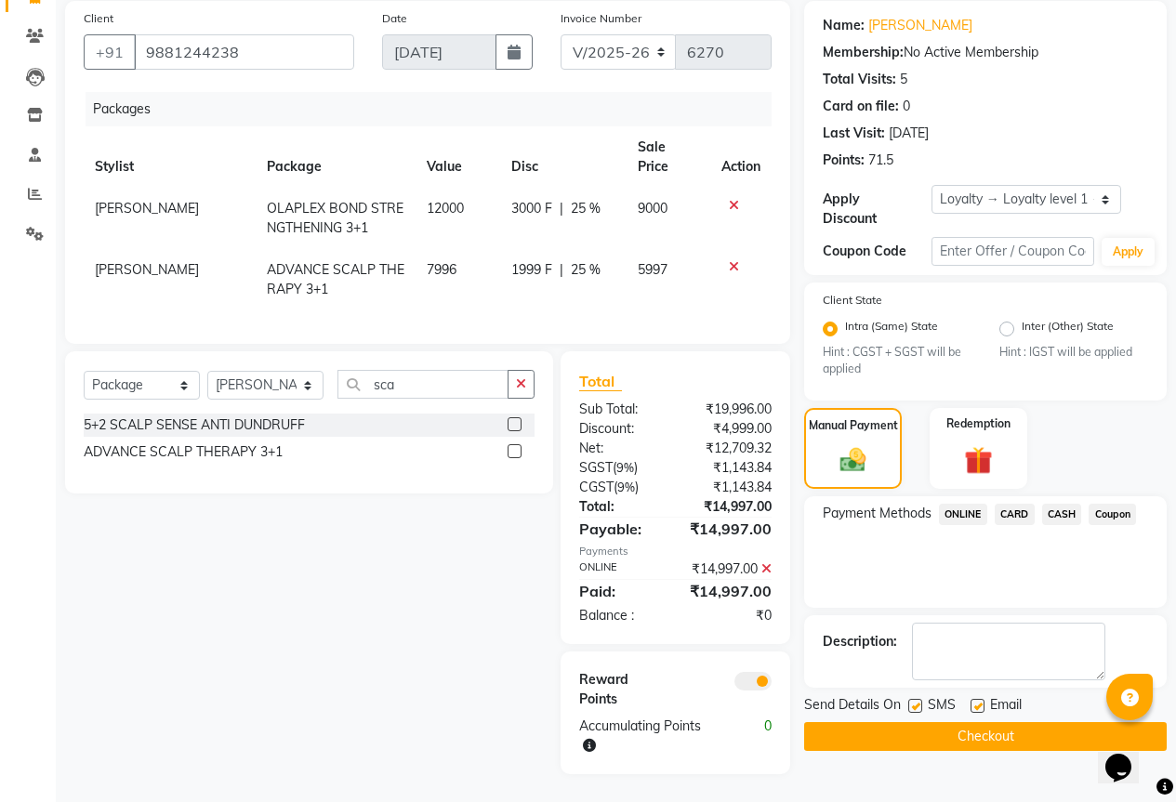
scroll to position [152, 0]
click at [971, 504] on span "ONLINE" at bounding box center [963, 514] width 48 height 21
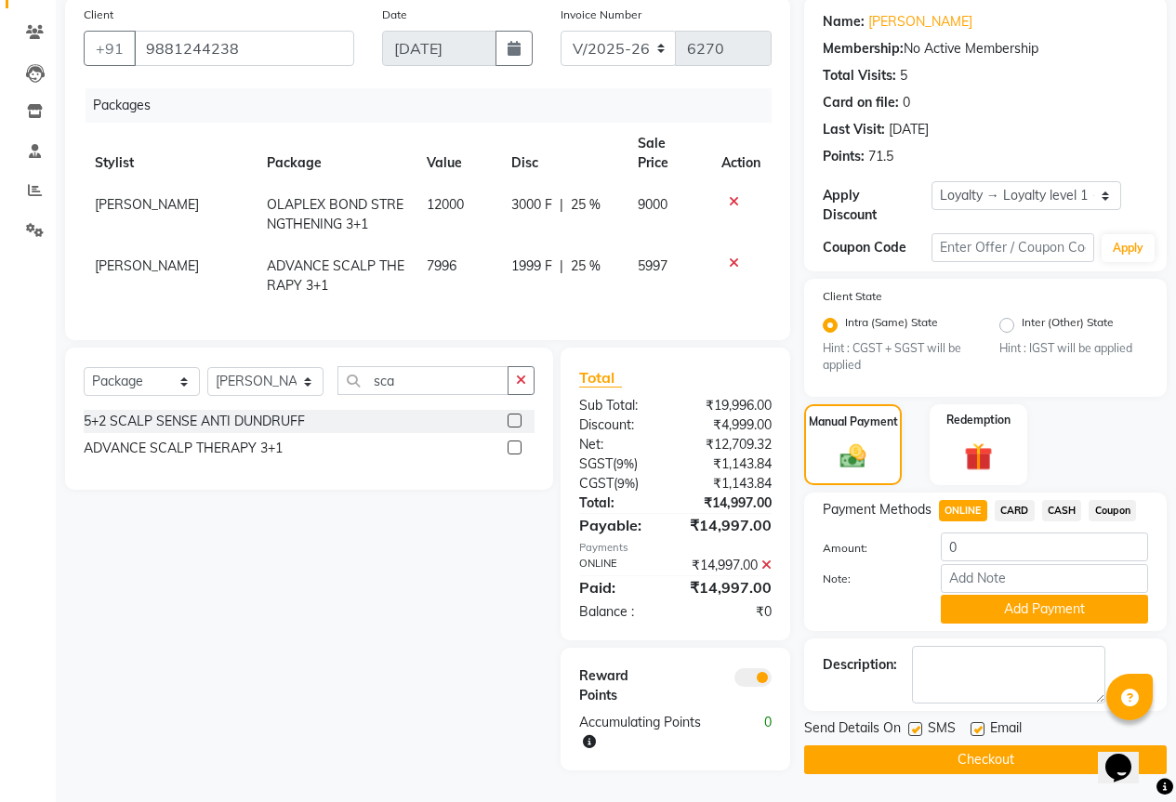
click at [764, 566] on icon at bounding box center [766, 565] width 10 height 13
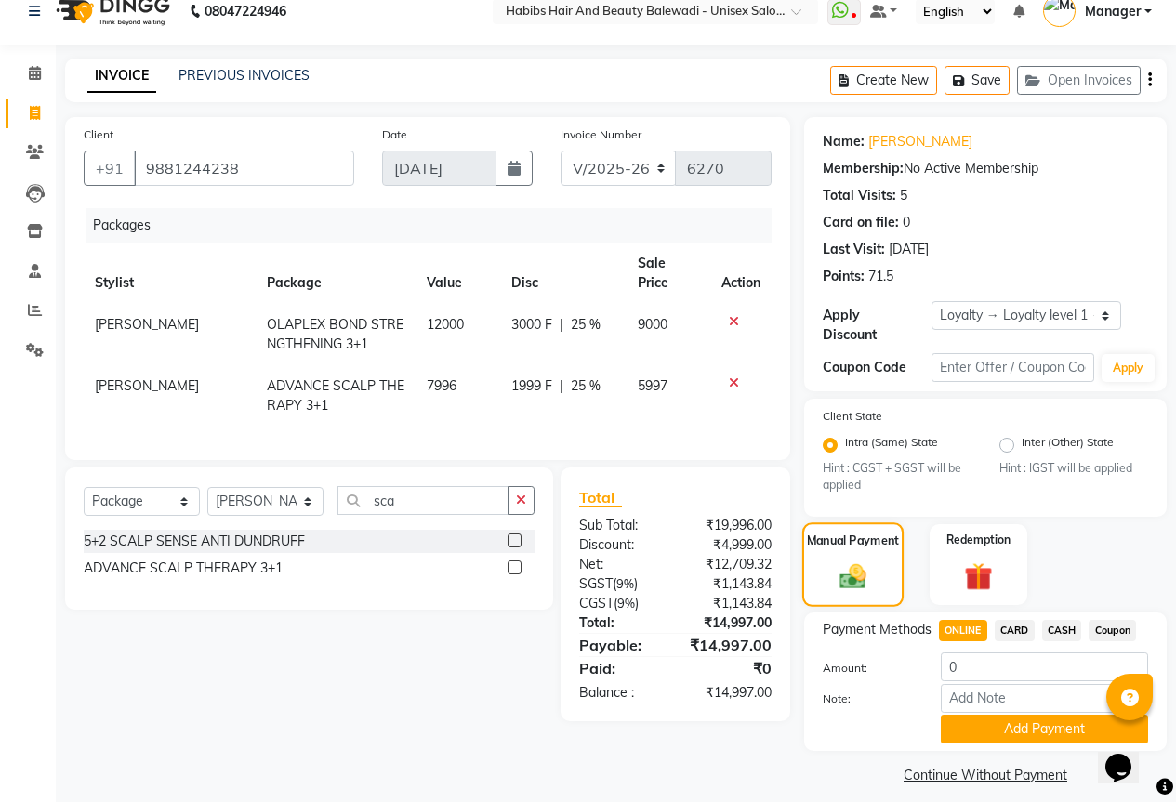
click at [880, 564] on div "Manual Payment" at bounding box center [852, 564] width 101 height 85
click at [956, 541] on div "Redemption" at bounding box center [978, 564] width 101 height 85
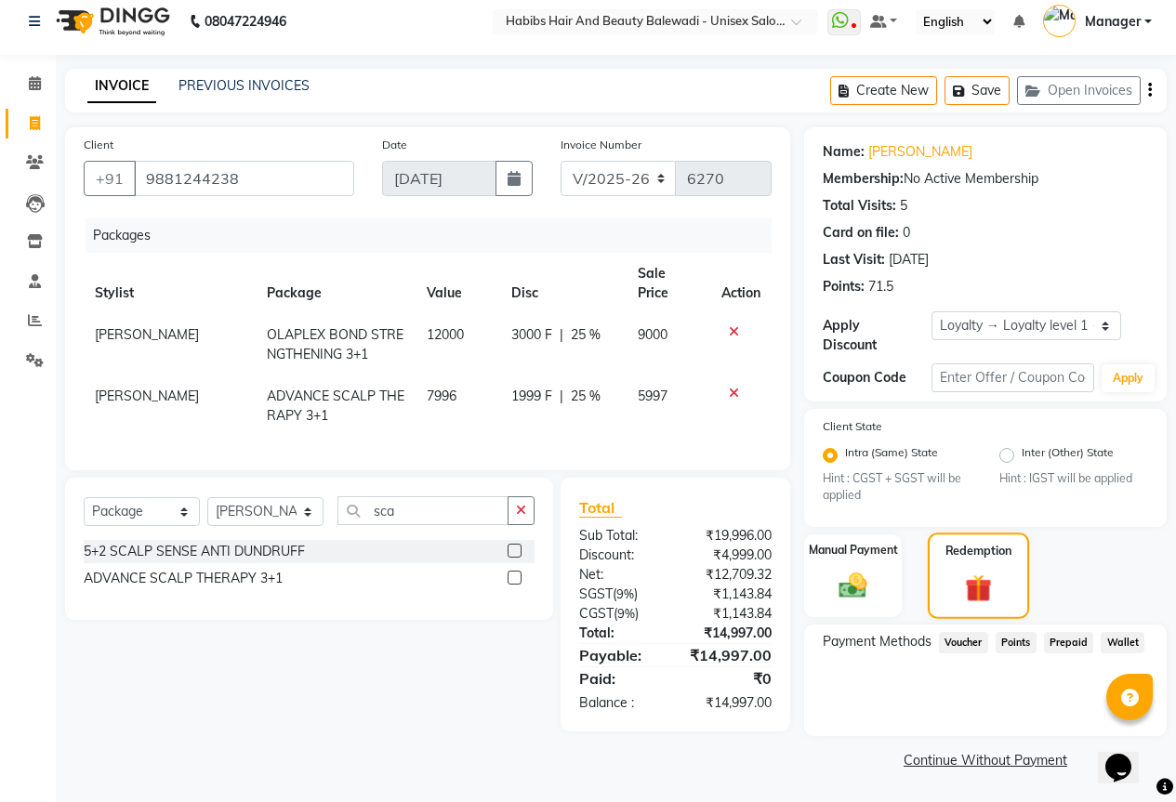
scroll to position [0, 0]
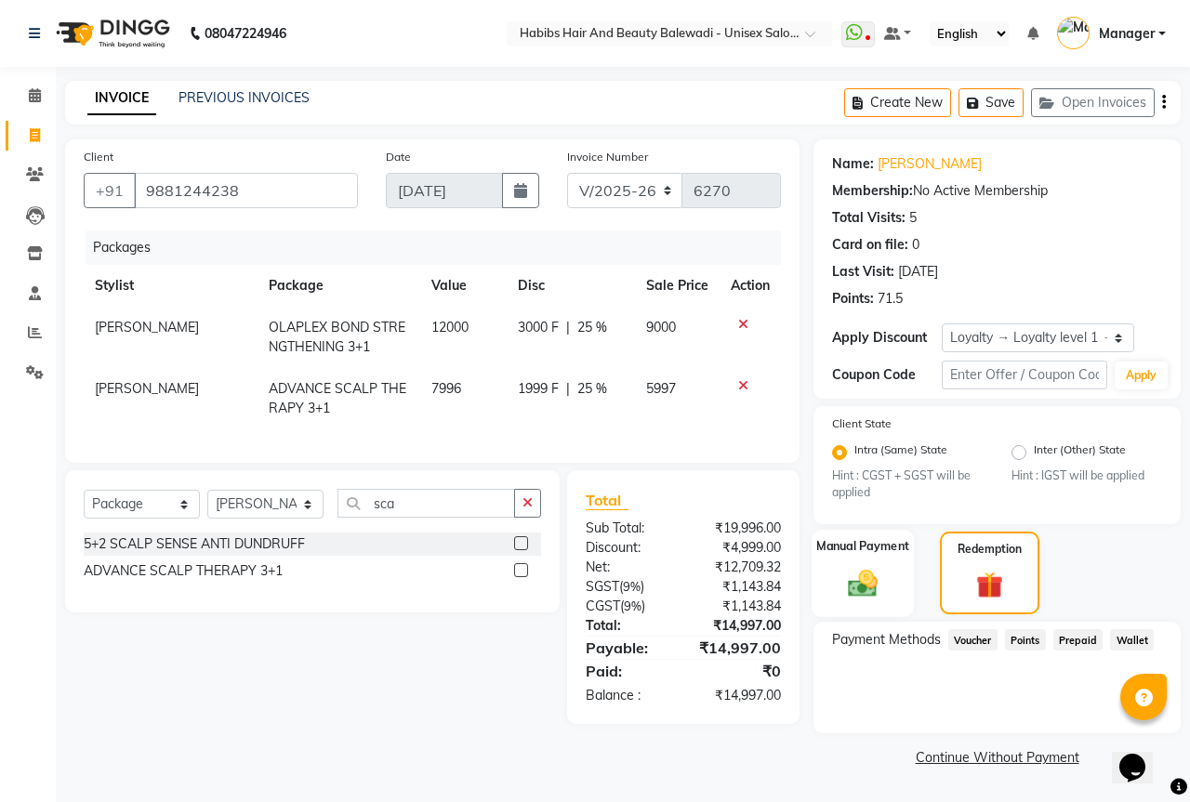
click at [865, 559] on div "Manual Payment" at bounding box center [862, 573] width 103 height 86
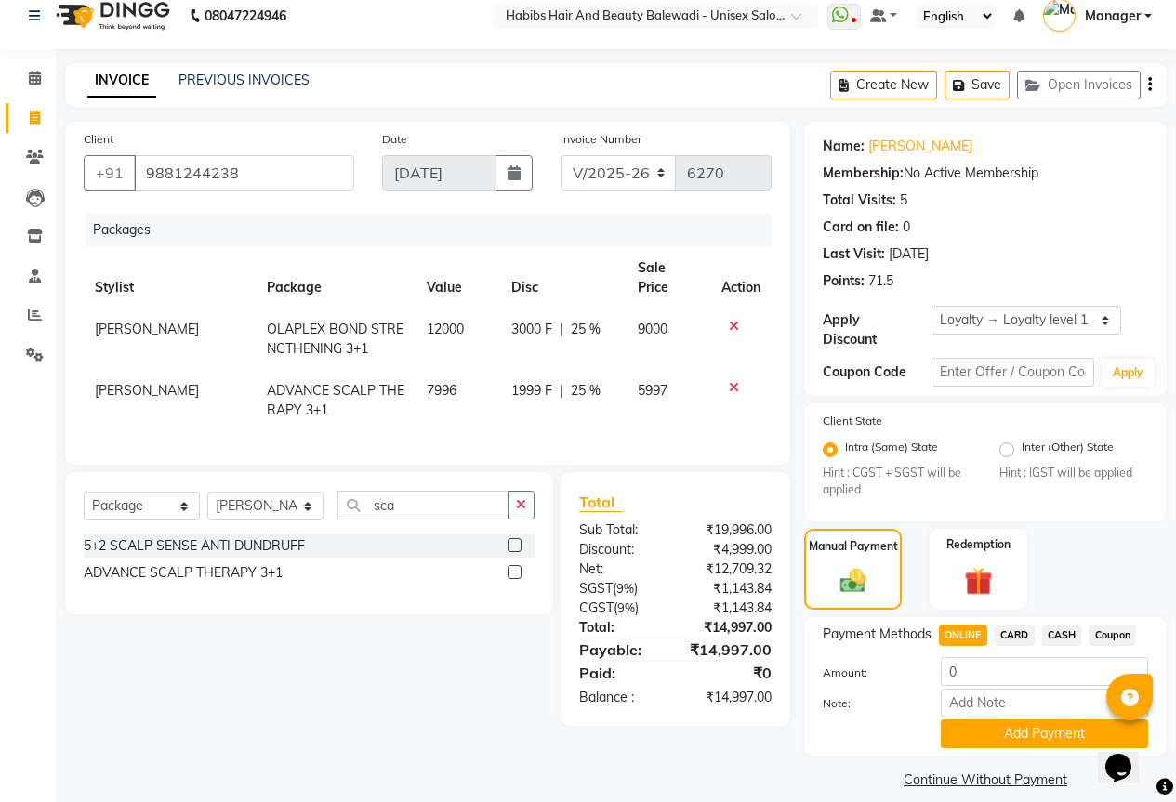
scroll to position [22, 0]
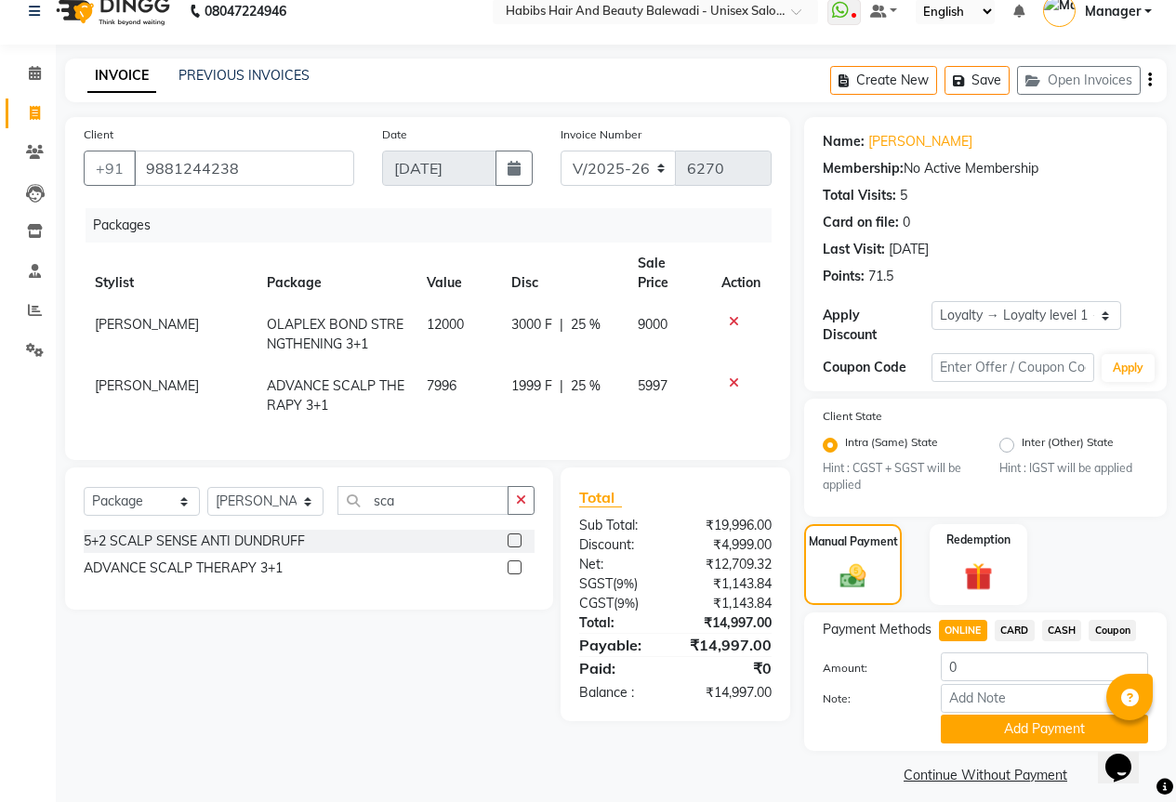
click at [965, 621] on span "ONLINE" at bounding box center [963, 630] width 48 height 21
type input "14997"
click at [1036, 715] on button "Add Payment" at bounding box center [1044, 729] width 207 height 29
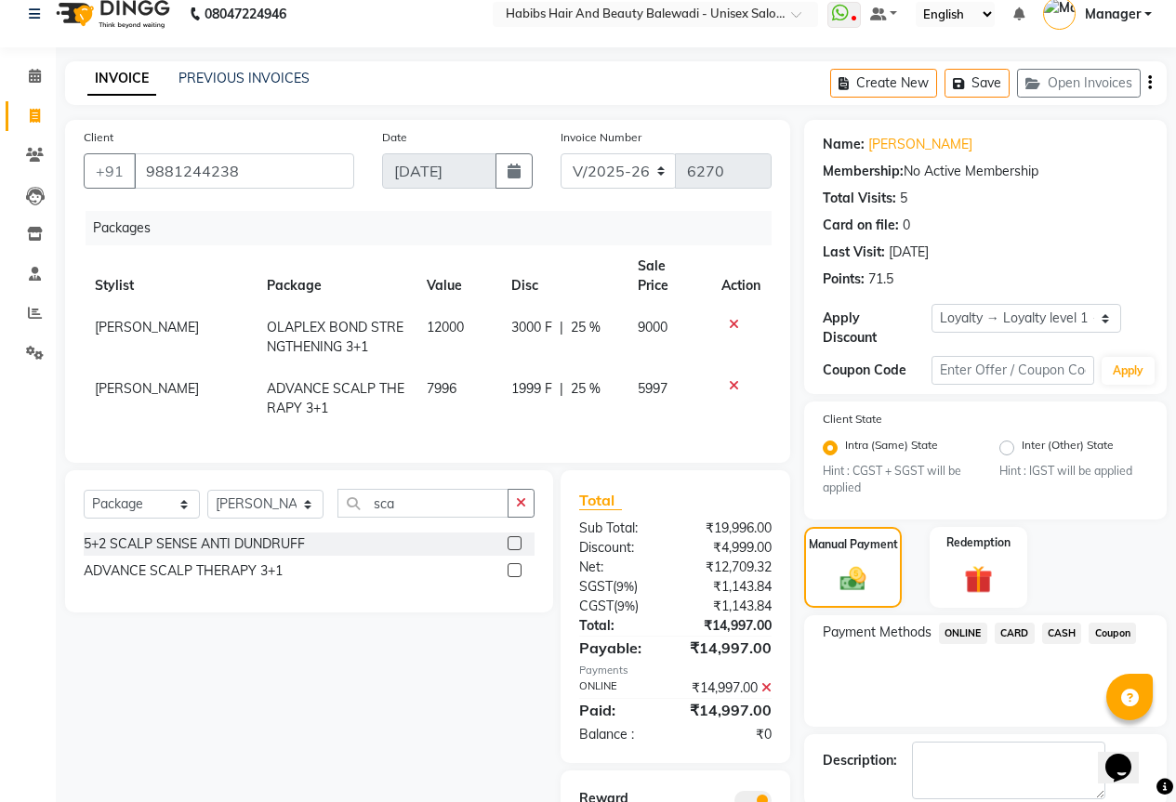
scroll to position [0, 0]
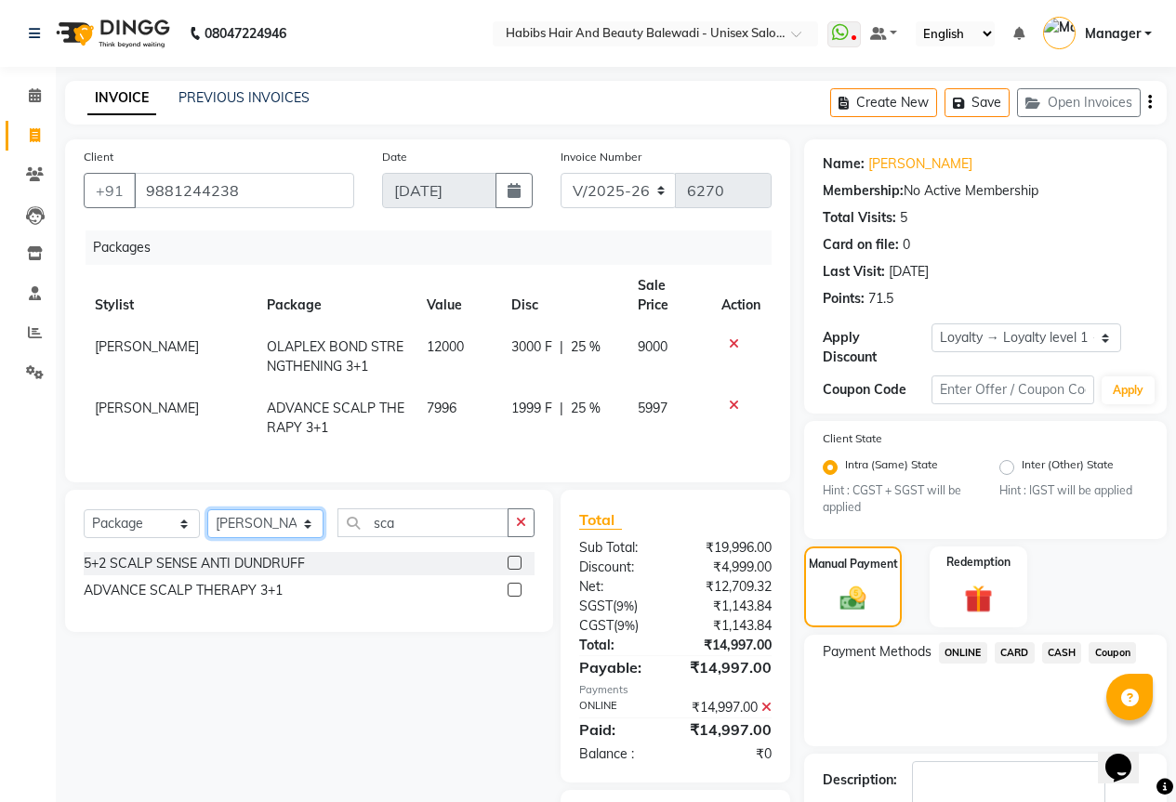
click at [278, 525] on select "Select Stylist Aarti Akshay Gaikwad Ankita Balmiki Bhagvat Dnyaneshwar Borde Ga…" at bounding box center [265, 523] width 116 height 29
select select "75810"
click at [207, 509] on select "Select Stylist Aarti Akshay Gaikwad Ankita Balmiki Bhagvat Dnyaneshwar Borde Ga…" at bounding box center [265, 523] width 116 height 29
click at [426, 514] on input "sca" at bounding box center [422, 522] width 171 height 29
type input "s"
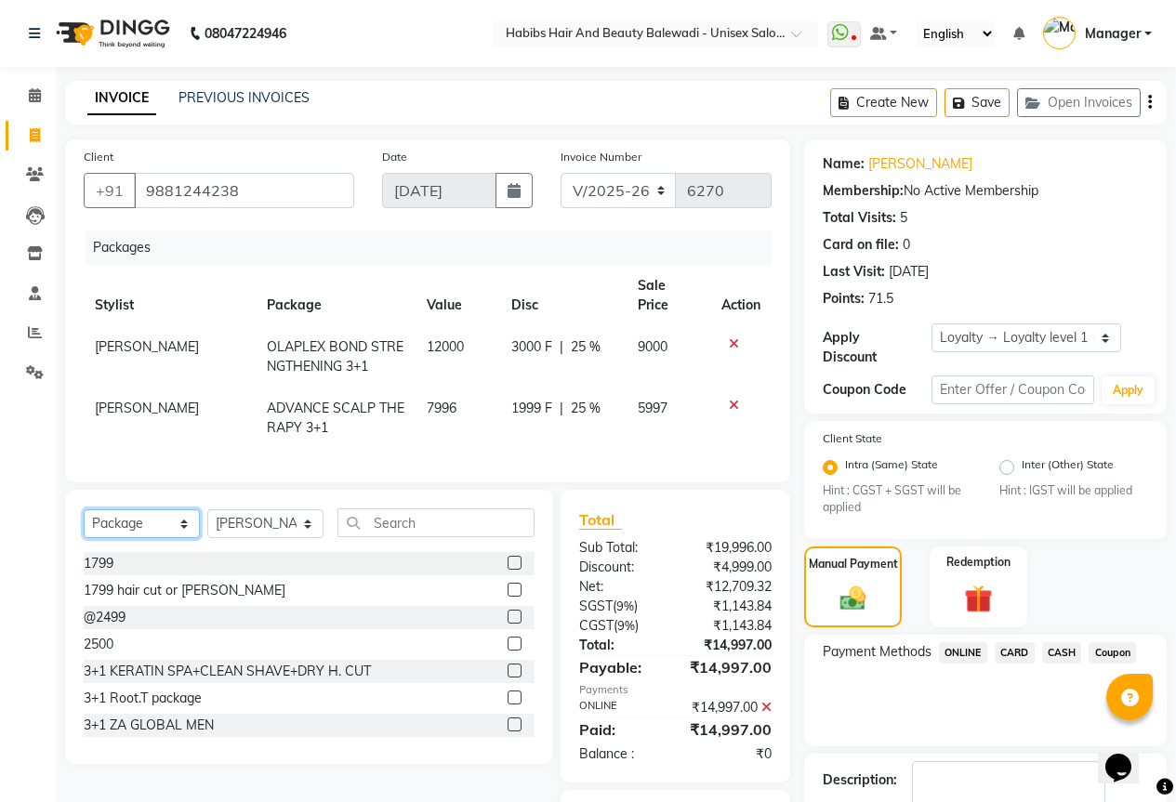
click at [127, 518] on select "Select Service Product Membership Package Voucher Prepaid Gift Card" at bounding box center [142, 523] width 116 height 29
select select "service"
click at [84, 509] on select "Select Service Product Membership Package Voucher Prepaid Gift Card" at bounding box center [142, 523] width 116 height 29
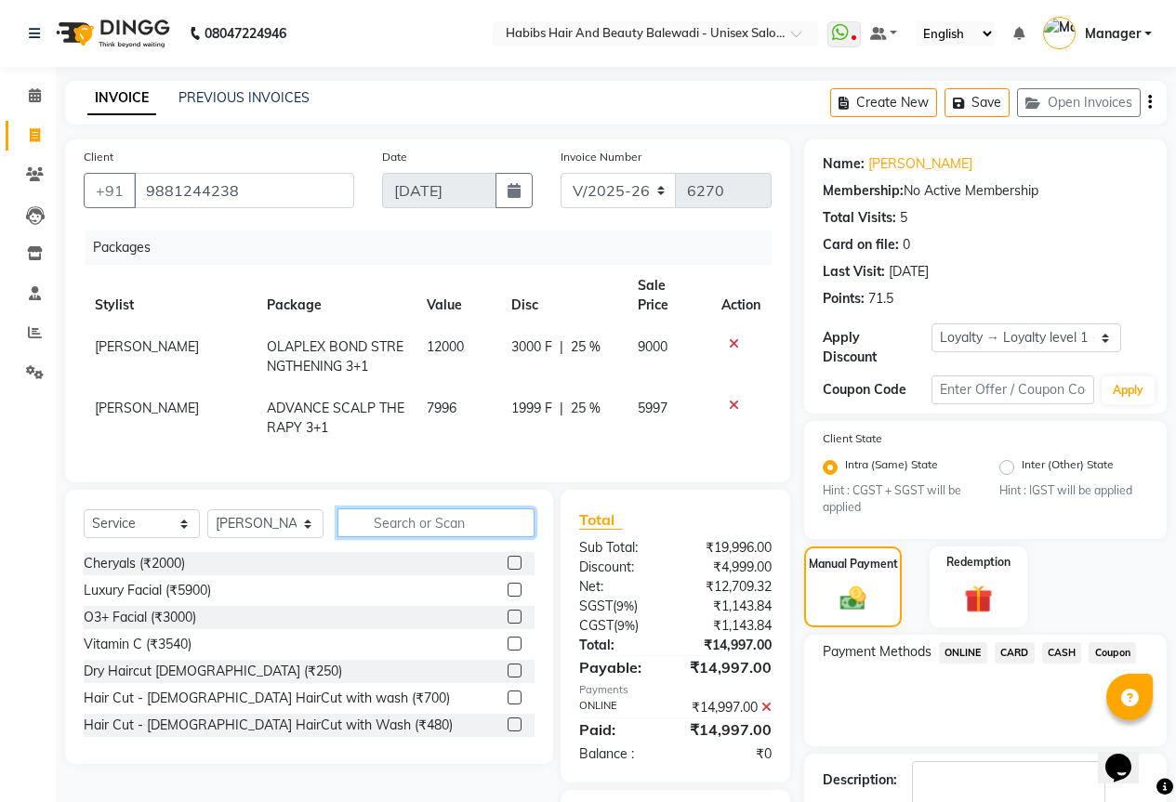
click at [364, 519] on input "text" at bounding box center [435, 522] width 197 height 29
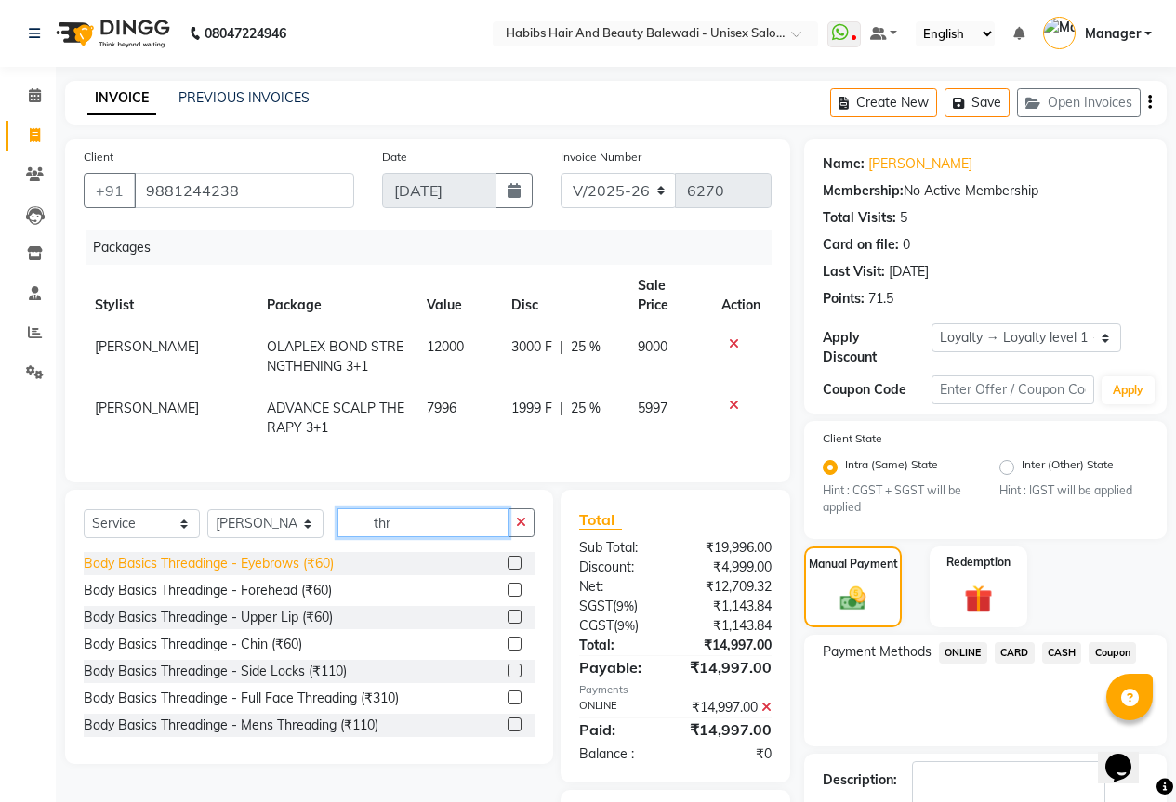
type input "thr"
click at [302, 554] on div "Body Basics Threadinge - Eyebrows (₹60)" at bounding box center [209, 564] width 250 height 20
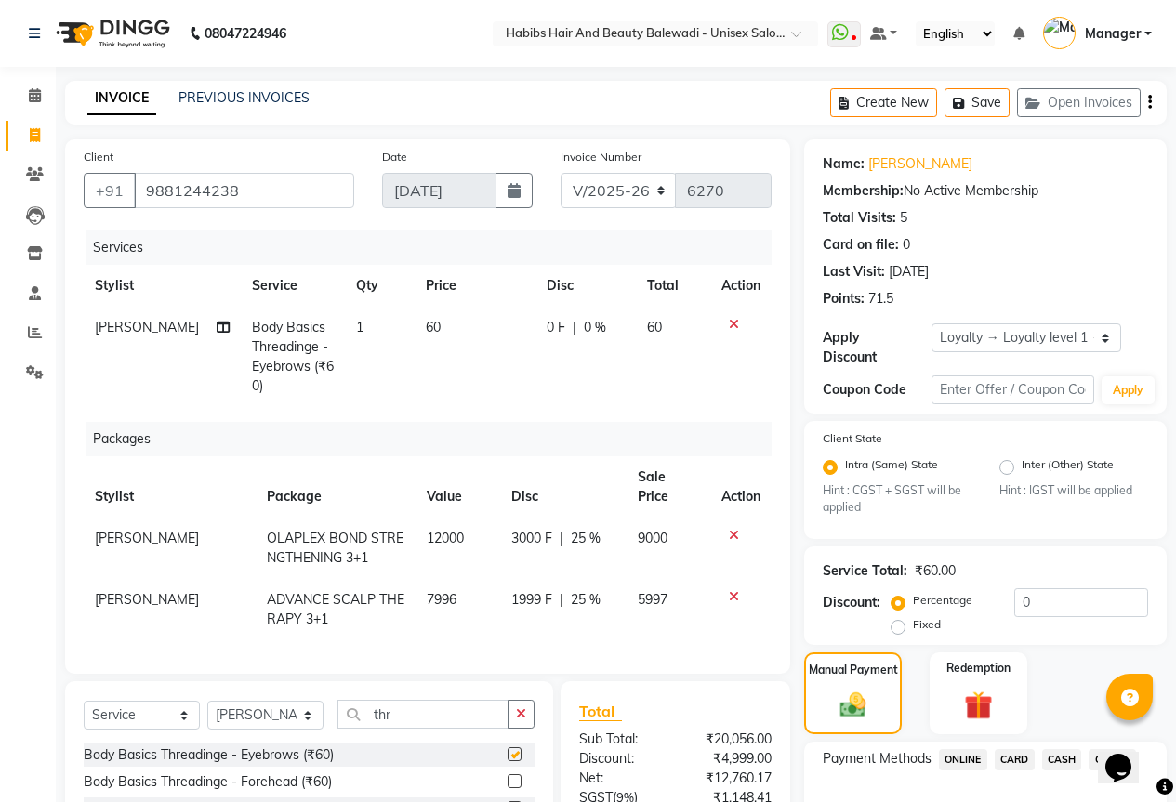
checkbox input "false"
click at [400, 691] on div "Select Service Product Membership Package Voucher Prepaid Gift Card Select Styl…" at bounding box center [309, 818] width 488 height 274
click at [411, 721] on input "thr" at bounding box center [422, 714] width 171 height 29
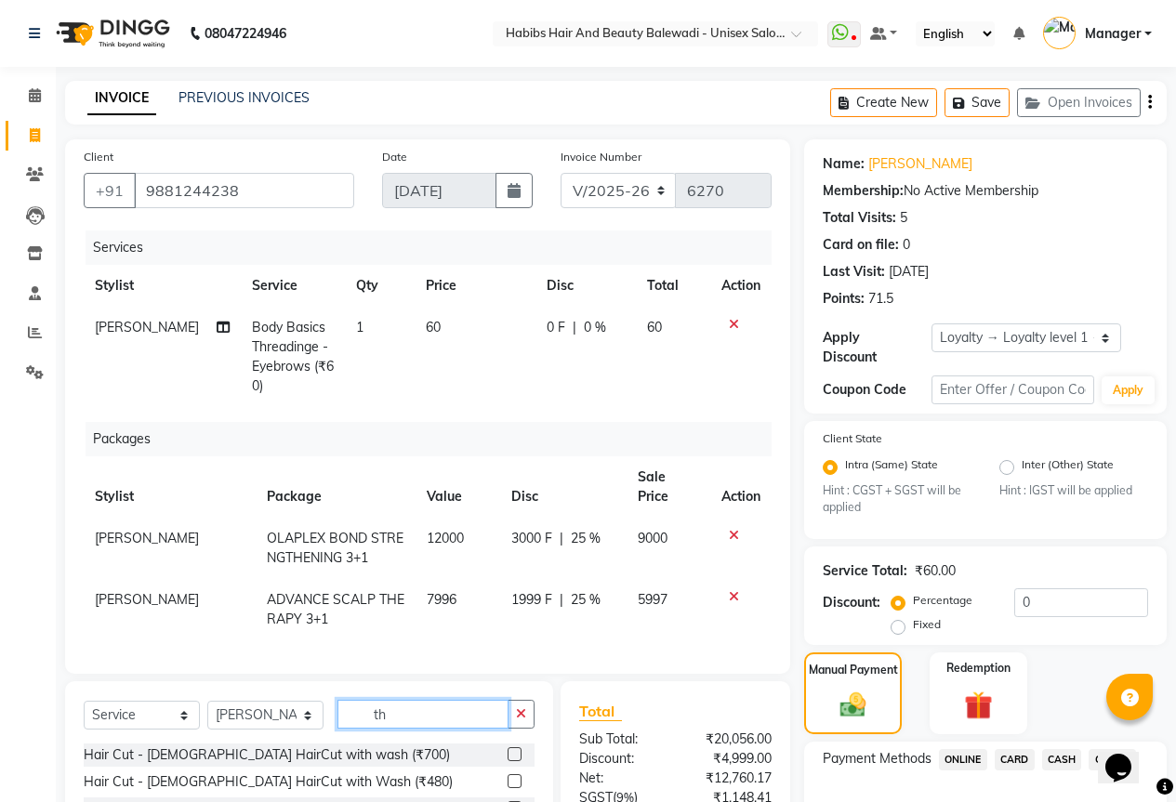
type input "t"
type input "wax"
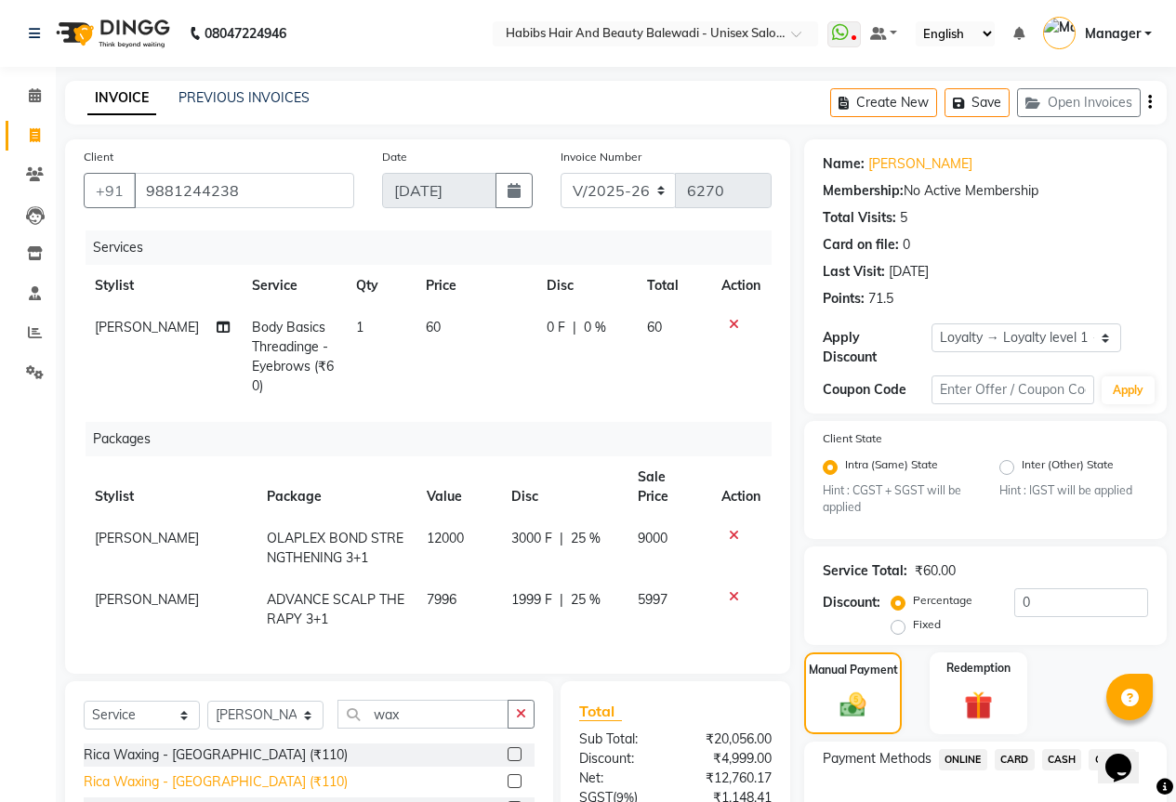
click at [236, 779] on div "Rica Waxing - [GEOGRAPHIC_DATA] (₹110)" at bounding box center [216, 782] width 264 height 20
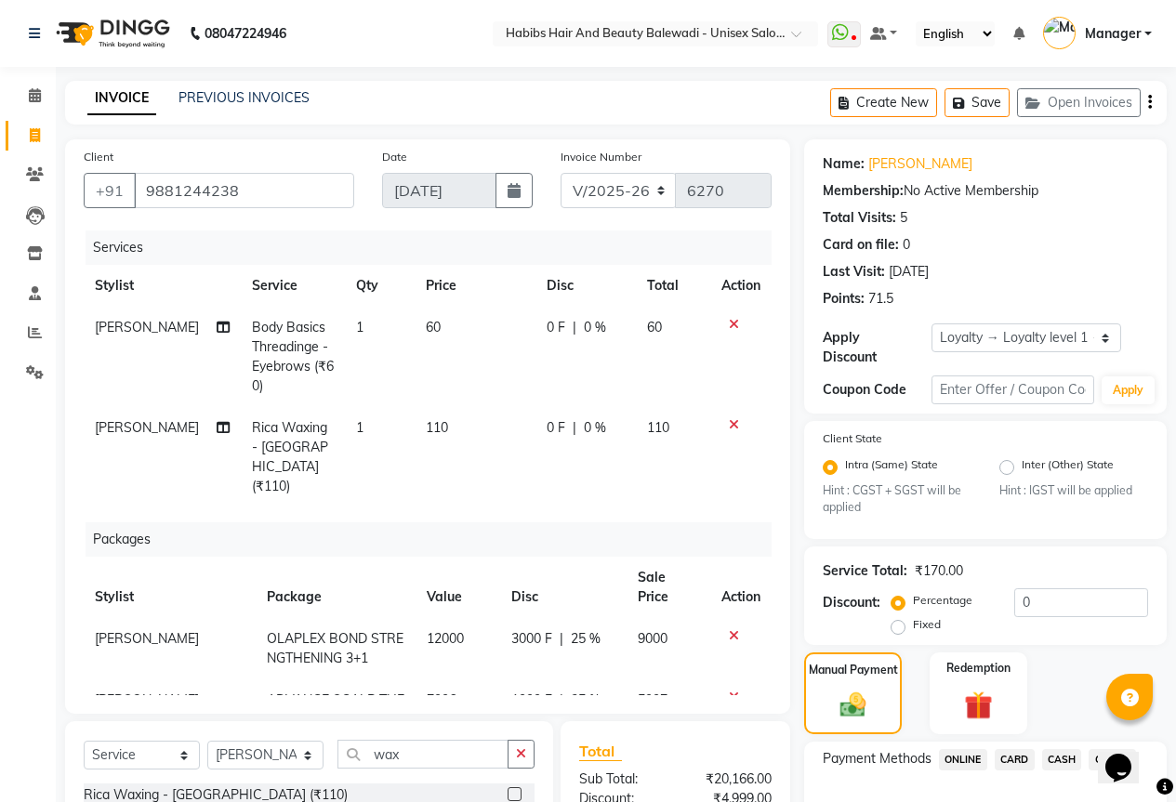
checkbox input "false"
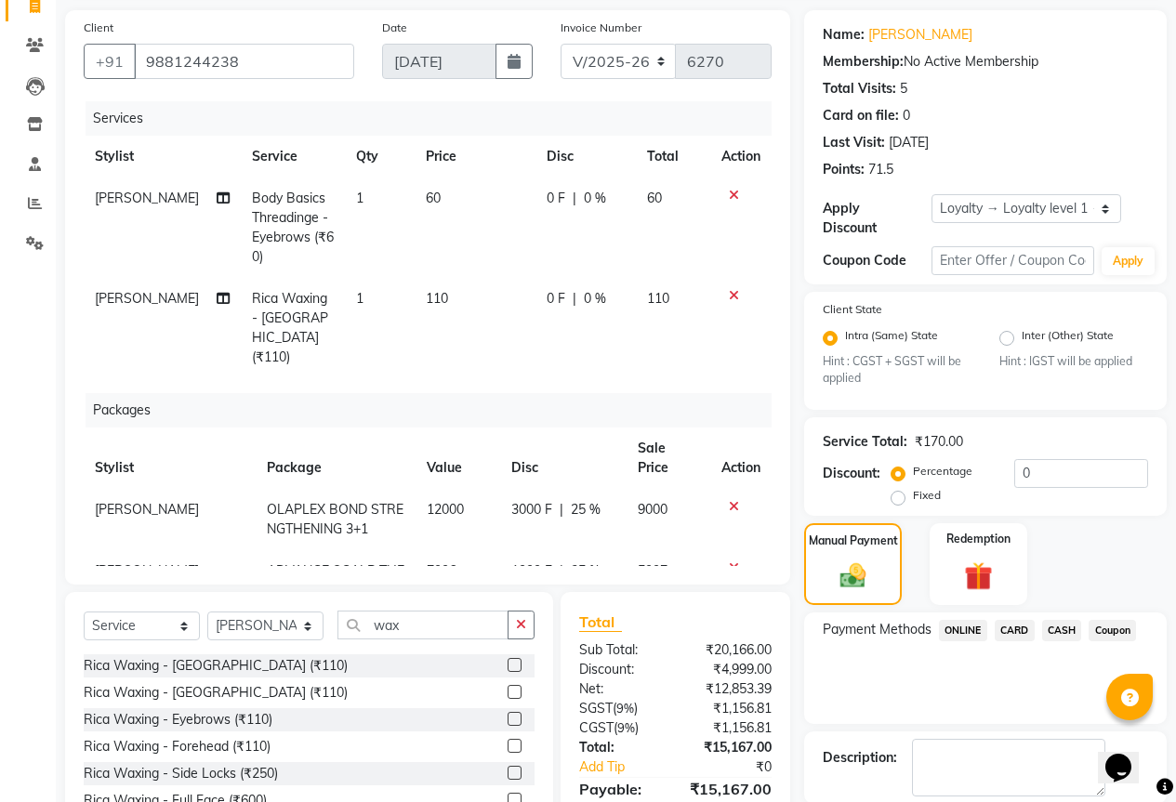
scroll to position [279, 0]
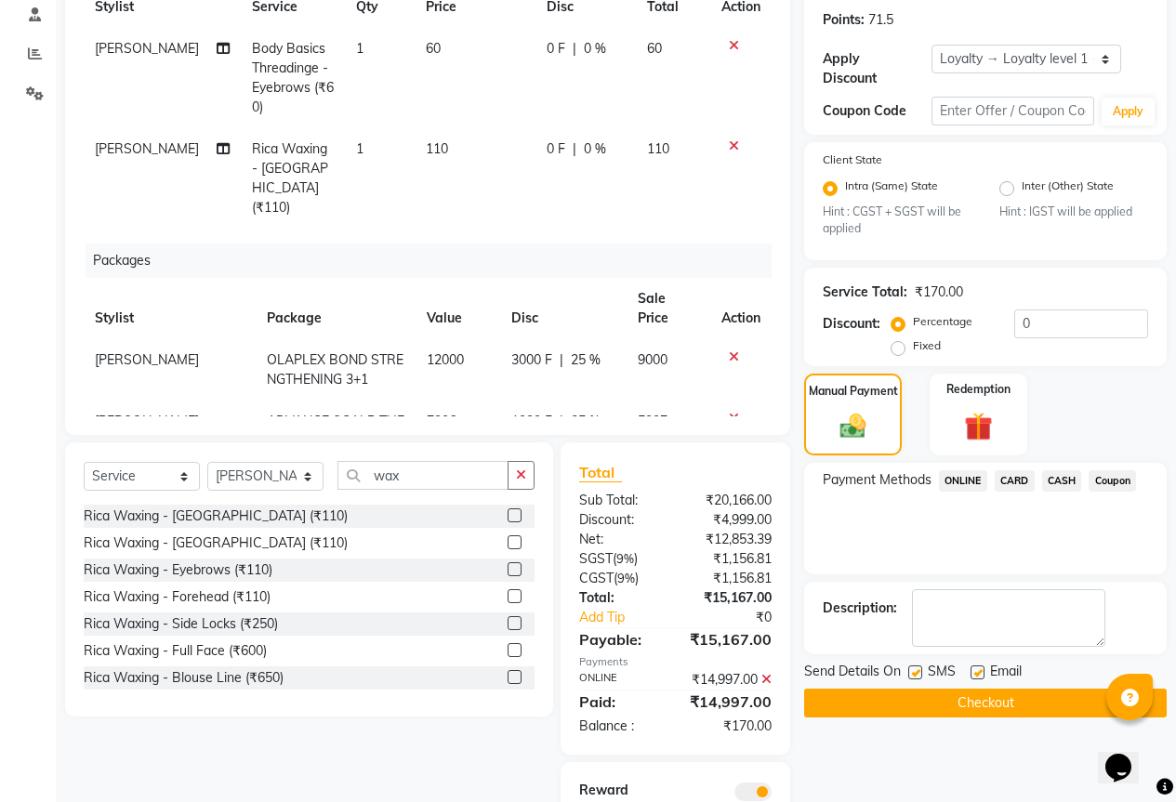
drag, startPoint x: 768, startPoint y: 703, endPoint x: 812, endPoint y: 681, distance: 49.5
click at [768, 686] on icon at bounding box center [766, 679] width 10 height 13
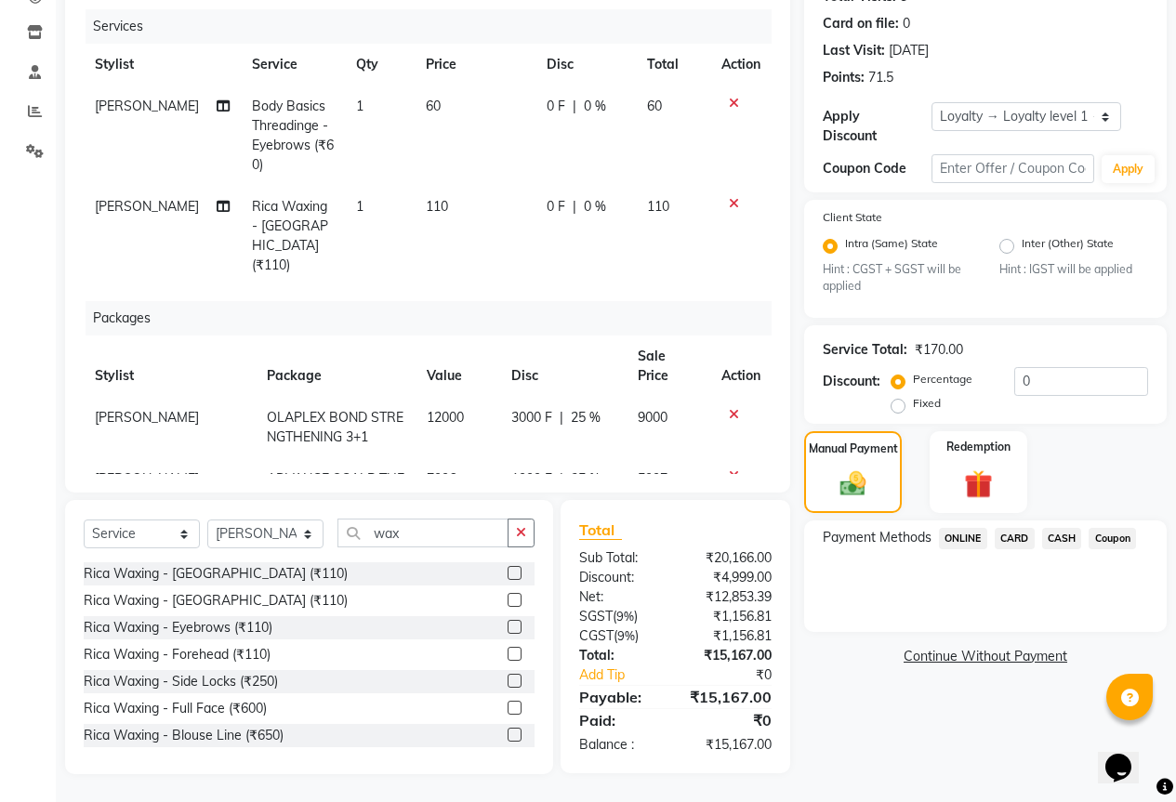
scroll to position [221, 0]
click at [962, 529] on span "ONLINE" at bounding box center [963, 538] width 48 height 21
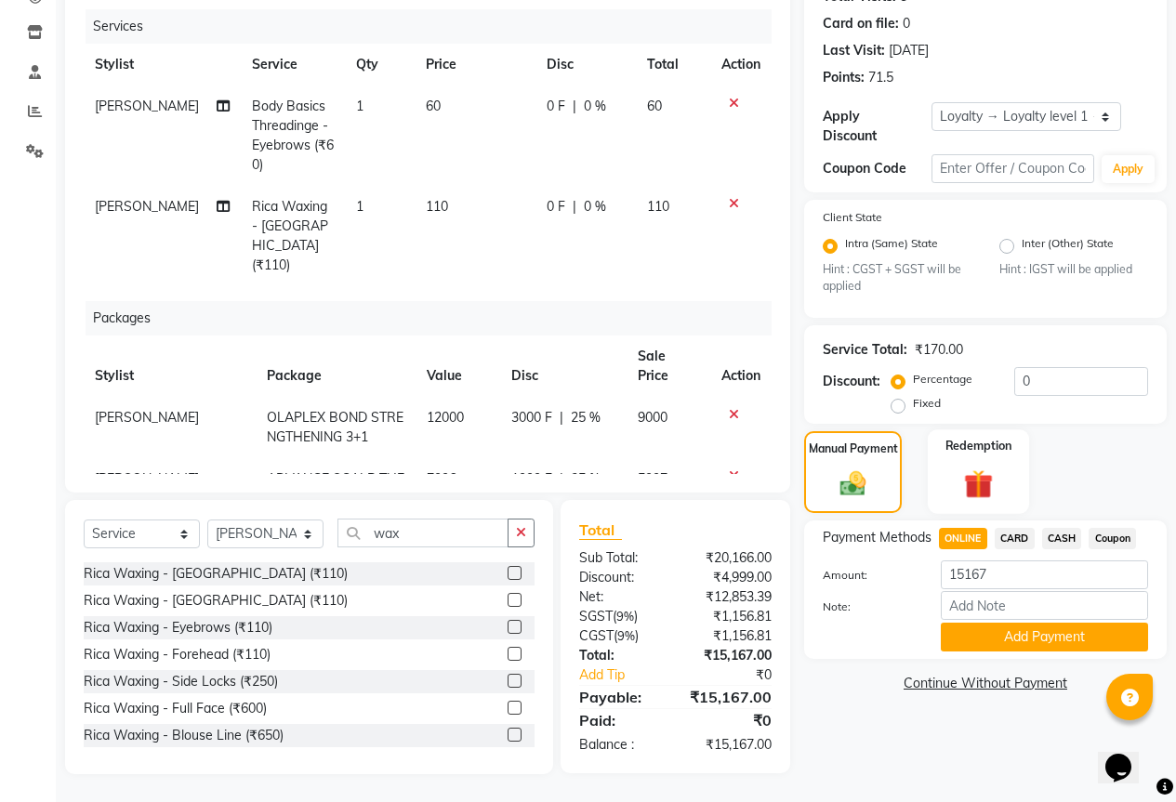
click at [953, 446] on div "Redemption" at bounding box center [978, 472] width 101 height 85
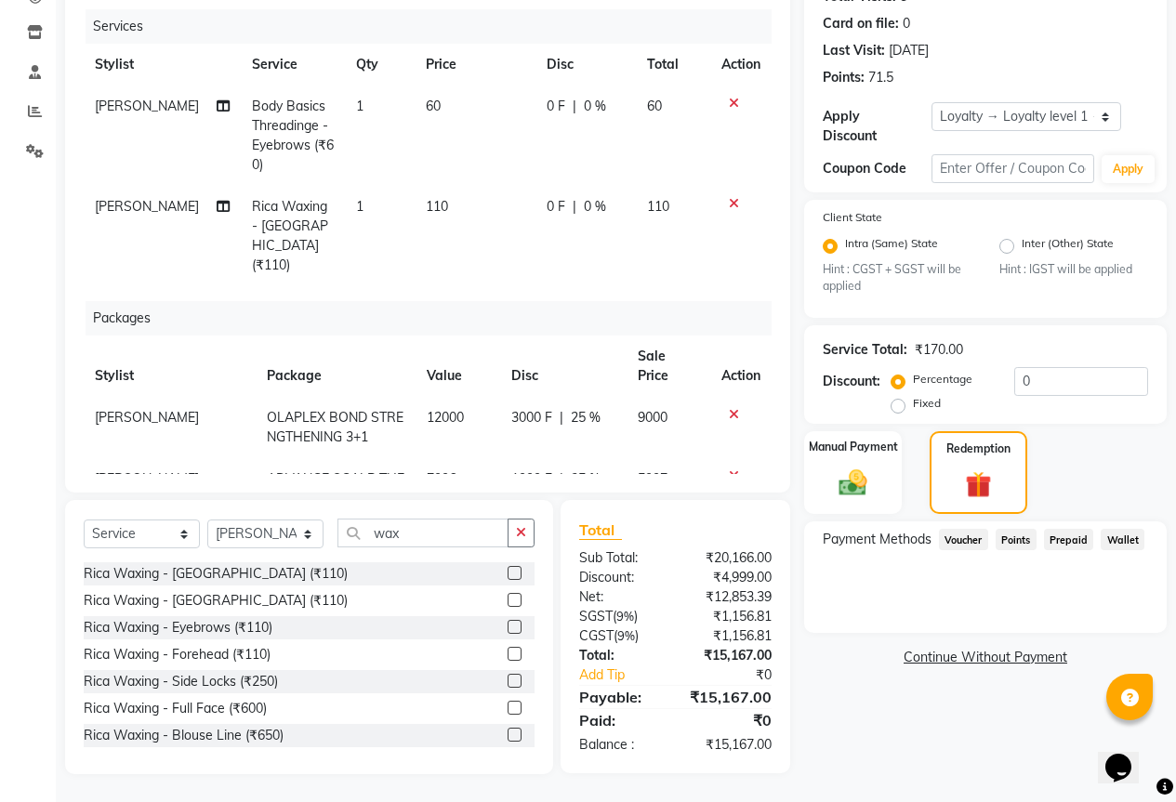
click at [1009, 531] on span "Points" at bounding box center [1015, 539] width 41 height 21
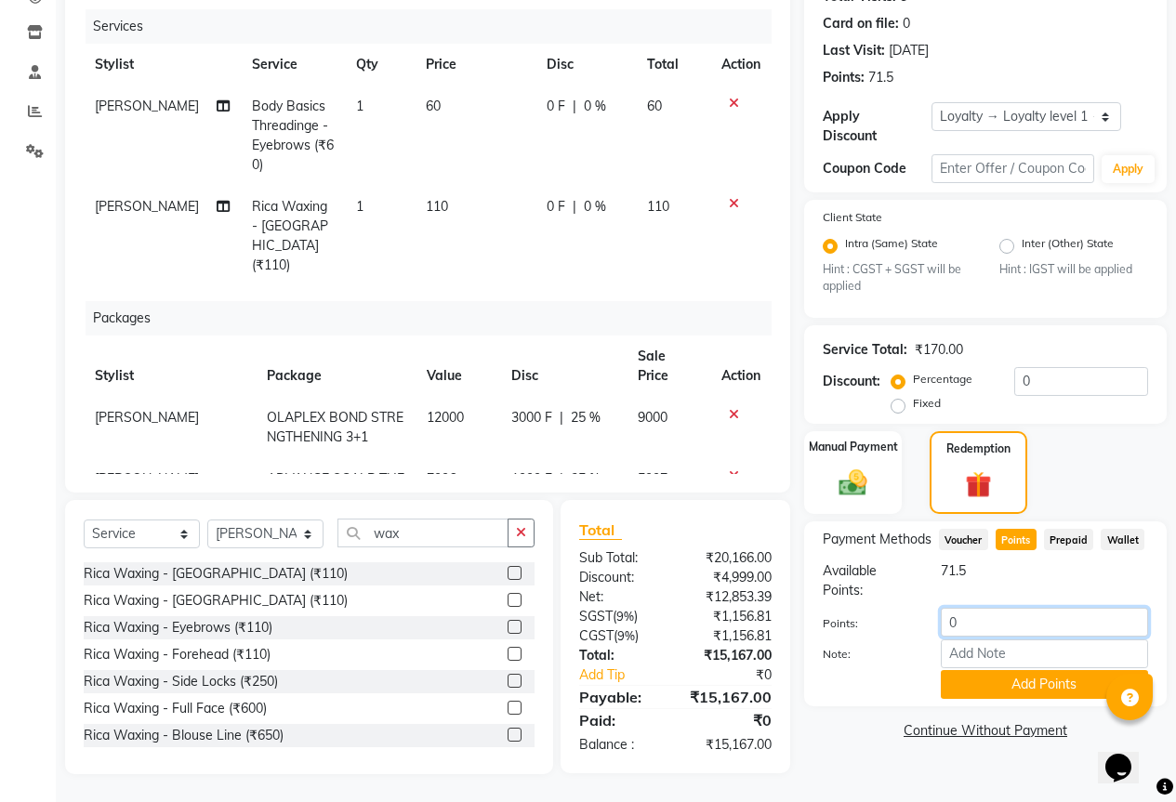
click at [963, 612] on input "0" at bounding box center [1044, 622] width 207 height 29
type input "71"
click at [1006, 678] on button "Add Points" at bounding box center [1044, 684] width 207 height 29
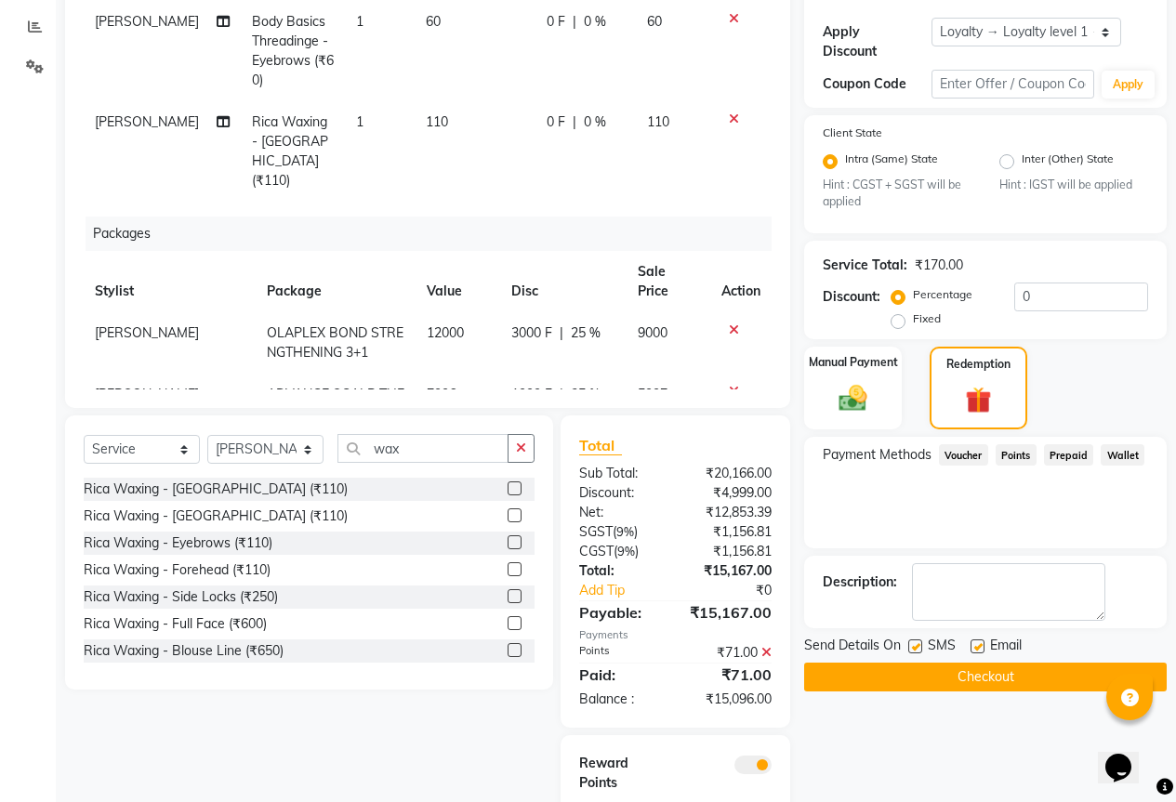
scroll to position [389, 0]
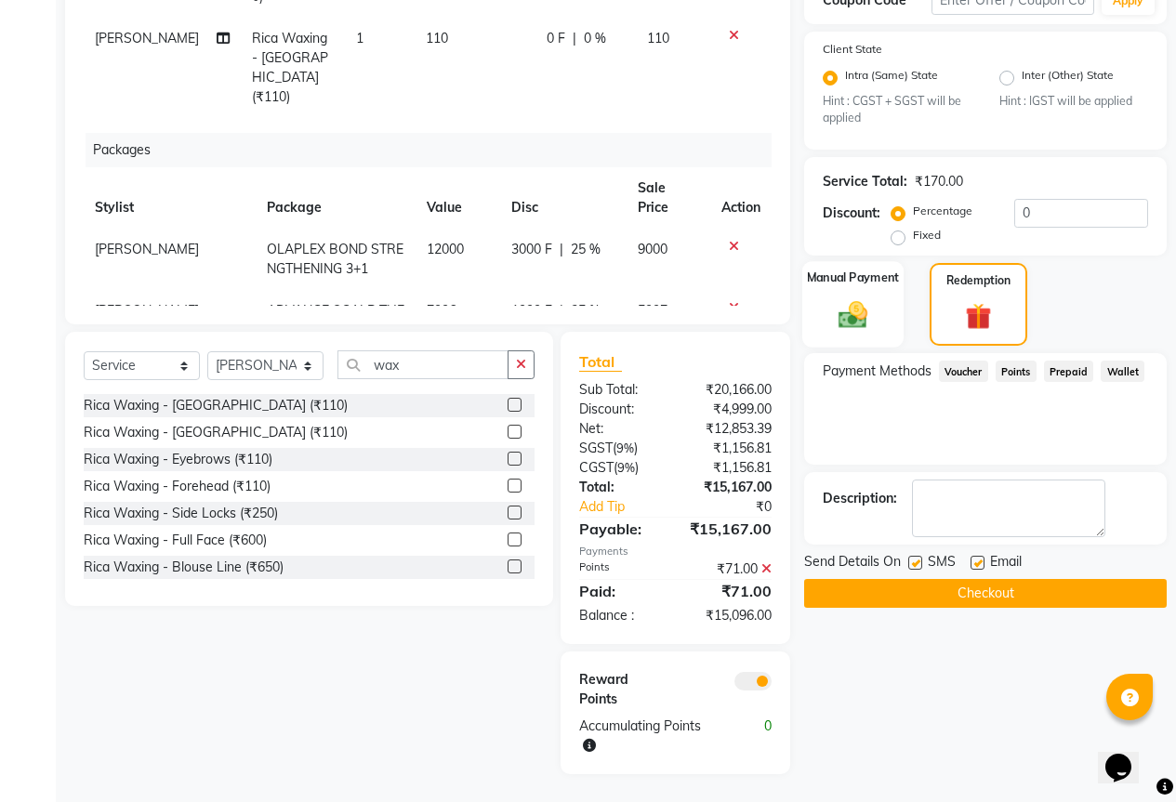
click at [851, 298] on img at bounding box center [852, 314] width 47 height 33
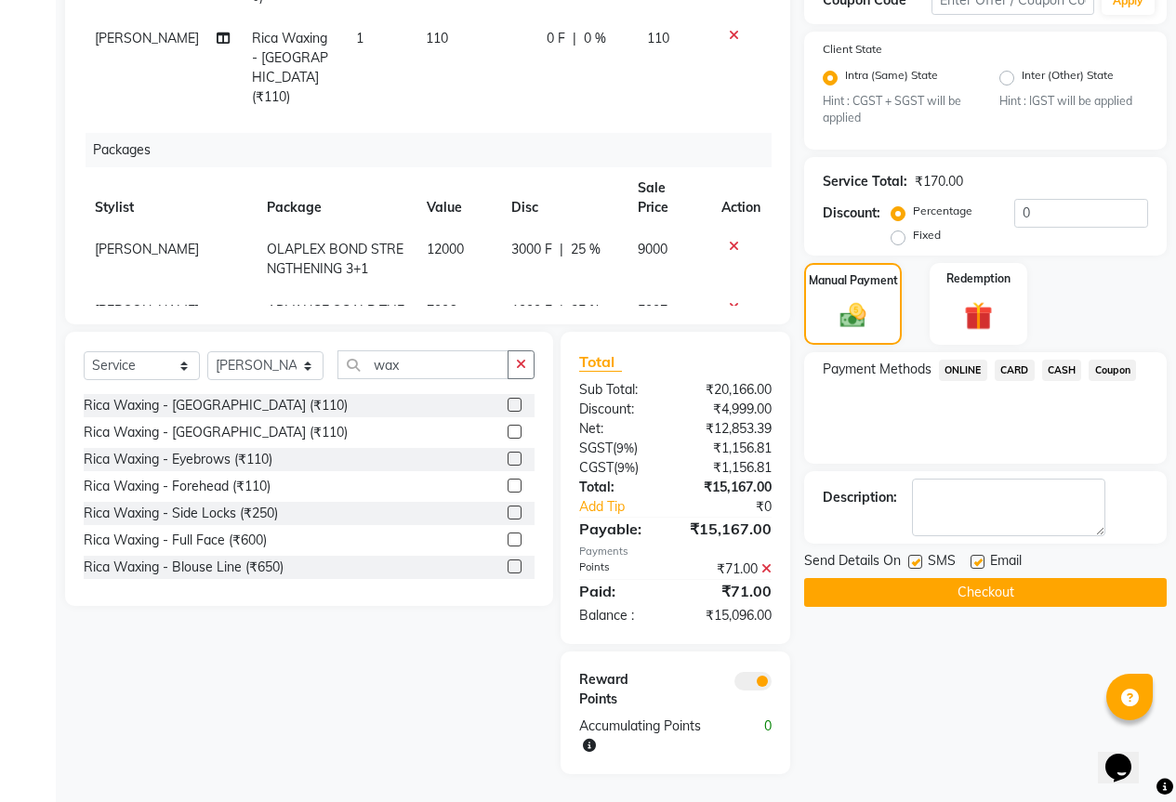
click at [976, 360] on span "ONLINE" at bounding box center [963, 370] width 48 height 21
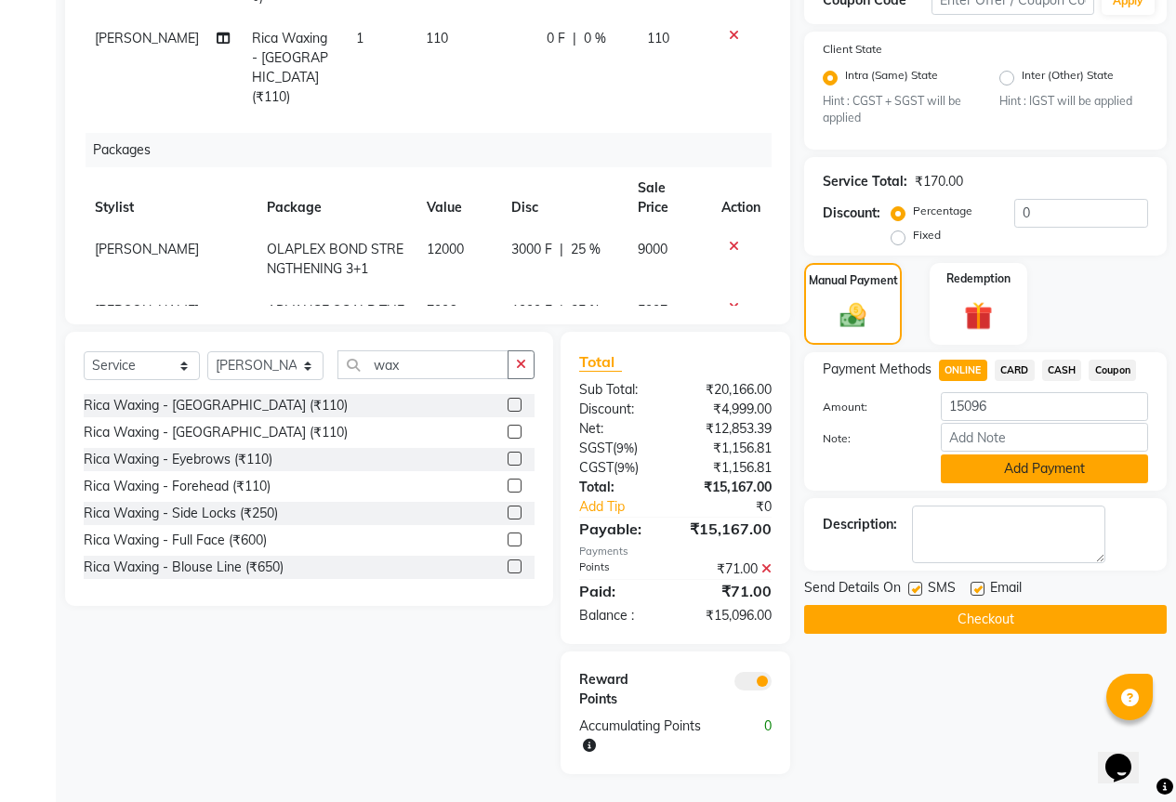
click at [1020, 454] on button "Add Payment" at bounding box center [1044, 468] width 207 height 29
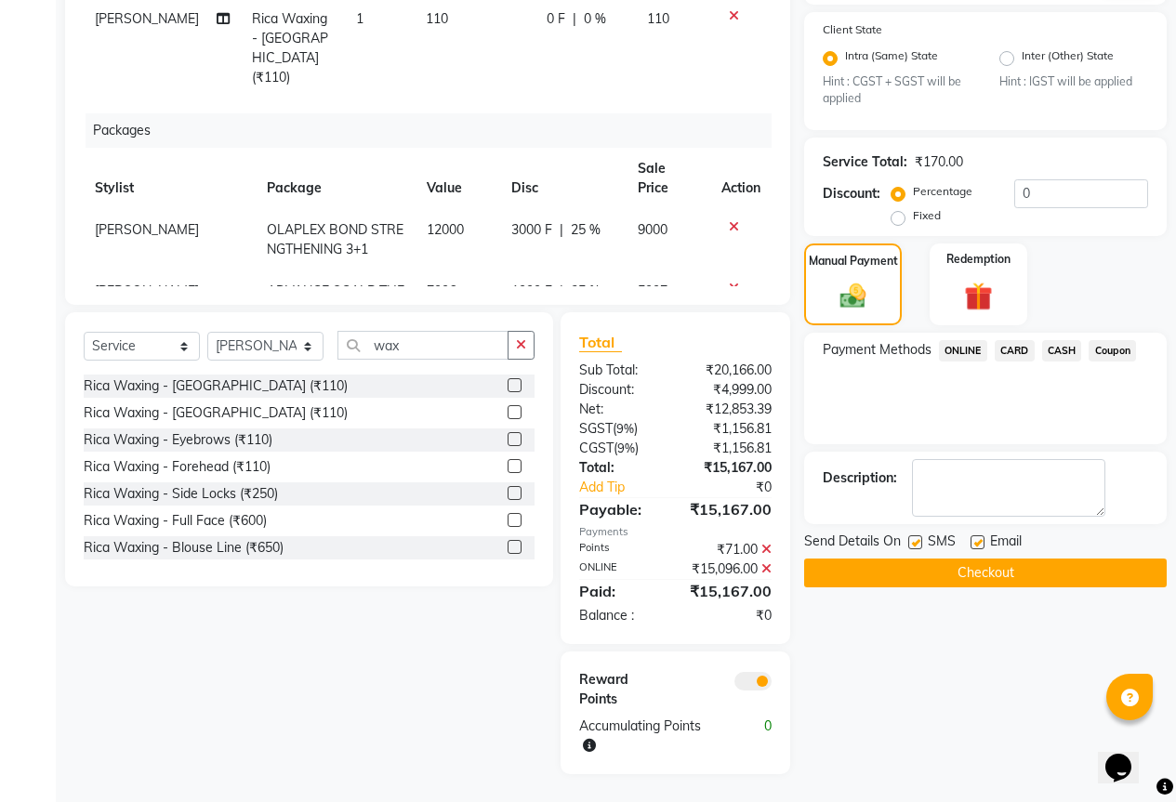
scroll to position [428, 0]
click at [1001, 559] on button "Checkout" at bounding box center [985, 573] width 362 height 29
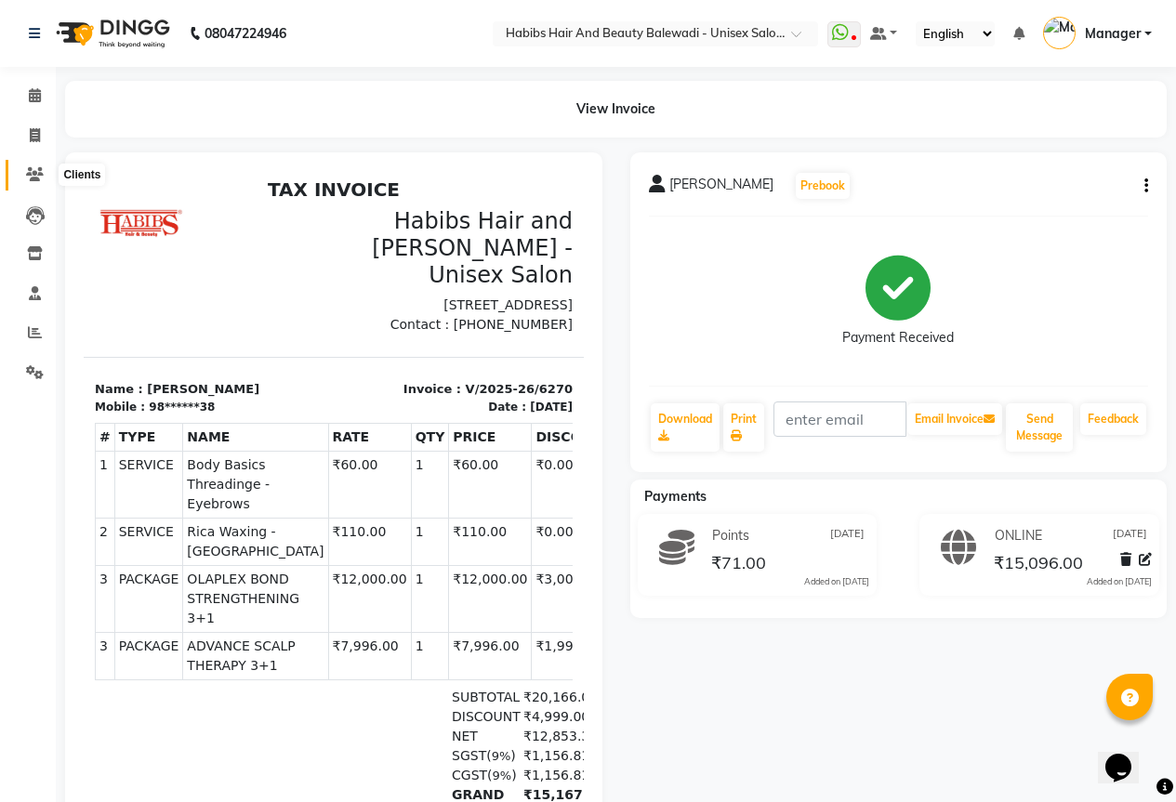
click at [38, 170] on icon at bounding box center [35, 174] width 18 height 14
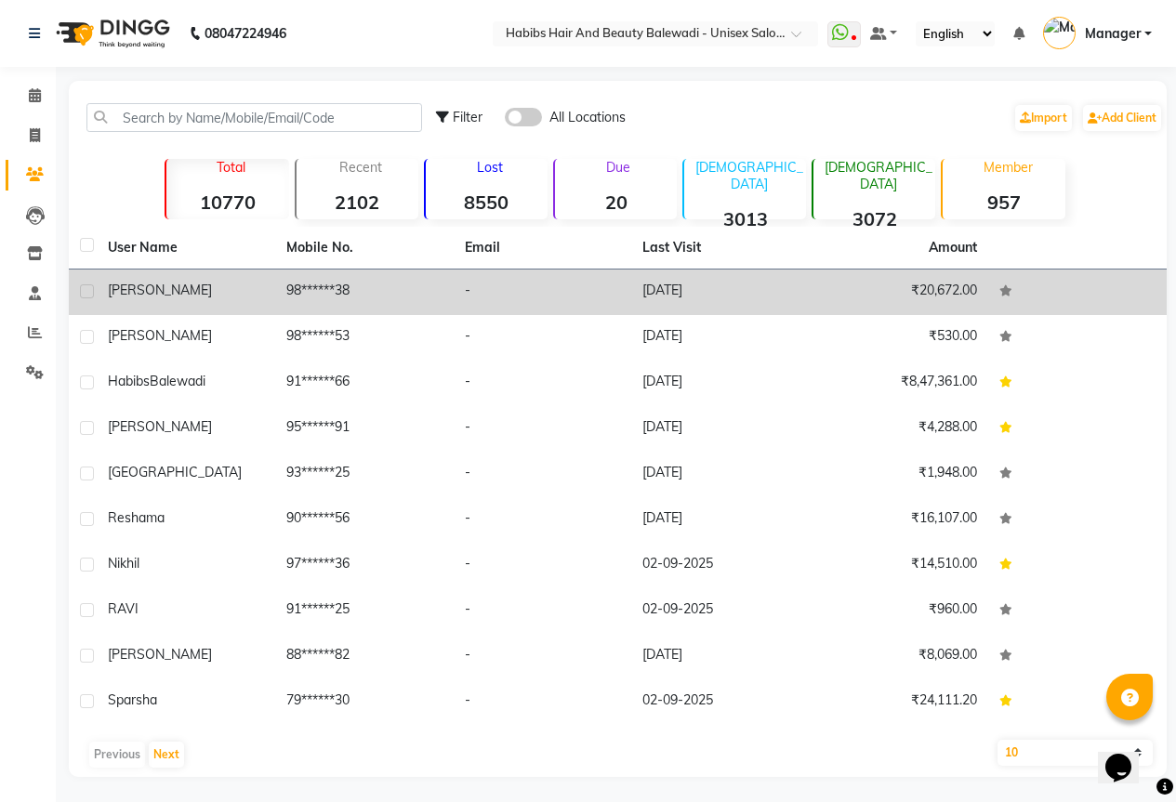
click at [137, 292] on span "advit" at bounding box center [160, 290] width 104 height 17
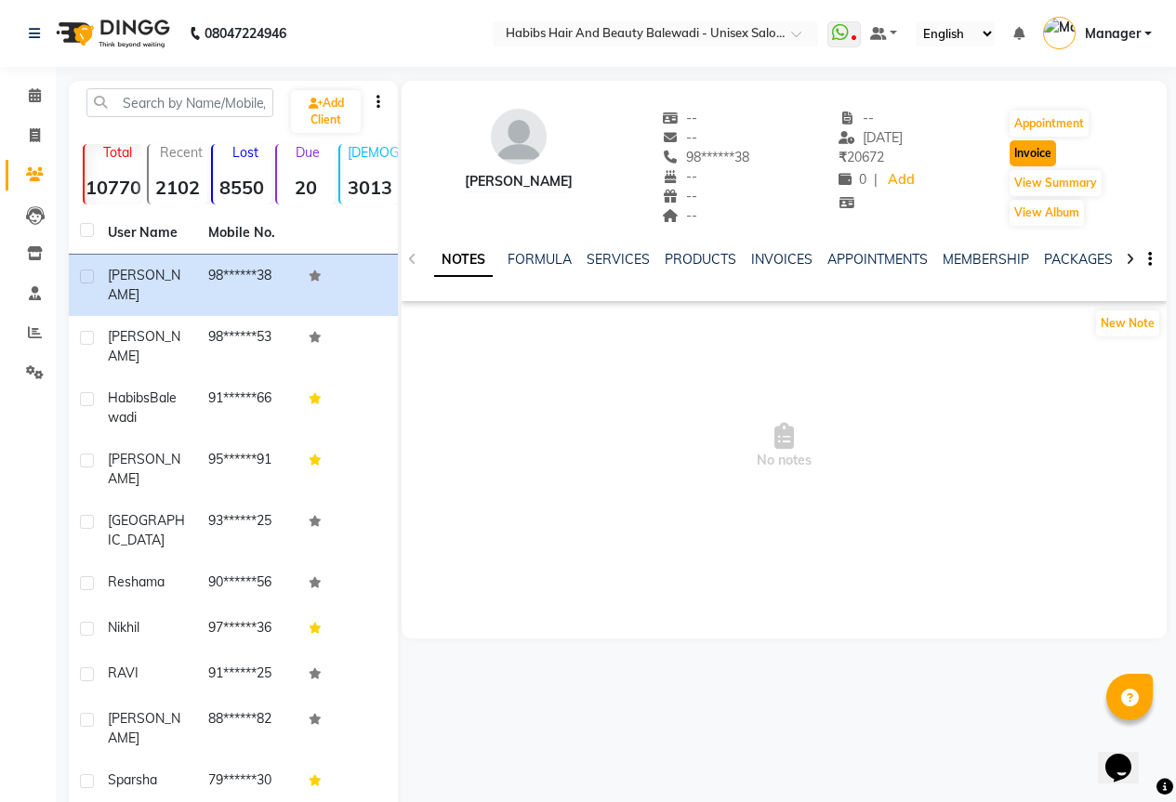
click at [1024, 154] on button "Invoice" at bounding box center [1032, 153] width 46 height 26
select select "5902"
select select "service"
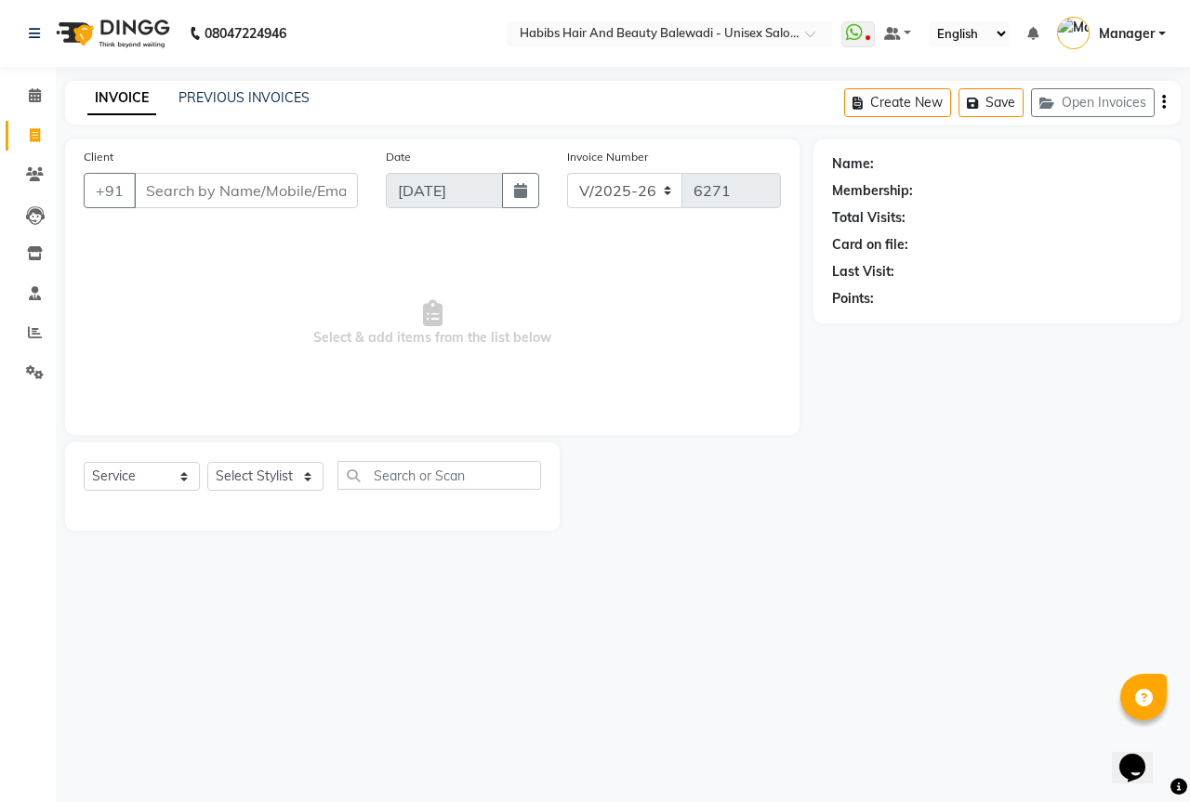
type input "98******38"
select select "package"
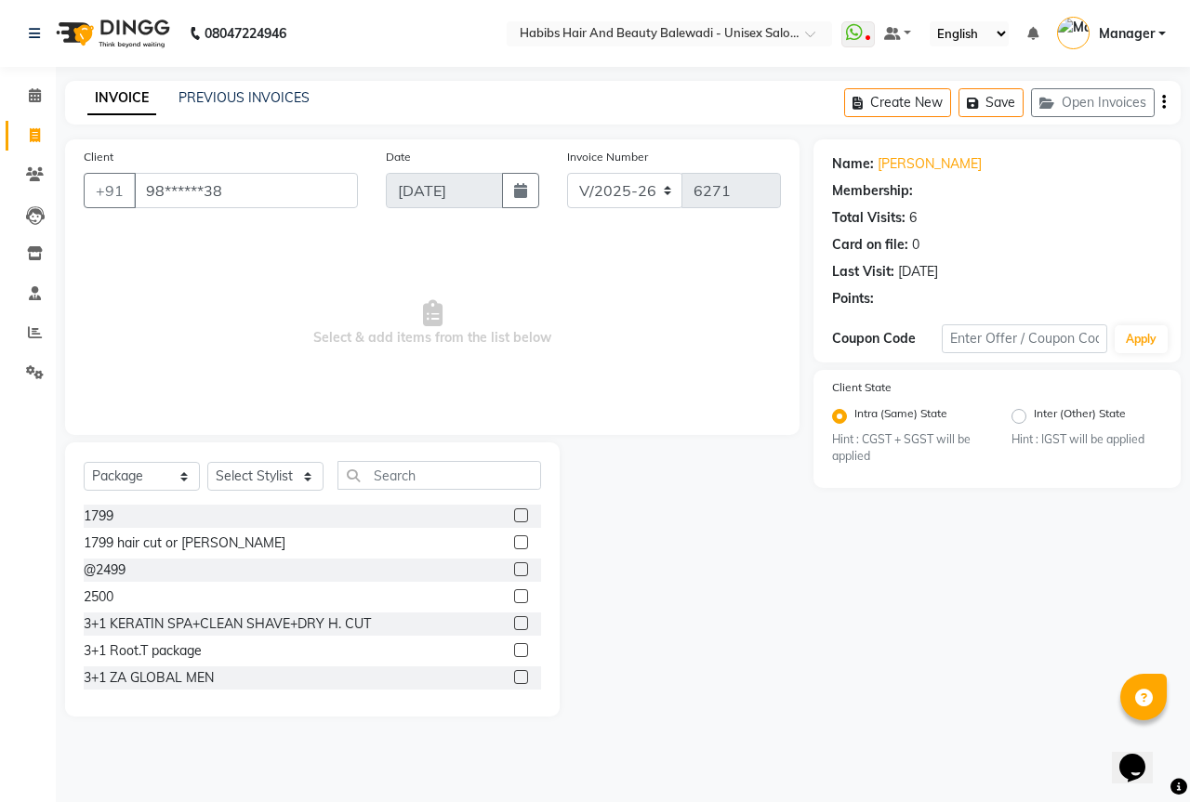
select select "1: Object"
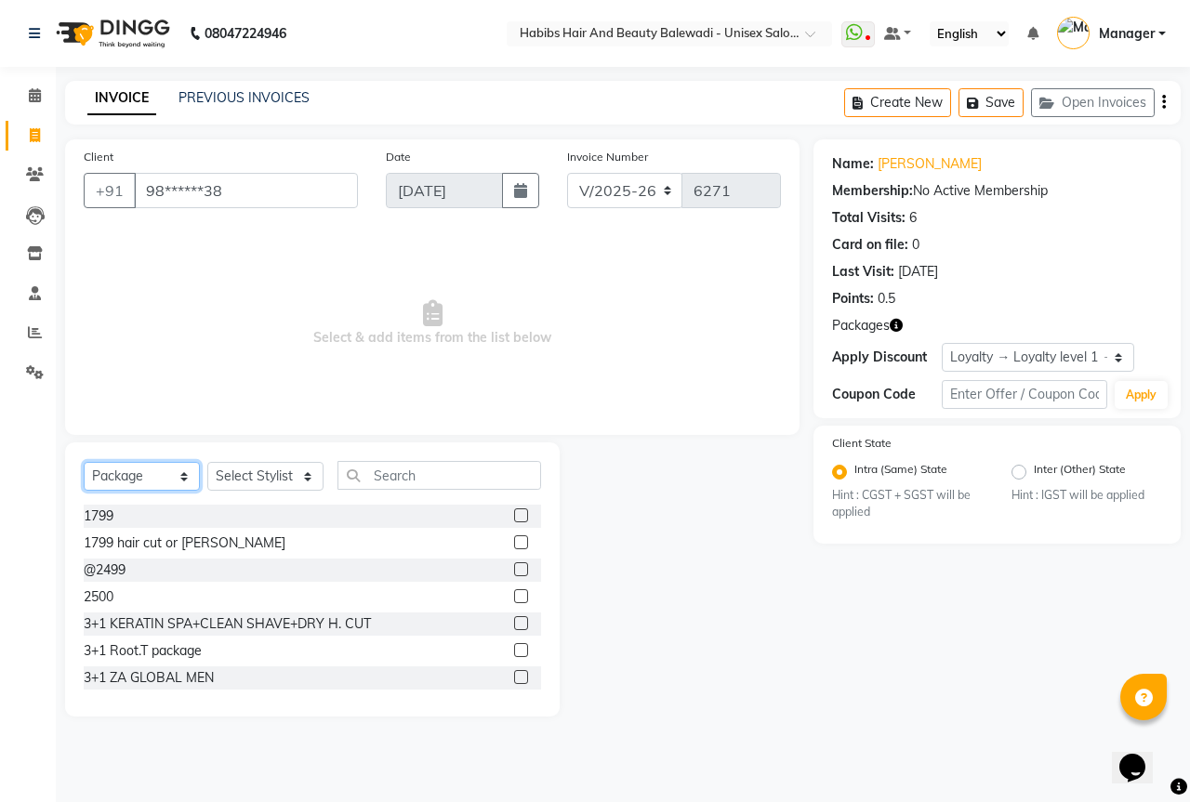
click at [193, 481] on select "Select Service Product Membership Package Voucher Prepaid Gift Card" at bounding box center [142, 476] width 116 height 29
select select "service"
click at [84, 462] on select "Select Service Product Membership Package Voucher Prepaid Gift Card" at bounding box center [142, 476] width 116 height 29
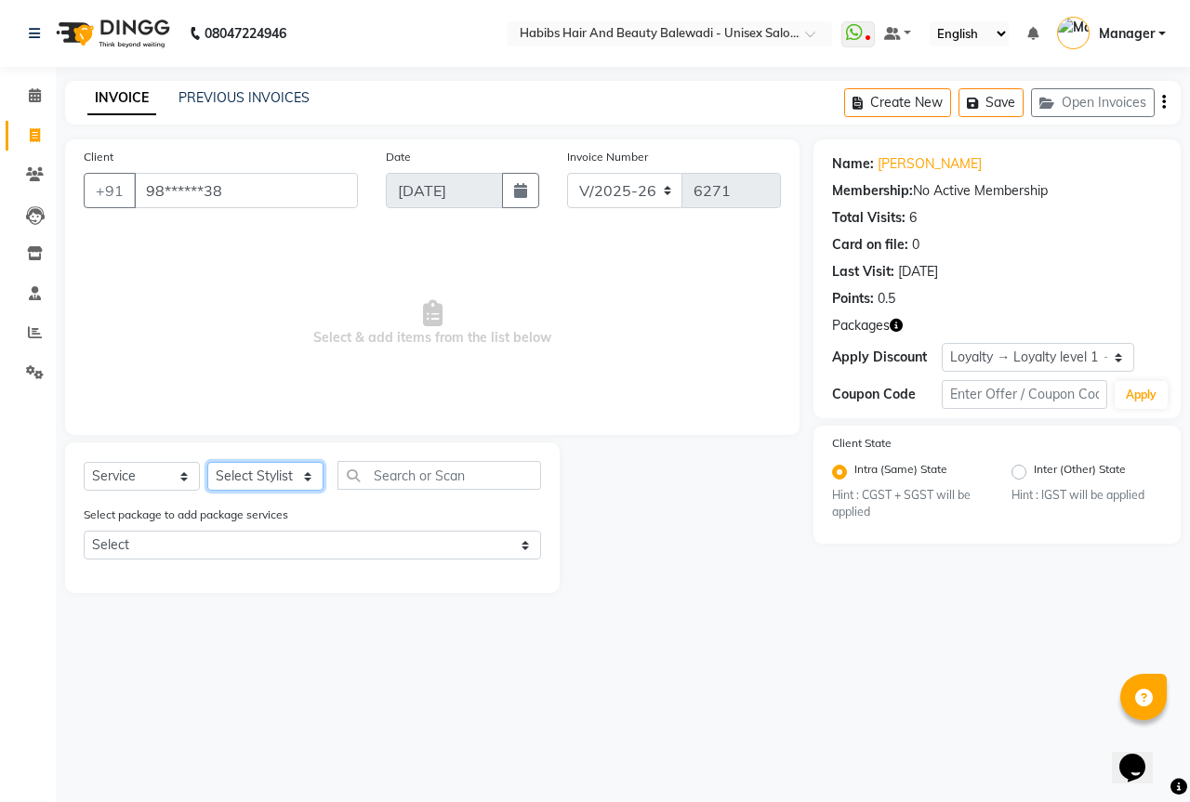
click at [236, 466] on select "Select Stylist Aarti Akshay Gaikwad [PERSON_NAME] [PERSON_NAME] [PERSON_NAME] […" at bounding box center [265, 476] width 116 height 29
select select "82273"
click at [207, 462] on select "Select Stylist Aarti Akshay Gaikwad [PERSON_NAME] [PERSON_NAME] [PERSON_NAME] […" at bounding box center [265, 476] width 116 height 29
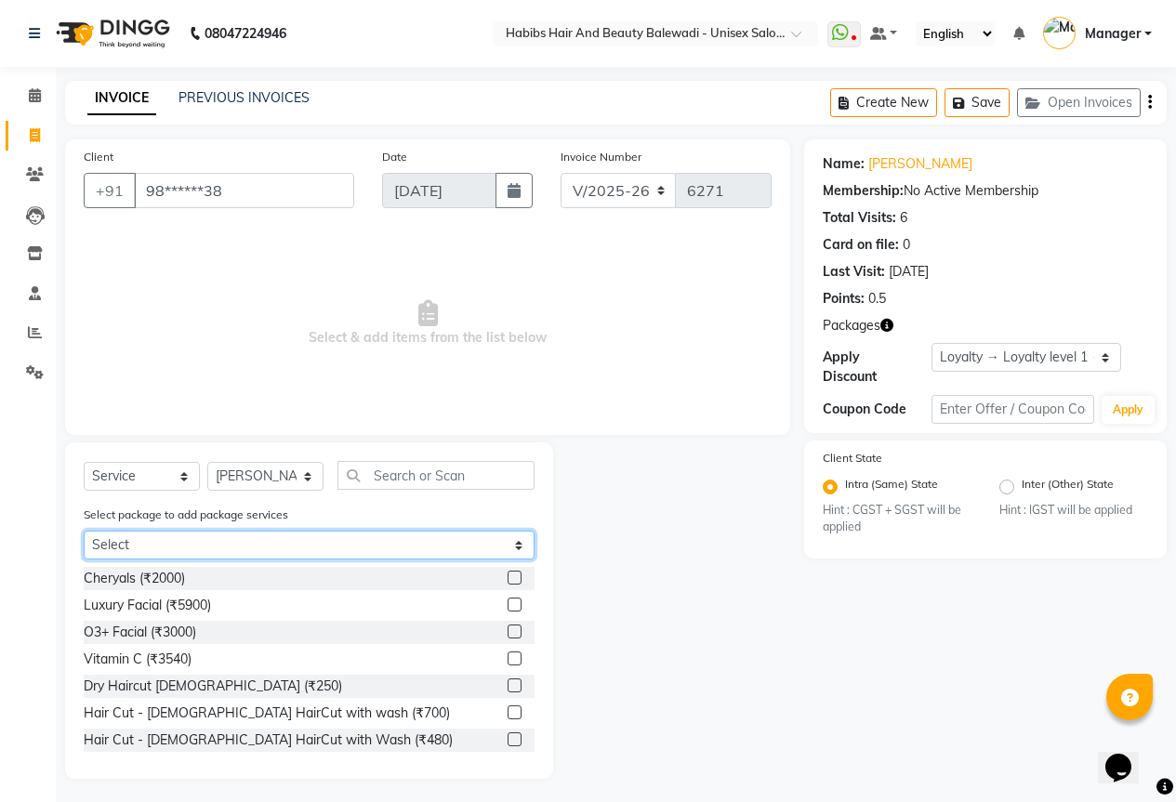
click at [201, 549] on select "Select ADVANCE SCALP THERAPY 3+1 OLAPLEX BOND STRENGTHENING 3+1" at bounding box center [309, 545] width 451 height 29
select select "1: Object"
click at [84, 531] on select "Select ADVANCE SCALP THERAPY 3+1 OLAPLEX BOND STRENGTHENING 3+1" at bounding box center [309, 545] width 451 height 29
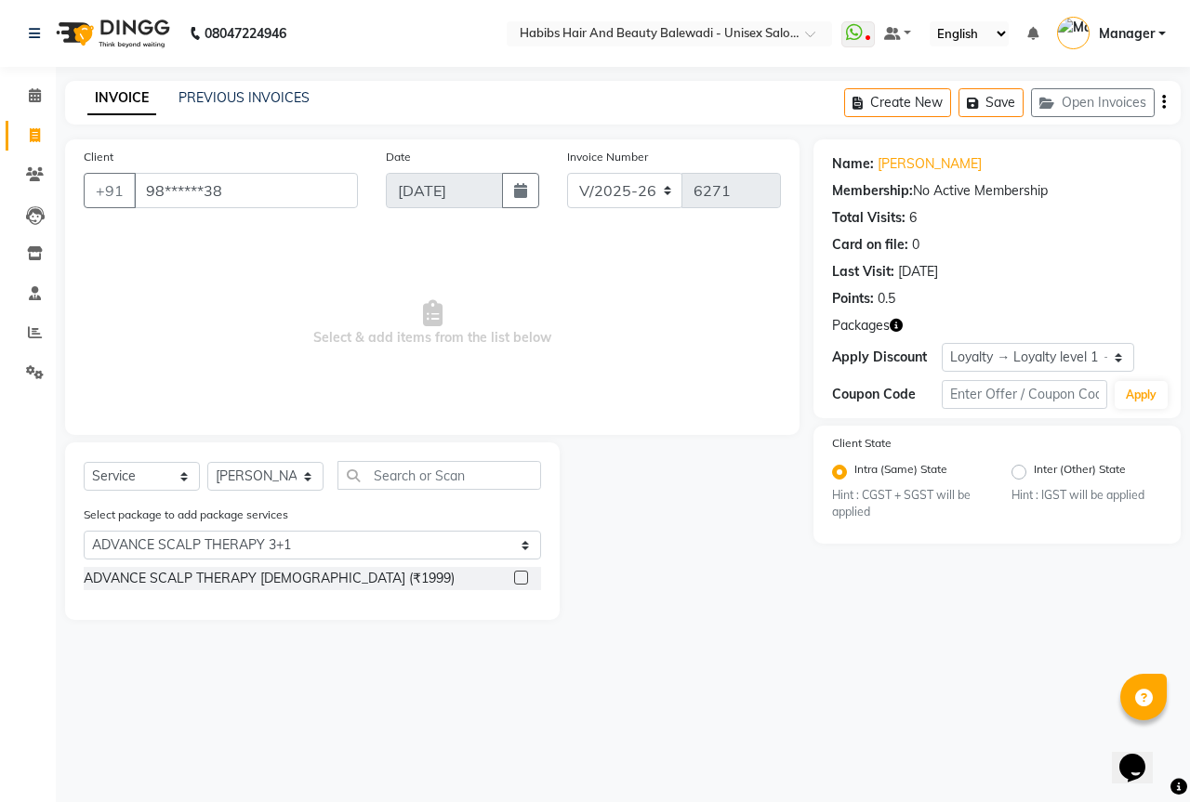
click at [520, 585] on div at bounding box center [520, 581] width 12 height 20
click at [520, 584] on label at bounding box center [521, 578] width 14 height 14
click at [520, 584] on input "checkbox" at bounding box center [520, 579] width 12 height 12
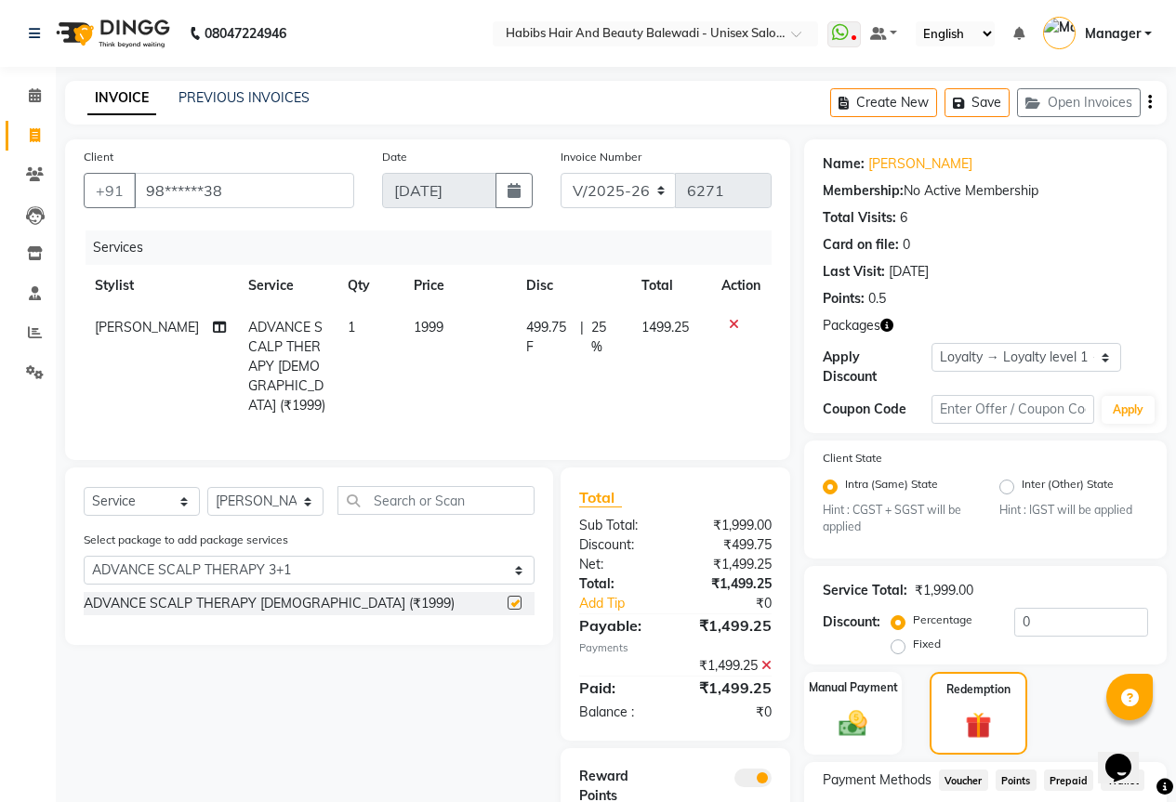
checkbox input "false"
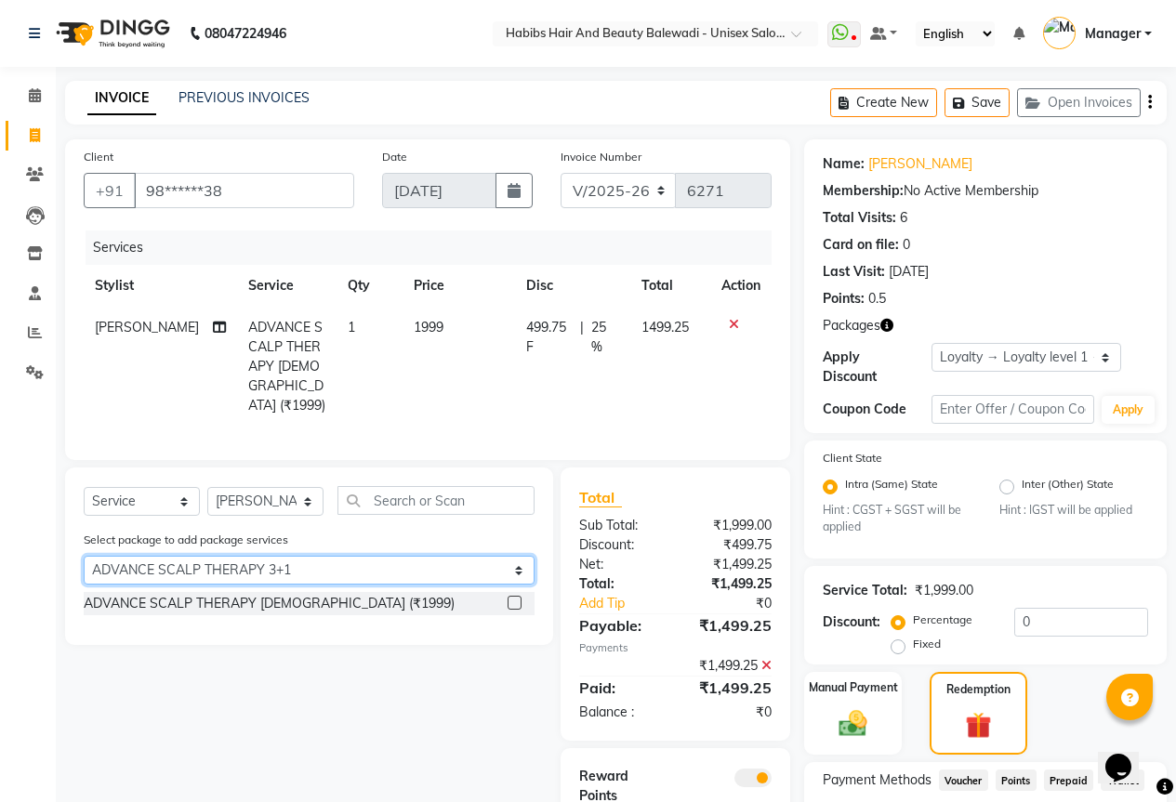
click at [244, 570] on select "Select ADVANCE SCALP THERAPY 3+1 OLAPLEX BOND STRENGTHENING 3+1" at bounding box center [309, 570] width 451 height 29
select select "2: Object"
click at [84, 556] on select "Select ADVANCE SCALP THERAPY 3+1 OLAPLEX BOND STRENGTHENING 3+1" at bounding box center [309, 570] width 451 height 29
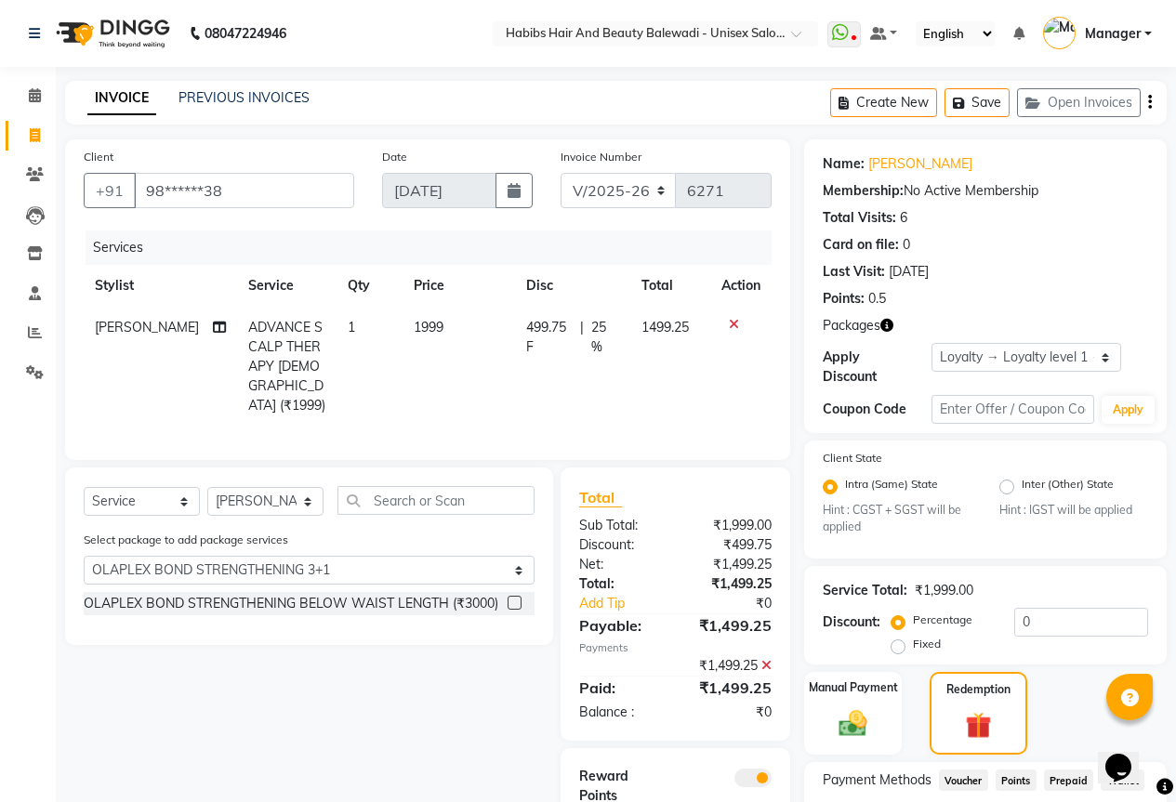
click at [509, 599] on label at bounding box center [514, 603] width 14 height 14
click at [509, 599] on input "checkbox" at bounding box center [513, 604] width 12 height 12
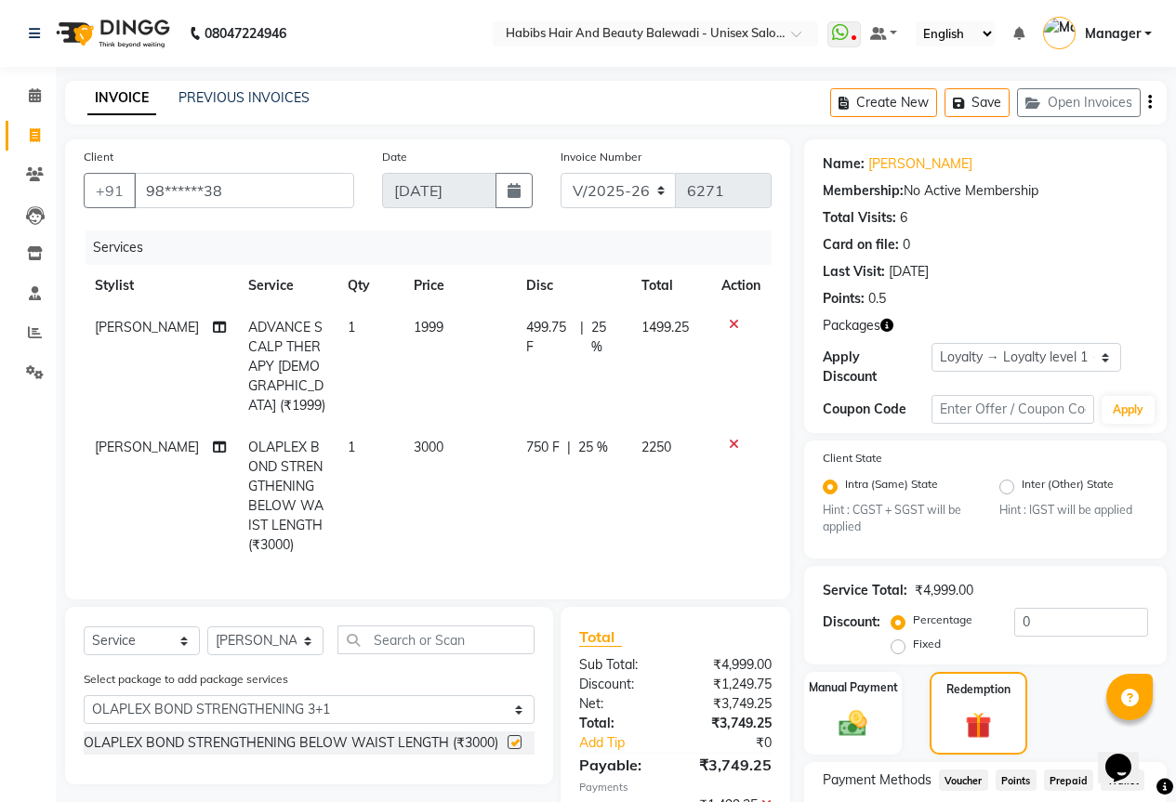
checkbox input "false"
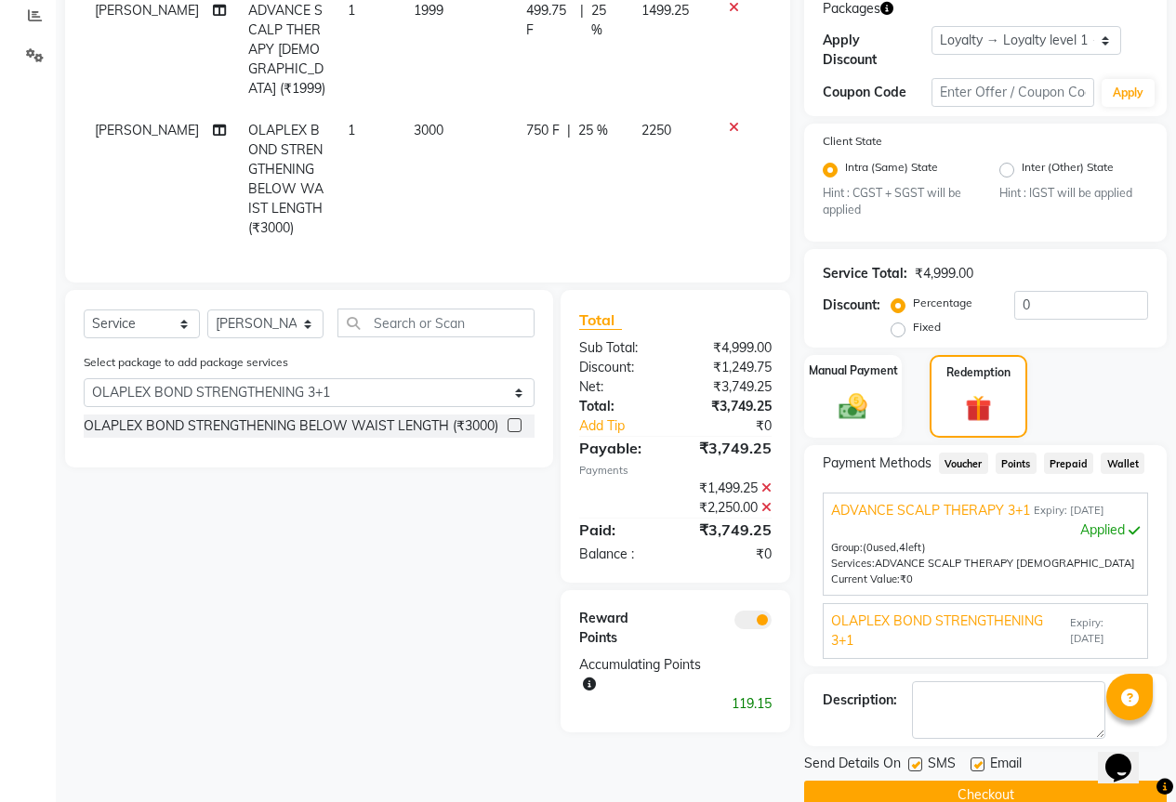
scroll to position [337, 0]
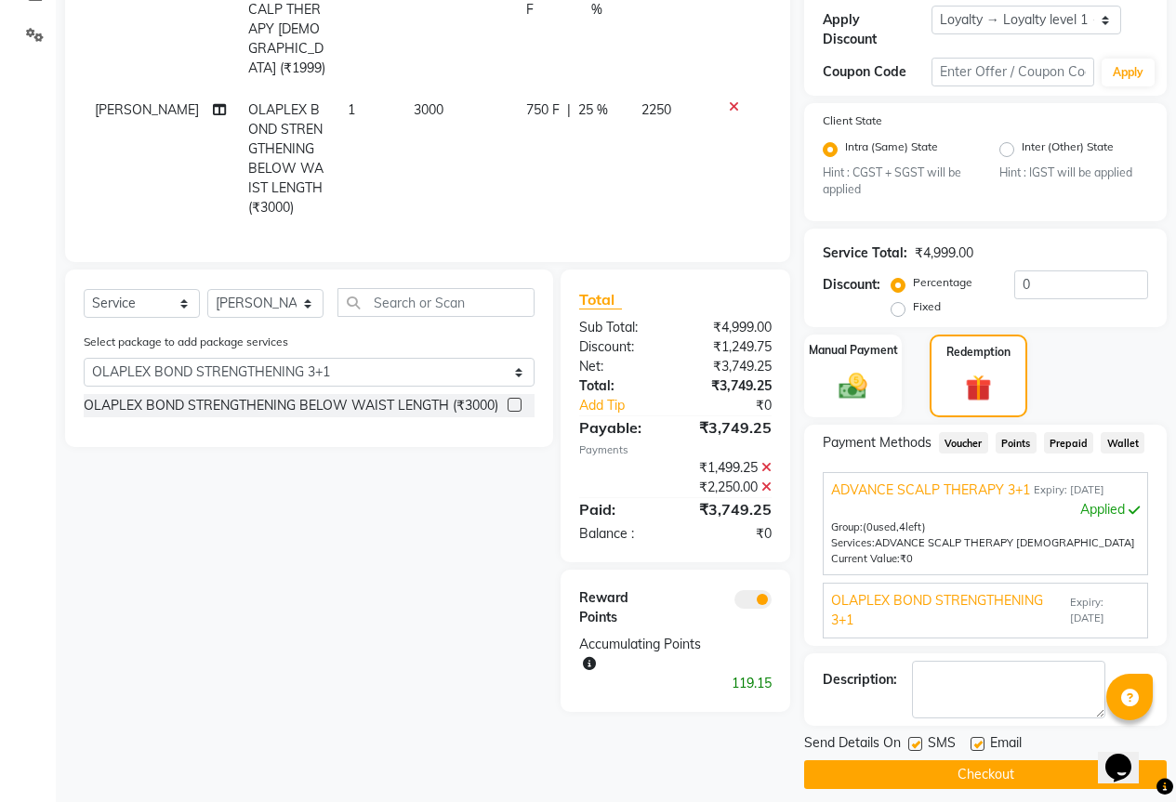
click at [900, 760] on button "Checkout" at bounding box center [985, 774] width 362 height 29
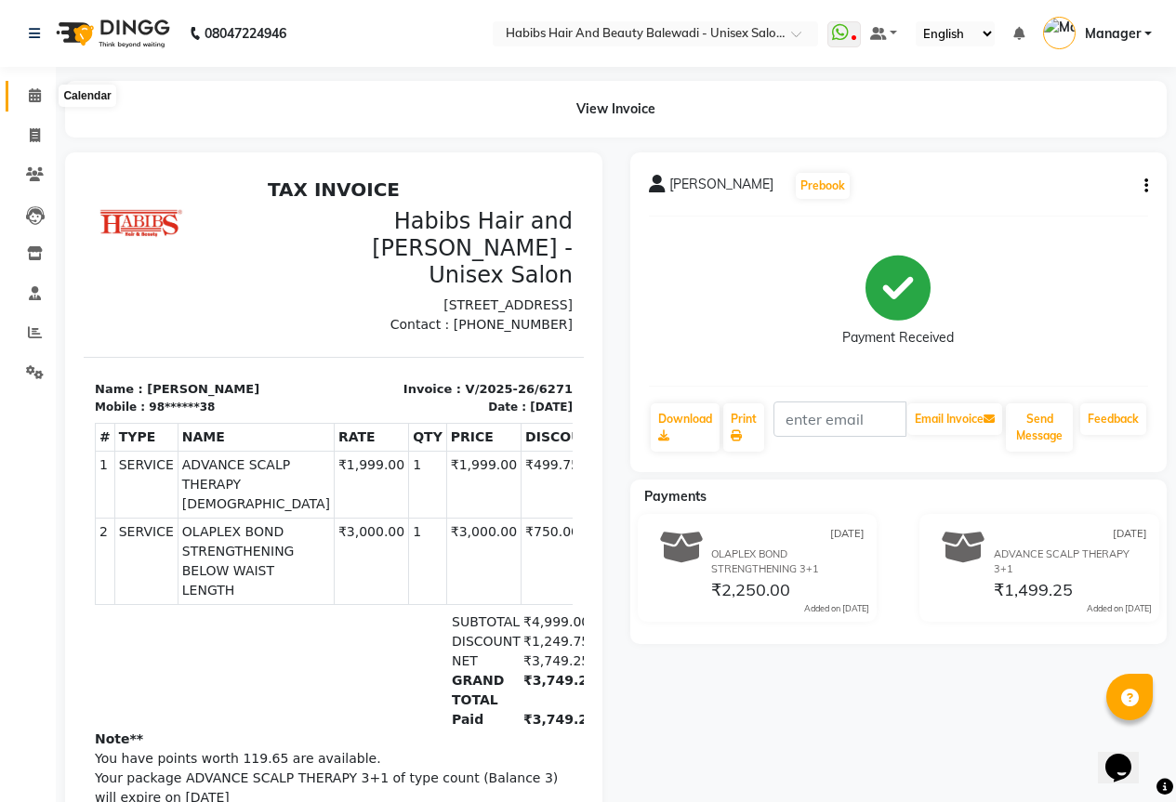
click at [42, 99] on span at bounding box center [35, 96] width 33 height 21
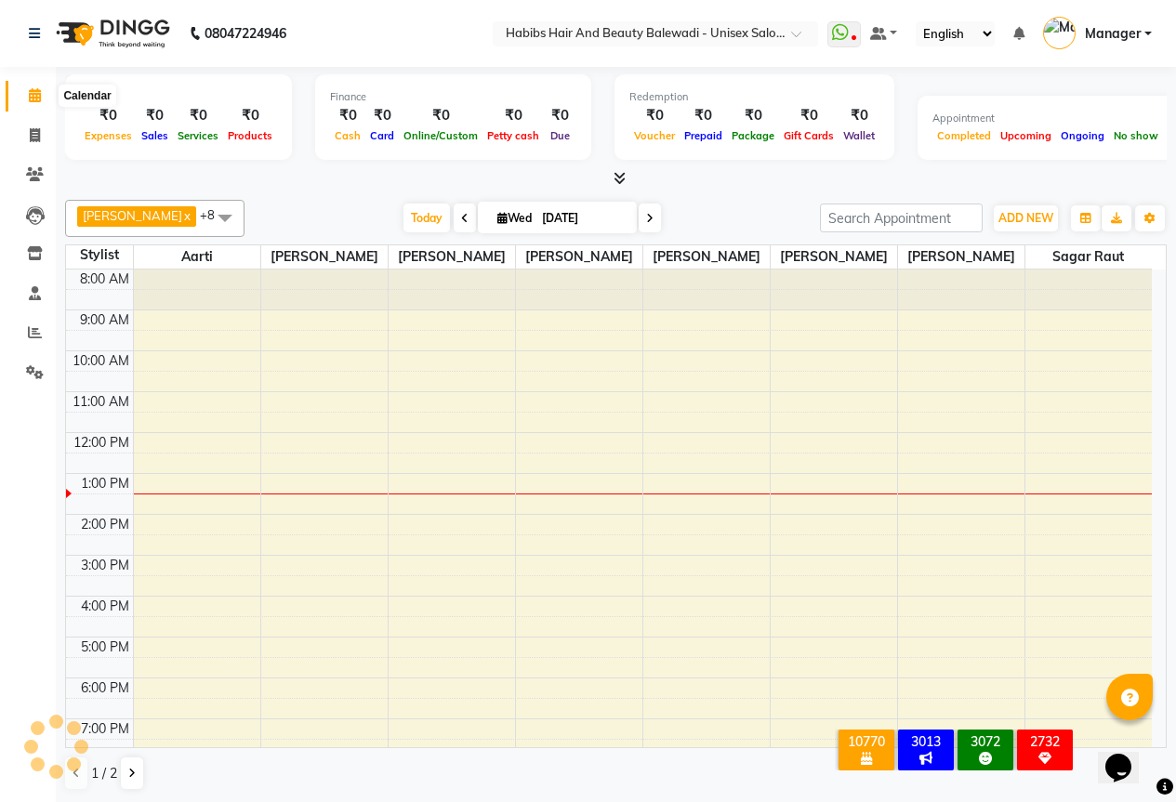
click at [27, 89] on span at bounding box center [35, 96] width 33 height 21
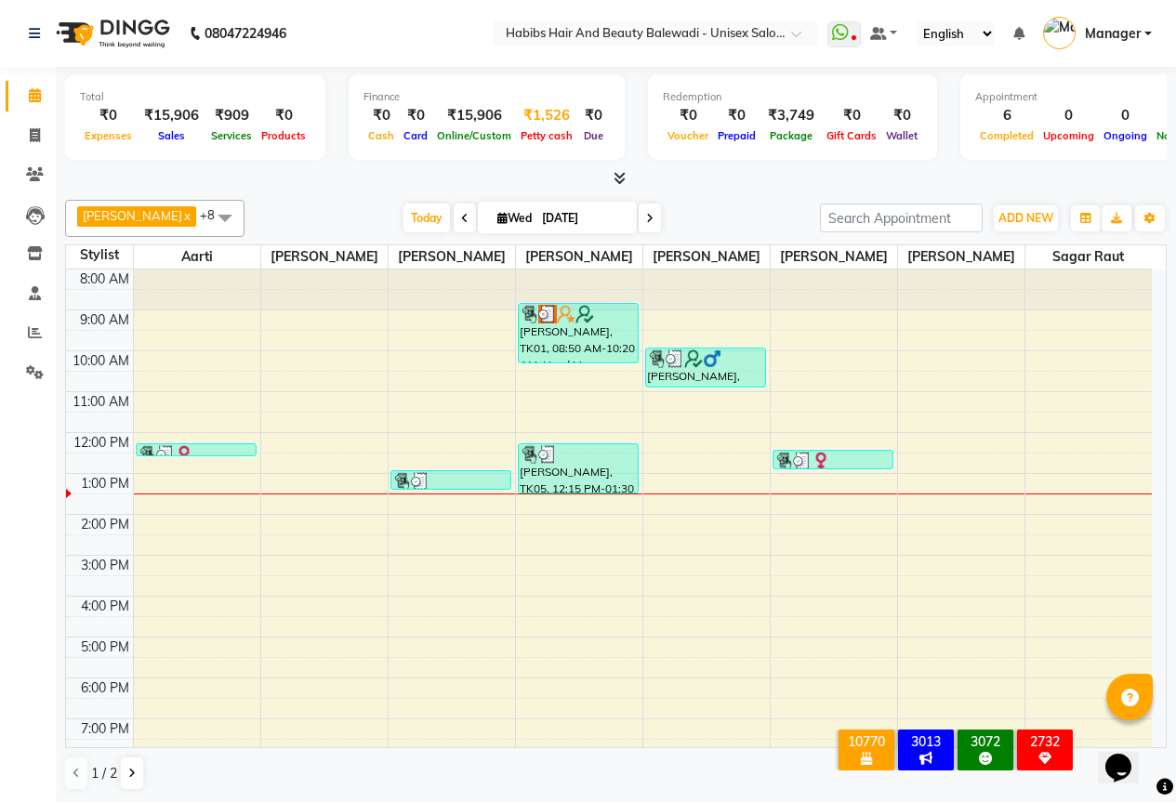
click at [533, 138] on span "Petty cash" at bounding box center [546, 135] width 61 height 13
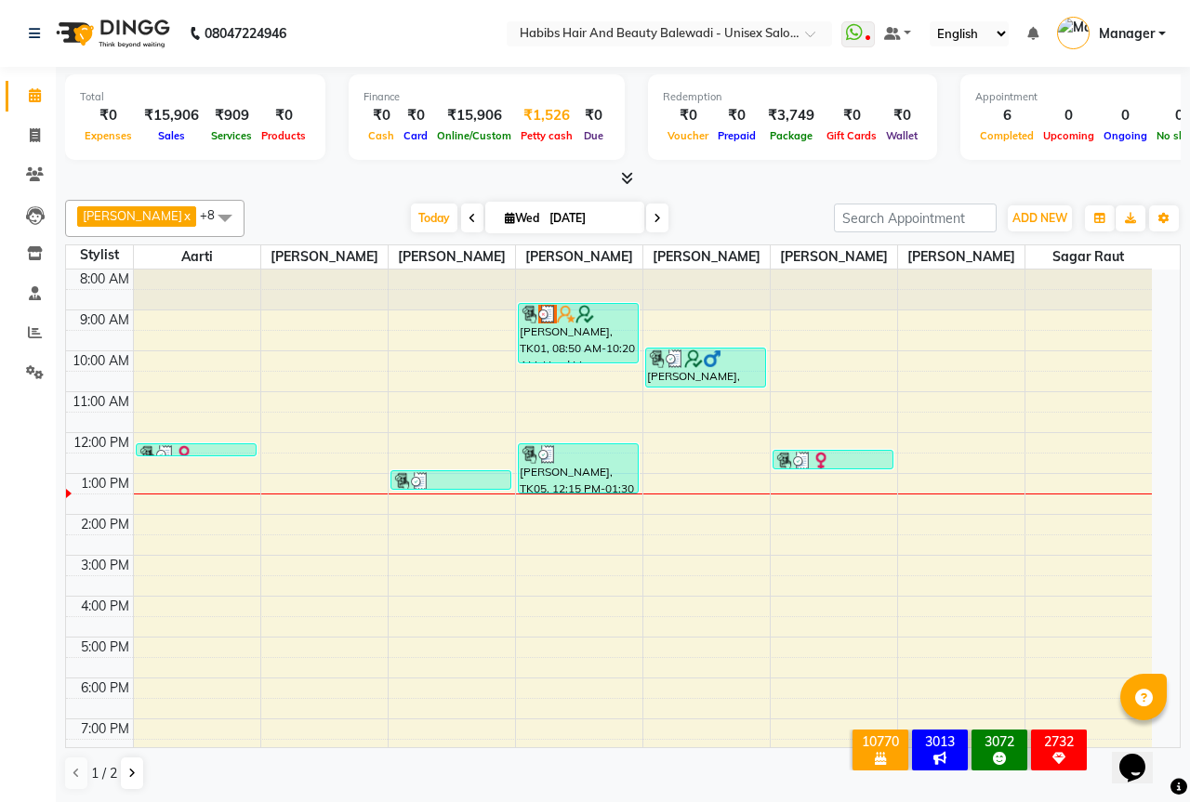
select select "4861"
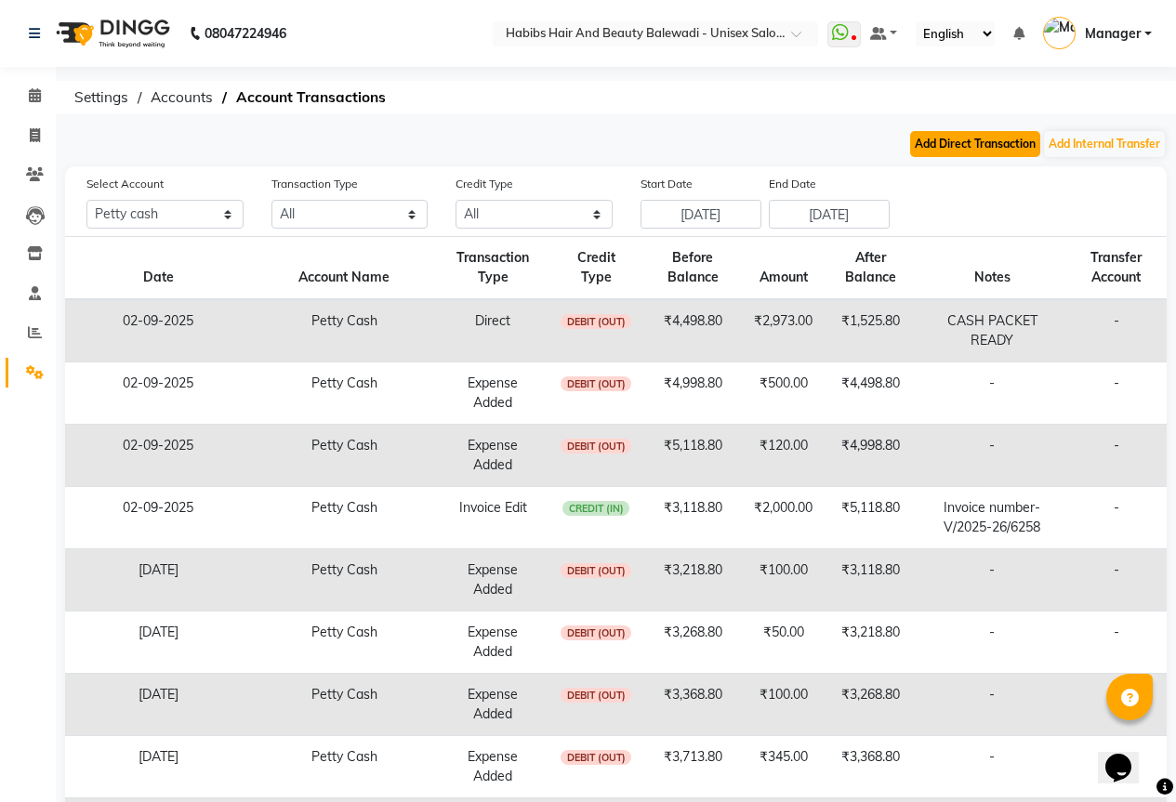
click at [963, 145] on button "Add Direct Transaction" at bounding box center [975, 144] width 130 height 26
select select "direct"
select select "4861"
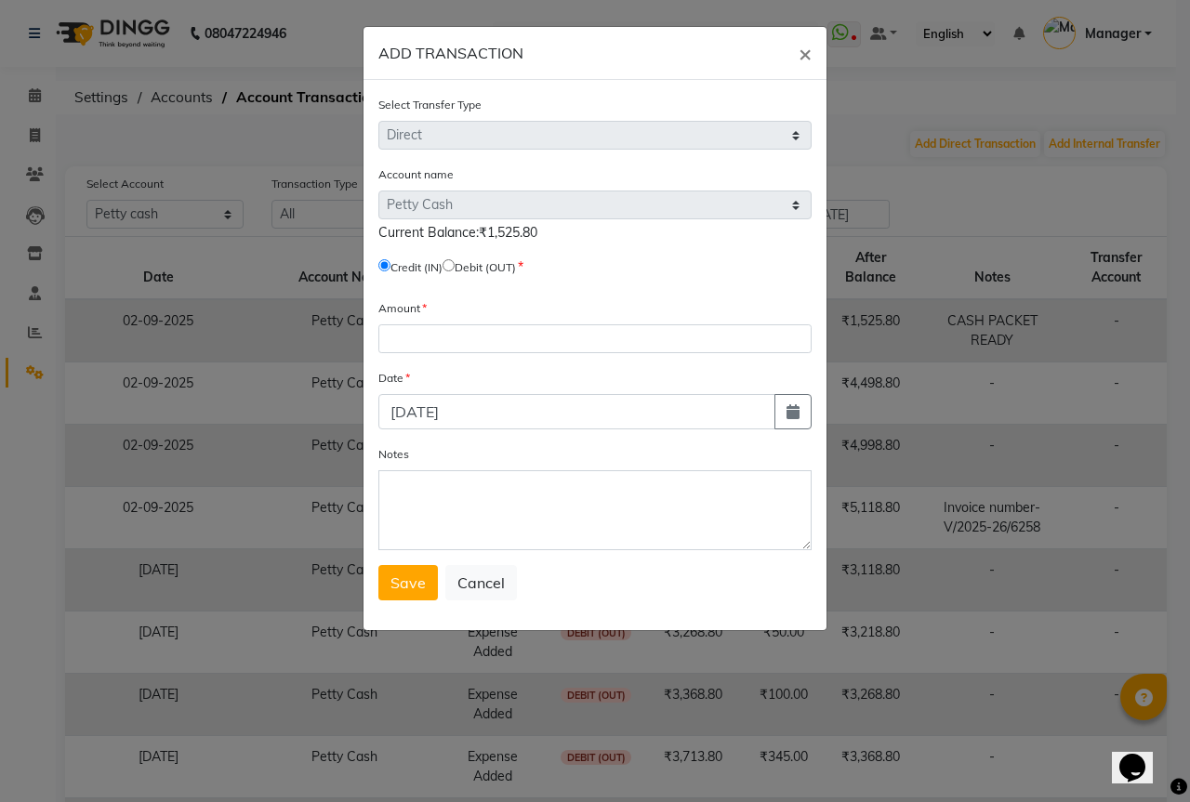
click at [454, 262] on input "radio" at bounding box center [448, 265] width 12 height 12
radio input "true"
click at [399, 343] on input "number" at bounding box center [594, 338] width 433 height 29
type input "1380"
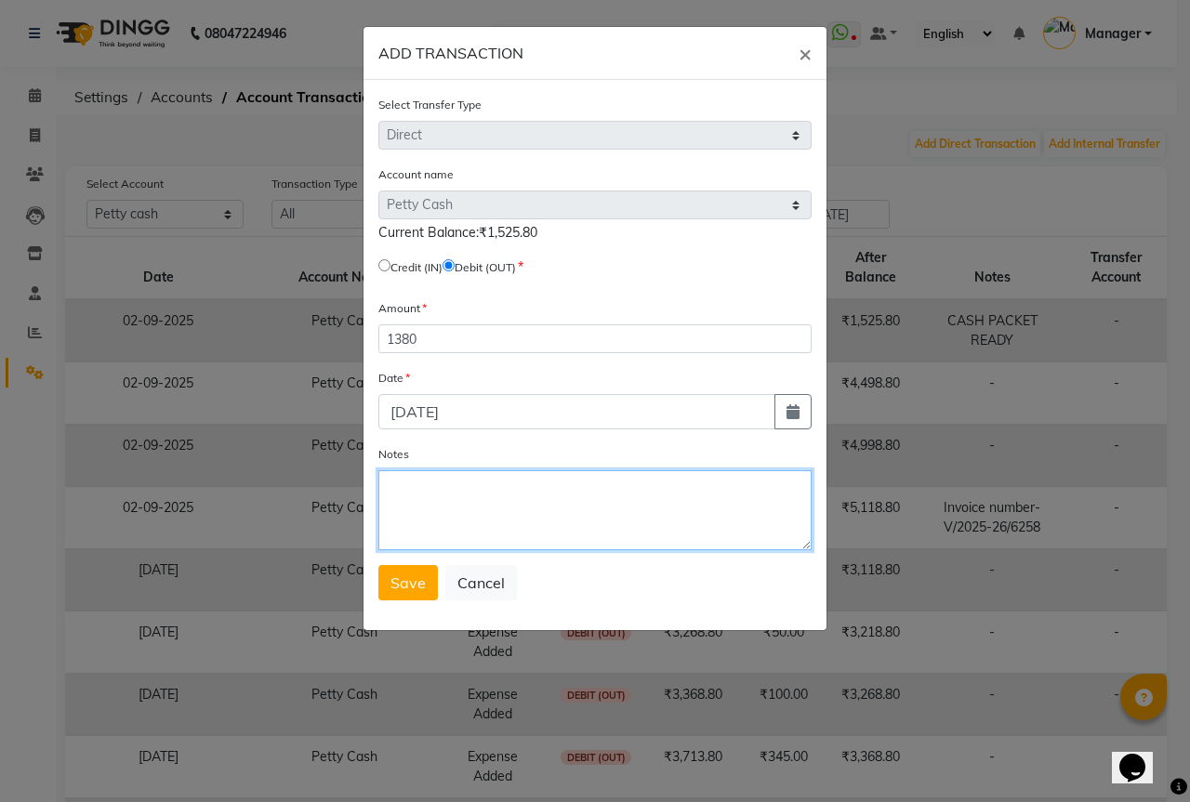
click at [456, 509] on textarea "Notes" at bounding box center [594, 510] width 433 height 80
type textarea "cash packet ready"
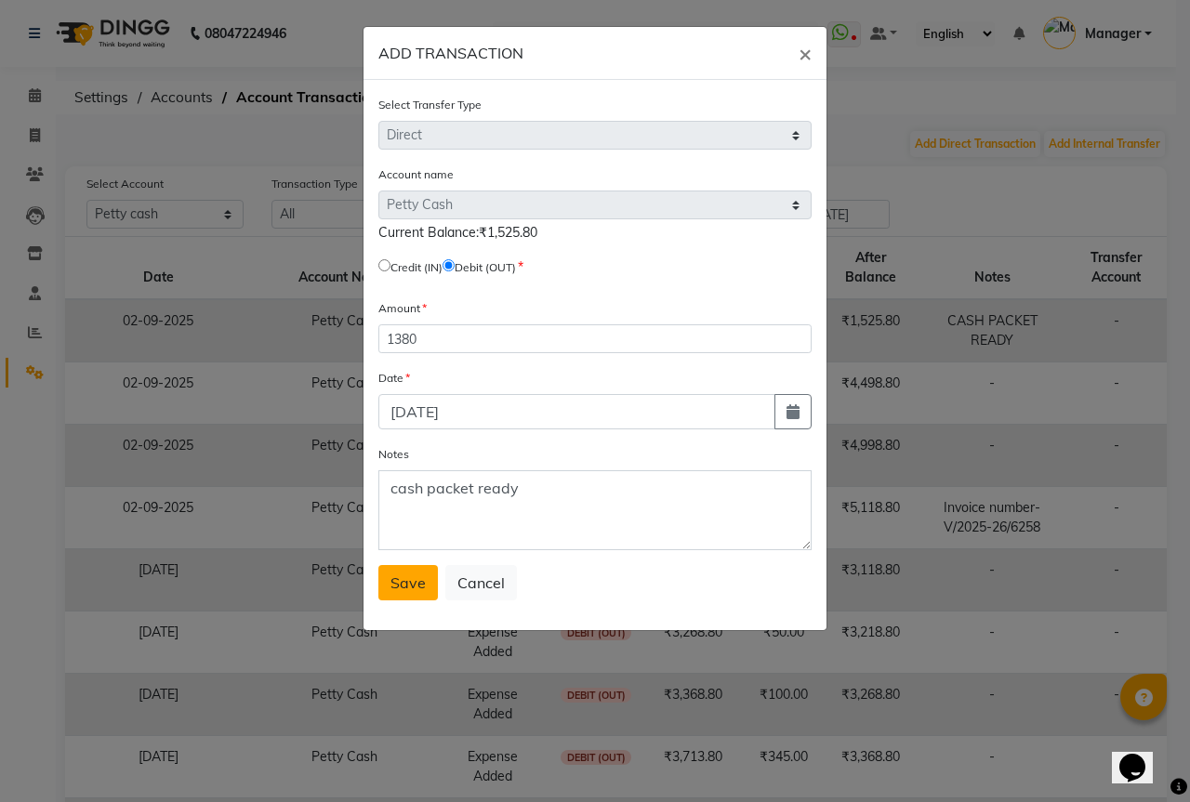
click at [412, 589] on span "Save" at bounding box center [407, 582] width 35 height 19
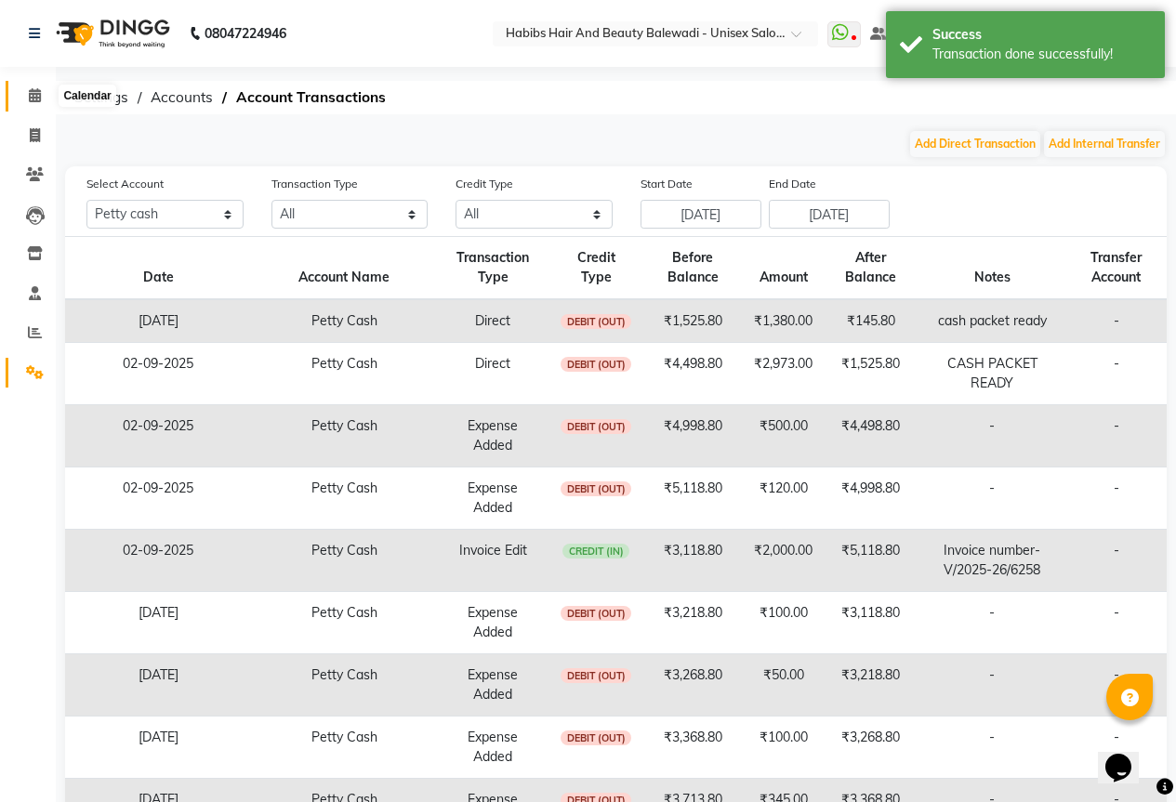
click at [31, 92] on icon at bounding box center [35, 95] width 12 height 14
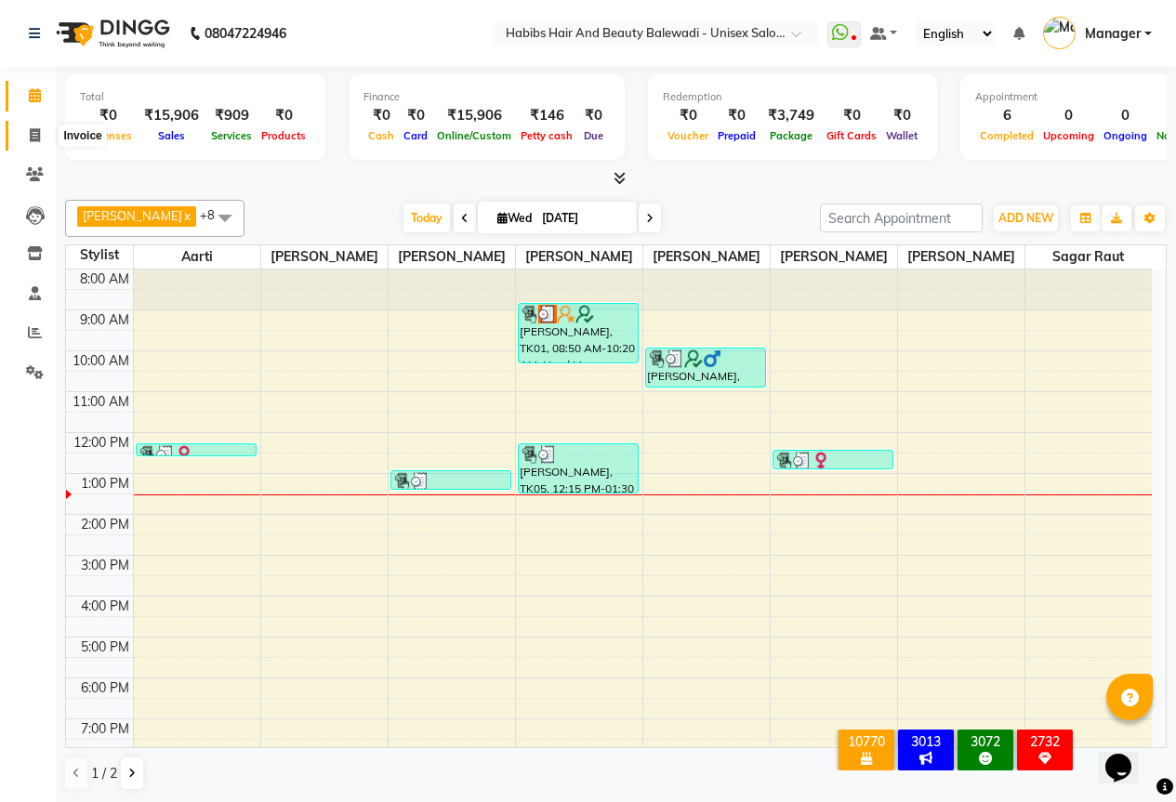
click at [41, 141] on span at bounding box center [35, 135] width 33 height 21
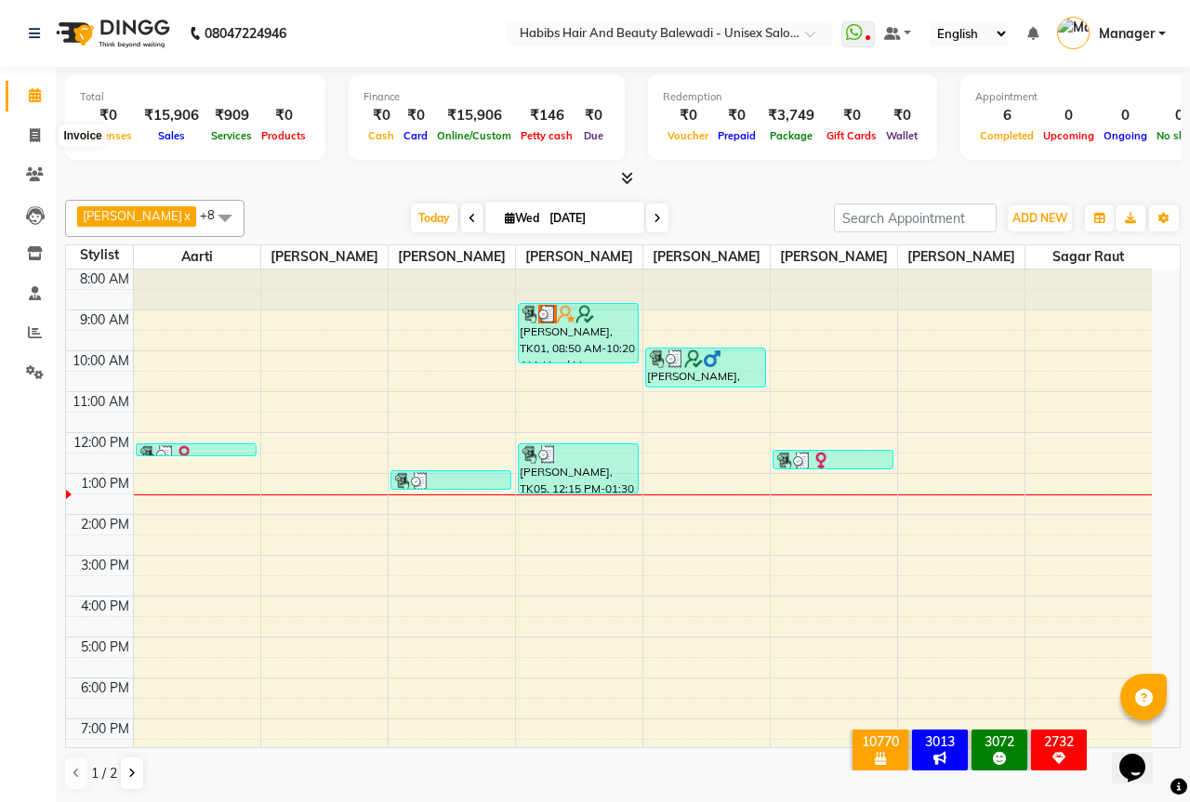
select select "5902"
select select "service"
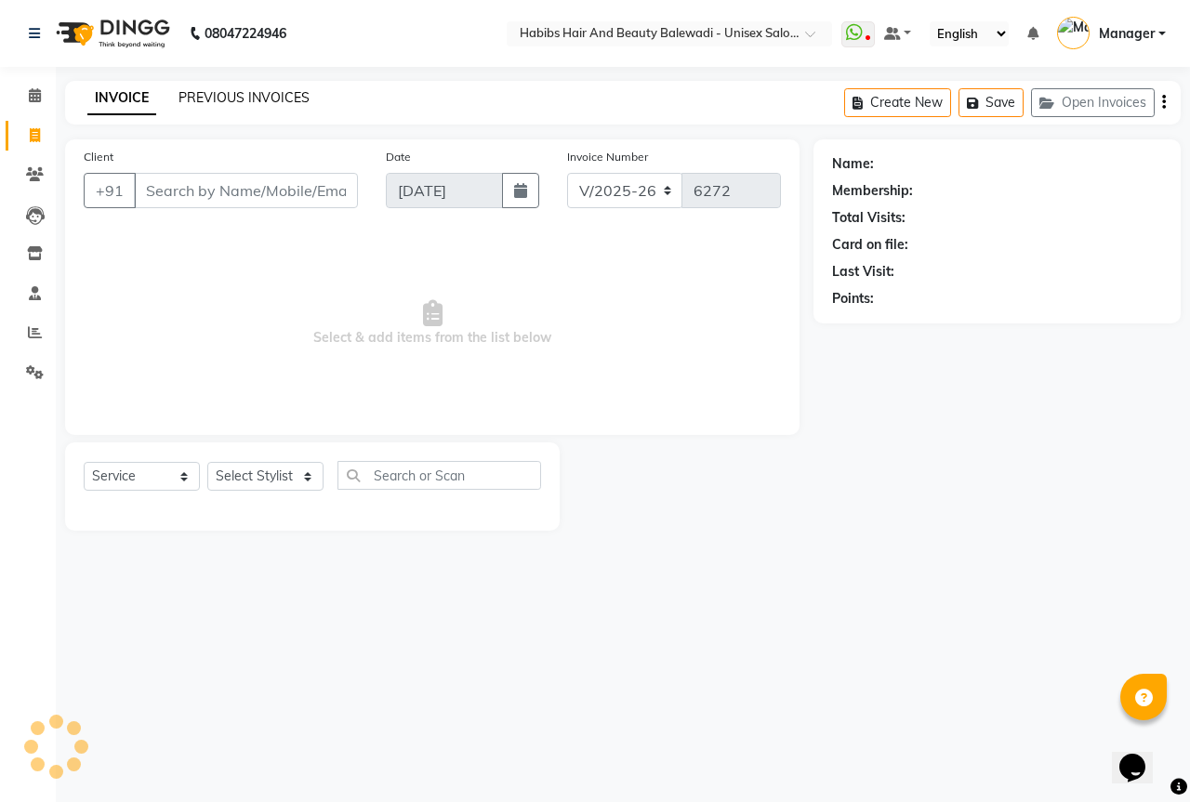
click at [241, 96] on link "PREVIOUS INVOICES" at bounding box center [243, 97] width 131 height 17
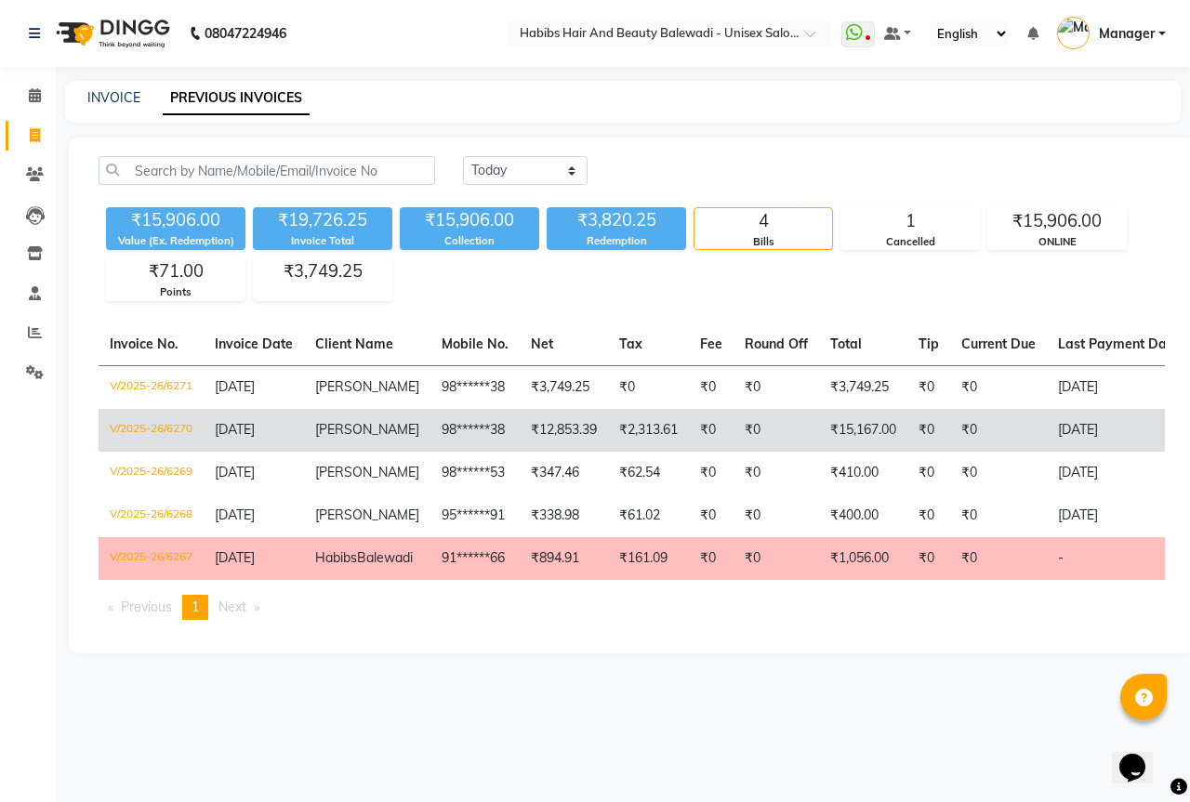
click at [858, 431] on td "₹15,167.00" at bounding box center [863, 430] width 88 height 43
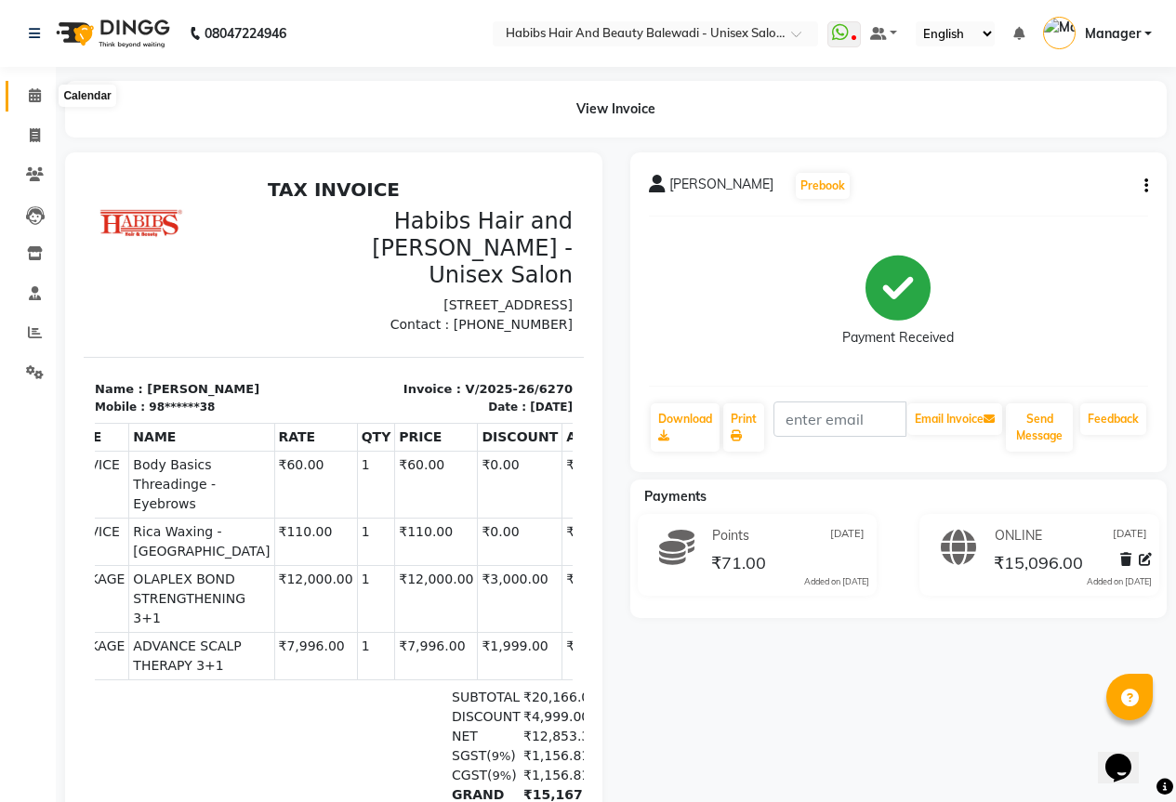
click at [31, 99] on icon at bounding box center [35, 95] width 12 height 14
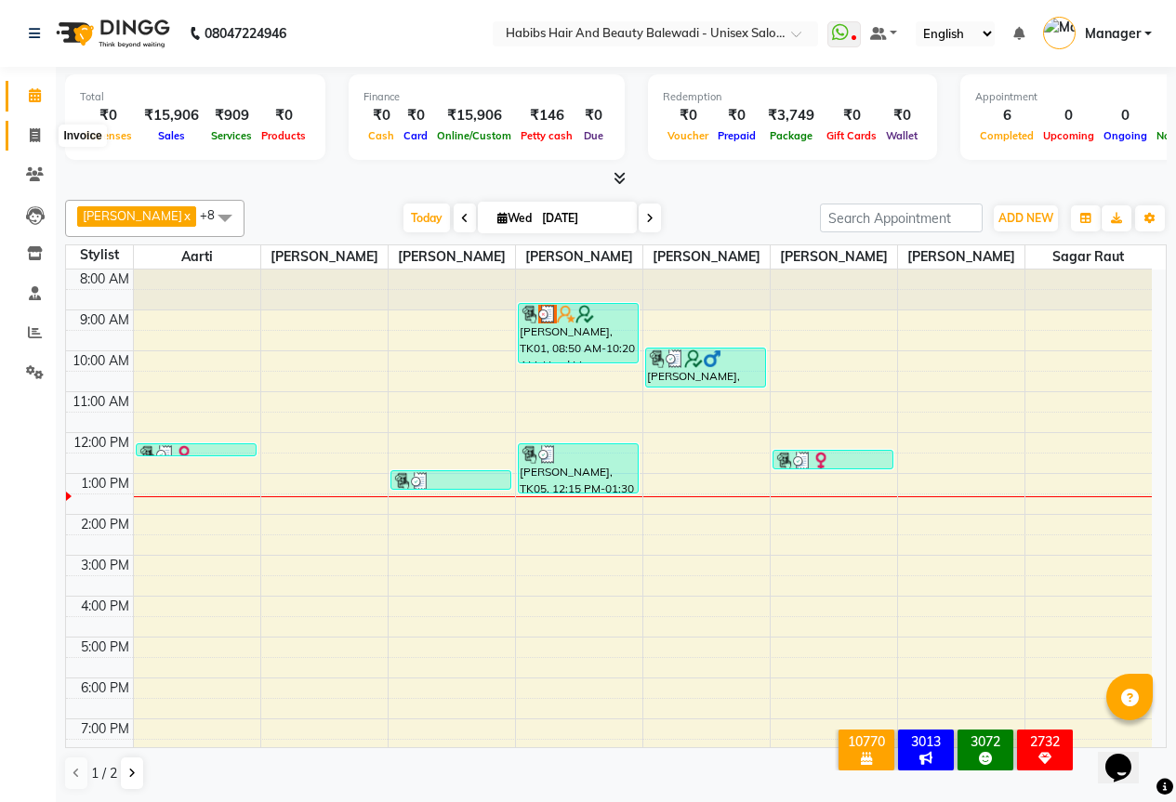
click at [40, 141] on icon at bounding box center [35, 135] width 10 height 14
select select "service"
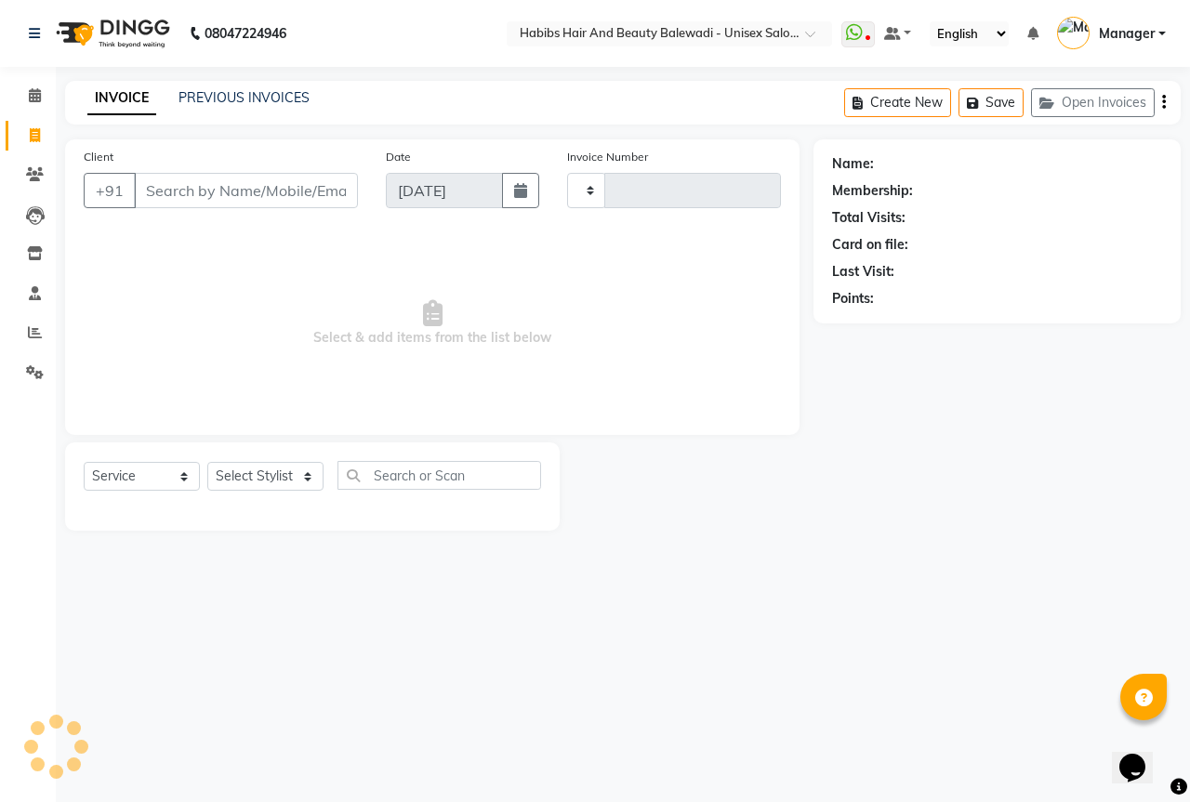
type input "6272"
select select "5902"
select select "package"
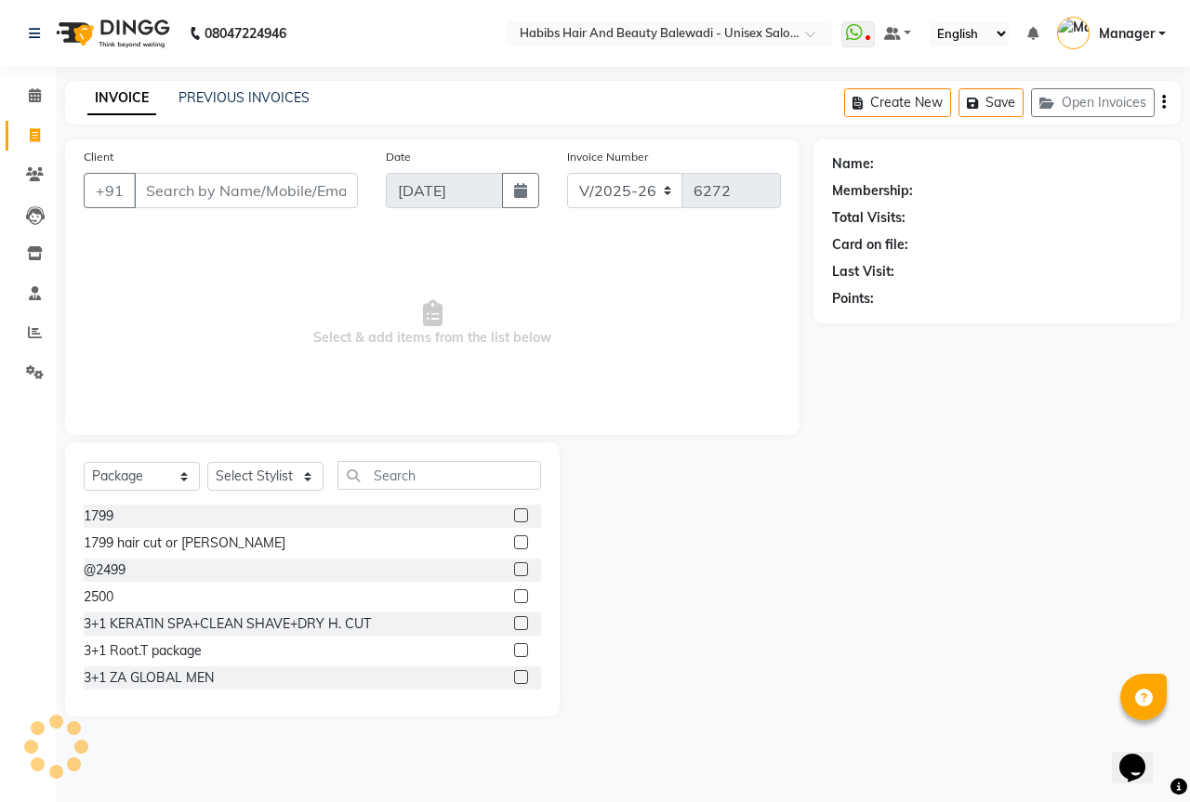
click at [288, 87] on div "INVOICE PREVIOUS INVOICES Create New Save Open Invoices" at bounding box center [622, 103] width 1115 height 44
click at [291, 87] on div "INVOICE PREVIOUS INVOICES Create New Save Open Invoices" at bounding box center [622, 103] width 1115 height 44
click at [292, 94] on link "PREVIOUS INVOICES" at bounding box center [243, 97] width 131 height 17
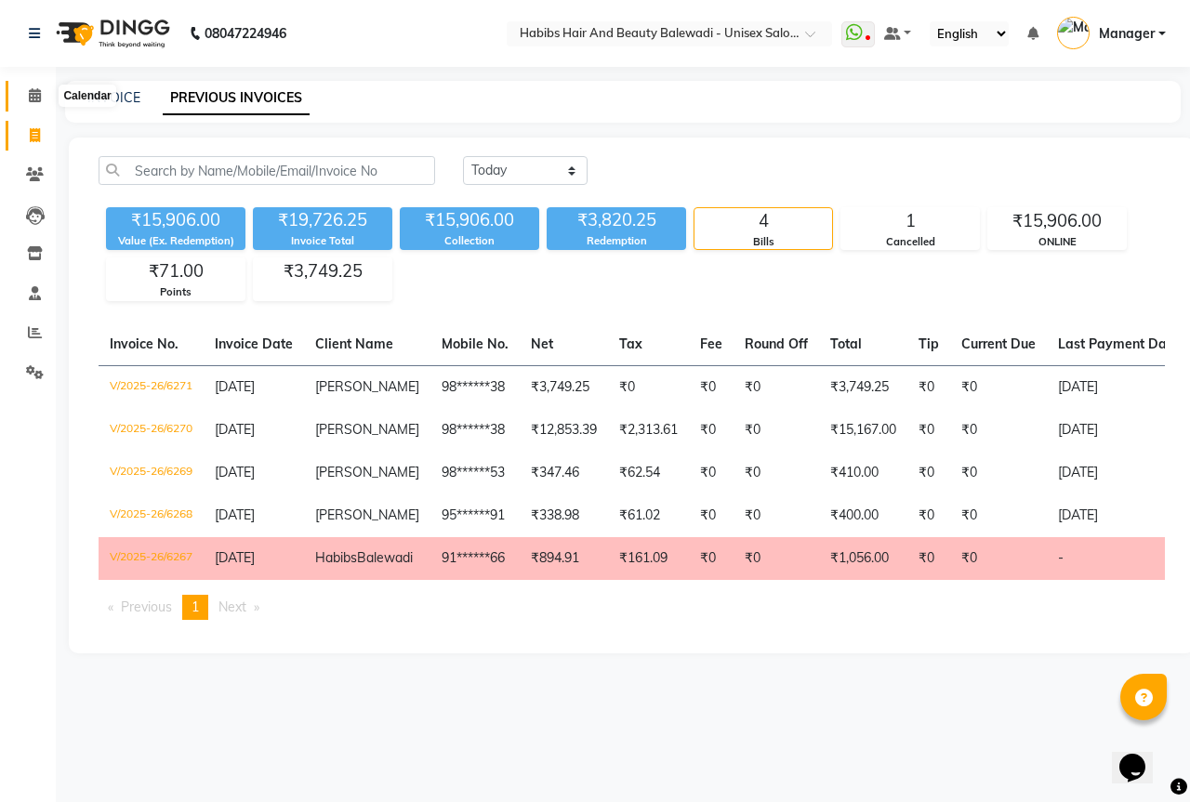
click at [35, 91] on icon at bounding box center [35, 95] width 12 height 14
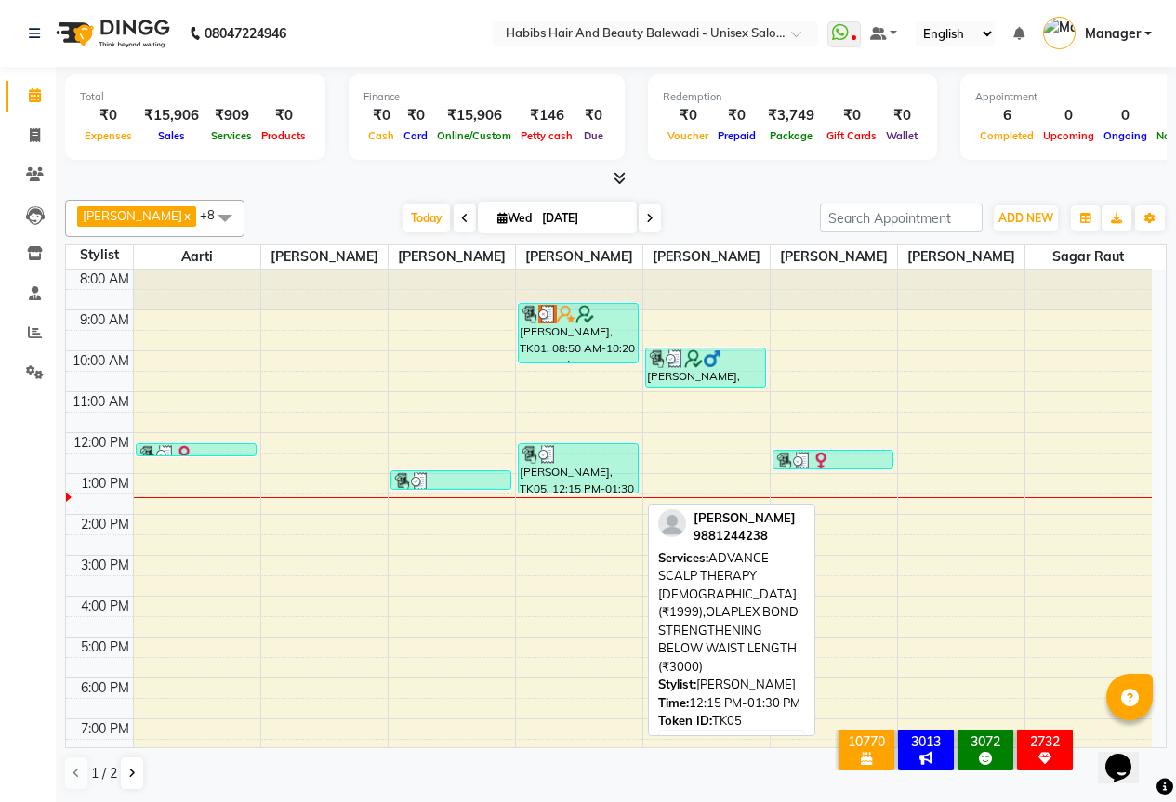
click at [603, 493] on div "[PERSON_NAME], TK05, 12:15 PM-01:30 PM, ADVANCE SCALP THERAPY [DEMOGRAPHIC_DATA…" at bounding box center [579, 468] width 120 height 48
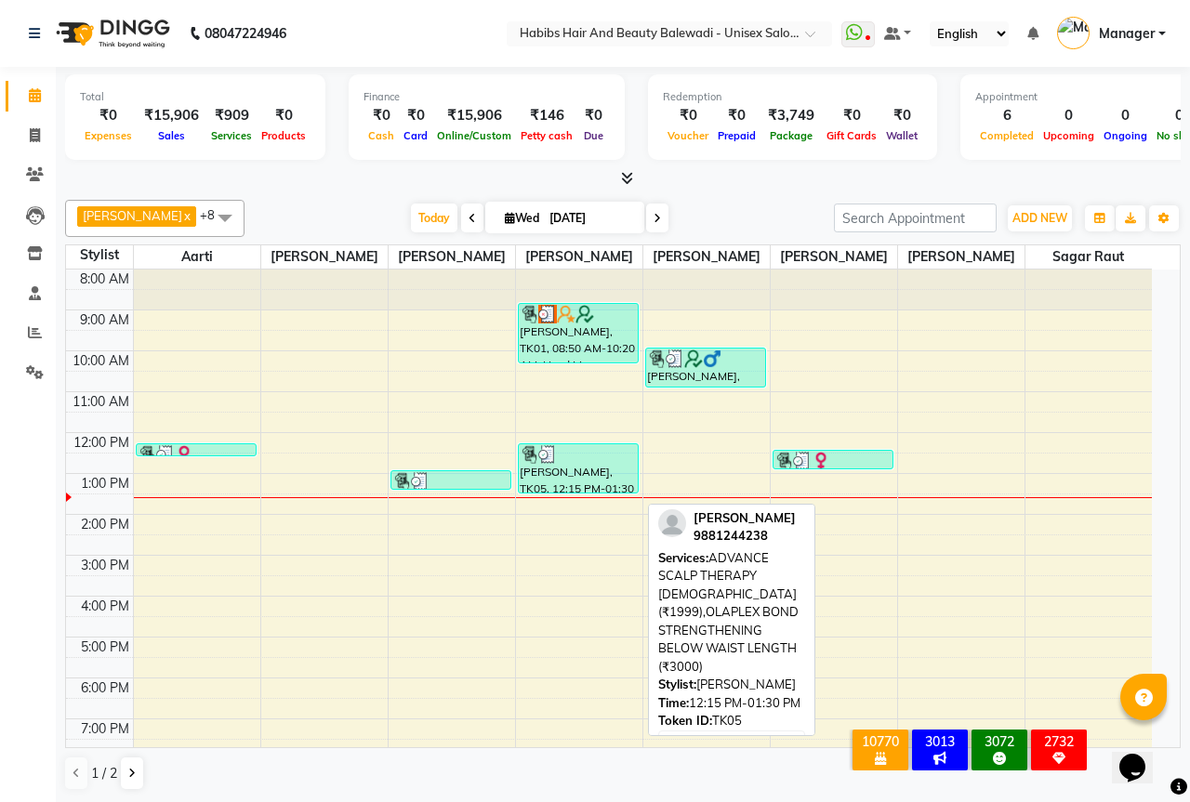
select select "3"
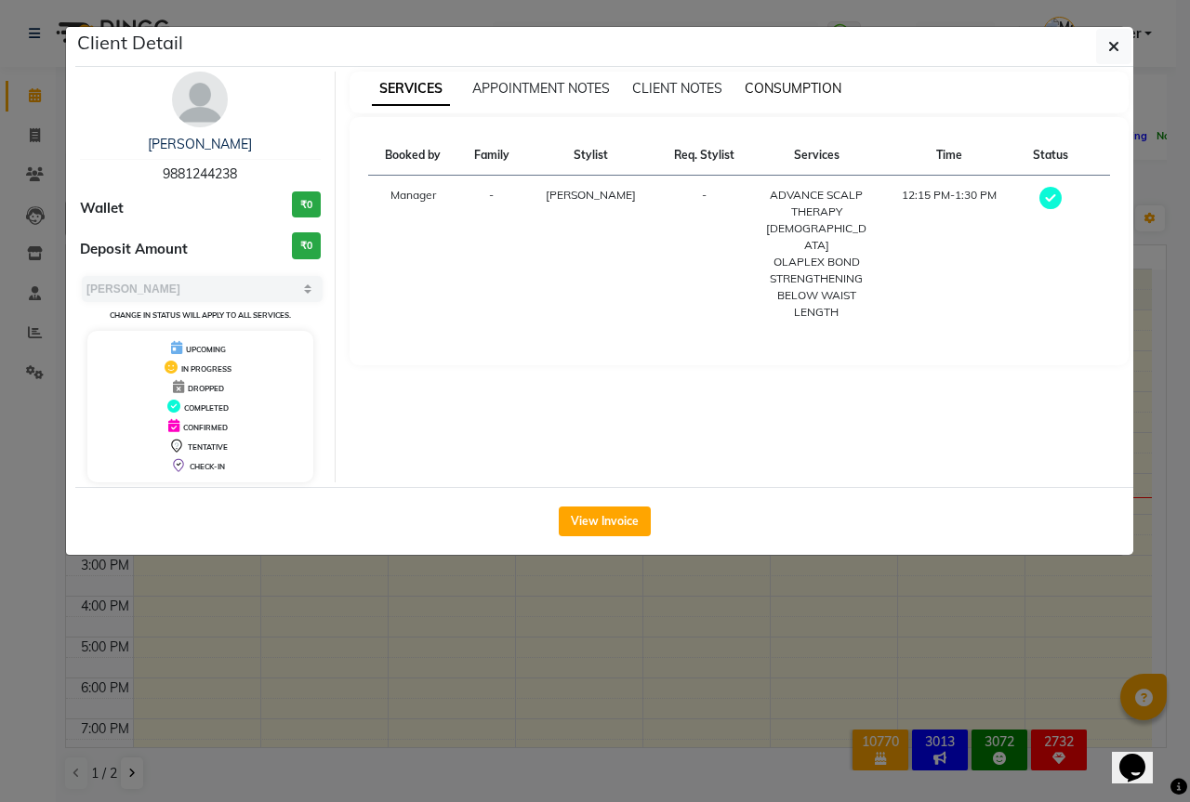
click at [839, 82] on span "CONSUMPTION" at bounding box center [792, 88] width 97 height 17
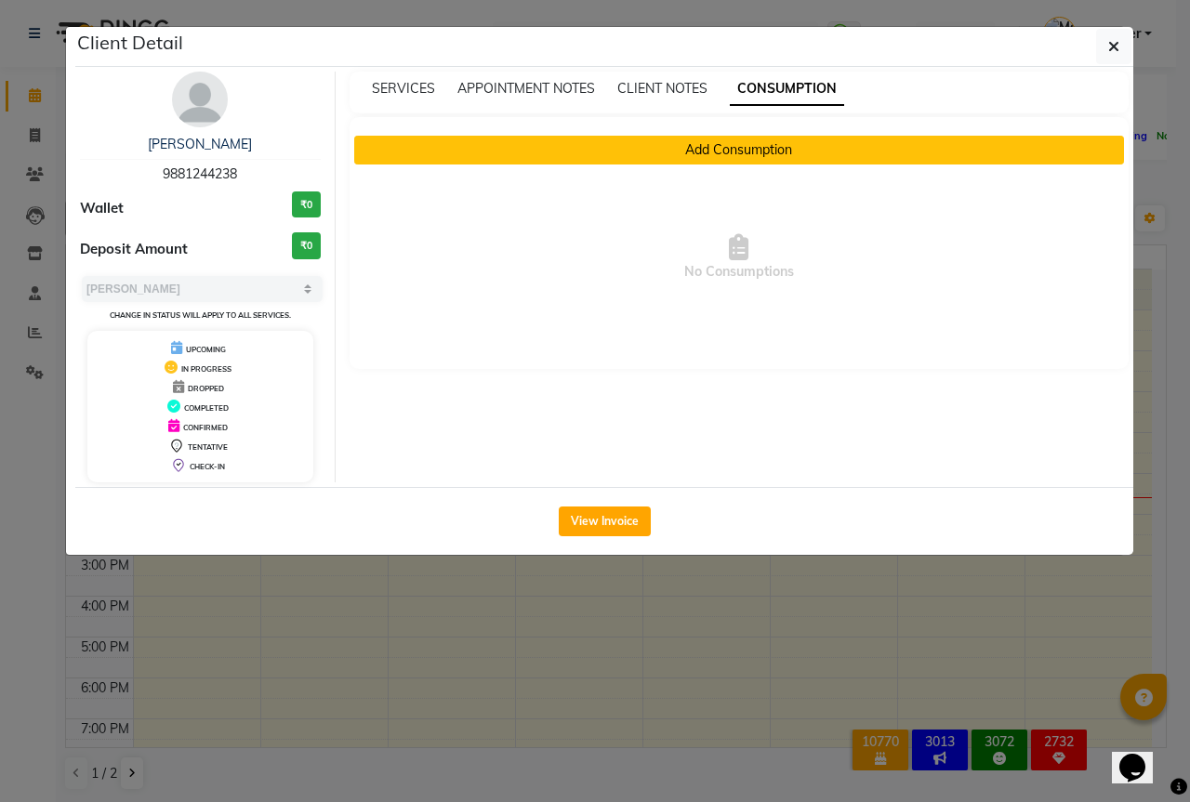
click at [710, 151] on button "Add Consumption" at bounding box center [739, 150] width 770 height 29
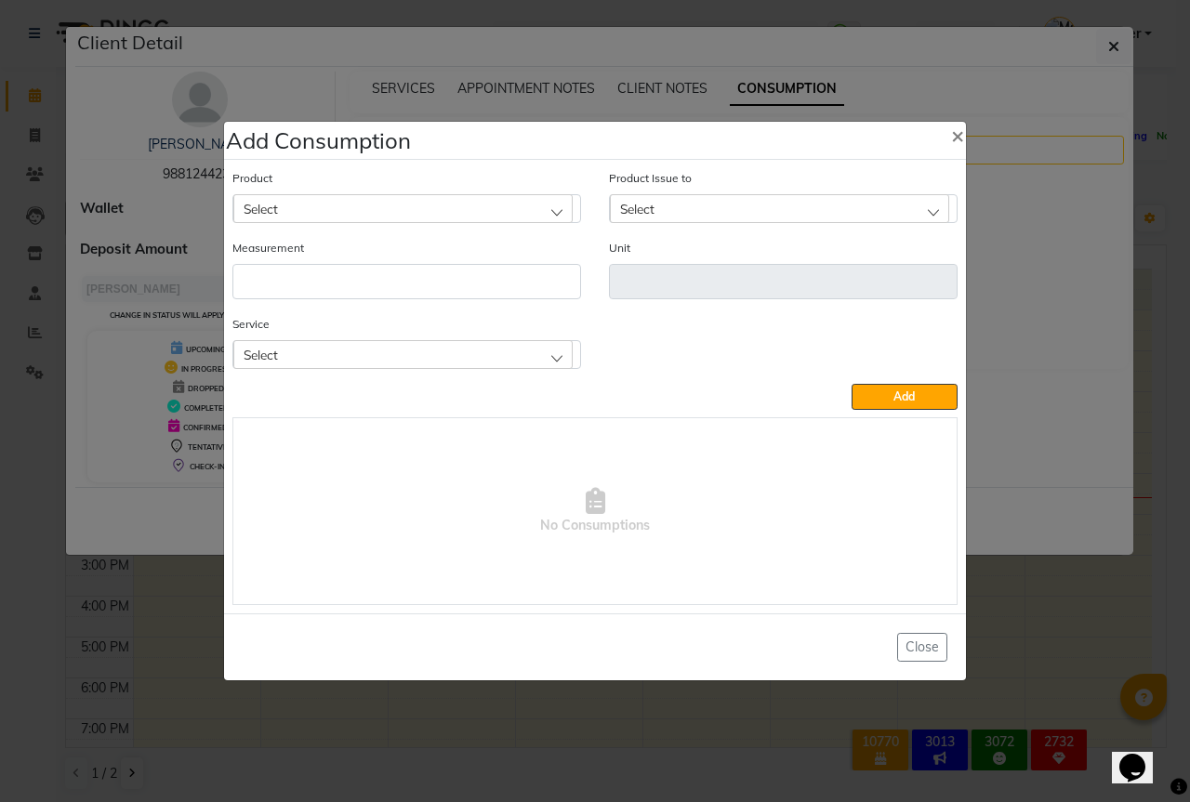
click at [415, 356] on div "Select" at bounding box center [402, 354] width 339 height 28
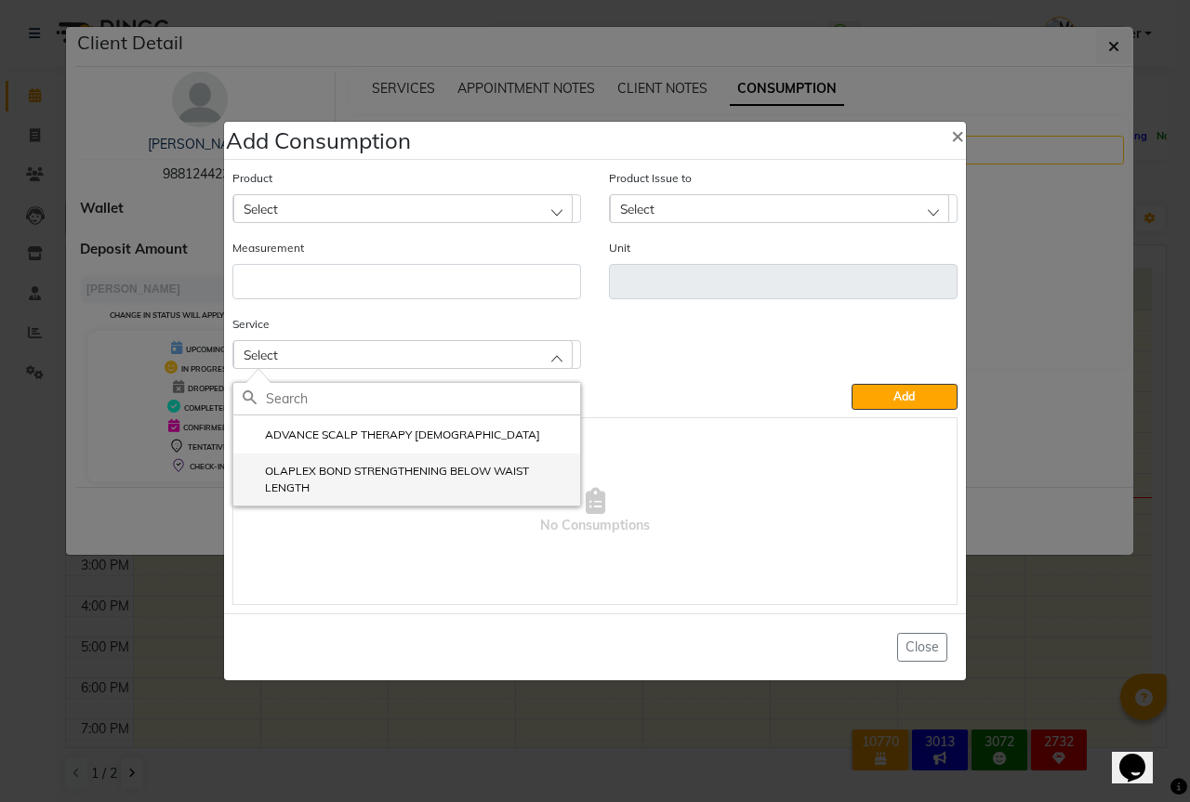
click at [384, 465] on label "OLAPLEX BOND STRENGTHENING BELOW WAIST LENGTH" at bounding box center [407, 479] width 328 height 33
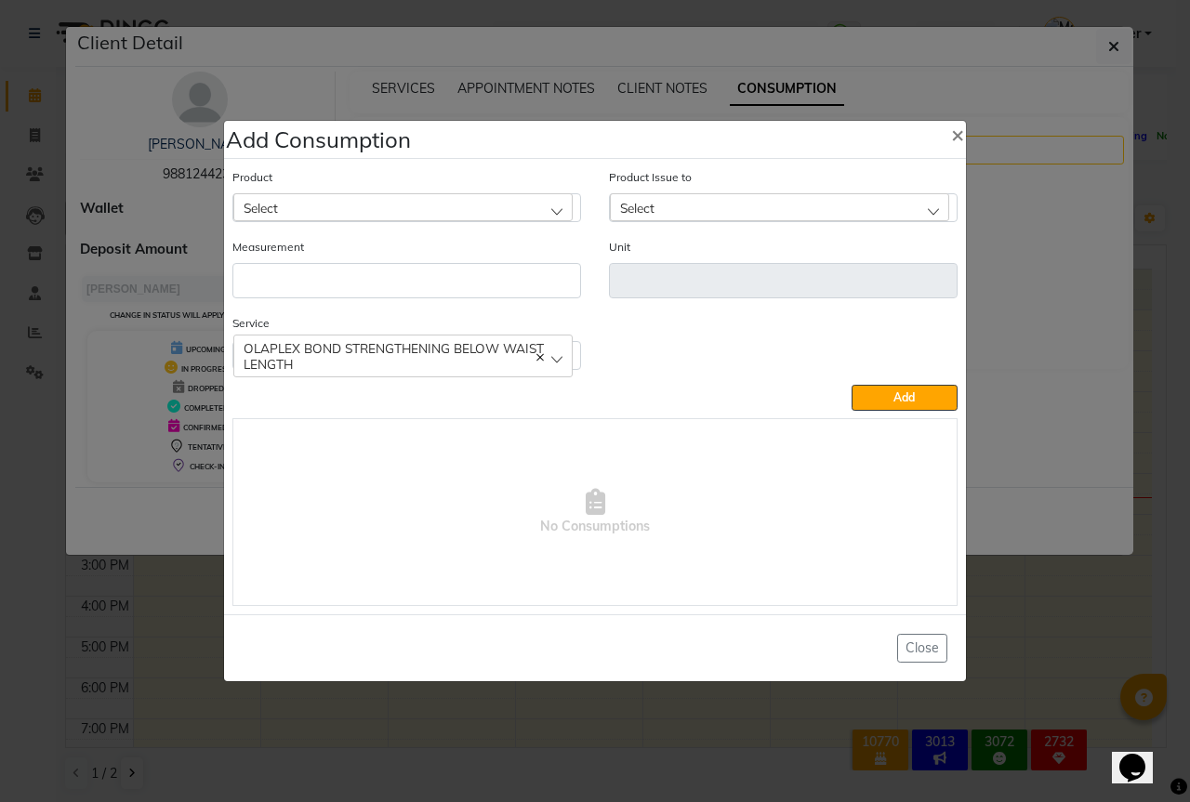
click at [438, 207] on div "Select" at bounding box center [402, 207] width 339 height 28
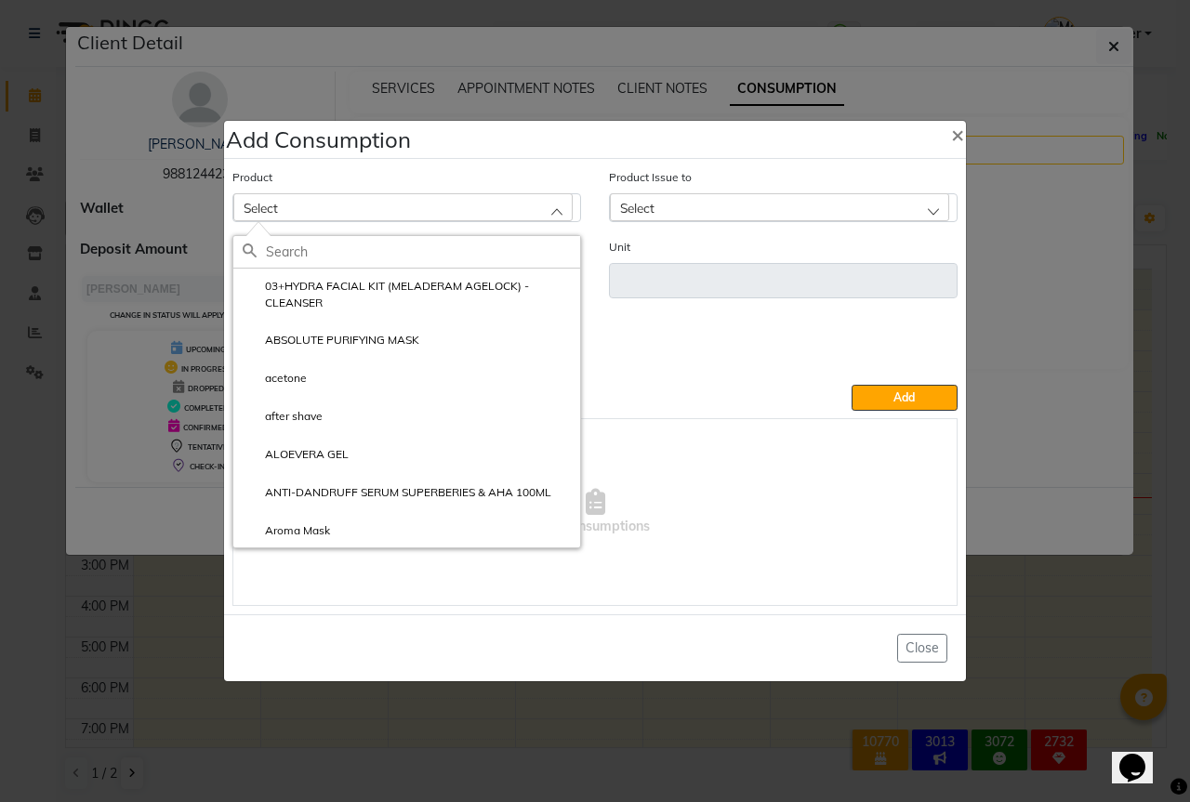
click at [393, 252] on input "text" at bounding box center [423, 252] width 314 height 32
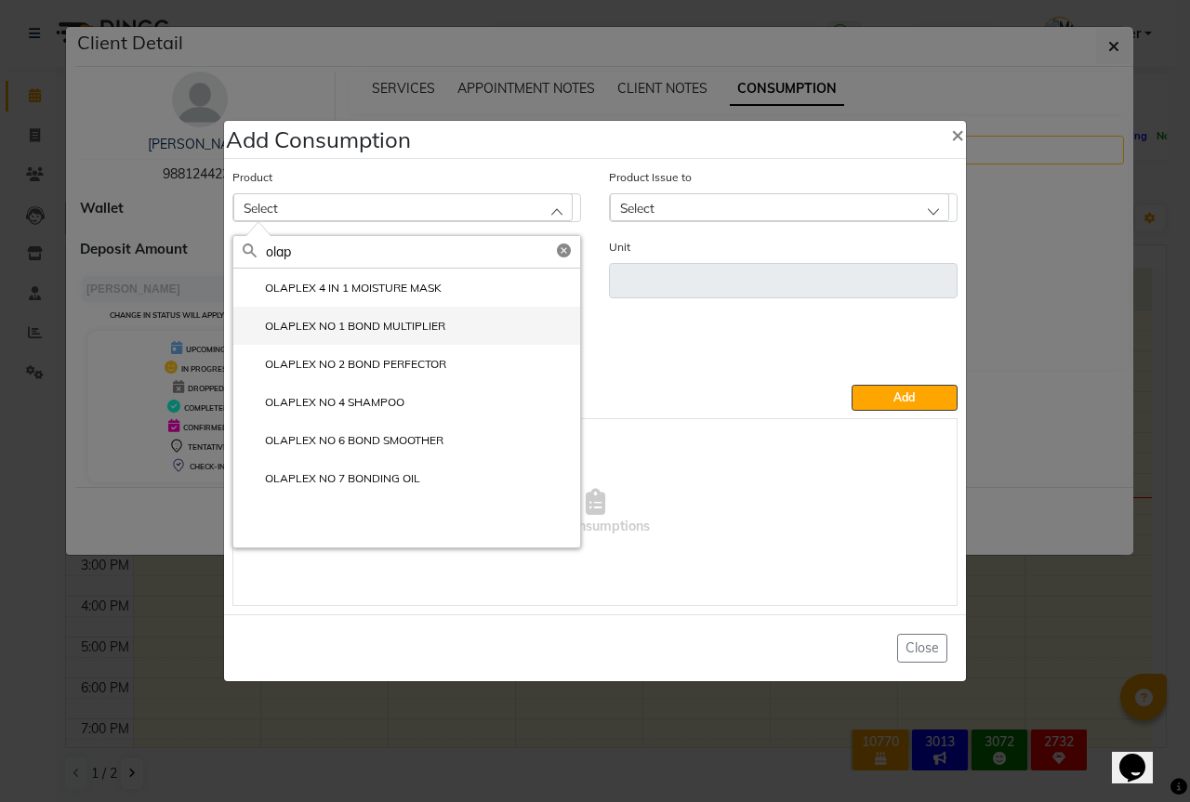
type input "olap"
click at [434, 326] on label "OLAPLEX NO 1 BOND MULTIPLIER" at bounding box center [344, 326] width 203 height 17
type input "ml"
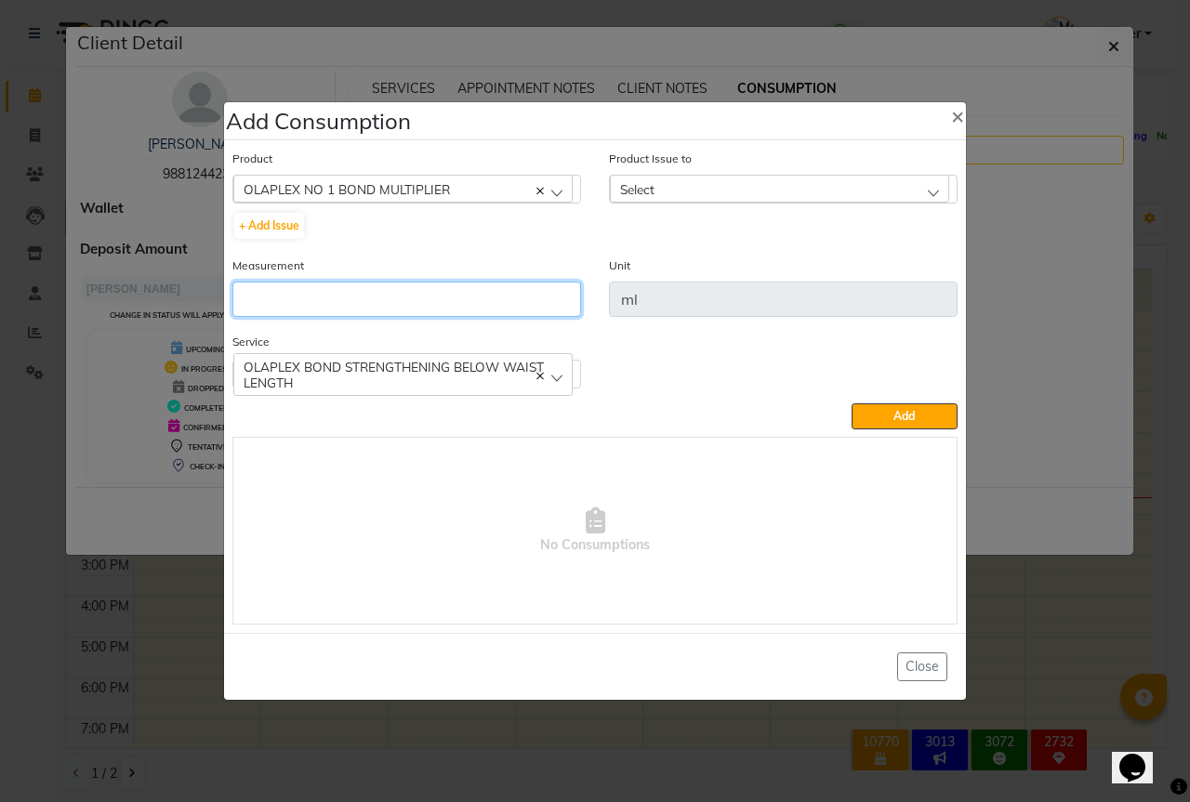
click at [351, 287] on input "number" at bounding box center [406, 299] width 349 height 35
type input "7"
click at [757, 188] on div "Select" at bounding box center [779, 189] width 339 height 28
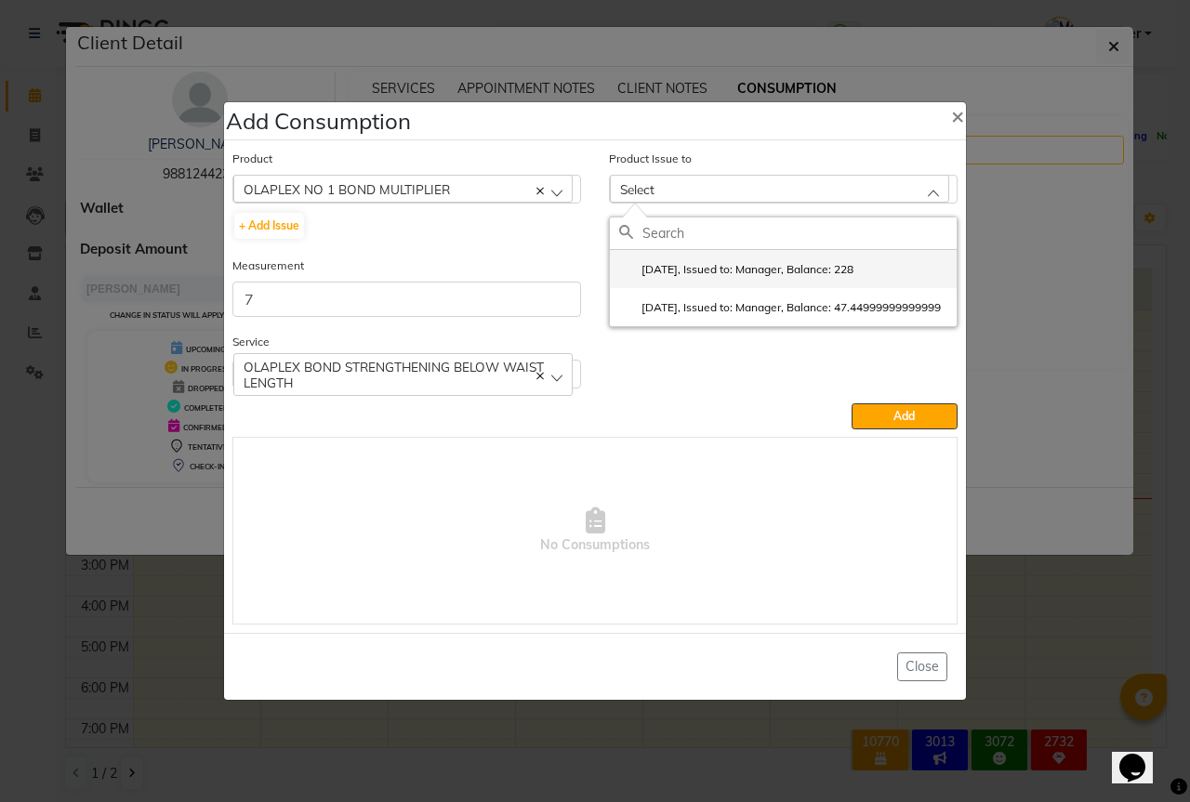
click at [753, 268] on label "2025-04-27, Issued to: Manager, Balance: 228" at bounding box center [736, 269] width 234 height 17
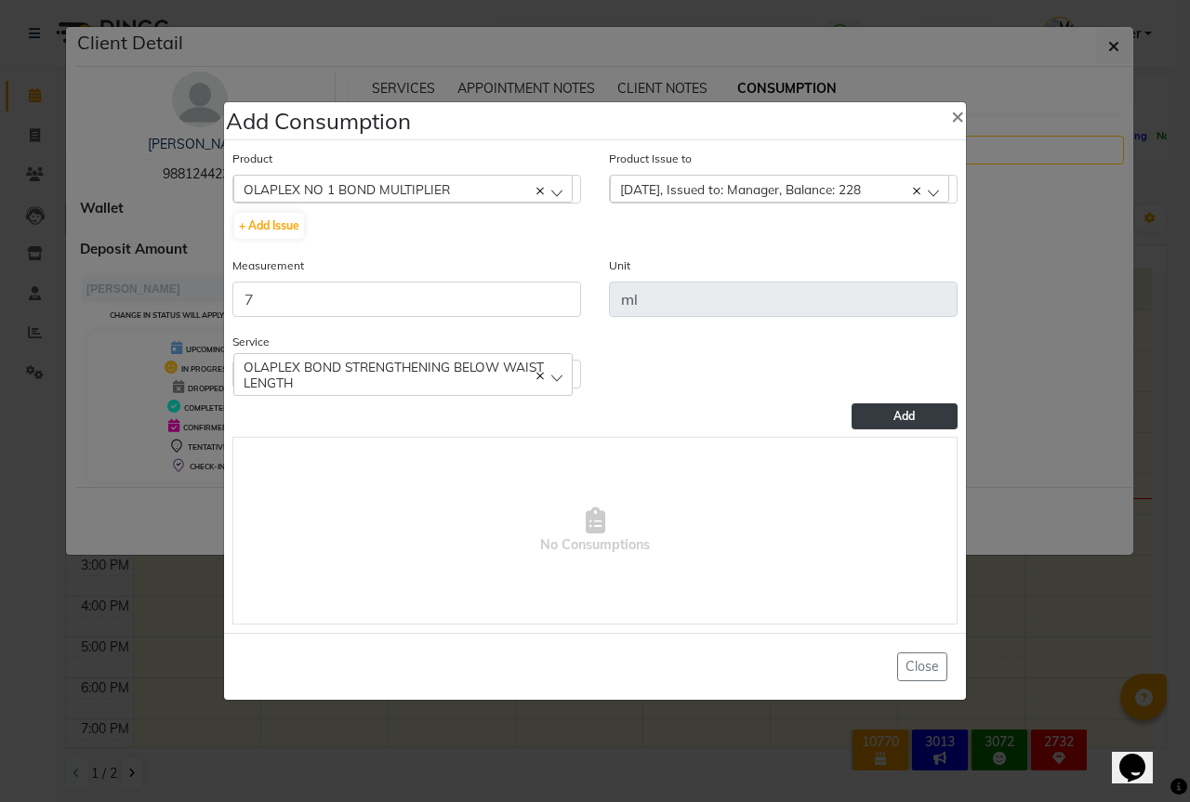
click at [865, 407] on button "Add" at bounding box center [904, 416] width 106 height 26
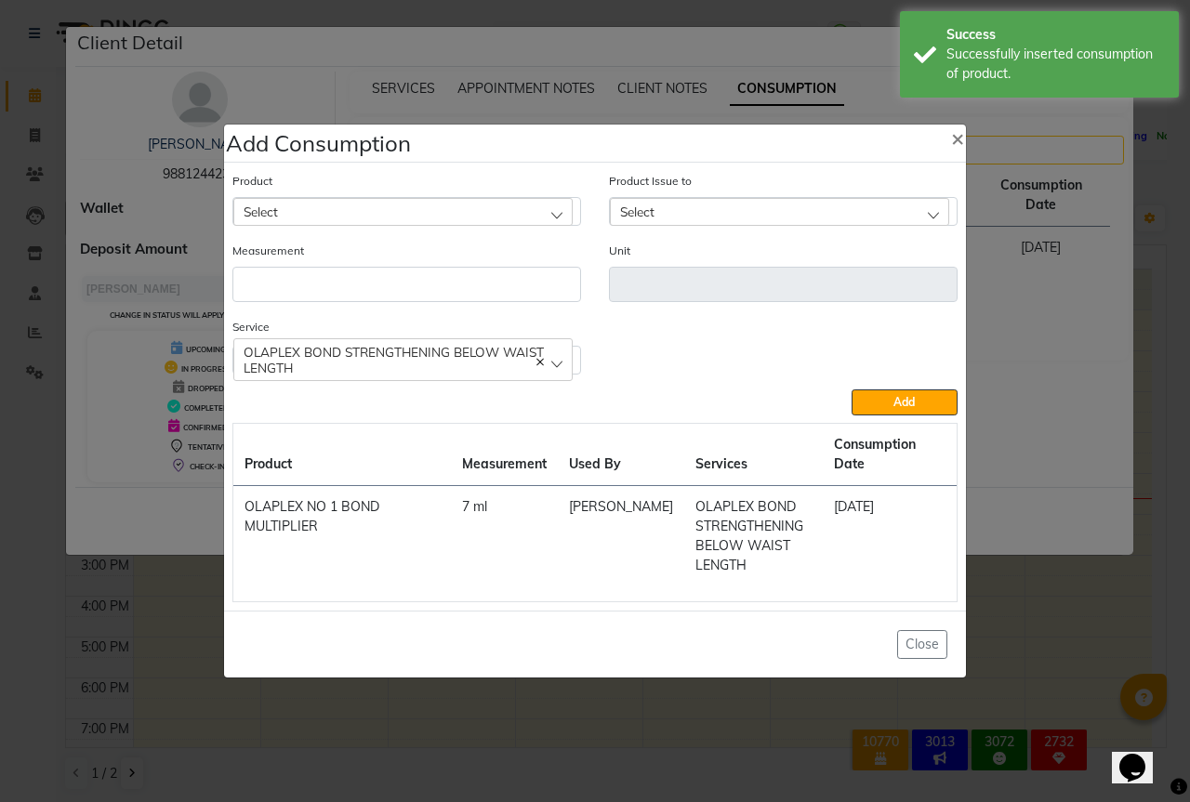
click at [387, 213] on div "Select" at bounding box center [402, 212] width 339 height 28
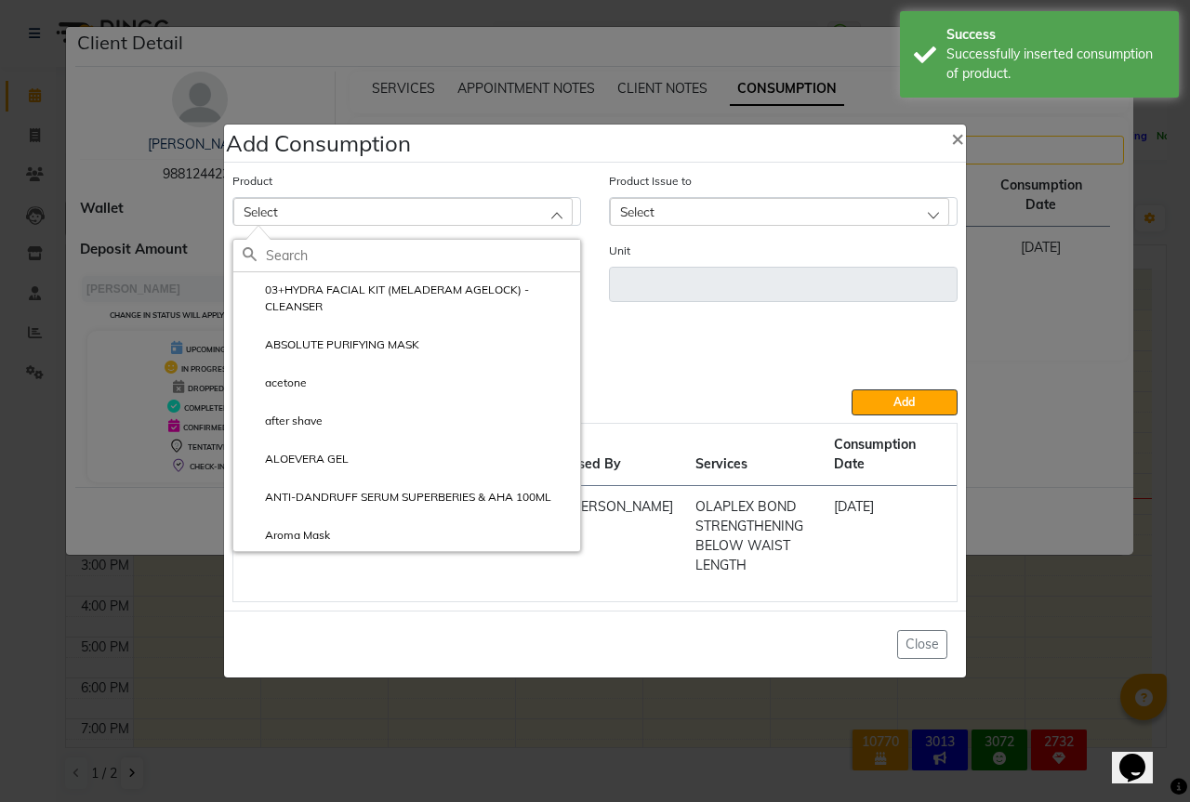
click at [348, 263] on input "text" at bounding box center [423, 256] width 314 height 32
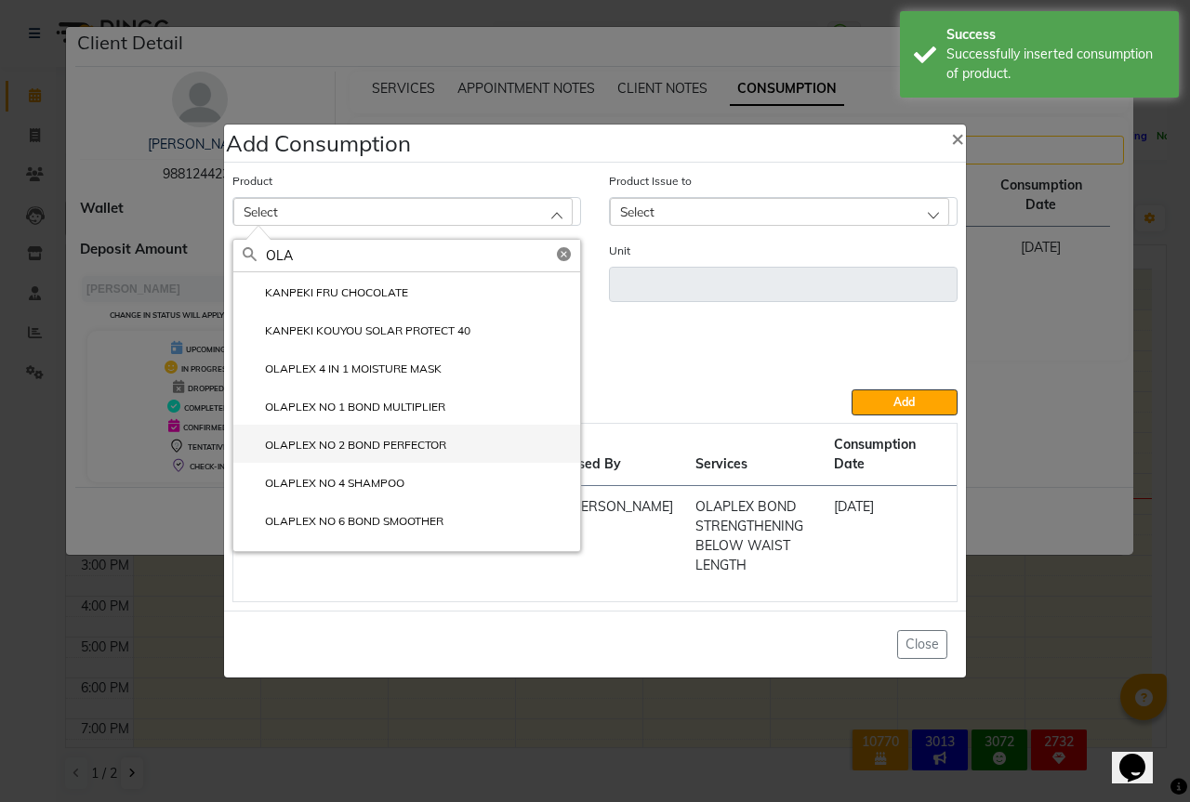
type input "OLA"
click at [416, 446] on label "OLAPLEX NO 2 BOND PERFECTOR" at bounding box center [345, 445] width 204 height 17
type input "ml"
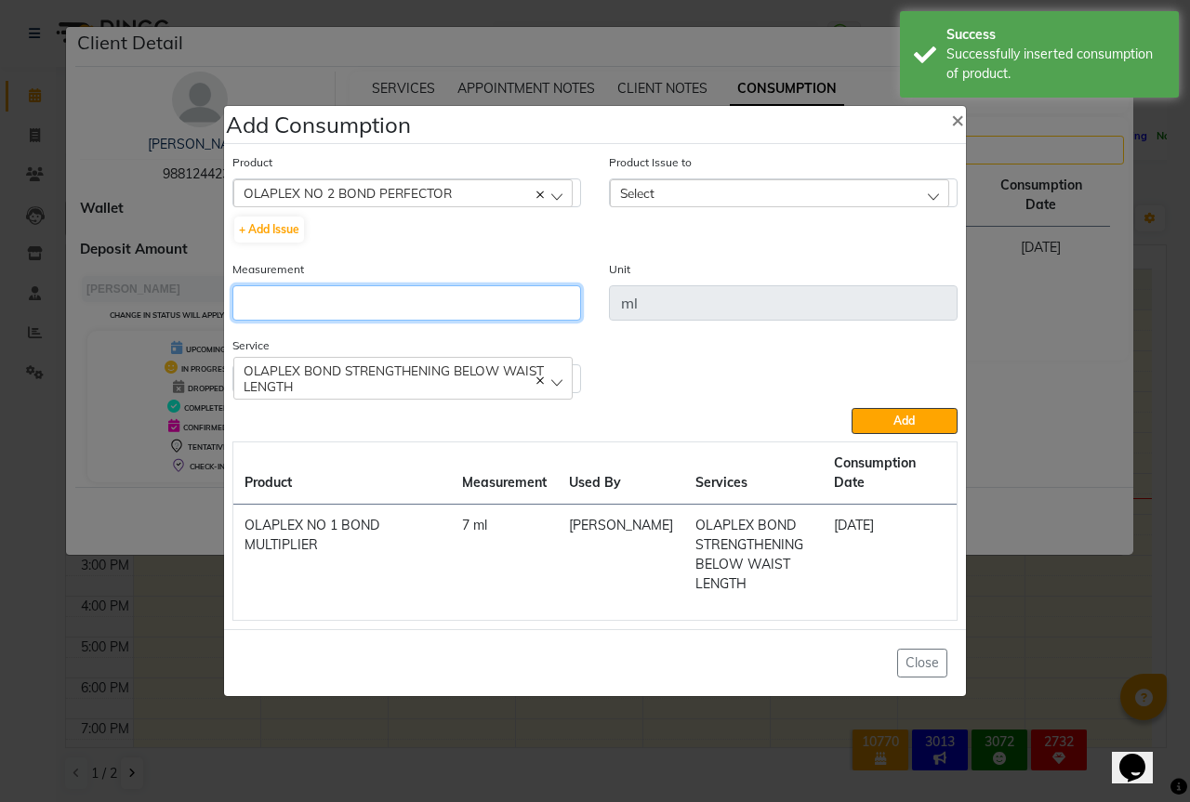
click at [345, 313] on input "number" at bounding box center [406, 302] width 349 height 35
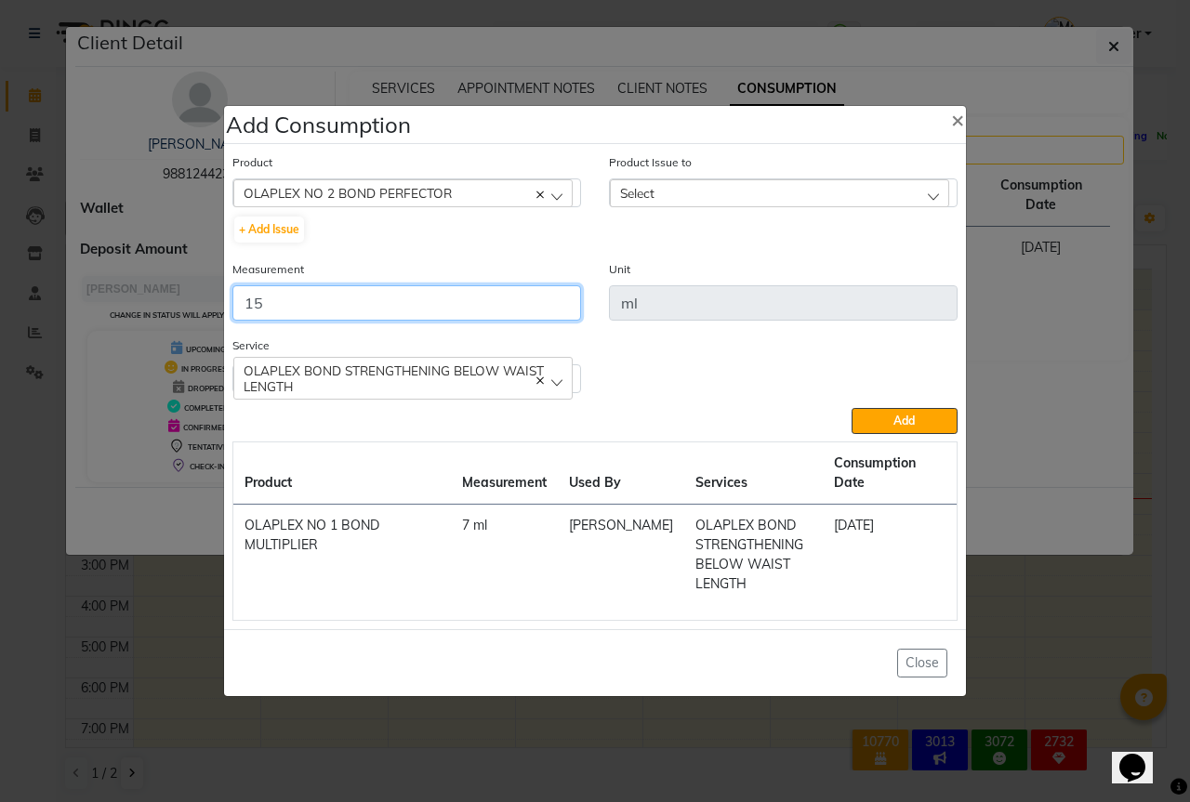
type input "15"
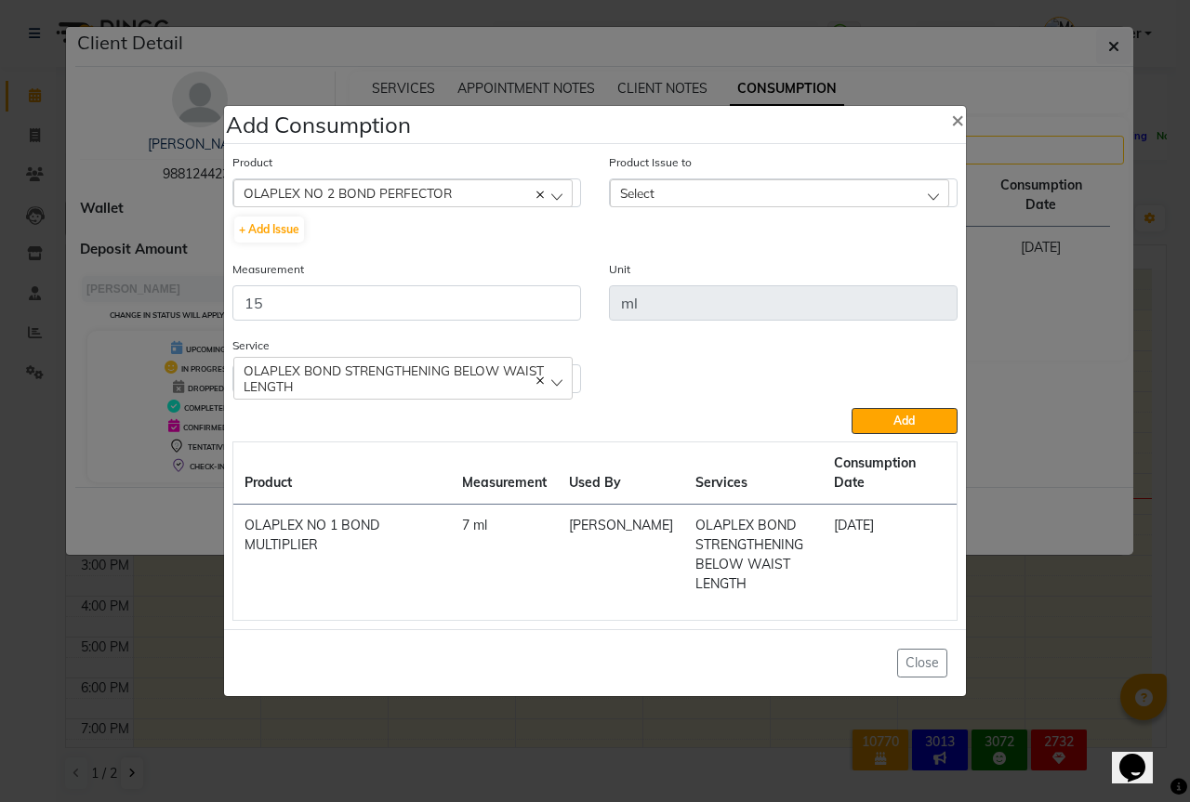
click at [774, 198] on div "Select" at bounding box center [779, 193] width 339 height 28
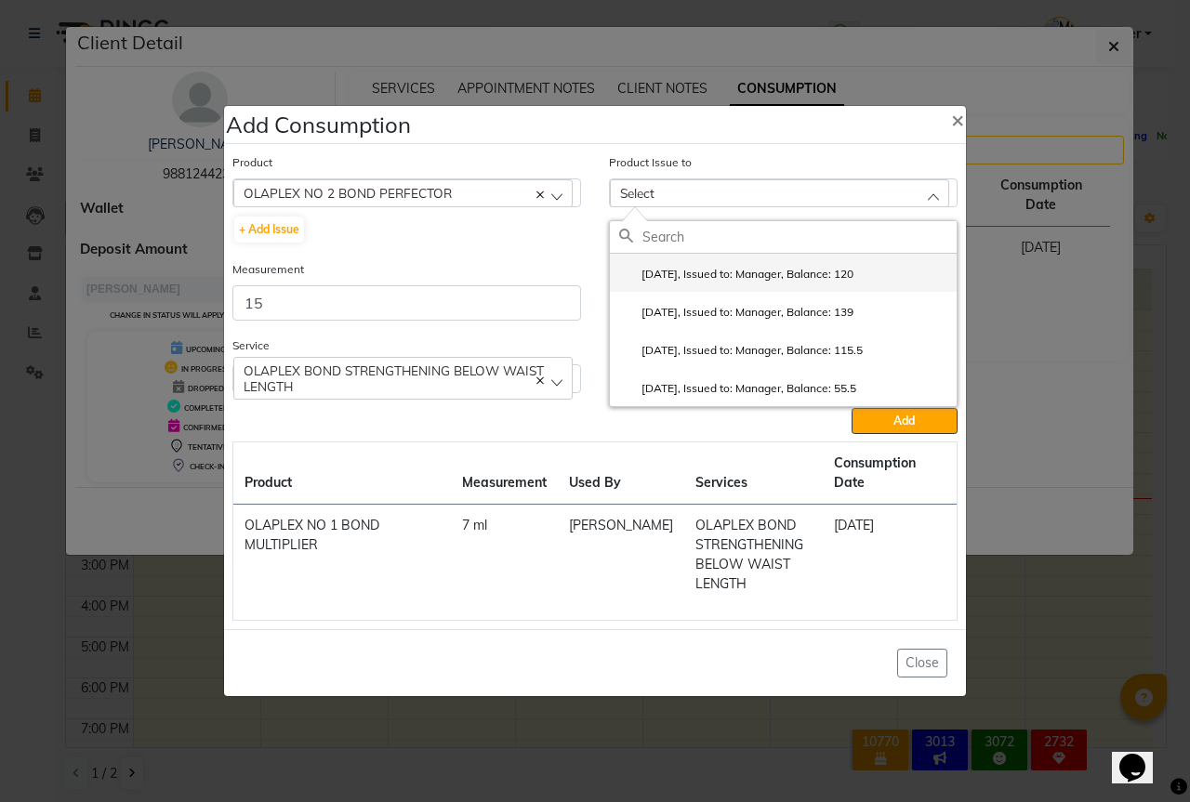
click at [743, 280] on label "2025-07-10, Issued to: Manager, Balance: 120" at bounding box center [736, 274] width 234 height 17
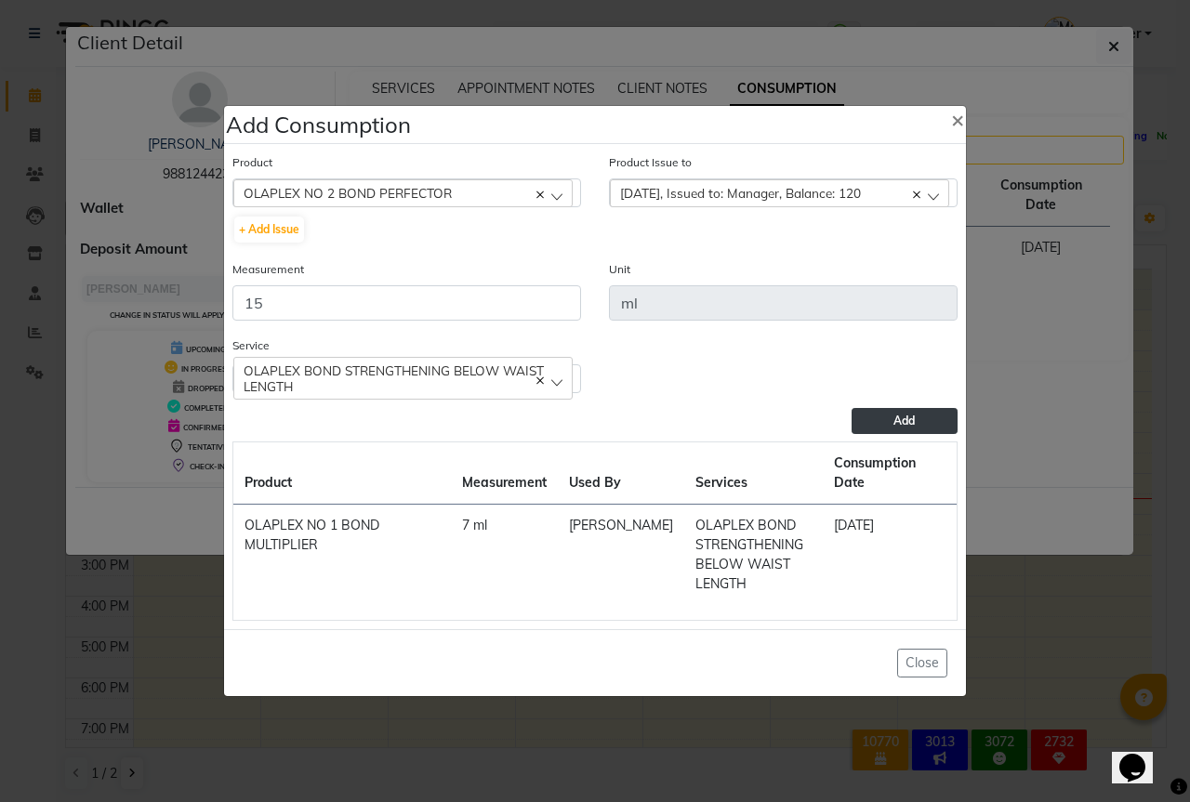
click at [899, 428] on span "Add" at bounding box center [903, 421] width 21 height 14
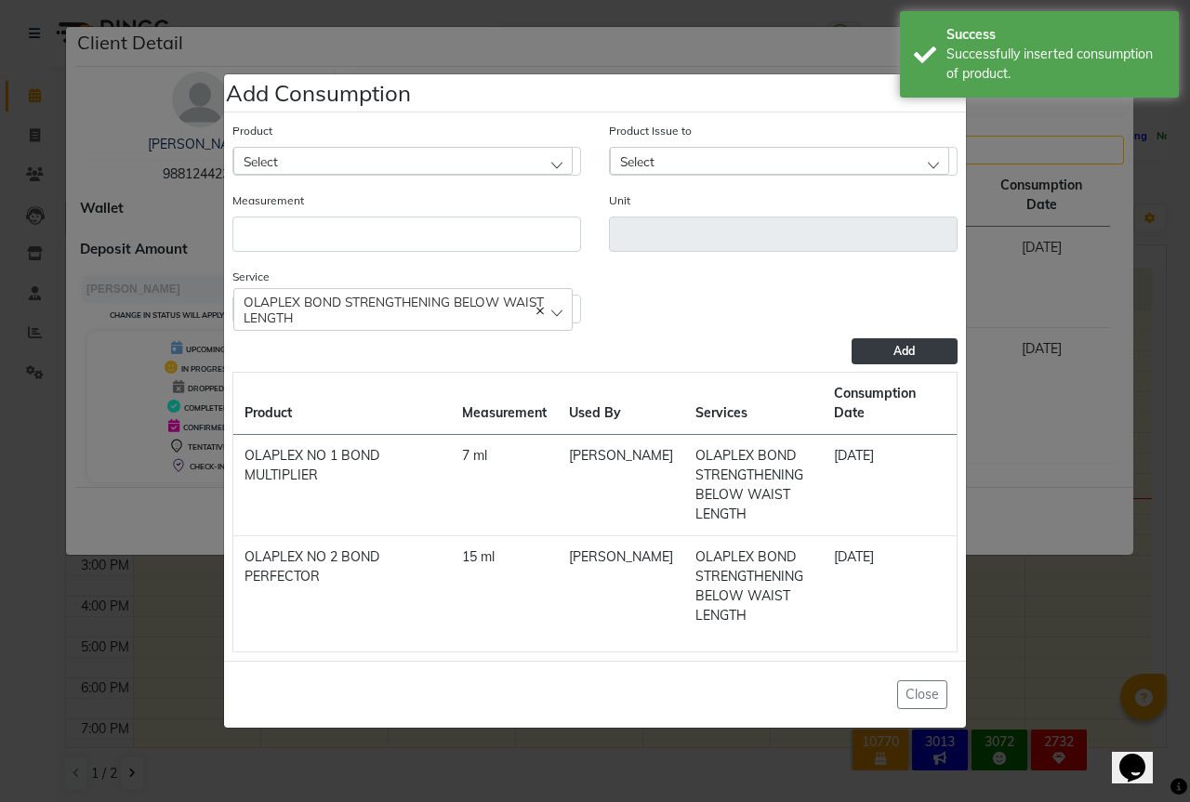
click at [559, 317] on span "OLAPLEX BOND STRENGTHENING BELOW WAIST LENGTH" at bounding box center [403, 310] width 319 height 32
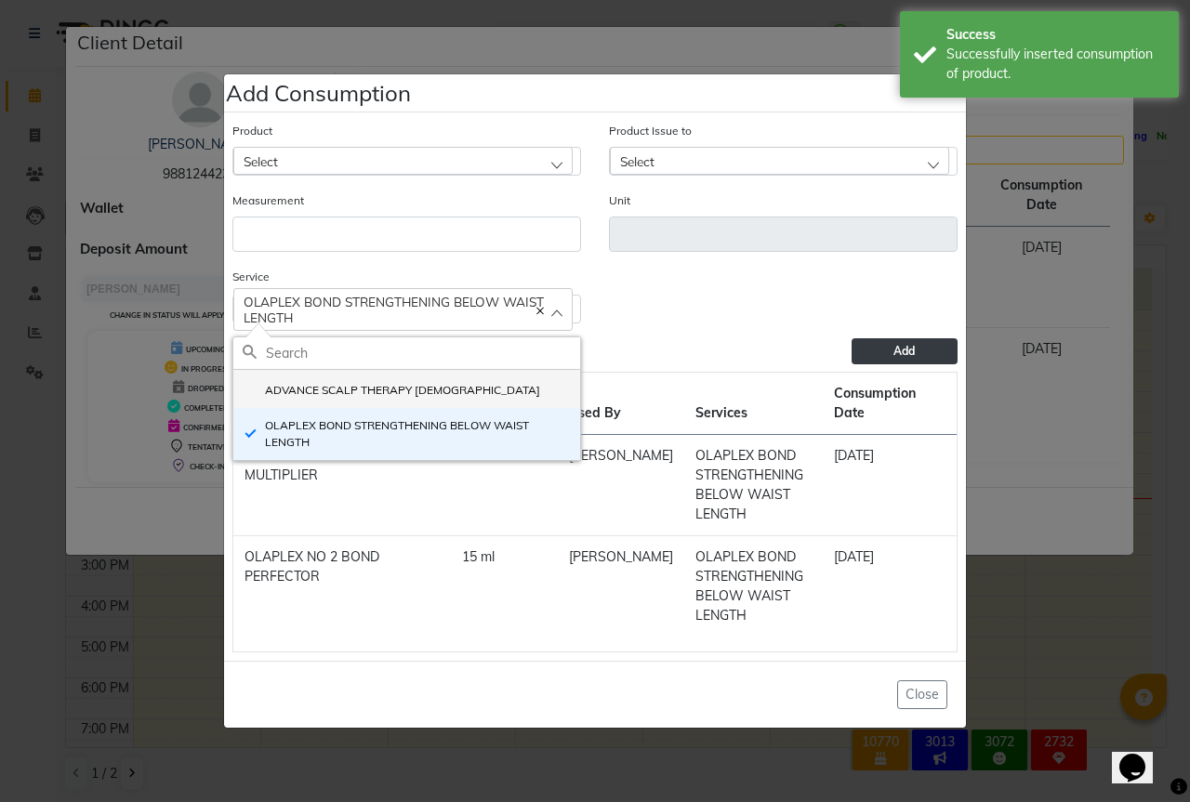
click at [433, 395] on label "ADVANCE SCALP THERAPY FEMALE" at bounding box center [391, 390] width 297 height 17
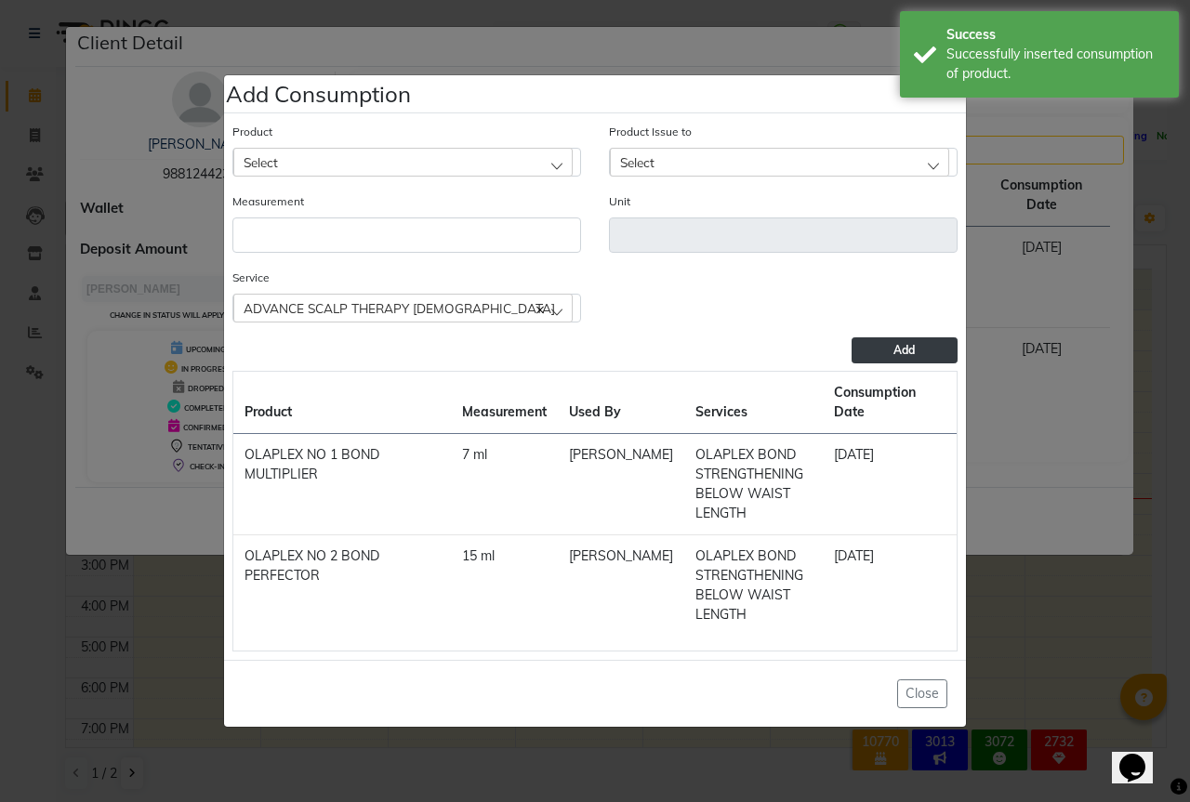
click at [334, 164] on div "Select" at bounding box center [402, 162] width 339 height 28
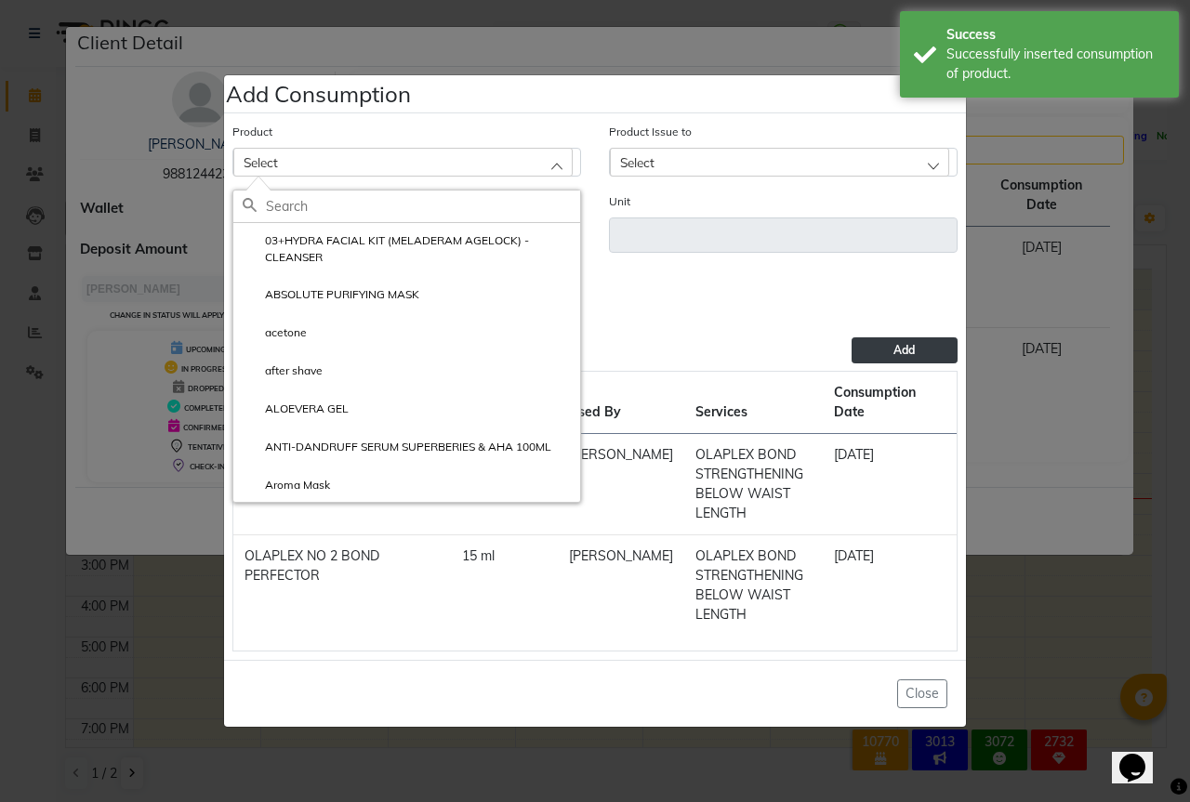
click at [309, 214] on input "text" at bounding box center [423, 207] width 314 height 32
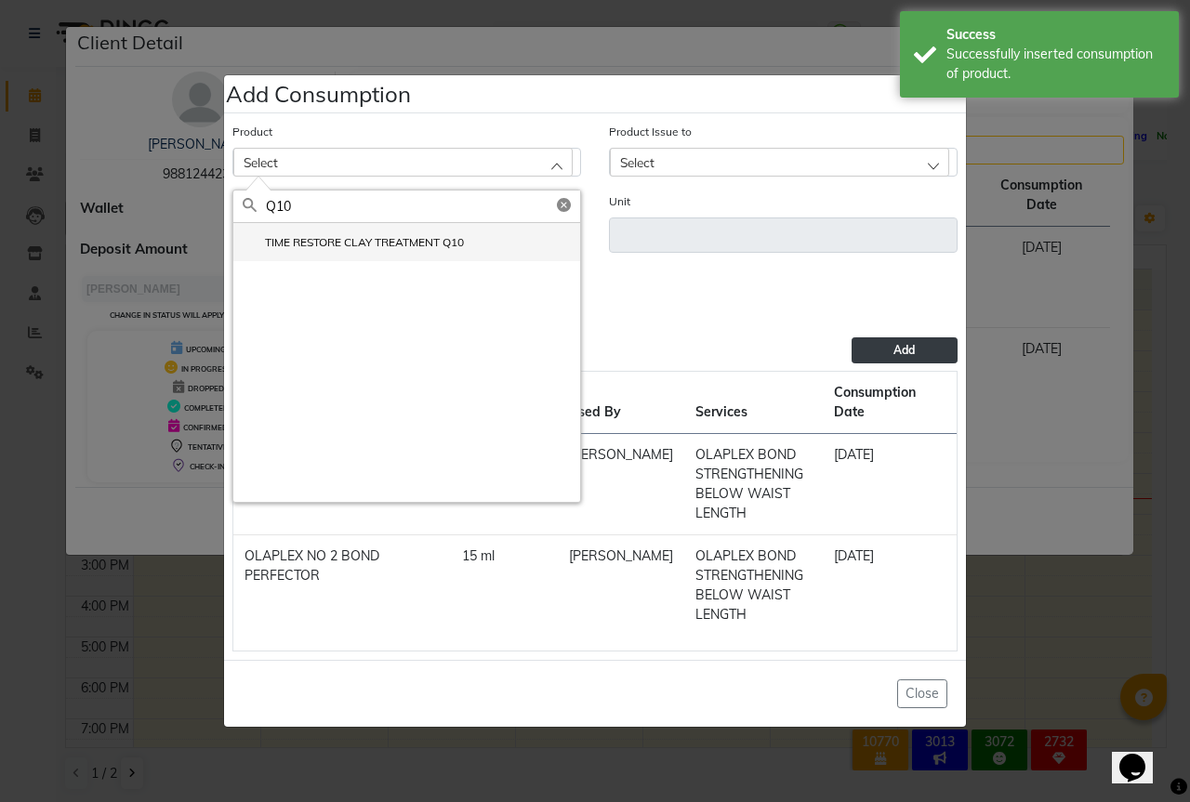
type input "Q10"
click at [413, 250] on label "TIME RESTORE CLAY TREATMENT Q10" at bounding box center [353, 242] width 221 height 17
type input "ml"
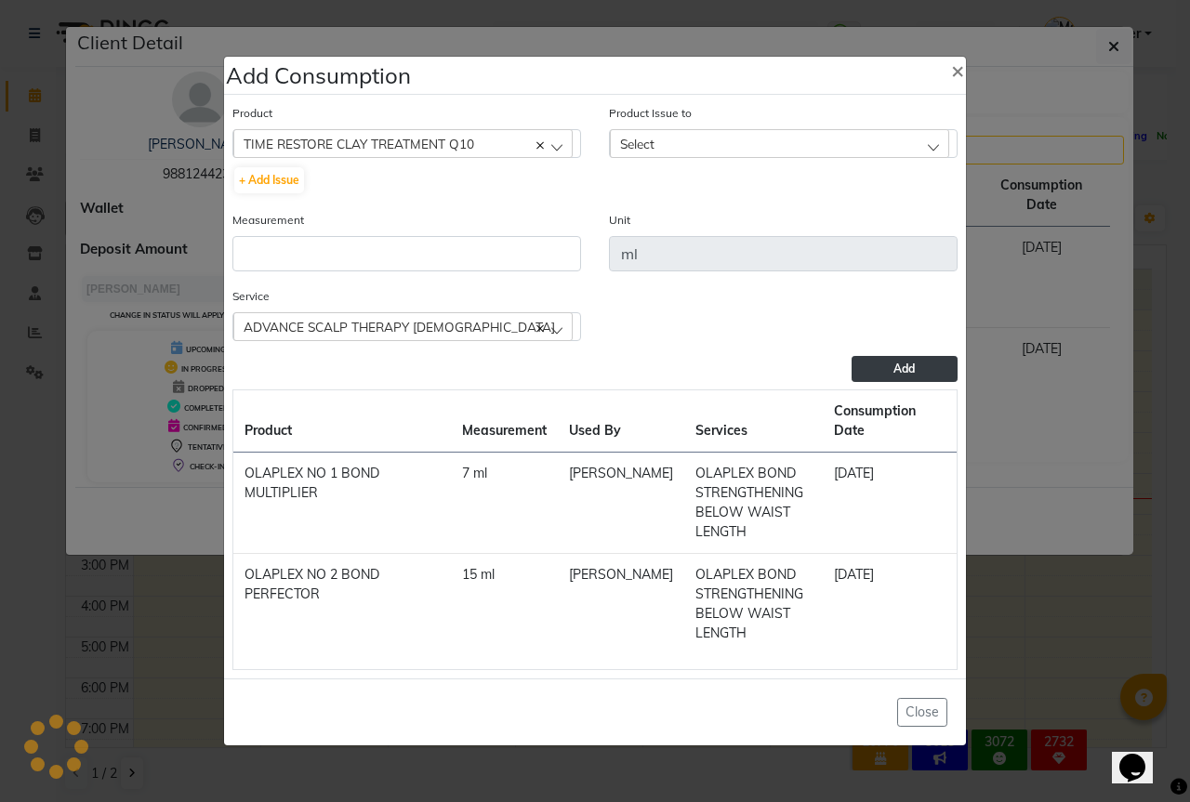
click at [364, 286] on div "Measurement" at bounding box center [406, 248] width 376 height 76
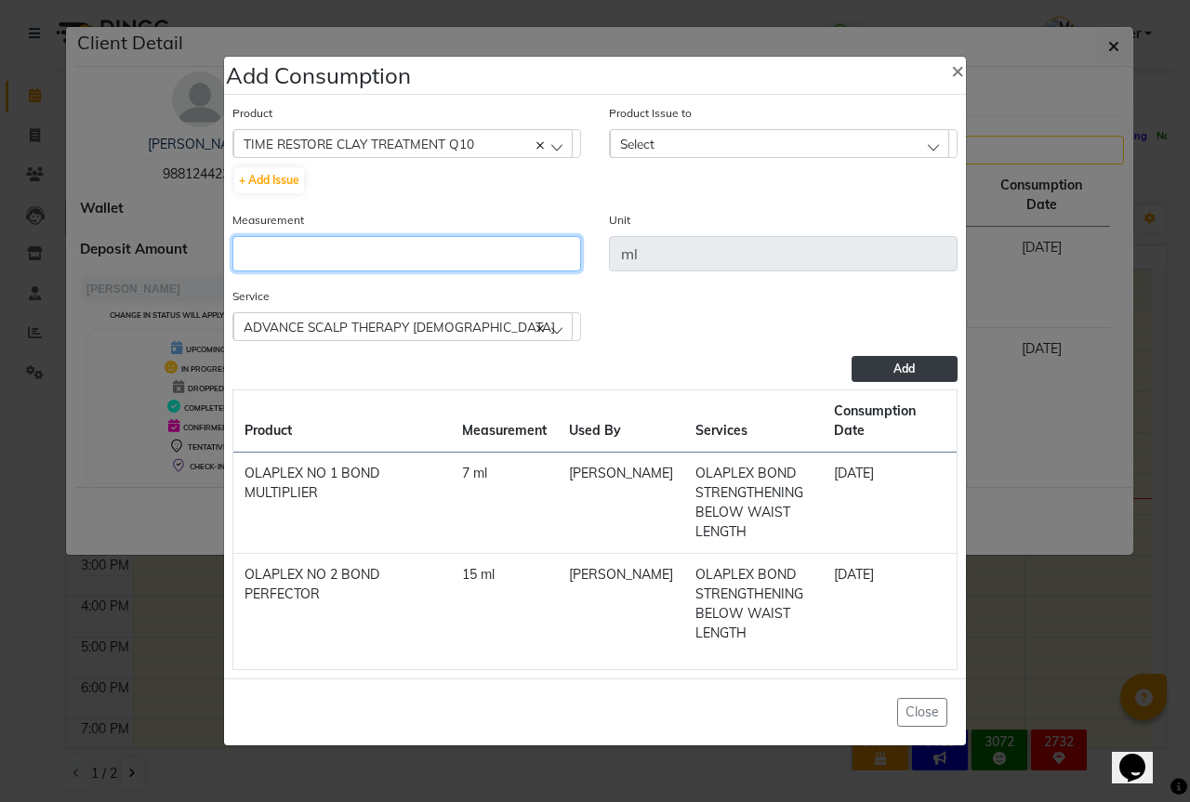
click at [366, 268] on input "number" at bounding box center [406, 253] width 349 height 35
type input "8"
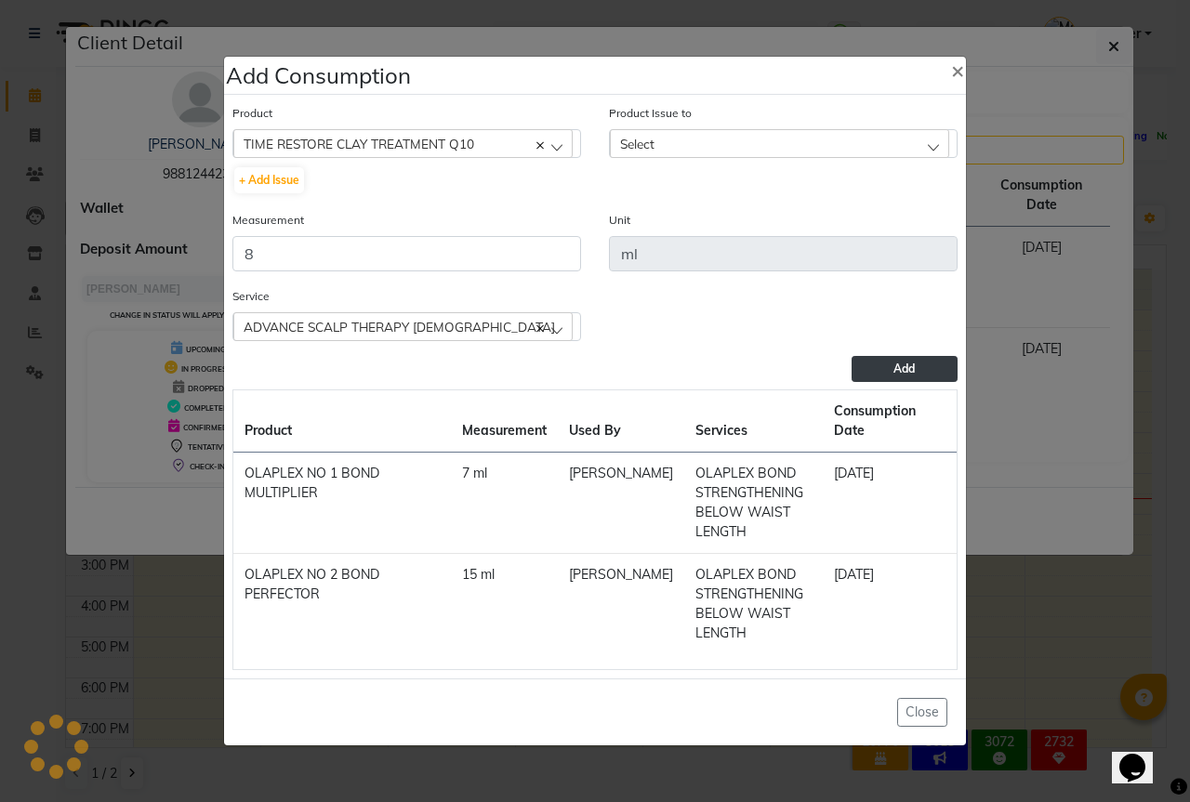
click at [720, 151] on div "Select" at bounding box center [779, 143] width 339 height 28
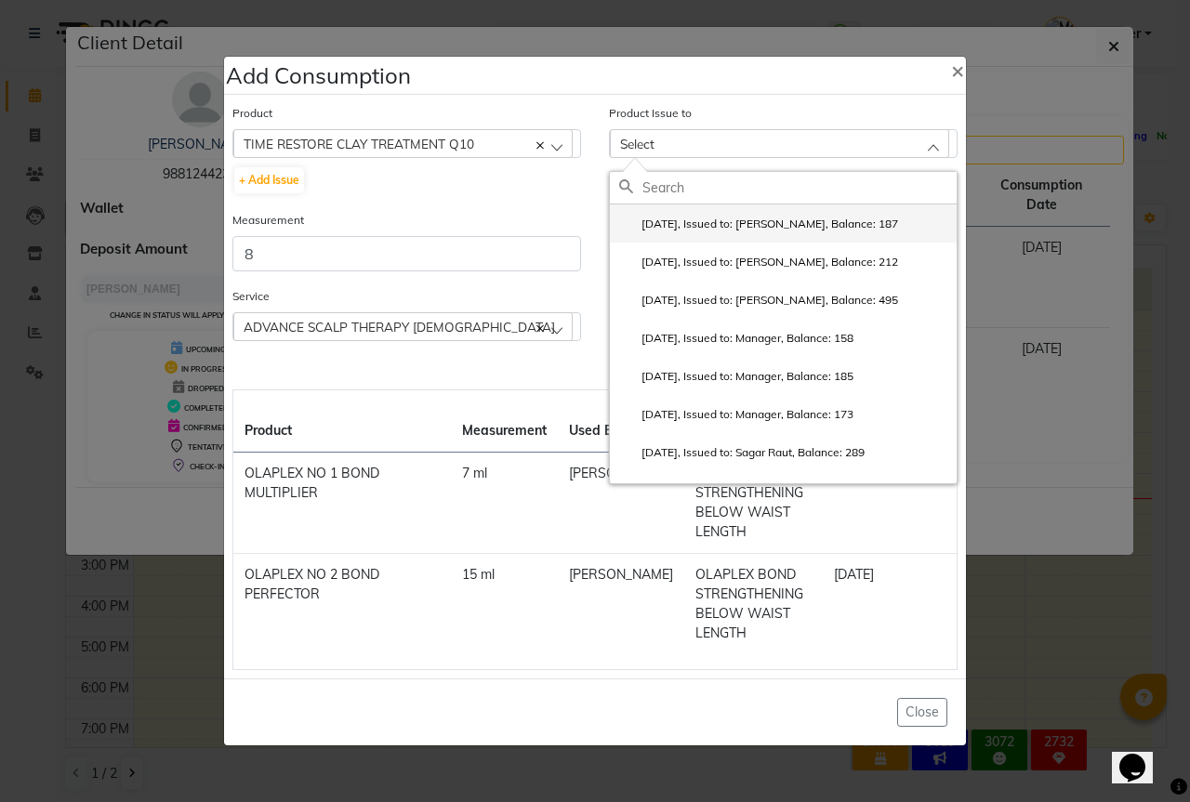
click at [724, 226] on label "2025-08-20, Issued to: Sipra Singh, Balance: 187" at bounding box center [758, 224] width 279 height 17
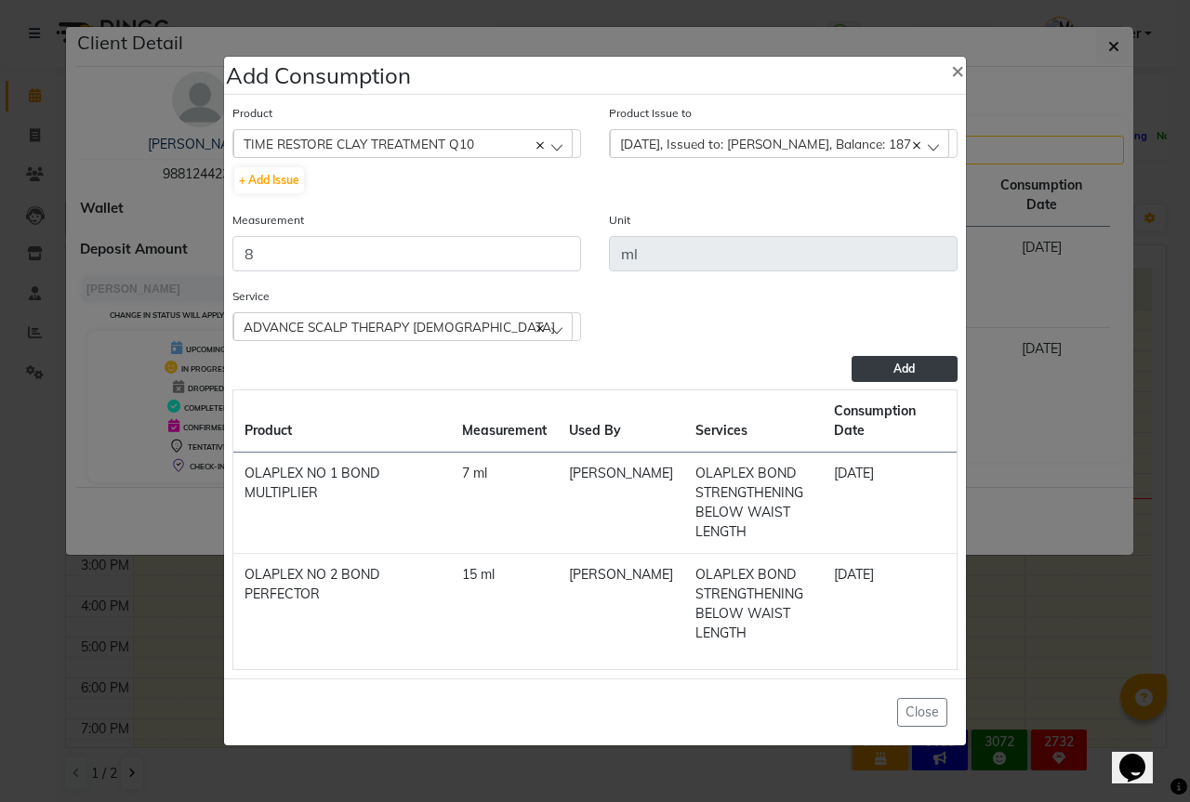
click at [933, 381] on button "Add" at bounding box center [904, 369] width 106 height 26
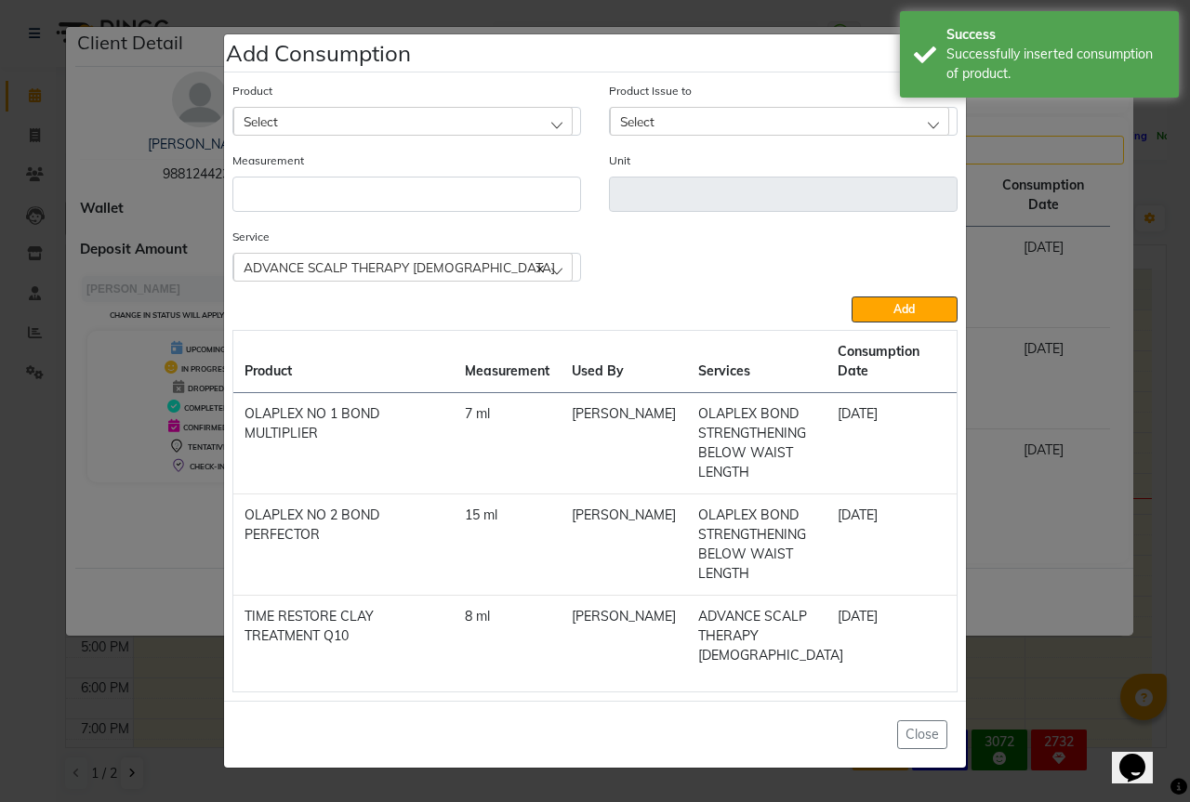
click at [385, 135] on div "Select" at bounding box center [402, 121] width 339 height 28
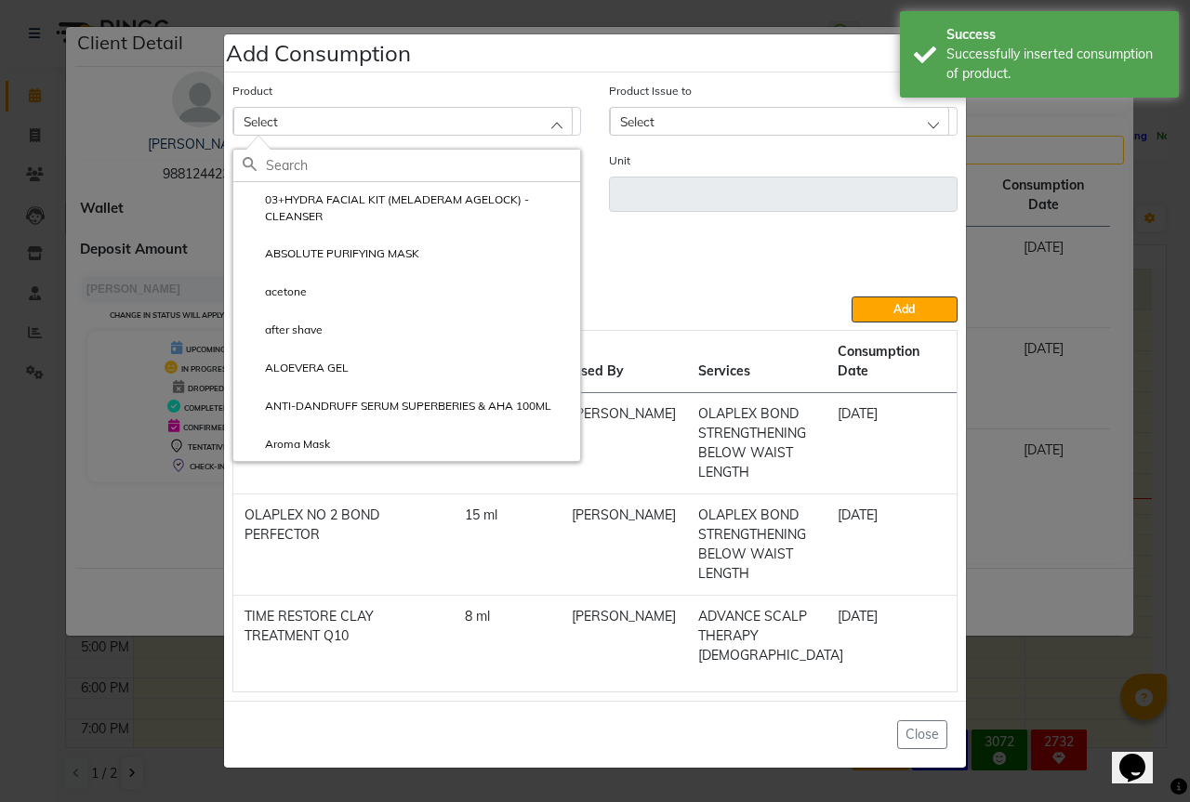
click at [339, 176] on input "text" at bounding box center [423, 166] width 314 height 32
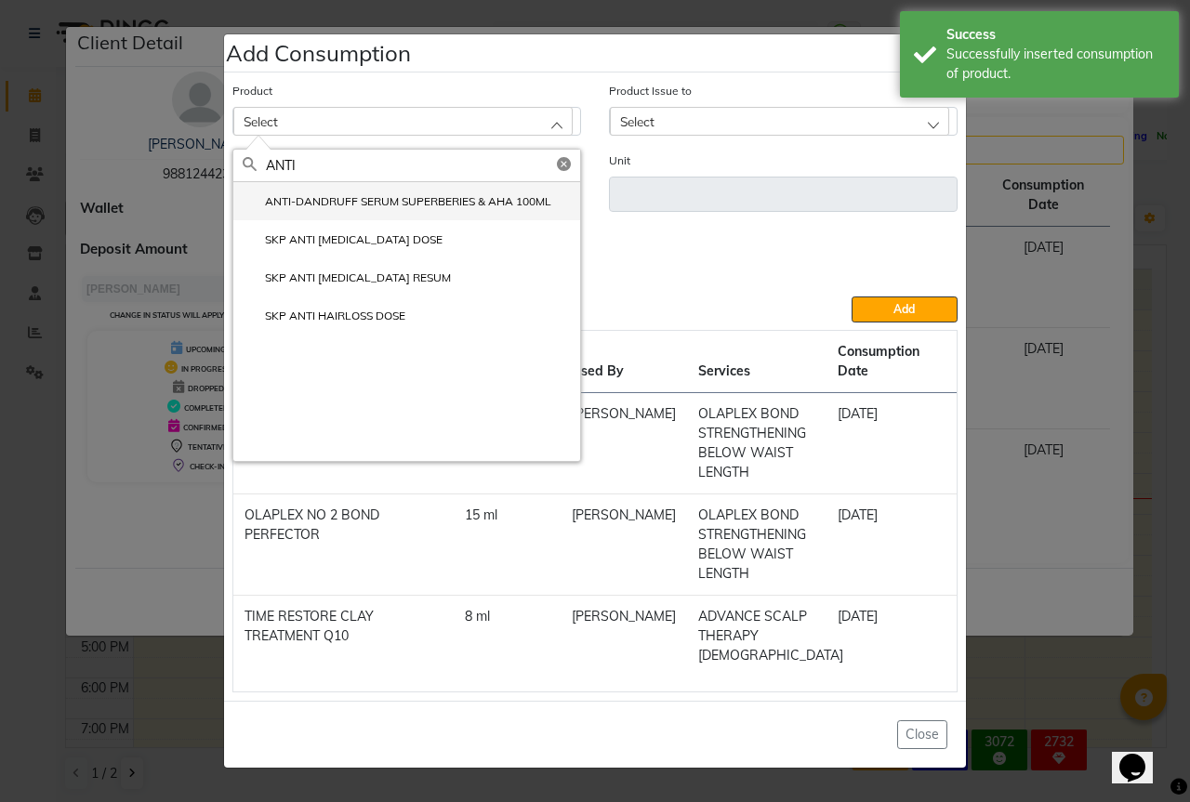
type input "ANTI"
click at [420, 209] on li "ANTI-DANDRUFF SERUM SUPERBERIES & AHA 100ML" at bounding box center [406, 201] width 347 height 38
type input "ml"
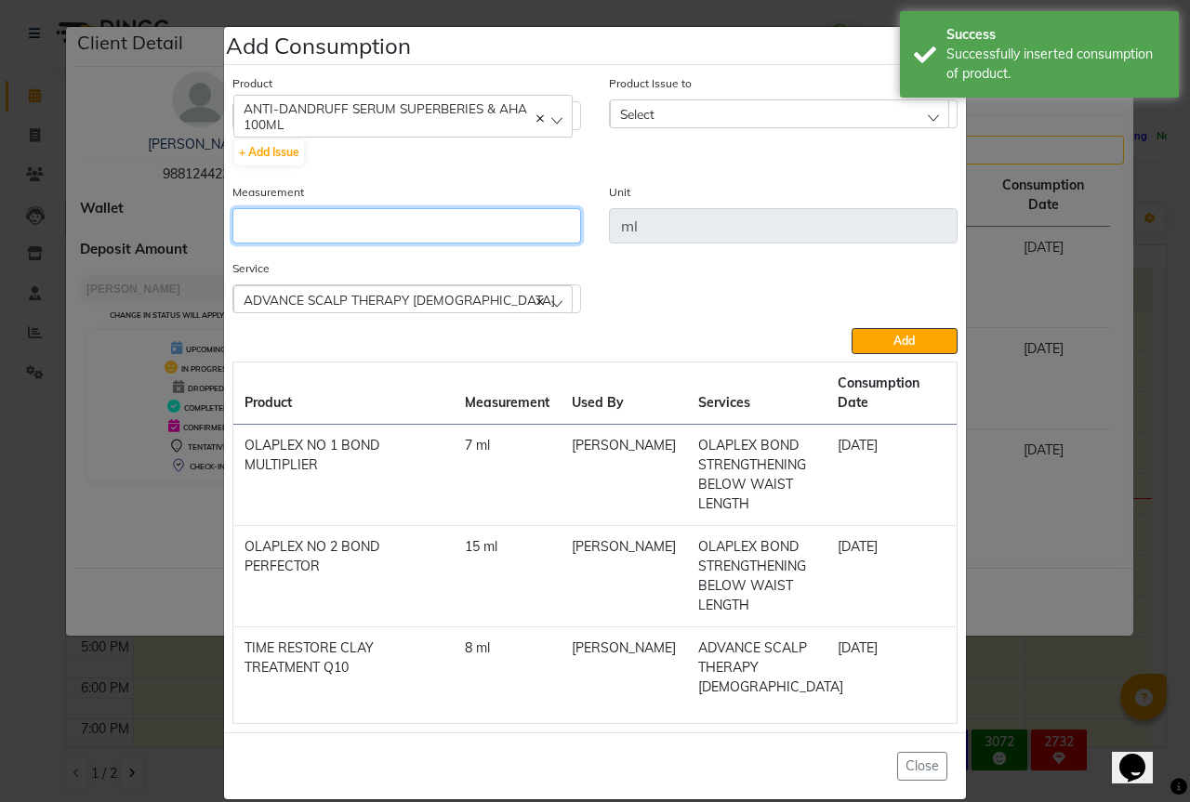
click at [408, 220] on input "number" at bounding box center [406, 225] width 349 height 35
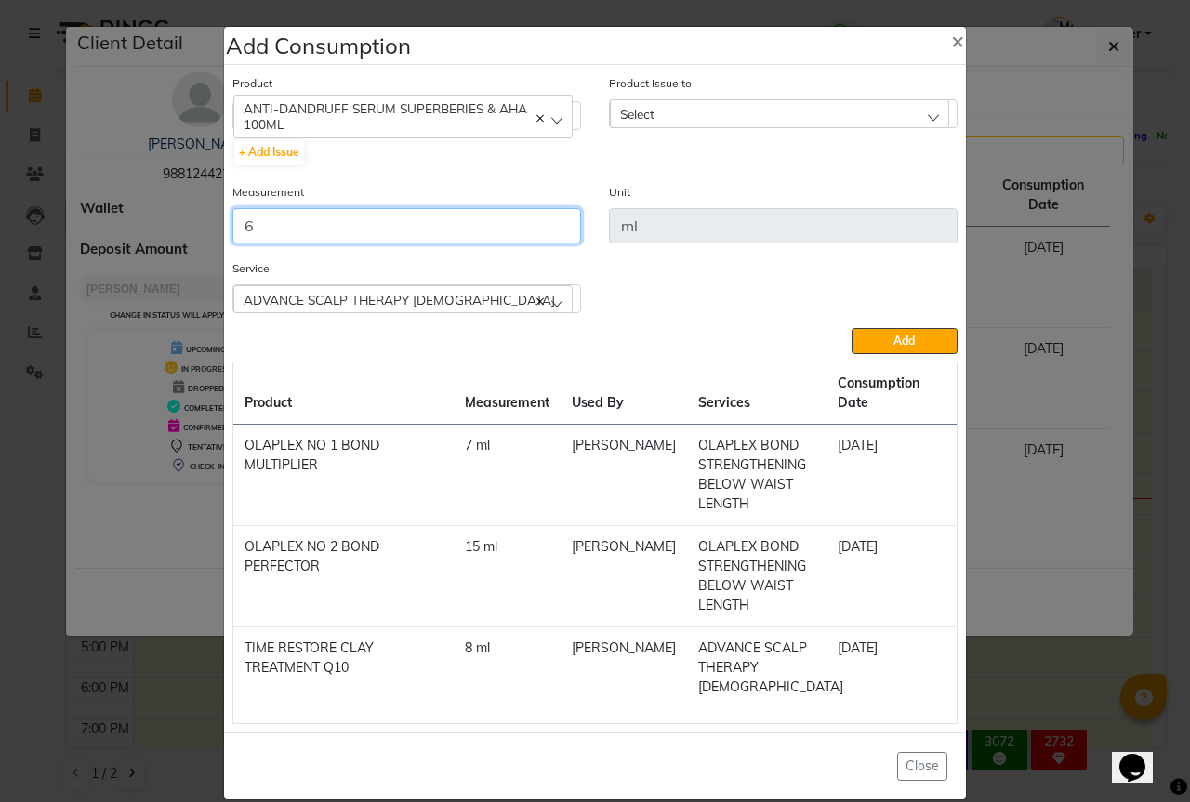
type input "6"
click at [776, 117] on div "Select" at bounding box center [779, 113] width 339 height 28
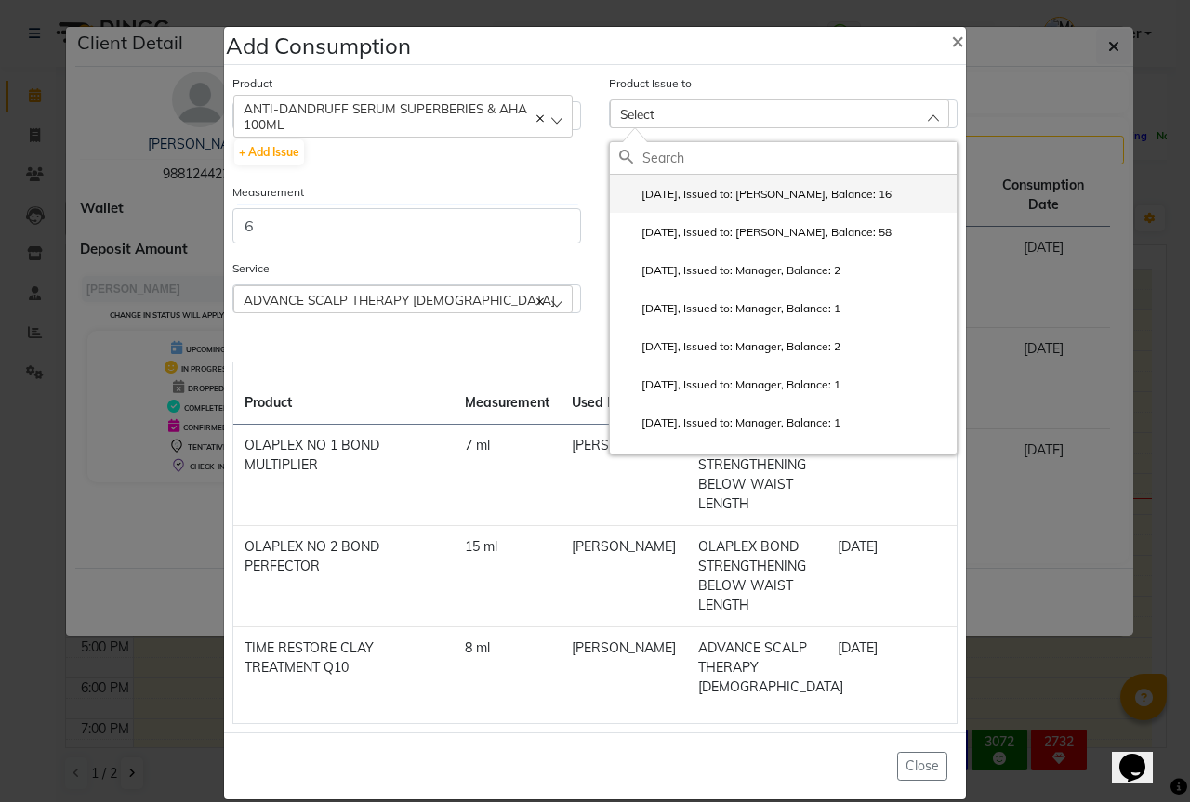
click at [751, 192] on li "2025-08-29, Issued to: Sipra Singh, Balance: 16" at bounding box center [783, 194] width 347 height 38
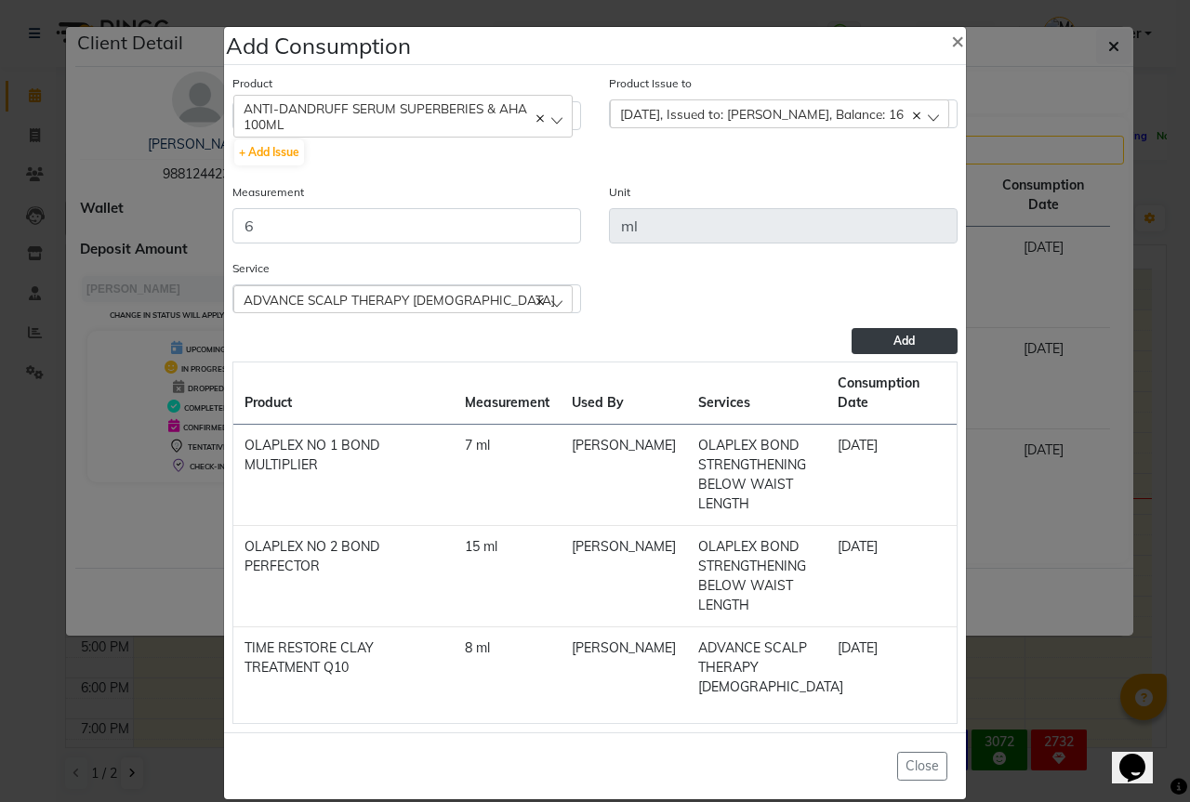
click at [870, 337] on button "Add" at bounding box center [904, 341] width 106 height 26
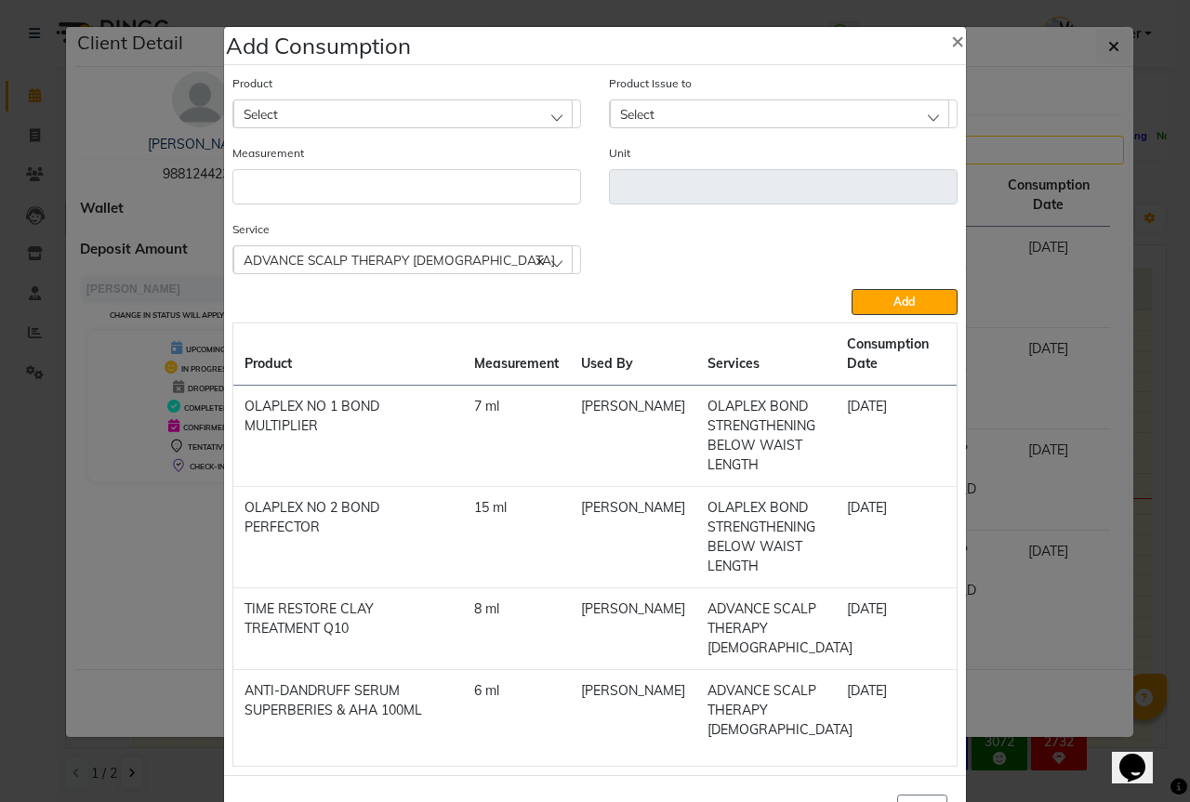
drag, startPoint x: 385, startPoint y: 112, endPoint x: 336, endPoint y: 166, distance: 72.4
click at [382, 119] on div "Select" at bounding box center [402, 113] width 339 height 28
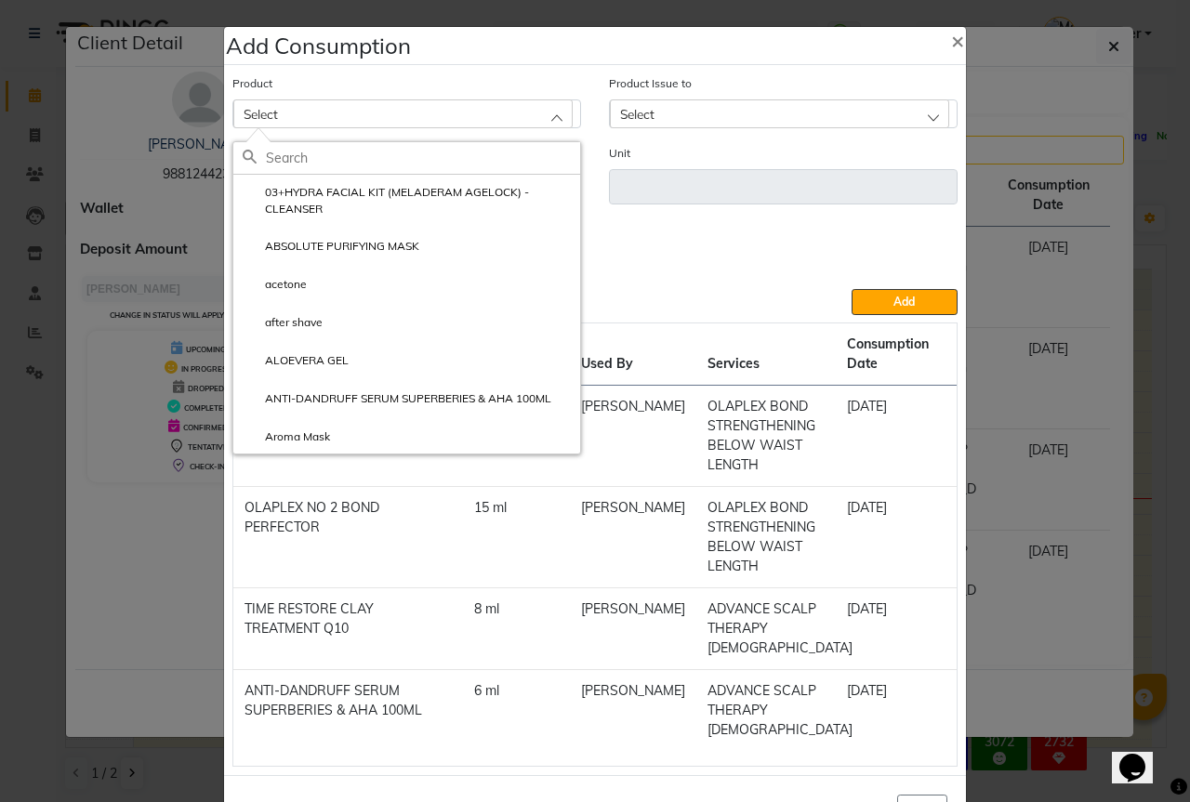
click at [329, 173] on input "text" at bounding box center [423, 158] width 314 height 32
click at [337, 161] on input "text" at bounding box center [423, 158] width 314 height 32
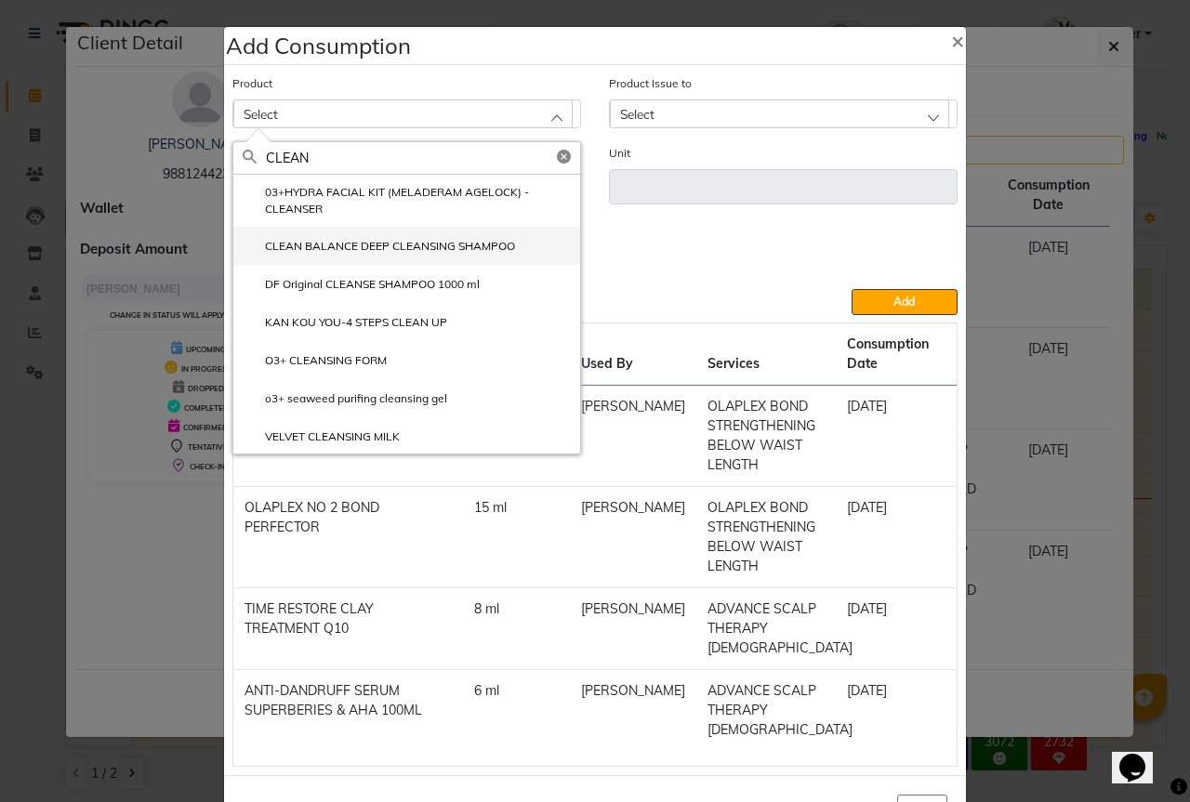
type input "CLEAN"
click at [479, 238] on label "CLEAN BALANCE DEEP CLEANSING SHAMPOO" at bounding box center [379, 246] width 272 height 17
type input "ml"
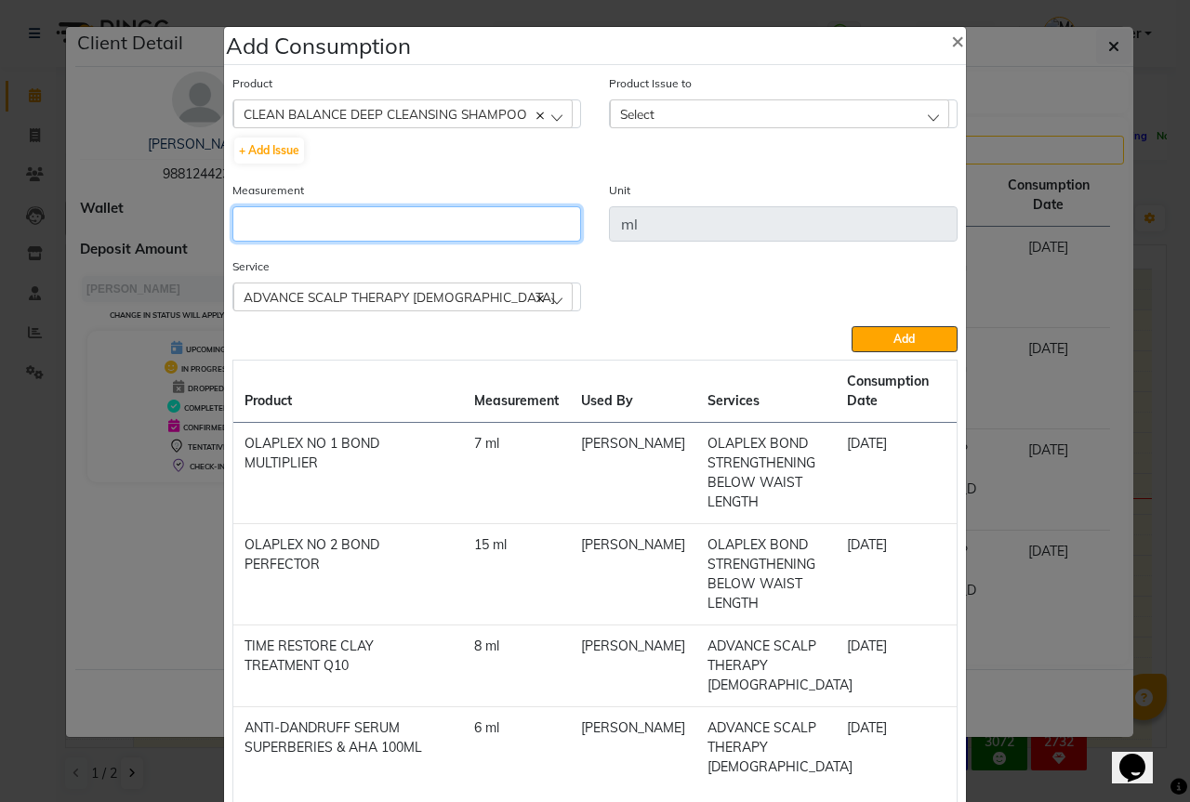
click at [341, 229] on input "number" at bounding box center [406, 223] width 349 height 35
click at [539, 116] on div "CLEAN BALANCE DEEP CLEANSING SHAMPOO" at bounding box center [402, 113] width 339 height 28
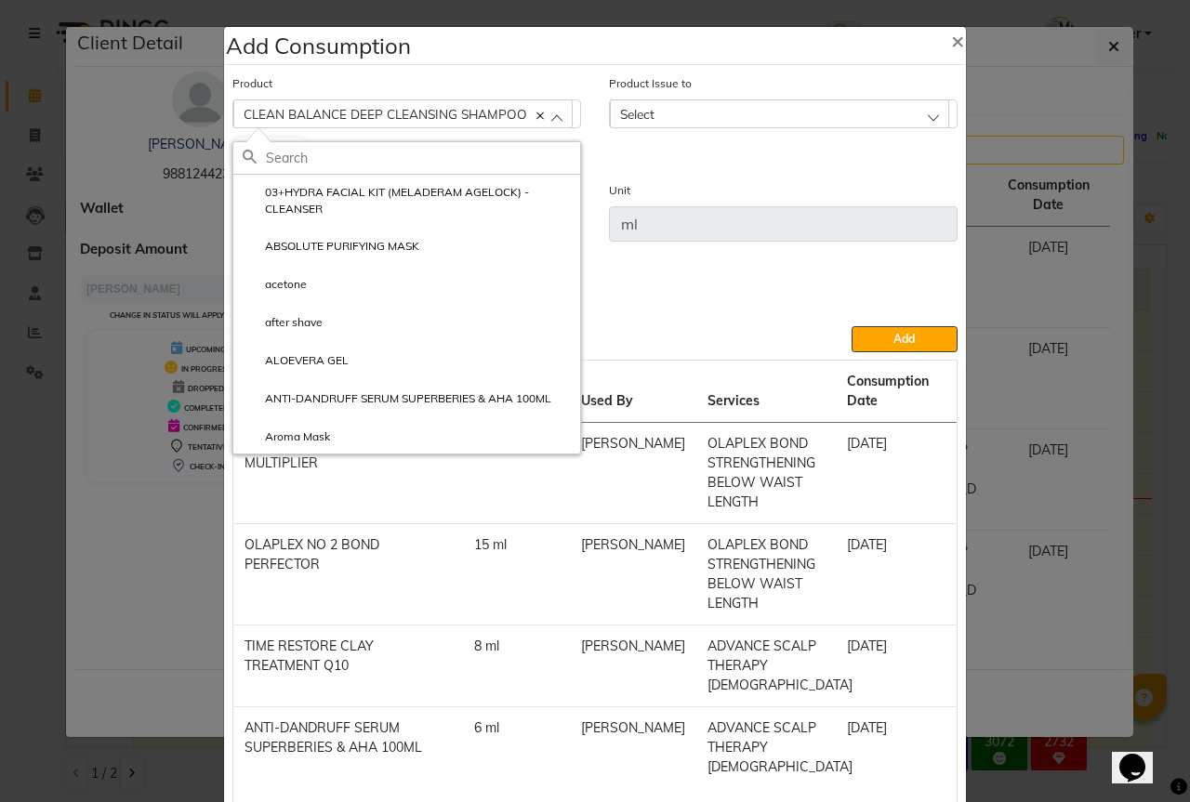
click at [537, 115] on div "CLEAN BALANCE DEEP CLEANSING SHAMPOO" at bounding box center [402, 113] width 339 height 28
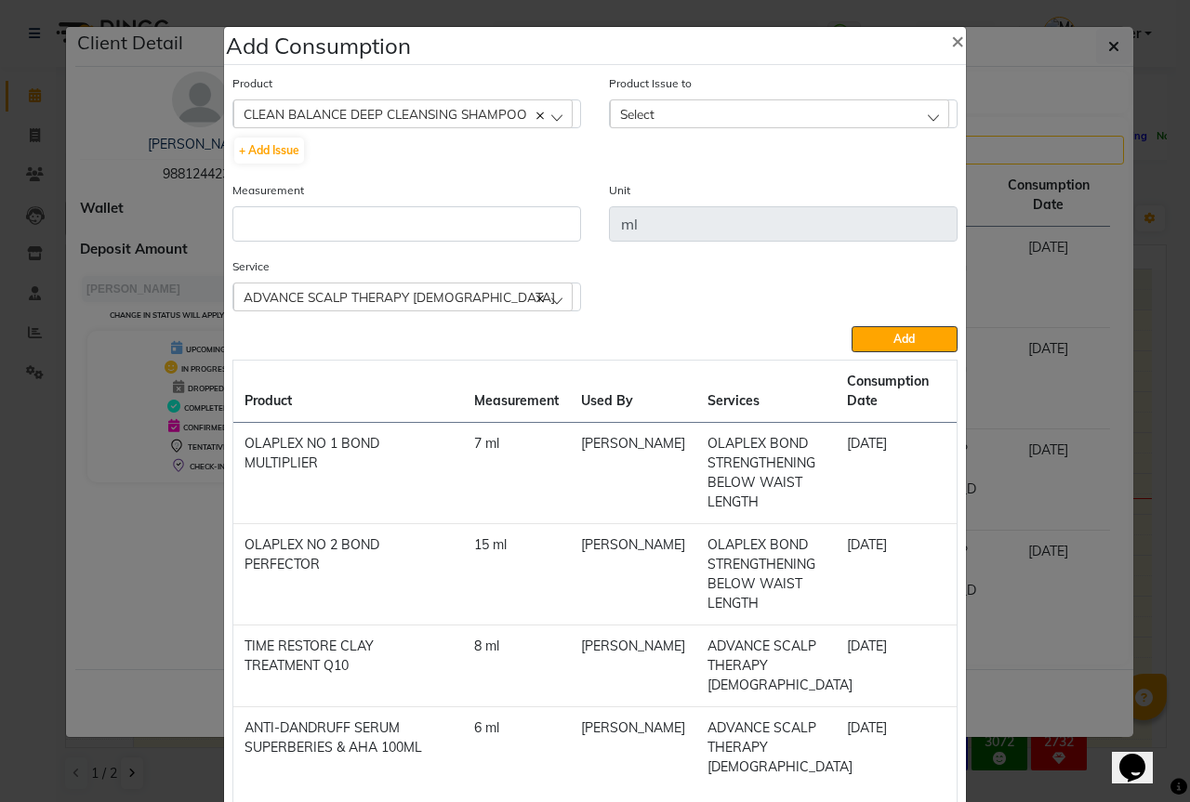
click at [536, 114] on icon at bounding box center [539, 115] width 7 height 7
click at [488, 105] on div "Select" at bounding box center [402, 113] width 339 height 28
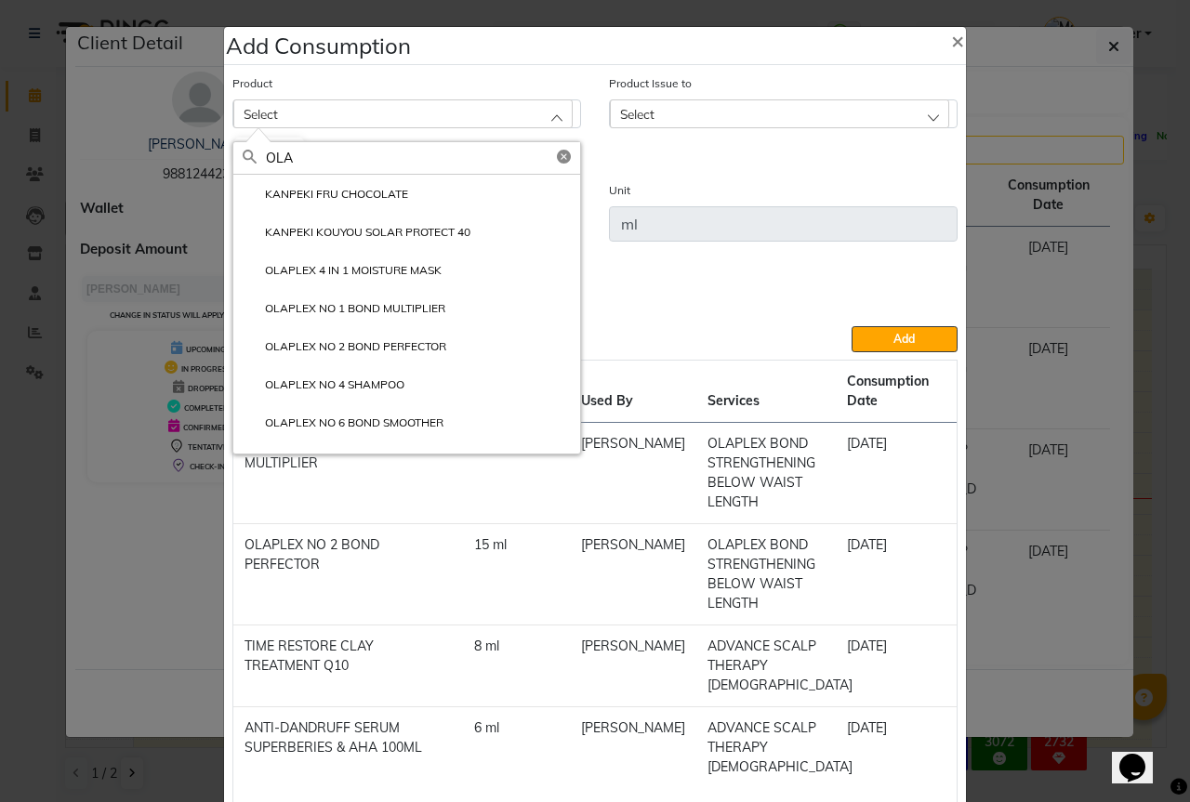
click at [326, 165] on input "OLA" at bounding box center [423, 158] width 314 height 32
type input "O"
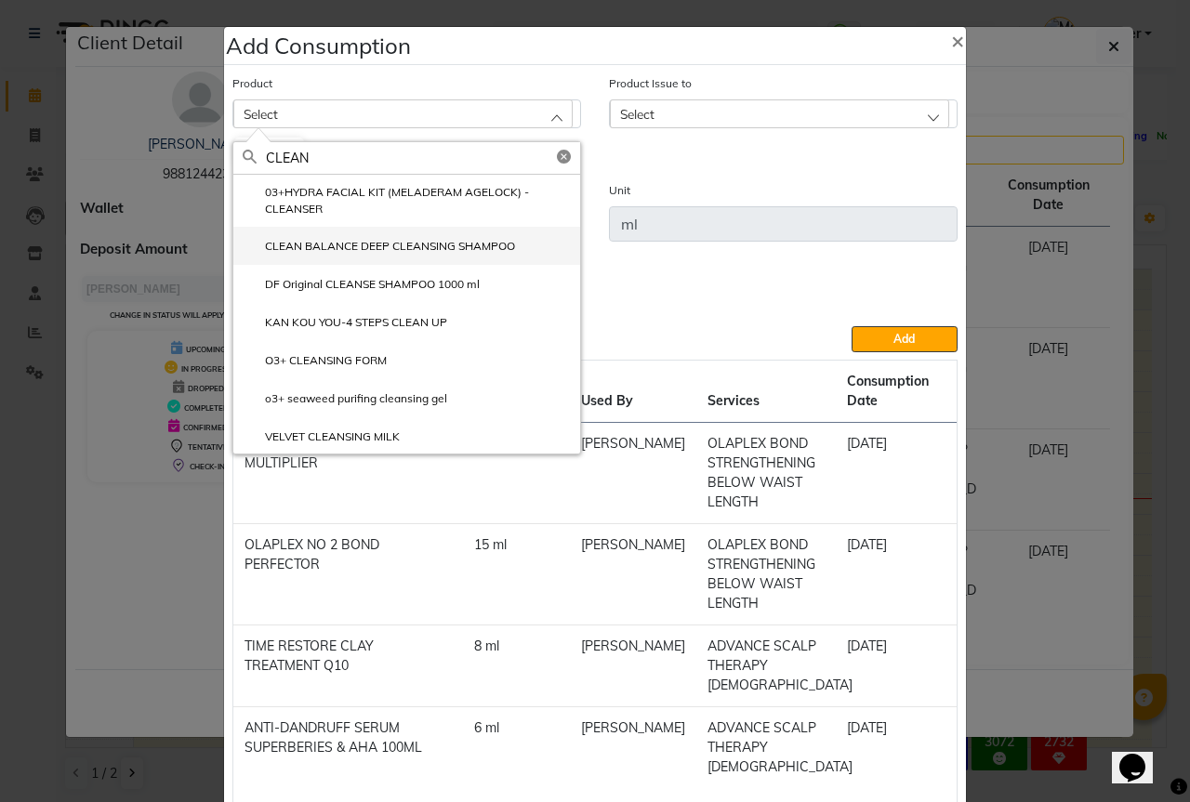
type input "CLEAN"
click at [487, 242] on label "CLEAN BALANCE DEEP CLEANSING SHAMPOO" at bounding box center [379, 246] width 272 height 17
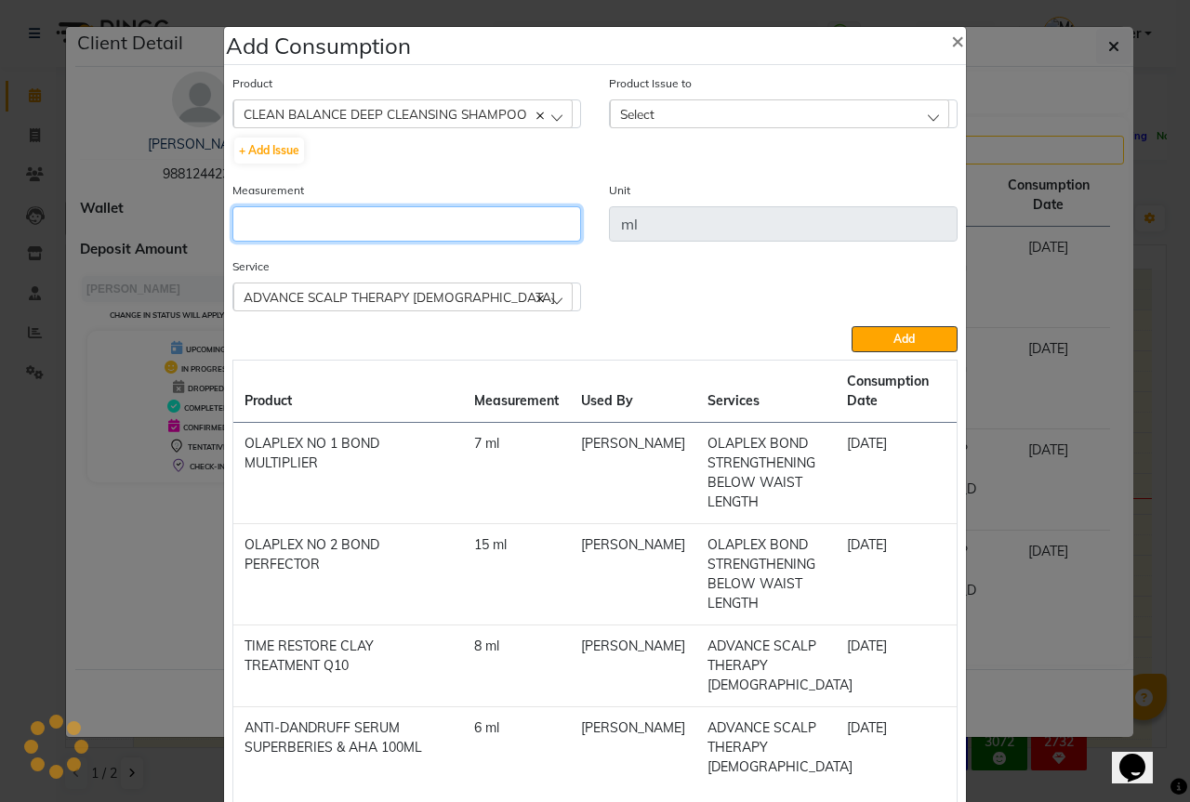
click at [445, 226] on input "number" at bounding box center [406, 223] width 349 height 35
type input "10"
drag, startPoint x: 765, startPoint y: 107, endPoint x: 748, endPoint y: 140, distance: 37.4
click at [758, 125] on div "Select" at bounding box center [779, 113] width 339 height 28
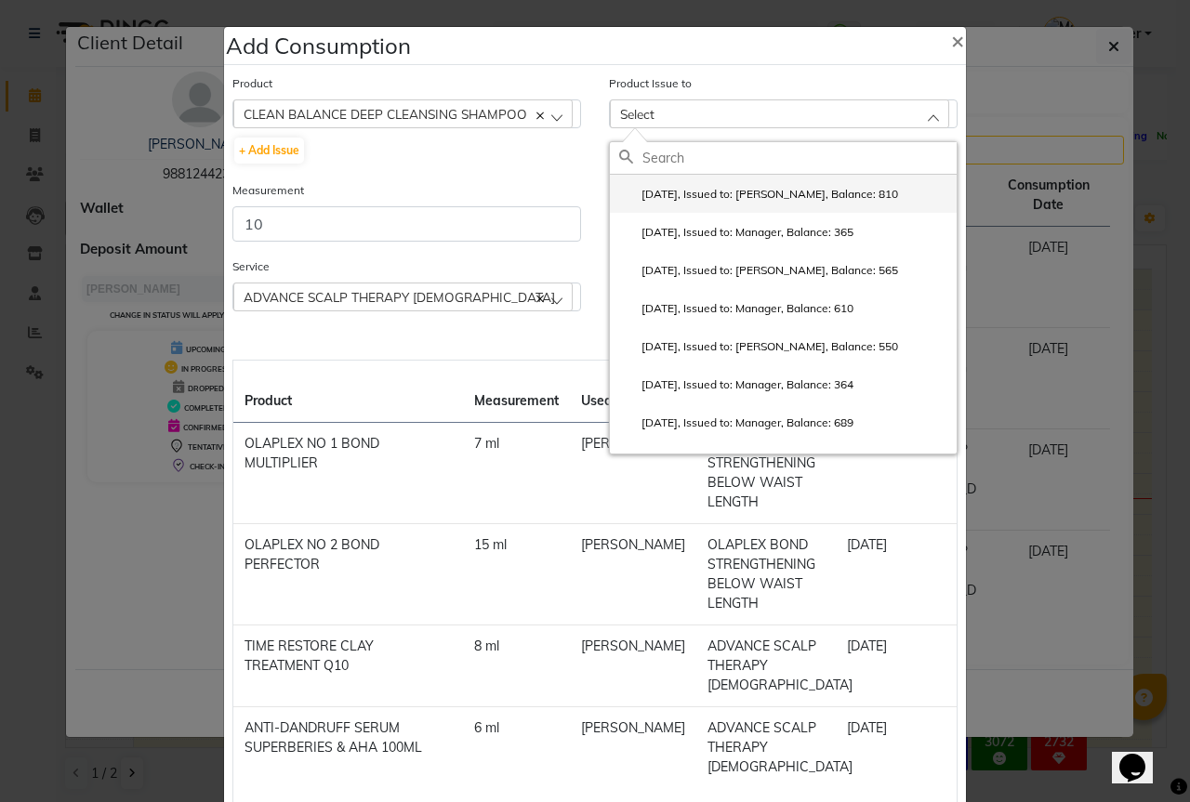
click at [733, 185] on li "2025-08-31, Issued to: Sipra Singh, Balance: 810" at bounding box center [783, 194] width 347 height 38
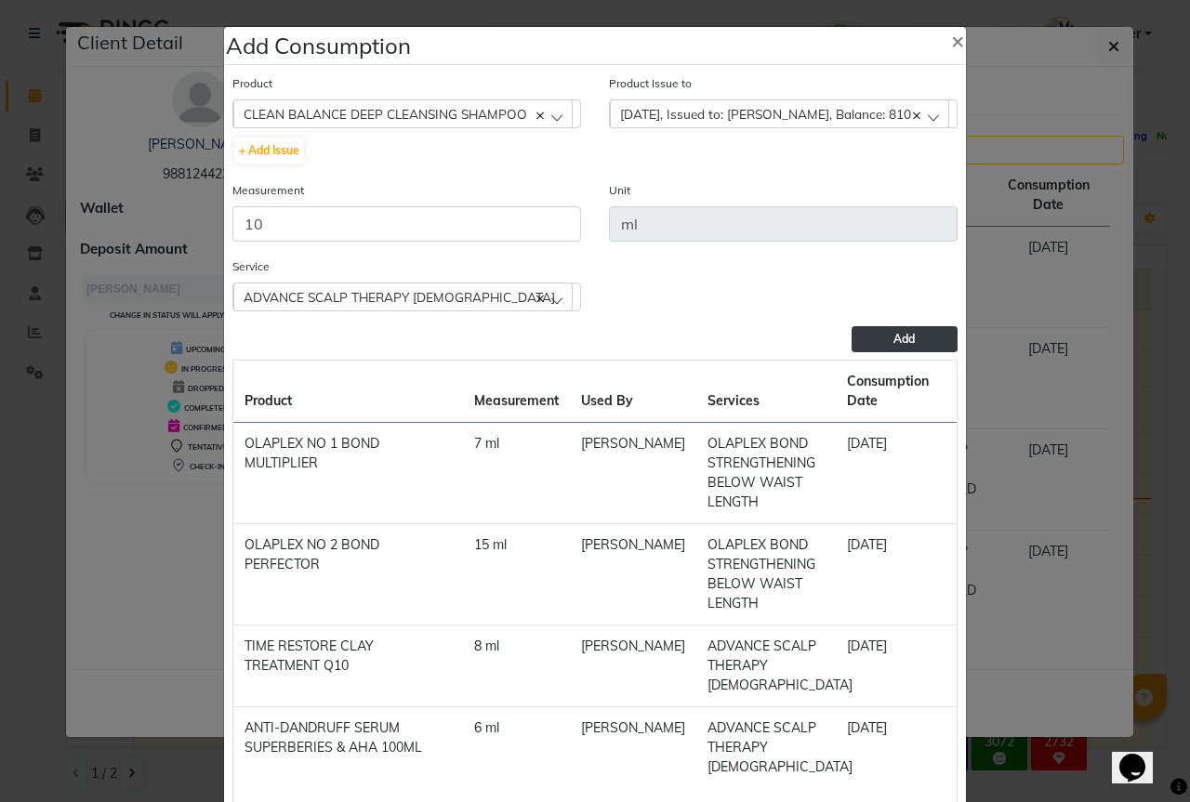
click at [854, 338] on button "Add" at bounding box center [904, 339] width 106 height 26
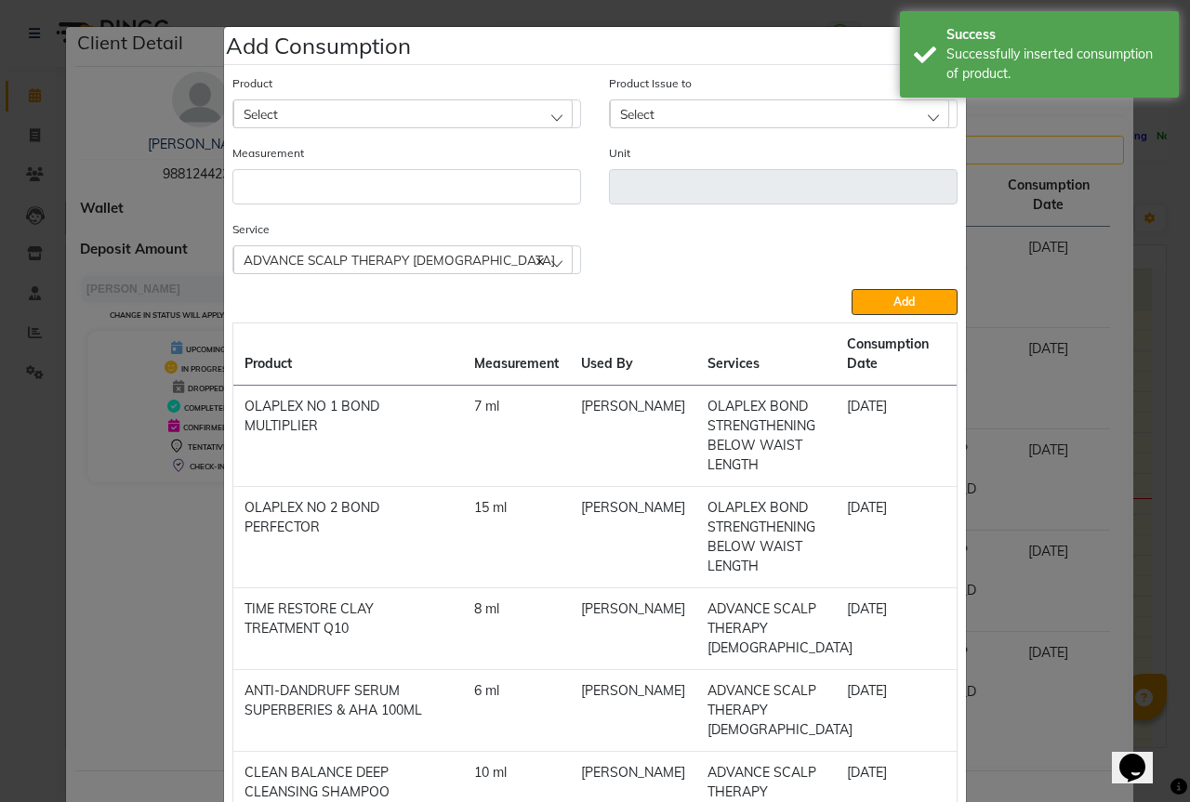
click at [327, 102] on div "Select" at bounding box center [402, 113] width 339 height 28
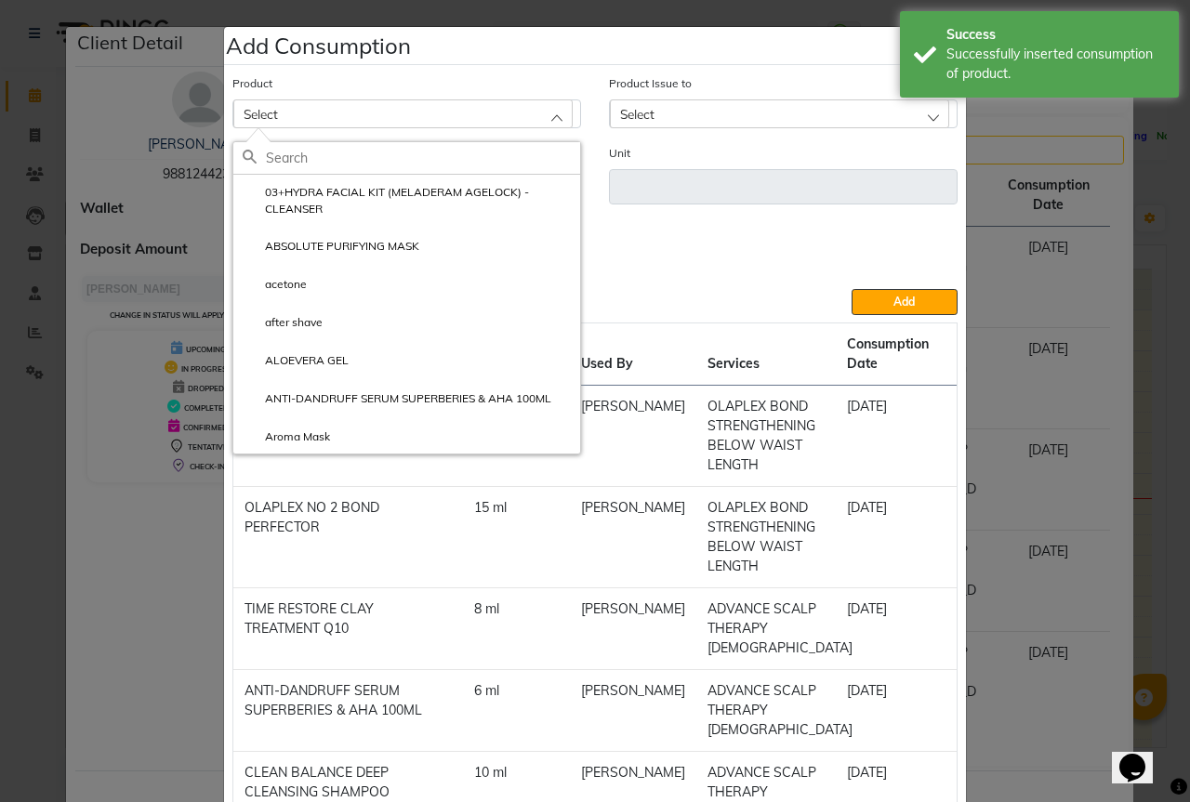
click at [296, 138] on div "03+HYDRA FACIAL KIT (MELADERAM AGELOCK) - CLEANSER ABSOLUTE PURIFYING MASK acet…" at bounding box center [406, 291] width 349 height 326
click at [290, 154] on input "text" at bounding box center [423, 158] width 314 height 32
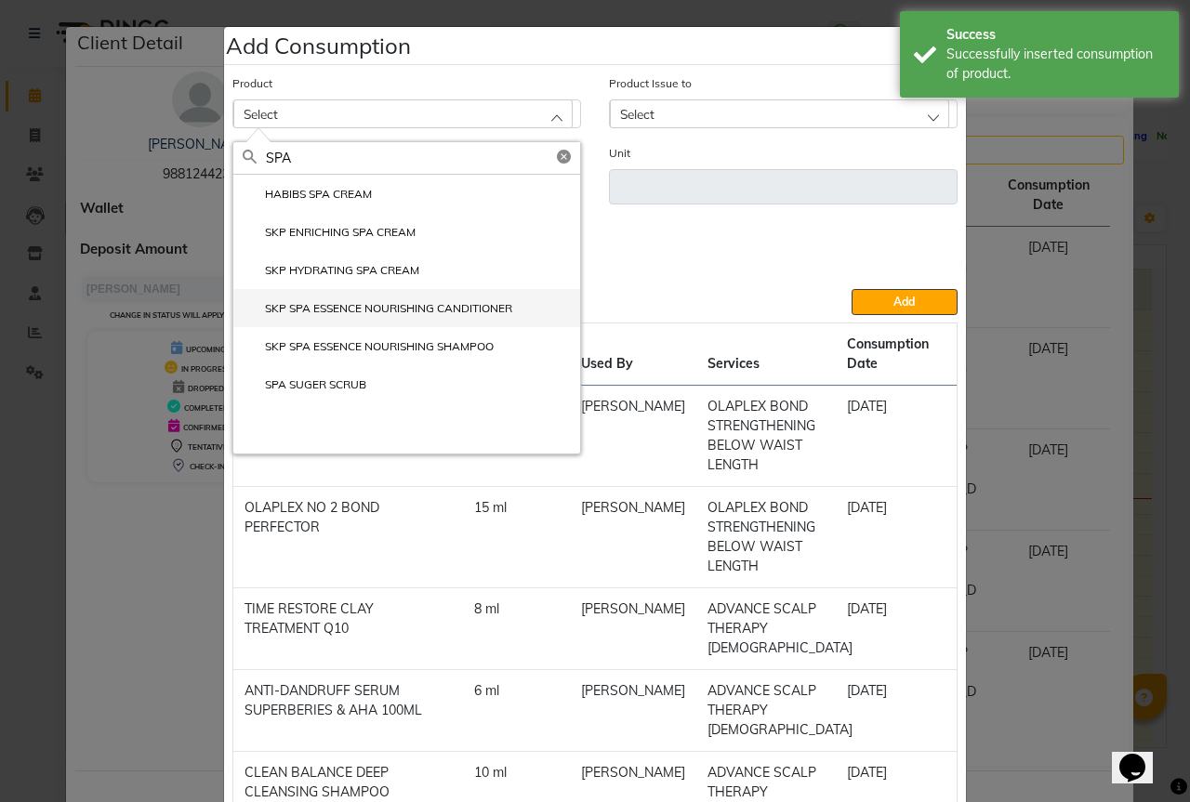
type input "SPA"
click at [448, 304] on label "SKP SPA ESSENCE NOURISHING CANDITIONER" at bounding box center [378, 308] width 270 height 17
type input "ml"
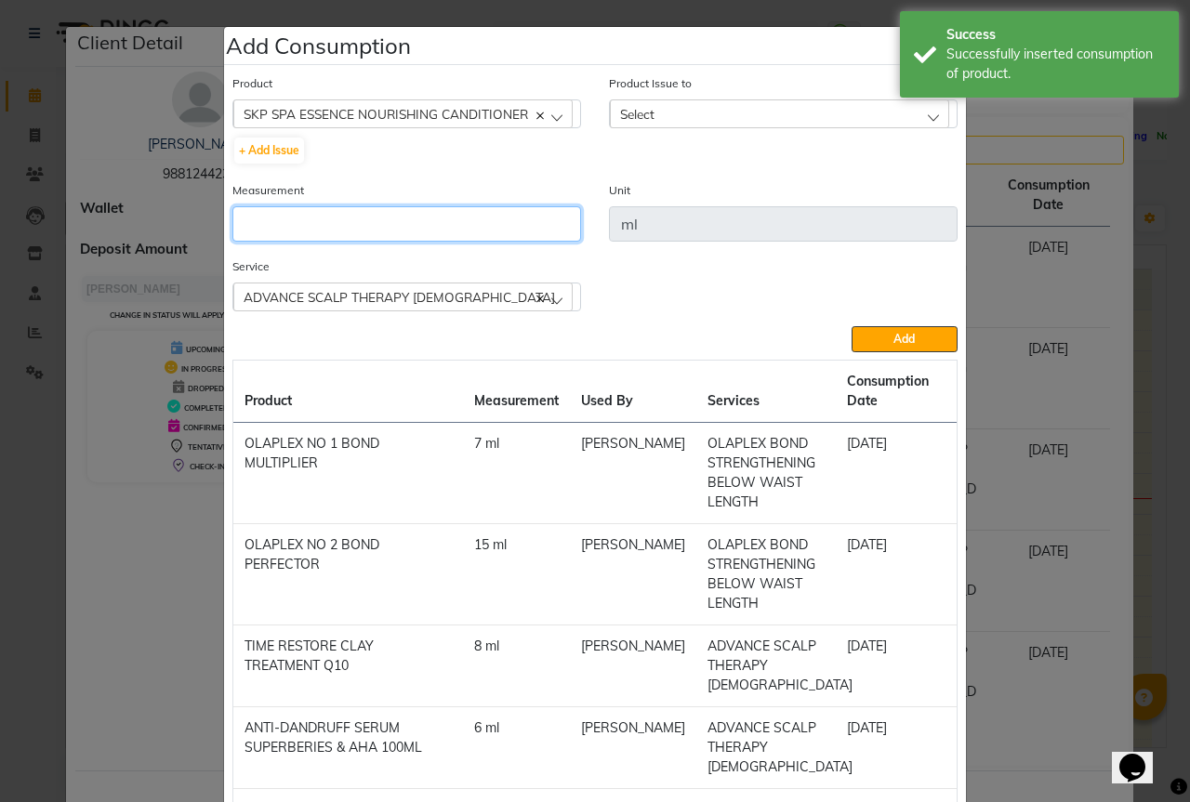
click at [407, 232] on input "number" at bounding box center [406, 223] width 349 height 35
type input "10"
click at [725, 121] on div "Select" at bounding box center [779, 113] width 339 height 28
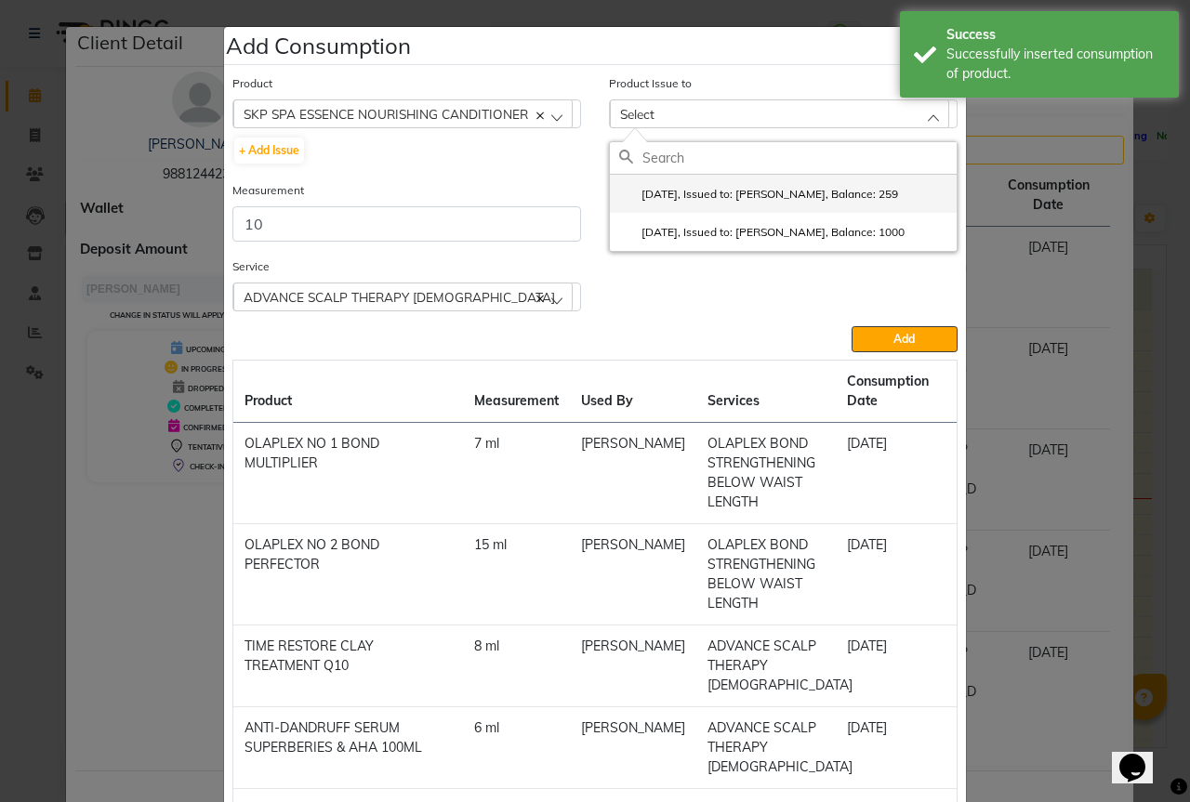
click at [710, 190] on label "2025-08-25, Issued to: Sipra Singh, Balance: 259" at bounding box center [758, 194] width 279 height 17
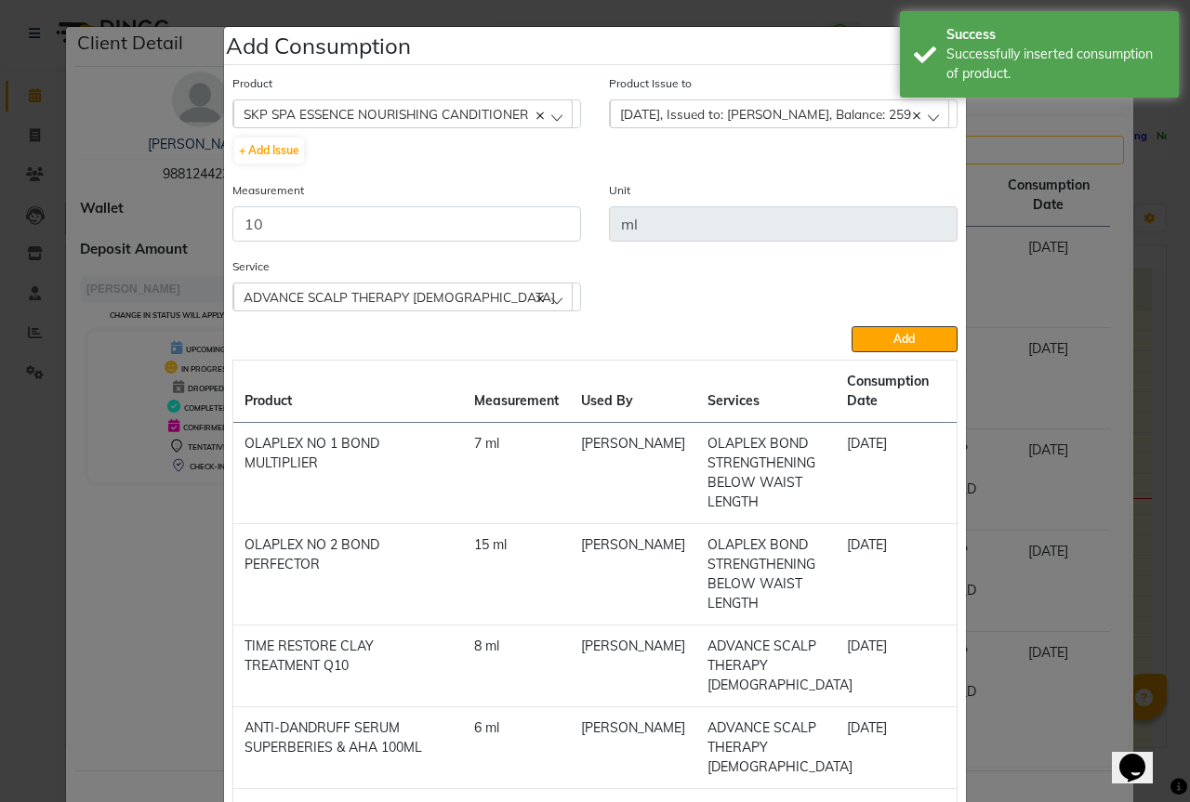
click at [907, 323] on div "Service ADVANCE SCALP THERAPY FEMALE ADVANCE SCALP THERAPY FEMALE OLAPLEX BOND …" at bounding box center [594, 292] width 753 height 70
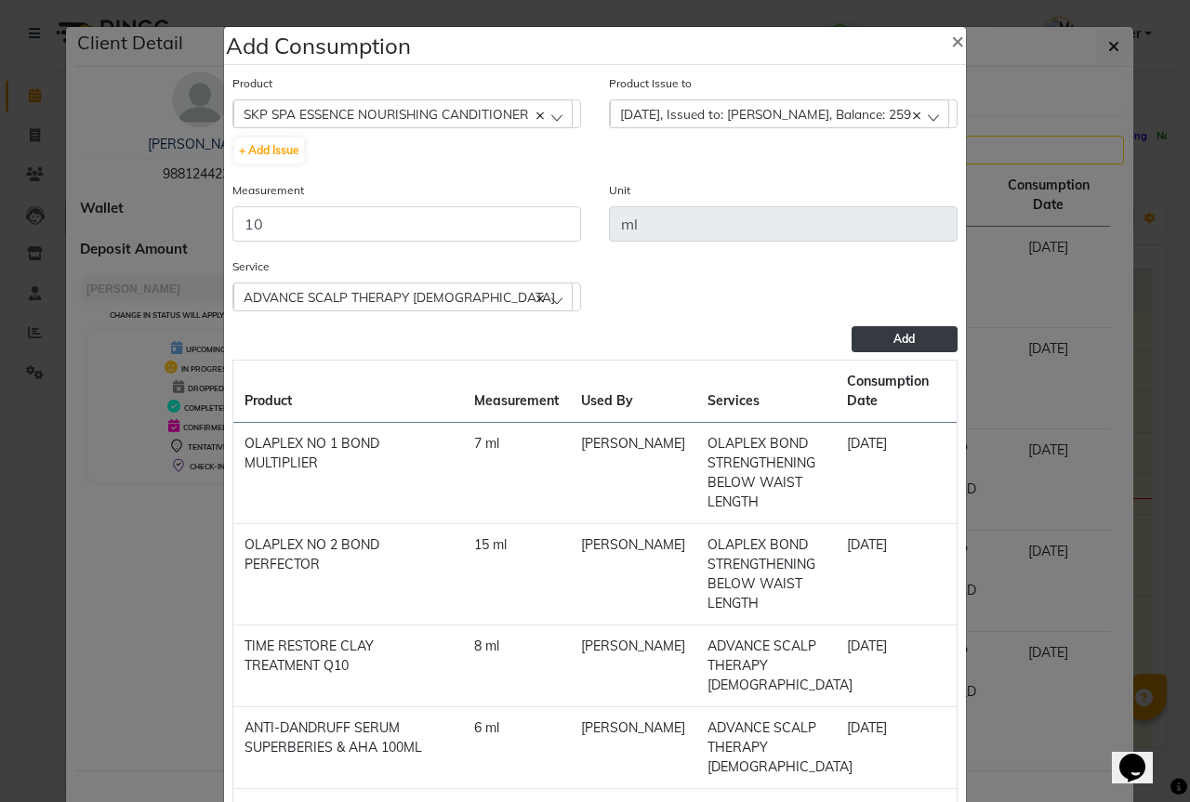
click at [893, 338] on span "Add" at bounding box center [903, 339] width 21 height 14
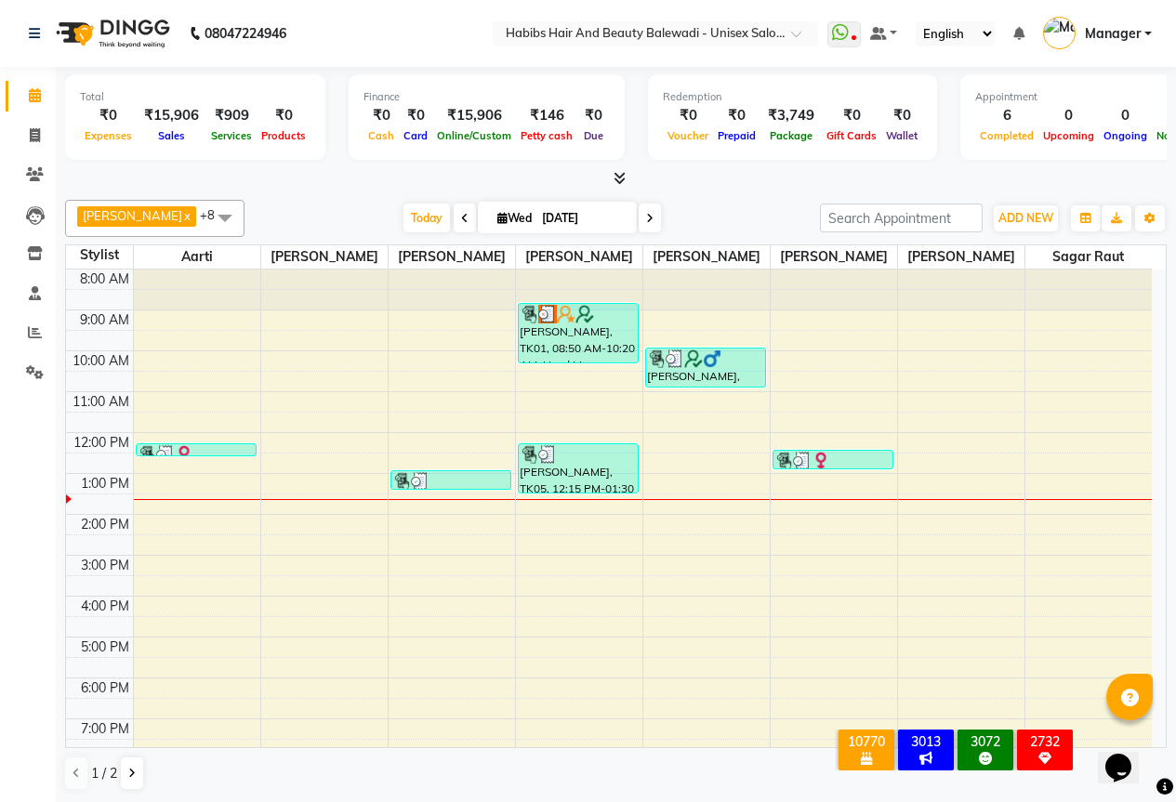
click at [35, 151] on li "Invoice" at bounding box center [28, 136] width 56 height 40
click at [37, 125] on span at bounding box center [35, 135] width 33 height 21
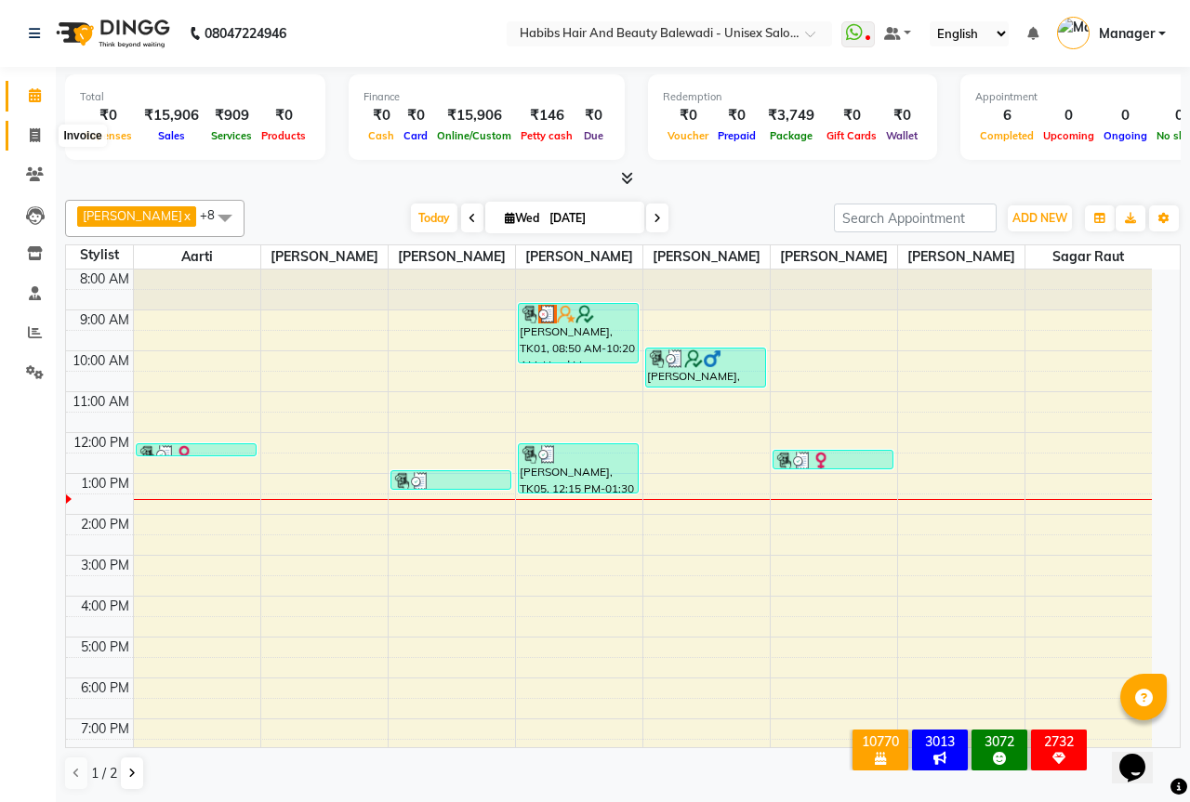
select select "5902"
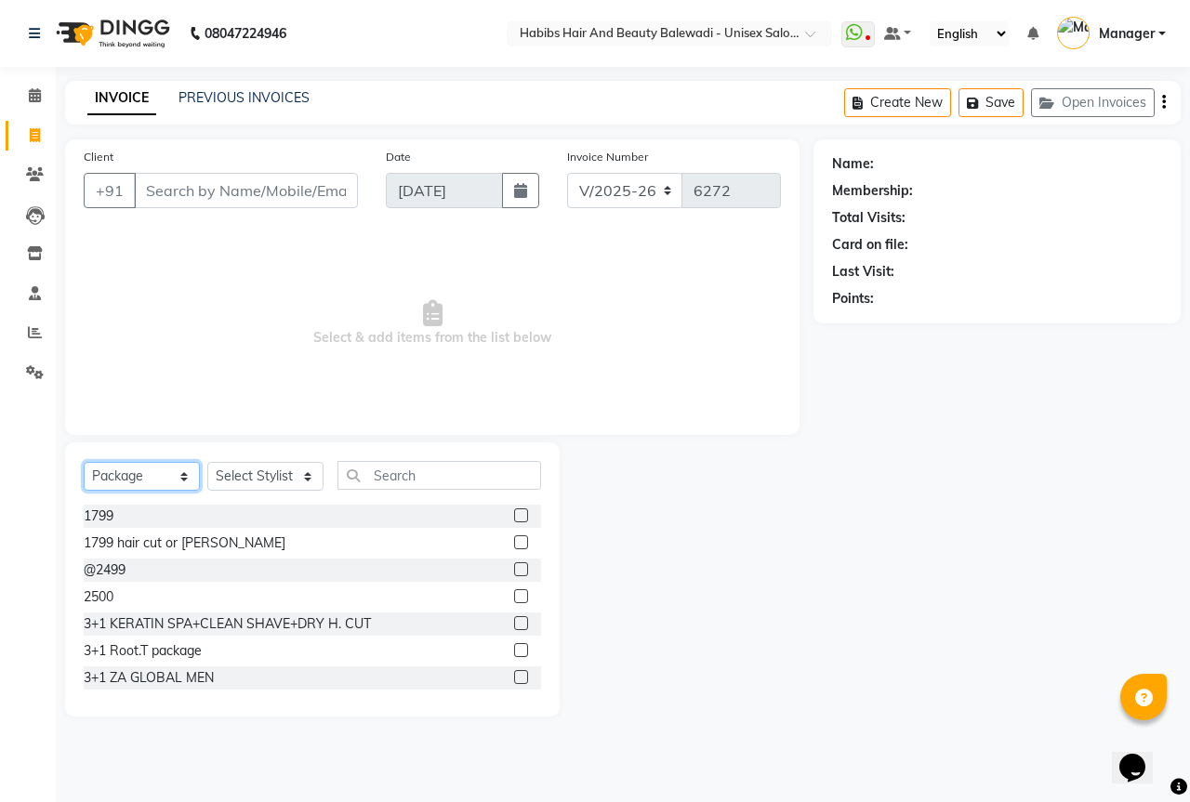
click at [152, 462] on select "Select Service Product Membership Package Voucher Prepaid Gift Card" at bounding box center [142, 476] width 116 height 29
select select "service"
click at [84, 462] on select "Select Service Product Membership Package Voucher Prepaid Gift Card" at bounding box center [142, 476] width 116 height 29
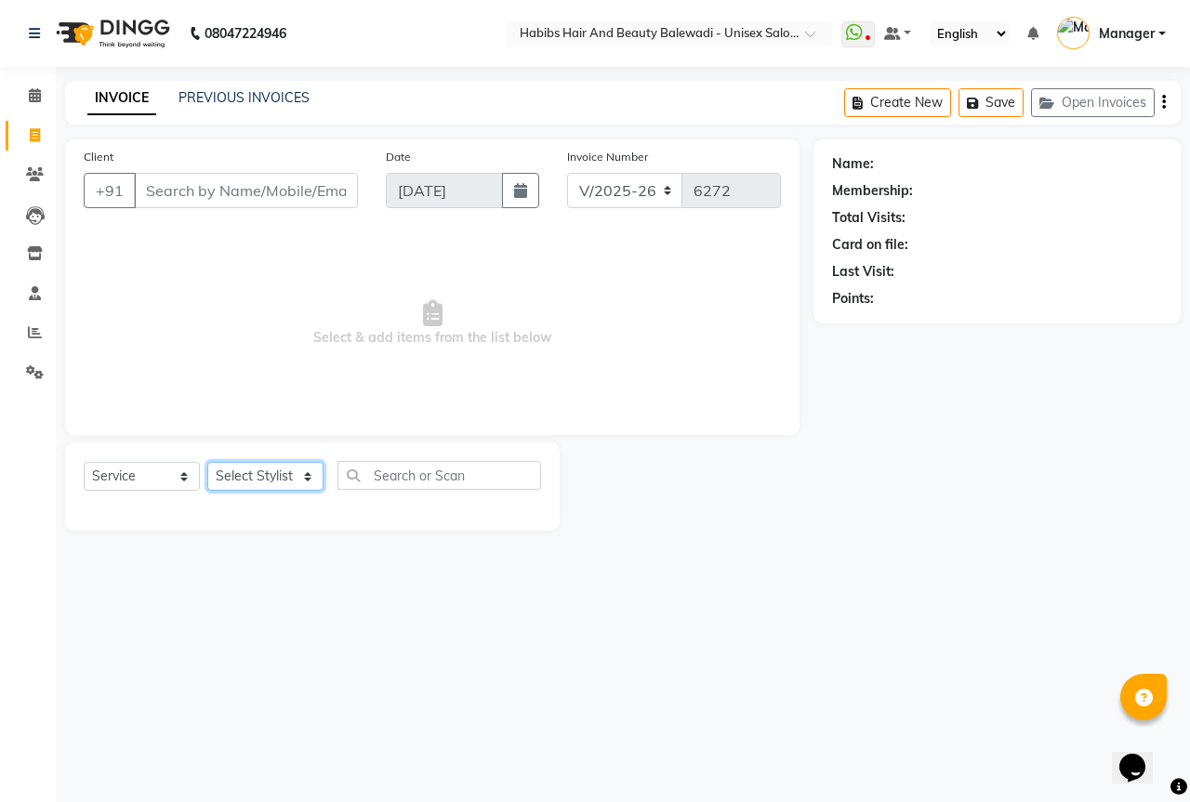
click at [276, 473] on select "Select Stylist Aarti Akshay Gaikwad [PERSON_NAME] [PERSON_NAME] [PERSON_NAME] […" at bounding box center [265, 476] width 116 height 29
click at [413, 478] on input "text" at bounding box center [439, 475] width 204 height 29
click at [141, 471] on select "Select Service Product Membership Package Voucher Prepaid Gift Card" at bounding box center [142, 476] width 116 height 29
click at [84, 462] on select "Select Service Product Membership Package Voucher Prepaid Gift Card" at bounding box center [142, 476] width 116 height 29
click at [299, 474] on select "Select Stylist Aarti Akshay Gaikwad [PERSON_NAME] [PERSON_NAME] [PERSON_NAME] […" at bounding box center [265, 476] width 116 height 29
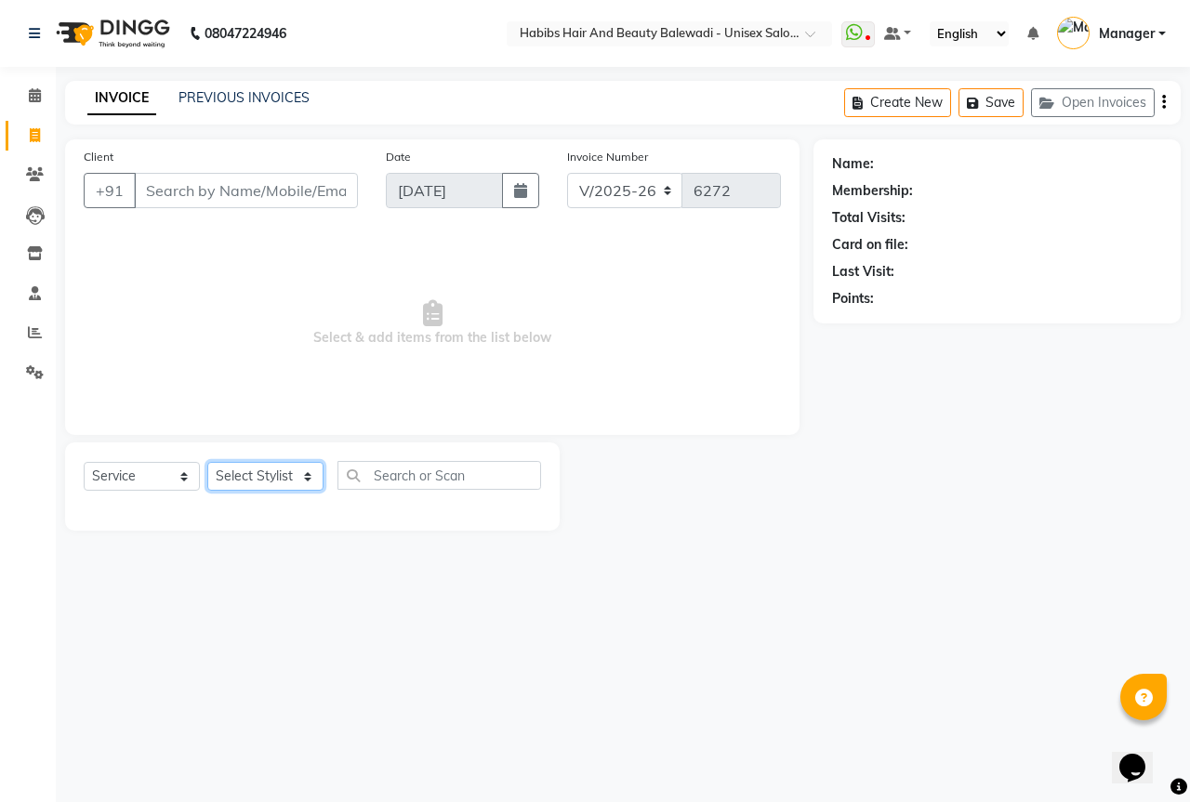
select select "82273"
click at [207, 462] on select "Select Stylist Aarti Akshay Gaikwad [PERSON_NAME] [PERSON_NAME] [PERSON_NAME] […" at bounding box center [265, 476] width 116 height 29
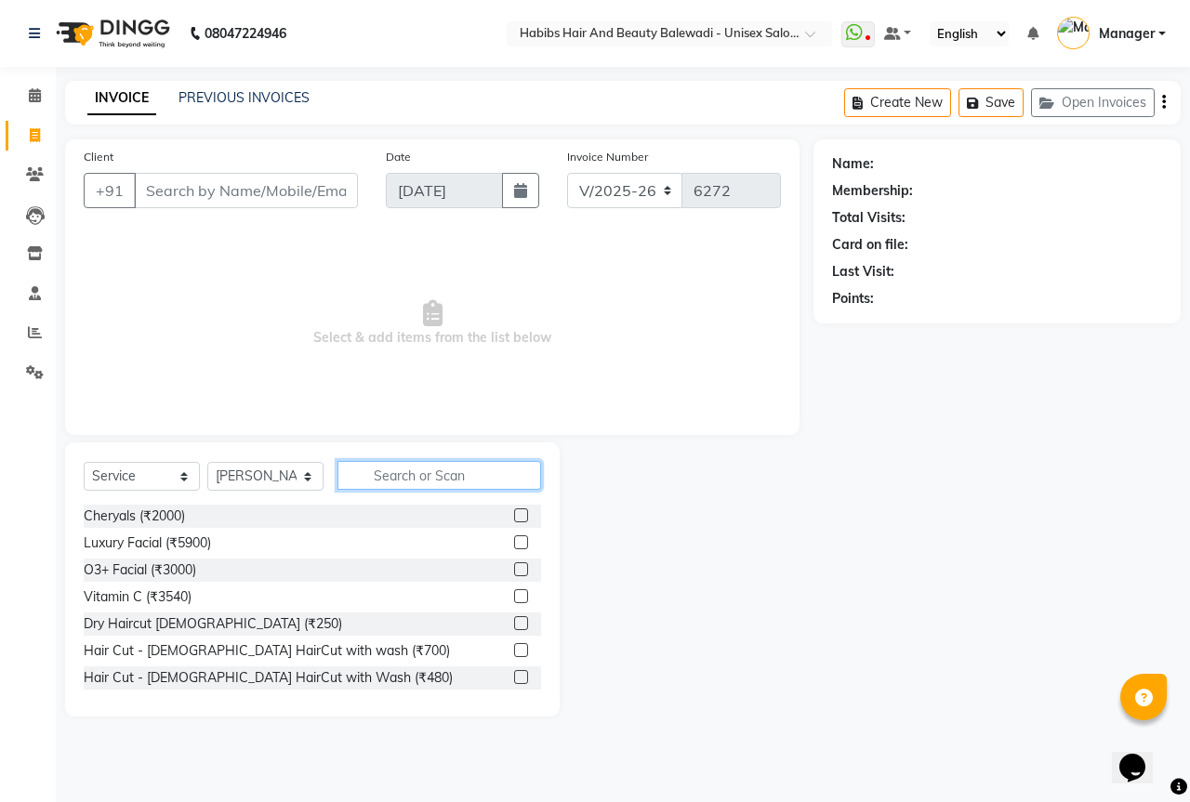
click at [401, 487] on input "text" at bounding box center [439, 475] width 204 height 29
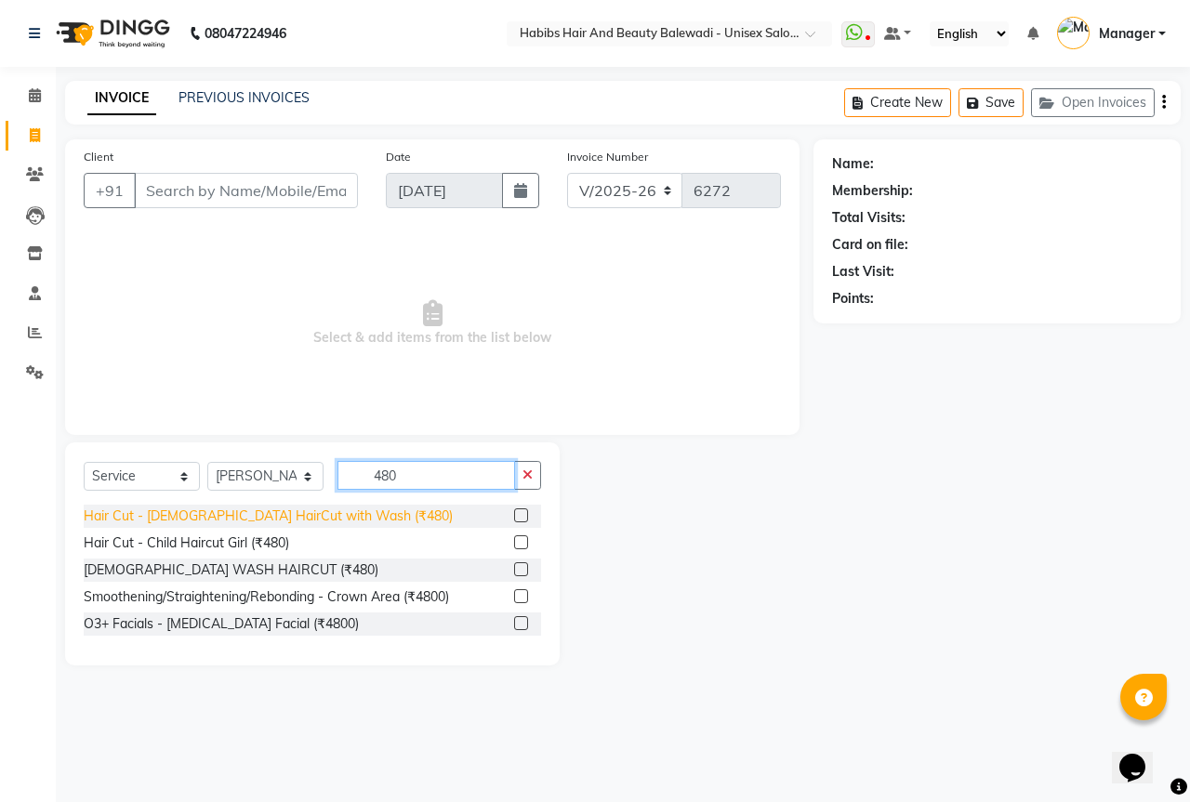
type input "480"
click at [293, 520] on div "Hair Cut - [DEMOGRAPHIC_DATA] HairCut with Wash (₹480)" at bounding box center [268, 517] width 369 height 20
checkbox input "false"
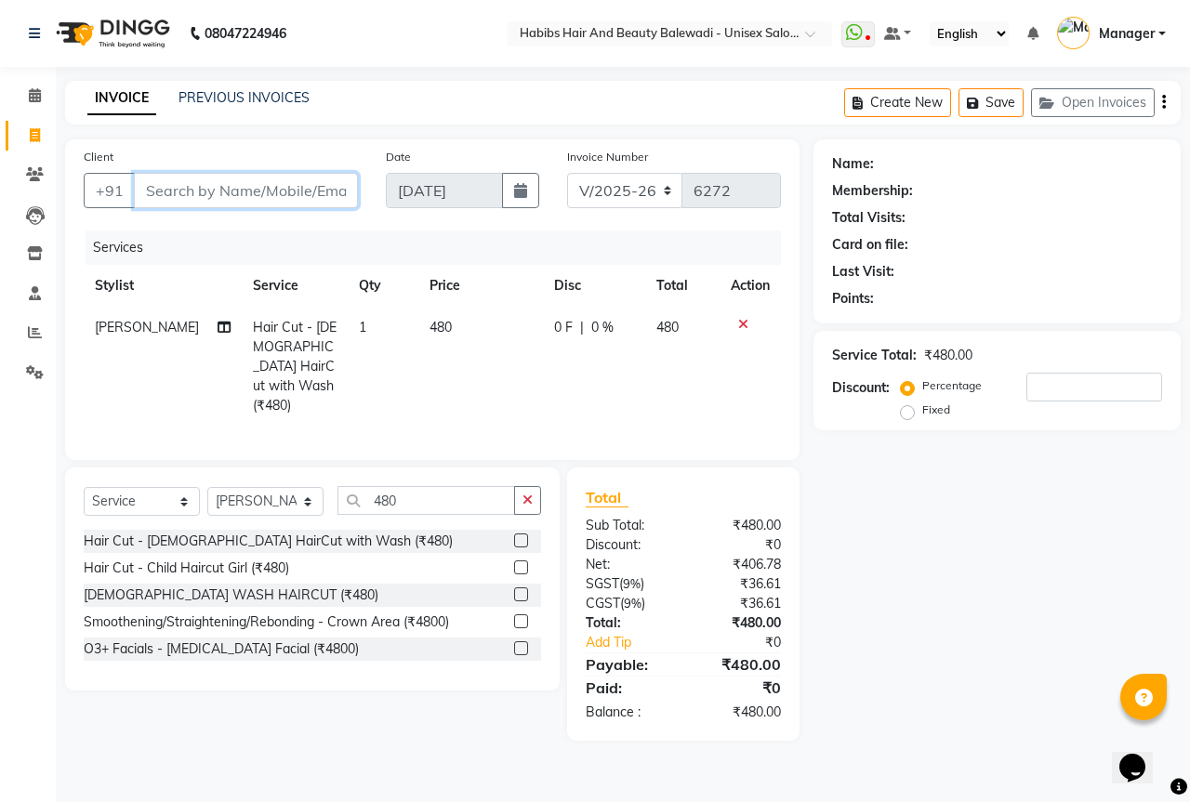
click at [335, 197] on input "Client" at bounding box center [246, 190] width 224 height 35
type input "9"
type input "0"
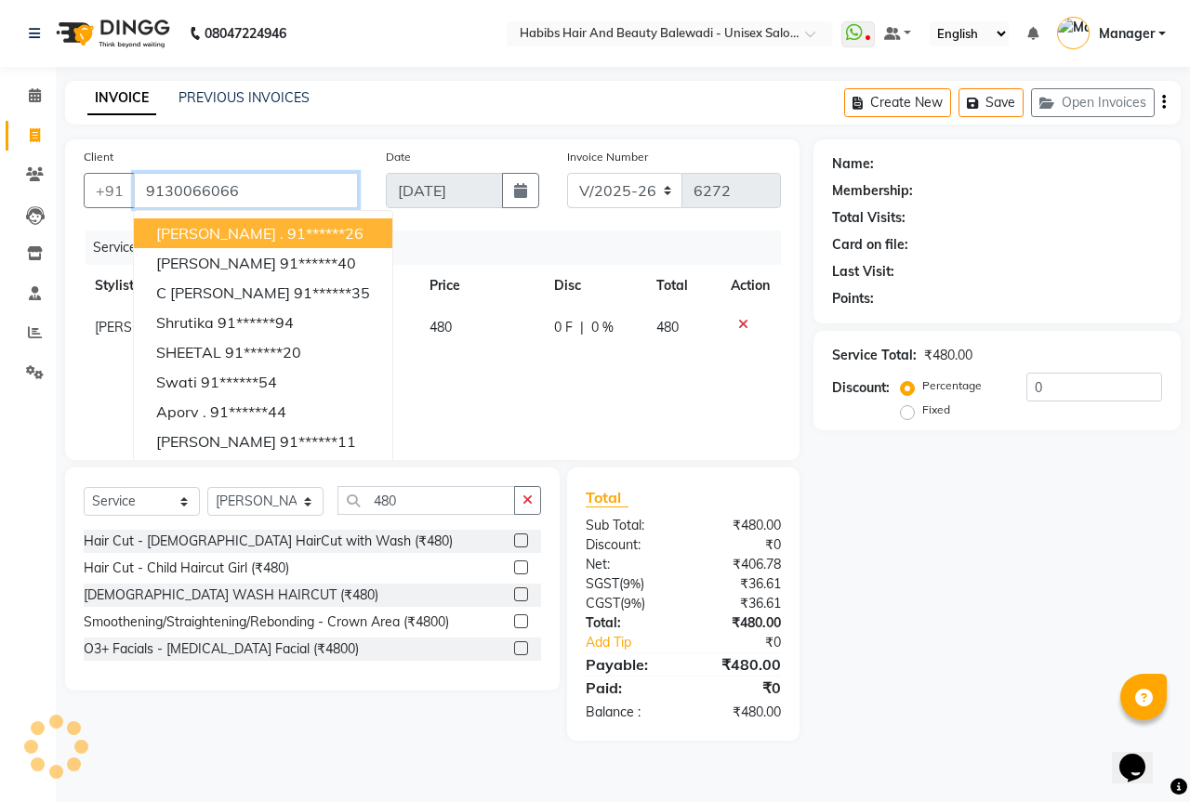
type input "9130066066"
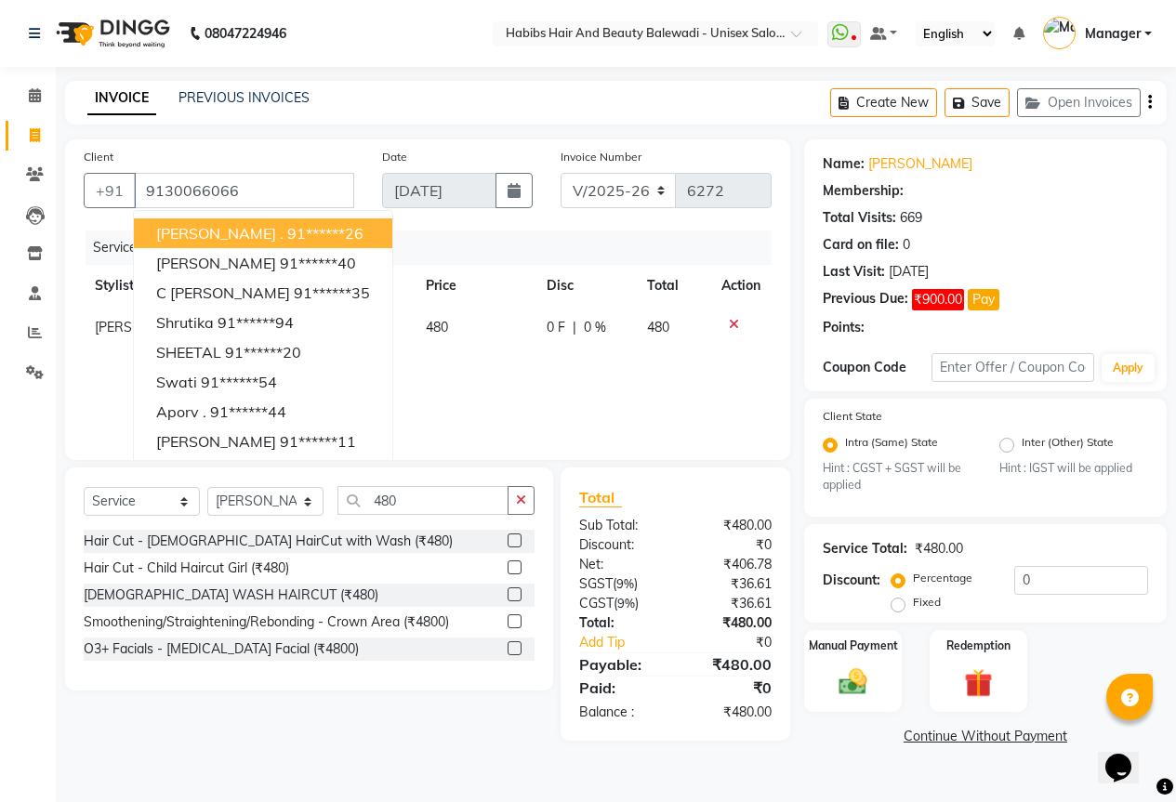
type input "20"
select select "2: Object"
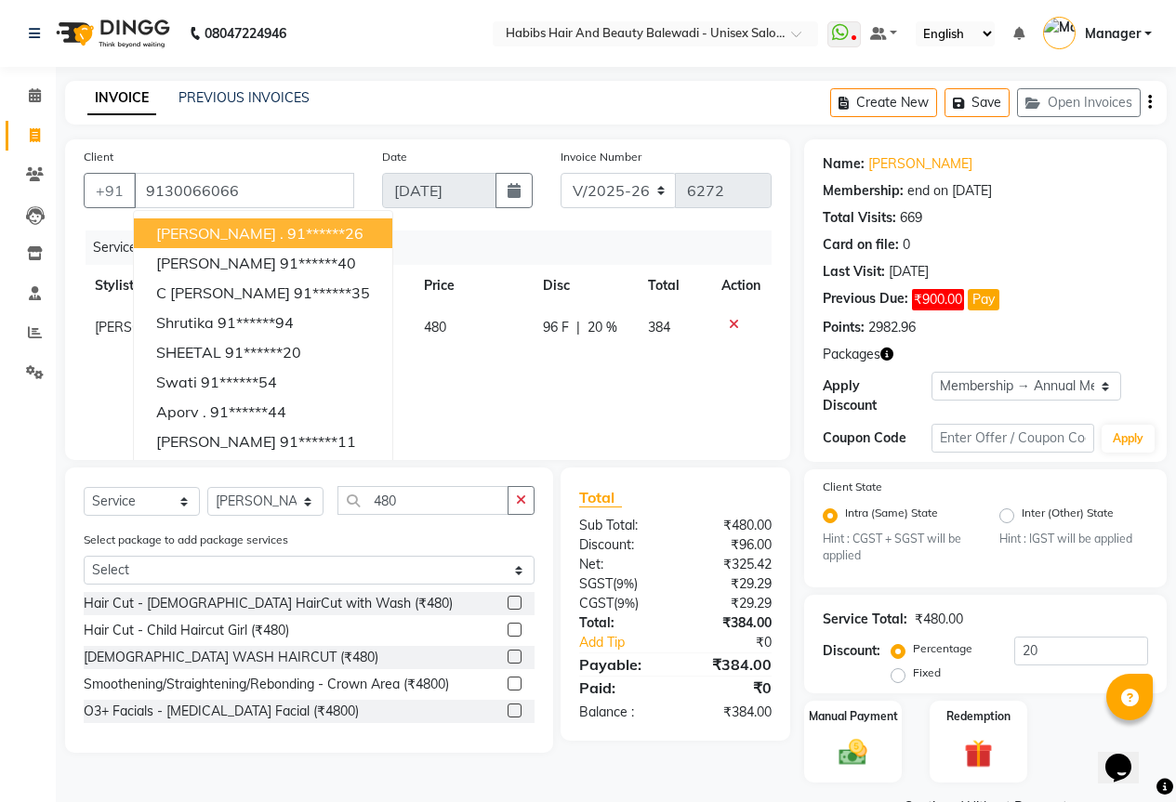
scroll to position [32, 0]
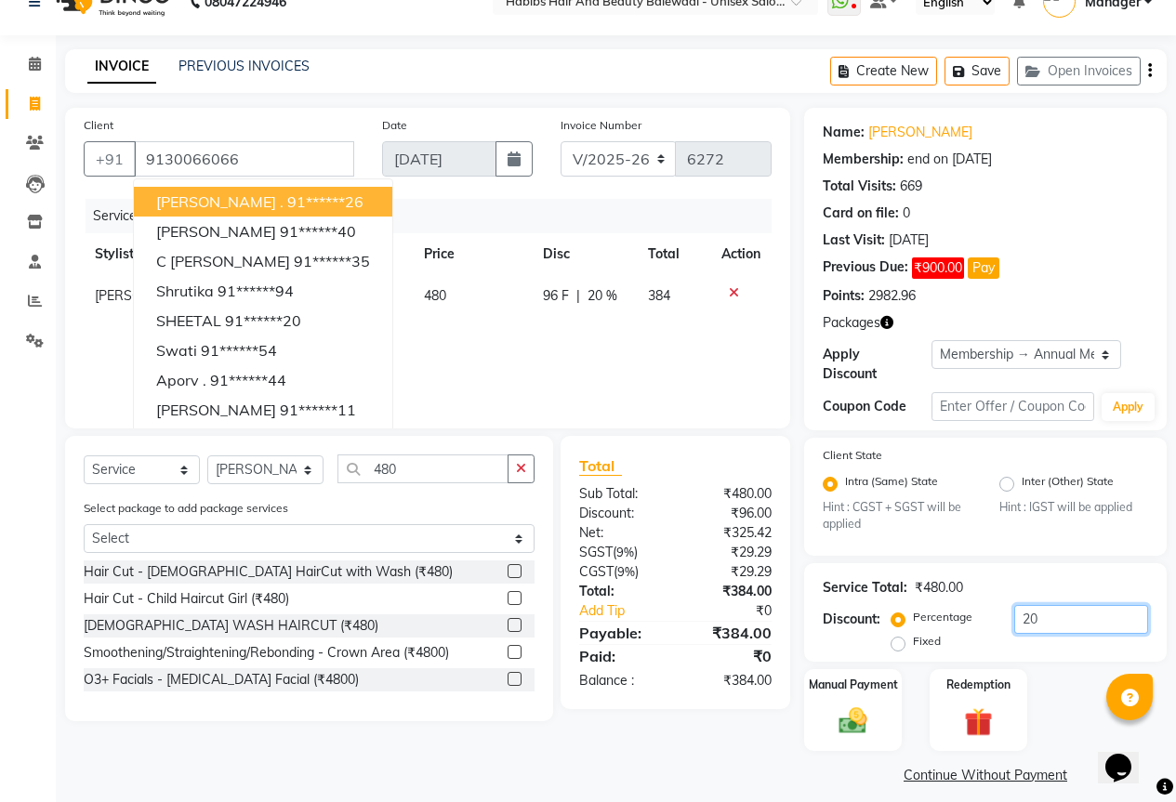
click at [1060, 605] on input "20" at bounding box center [1081, 619] width 134 height 29
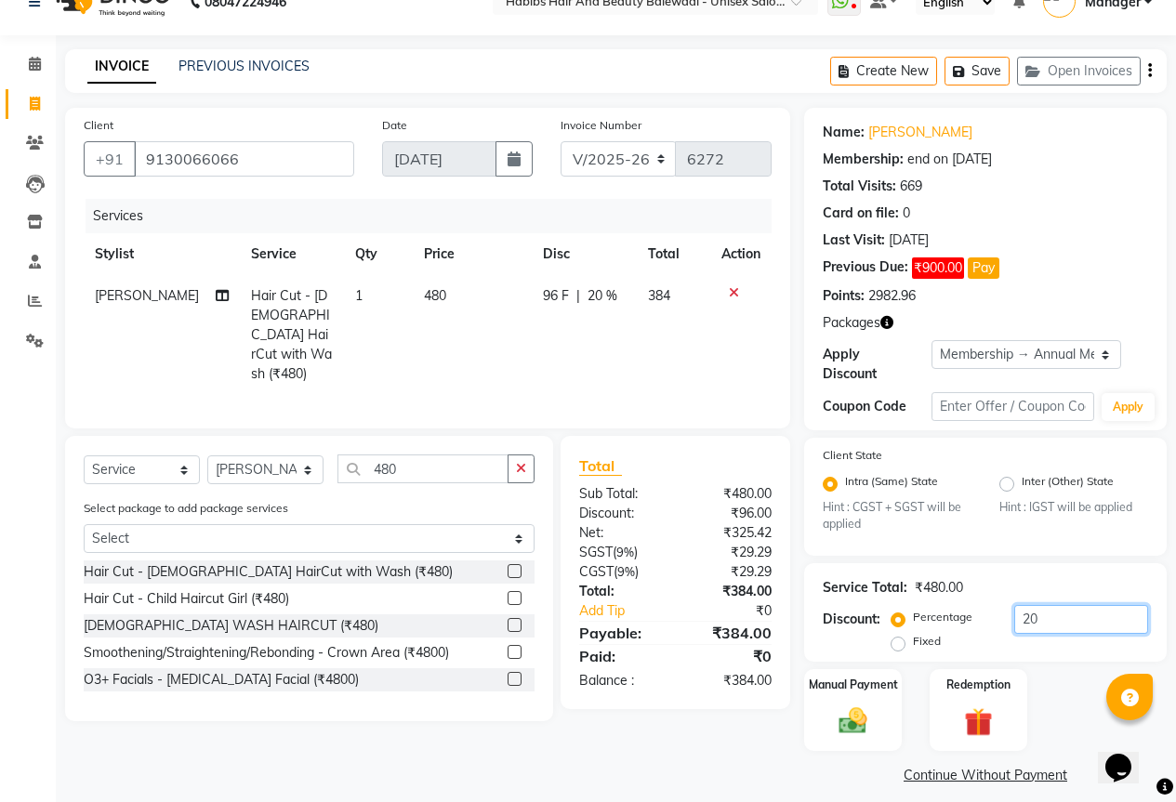
type input "2"
click at [853, 710] on img at bounding box center [852, 721] width 47 height 33
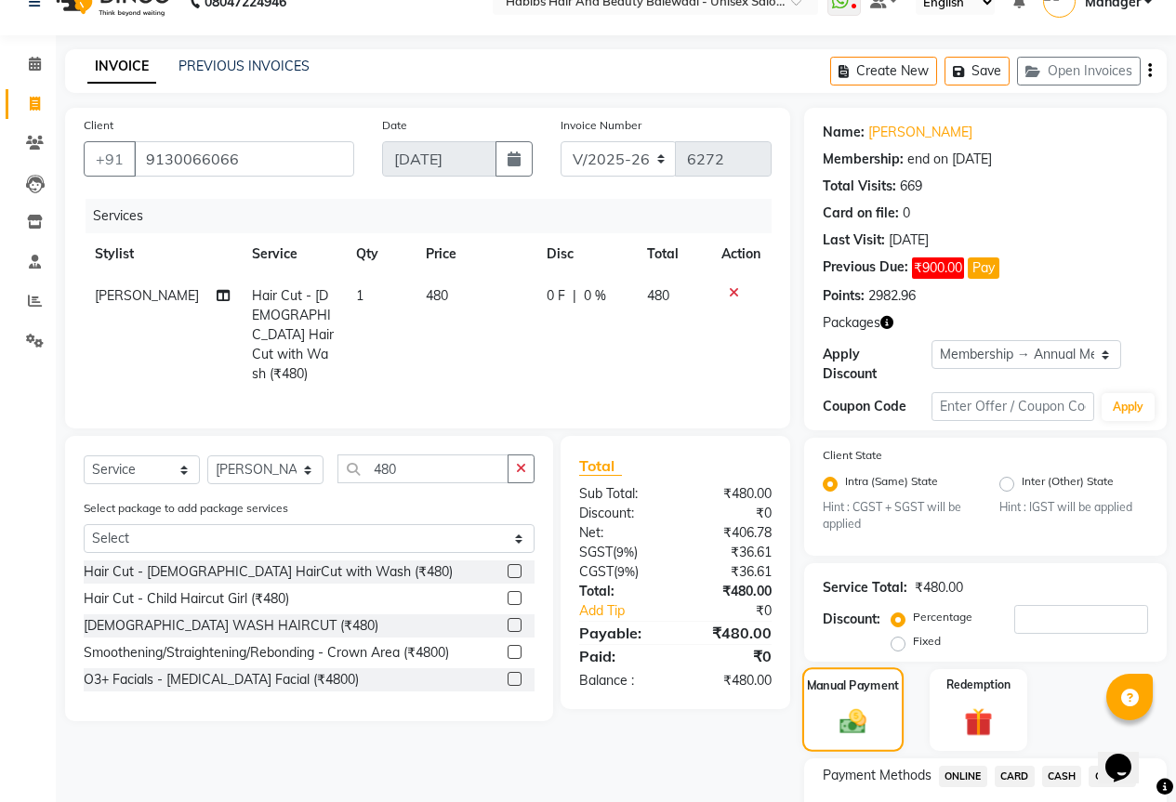
scroll to position [151, 0]
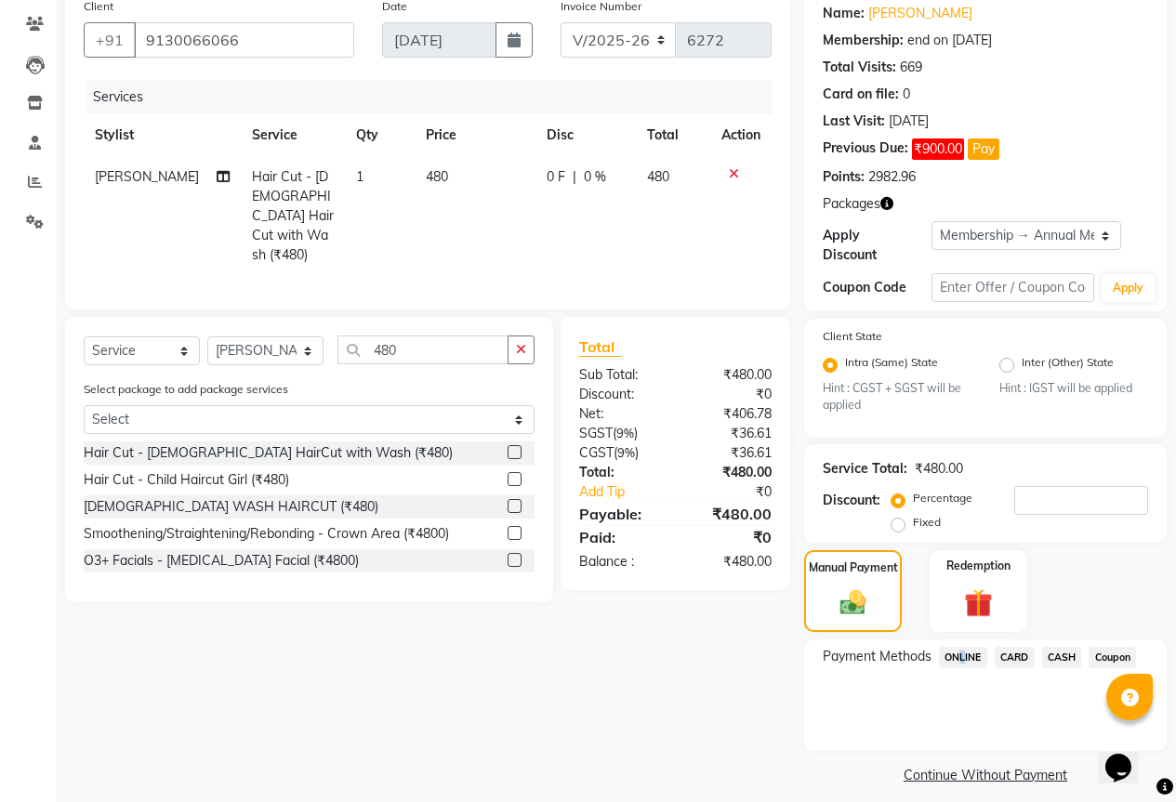
click at [958, 647] on span "ONLINE" at bounding box center [963, 657] width 48 height 21
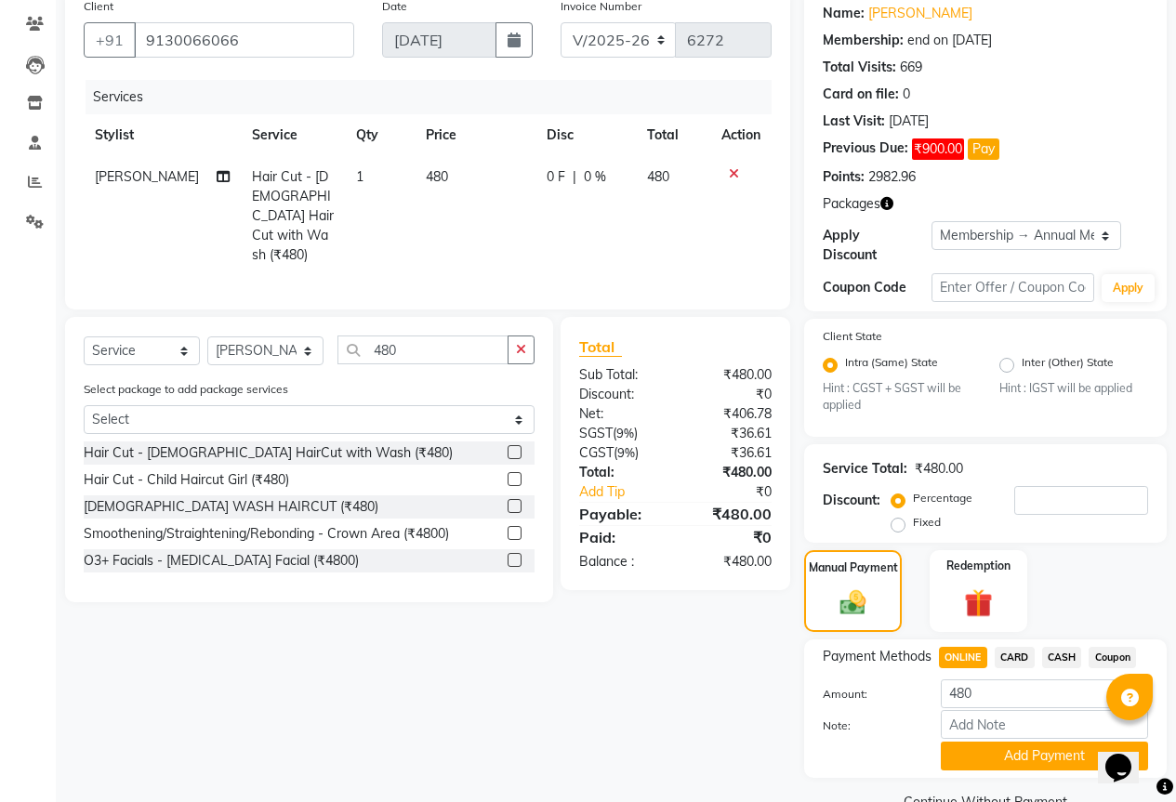
click at [1022, 647] on span "CARD" at bounding box center [1014, 657] width 40 height 21
click at [1076, 647] on span "CASH" at bounding box center [1062, 657] width 40 height 21
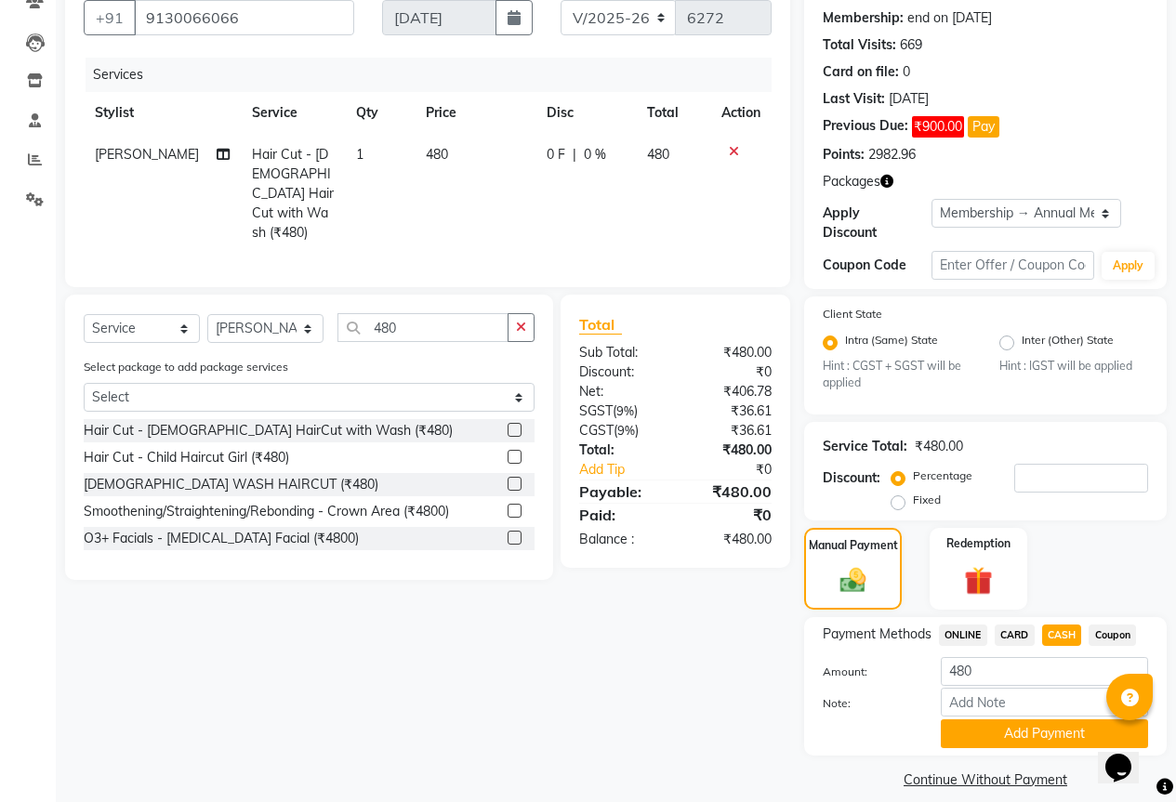
scroll to position [178, 0]
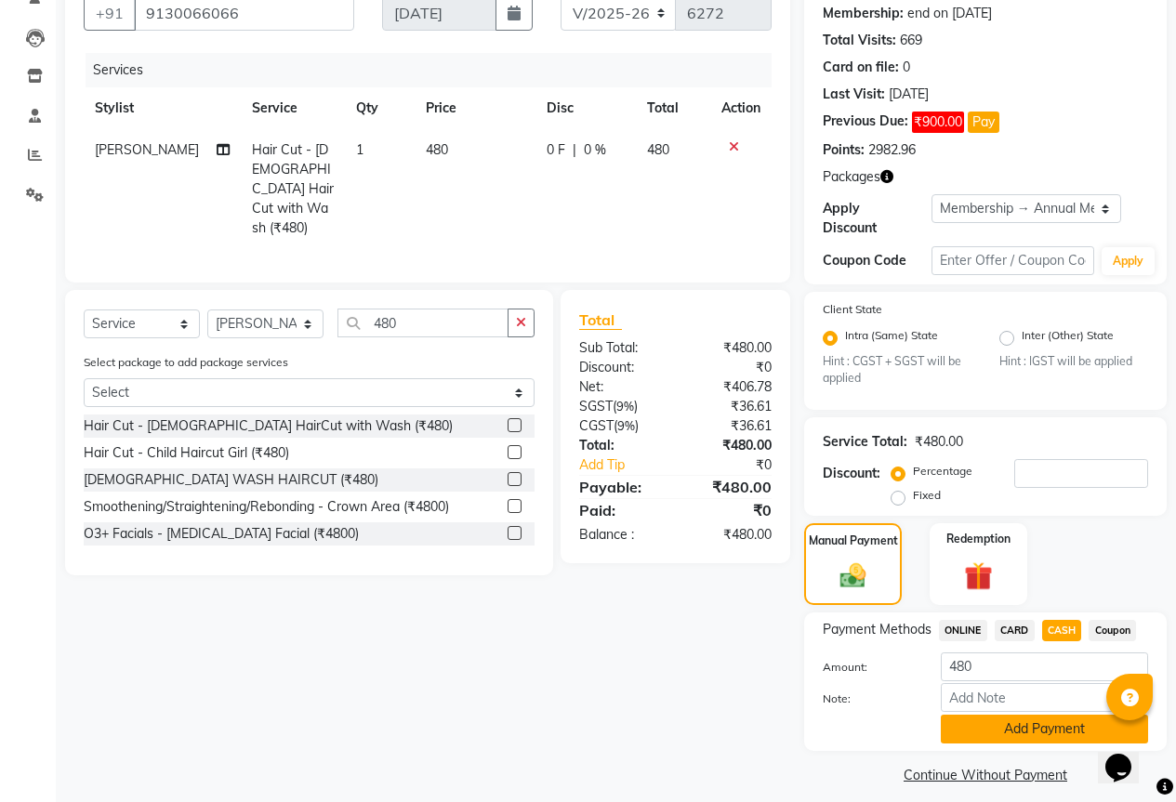
click at [1023, 717] on button "Add Payment" at bounding box center [1044, 729] width 207 height 29
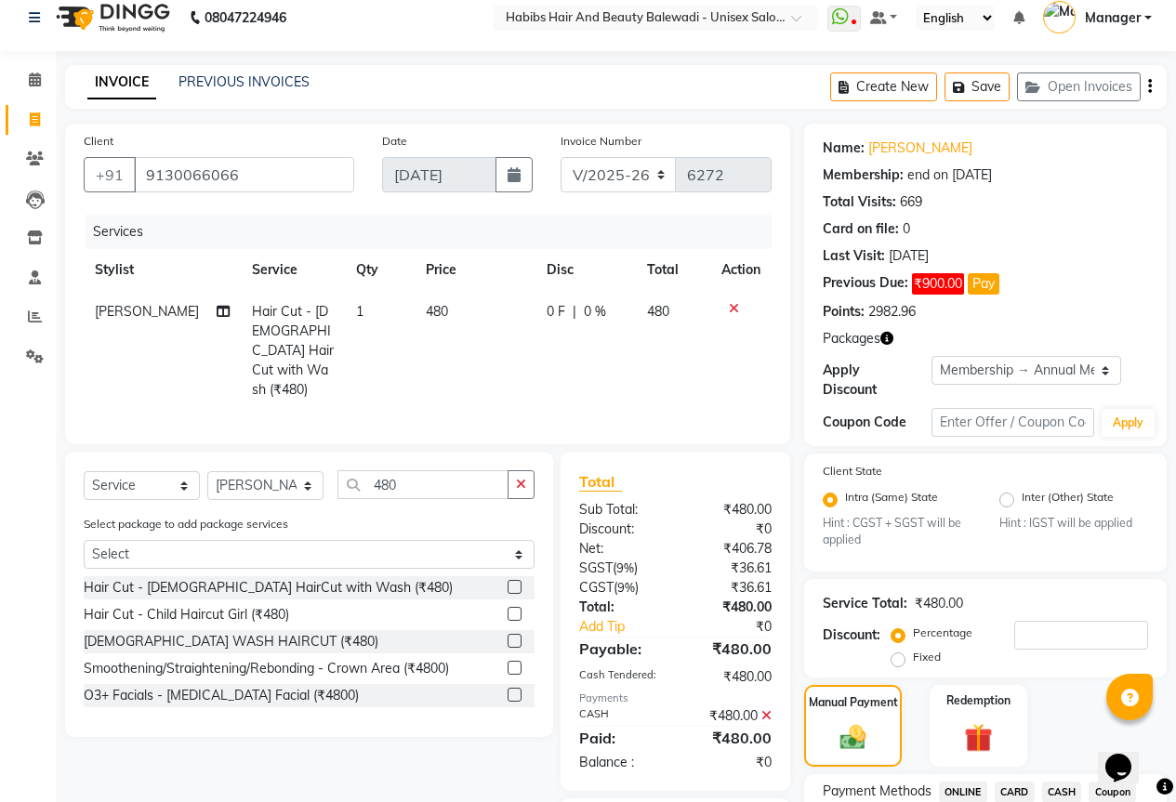
scroll to position [0, 0]
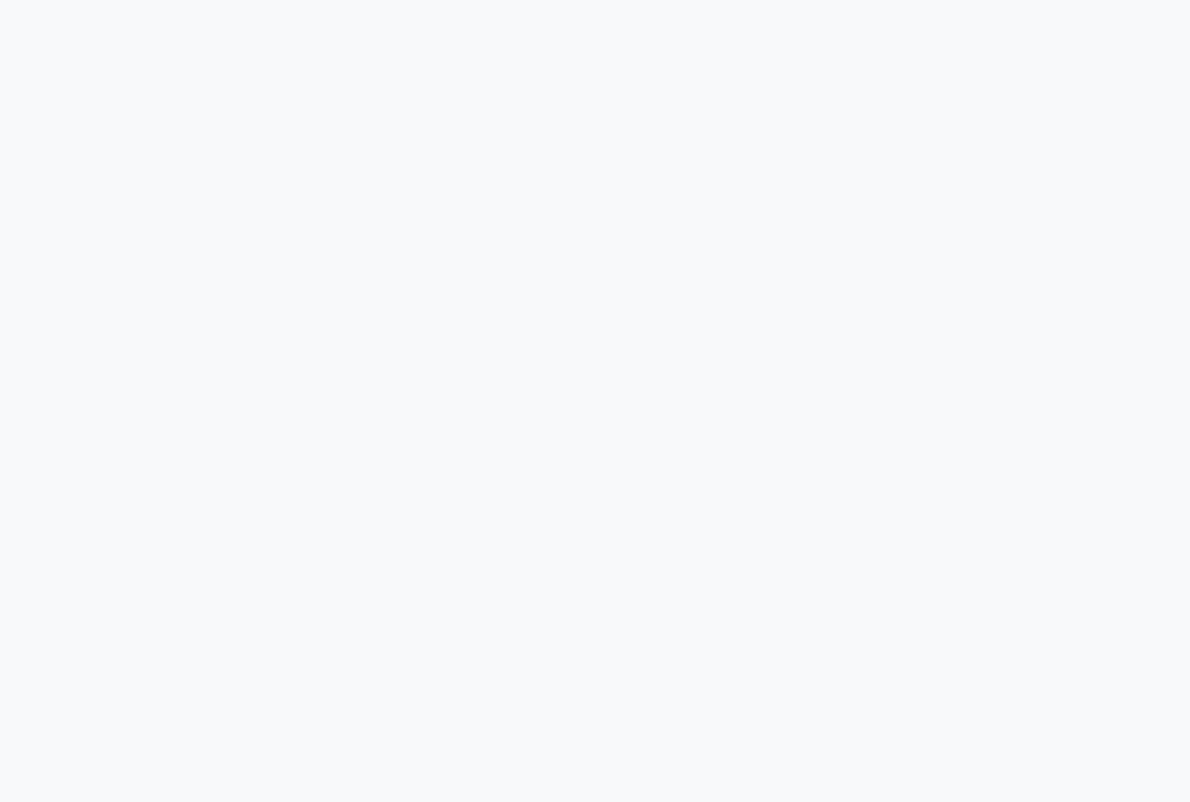
select select "5902"
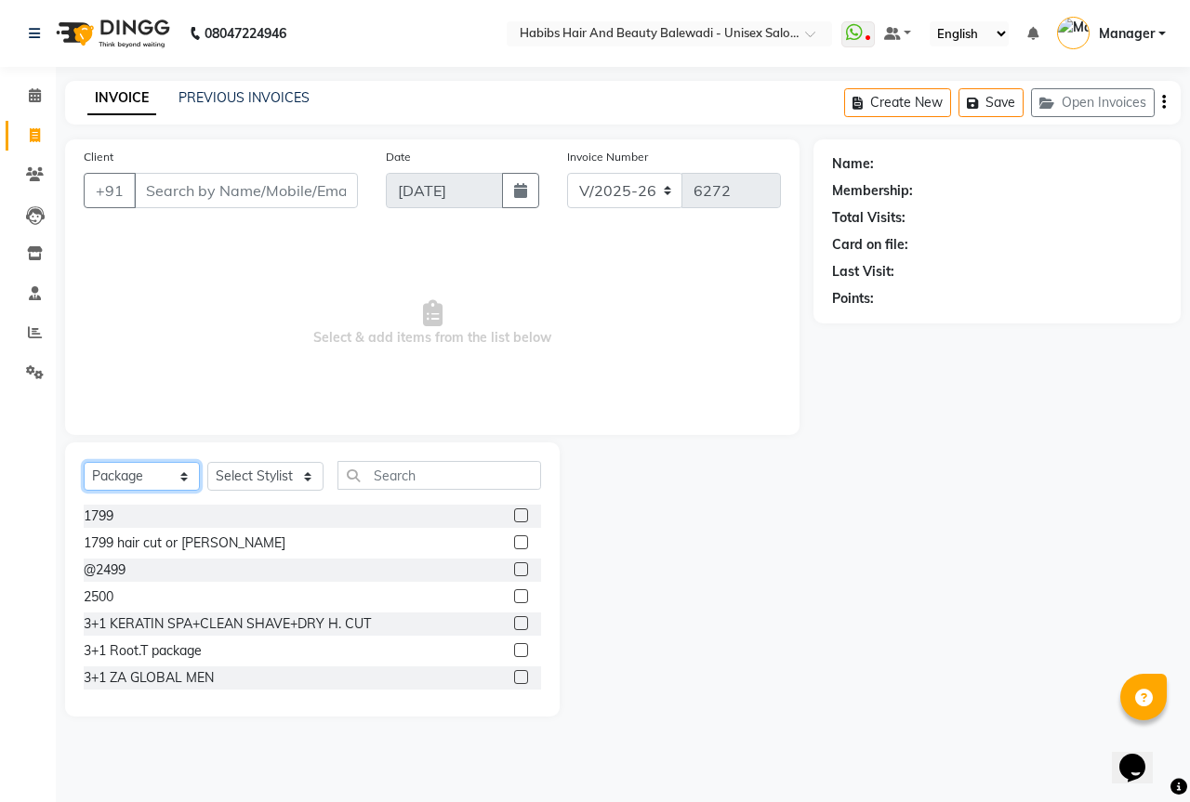
click at [148, 473] on select "Select Service Product Membership Package Voucher Prepaid Gift Card" at bounding box center [142, 476] width 116 height 29
select select "service"
click at [84, 462] on select "Select Service Product Membership Package Voucher Prepaid Gift Card" at bounding box center [142, 476] width 116 height 29
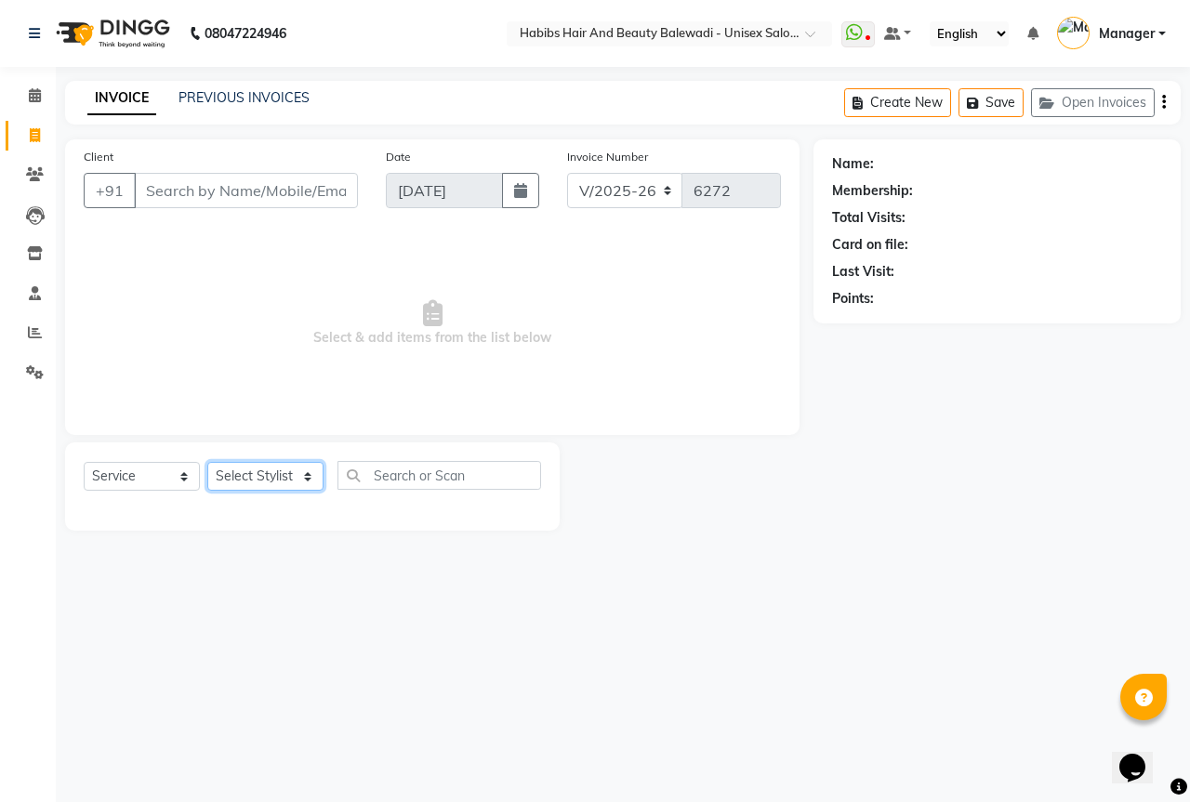
click at [279, 473] on select "Select Stylist Aarti Akshay Gaikwad [PERSON_NAME] [PERSON_NAME] [PERSON_NAME] […" at bounding box center [265, 476] width 116 height 29
select select "59550"
click at [207, 462] on select "Select Stylist Aarti Akshay Gaikwad [PERSON_NAME] [PERSON_NAME] [PERSON_NAME] […" at bounding box center [265, 476] width 116 height 29
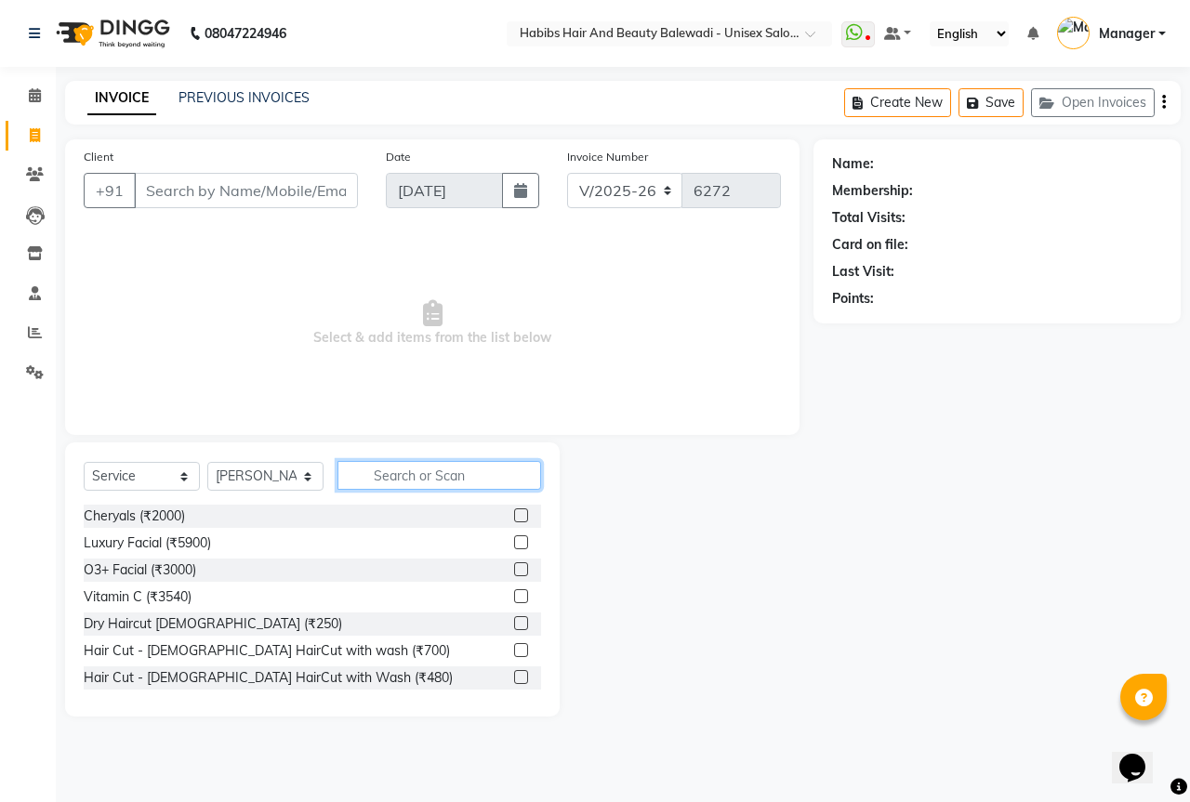
click at [415, 467] on input "text" at bounding box center [439, 475] width 204 height 29
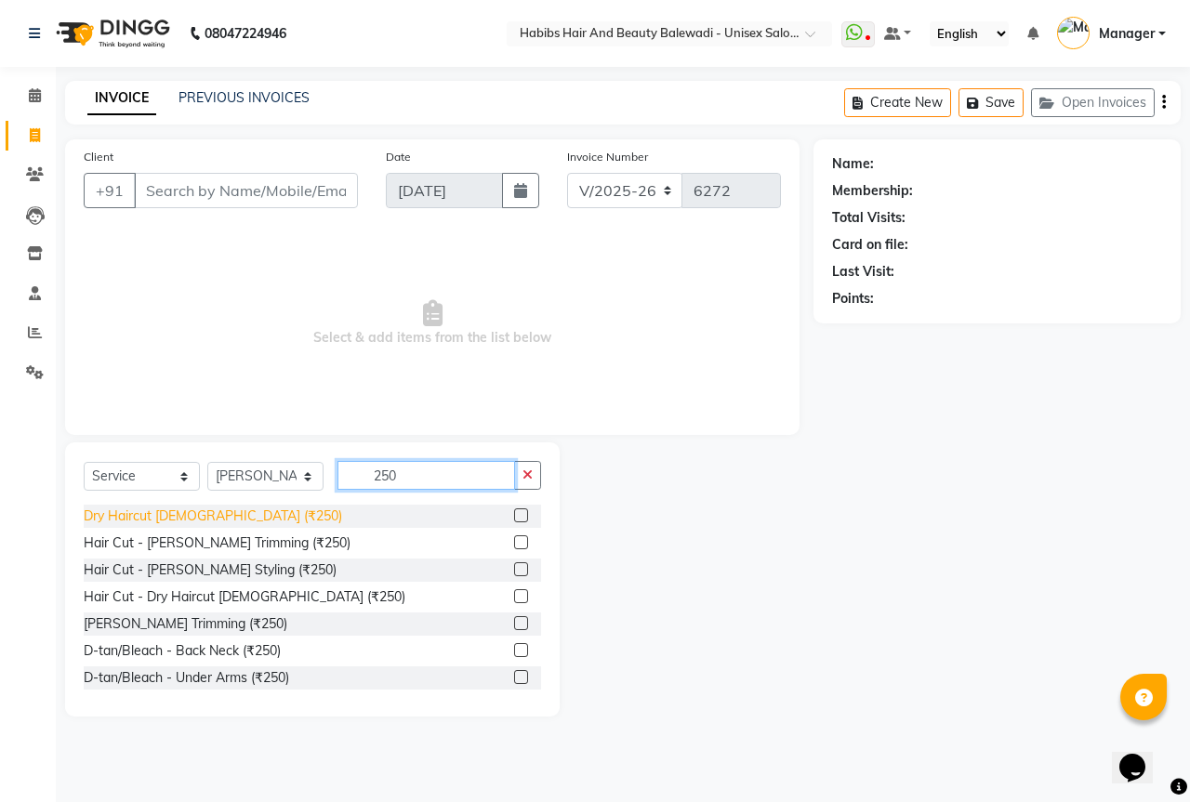
type input "250"
click at [153, 519] on div "Dry Haircut [DEMOGRAPHIC_DATA] (₹250)" at bounding box center [213, 517] width 258 height 20
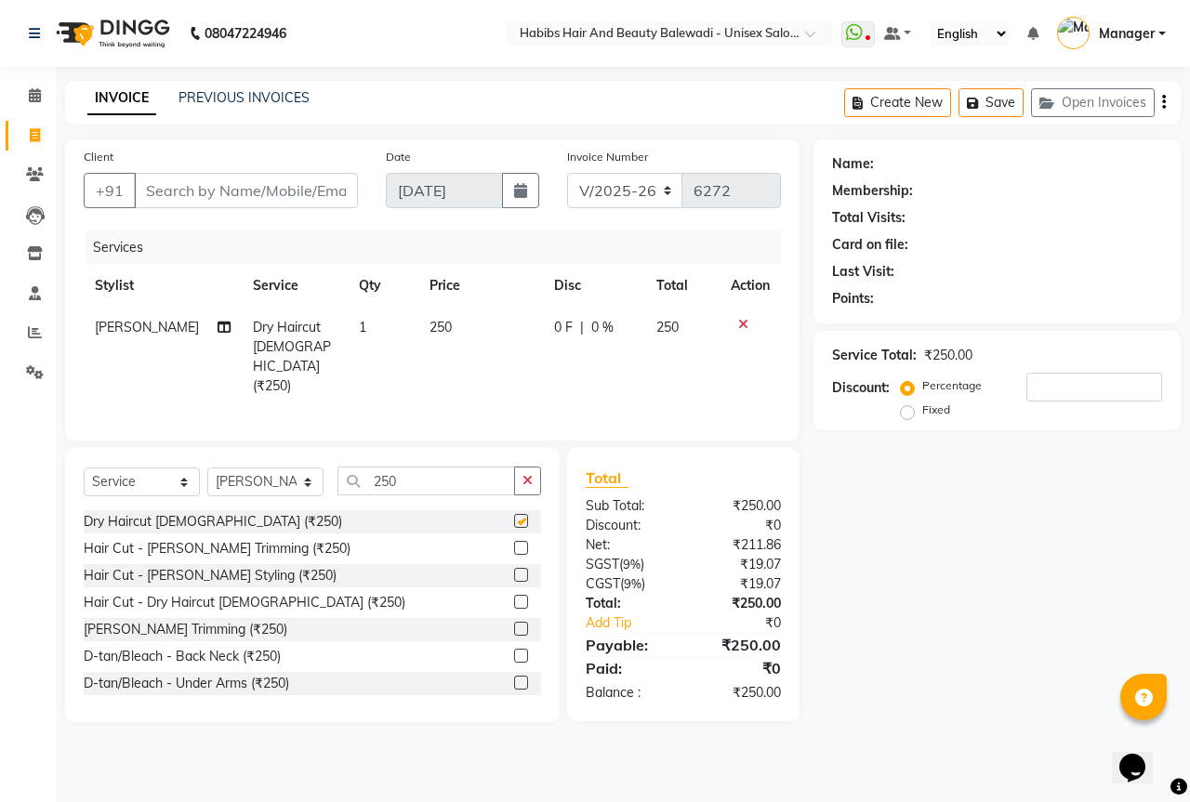
checkbox input "false"
click at [262, 193] on input "Client" at bounding box center [246, 190] width 224 height 35
type input "9"
type input "0"
type input "9469777772"
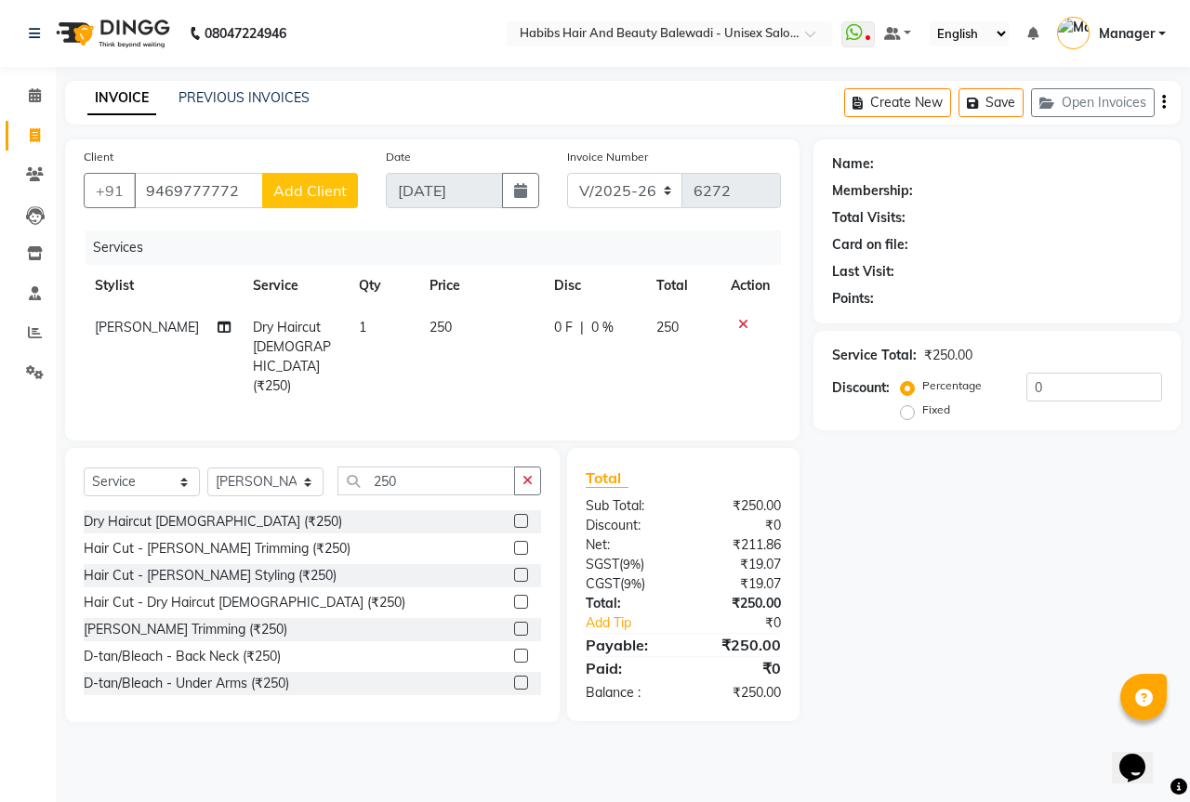
click at [338, 183] on span "Add Client" at bounding box center [309, 190] width 73 height 19
select select "22"
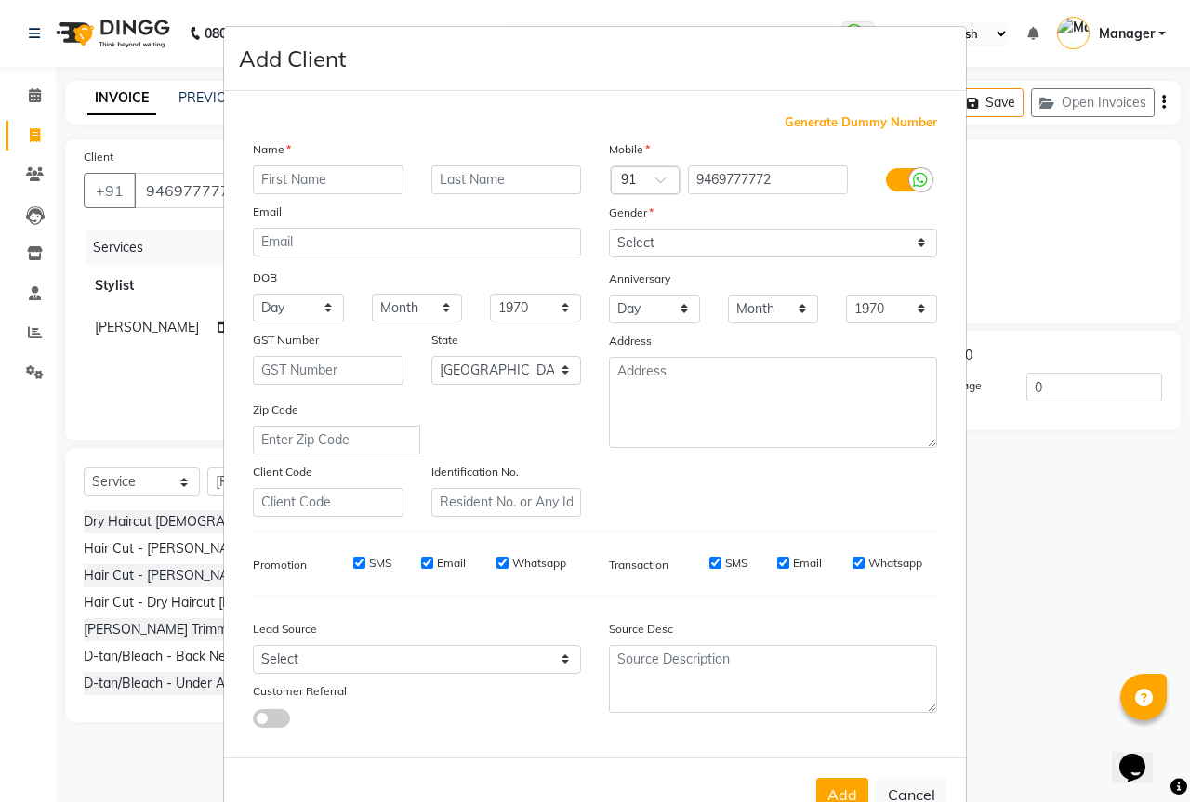
click at [327, 180] on input "text" at bounding box center [328, 179] width 151 height 29
type input "KAPARSH"
click at [676, 242] on select "Select [DEMOGRAPHIC_DATA] [DEMOGRAPHIC_DATA] Other Prefer Not To Say" at bounding box center [773, 243] width 328 height 29
select select "[DEMOGRAPHIC_DATA]"
click at [609, 229] on select "Select [DEMOGRAPHIC_DATA] [DEMOGRAPHIC_DATA] Other Prefer Not To Say" at bounding box center [773, 243] width 328 height 29
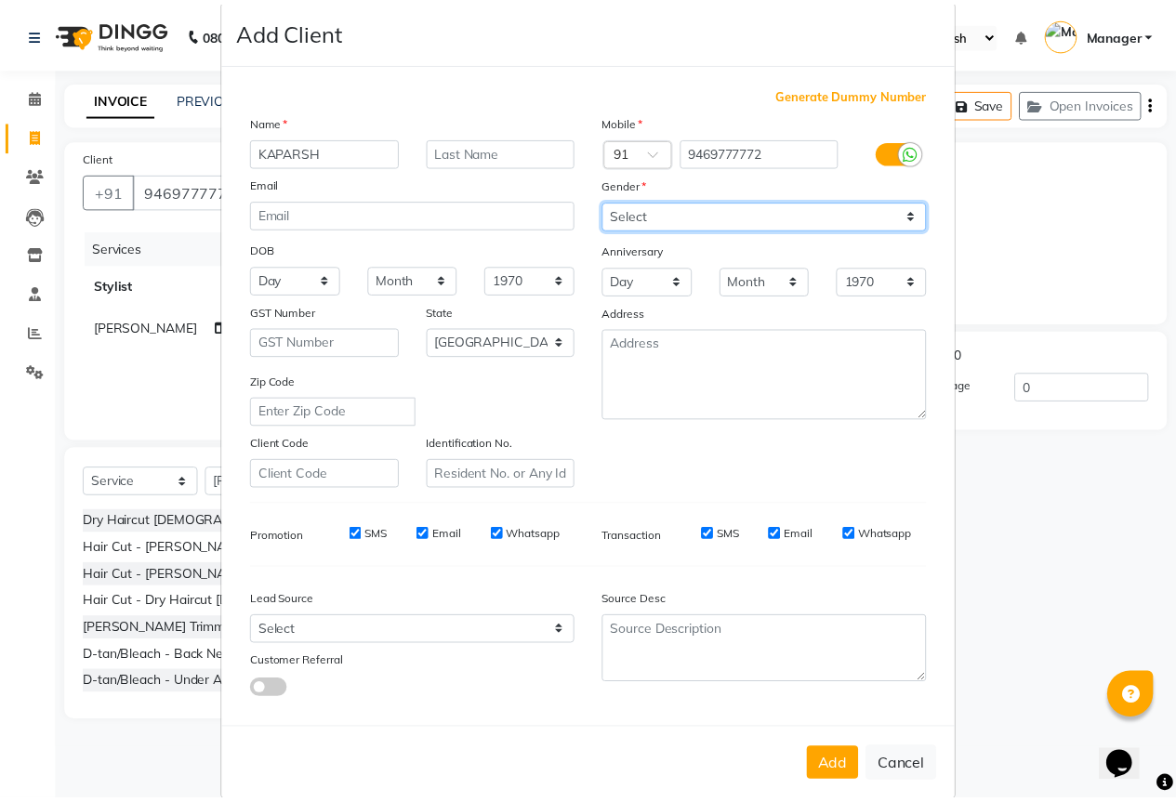
scroll to position [56, 0]
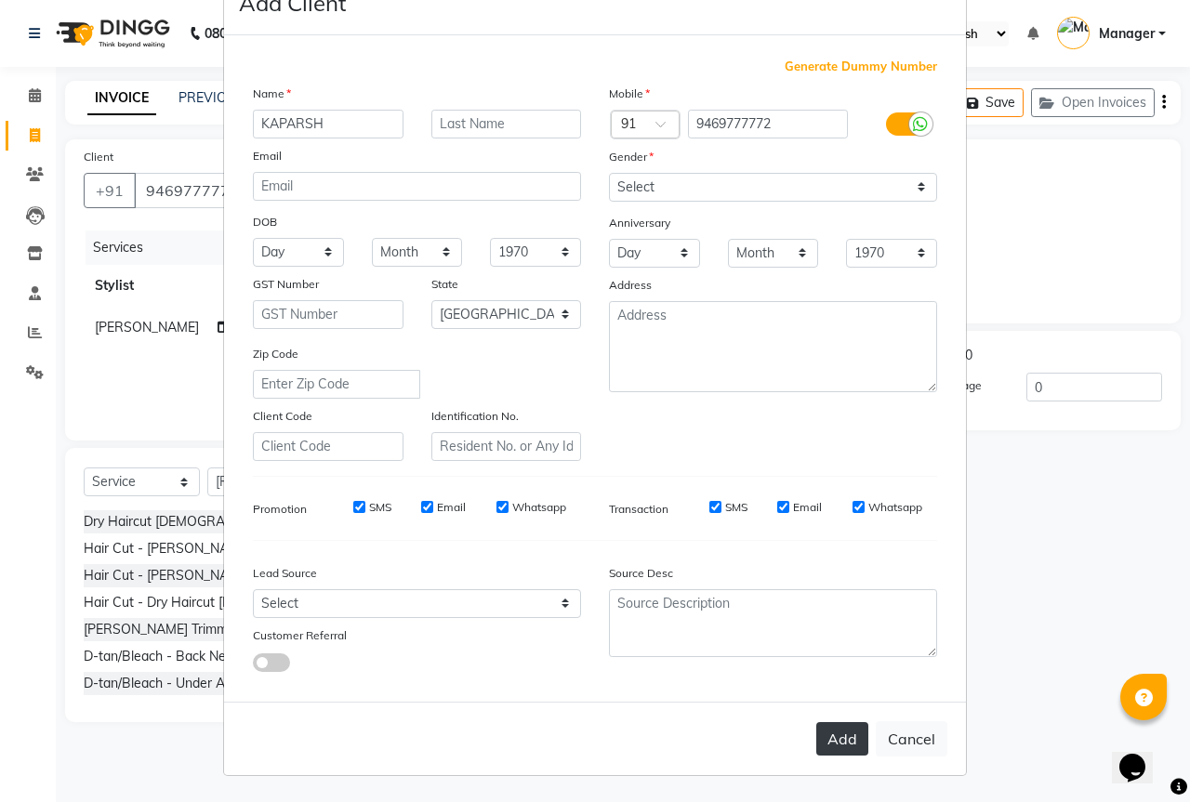
click at [844, 742] on button "Add" at bounding box center [842, 738] width 52 height 33
type input "94******72"
select select
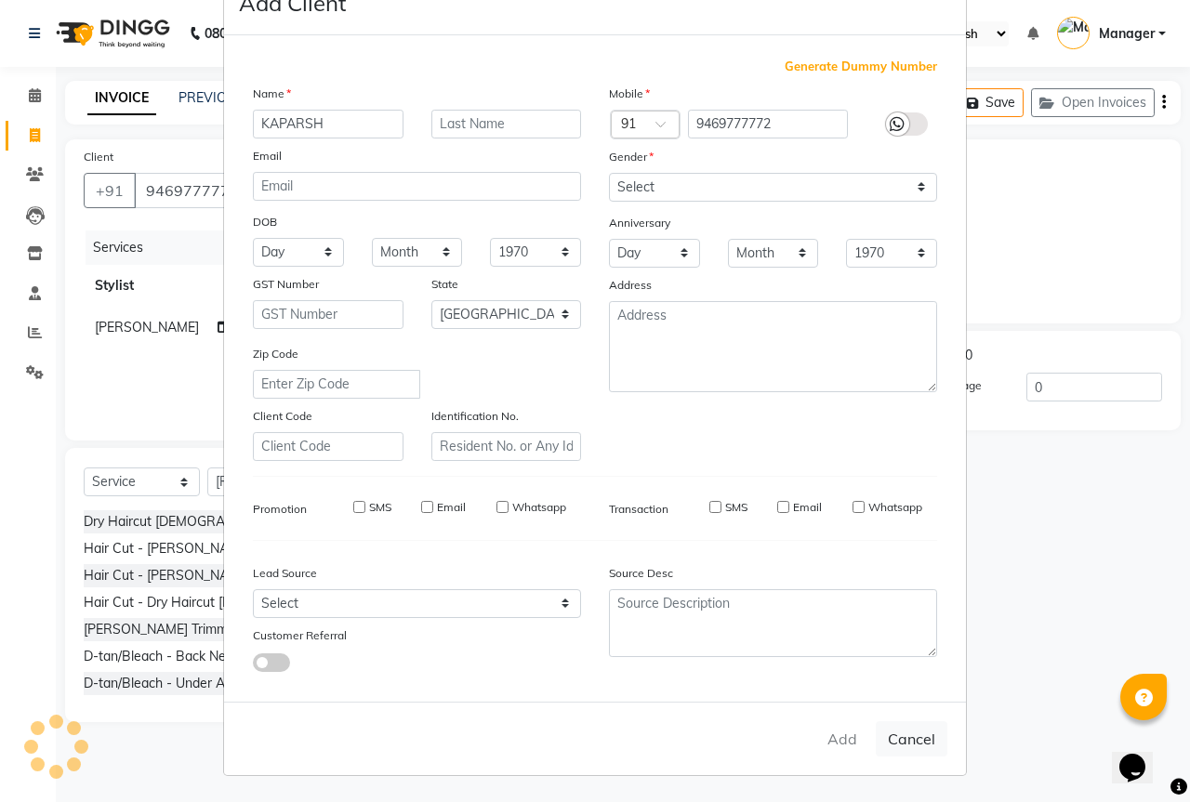
select select "null"
select select
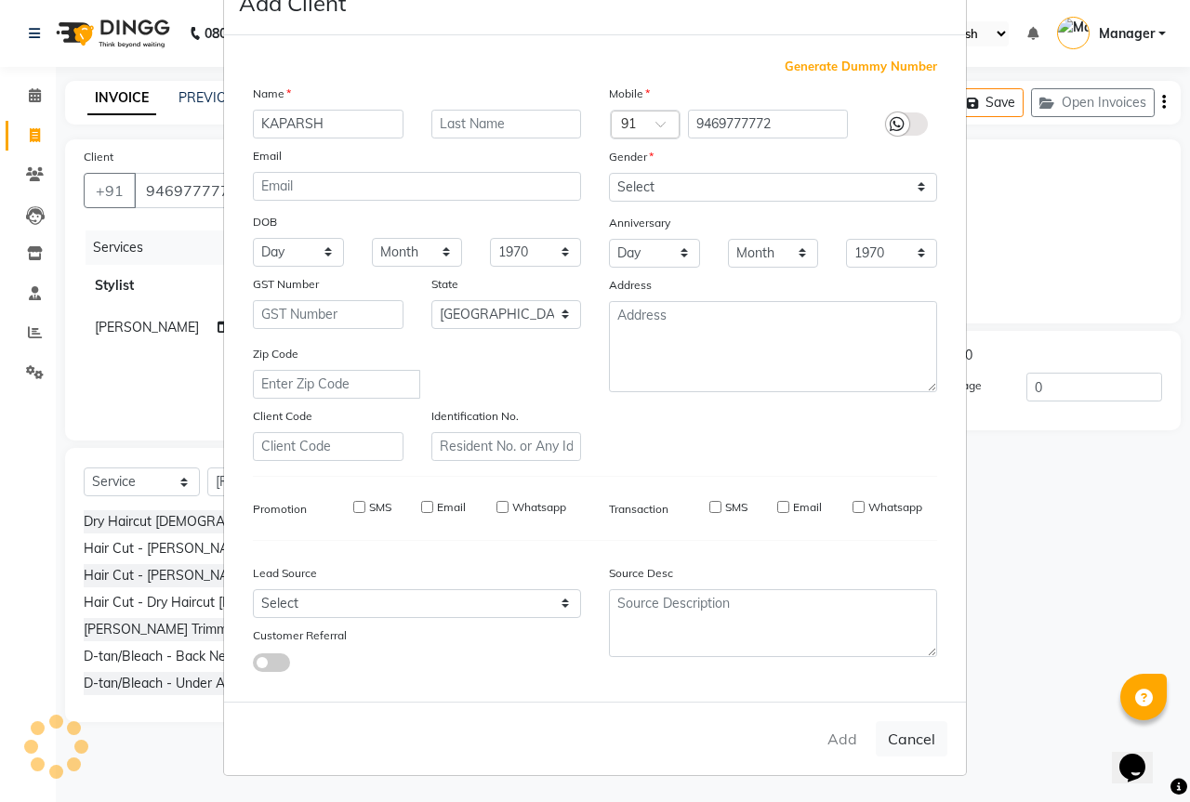
checkbox input "false"
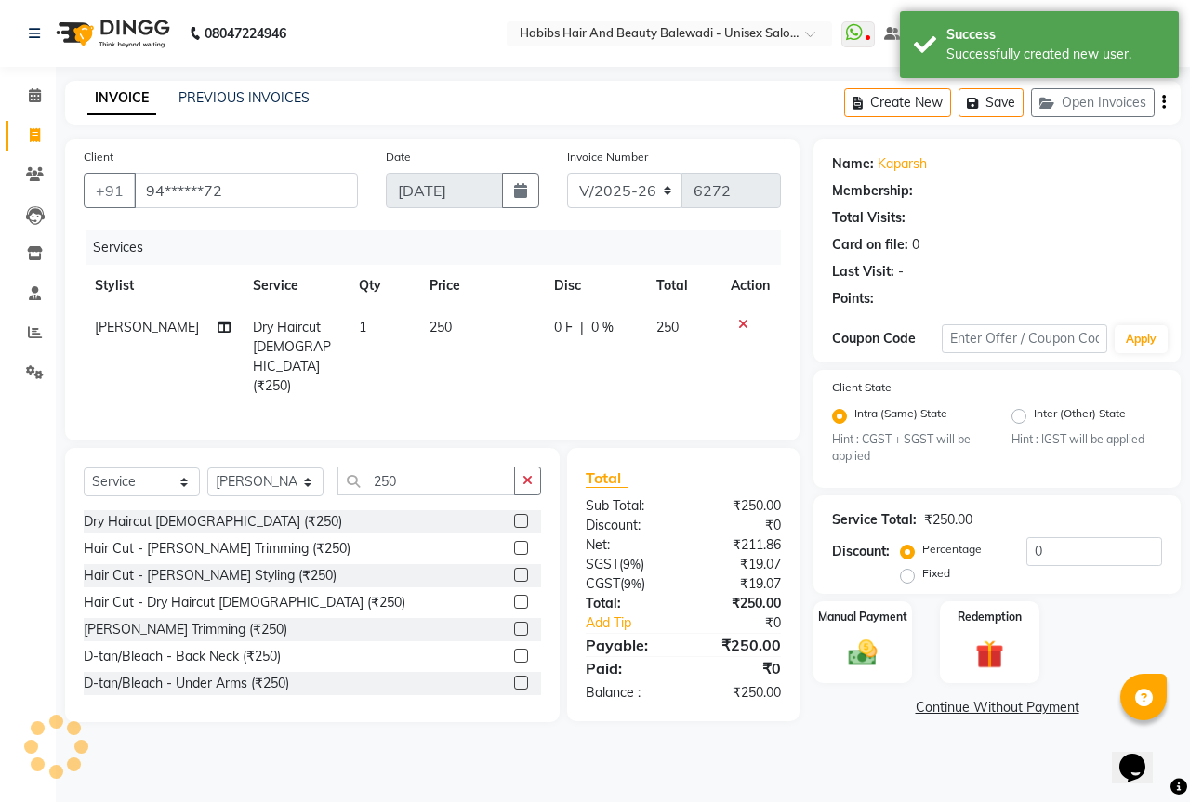
select select "1: Object"
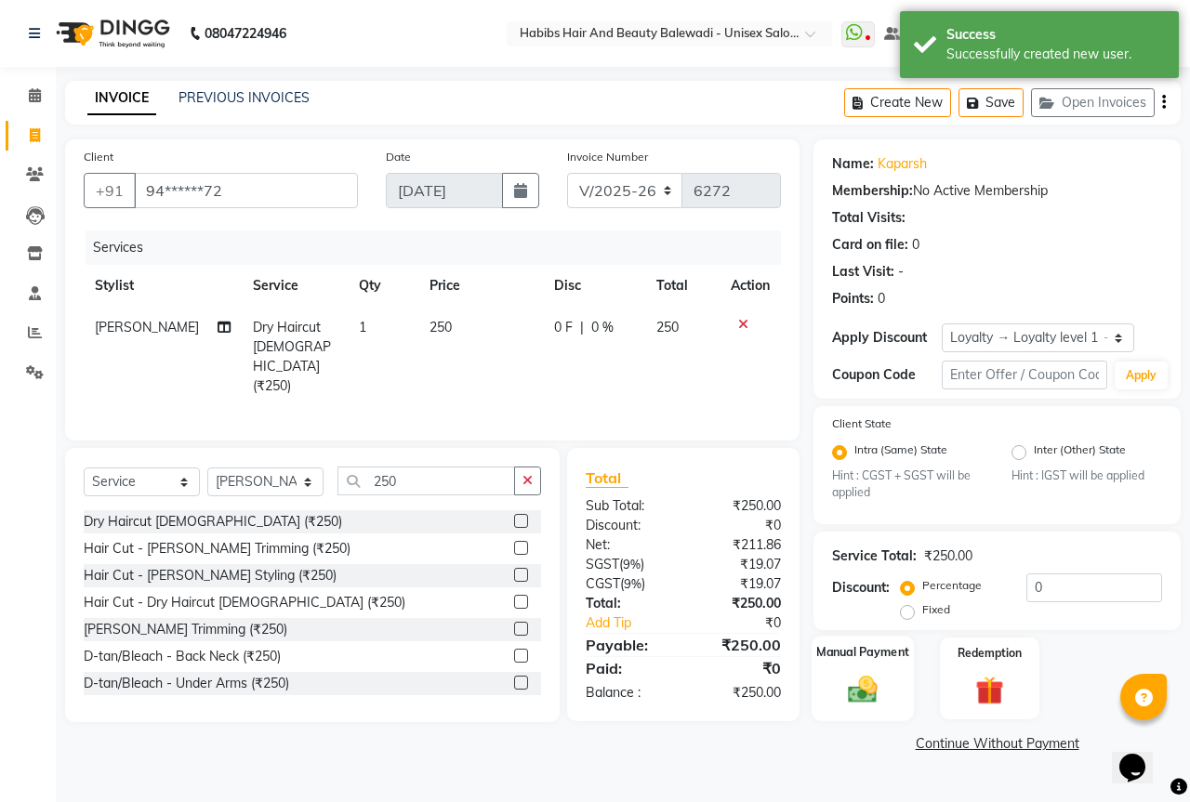
click at [862, 687] on img at bounding box center [862, 690] width 48 height 34
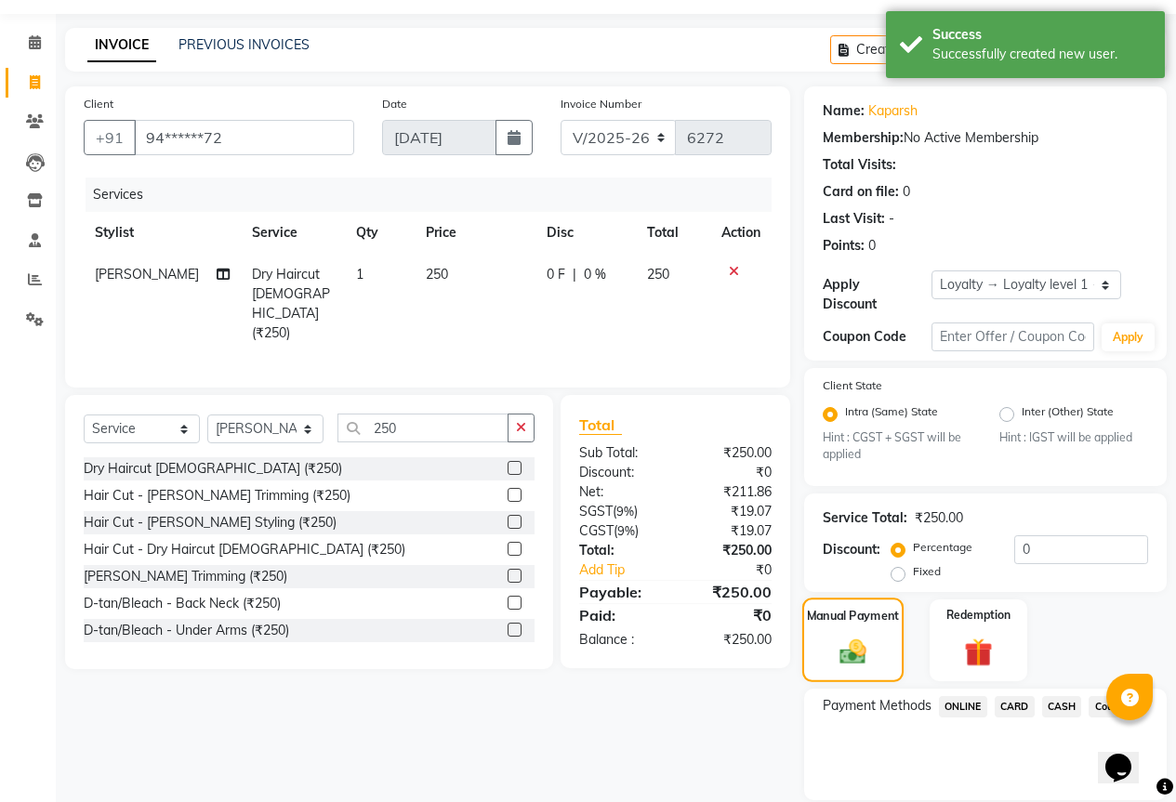
scroll to position [102, 0]
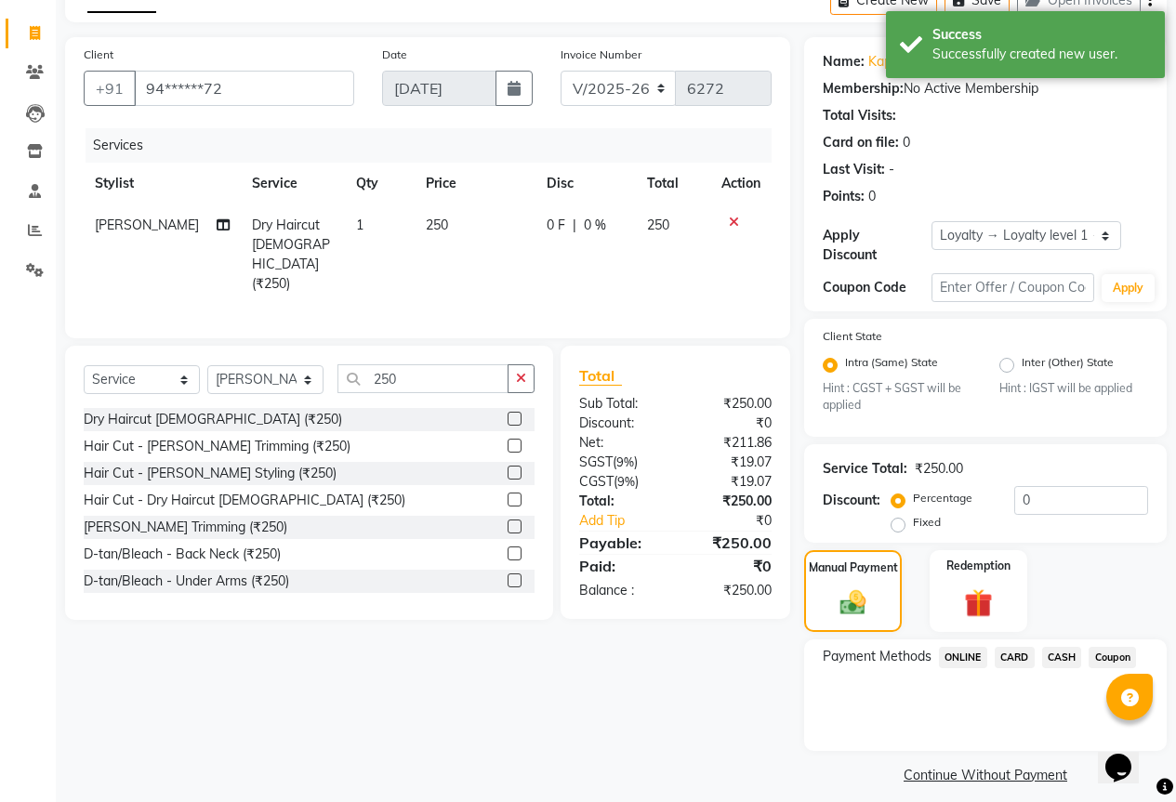
click at [969, 647] on span "ONLINE" at bounding box center [963, 657] width 48 height 21
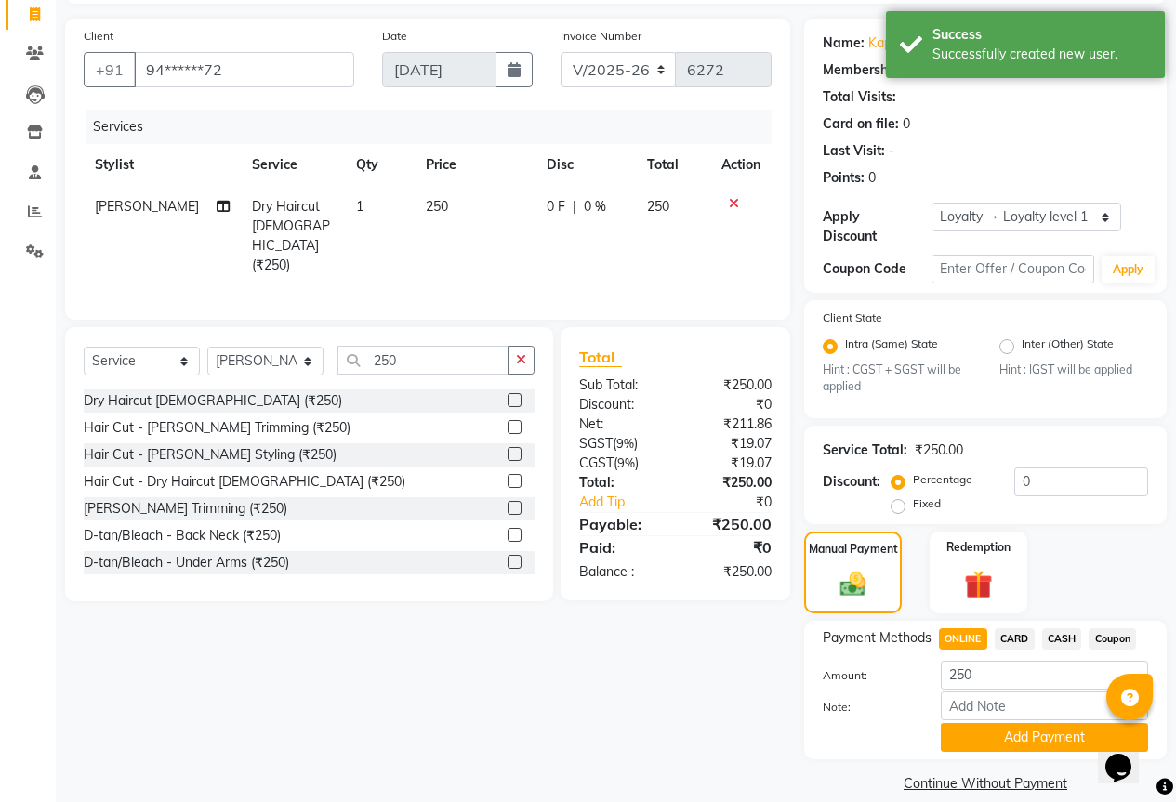
scroll to position [129, 0]
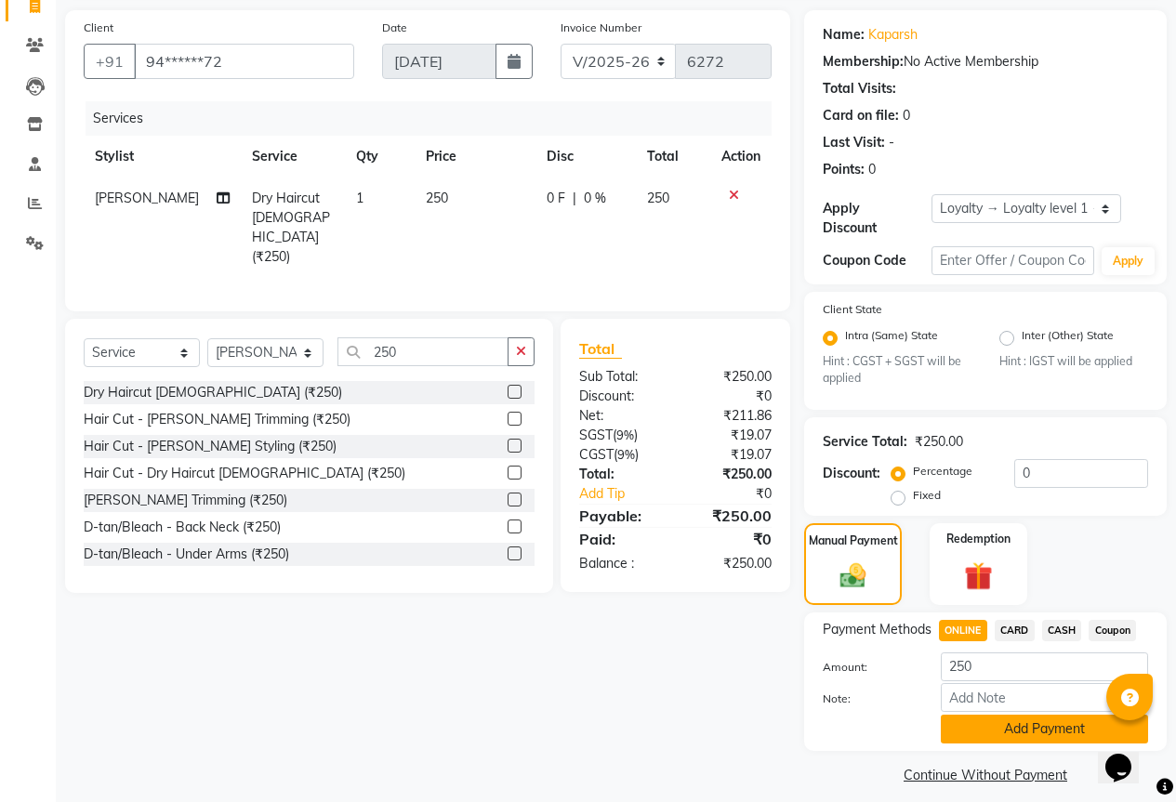
click at [1068, 721] on button "Add Payment" at bounding box center [1044, 729] width 207 height 29
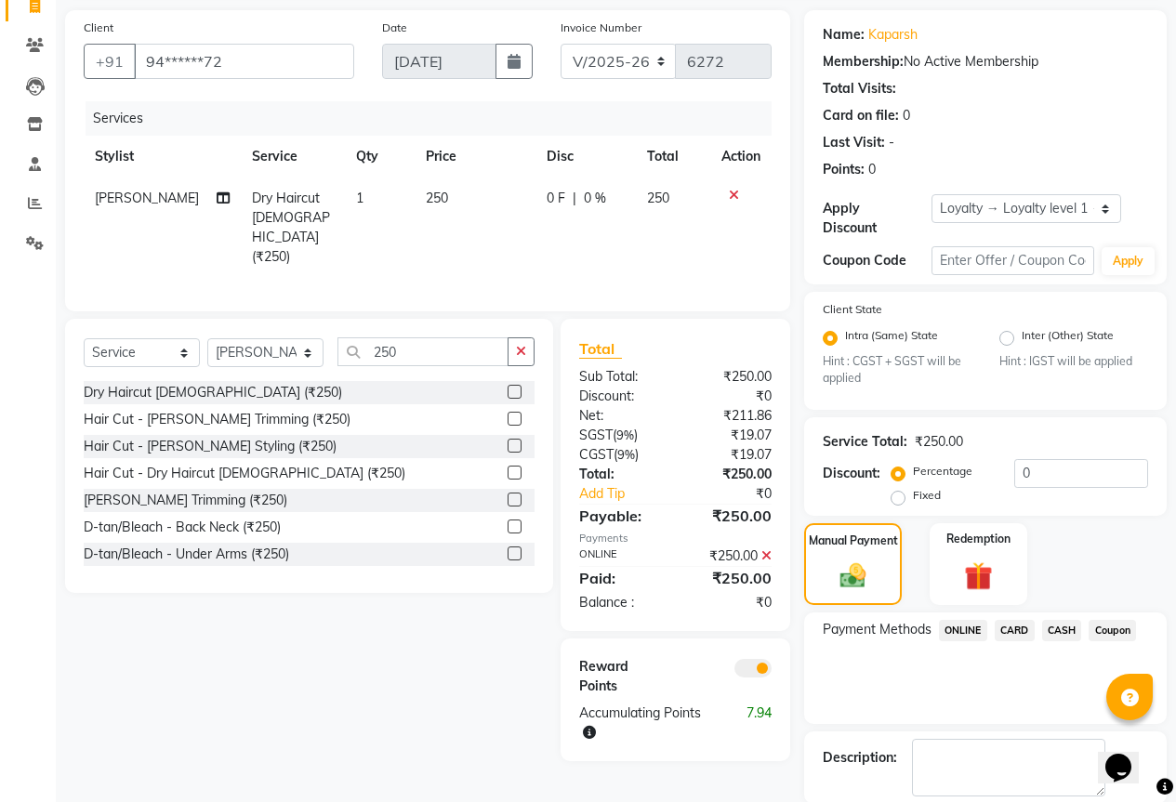
scroll to position [207, 0]
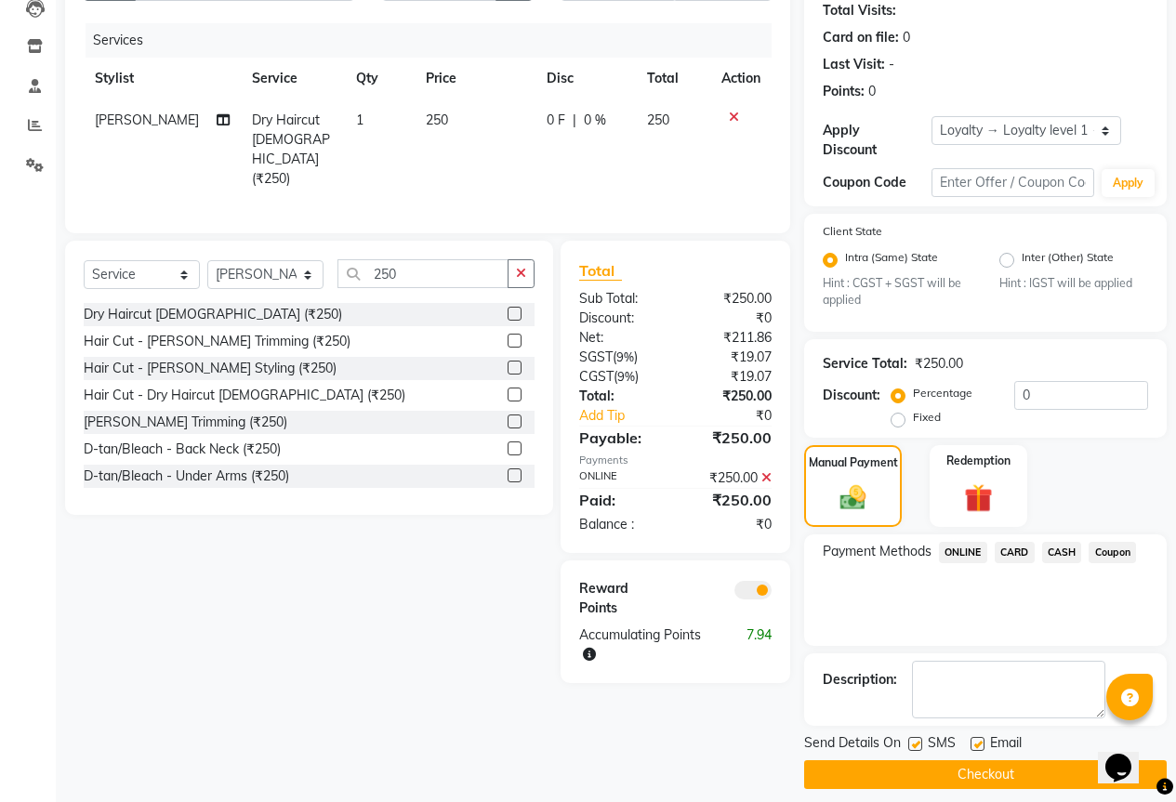
click at [955, 770] on button "Checkout" at bounding box center [985, 774] width 362 height 29
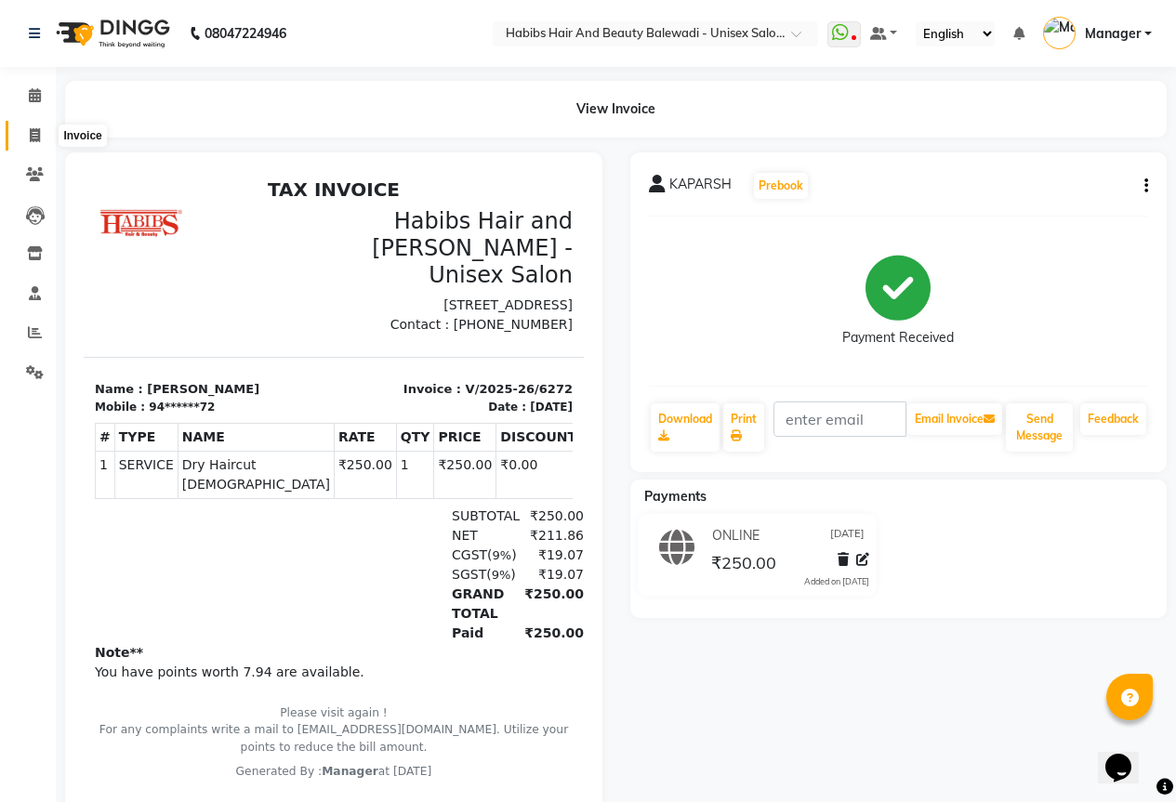
click at [31, 139] on icon at bounding box center [35, 135] width 10 height 14
select select "service"
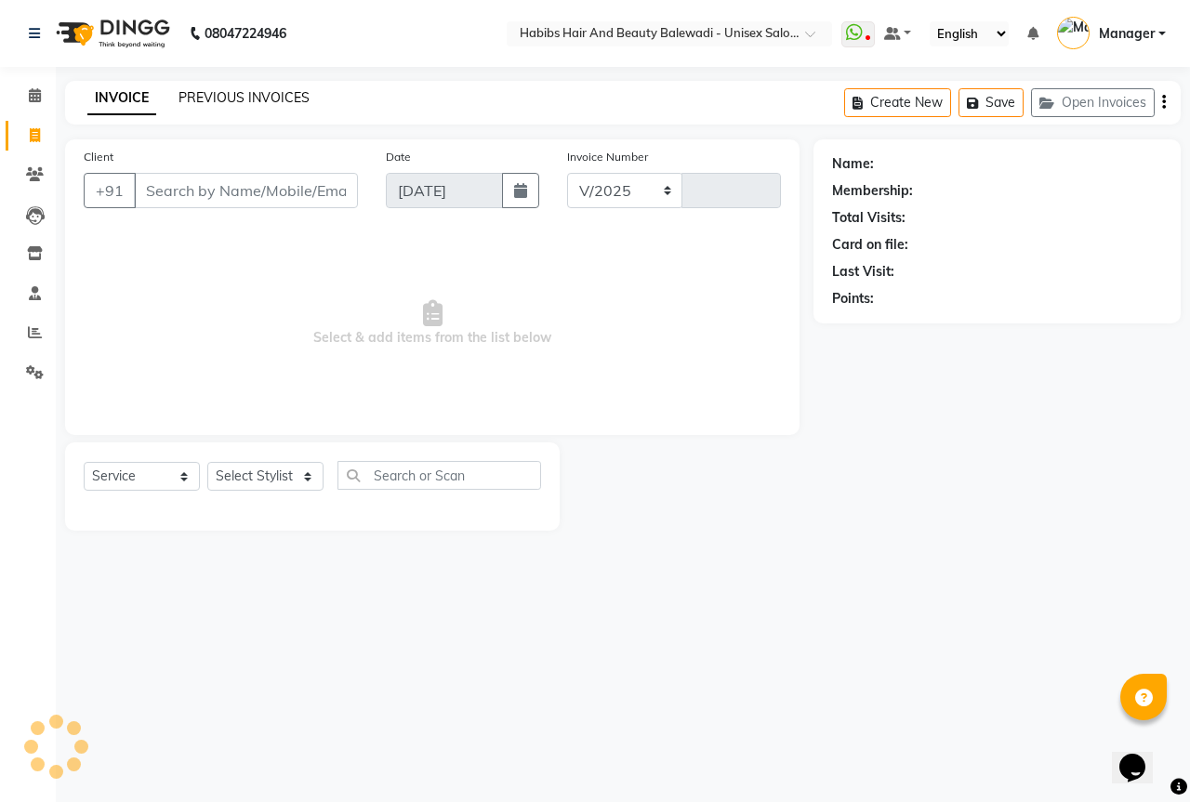
select select "5902"
type input "6273"
click at [270, 101] on link "PREVIOUS INVOICES" at bounding box center [243, 97] width 131 height 17
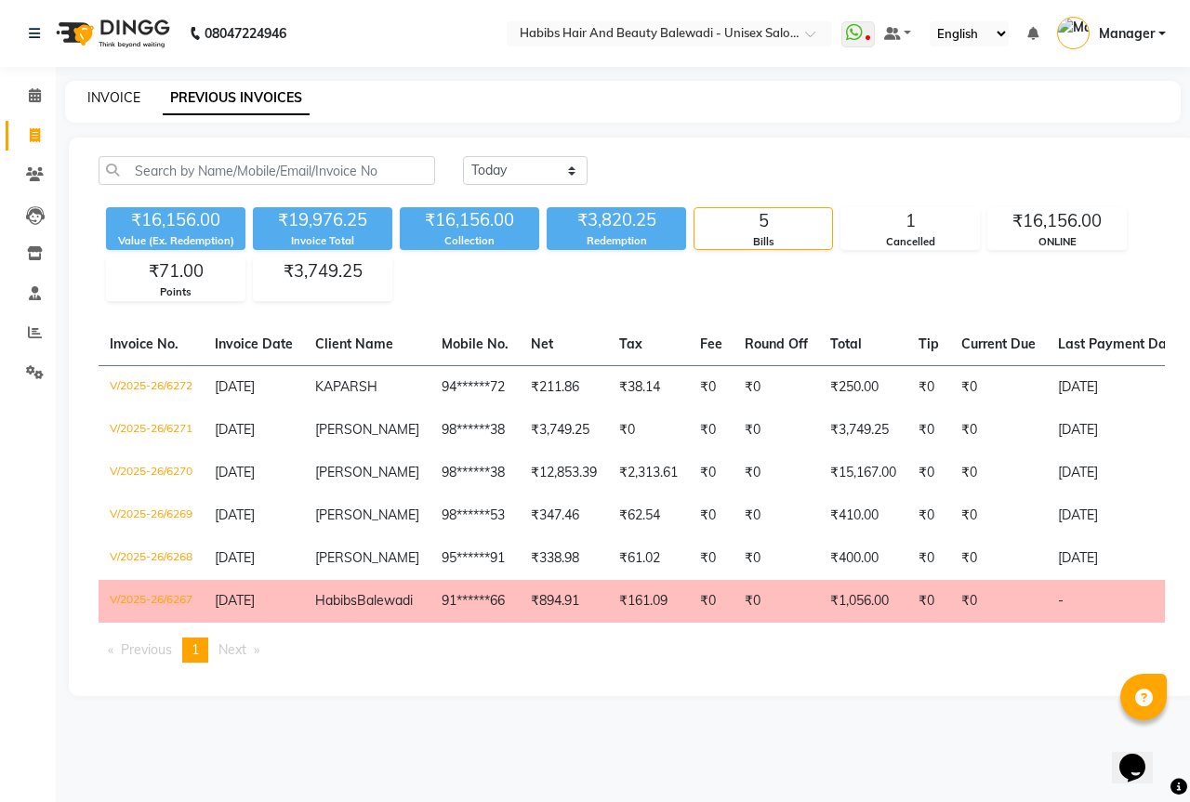
click at [125, 98] on link "INVOICE" at bounding box center [113, 97] width 53 height 17
select select "service"
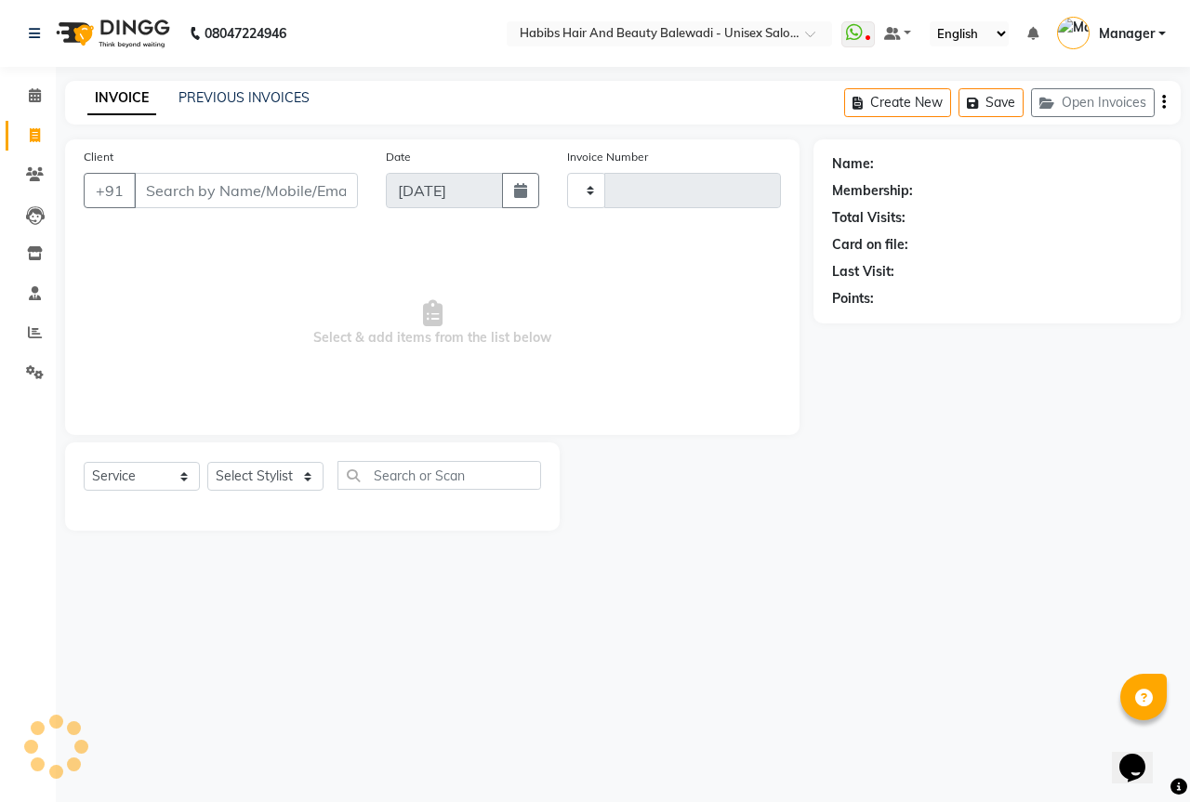
type input "6273"
select select "5902"
select select "package"
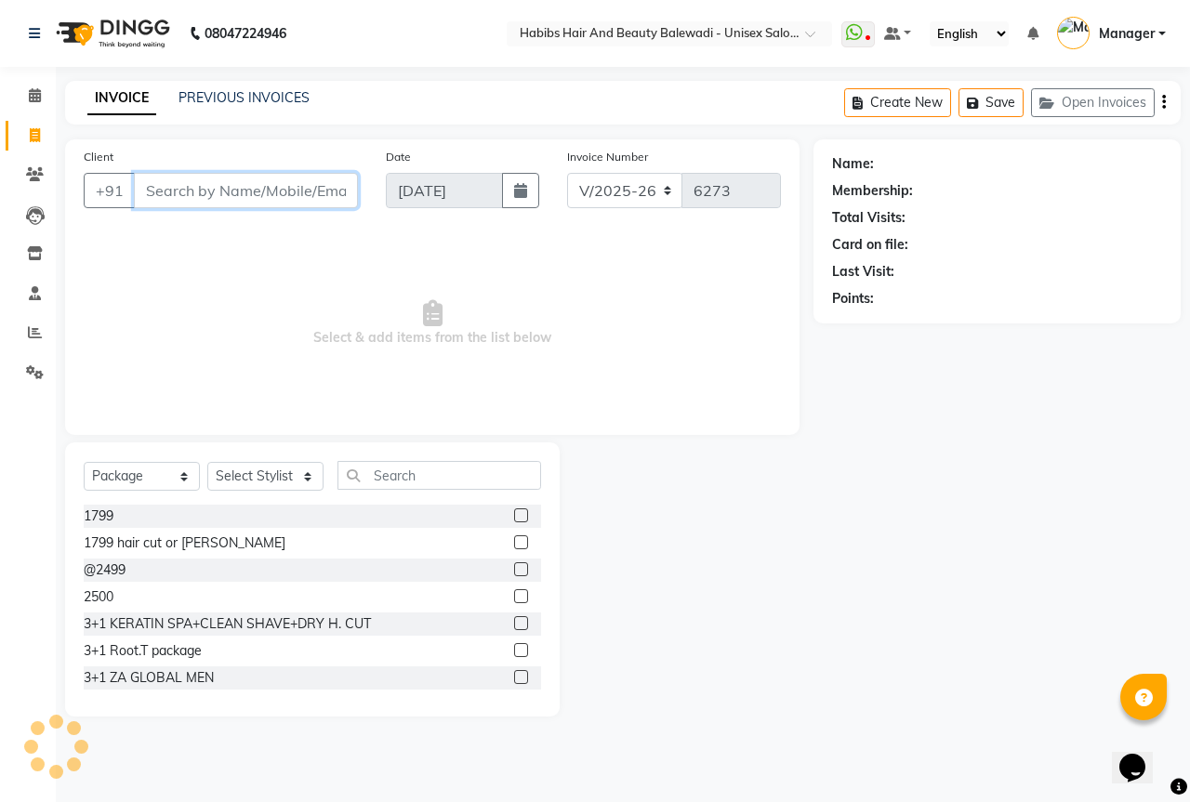
click at [236, 183] on input "Client" at bounding box center [246, 190] width 224 height 35
click at [199, 191] on input "99" at bounding box center [246, 190] width 224 height 35
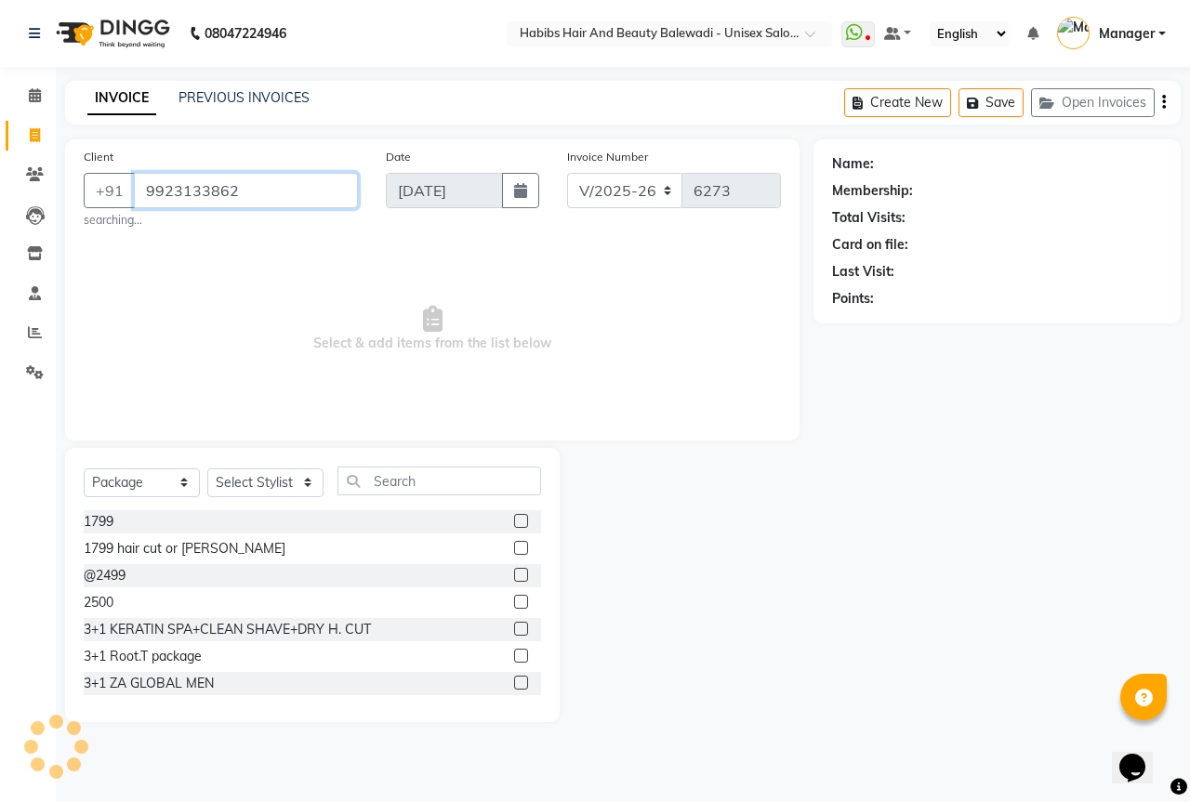
type input "9923133862"
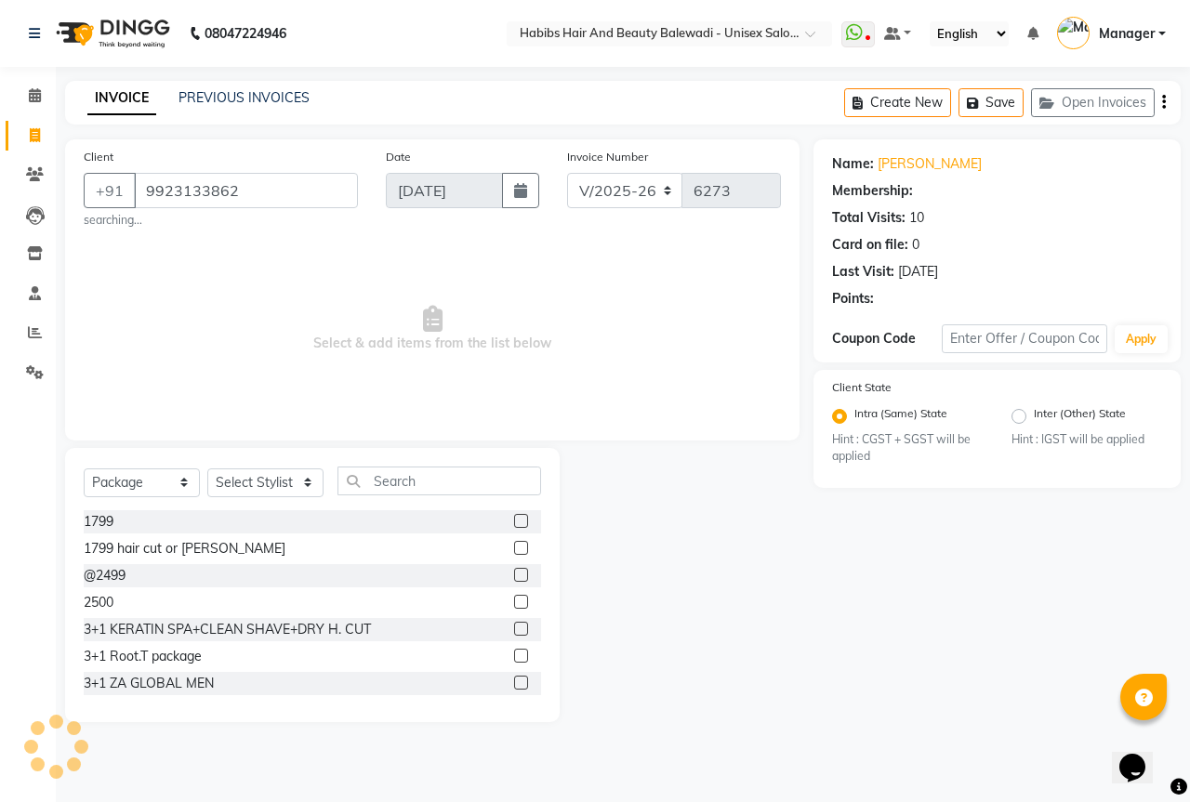
click at [749, 607] on div at bounding box center [687, 585] width 254 height 274
select select "2: Object"
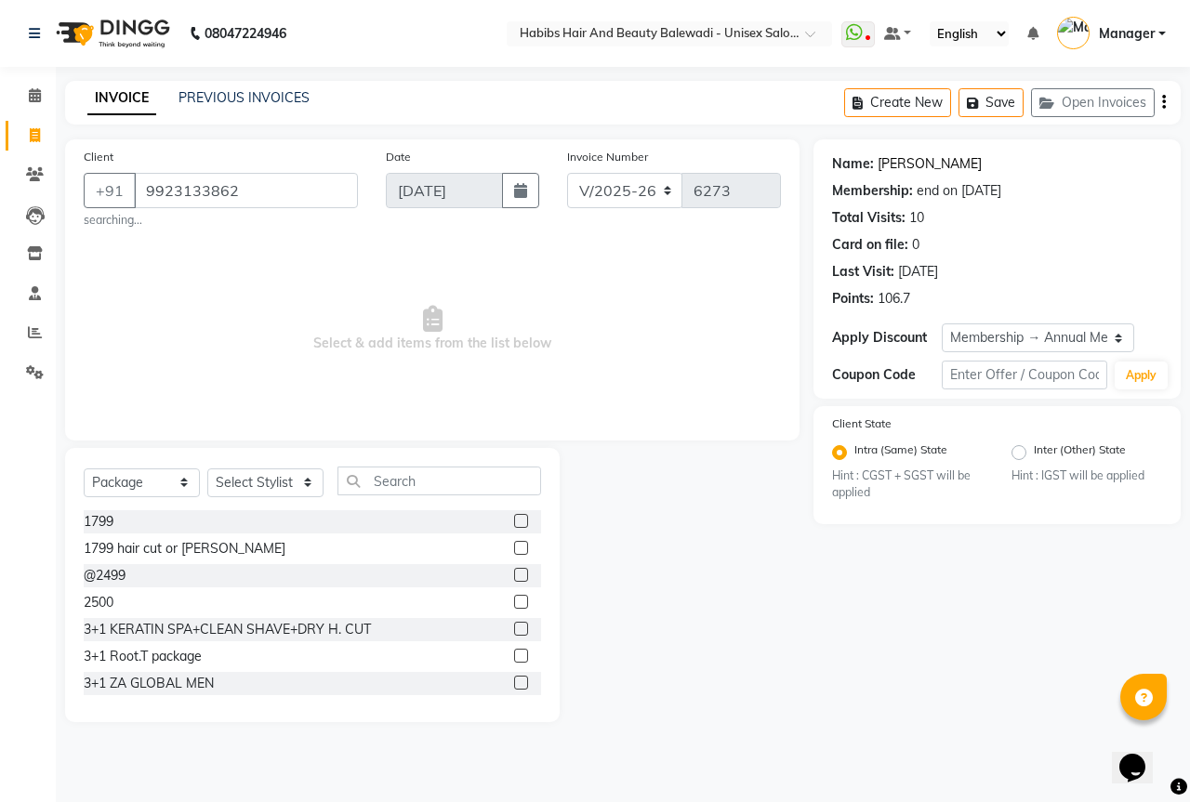
click at [891, 166] on link "Ritika" at bounding box center [929, 164] width 104 height 20
drag, startPoint x: 146, startPoint y: 478, endPoint x: 141, endPoint y: 493, distance: 15.6
click at [146, 478] on select "Select Service Product Membership Package Voucher Prepaid Gift Card" at bounding box center [142, 482] width 116 height 29
select select "service"
click at [84, 468] on select "Select Service Product Membership Package Voucher Prepaid Gift Card" at bounding box center [142, 482] width 116 height 29
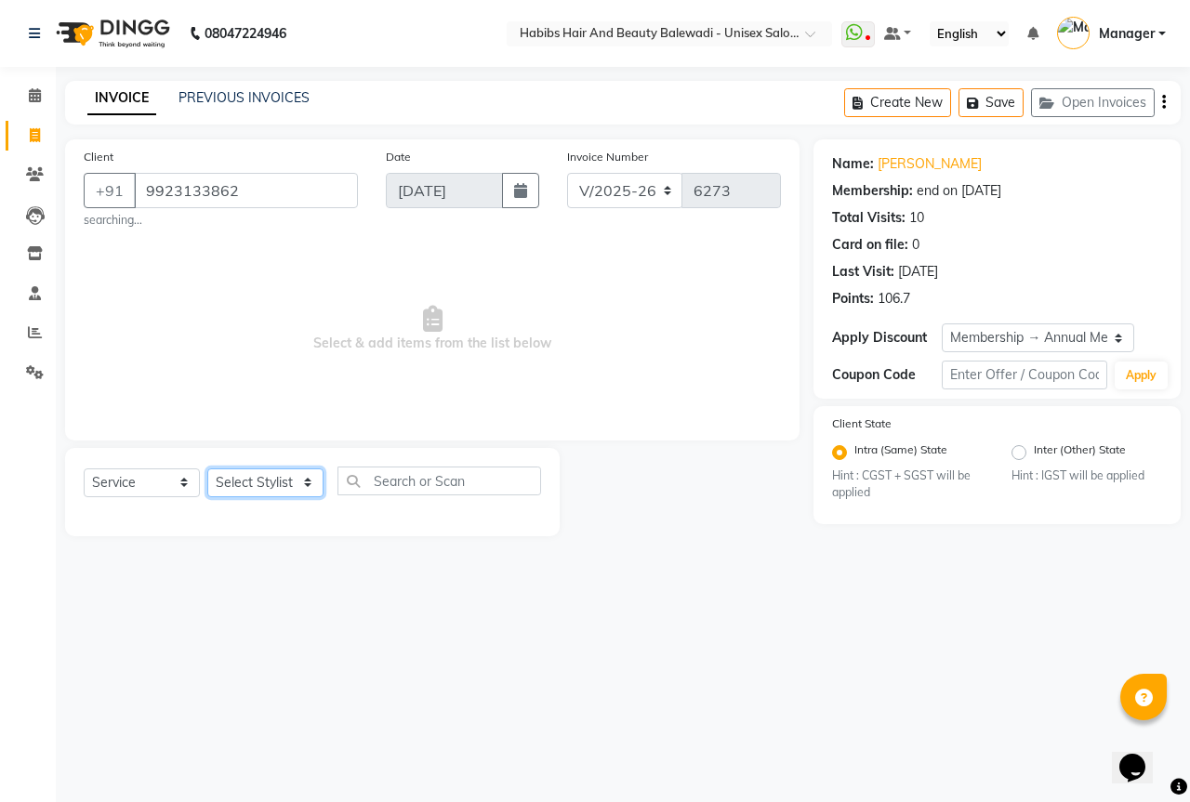
click at [276, 477] on select "Select Stylist Aarti Akshay Gaikwad [PERSON_NAME] [PERSON_NAME] [PERSON_NAME] […" at bounding box center [265, 482] width 116 height 29
select select "75810"
click at [207, 468] on select "Select Stylist Aarti Akshay Gaikwad [PERSON_NAME] [PERSON_NAME] [PERSON_NAME] […" at bounding box center [265, 482] width 116 height 29
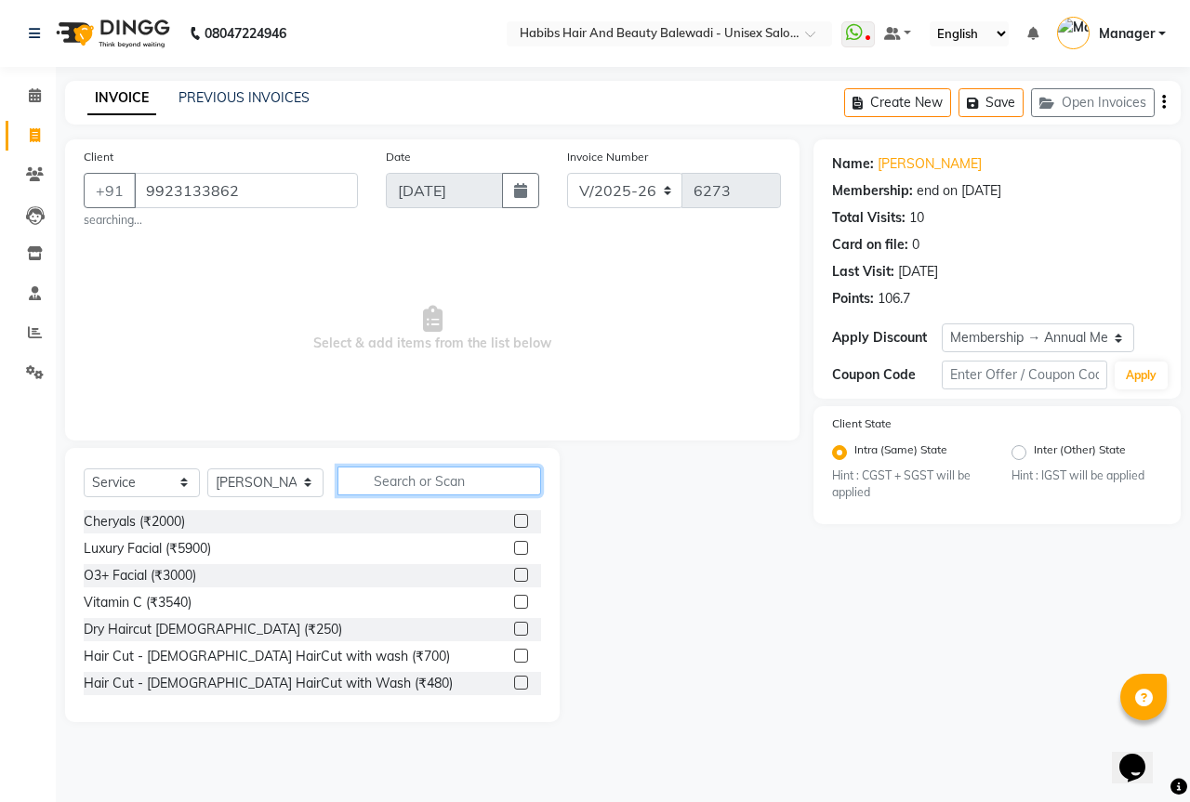
click at [466, 475] on input "text" at bounding box center [439, 481] width 204 height 29
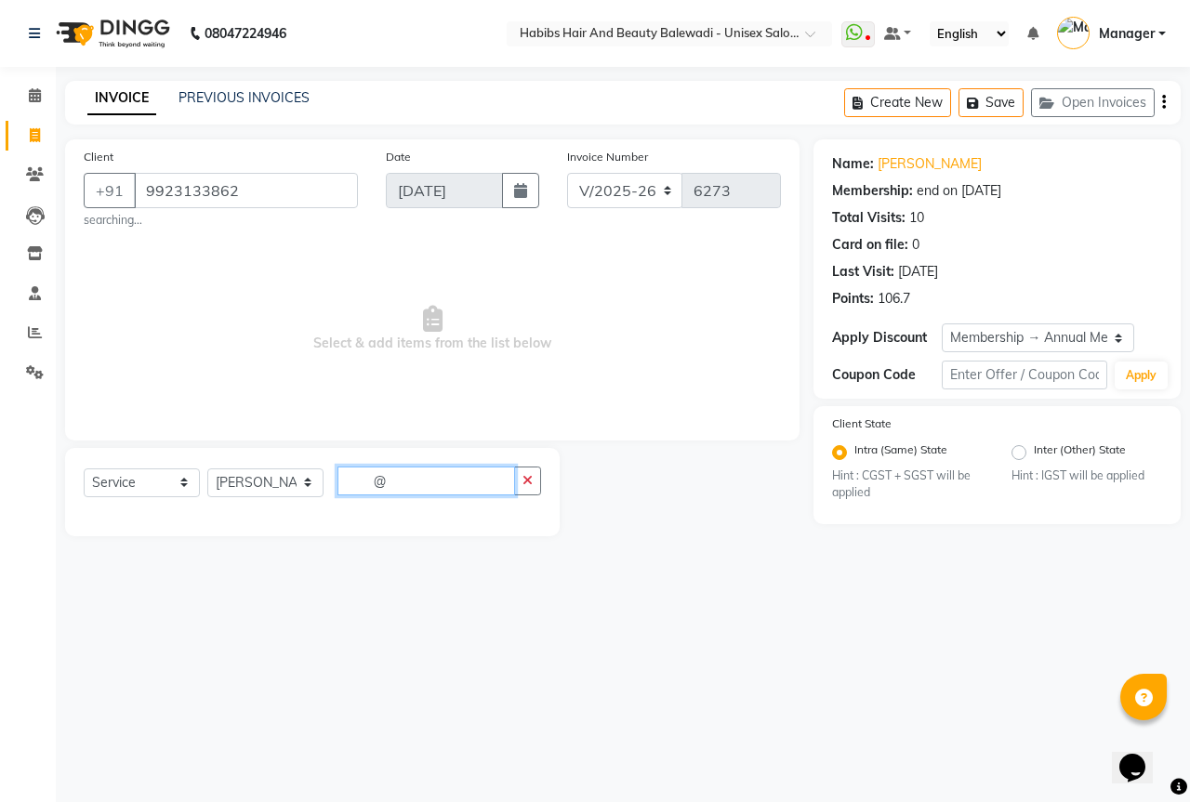
type input "@"
drag, startPoint x: 153, startPoint y: 485, endPoint x: 140, endPoint y: 487, distance: 13.1
click at [153, 485] on select "Select Service Product Membership Package Voucher Prepaid Gift Card" at bounding box center [142, 482] width 116 height 29
select select "package"
click at [84, 468] on select "Select Service Product Membership Package Voucher Prepaid Gift Card" at bounding box center [142, 482] width 116 height 29
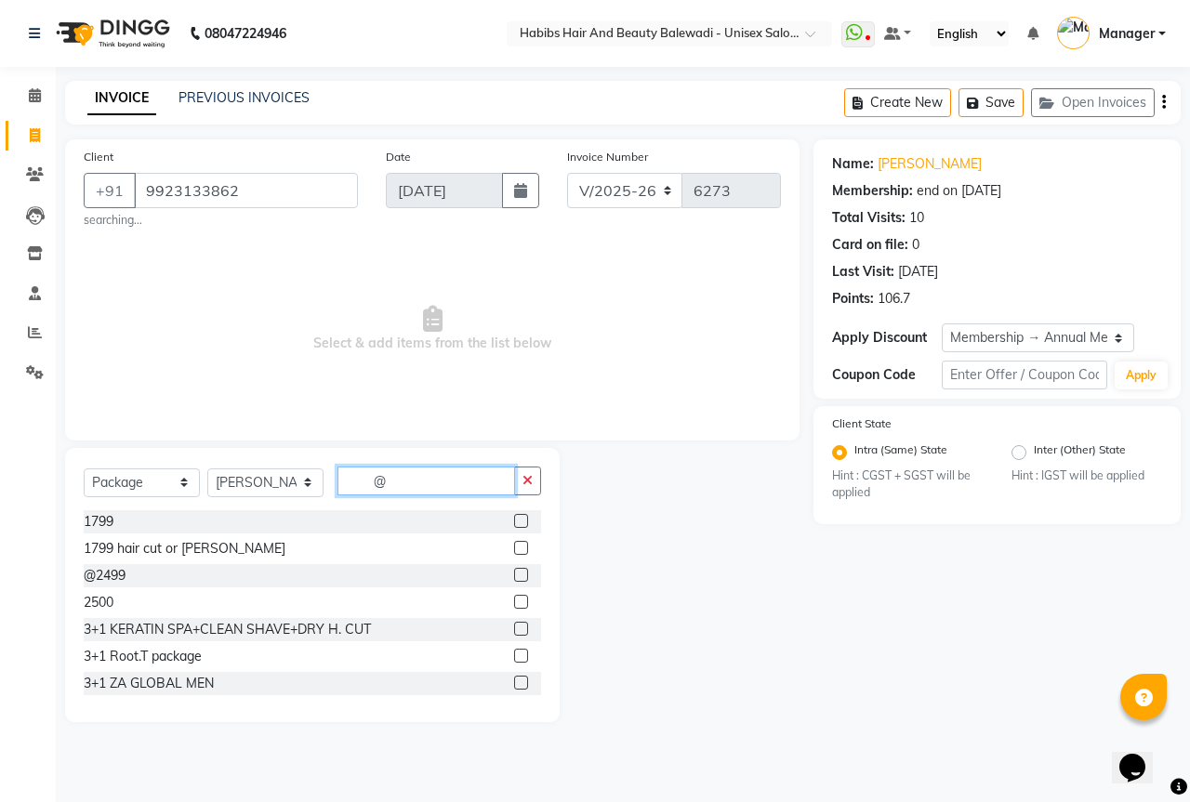
click at [397, 480] on input "@" at bounding box center [426, 481] width 178 height 29
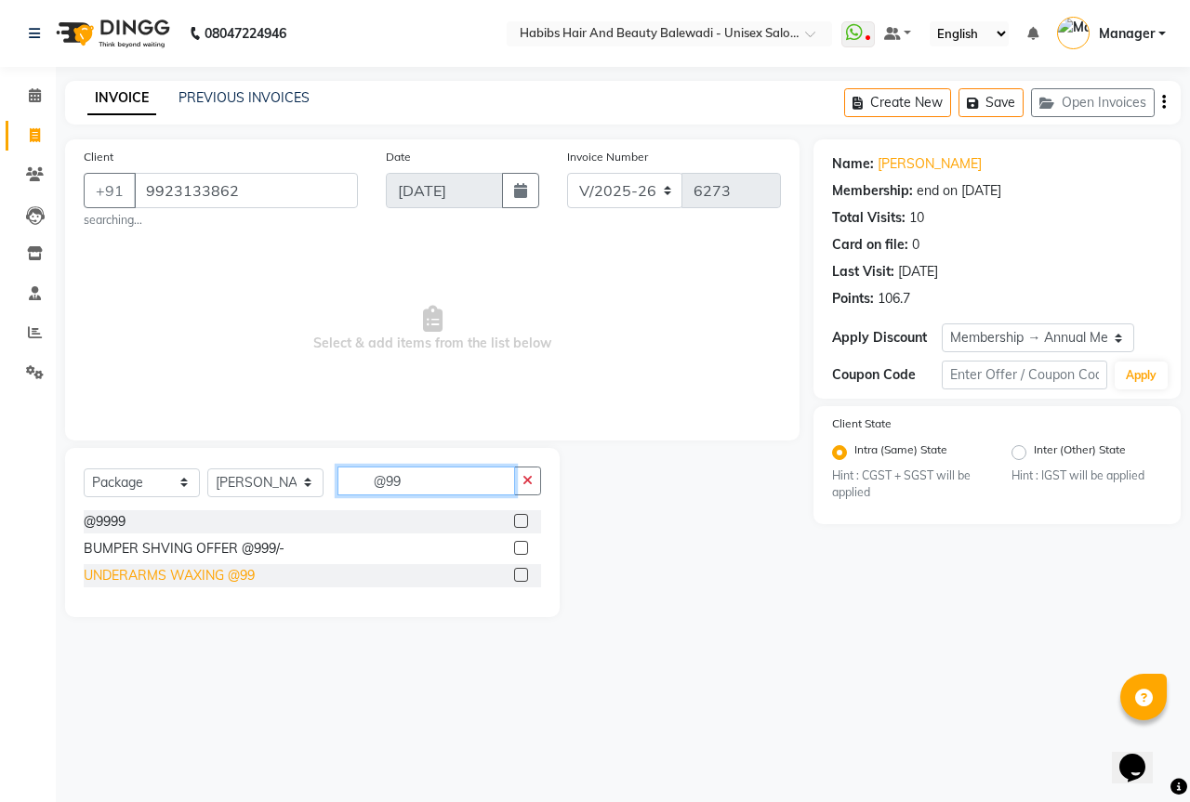
type input "@99"
click at [204, 574] on div "UNDERARMS WAXING @99" at bounding box center [169, 576] width 171 height 20
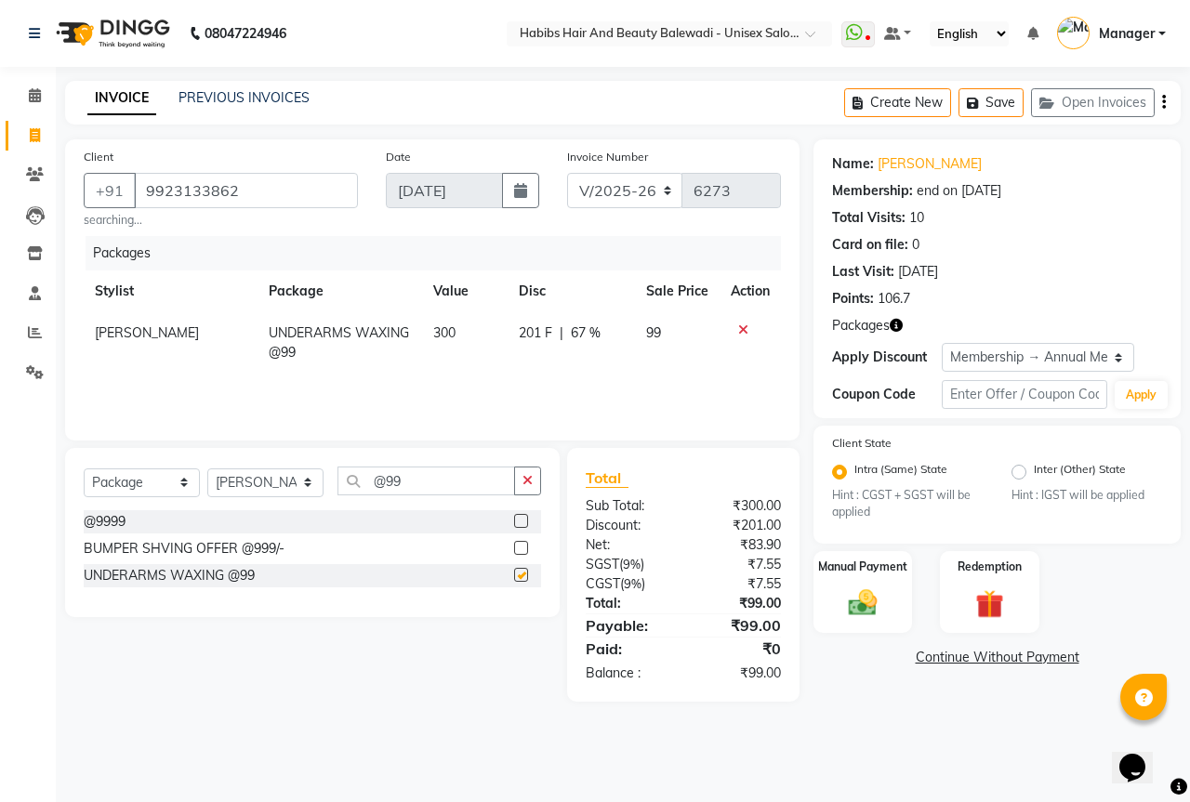
checkbox input "false"
click at [153, 479] on select "Select Service Product Membership Package Voucher Prepaid Gift Card" at bounding box center [142, 482] width 116 height 29
select select "service"
click at [84, 468] on select "Select Service Product Membership Package Voucher Prepaid Gift Card" at bounding box center [142, 482] width 116 height 29
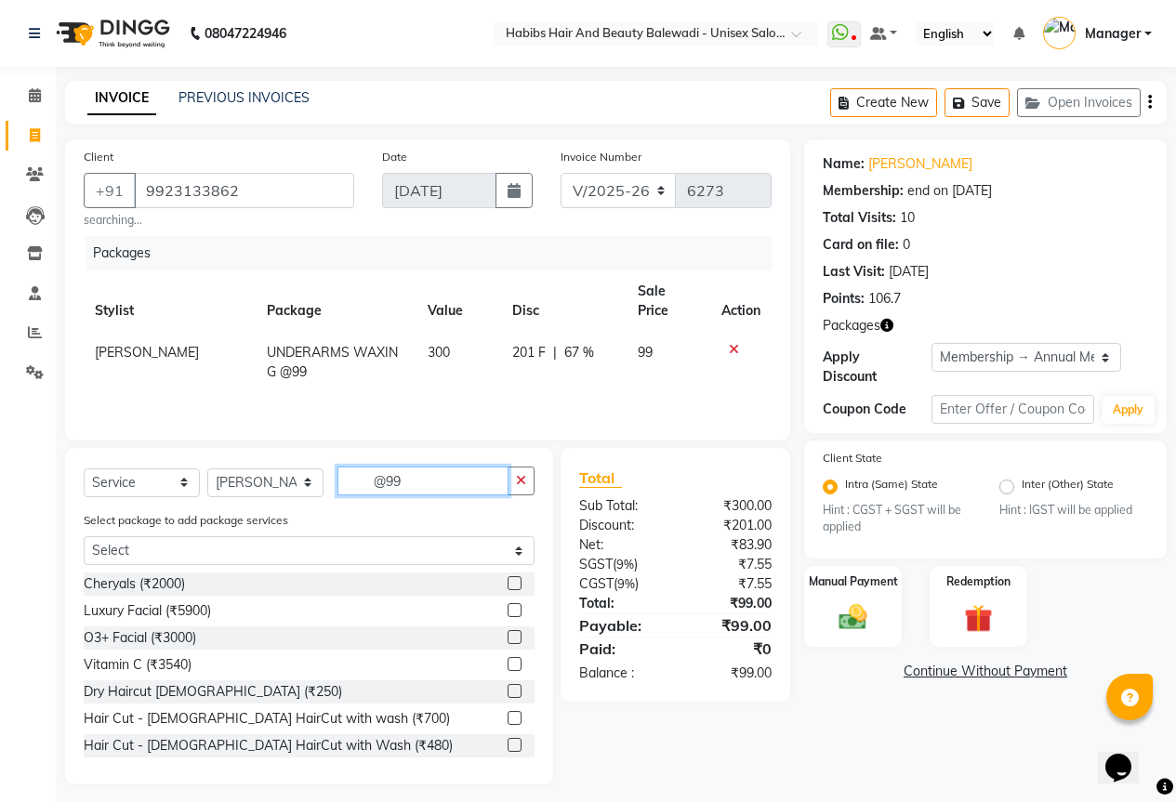
click at [423, 482] on input "@99" at bounding box center [422, 481] width 171 height 29
type input "@"
click at [243, 478] on select "Select Stylist Aarti Akshay Gaikwad [PERSON_NAME] [PERSON_NAME] [PERSON_NAME] […" at bounding box center [265, 482] width 116 height 29
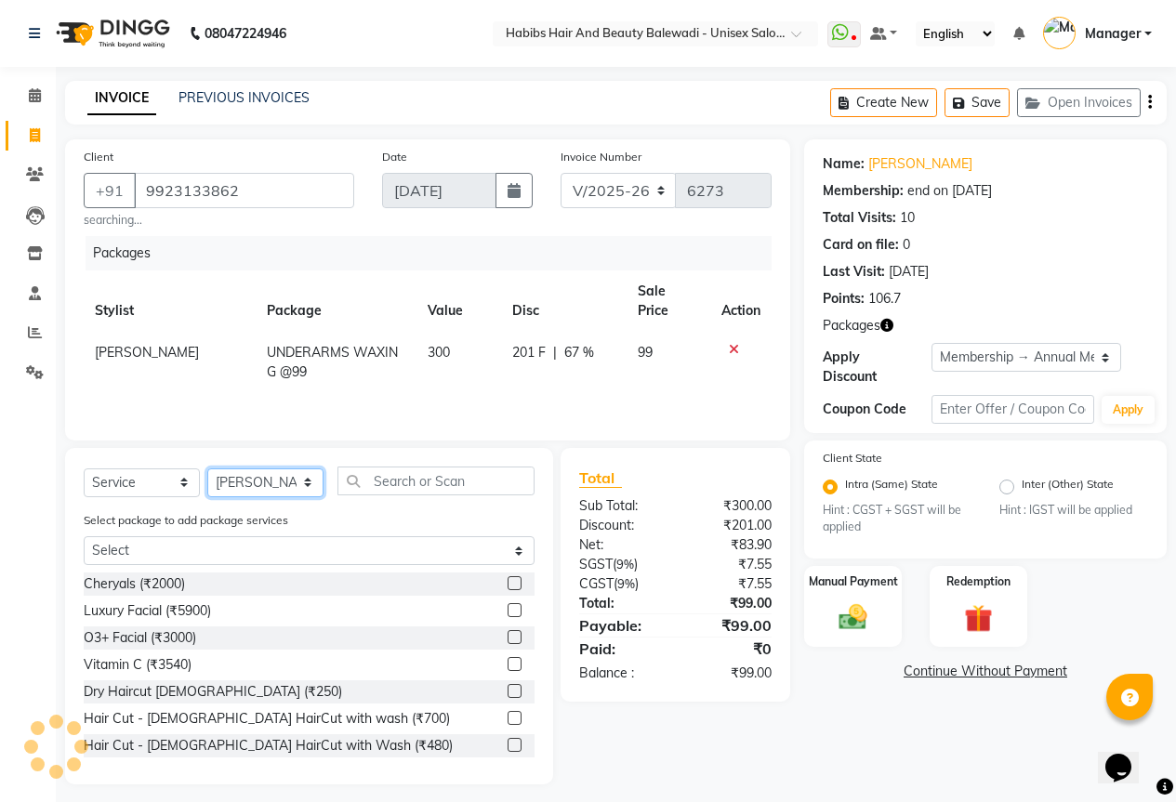
select select "67492"
click at [207, 468] on select "Select Stylist Aarti Akshay Gaikwad [PERSON_NAME] [PERSON_NAME] [PERSON_NAME] […" at bounding box center [265, 482] width 116 height 29
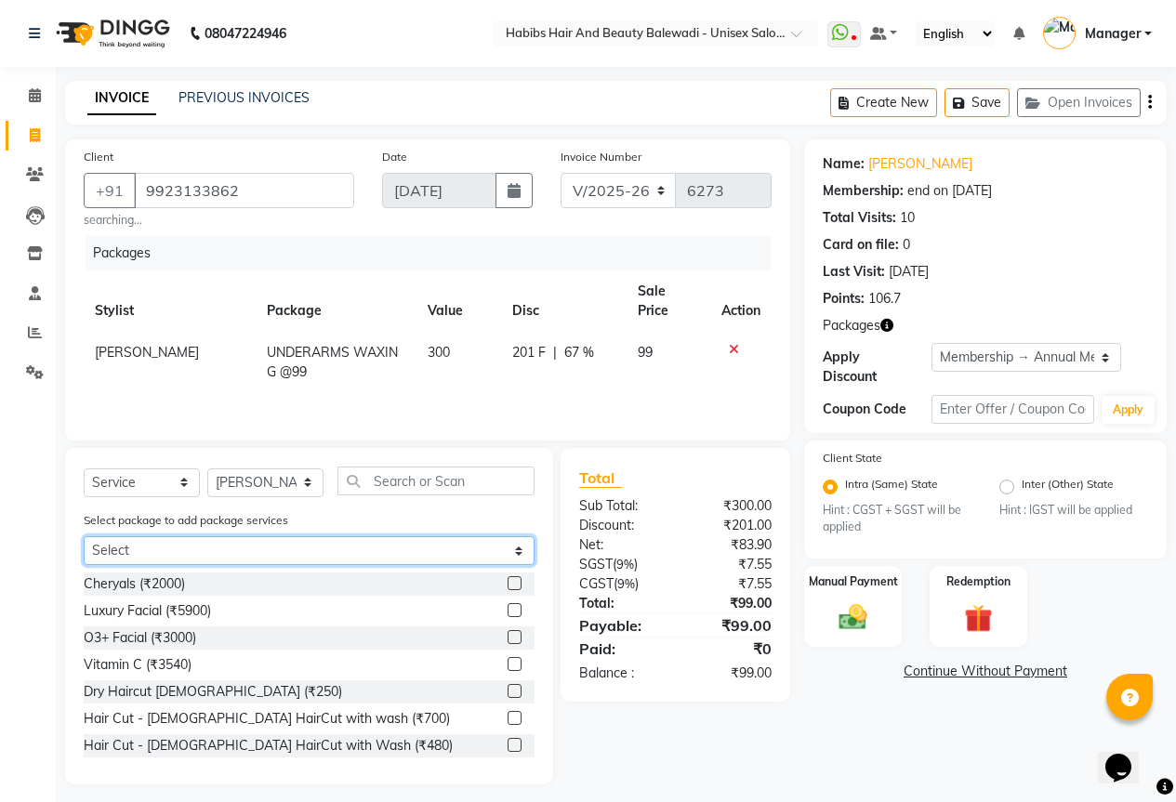
click at [164, 556] on select "Select UNDERARMS WAXING @99" at bounding box center [309, 550] width 451 height 29
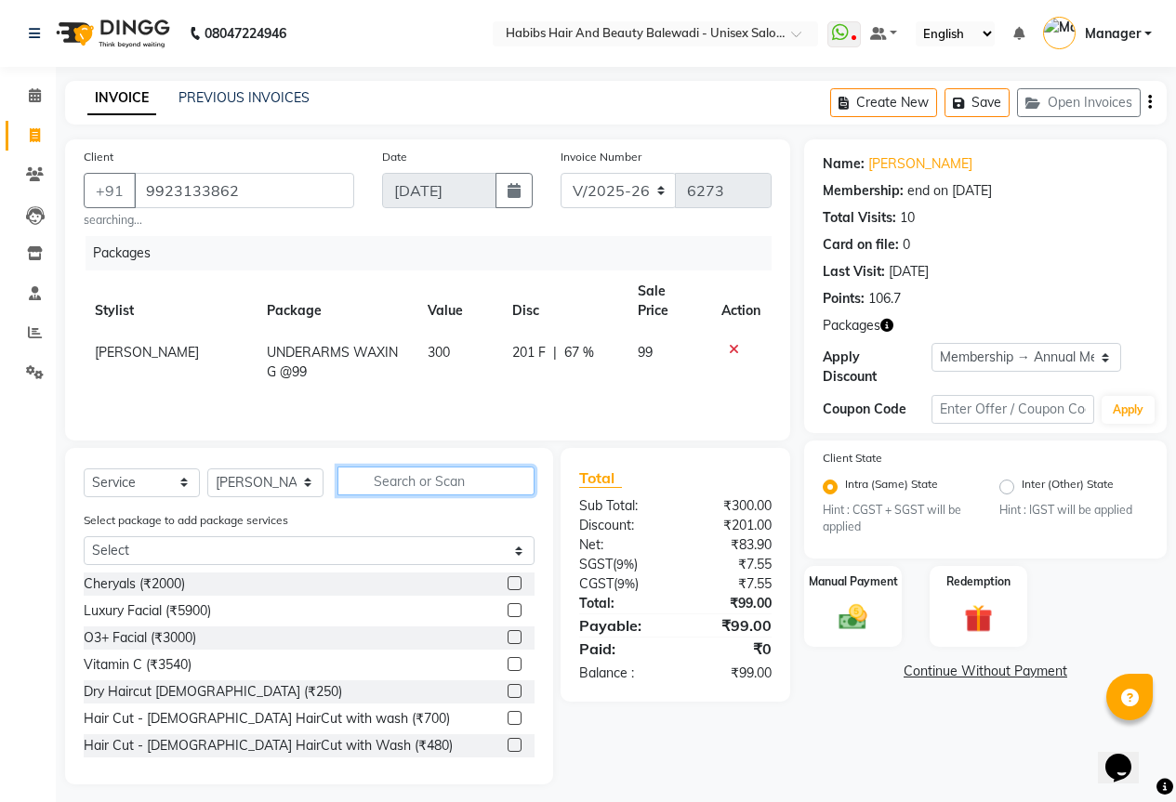
click at [494, 473] on input "text" at bounding box center [435, 481] width 197 height 29
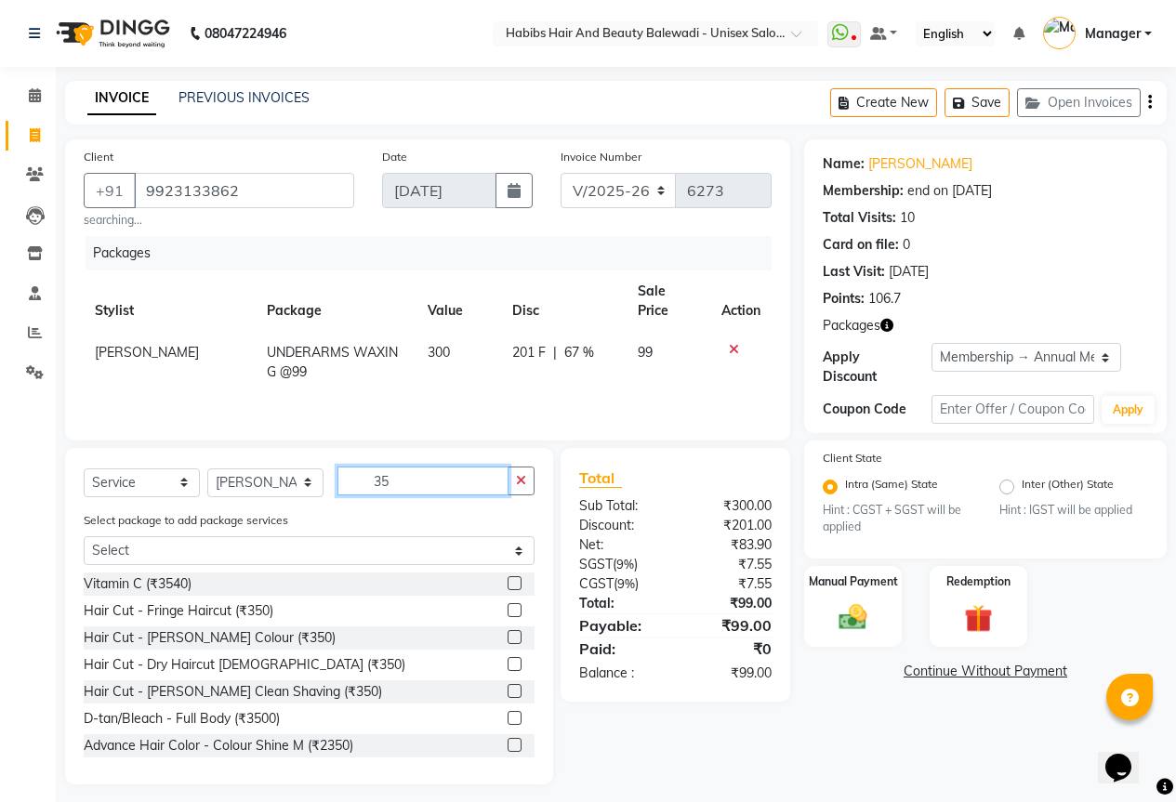
type input "3"
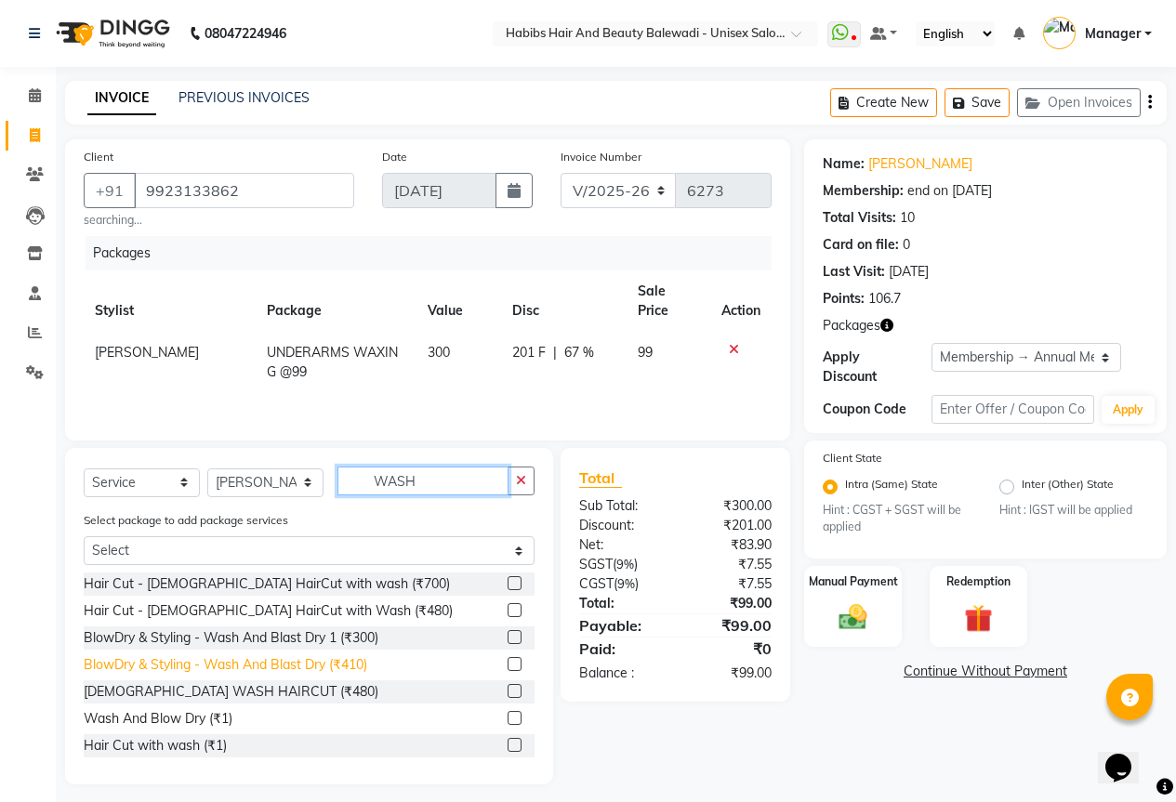
type input "WASH"
click at [225, 669] on div "BlowDry & Styling - Wash And Blast Dry (₹410)" at bounding box center [225, 665] width 283 height 20
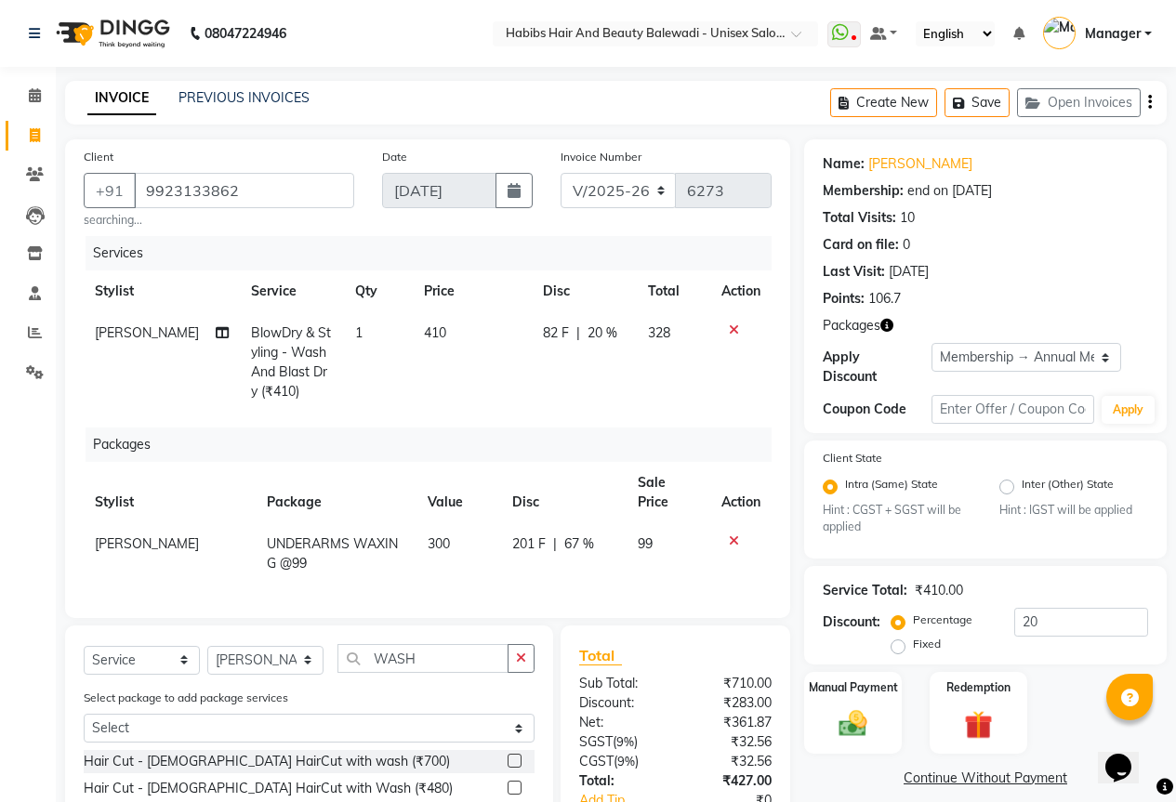
checkbox input "false"
click at [427, 322] on td "410" at bounding box center [473, 362] width 120 height 100
select select "67492"
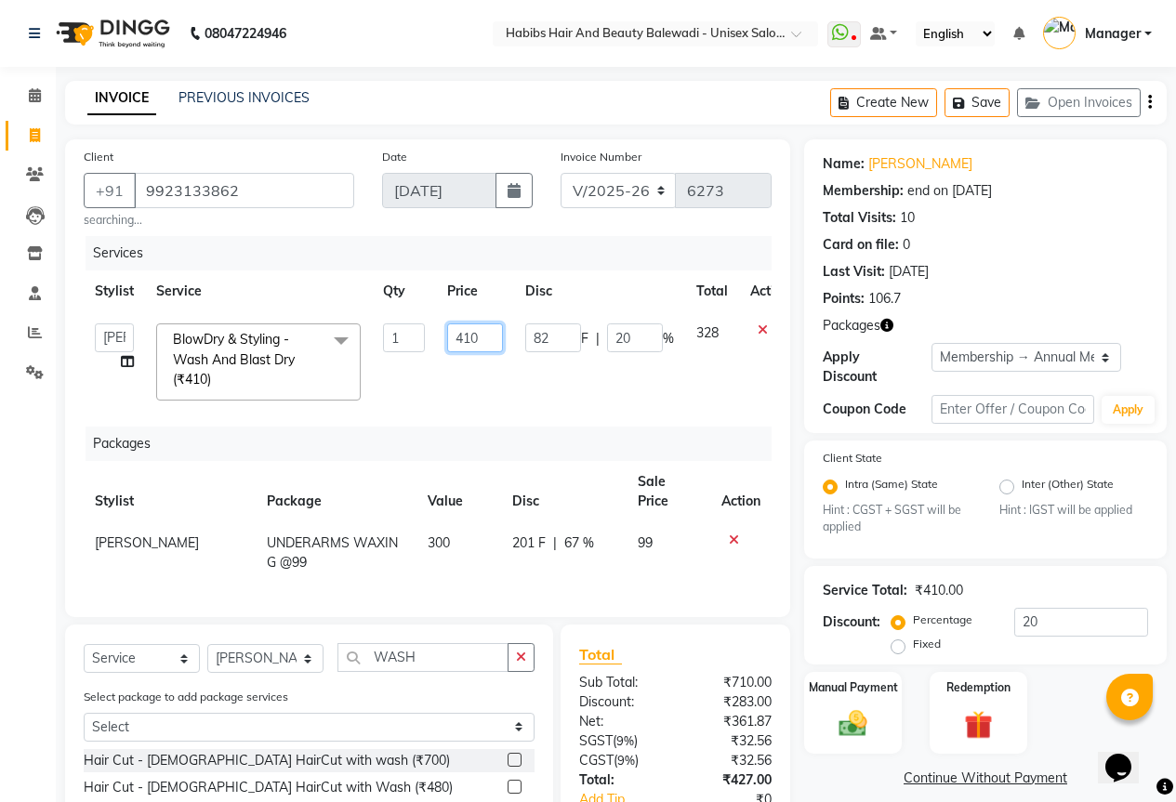
click at [486, 332] on input "410" at bounding box center [475, 337] width 56 height 29
type input "4"
type input "350"
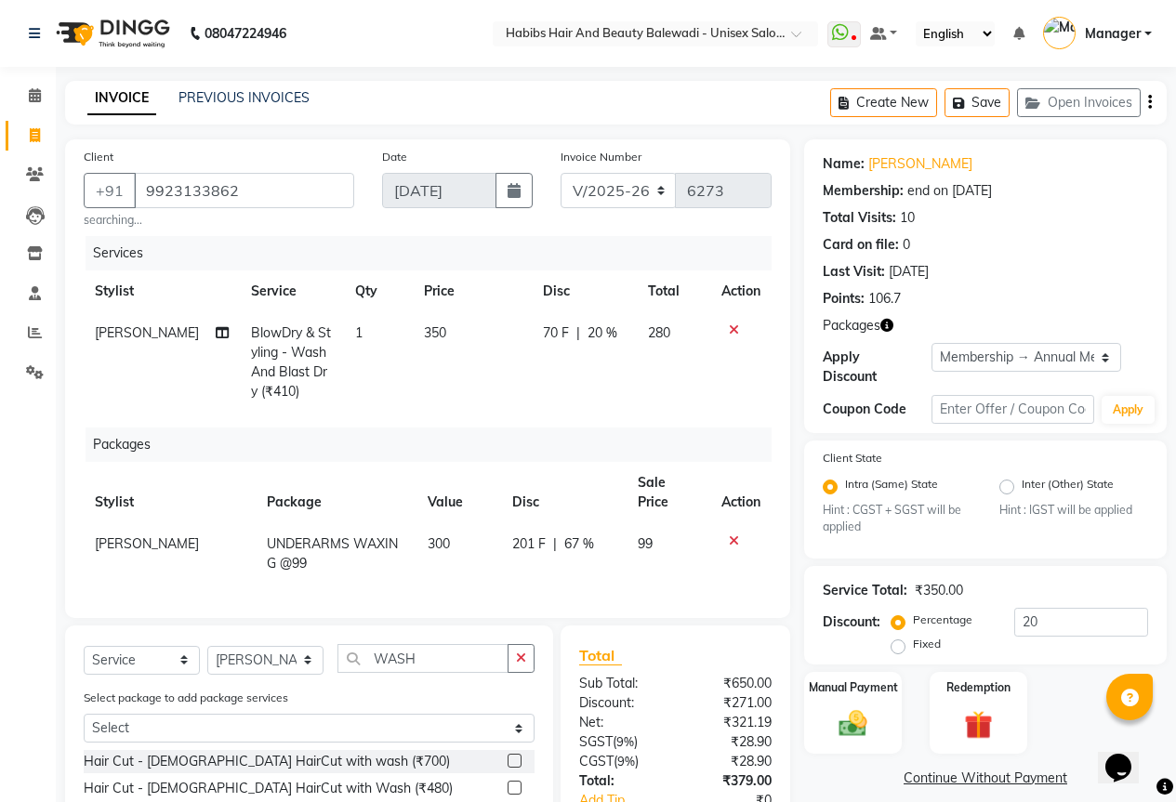
click at [33, 440] on div "Calendar Invoice Clients Leads Inventory Staff Reports Settings Completed InPro…" at bounding box center [125, 507] width 251 height 909
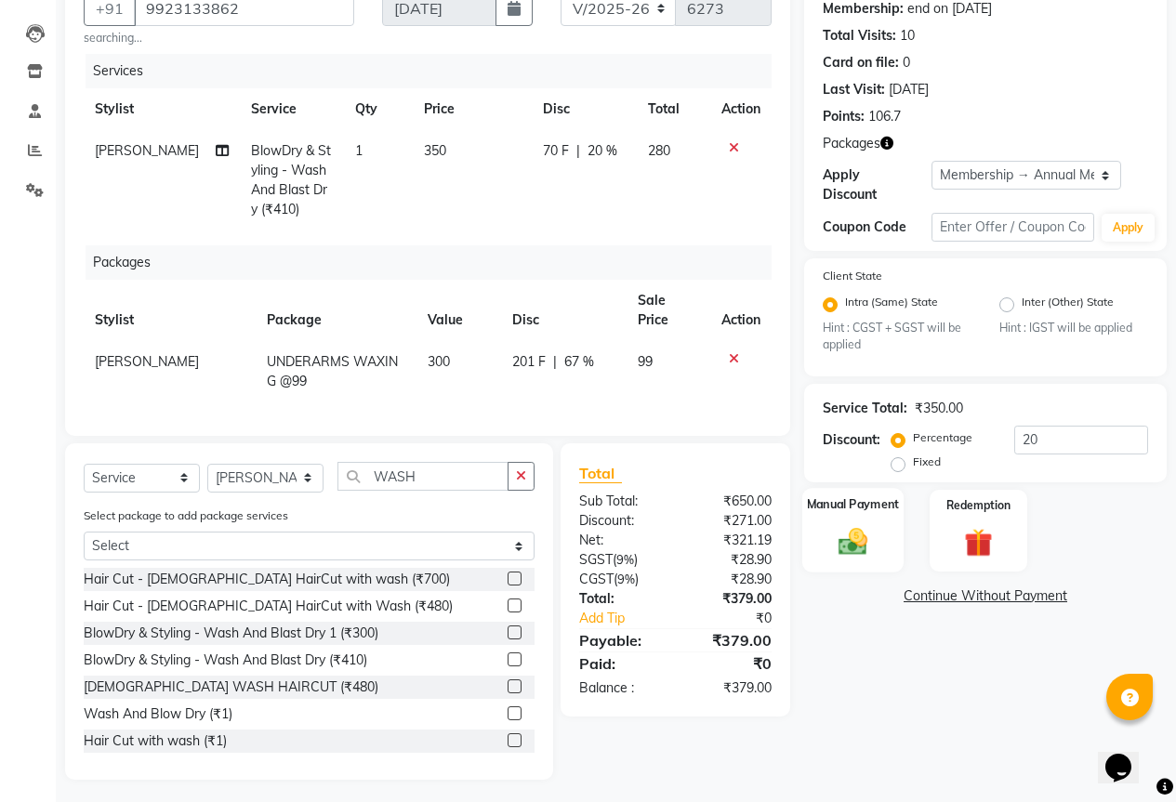
click at [863, 529] on img at bounding box center [852, 541] width 47 height 33
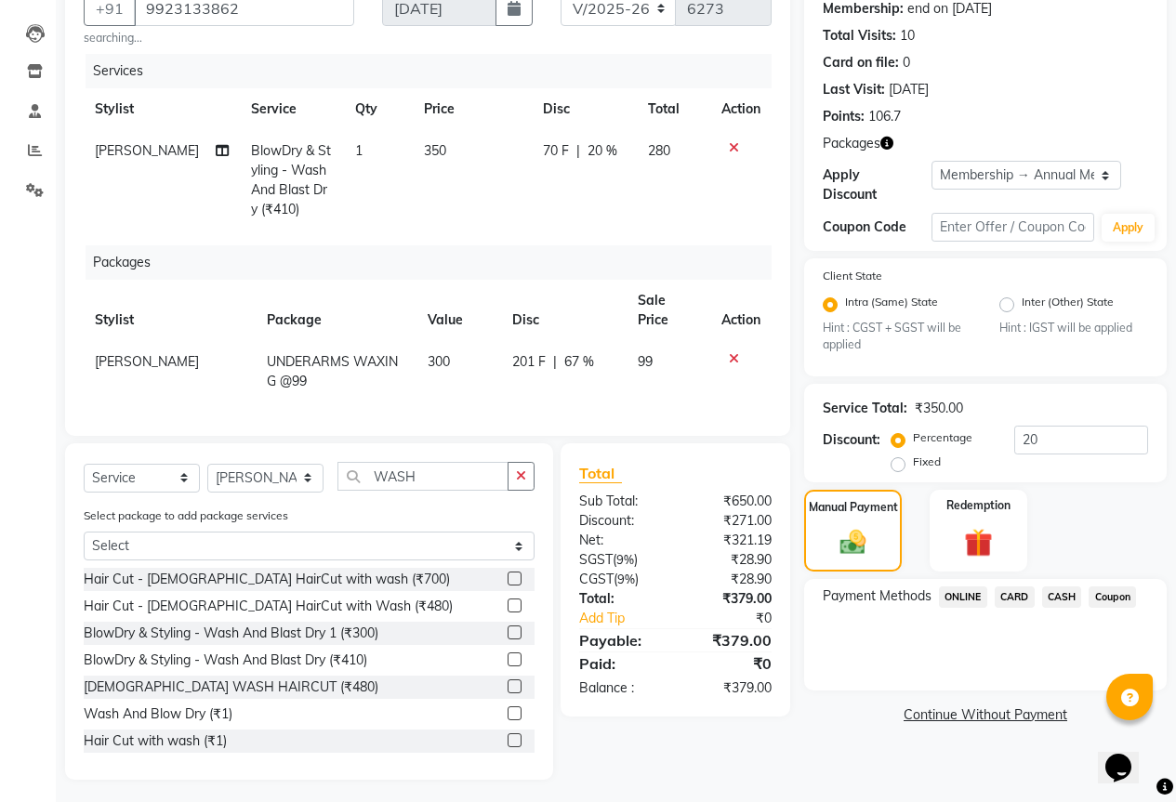
click at [967, 586] on span "ONLINE" at bounding box center [963, 596] width 48 height 21
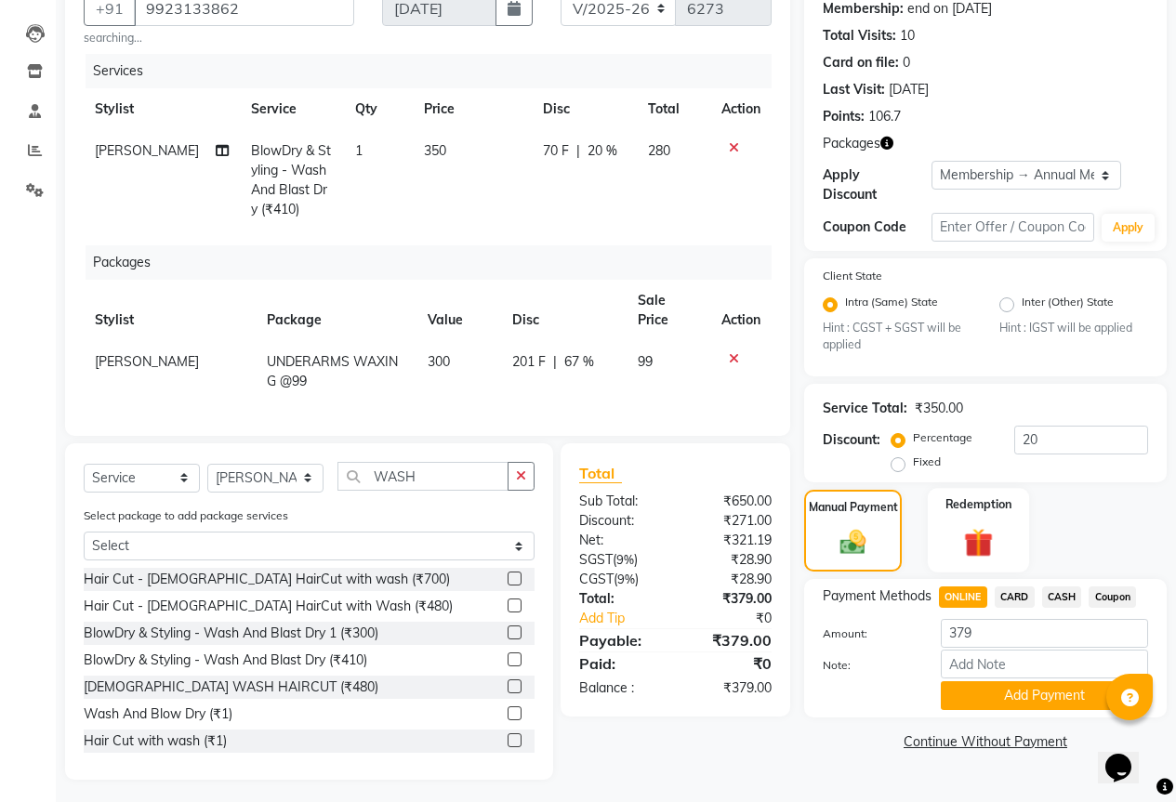
click at [981, 525] on img at bounding box center [978, 543] width 47 height 36
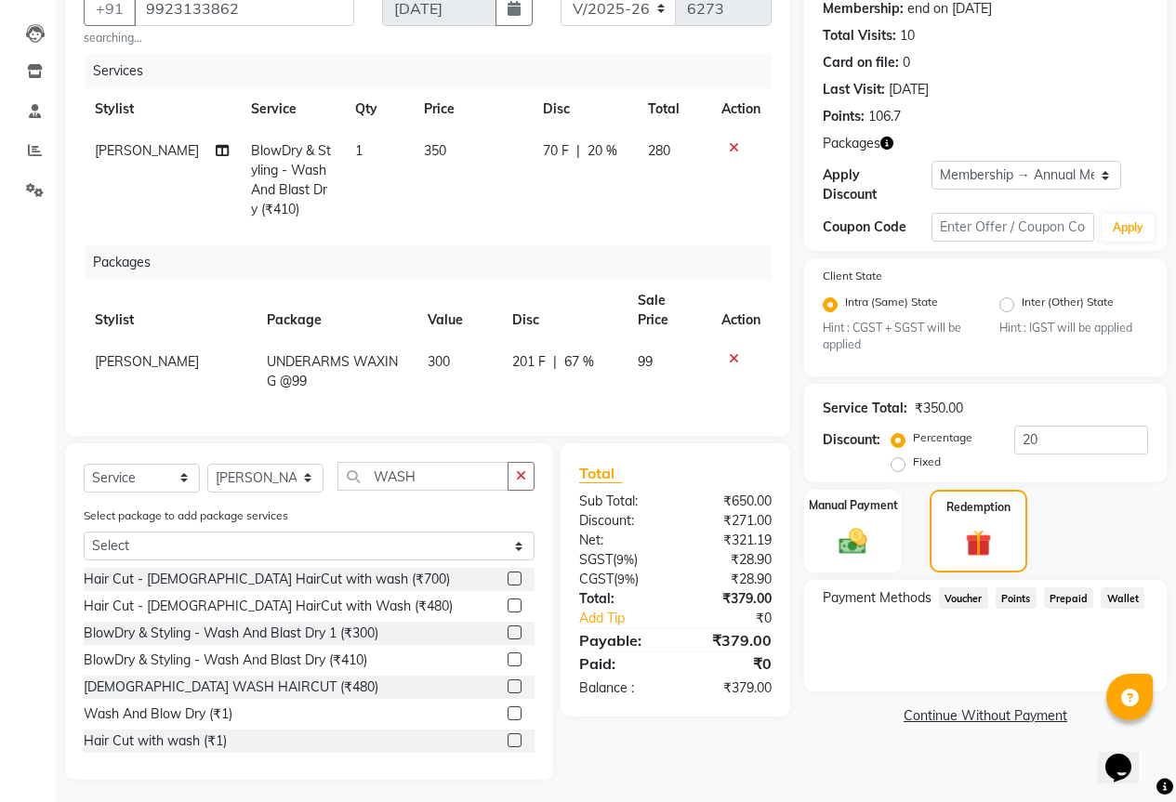
click at [1008, 587] on span "Points" at bounding box center [1015, 597] width 41 height 21
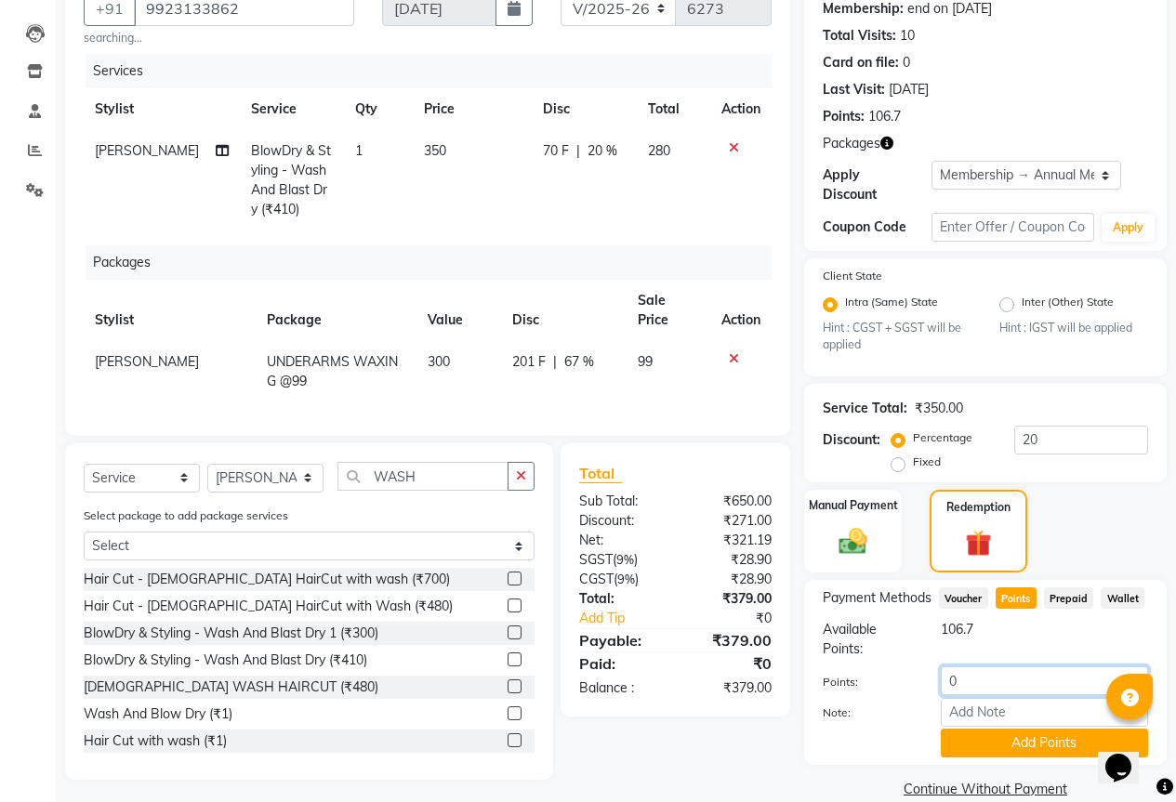
click at [971, 679] on input "0" at bounding box center [1044, 680] width 207 height 29
type input "9"
click at [1052, 729] on button "Add Points" at bounding box center [1044, 743] width 207 height 29
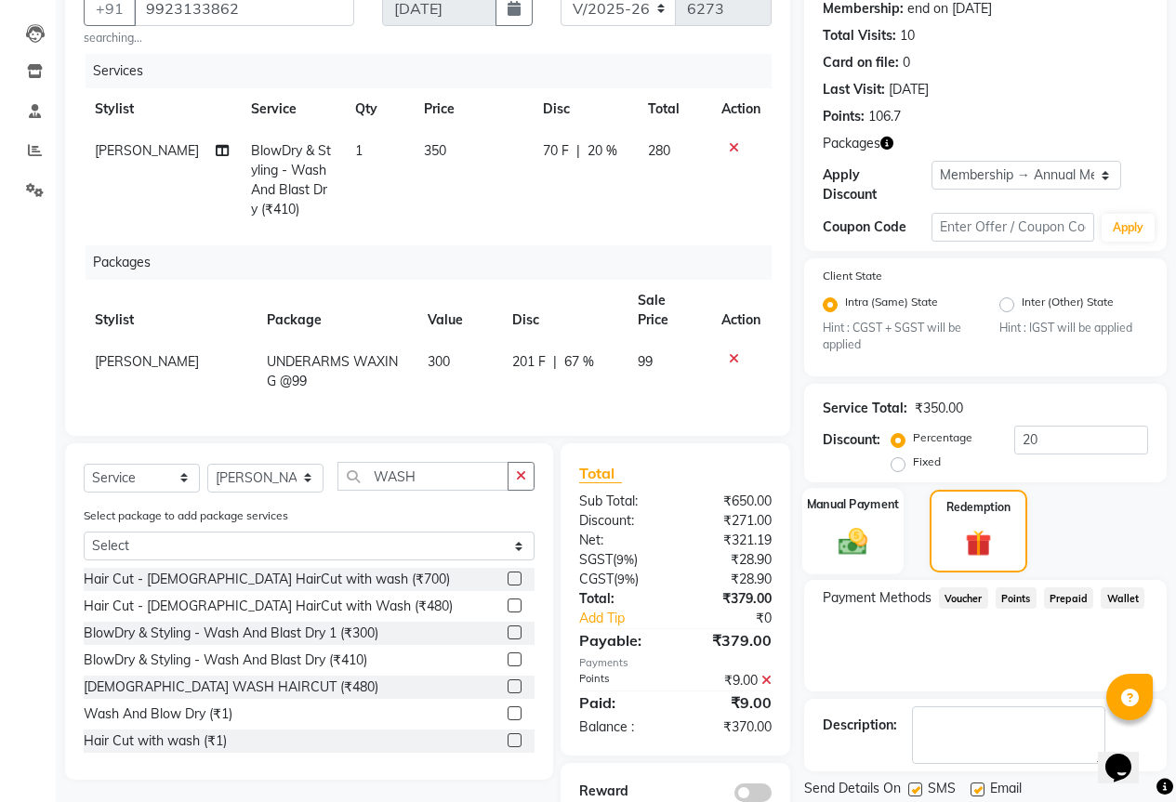
click at [866, 533] on img at bounding box center [852, 541] width 47 height 33
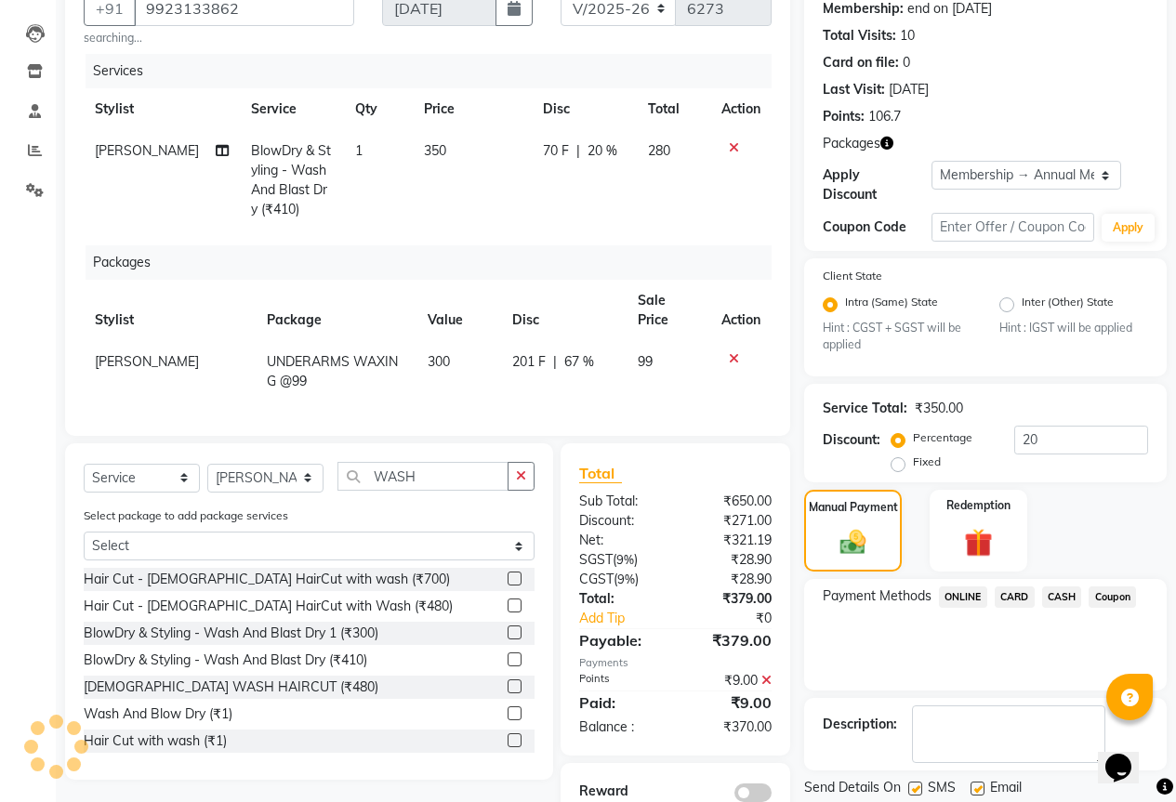
click at [1076, 586] on span "CASH" at bounding box center [1062, 596] width 40 height 21
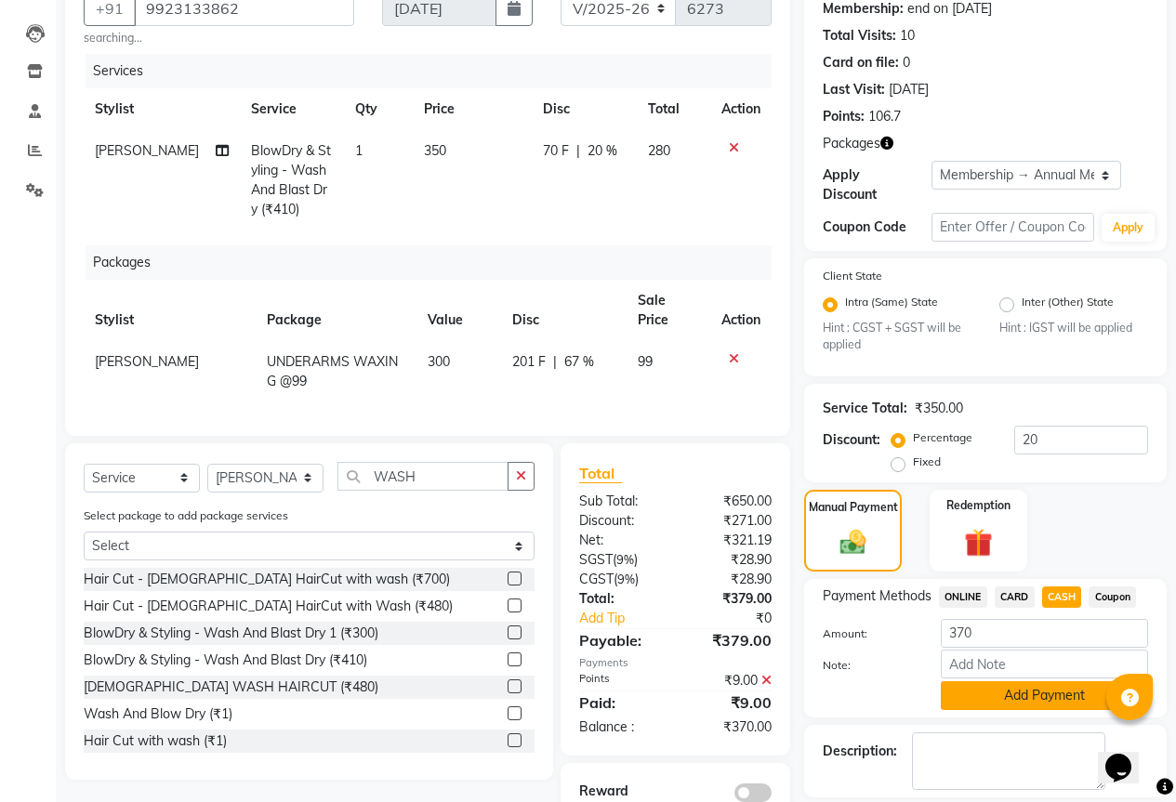
click at [1046, 681] on button "Add Payment" at bounding box center [1044, 695] width 207 height 29
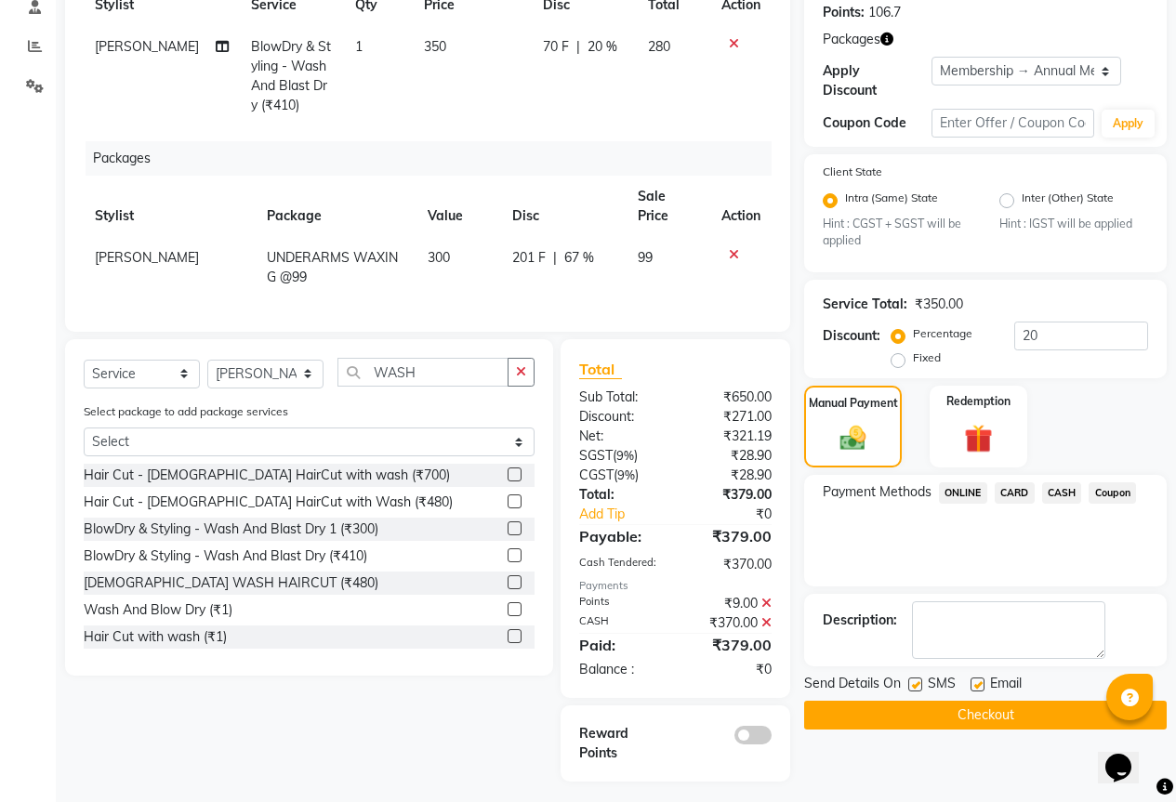
scroll to position [288, 0]
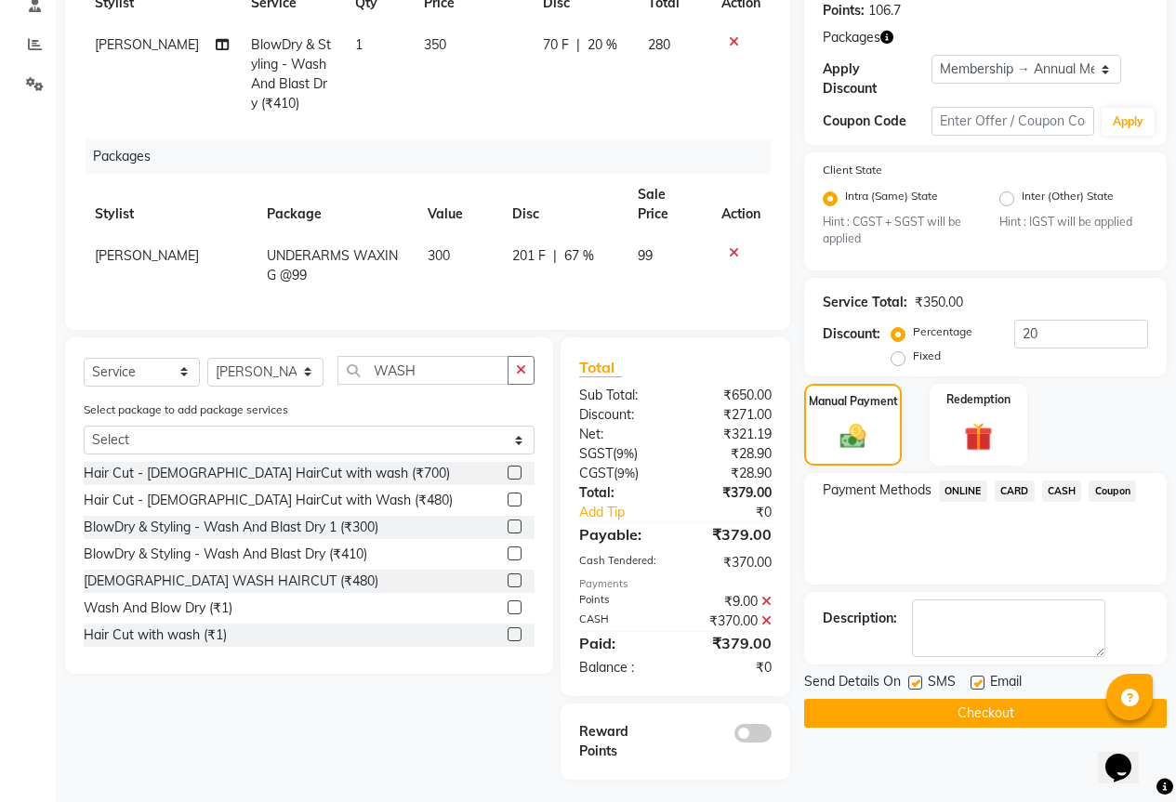
click at [744, 724] on span at bounding box center [752, 733] width 37 height 19
click at [771, 736] on input "checkbox" at bounding box center [771, 736] width 0 height 0
click at [1012, 699] on button "Checkout" at bounding box center [985, 713] width 362 height 29
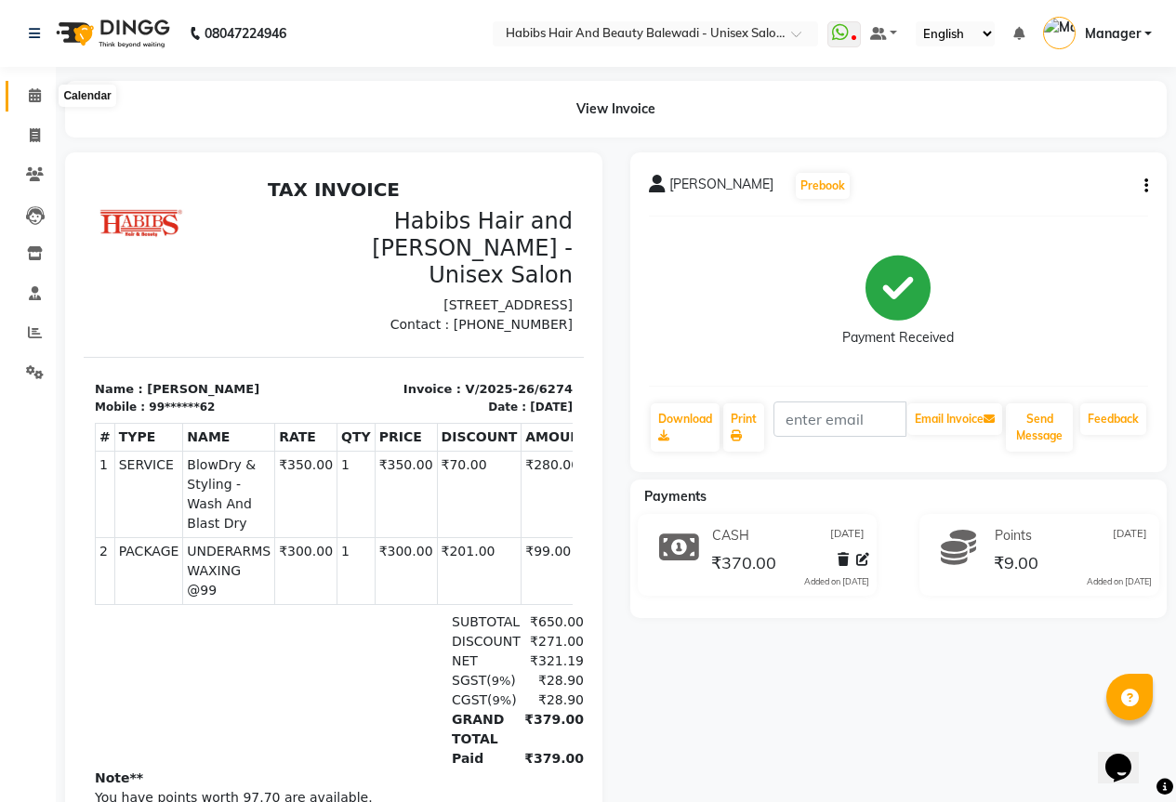
click at [31, 99] on icon at bounding box center [35, 95] width 12 height 14
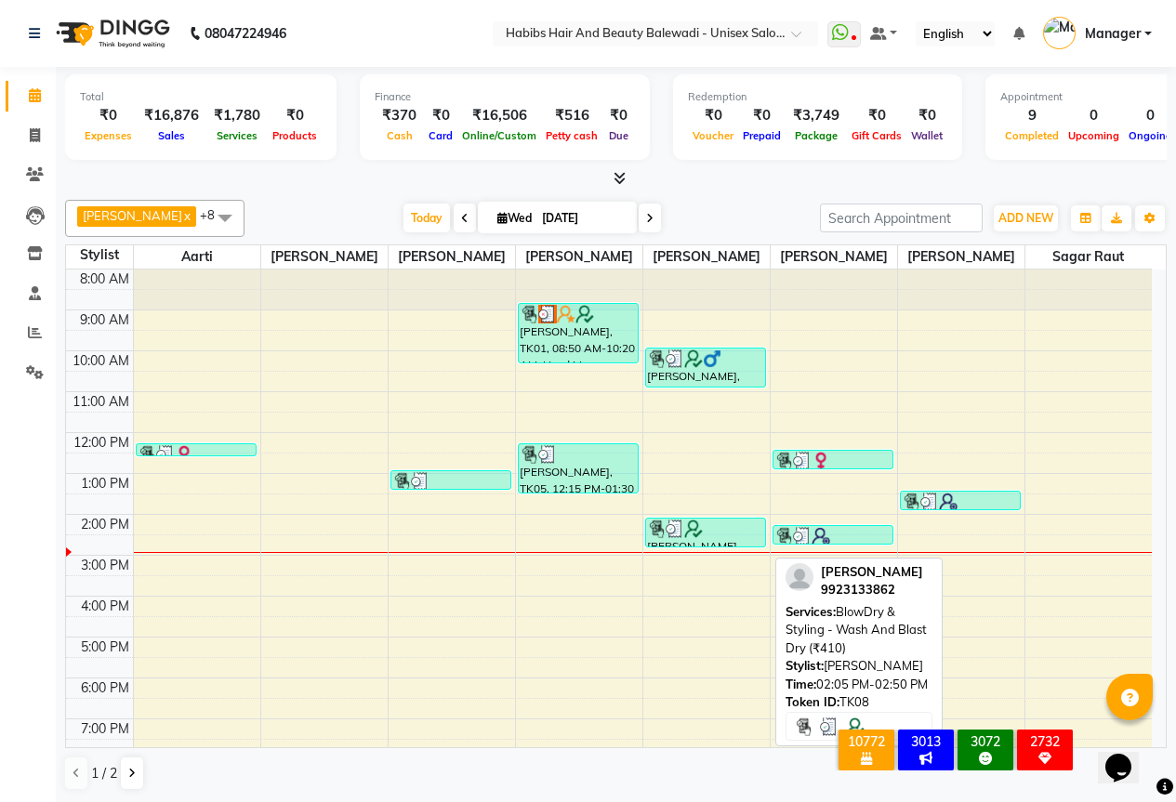
click at [739, 538] on div at bounding box center [706, 529] width 118 height 19
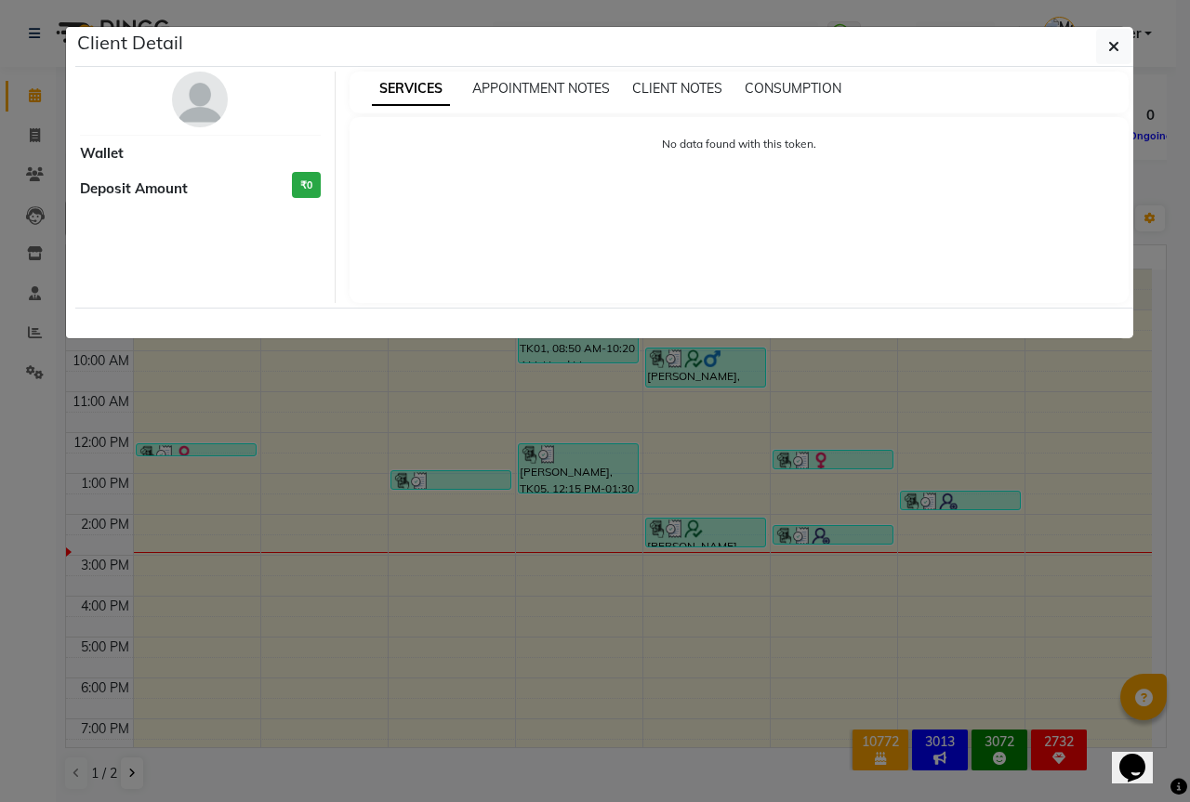
select select "3"
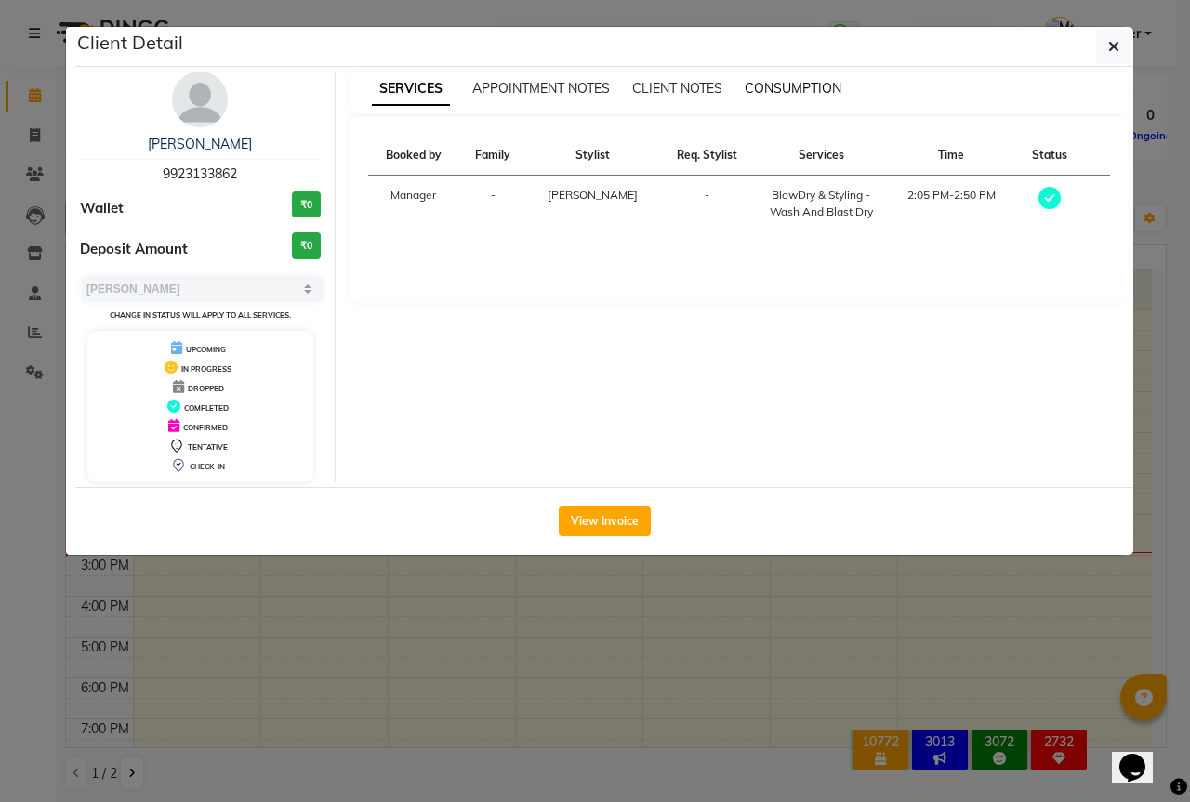
click at [823, 86] on span "CONSUMPTION" at bounding box center [792, 88] width 97 height 17
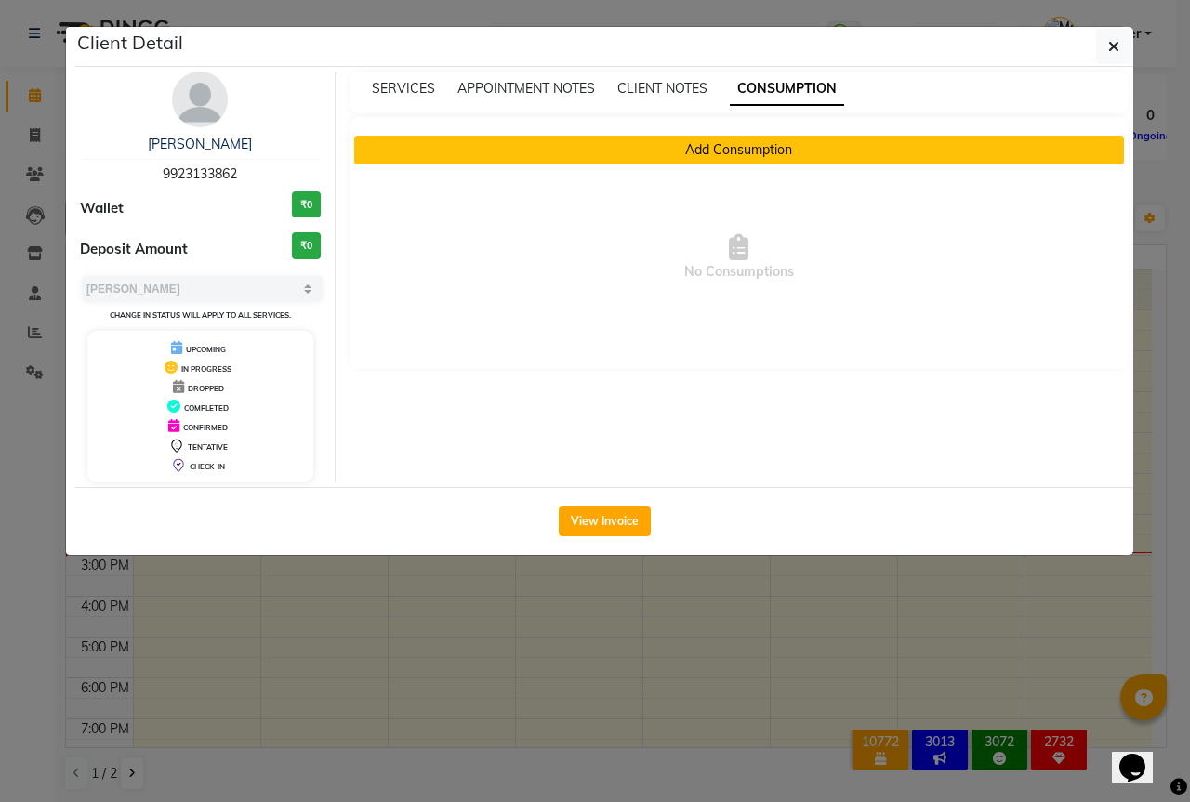
click at [767, 141] on button "Add Consumption" at bounding box center [739, 150] width 770 height 29
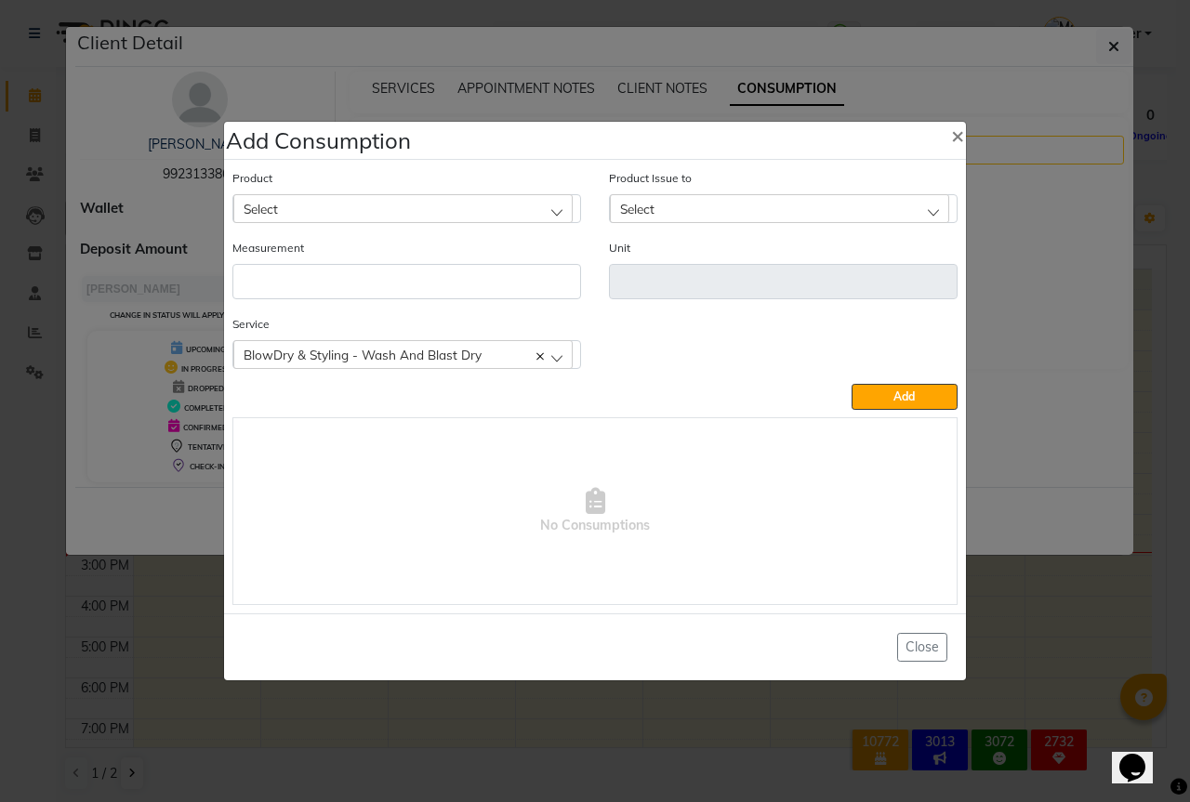
click at [400, 199] on div "Select" at bounding box center [402, 208] width 339 height 28
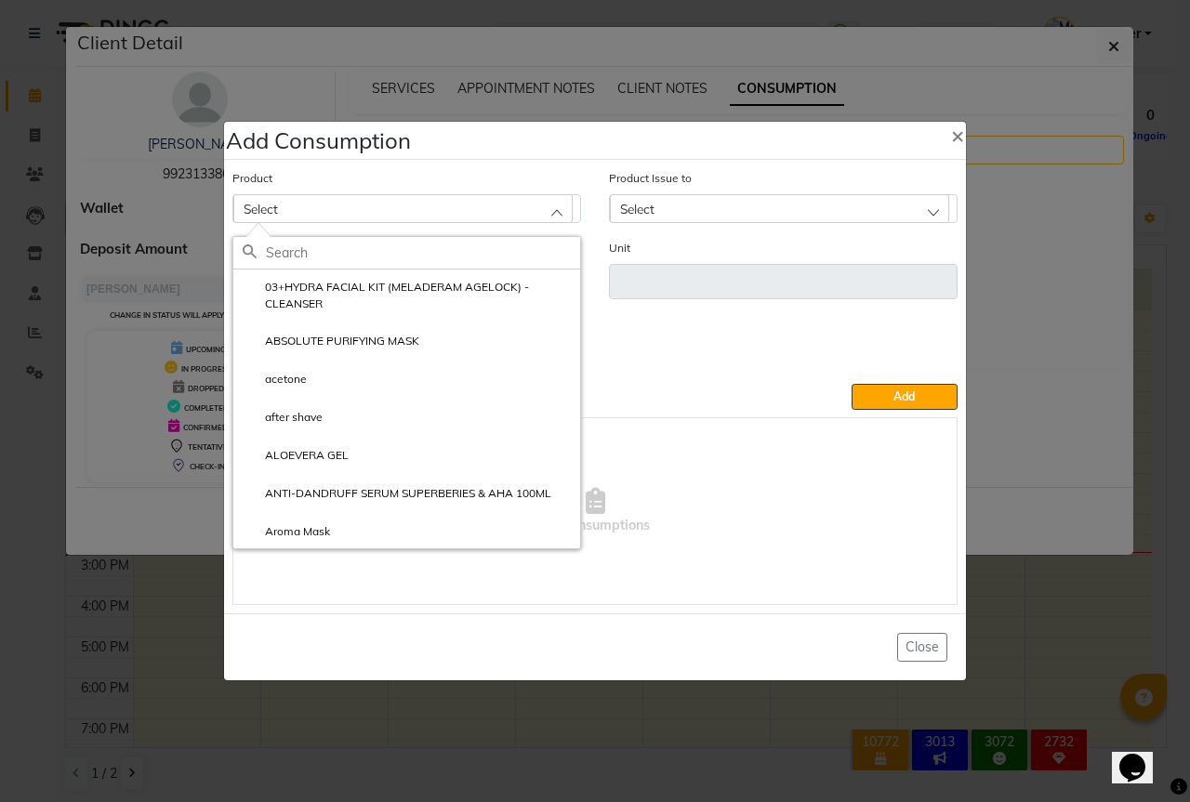
click at [356, 240] on input "text" at bounding box center [423, 253] width 314 height 32
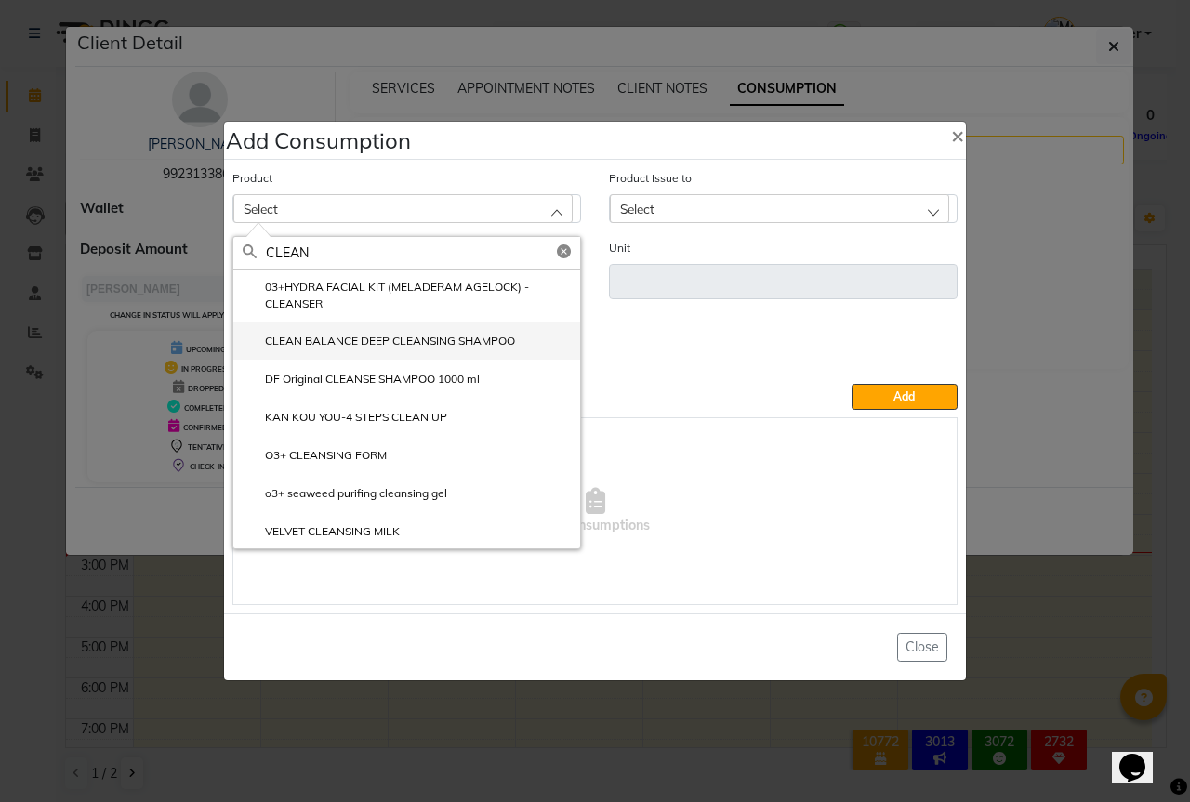
type input "CLEAN"
click at [460, 347] on label "CLEAN BALANCE DEEP CLEANSING SHAMPOO" at bounding box center [379, 341] width 272 height 17
type input "ml"
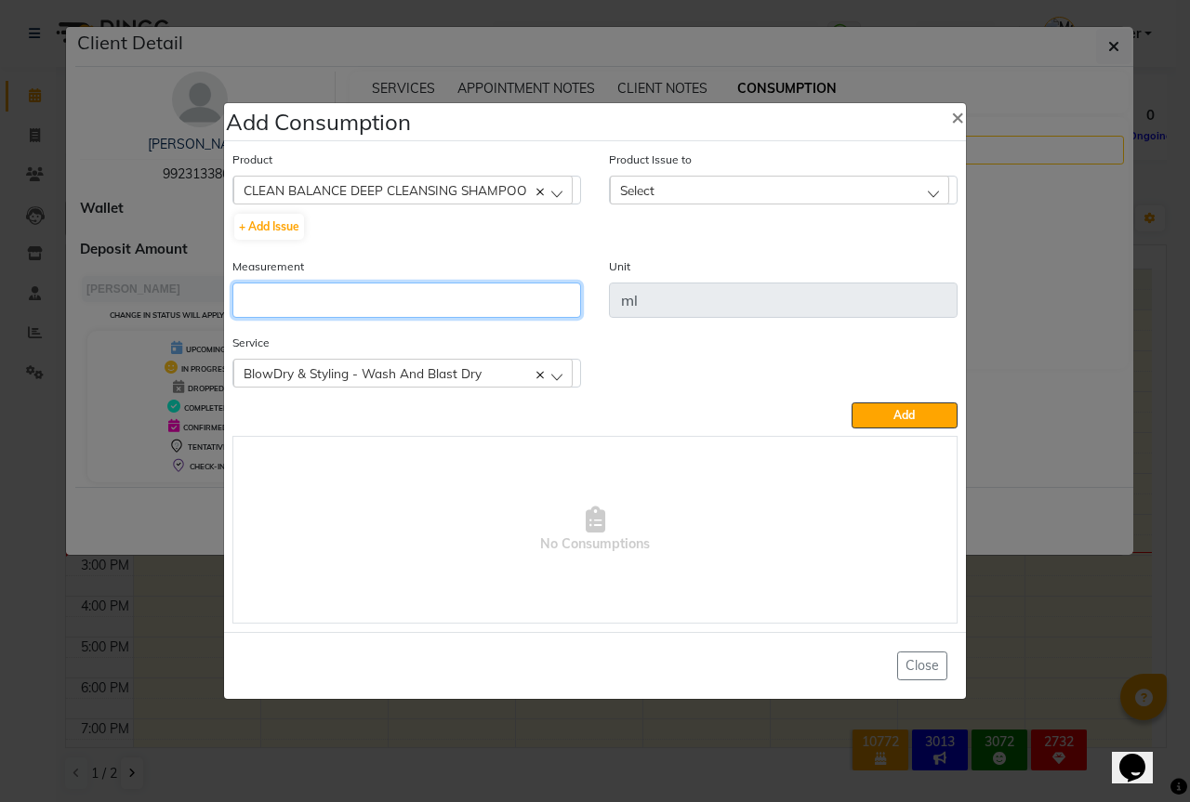
click at [343, 289] on input "number" at bounding box center [406, 300] width 349 height 35
type input "10"
click at [743, 187] on div "Select" at bounding box center [779, 190] width 339 height 28
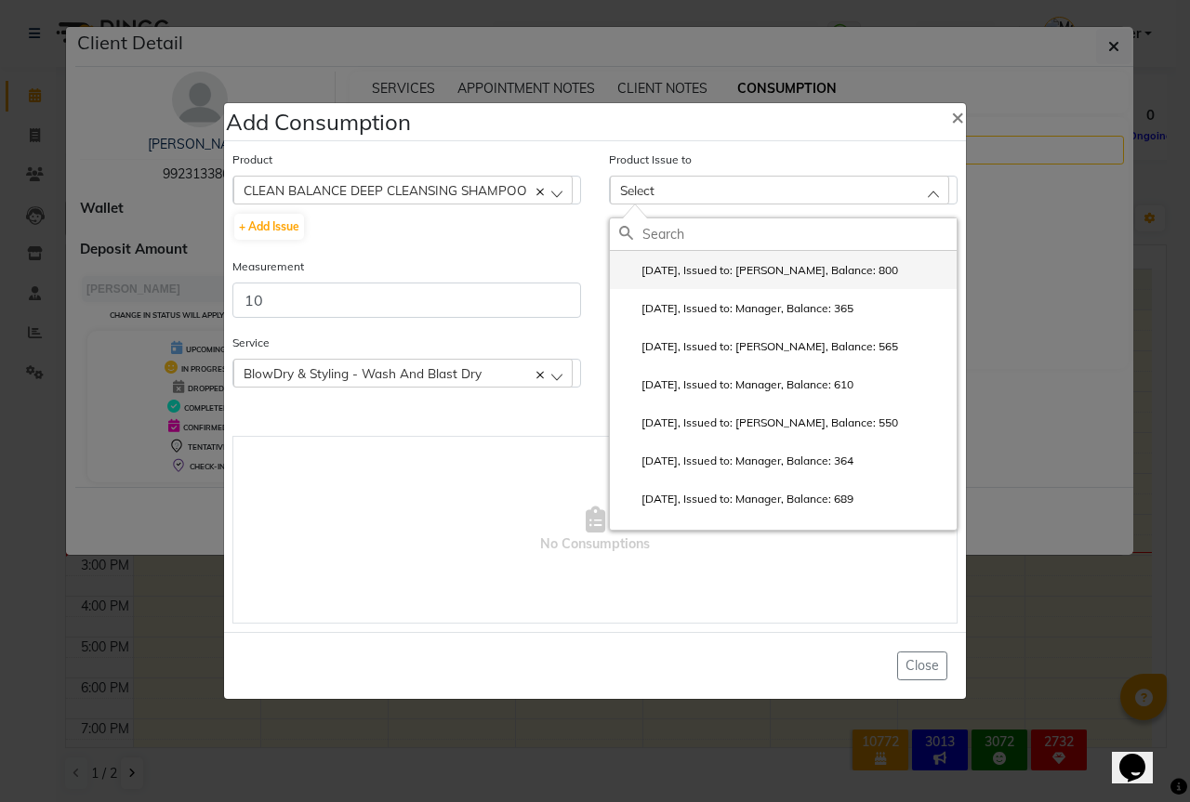
click at [701, 266] on label "2025-08-31, Issued to: Sipra Singh, Balance: 800" at bounding box center [758, 270] width 279 height 17
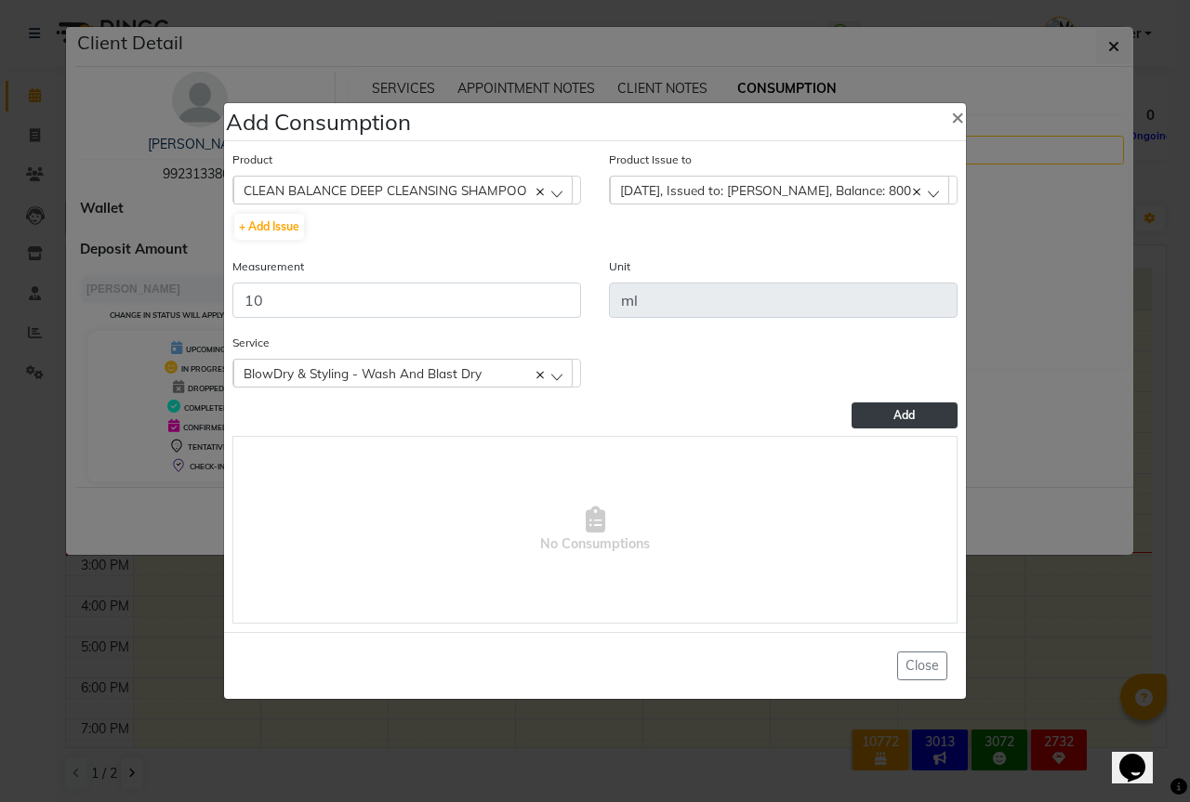
click at [904, 405] on button "Add" at bounding box center [904, 415] width 106 height 26
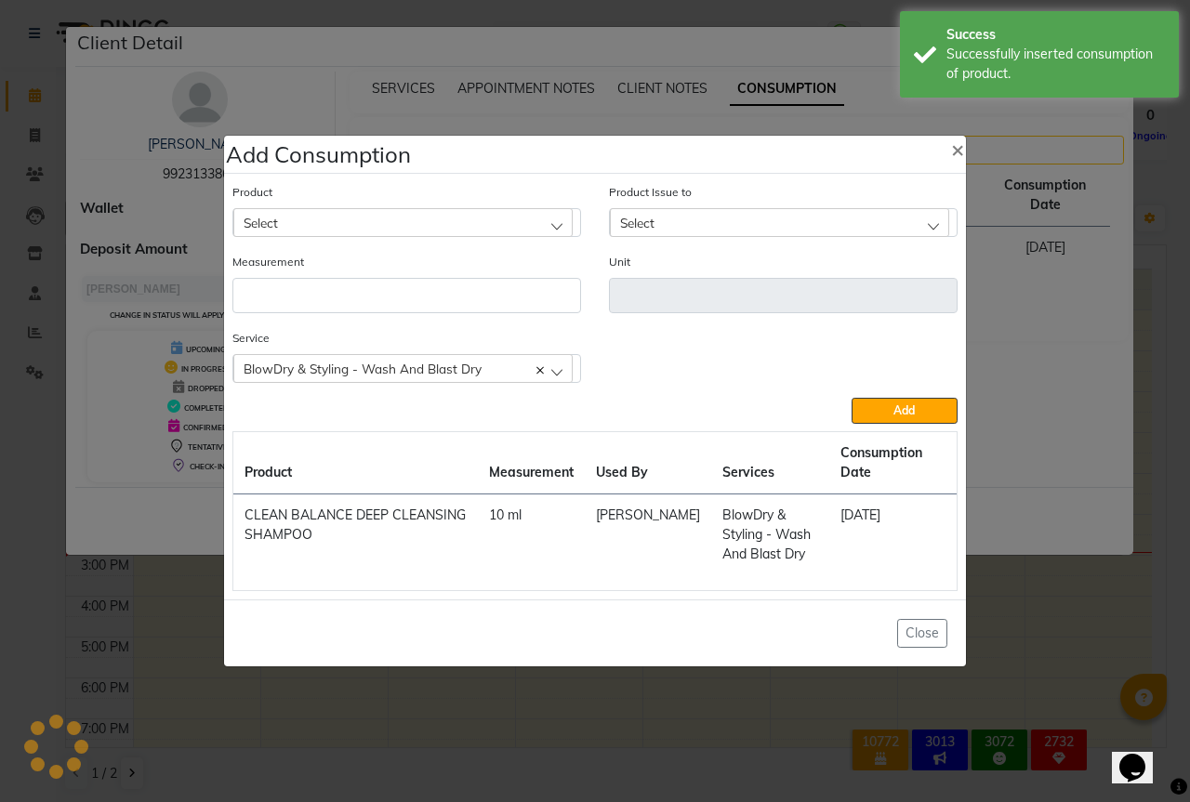
click at [344, 215] on div "Select" at bounding box center [402, 222] width 339 height 28
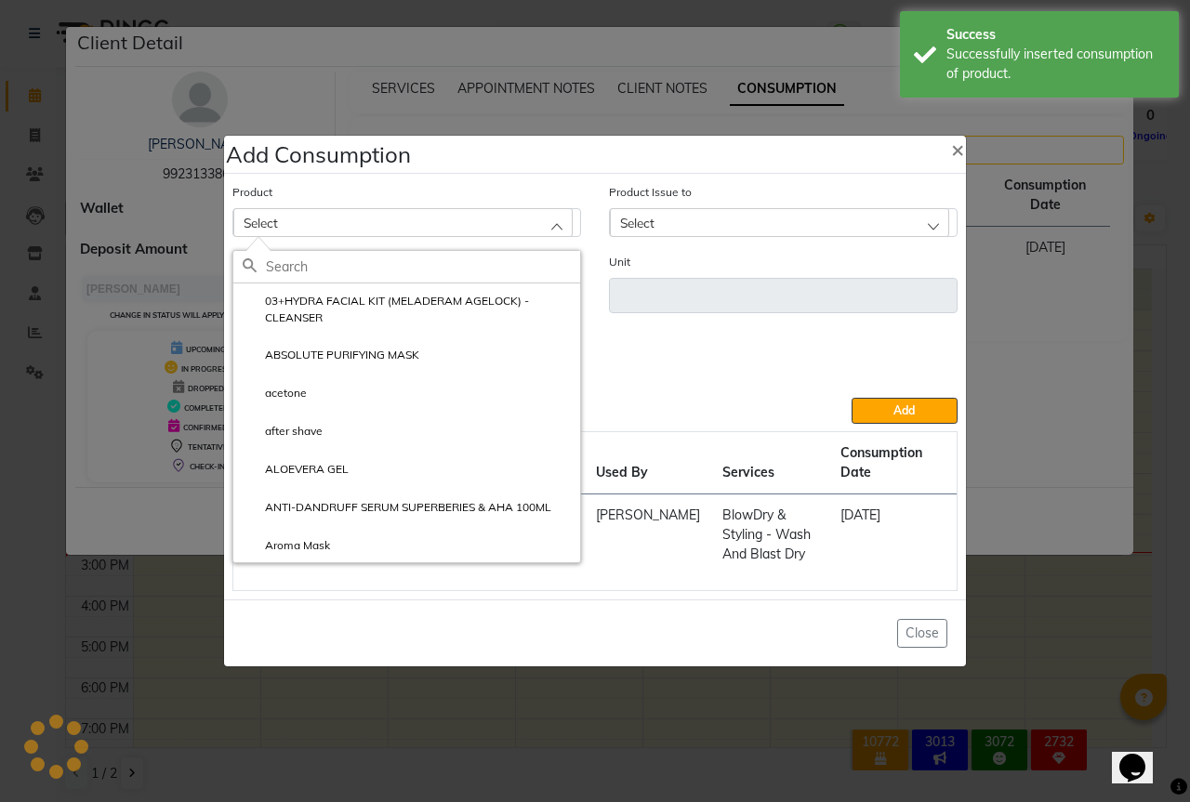
click at [312, 253] on input "text" at bounding box center [423, 267] width 314 height 32
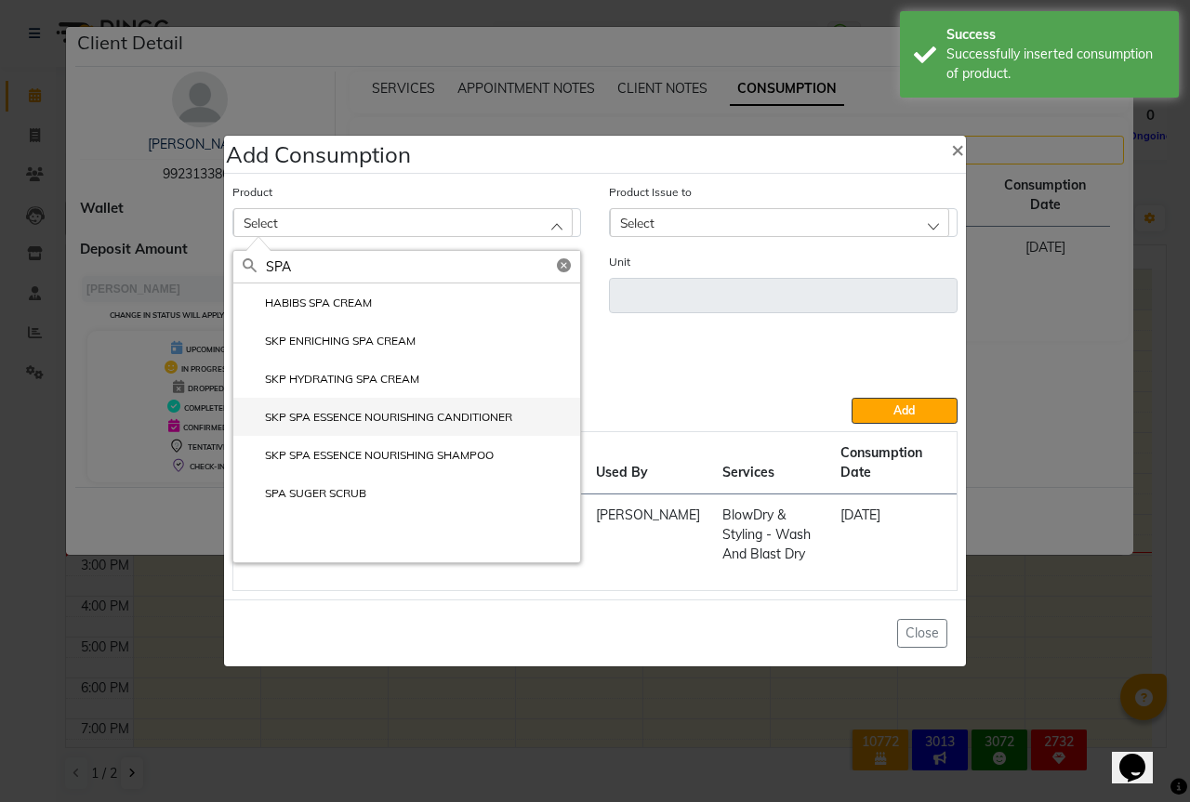
type input "SPA"
click at [466, 415] on label "SKP SPA ESSENCE NOURISHING CANDITIONER" at bounding box center [378, 417] width 270 height 17
type input "ml"
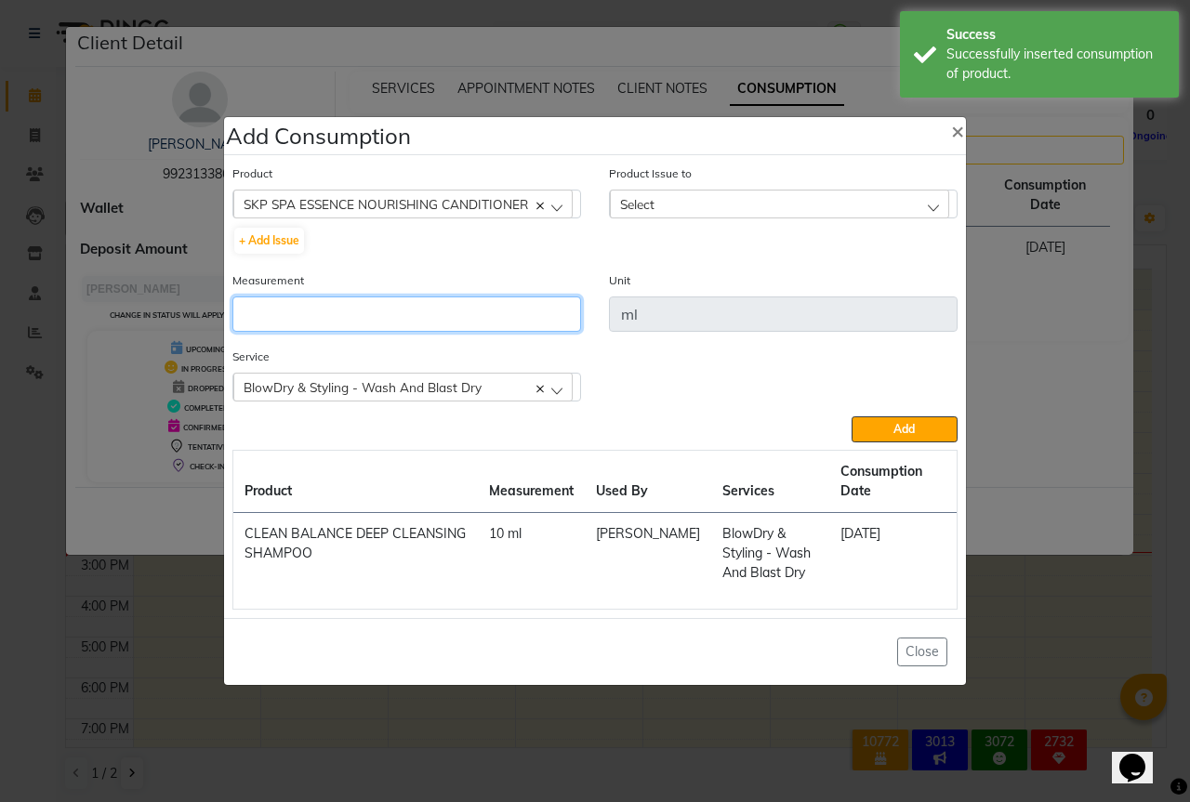
click at [387, 307] on input "number" at bounding box center [406, 313] width 349 height 35
type input "10"
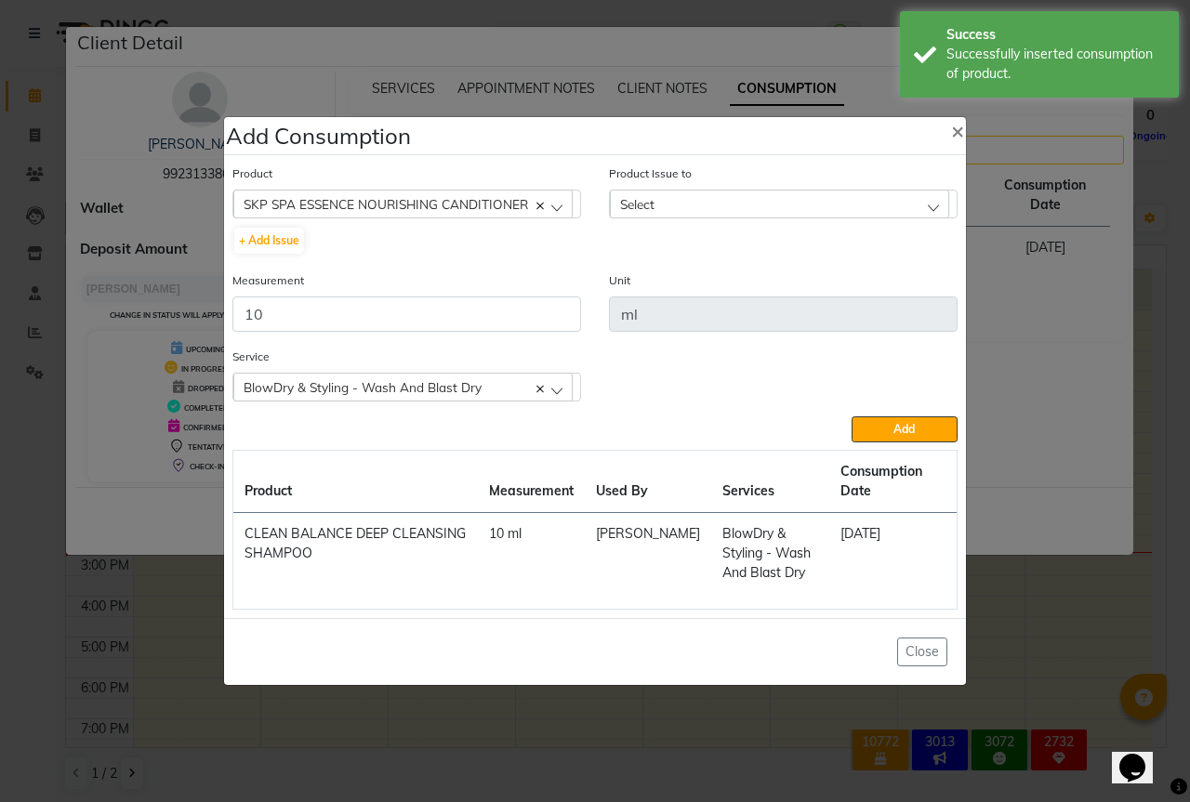
click at [771, 206] on div "Select" at bounding box center [779, 204] width 339 height 28
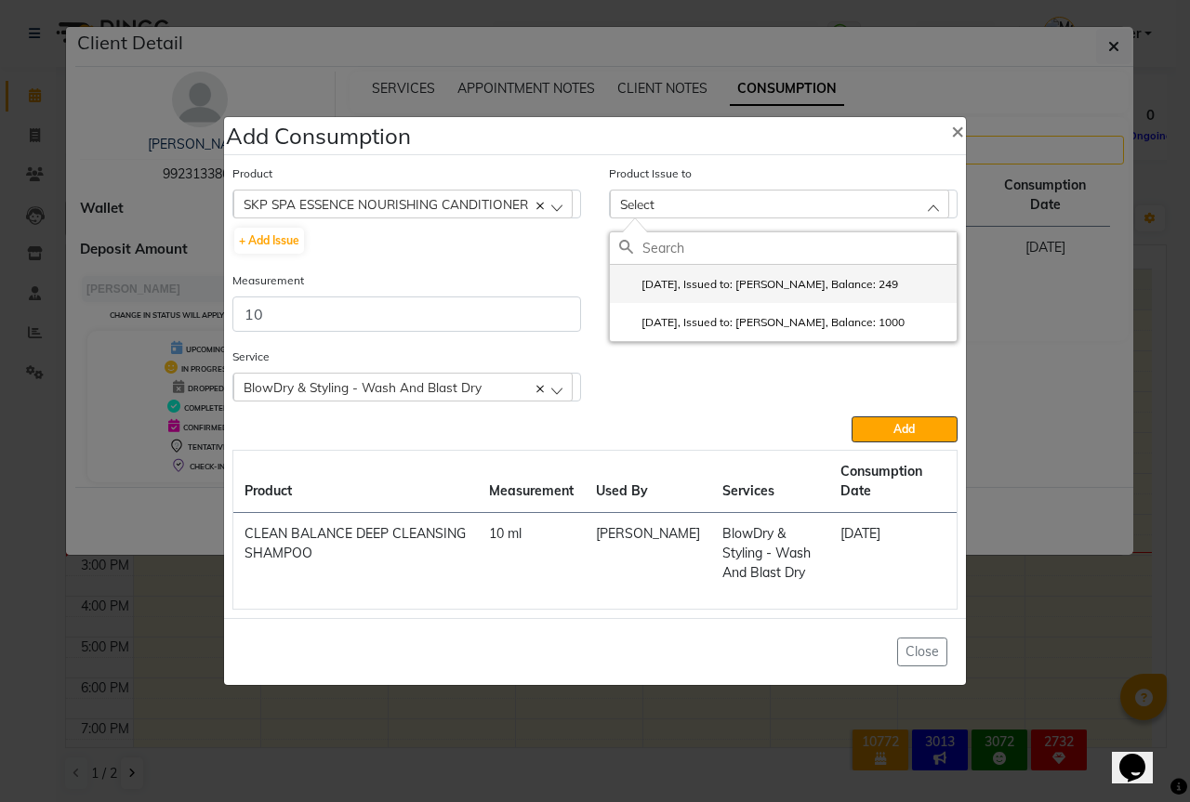
click at [756, 278] on label "2025-08-25, Issued to: Sipra Singh, Balance: 249" at bounding box center [758, 284] width 279 height 17
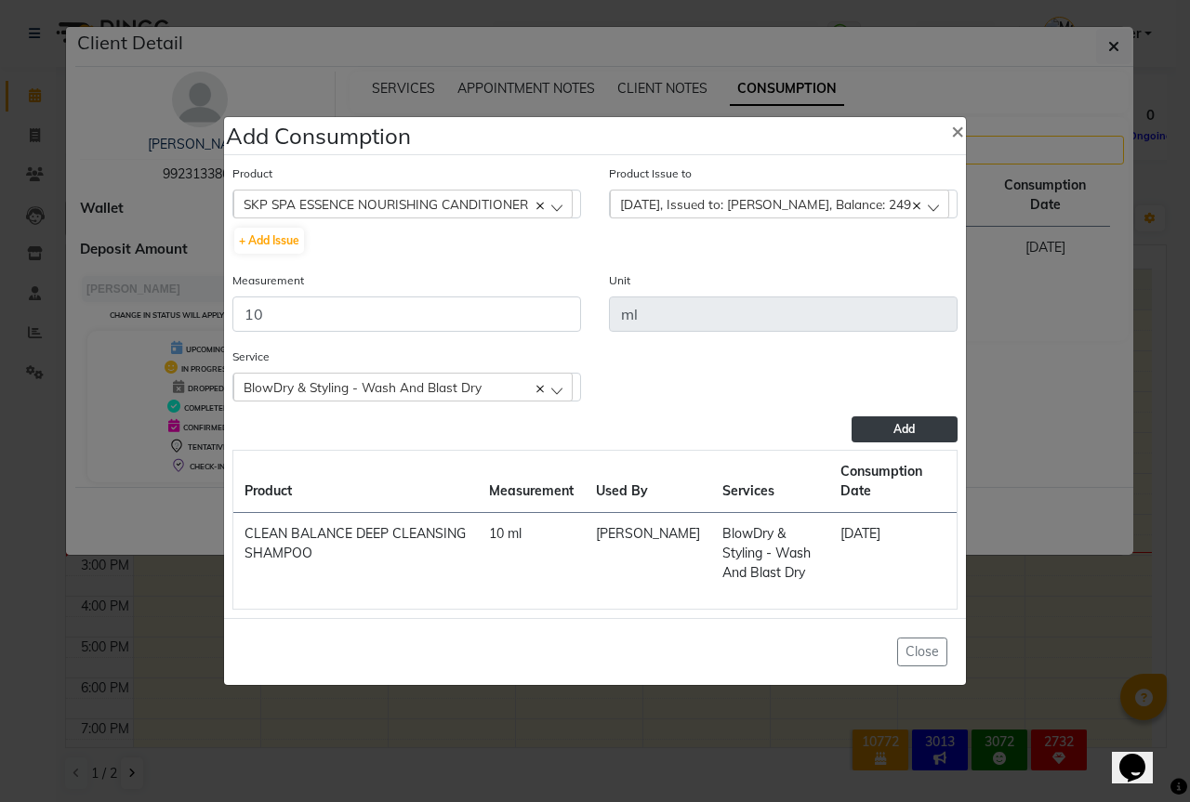
click at [882, 426] on button "Add" at bounding box center [904, 429] width 106 height 26
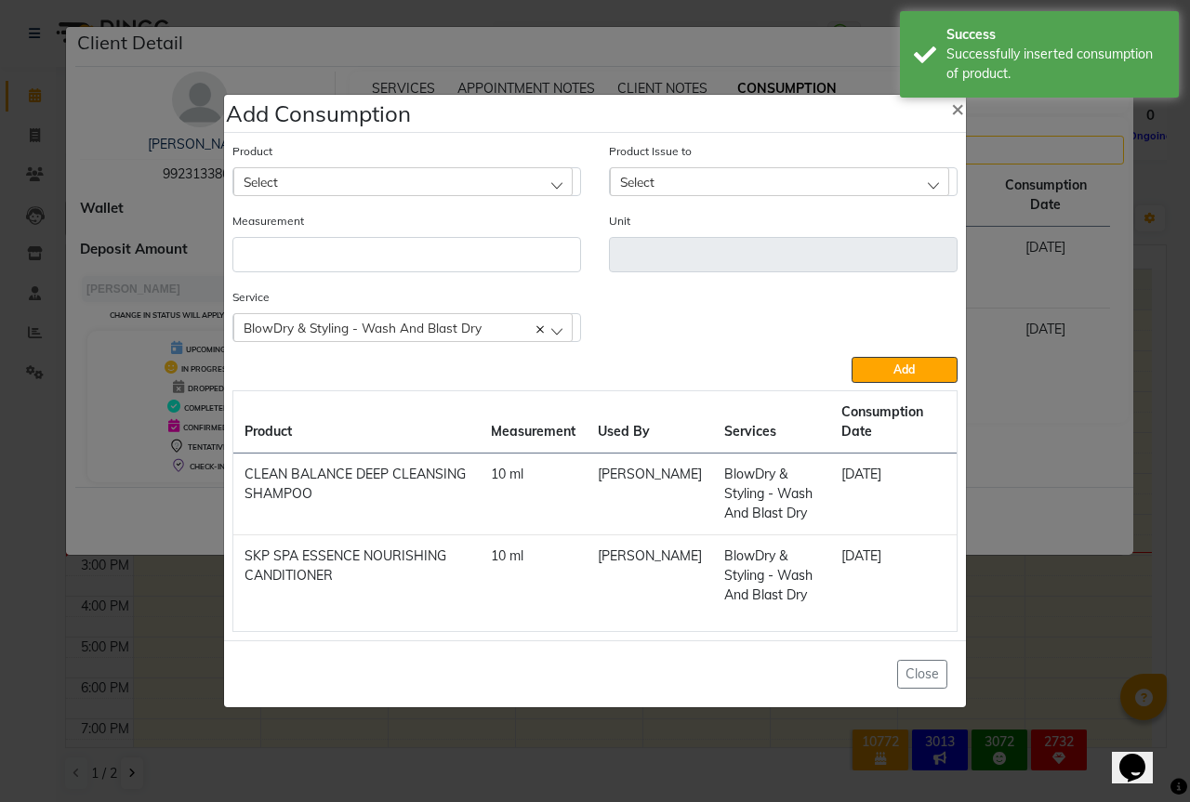
click at [382, 172] on div "Select" at bounding box center [402, 181] width 339 height 28
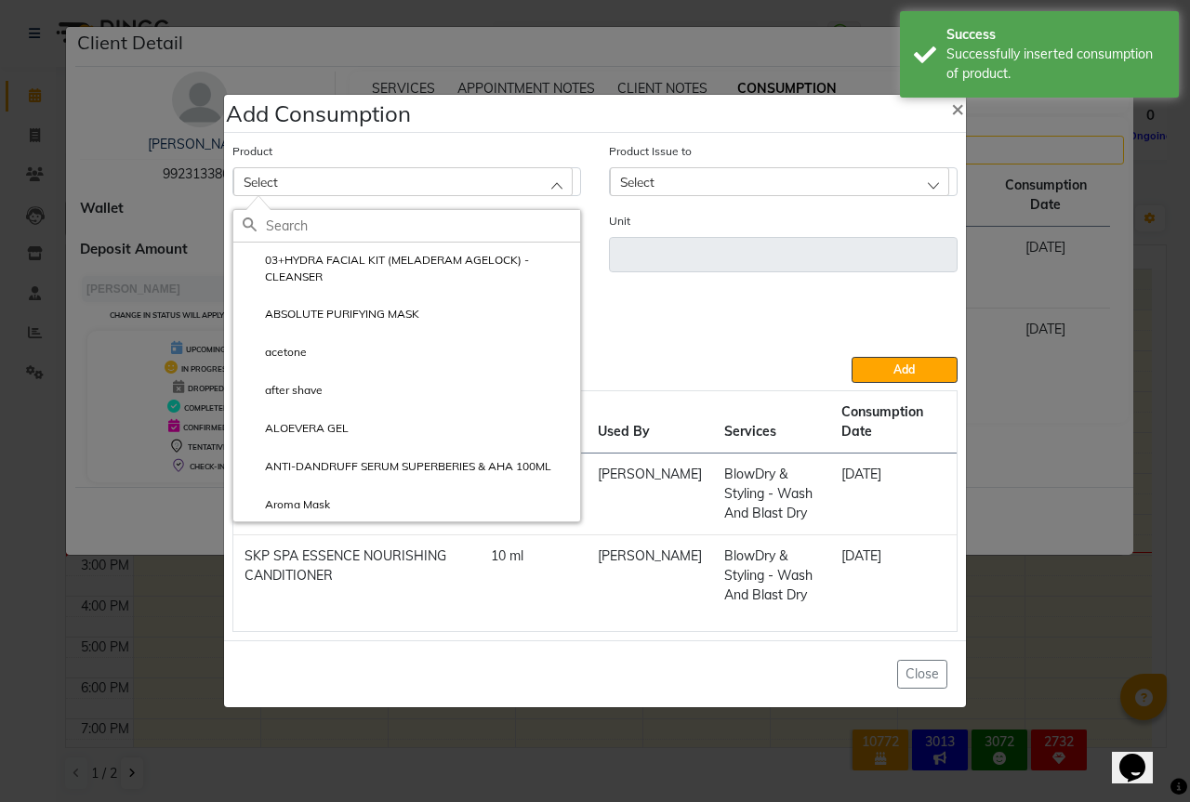
click at [349, 214] on input "text" at bounding box center [423, 226] width 314 height 32
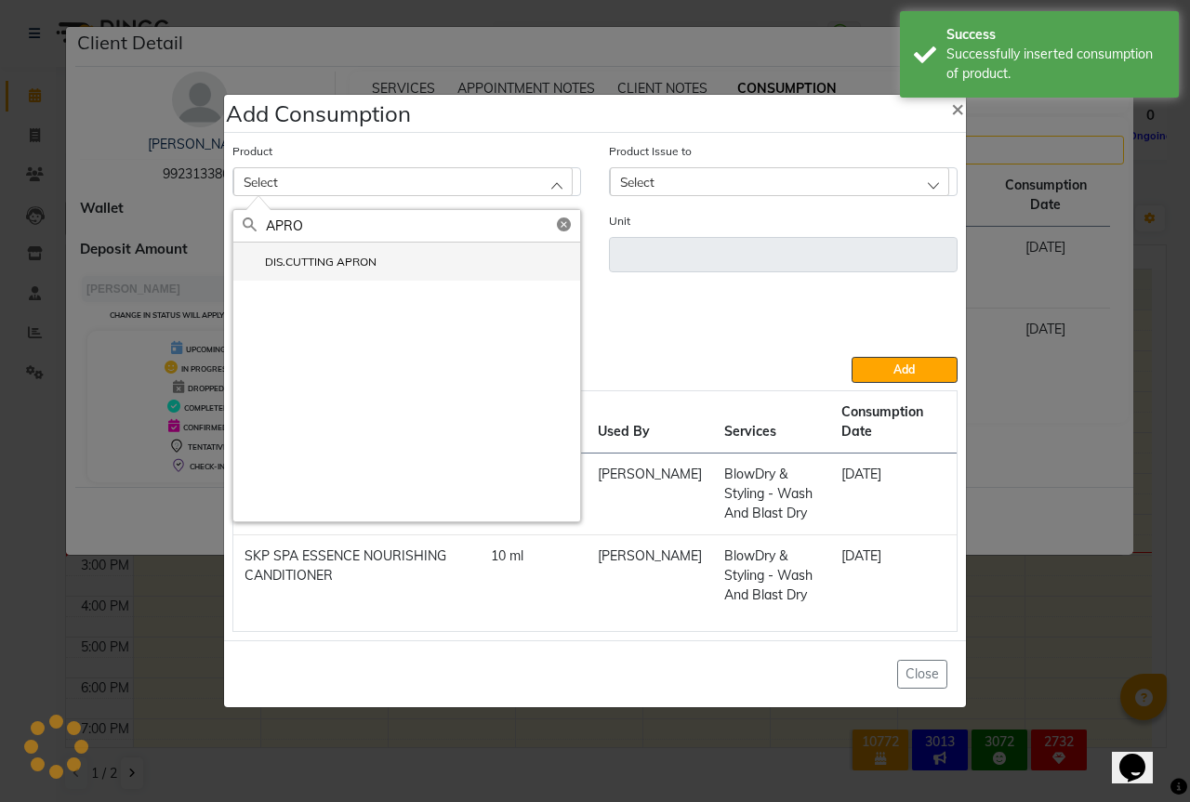
type input "APRO"
click at [347, 256] on label "DIS.CUTTING APRON" at bounding box center [310, 262] width 134 height 17
type input "PCS"
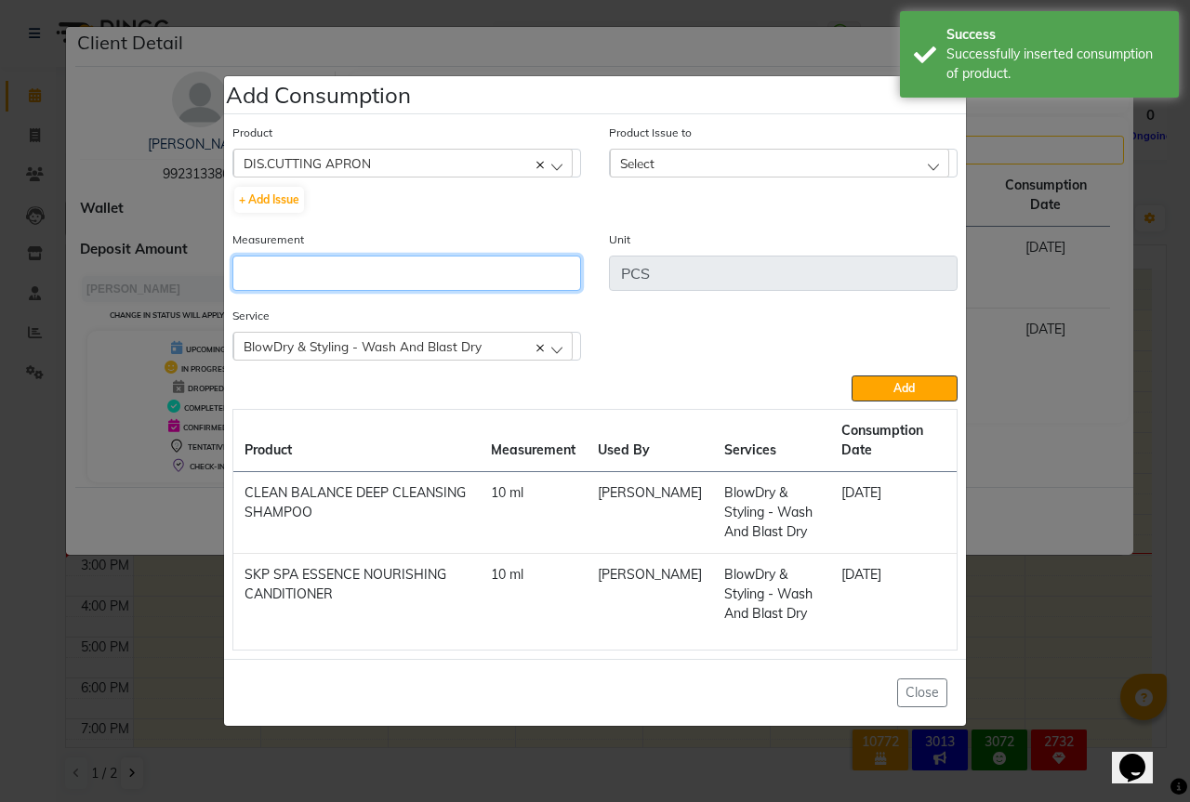
click at [326, 261] on input "number" at bounding box center [406, 273] width 349 height 35
type input "1"
click at [809, 166] on div "Select" at bounding box center [779, 163] width 339 height 28
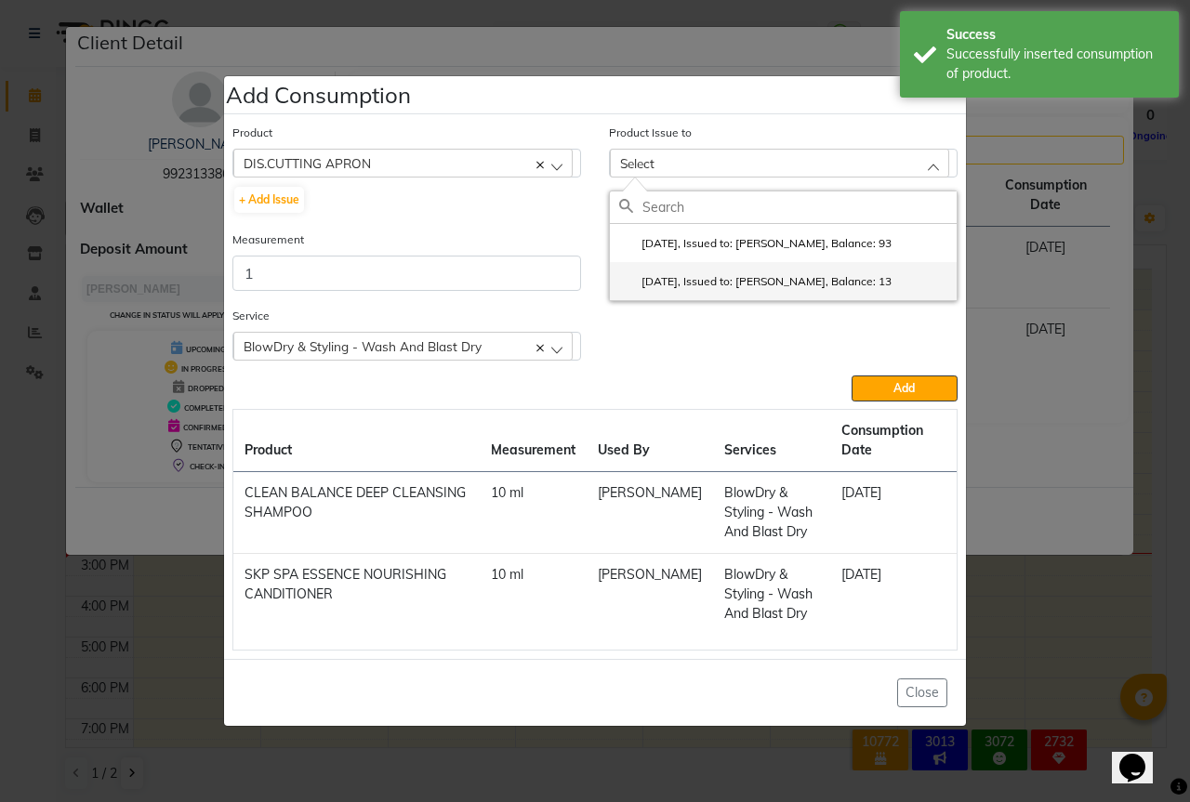
click at [789, 276] on label "2025-08-31, Issued to: Sipra Singh, Balance: 13" at bounding box center [755, 281] width 272 height 17
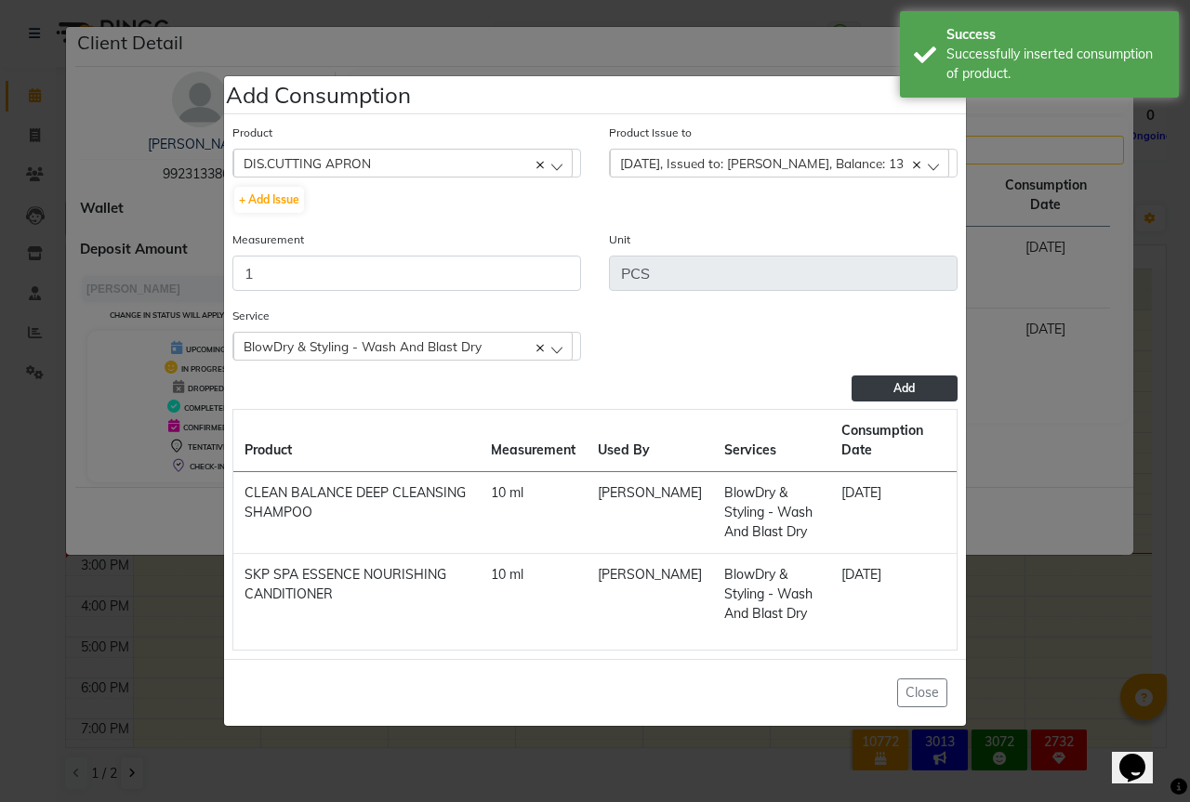
click at [896, 388] on span "Add" at bounding box center [903, 388] width 21 height 14
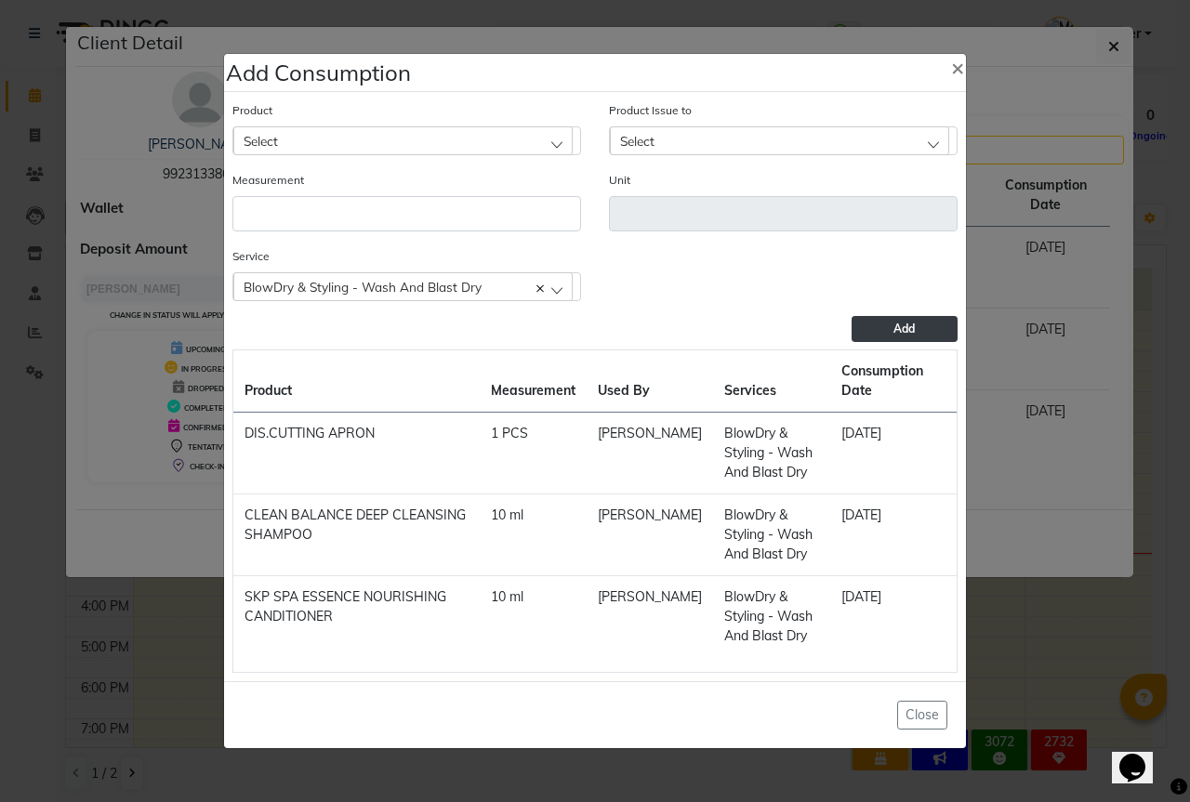
click at [437, 130] on div "Select" at bounding box center [402, 140] width 339 height 28
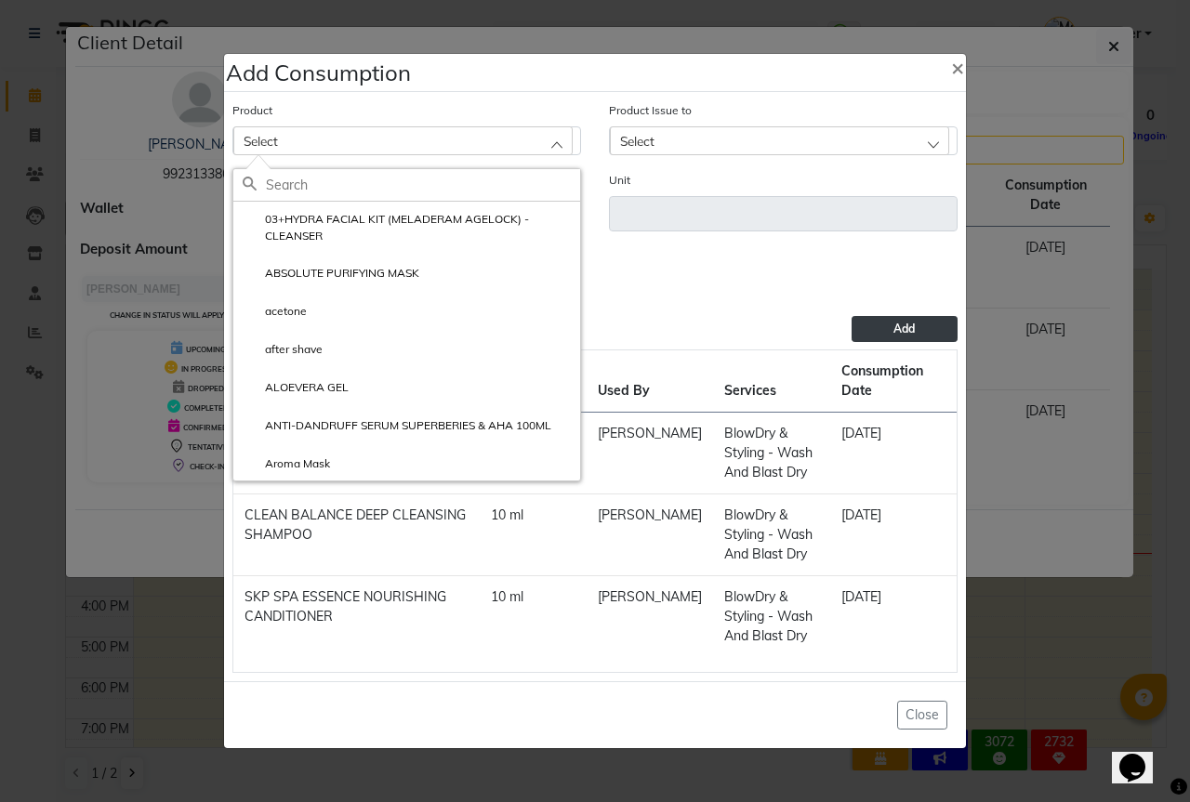
click at [359, 185] on input "text" at bounding box center [423, 185] width 314 height 32
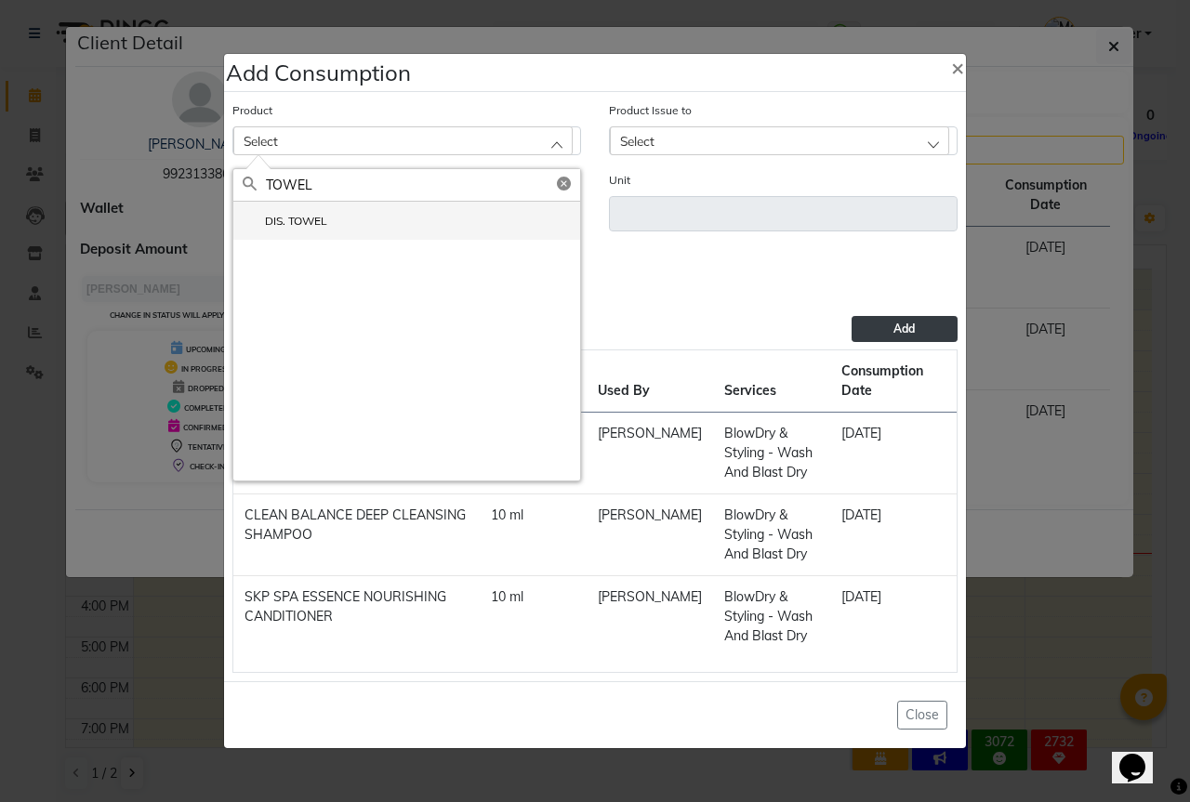
type input "TOWEL"
click at [327, 237] on li "DIS. TOWEL" at bounding box center [406, 221] width 347 height 38
type input "PCS"
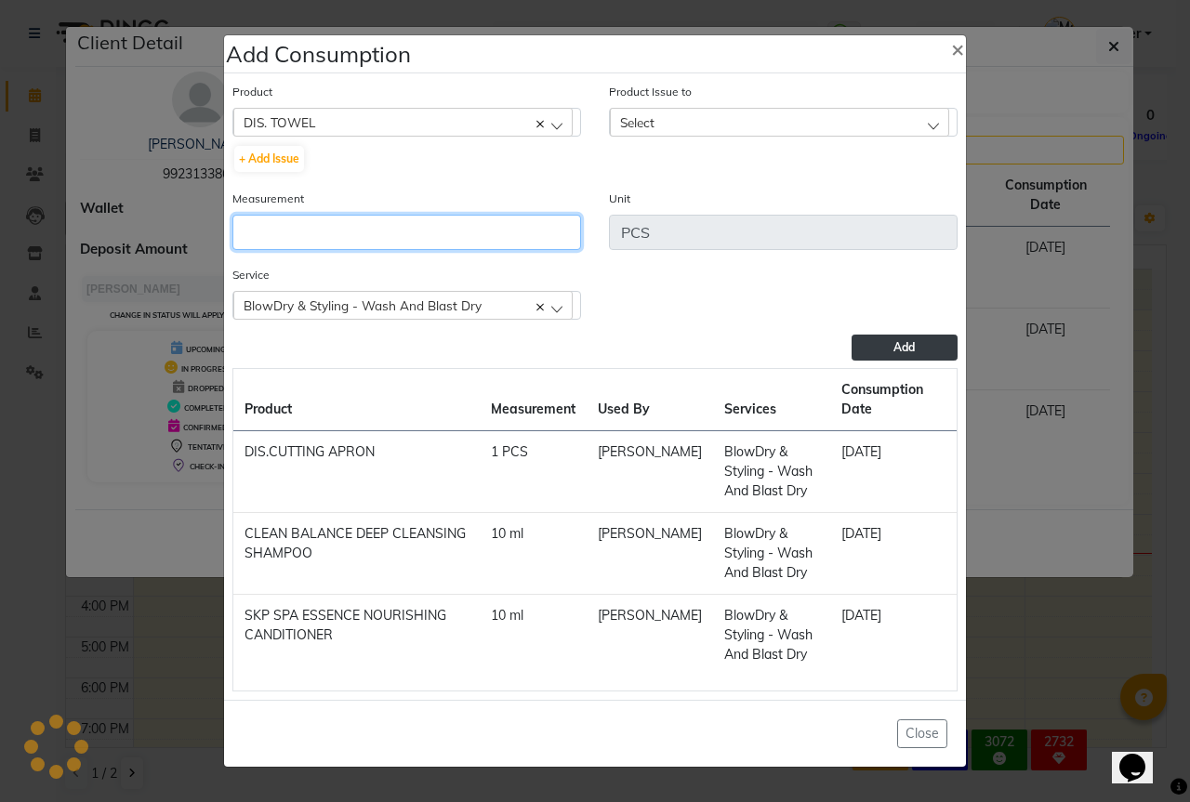
click at [327, 237] on input "number" at bounding box center [406, 232] width 349 height 35
type input "1"
click at [725, 112] on div "Select" at bounding box center [779, 122] width 339 height 28
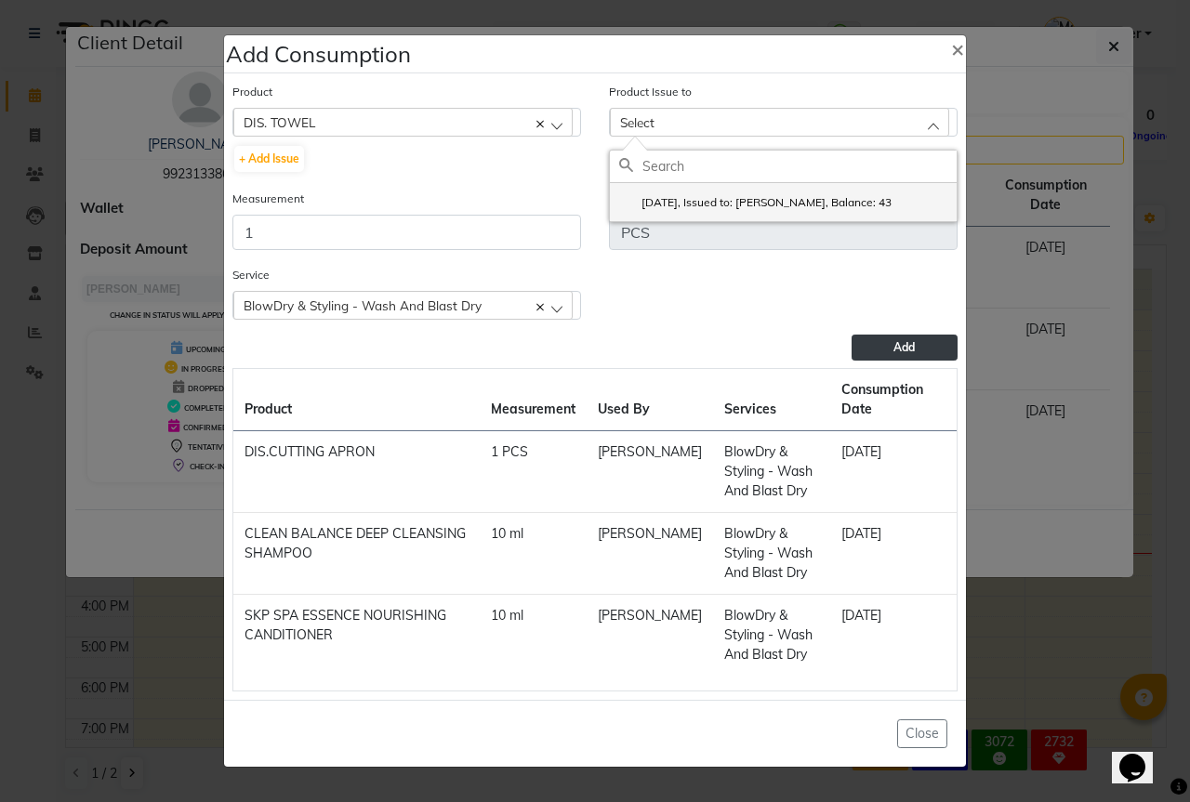
click at [804, 202] on label "2025-08-31, Issued to: Sipra Singh, Balance: 43" at bounding box center [755, 202] width 272 height 17
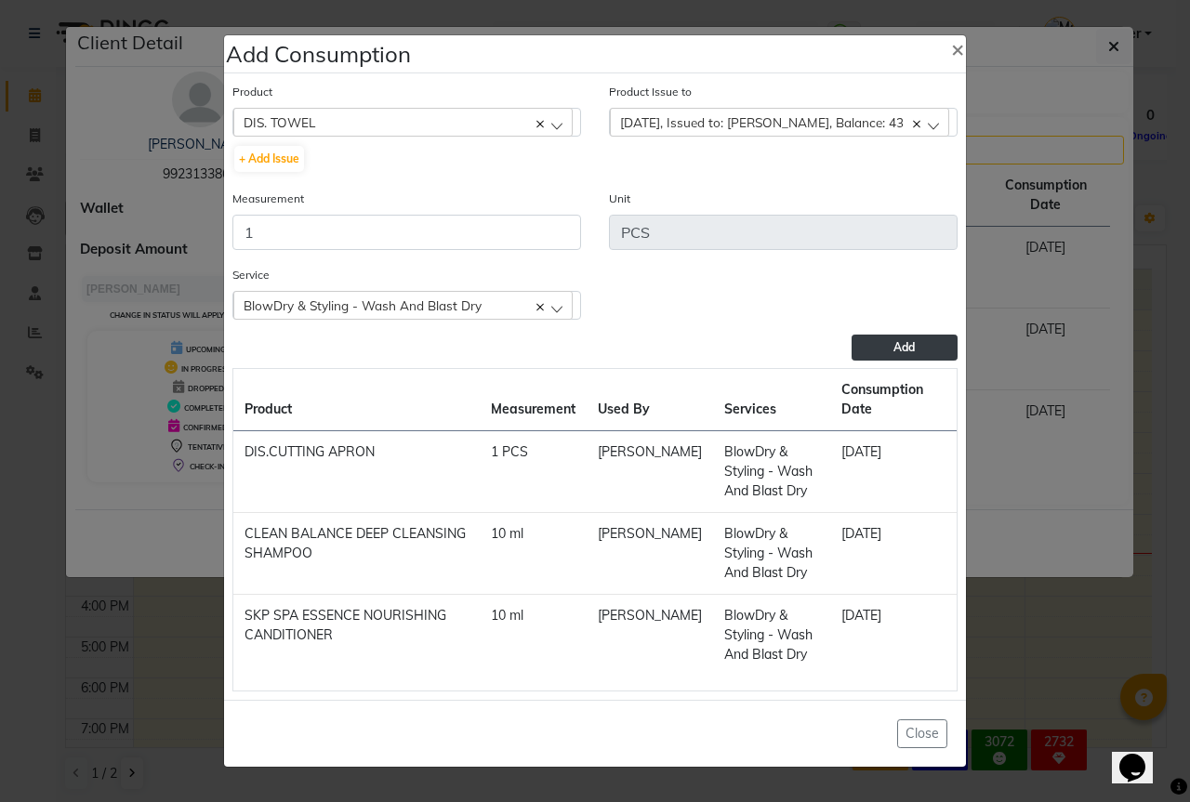
click at [922, 342] on button "Add" at bounding box center [904, 348] width 106 height 26
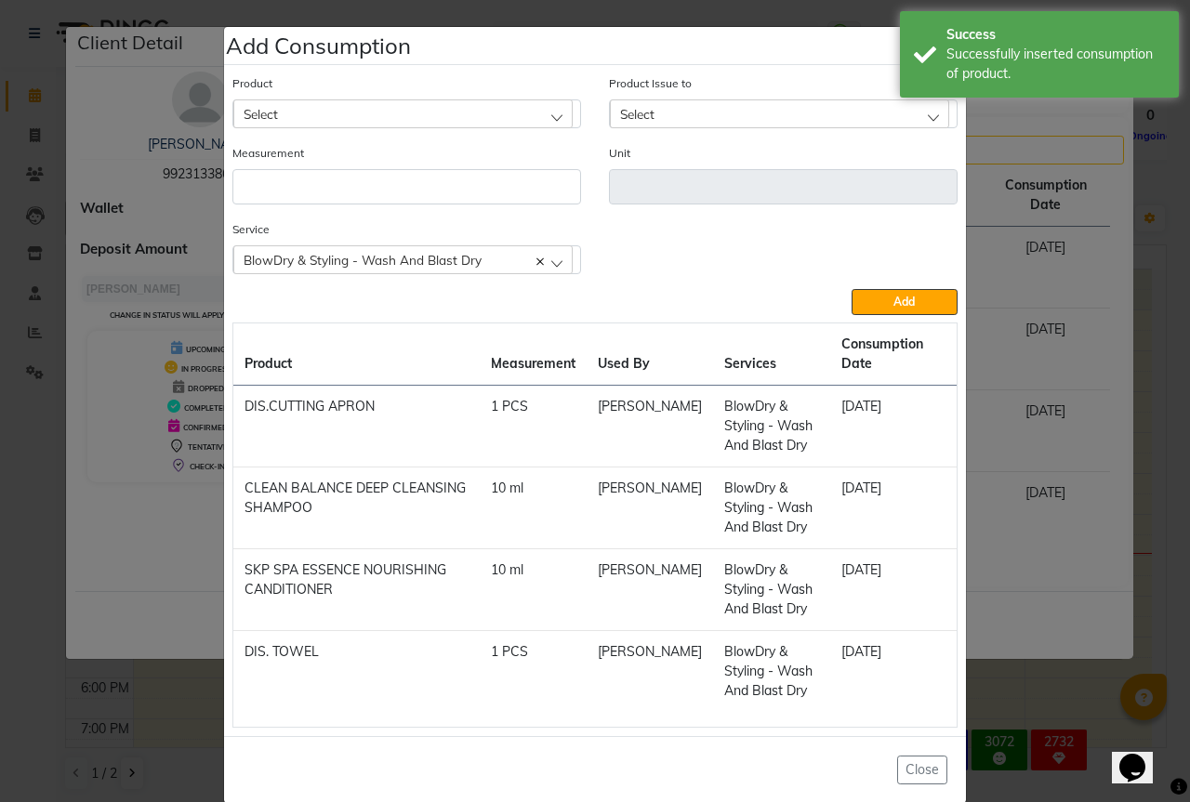
scroll to position [28, 0]
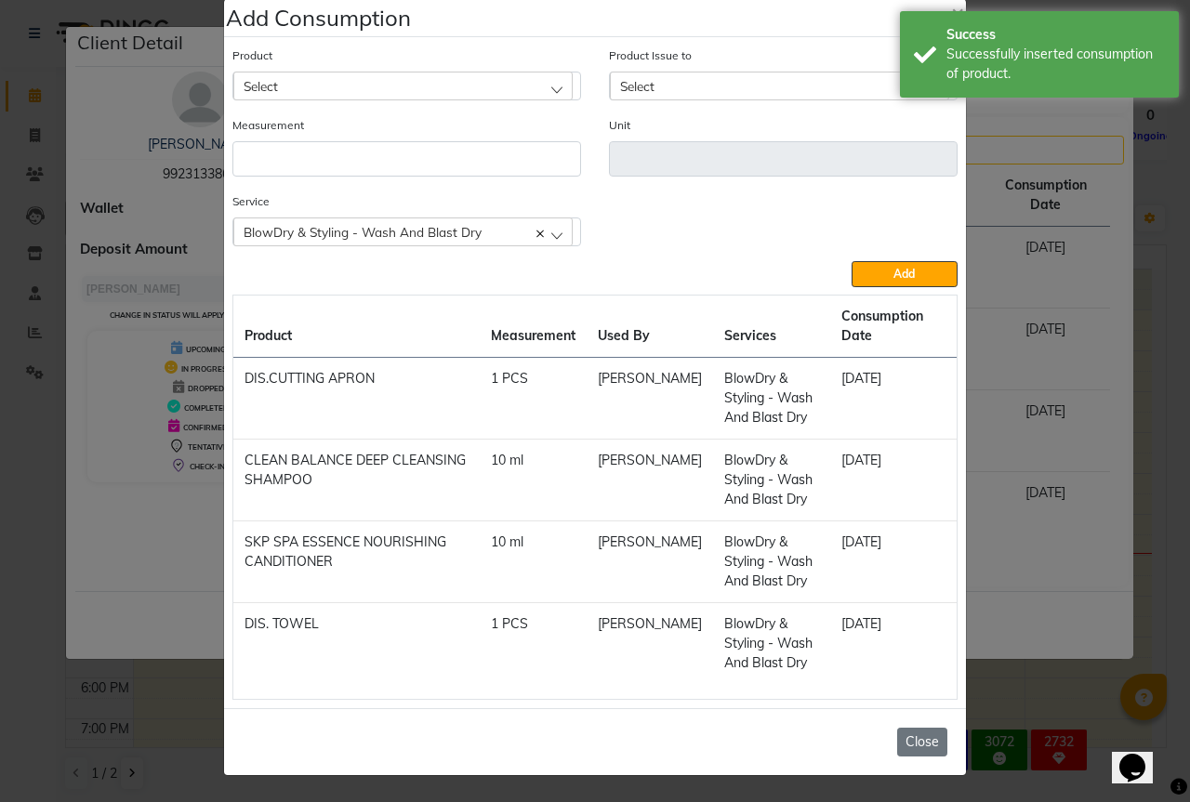
click at [915, 745] on button "Close" at bounding box center [922, 742] width 50 height 29
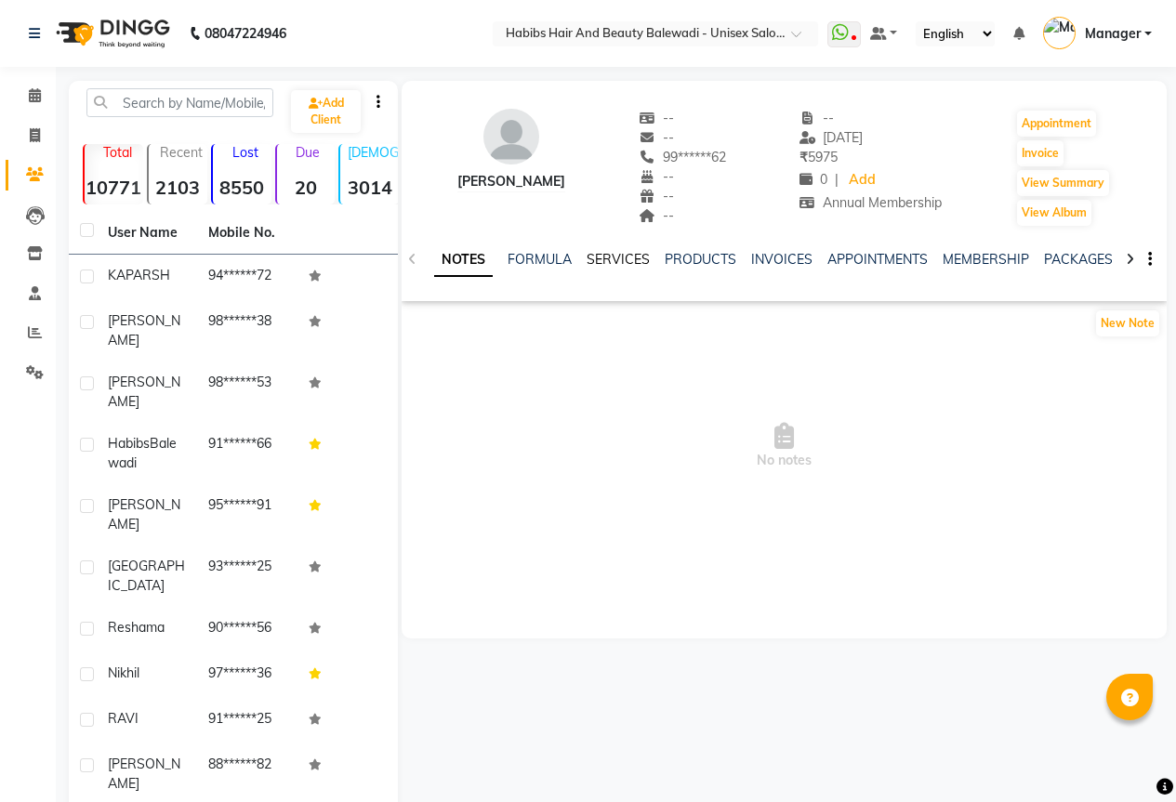
click at [626, 261] on link "SERVICES" at bounding box center [617, 259] width 63 height 17
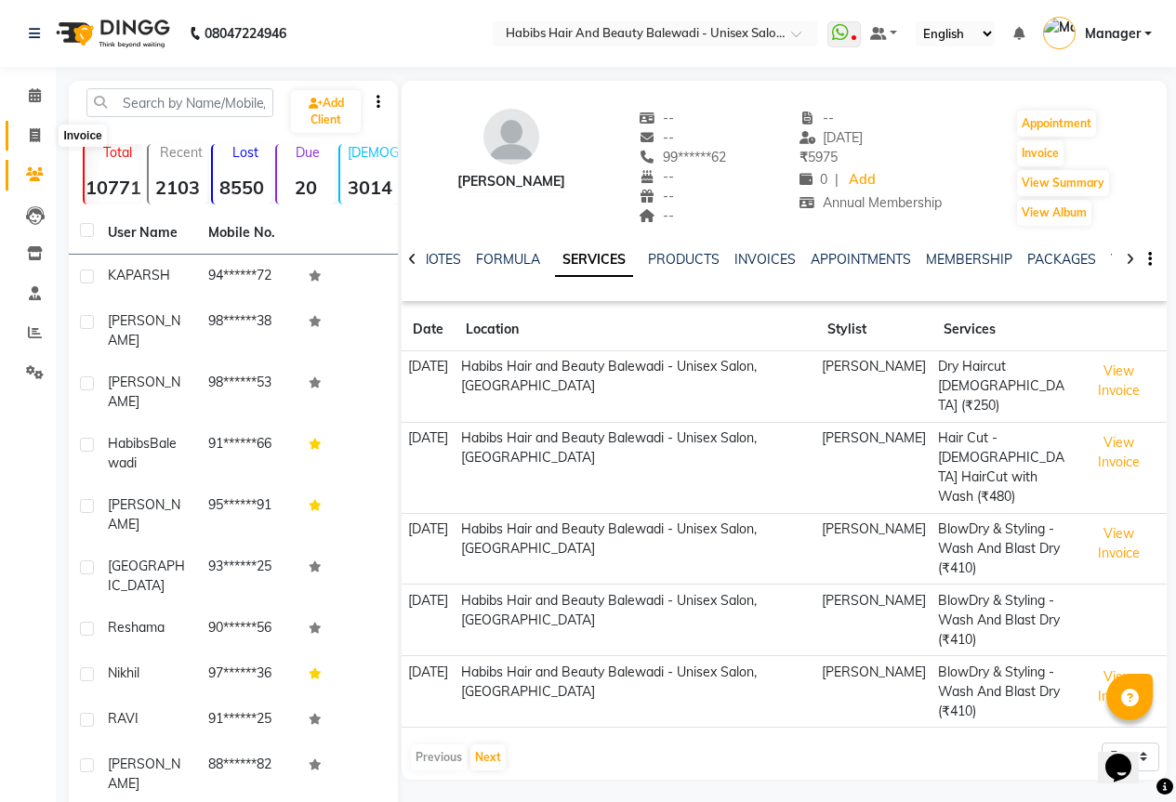
click at [38, 135] on icon at bounding box center [35, 135] width 10 height 14
select select "service"
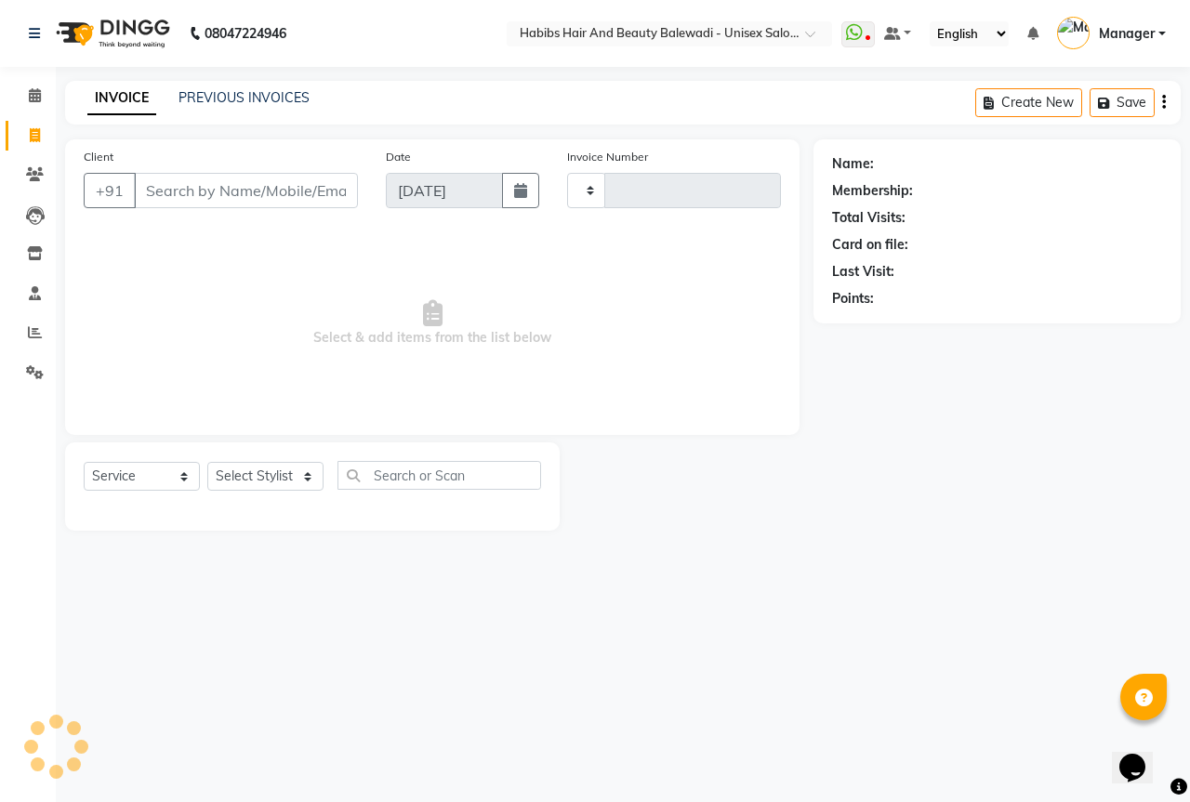
type input "6273"
select select "5902"
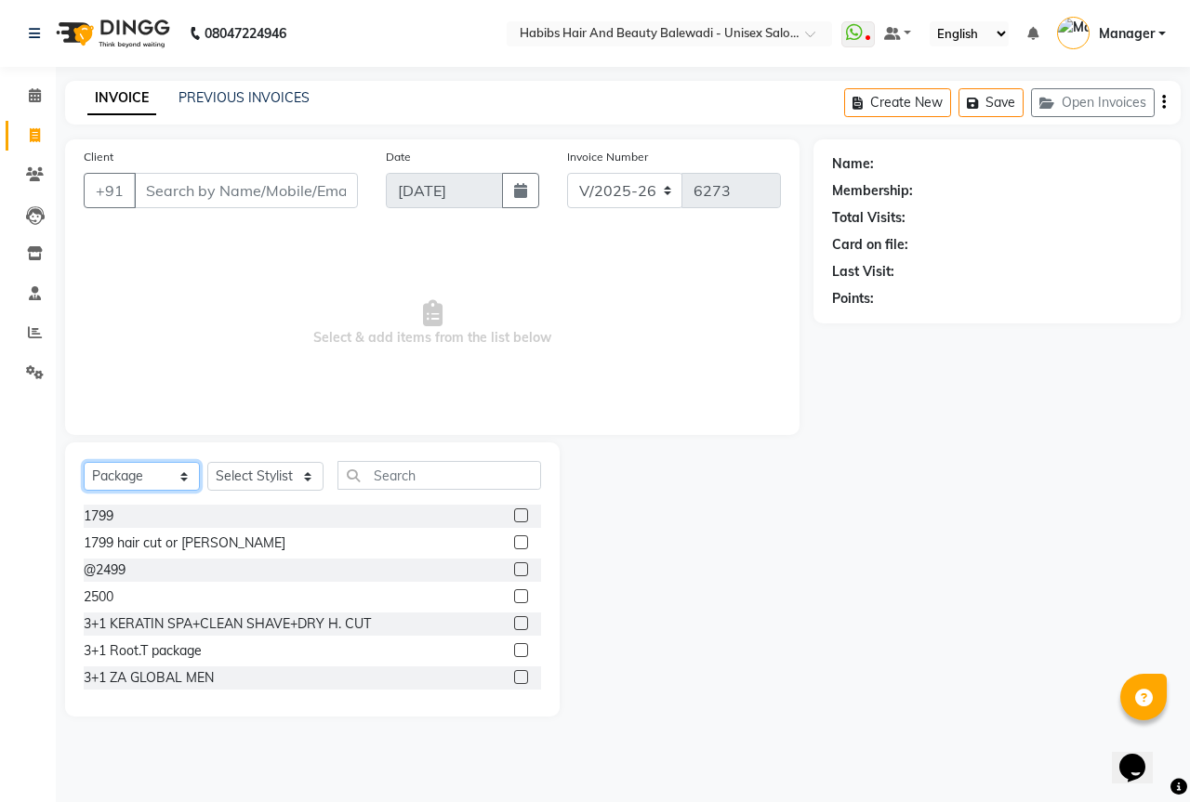
drag, startPoint x: 143, startPoint y: 471, endPoint x: 143, endPoint y: 486, distance: 14.9
click at [143, 471] on select "Select Service Product Membership Package Voucher Prepaid Gift Card" at bounding box center [142, 476] width 116 height 29
select select "service"
click at [84, 462] on select "Select Service Product Membership Package Voucher Prepaid Gift Card" at bounding box center [142, 476] width 116 height 29
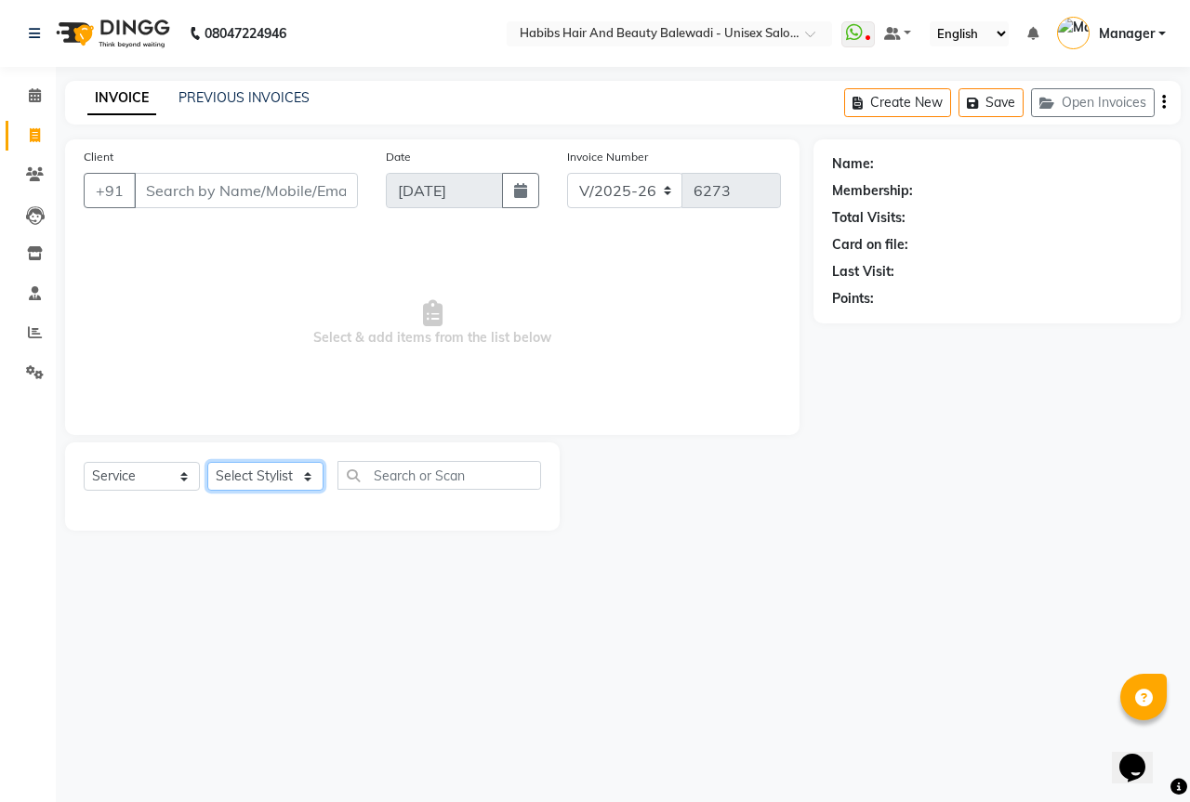
click at [261, 479] on select "Select Stylist Aarti Akshay Gaikwad [PERSON_NAME] [PERSON_NAME] [PERSON_NAME] […" at bounding box center [265, 476] width 116 height 29
select select "85962"
click at [207, 462] on select "Select Stylist Aarti Akshay Gaikwad [PERSON_NAME] [PERSON_NAME] [PERSON_NAME] […" at bounding box center [265, 476] width 116 height 29
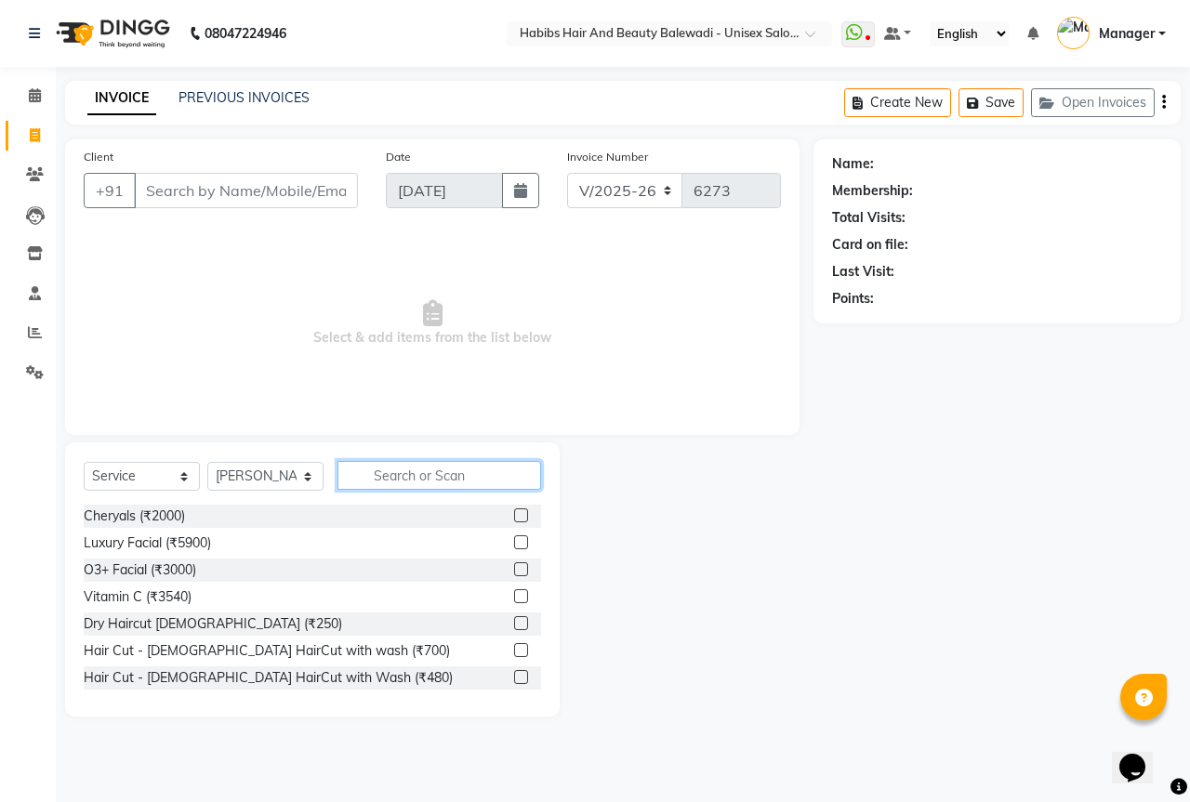
click at [435, 466] on input "text" at bounding box center [439, 475] width 204 height 29
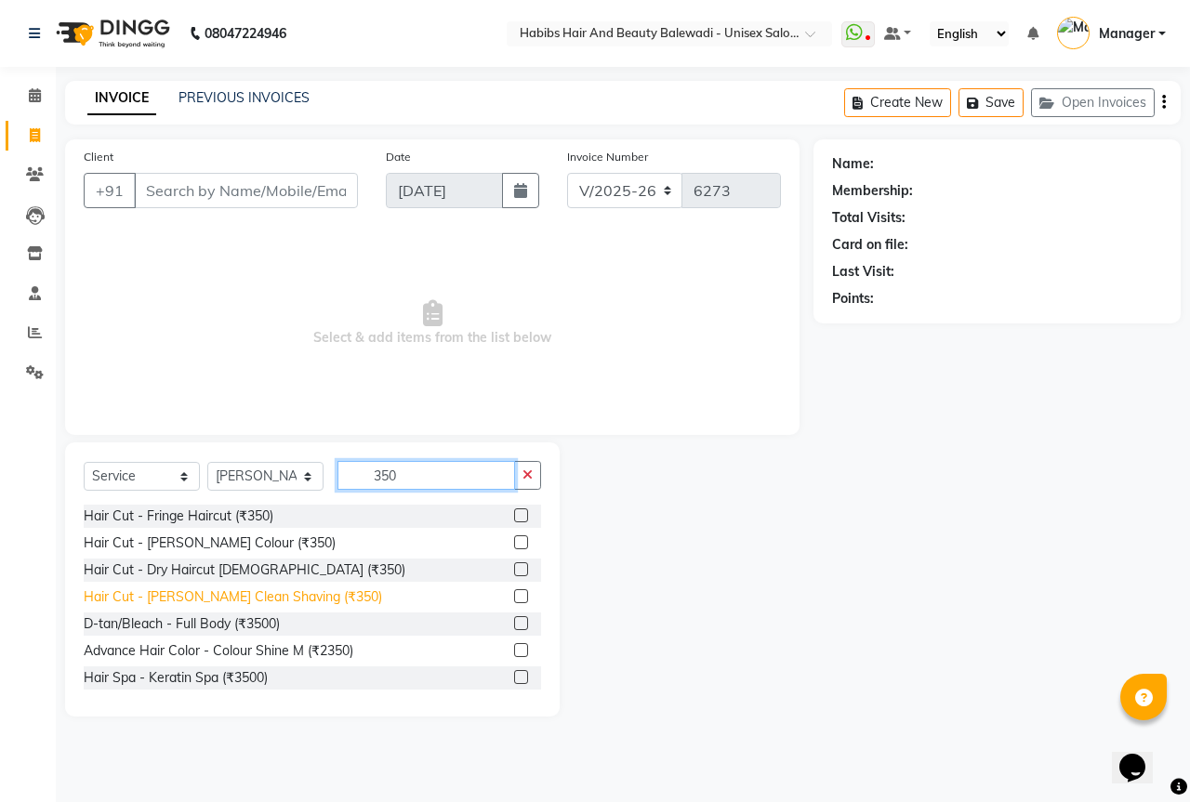
type input "350"
click at [296, 597] on div "Hair Cut - [PERSON_NAME] Clean Shaving (₹350)" at bounding box center [233, 597] width 298 height 20
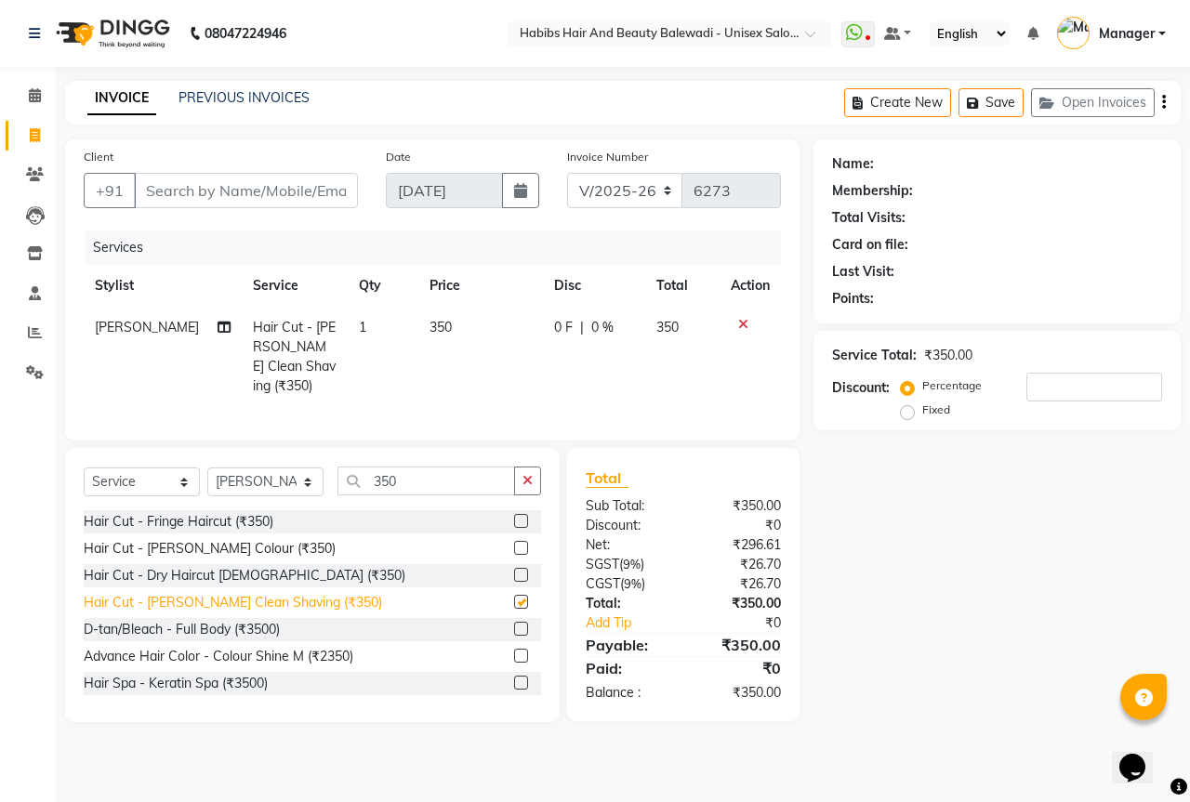
checkbox input "false"
click at [246, 194] on input "Client" at bounding box center [246, 190] width 224 height 35
click at [239, 188] on input "Client" at bounding box center [246, 190] width 224 height 35
type input "9"
type input "0"
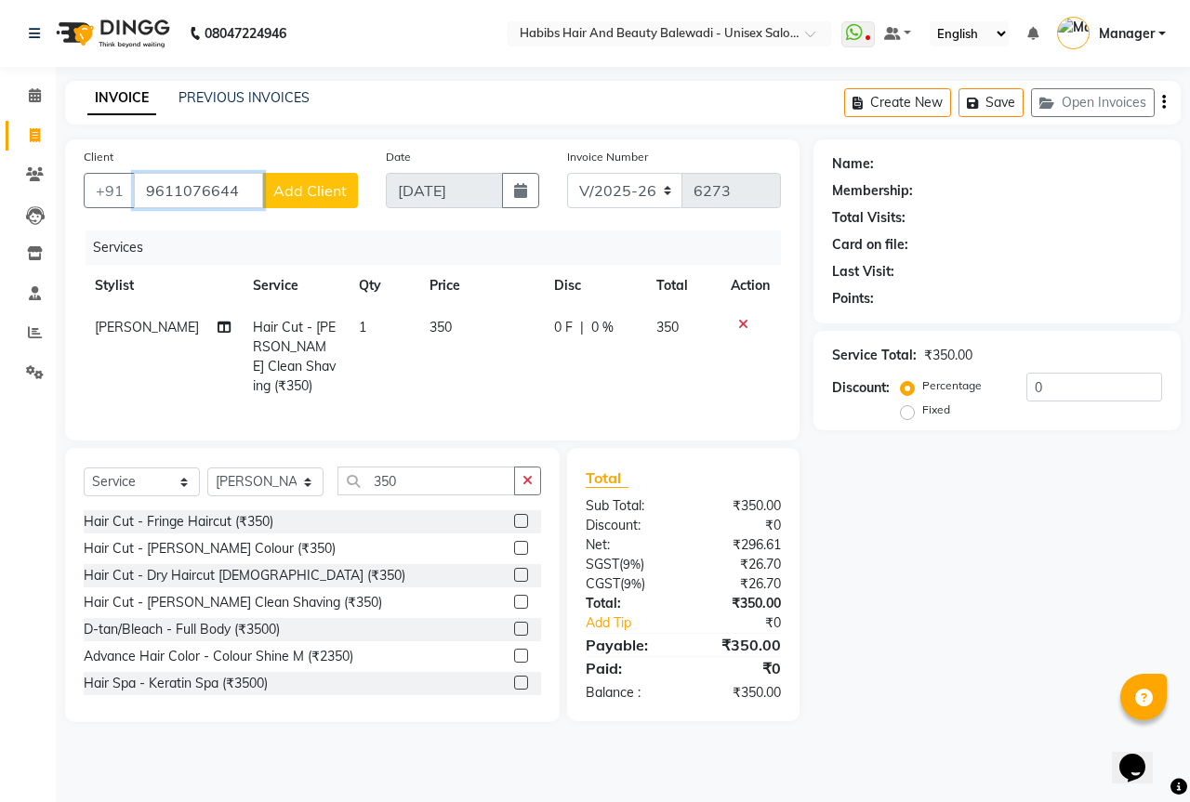
type input "9611076644"
click at [321, 188] on span "Add Client" at bounding box center [309, 190] width 73 height 19
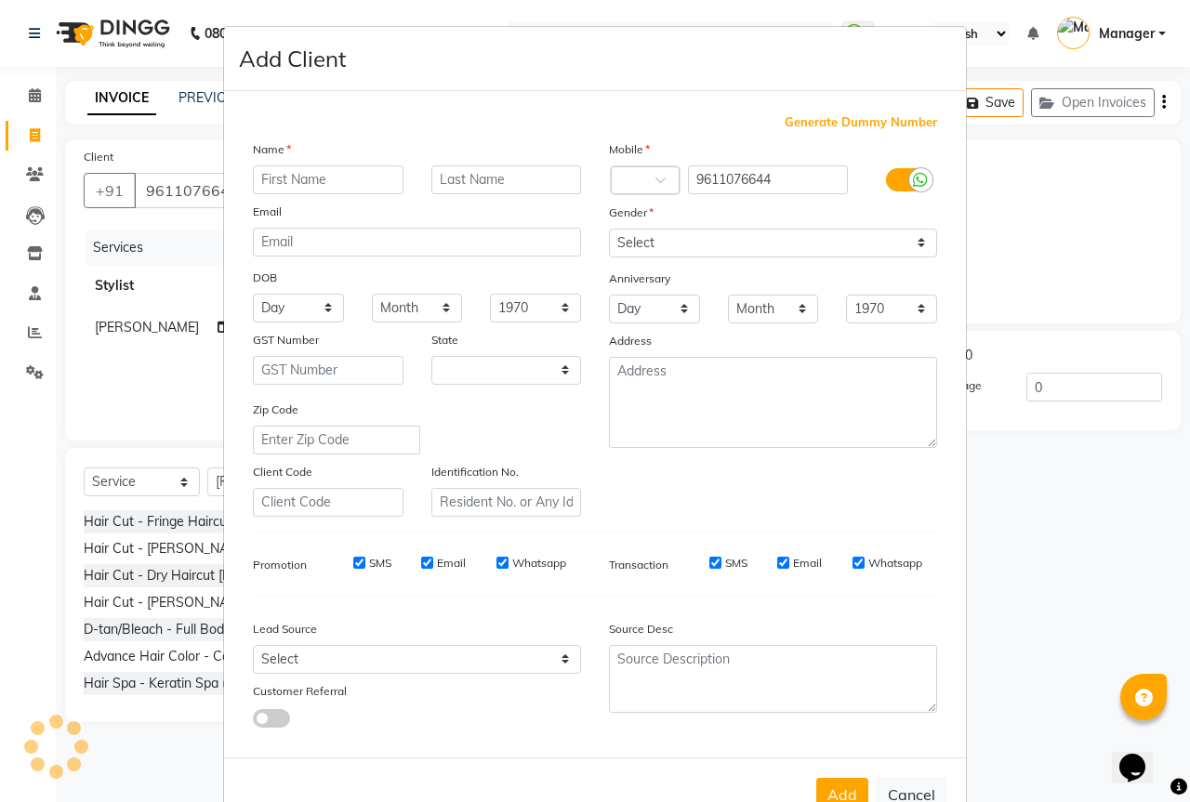
select select "22"
click at [341, 170] on input "text" at bounding box center [328, 179] width 151 height 29
type input "[PERSON_NAME]"
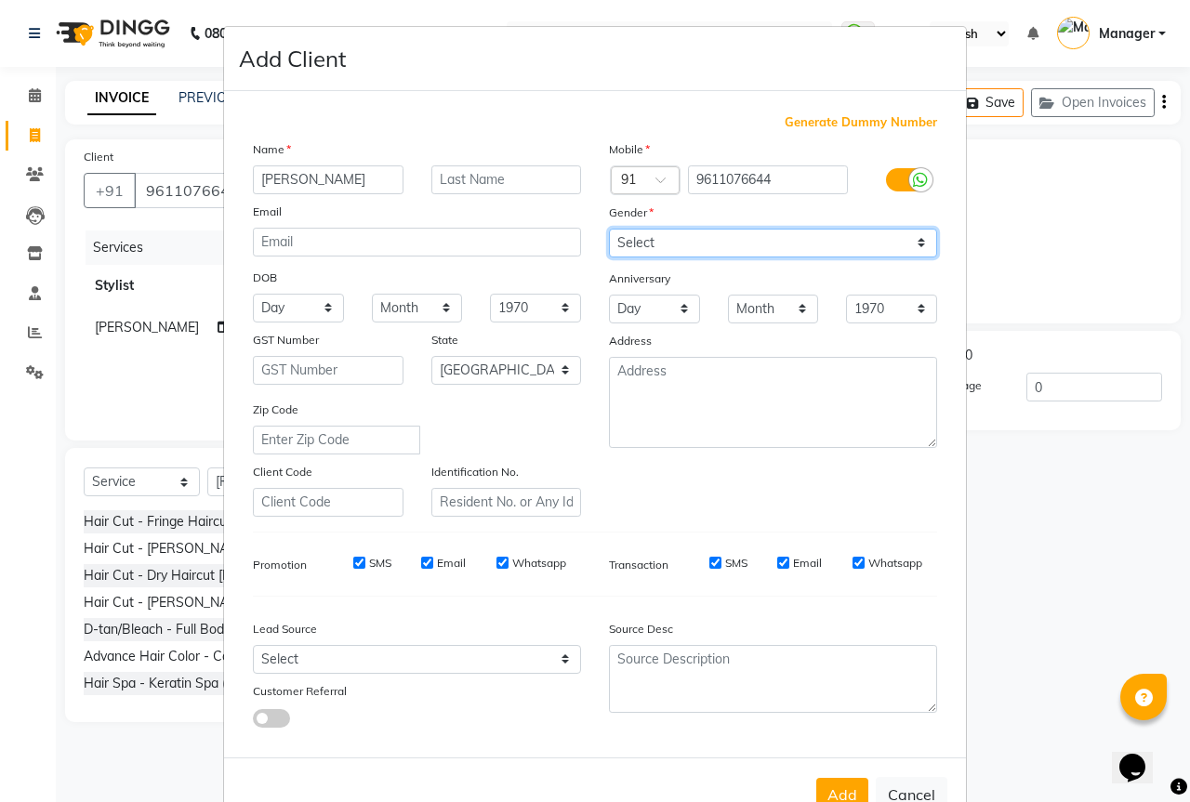
click at [654, 242] on select "Select [DEMOGRAPHIC_DATA] [DEMOGRAPHIC_DATA] Other Prefer Not To Say" at bounding box center [773, 243] width 328 height 29
select select "[DEMOGRAPHIC_DATA]"
click at [609, 229] on select "Select [DEMOGRAPHIC_DATA] [DEMOGRAPHIC_DATA] Other Prefer Not To Say" at bounding box center [773, 243] width 328 height 29
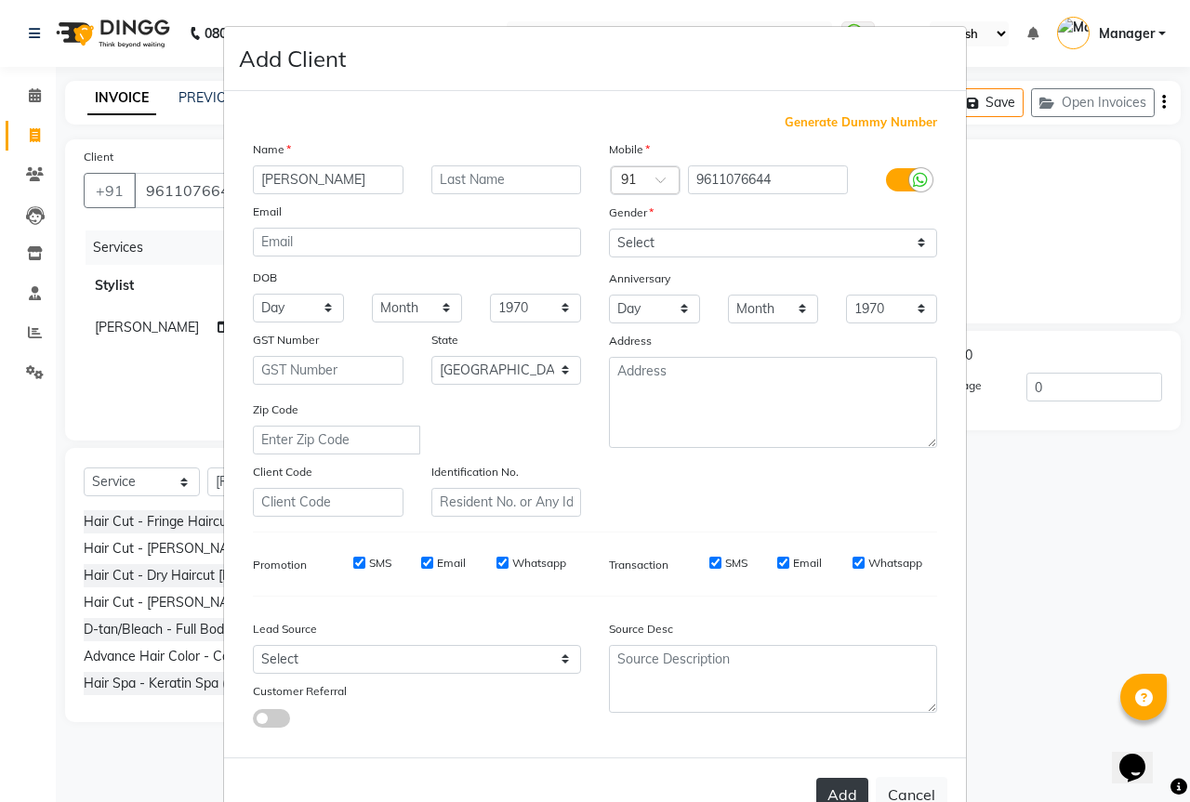
click at [833, 786] on button "Add" at bounding box center [842, 794] width 52 height 33
type input "96******44"
select select
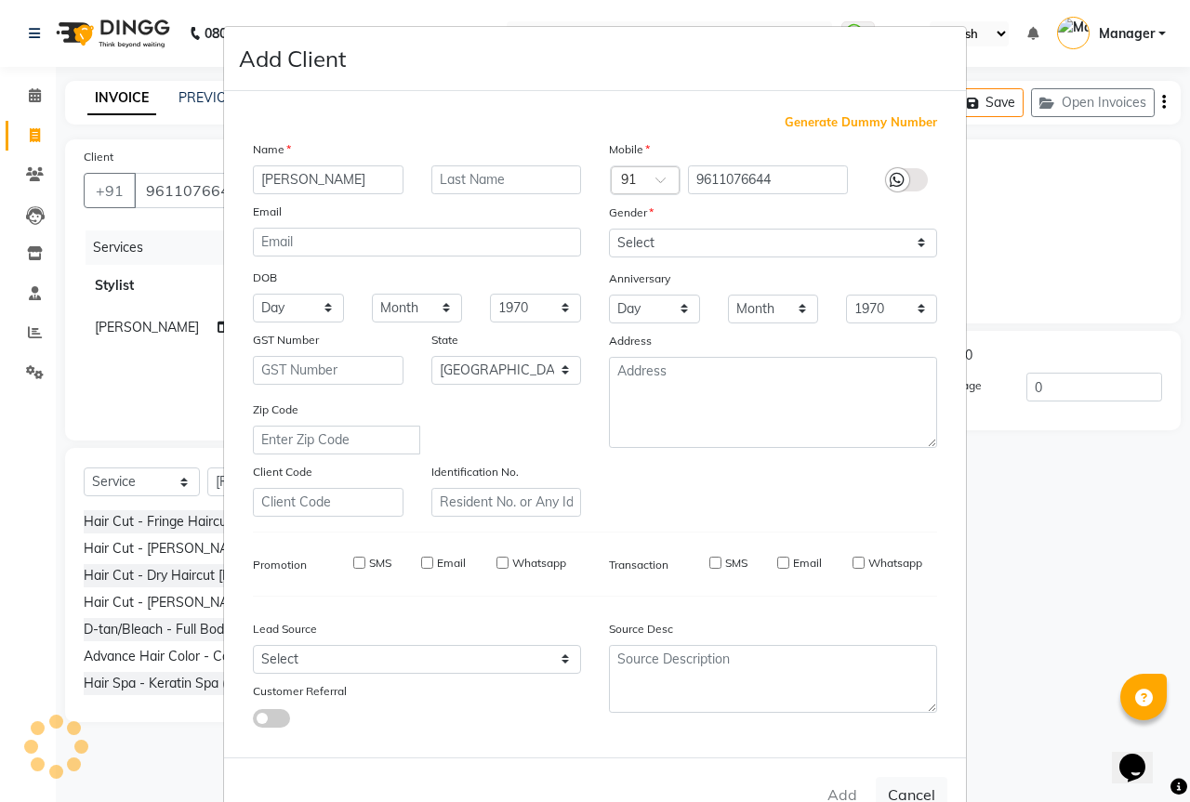
select select "null"
select select
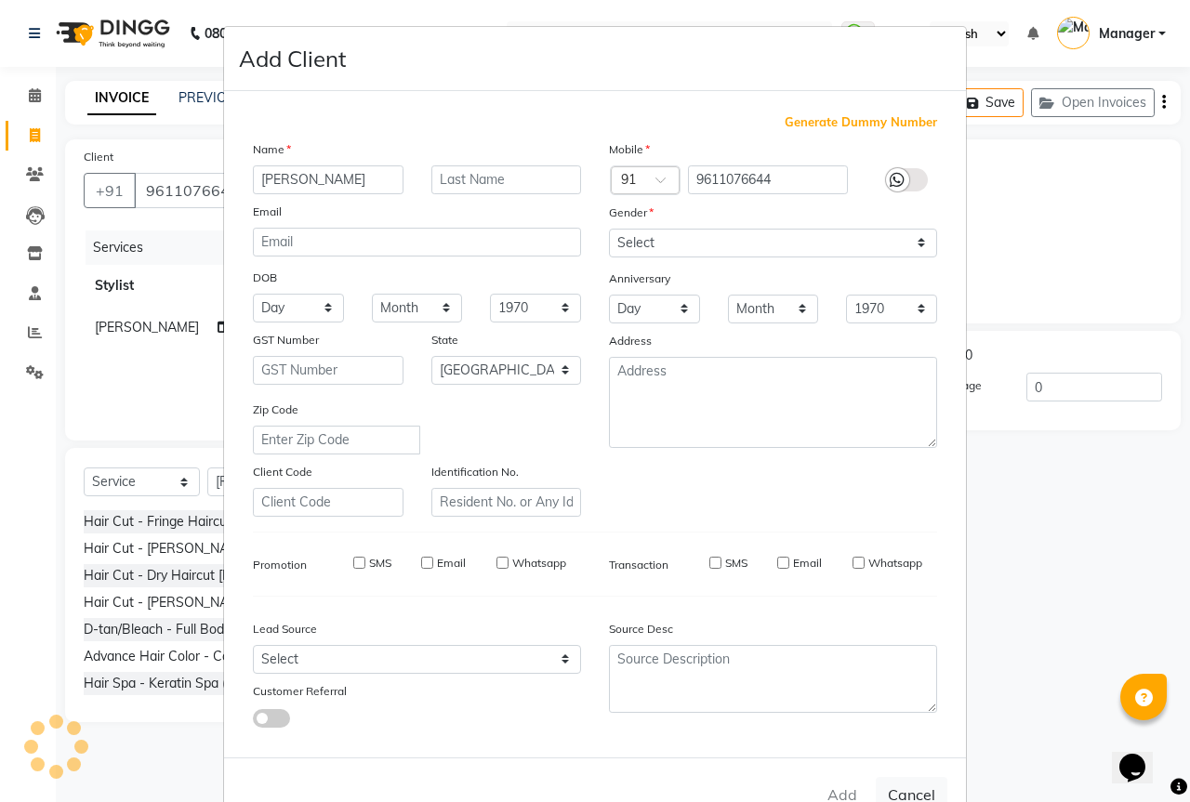
checkbox input "false"
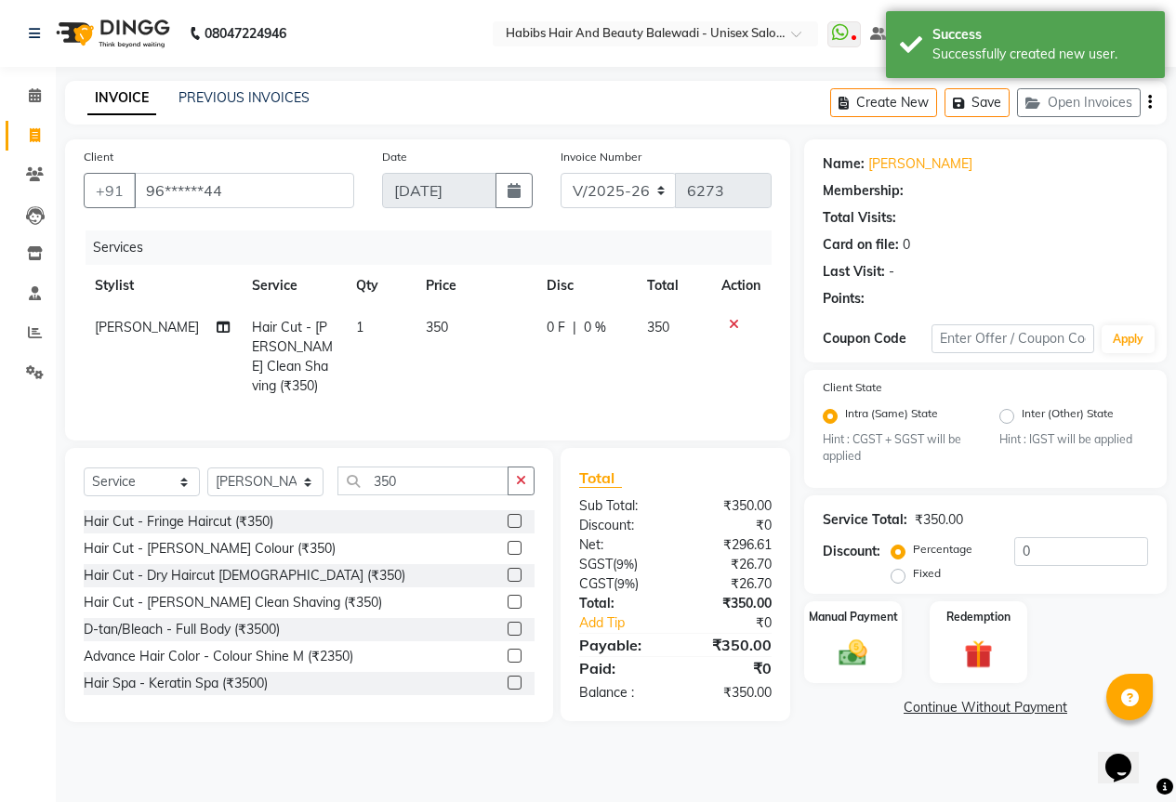
select select "1: Object"
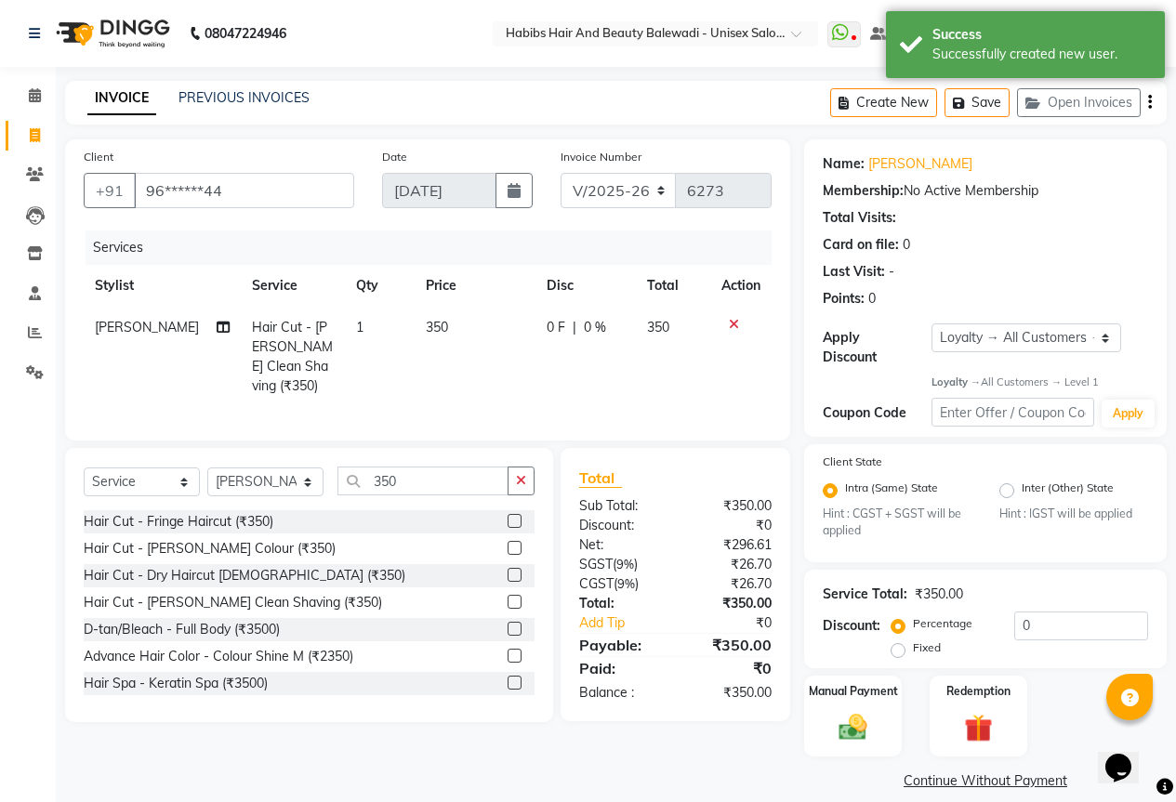
scroll to position [6, 0]
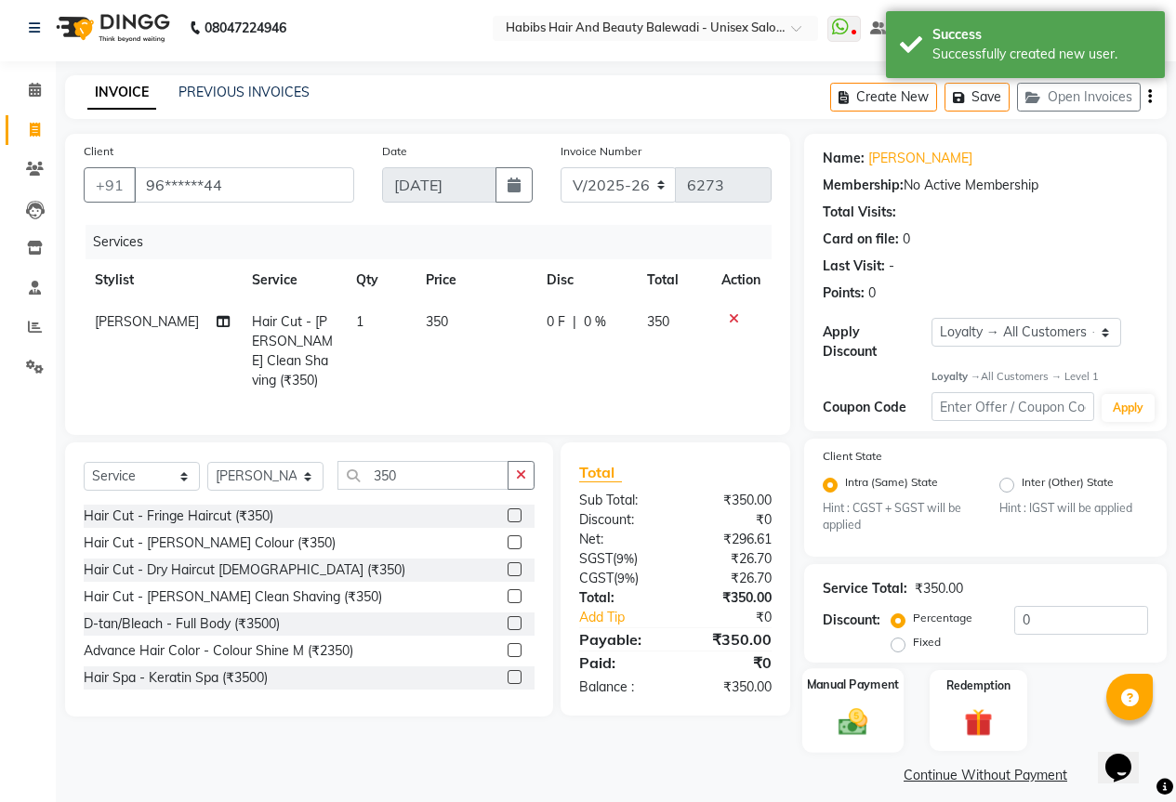
click at [874, 705] on img at bounding box center [852, 721] width 47 height 33
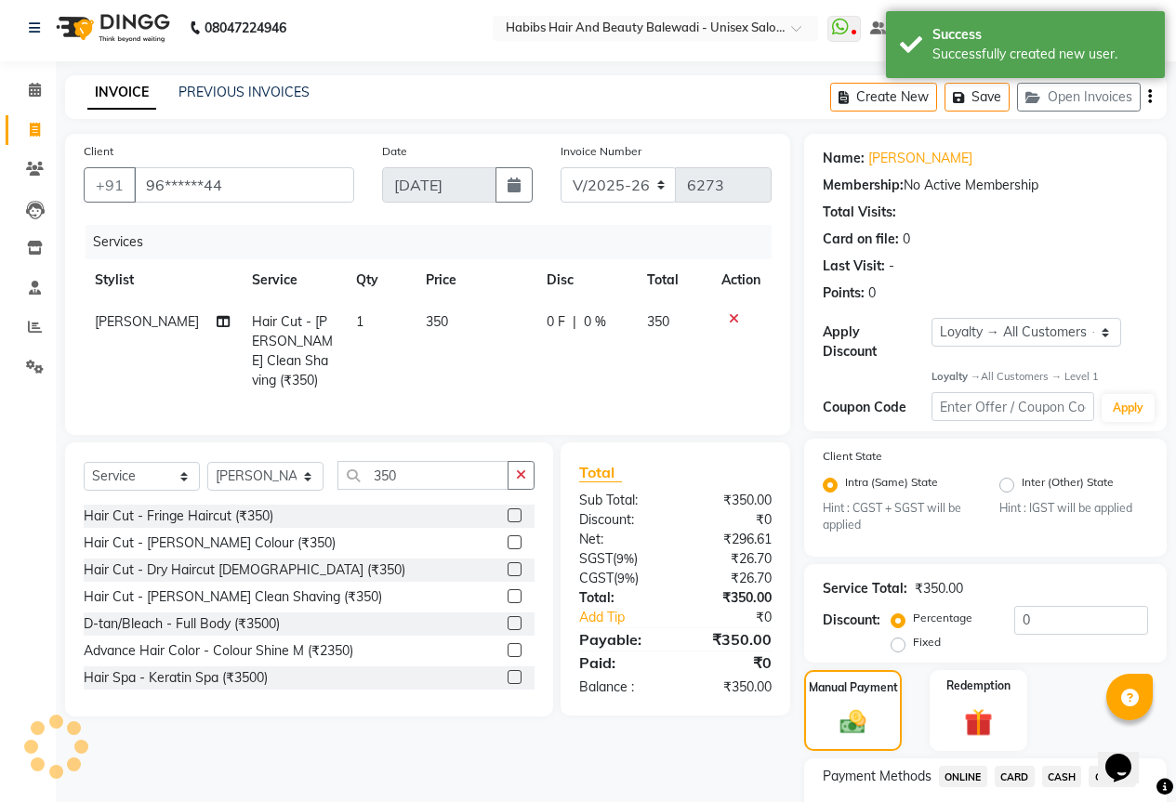
scroll to position [125, 0]
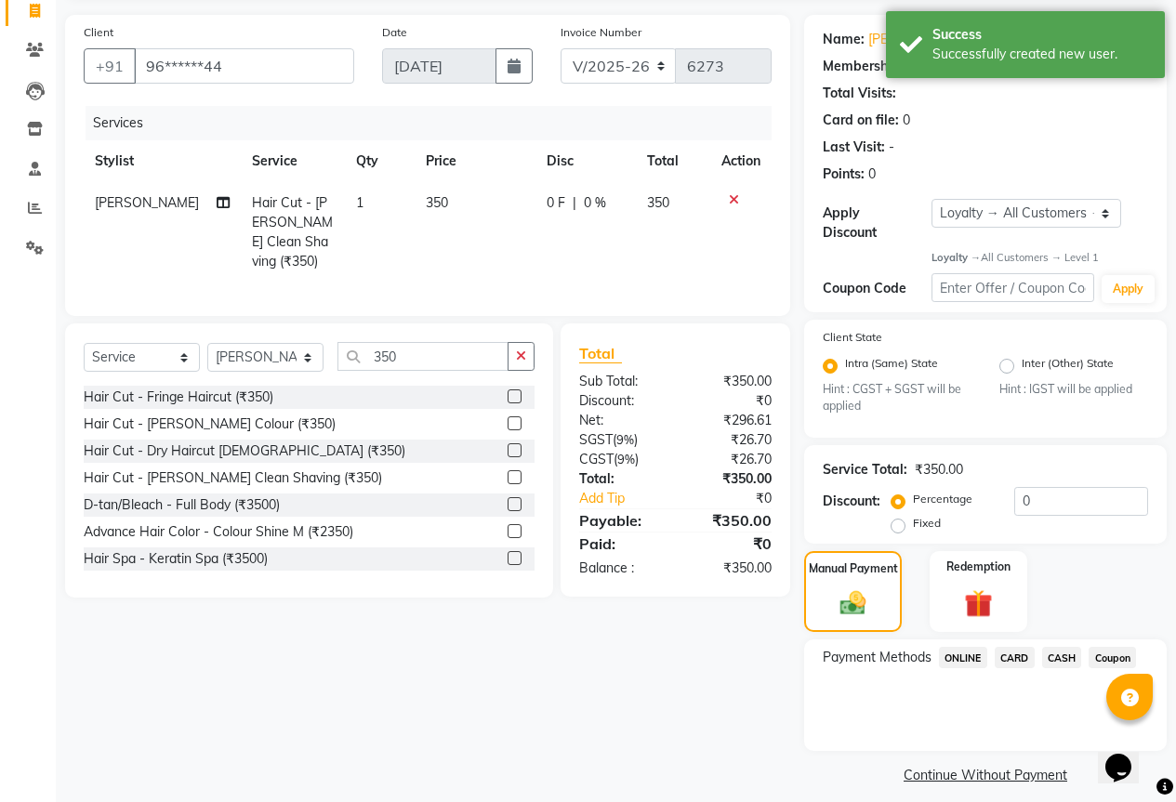
click at [963, 650] on span "ONLINE" at bounding box center [963, 657] width 48 height 21
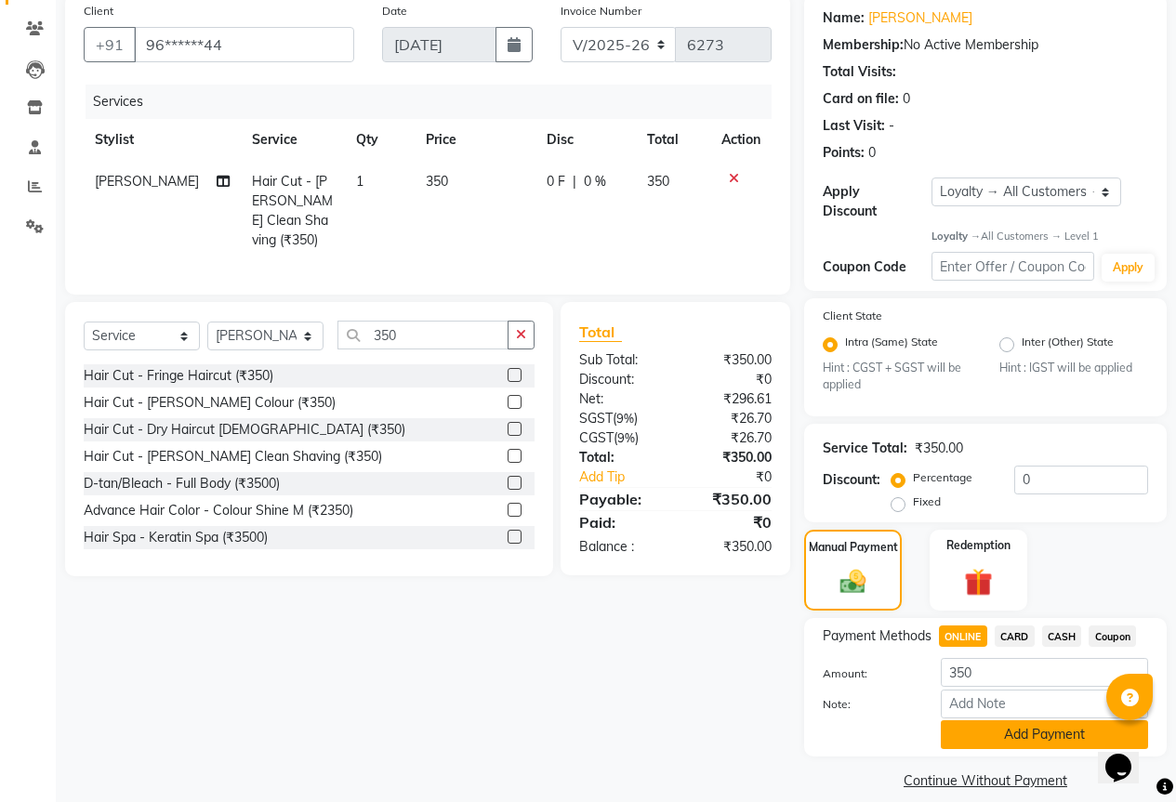
scroll to position [151, 0]
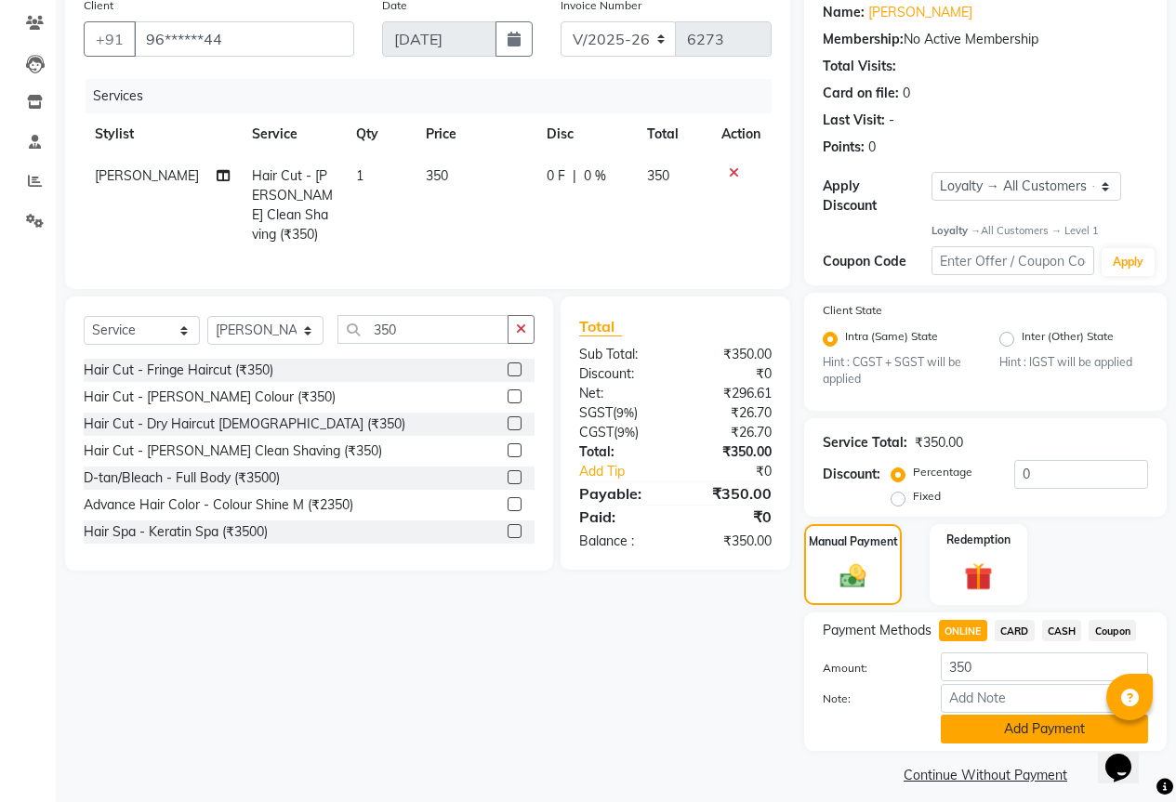
click at [1022, 715] on button "Add Payment" at bounding box center [1044, 729] width 207 height 29
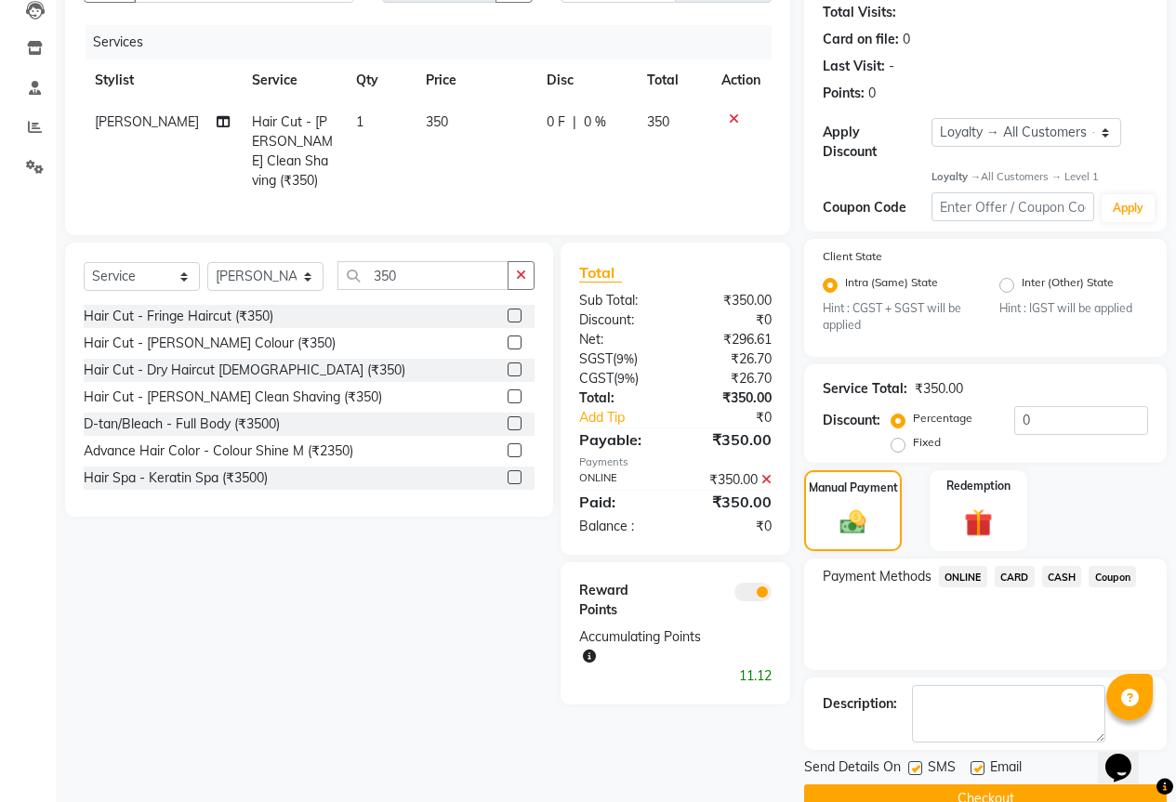
scroll to position [230, 0]
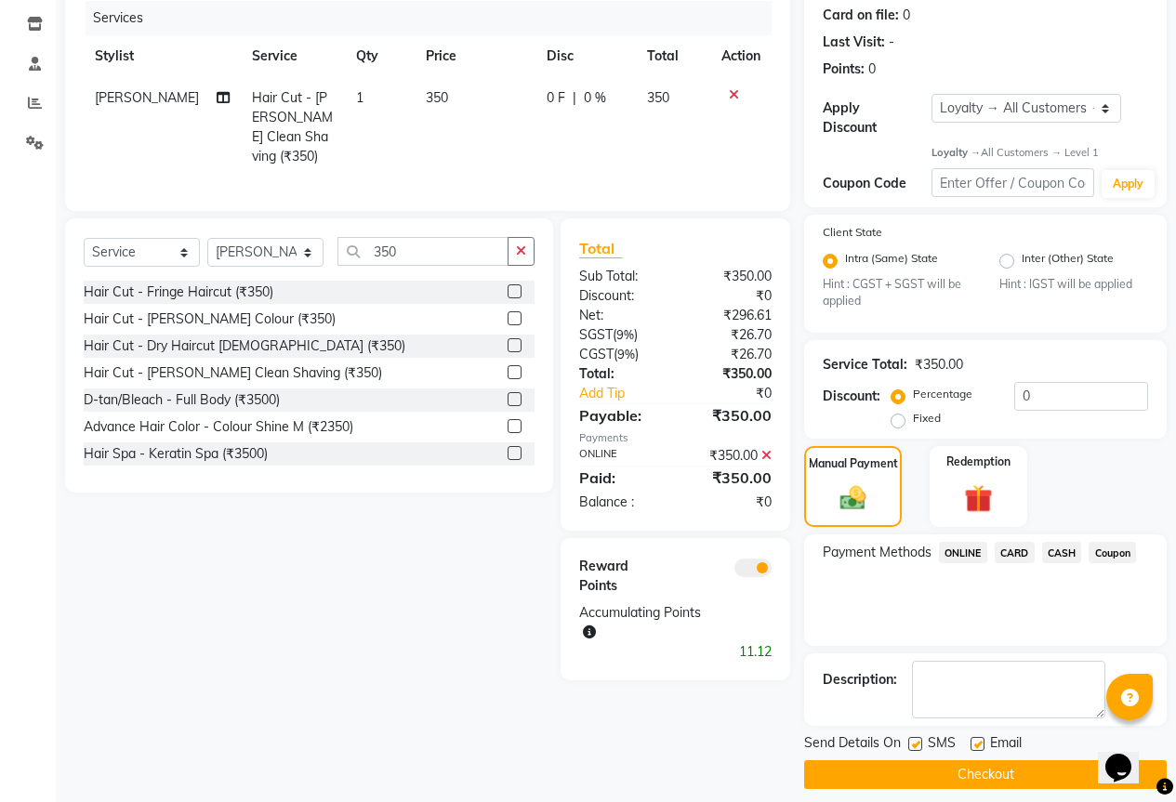
click at [1010, 775] on main "INVOICE PREVIOUS INVOICES Create New Save Open Invoices Client +91 96******44 D…" at bounding box center [616, 334] width 1120 height 966
click at [975, 768] on button "Checkout" at bounding box center [985, 774] width 362 height 29
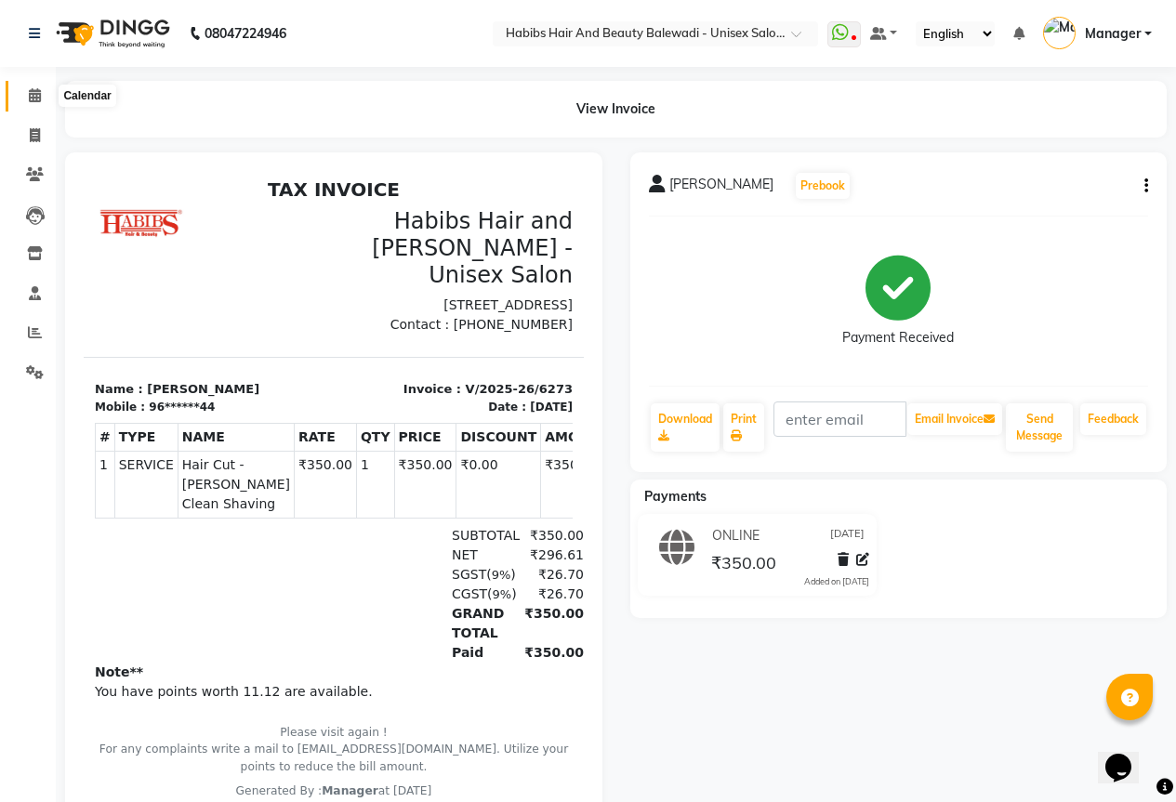
click at [33, 99] on icon at bounding box center [35, 95] width 12 height 14
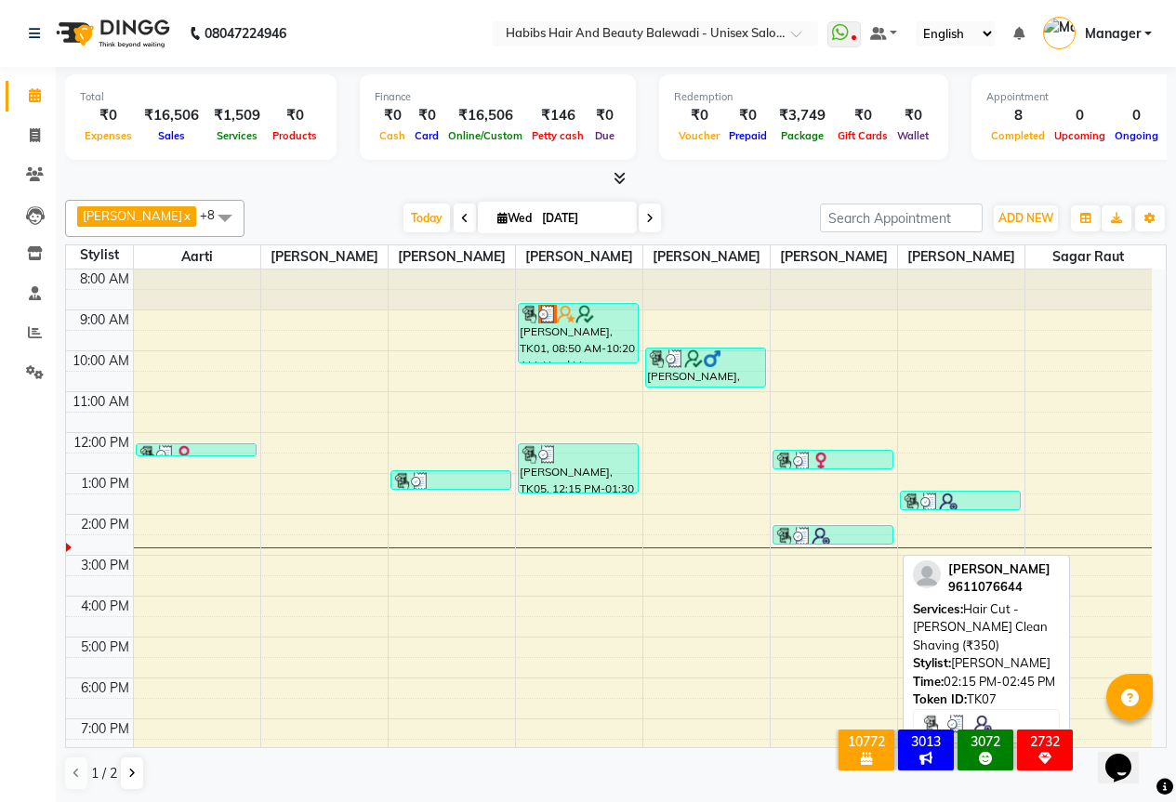
click at [851, 546] on div at bounding box center [833, 536] width 118 height 19
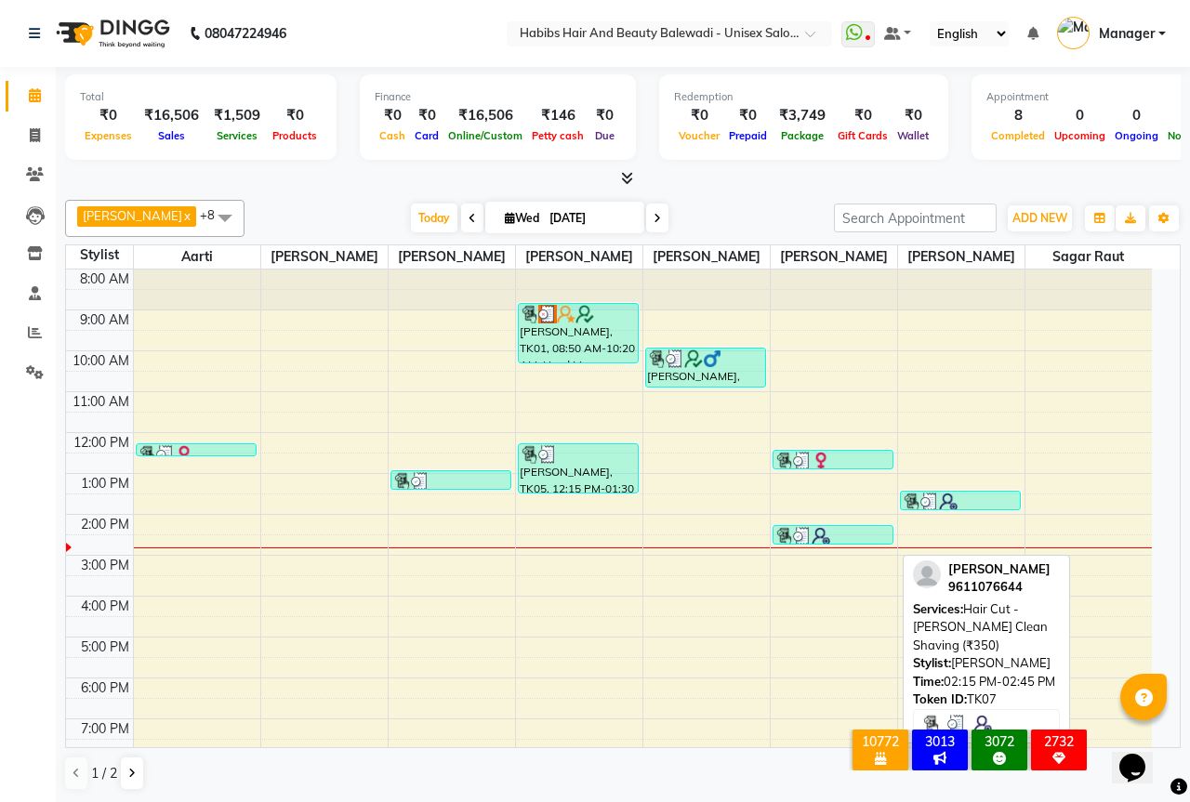
select select "3"
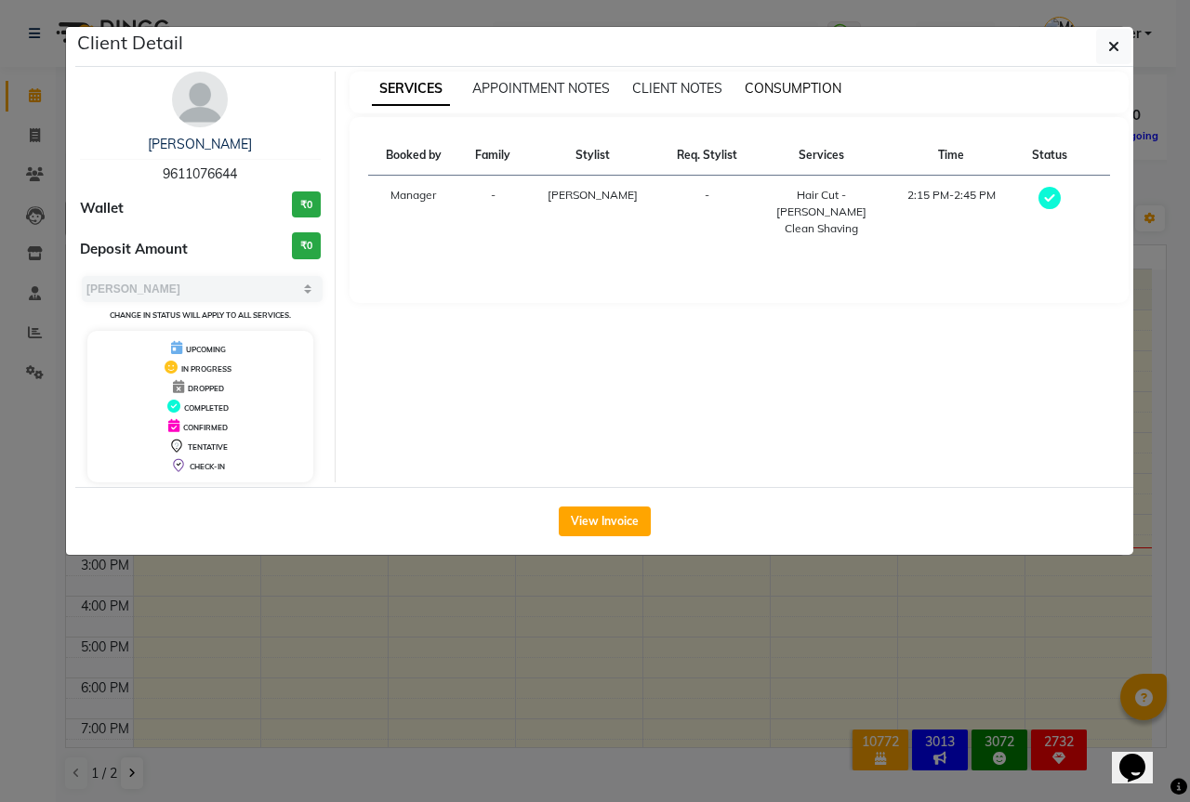
click at [807, 87] on span "CONSUMPTION" at bounding box center [792, 88] width 97 height 17
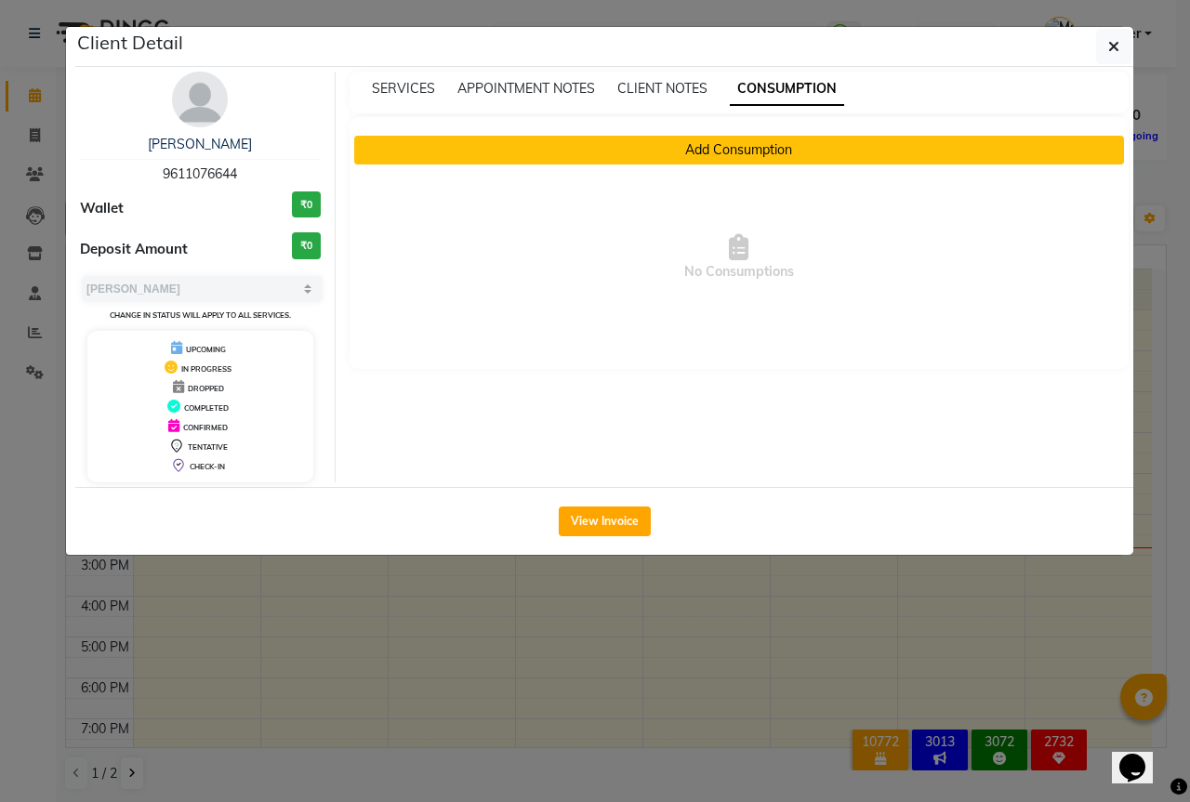
click at [743, 157] on button "Add Consumption" at bounding box center [739, 150] width 770 height 29
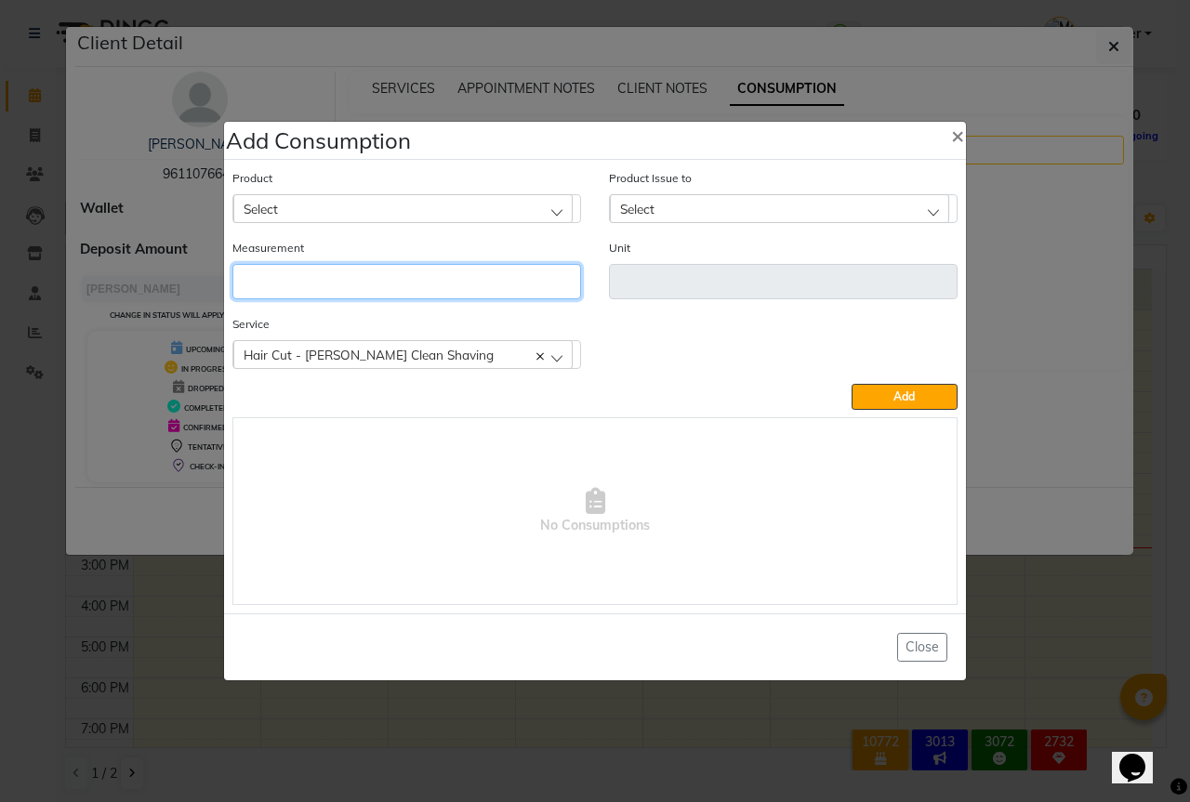
click at [382, 275] on input "number" at bounding box center [406, 281] width 349 height 35
type input "1"
click at [361, 206] on div "Select" at bounding box center [402, 208] width 339 height 28
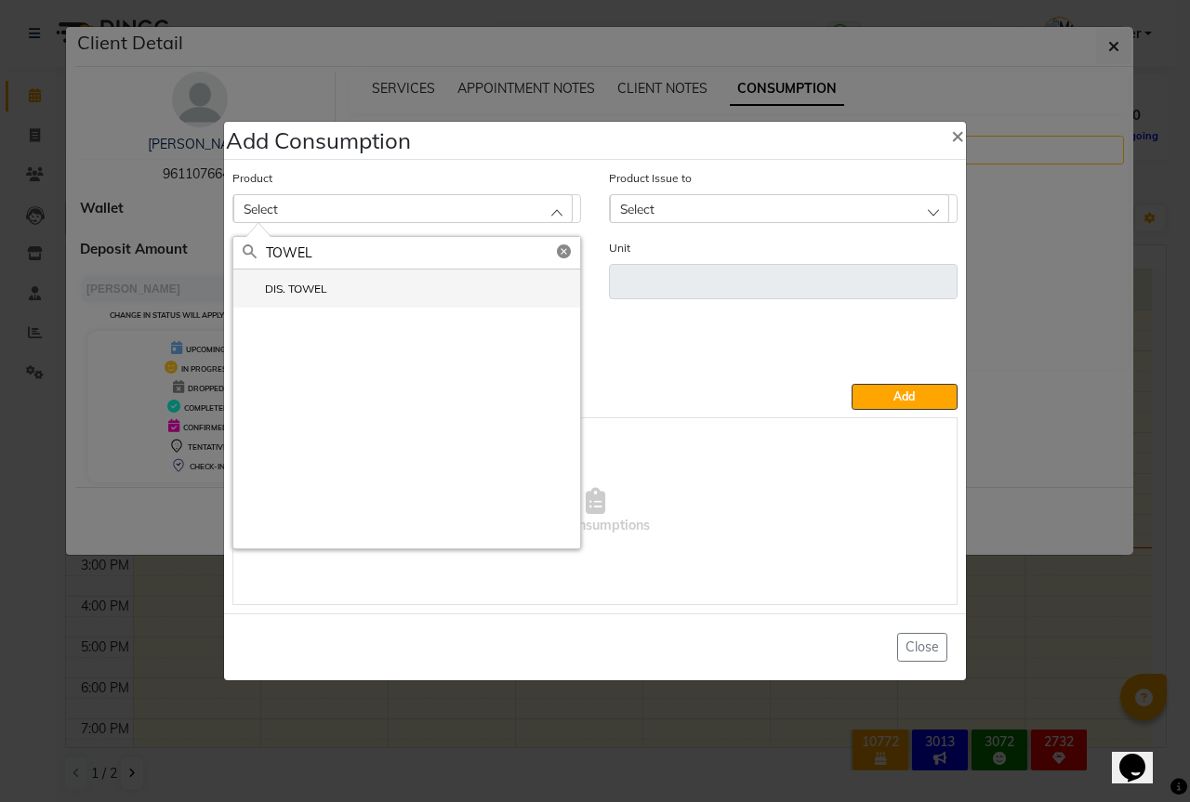
type input "TOWEL"
click at [322, 288] on label "DIS. TOWEL" at bounding box center [285, 289] width 85 height 17
type input "PCS"
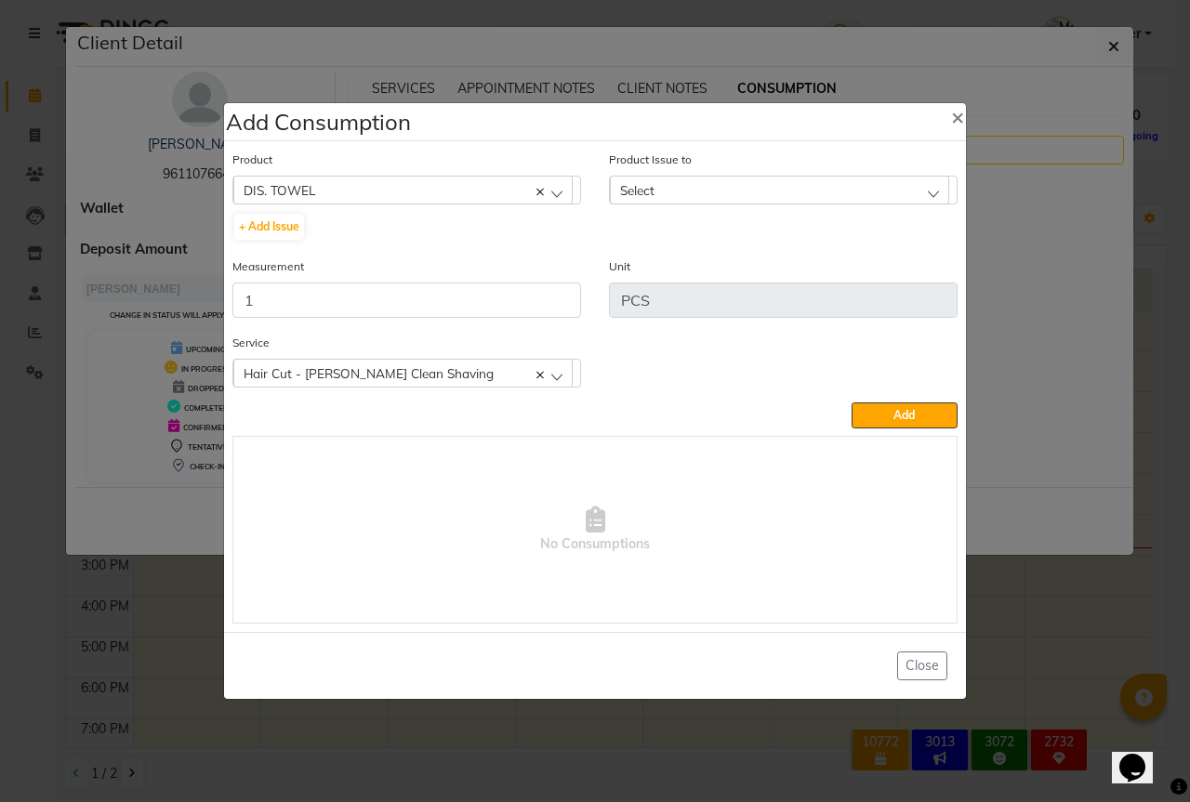
click at [700, 190] on div "Select" at bounding box center [779, 190] width 339 height 28
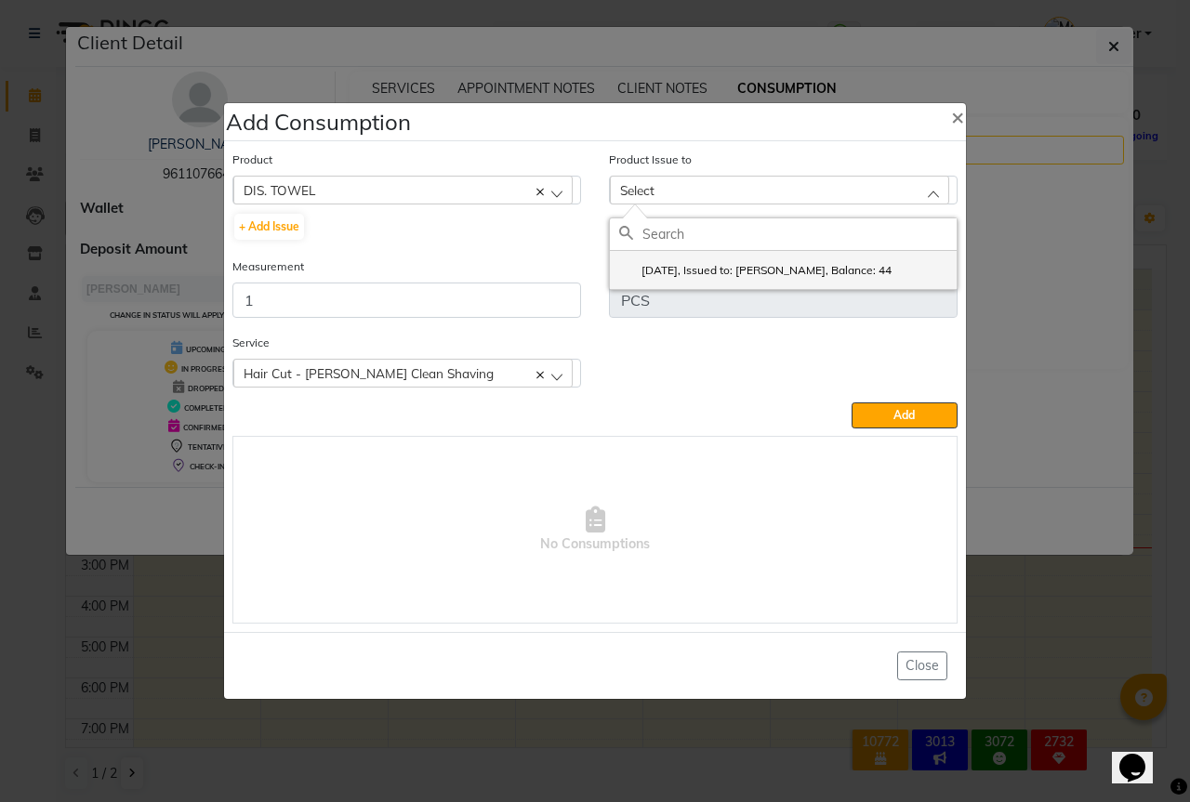
click at [727, 270] on label "2025-08-31, Issued to: Sipra Singh, Balance: 44" at bounding box center [755, 270] width 272 height 17
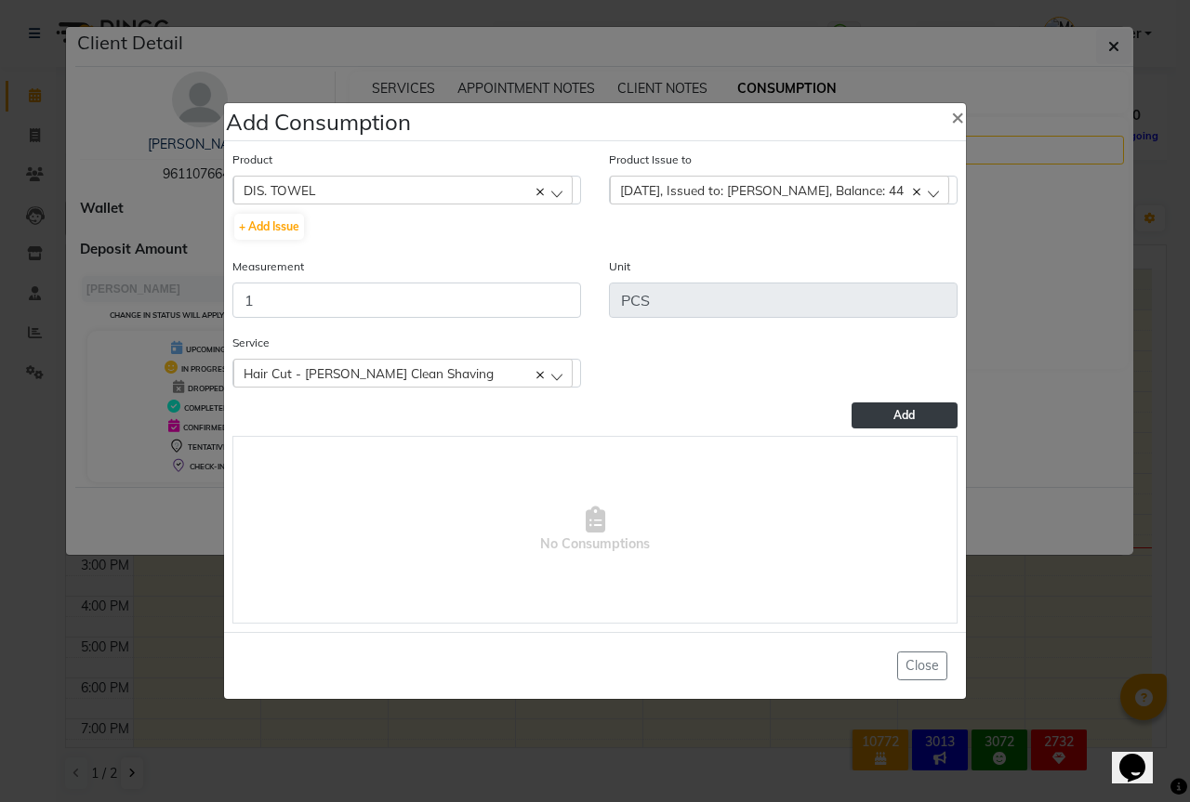
click at [884, 408] on button "Add" at bounding box center [904, 415] width 106 height 26
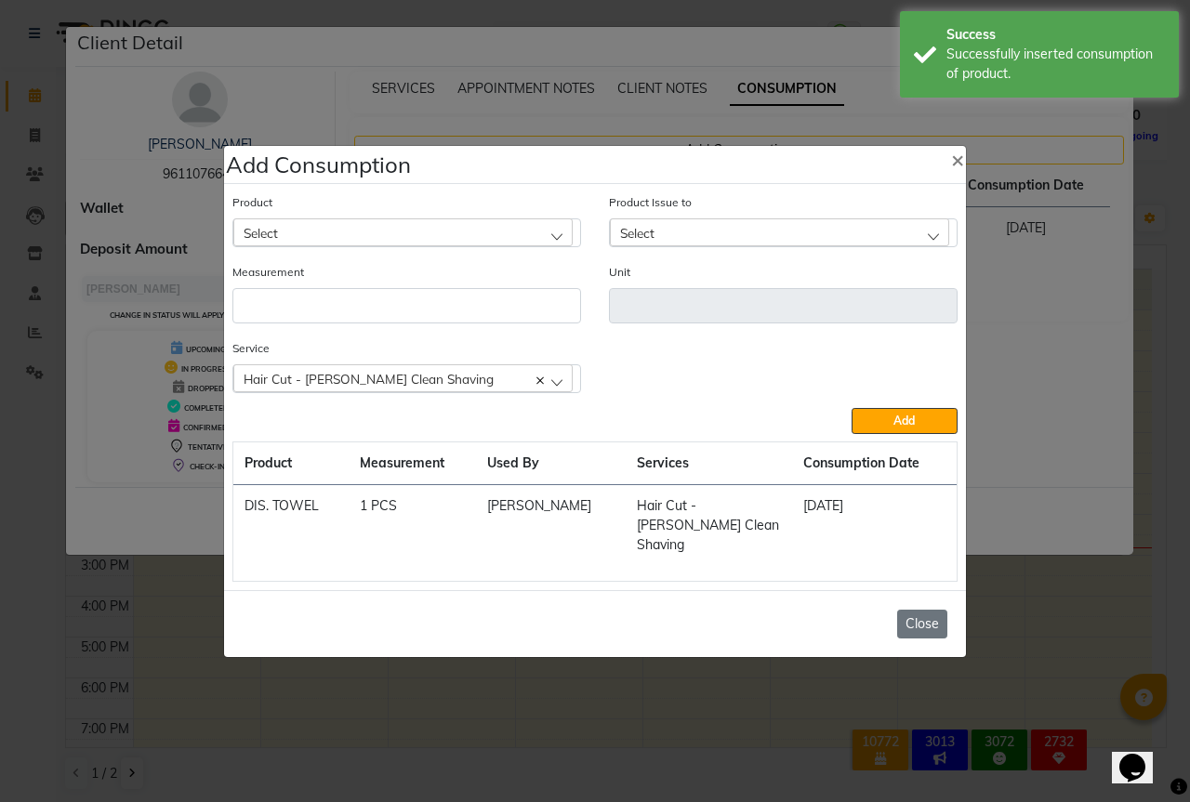
click at [918, 610] on button "Close" at bounding box center [922, 624] width 50 height 29
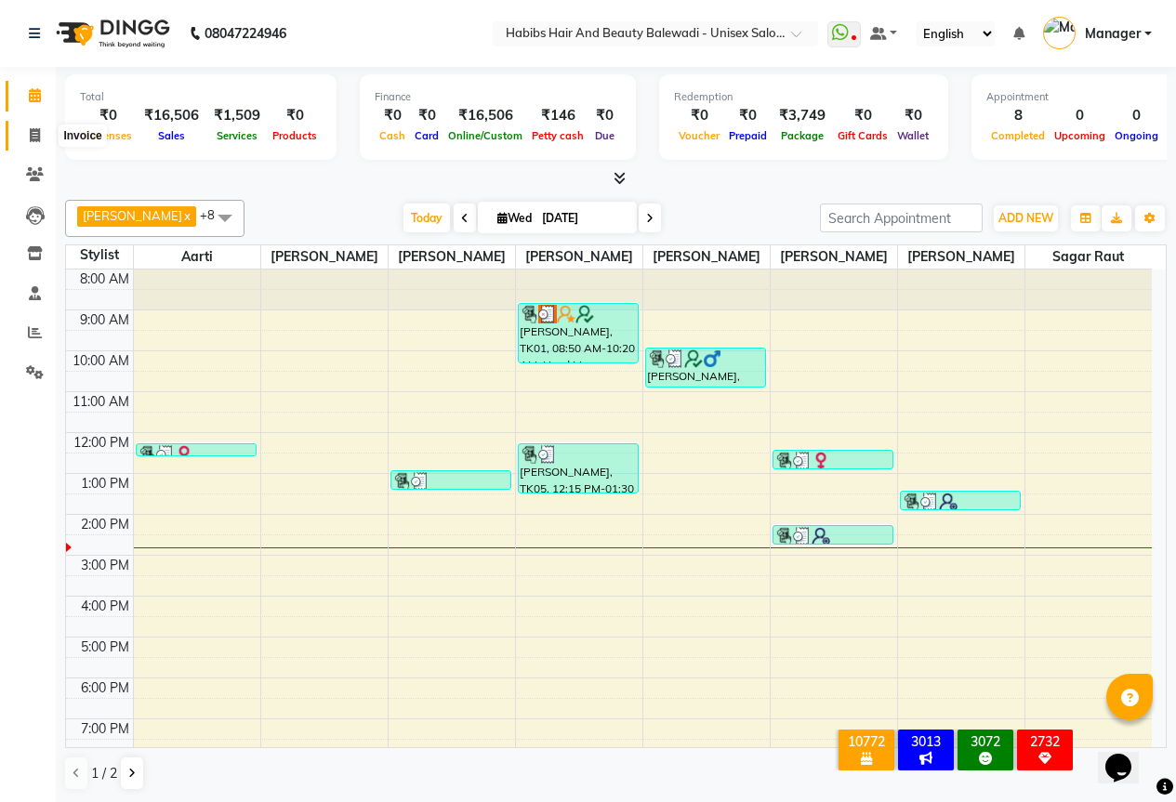
click at [28, 133] on span at bounding box center [35, 135] width 33 height 21
select select "service"
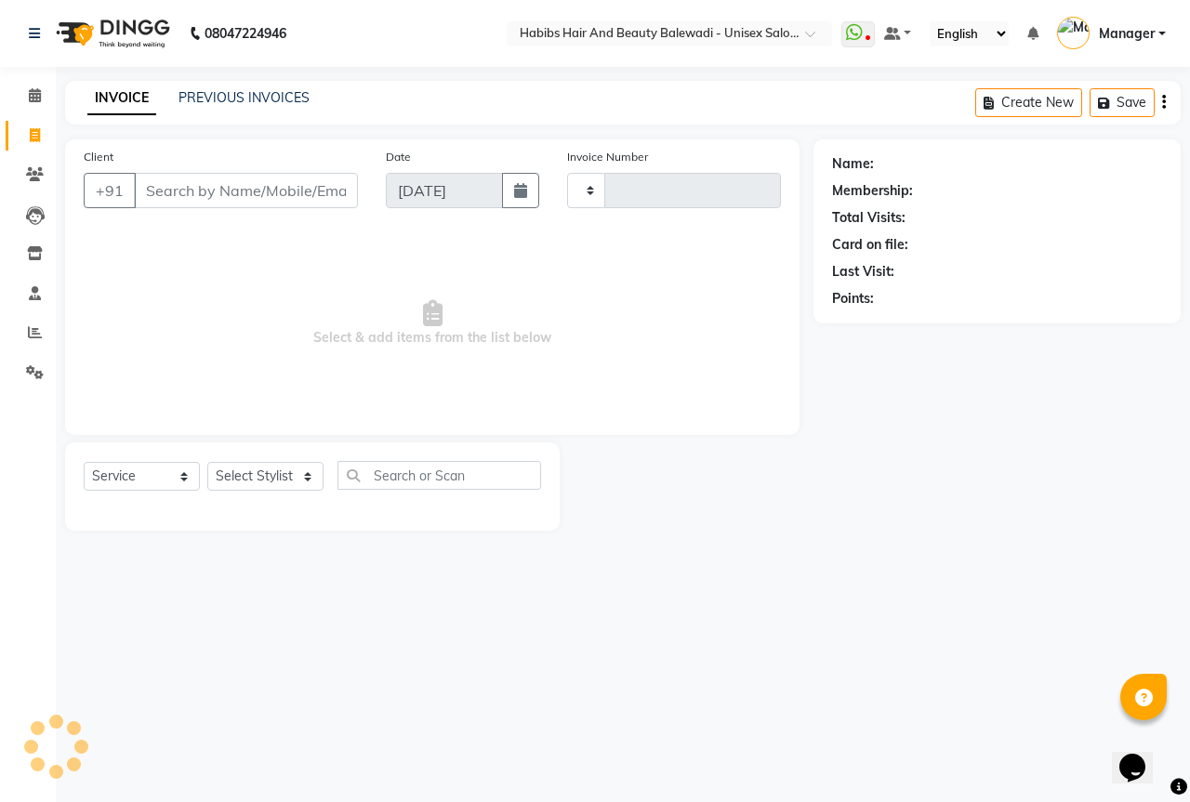
type input "6274"
select select "5902"
select select "package"
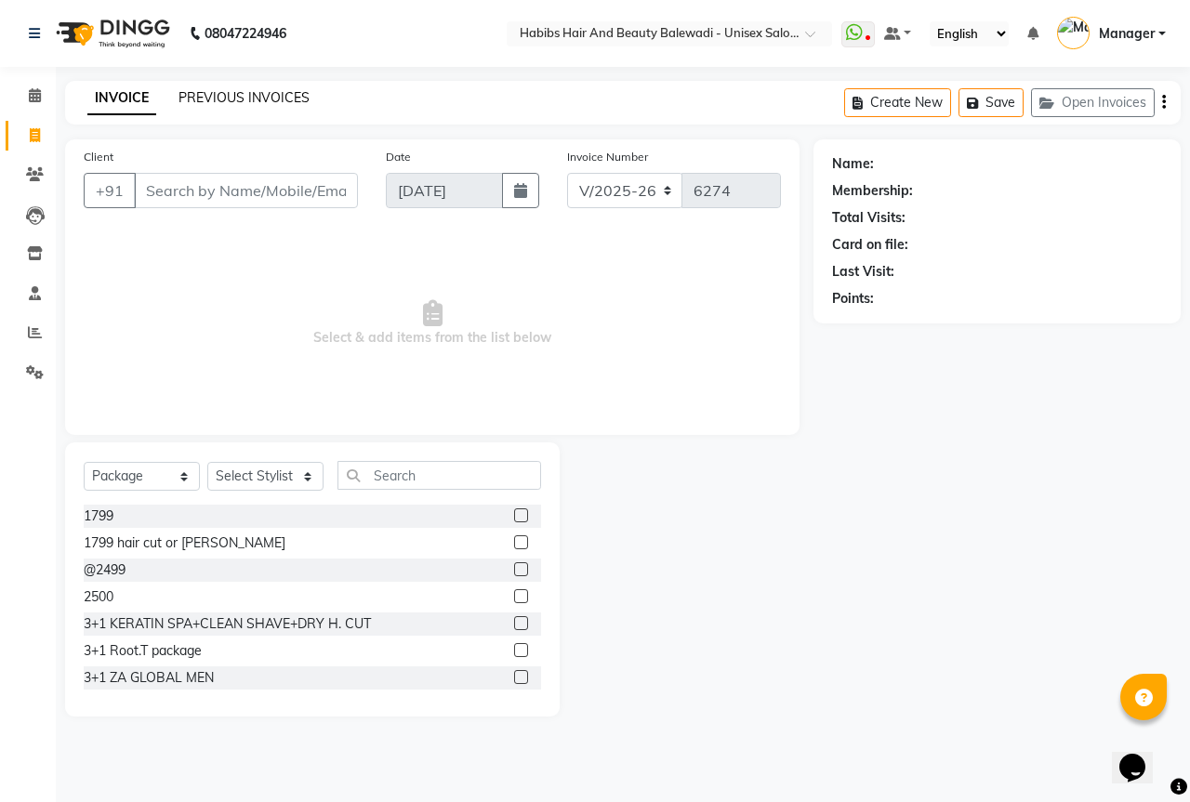
click at [303, 100] on link "PREVIOUS INVOICES" at bounding box center [243, 97] width 131 height 17
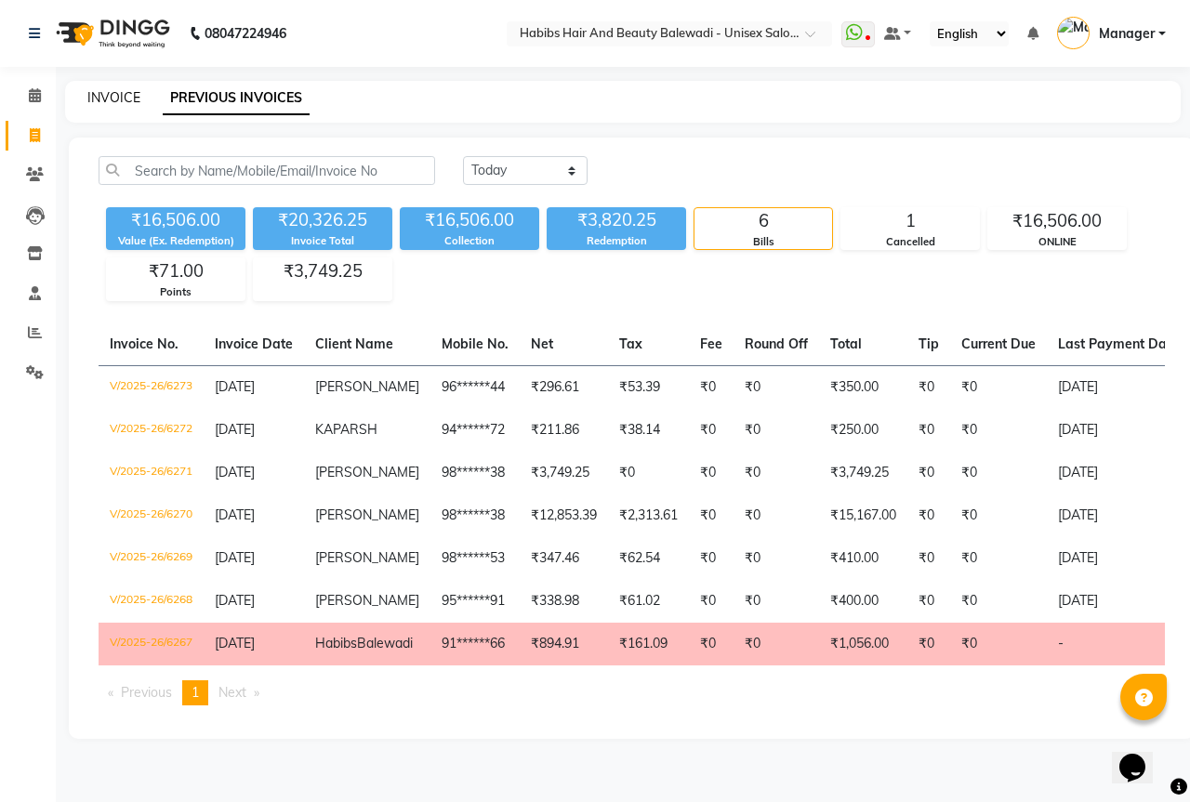
click at [106, 95] on link "INVOICE" at bounding box center [113, 97] width 53 height 17
select select "5902"
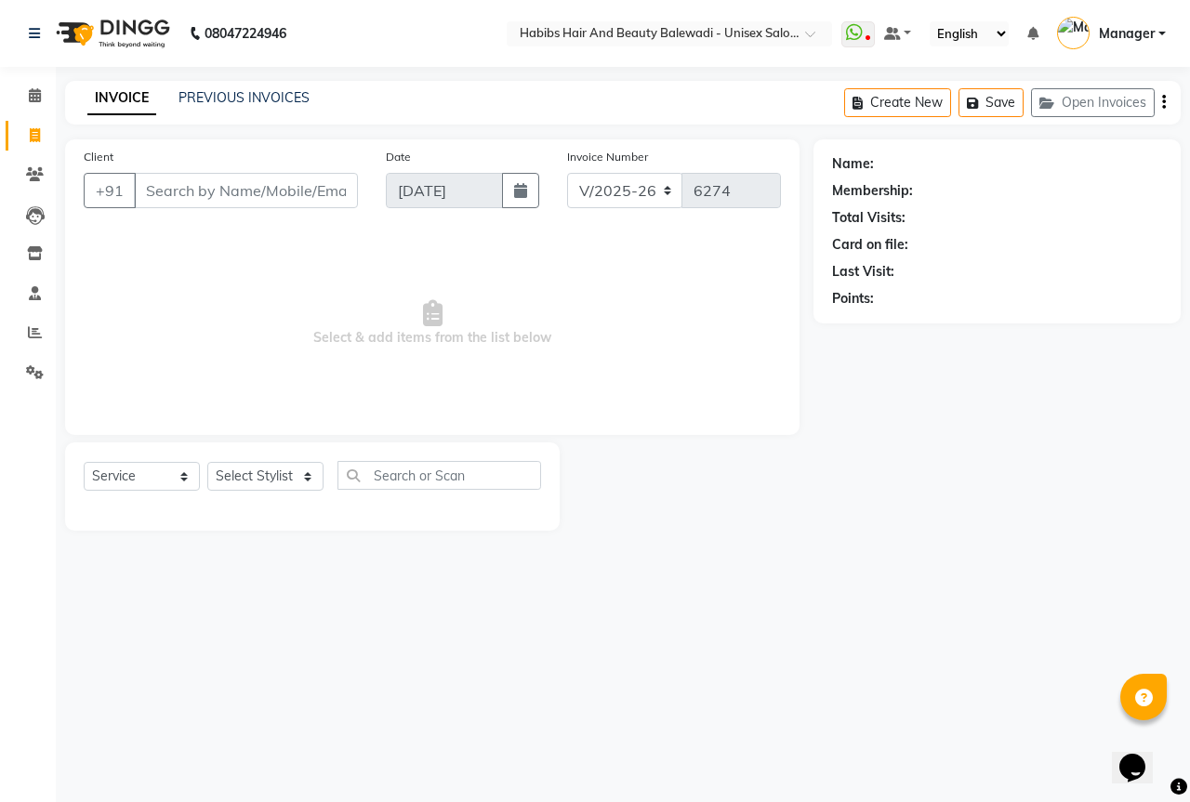
select select "package"
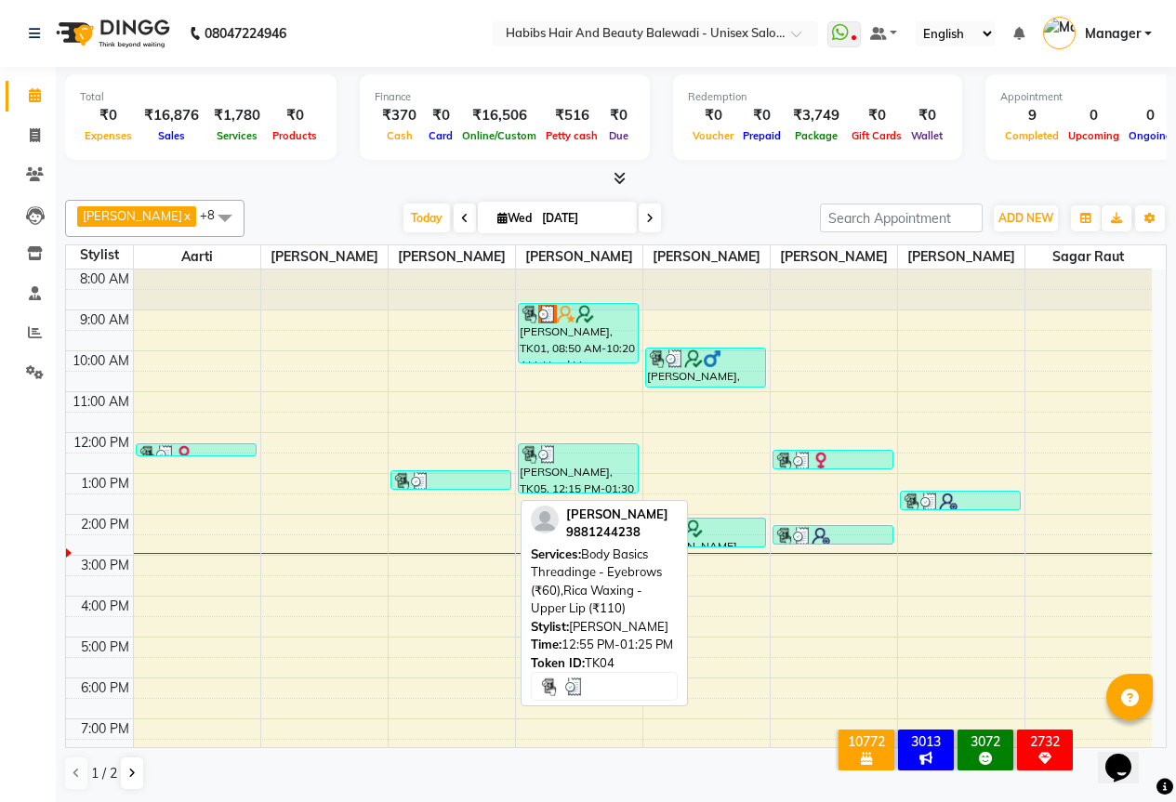
click at [447, 491] on div at bounding box center [451, 481] width 118 height 19
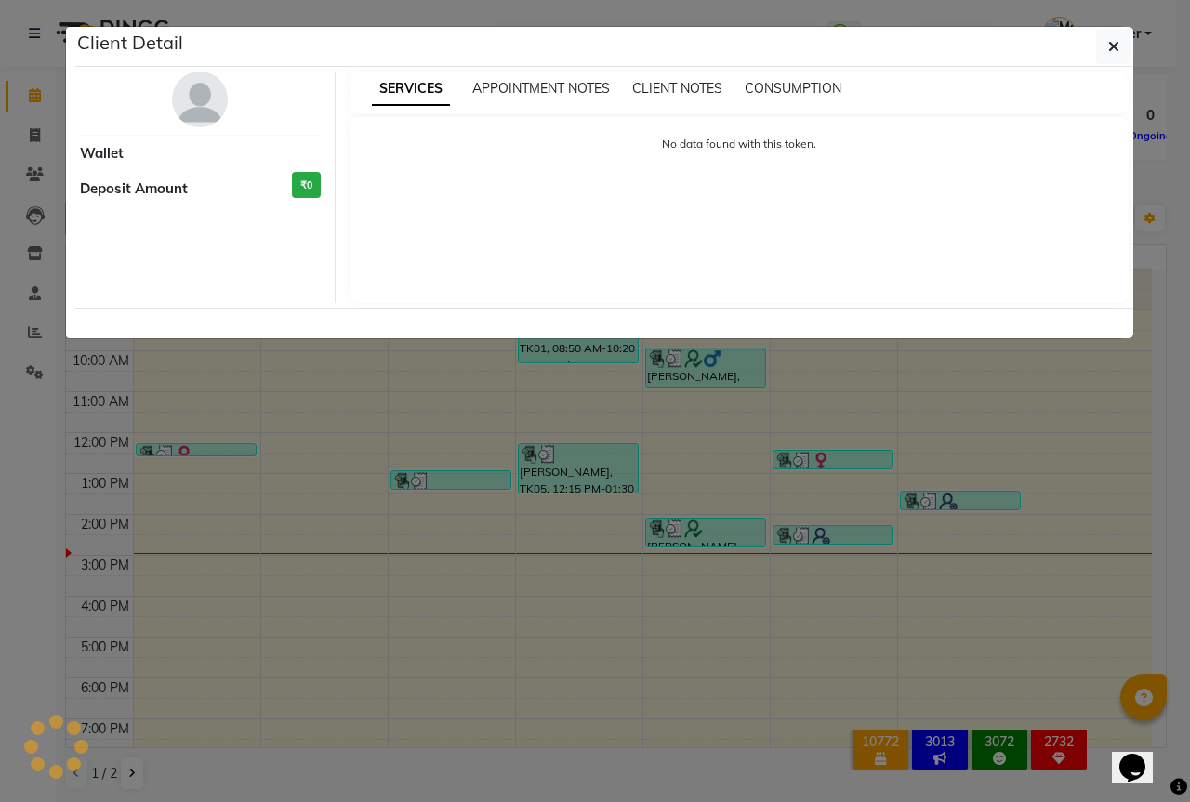
select select "3"
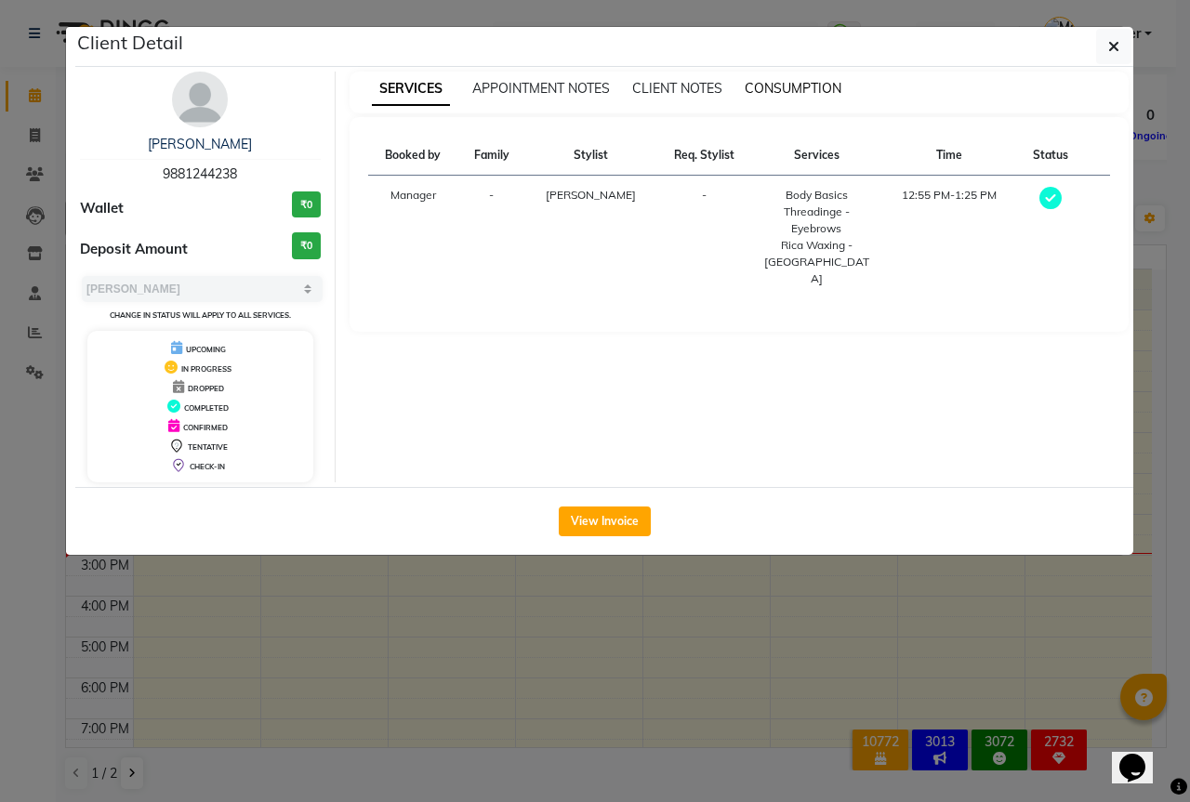
click at [823, 84] on span "CONSUMPTION" at bounding box center [792, 88] width 97 height 17
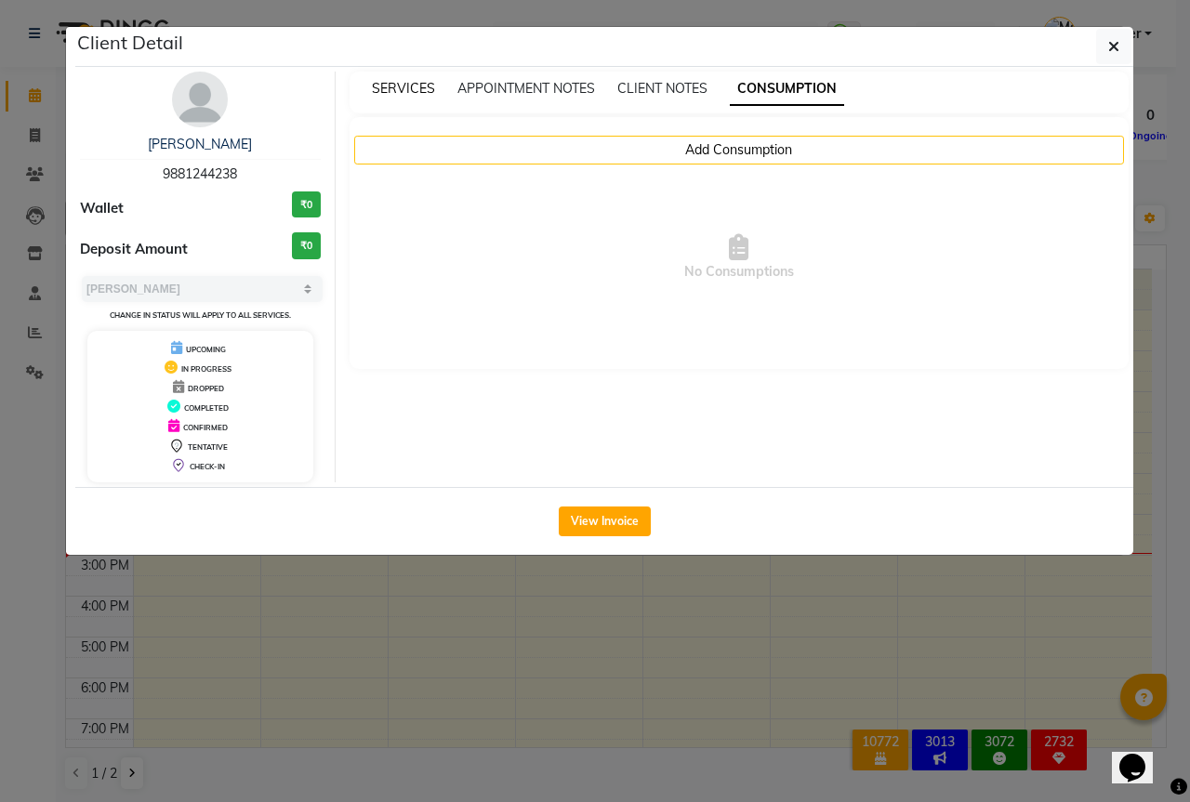
click at [400, 90] on span "SERVICES" at bounding box center [403, 88] width 63 height 17
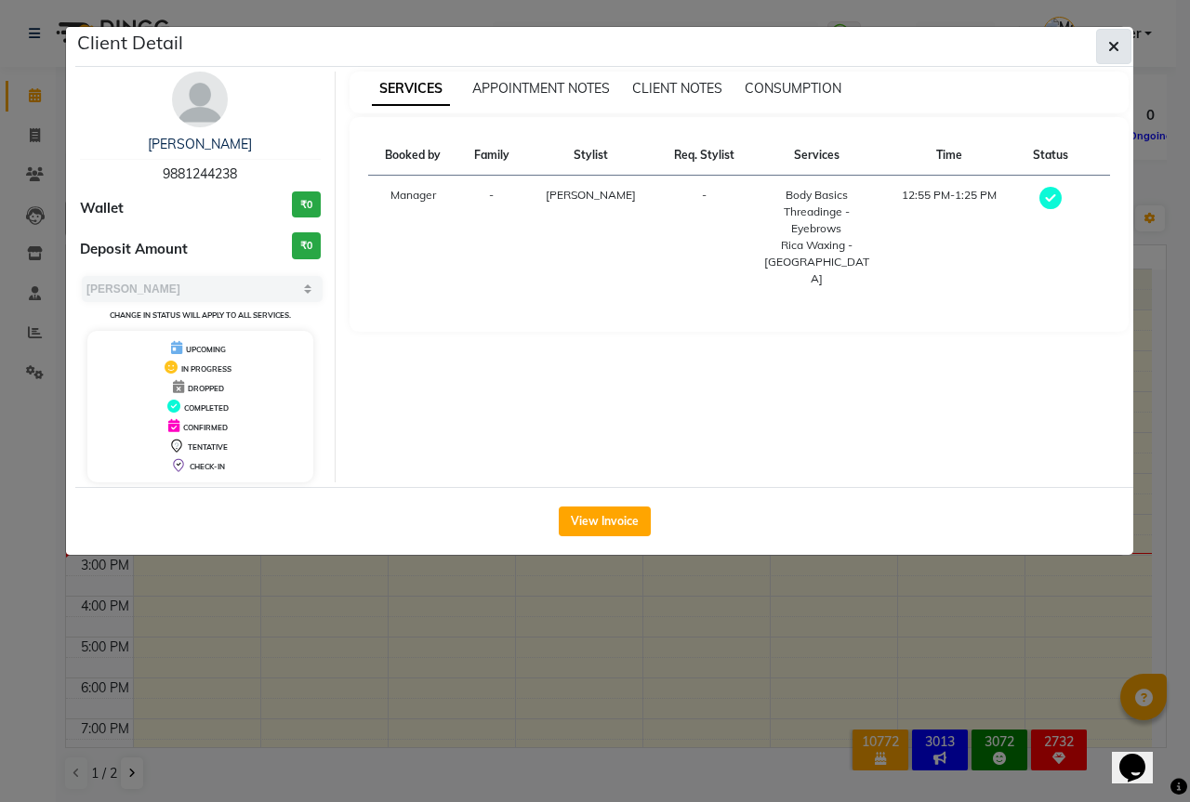
click at [1127, 46] on button "button" at bounding box center [1113, 46] width 35 height 35
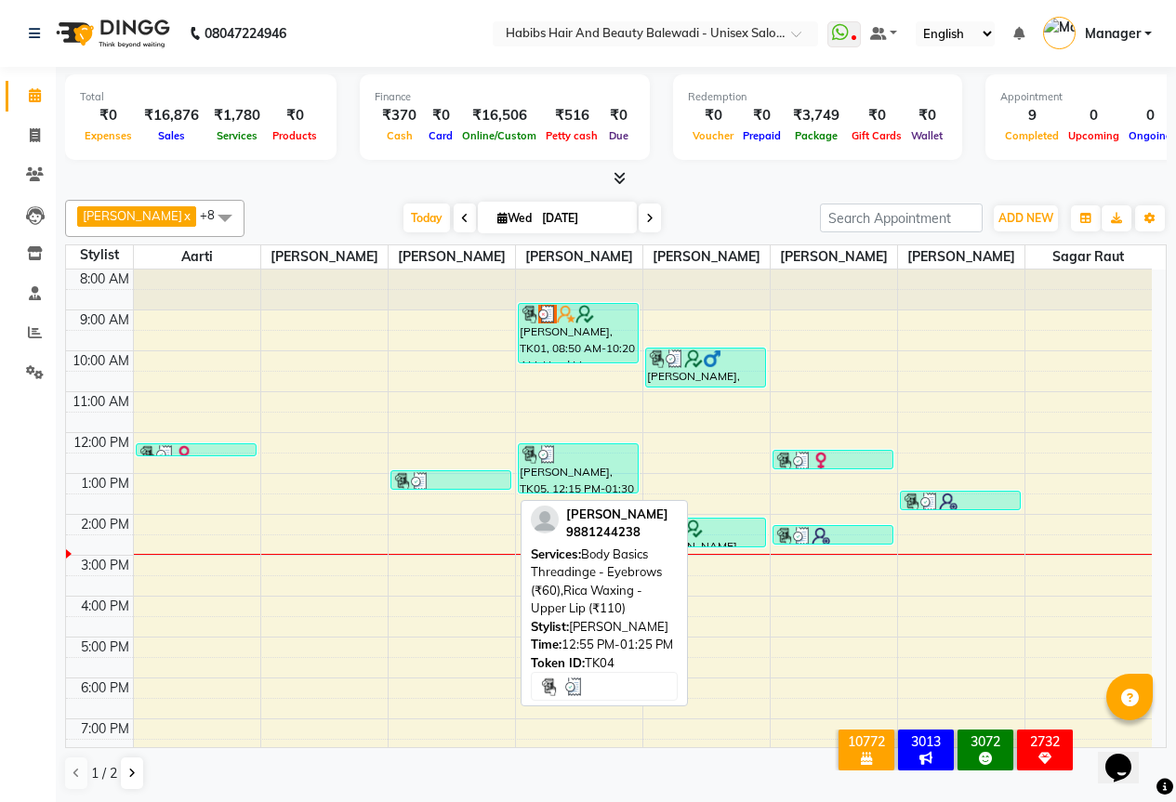
click at [461, 491] on div at bounding box center [451, 481] width 118 height 19
select select "3"
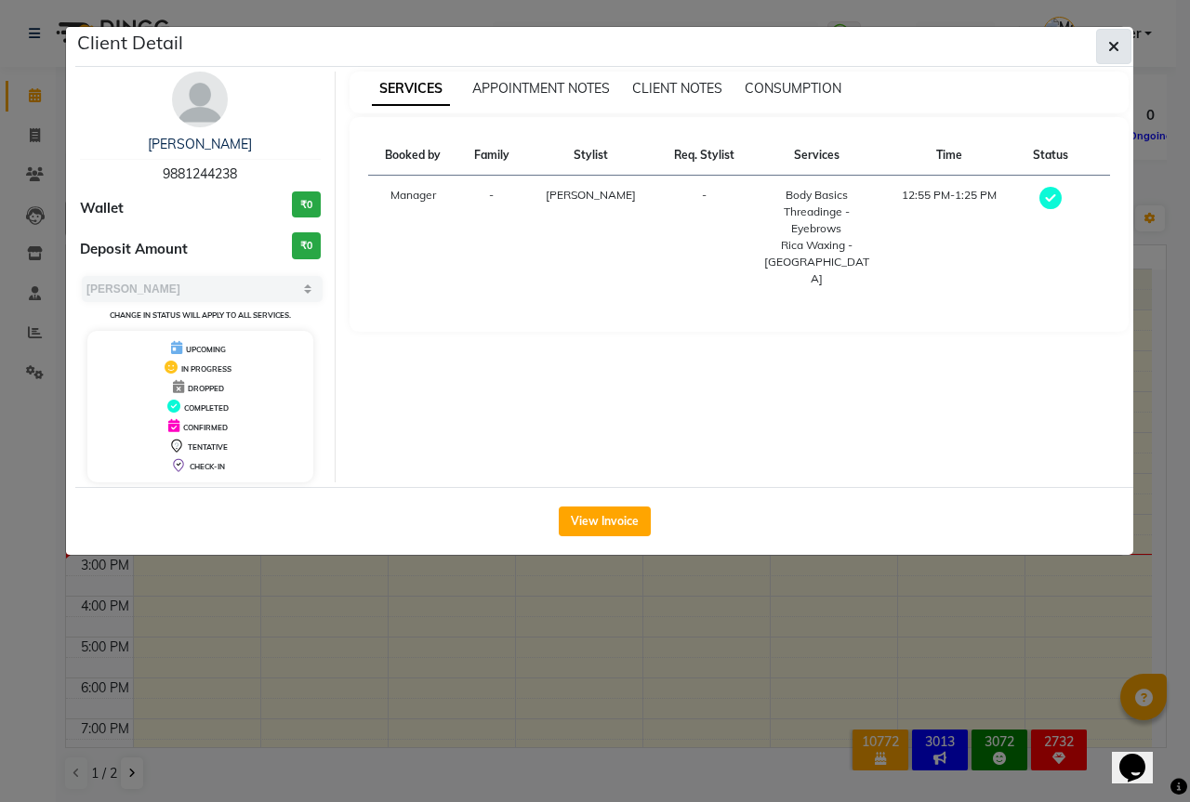
click at [1113, 53] on icon "button" at bounding box center [1113, 46] width 11 height 15
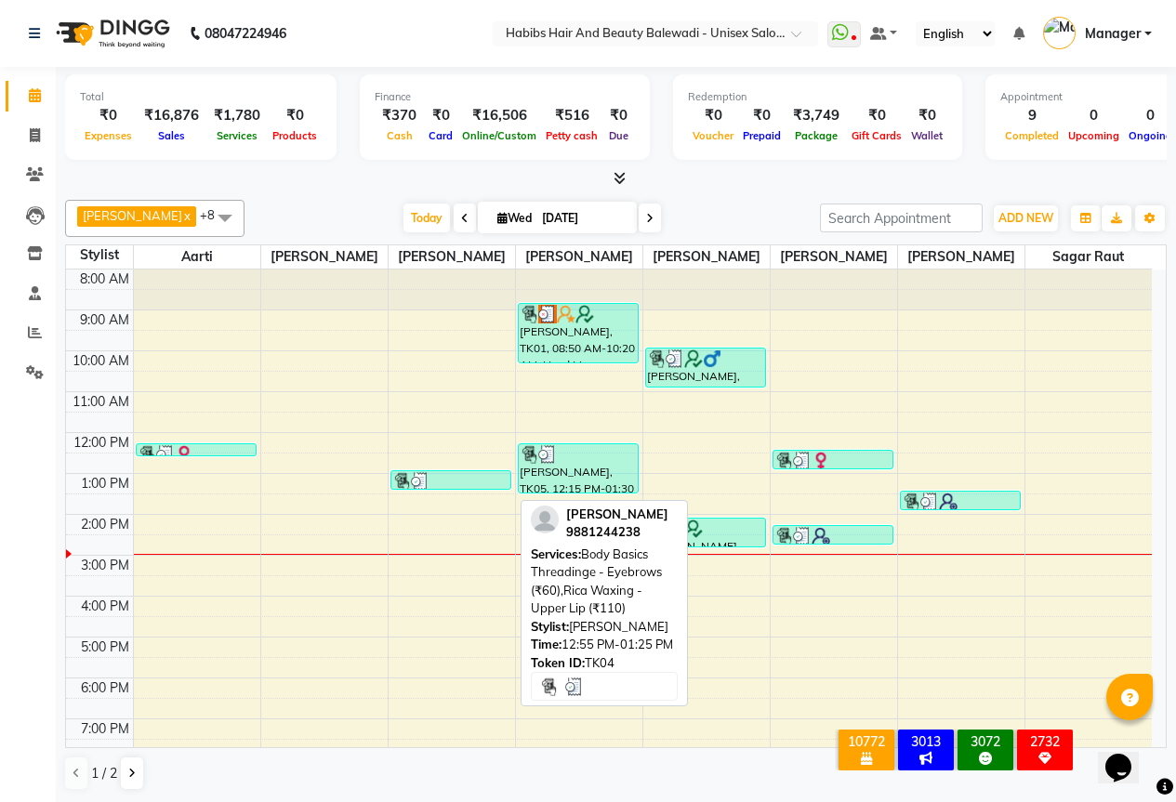
click at [474, 491] on div at bounding box center [451, 481] width 118 height 19
select select "3"
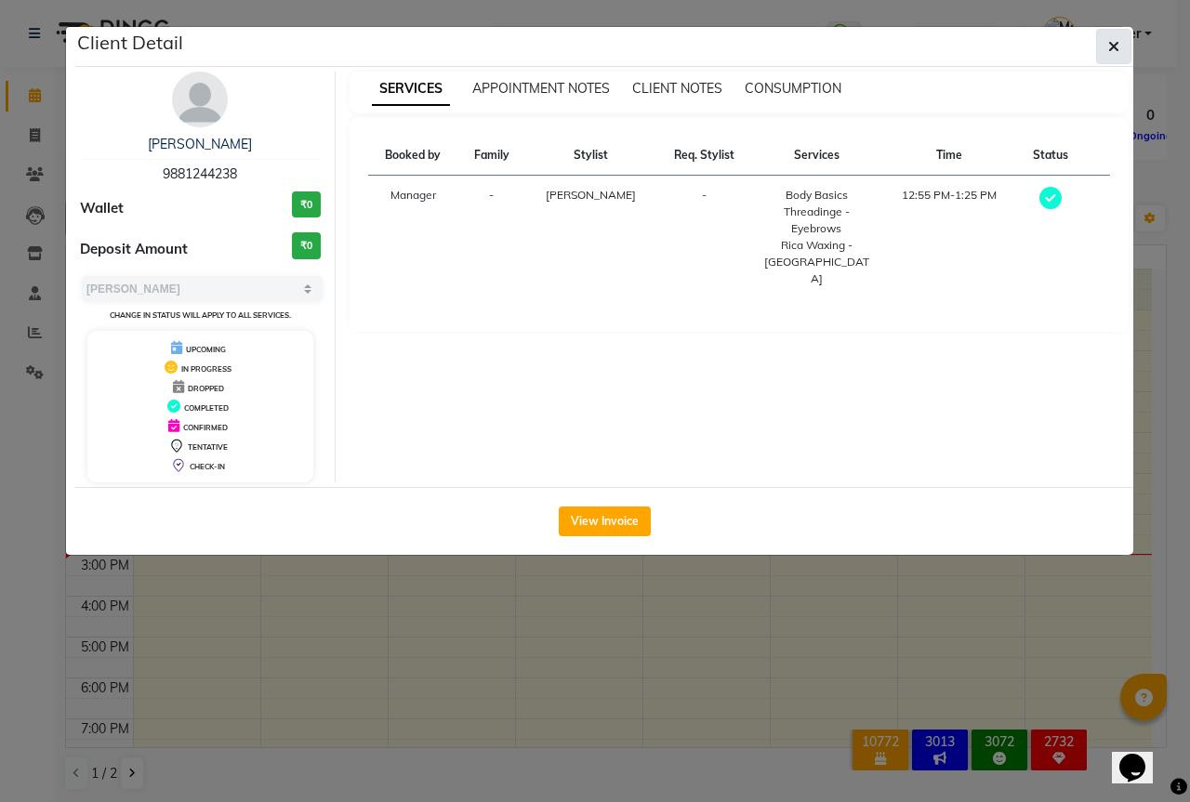
click at [1107, 50] on button "button" at bounding box center [1113, 46] width 35 height 35
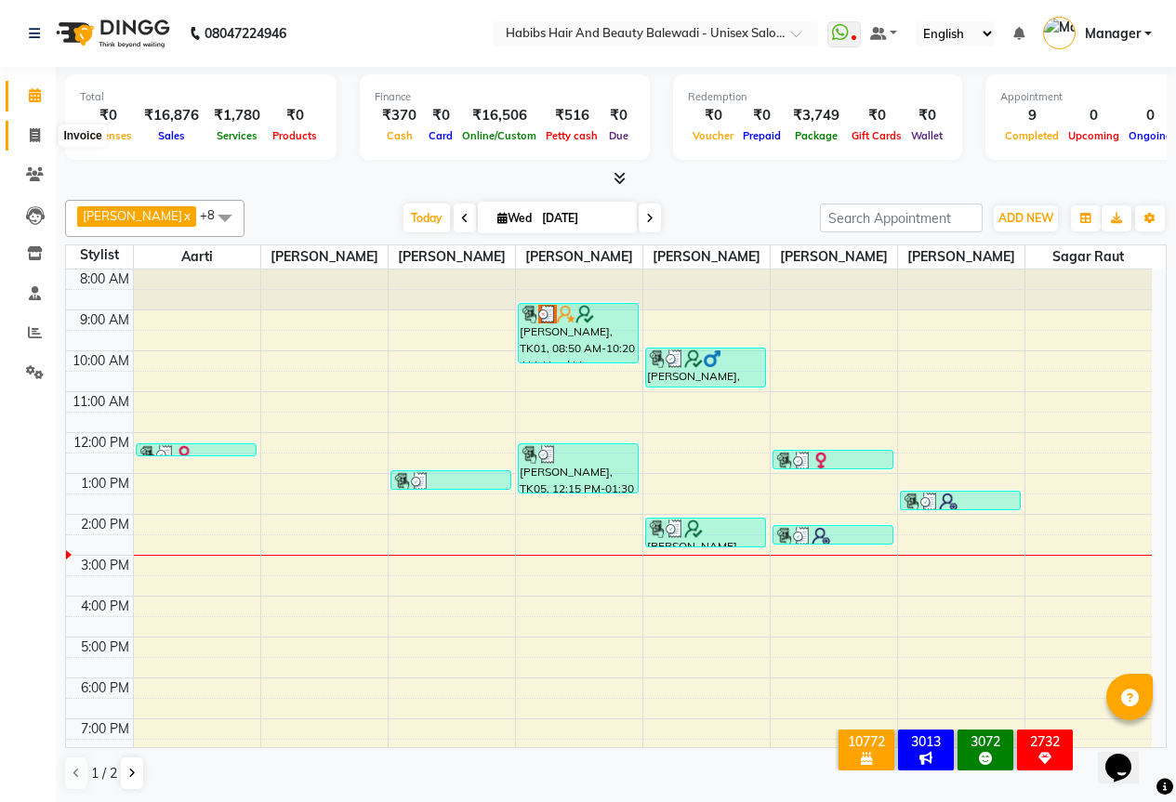
click at [31, 135] on icon at bounding box center [35, 135] width 10 height 14
select select "service"
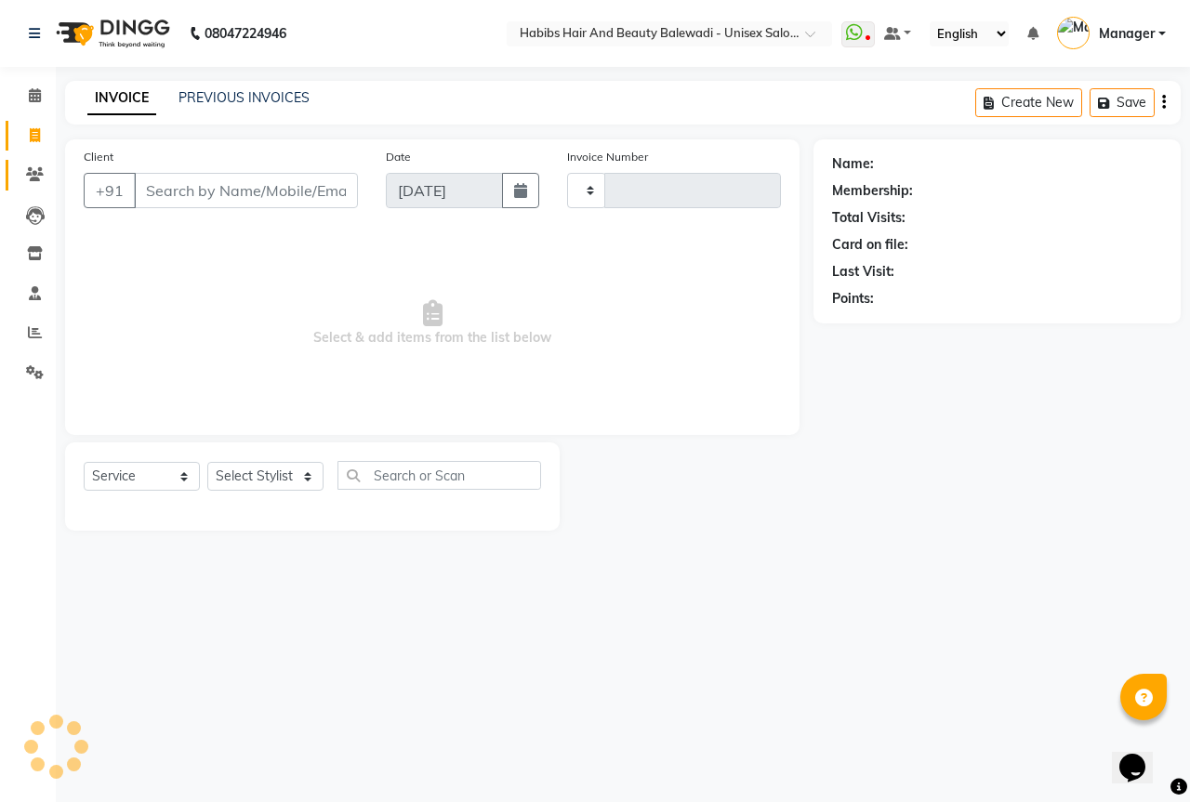
type input "6275"
select select "5902"
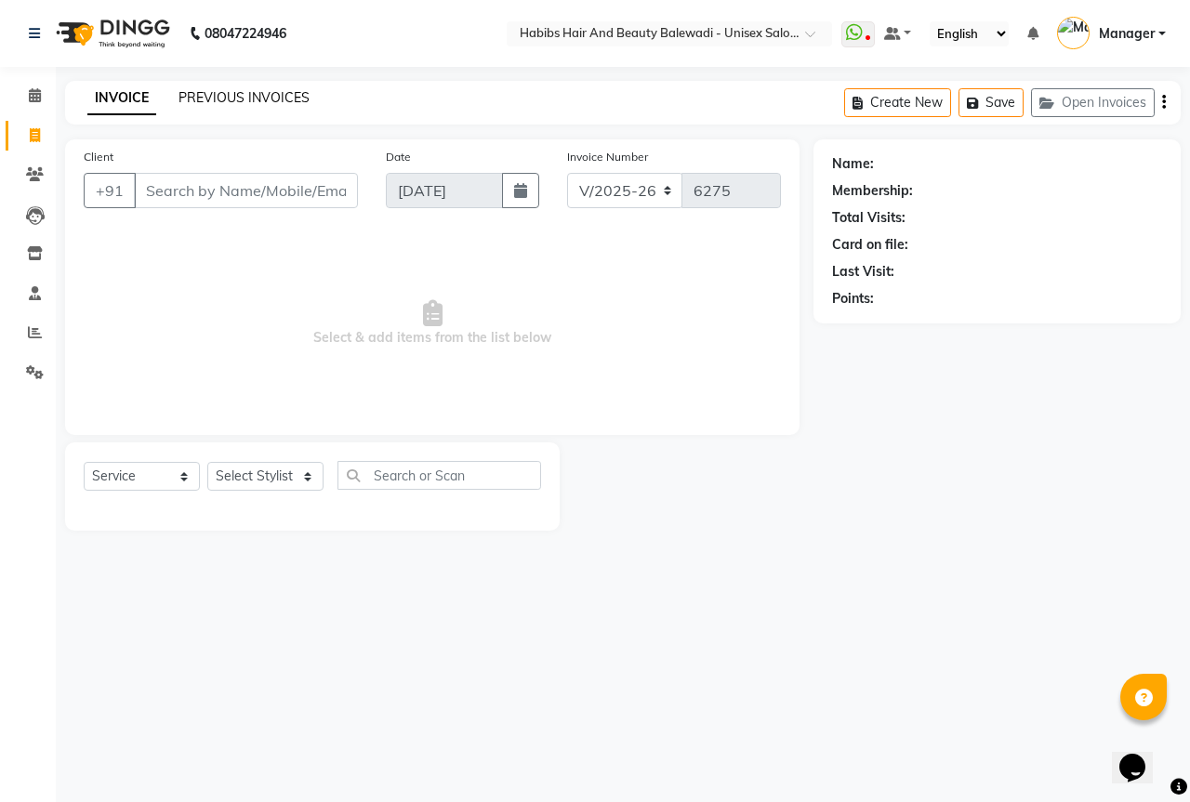
select select "package"
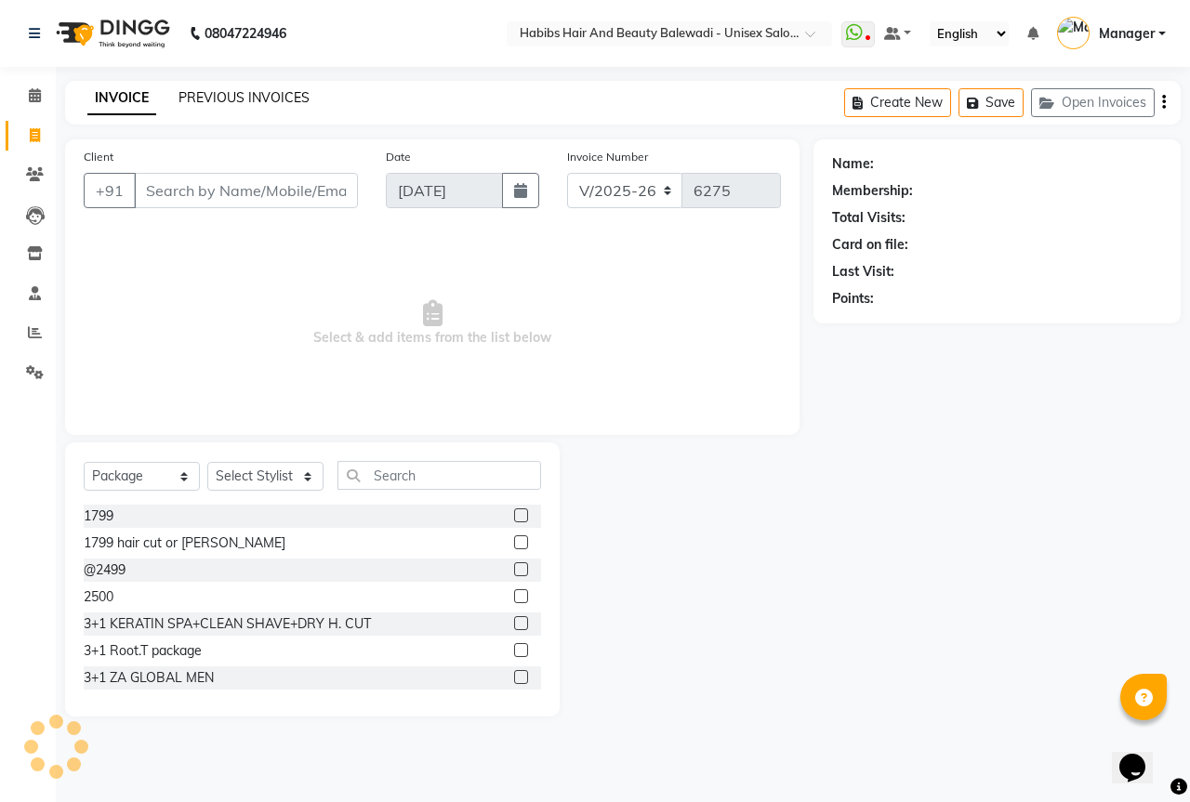
click at [270, 96] on link "PREVIOUS INVOICES" at bounding box center [243, 97] width 131 height 17
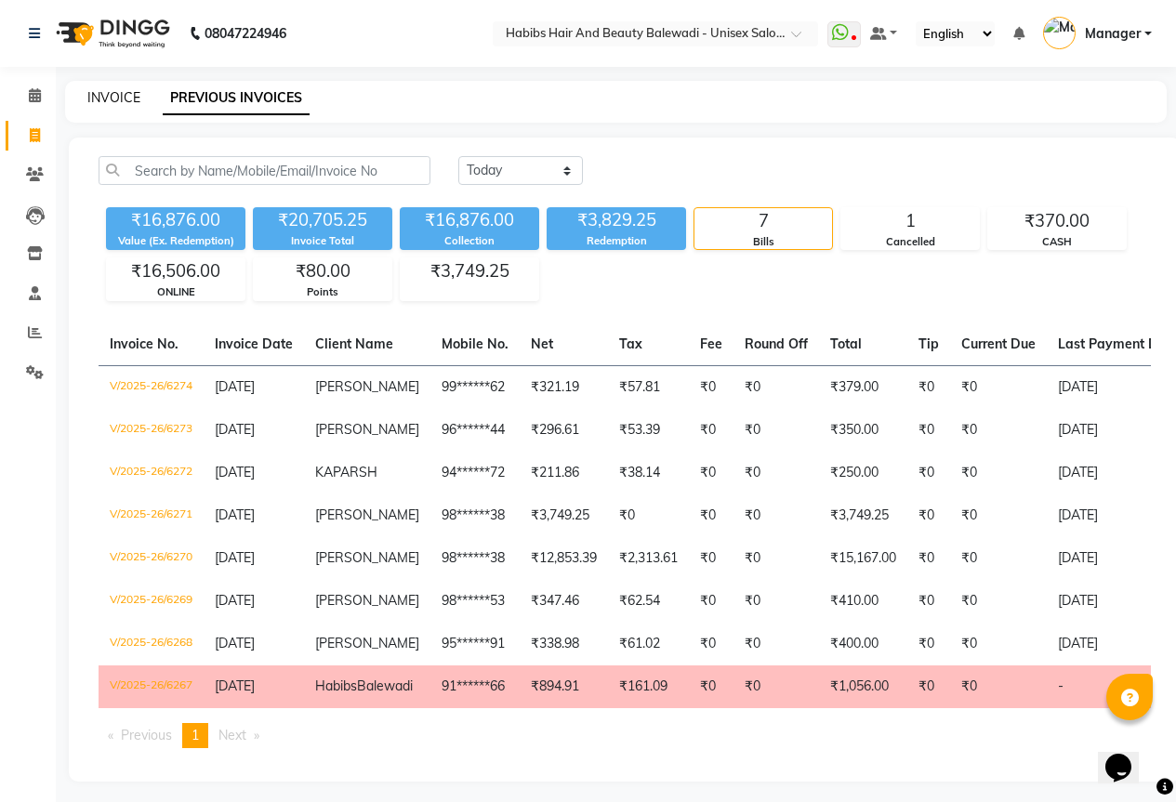
click at [136, 91] on link "INVOICE" at bounding box center [113, 97] width 53 height 17
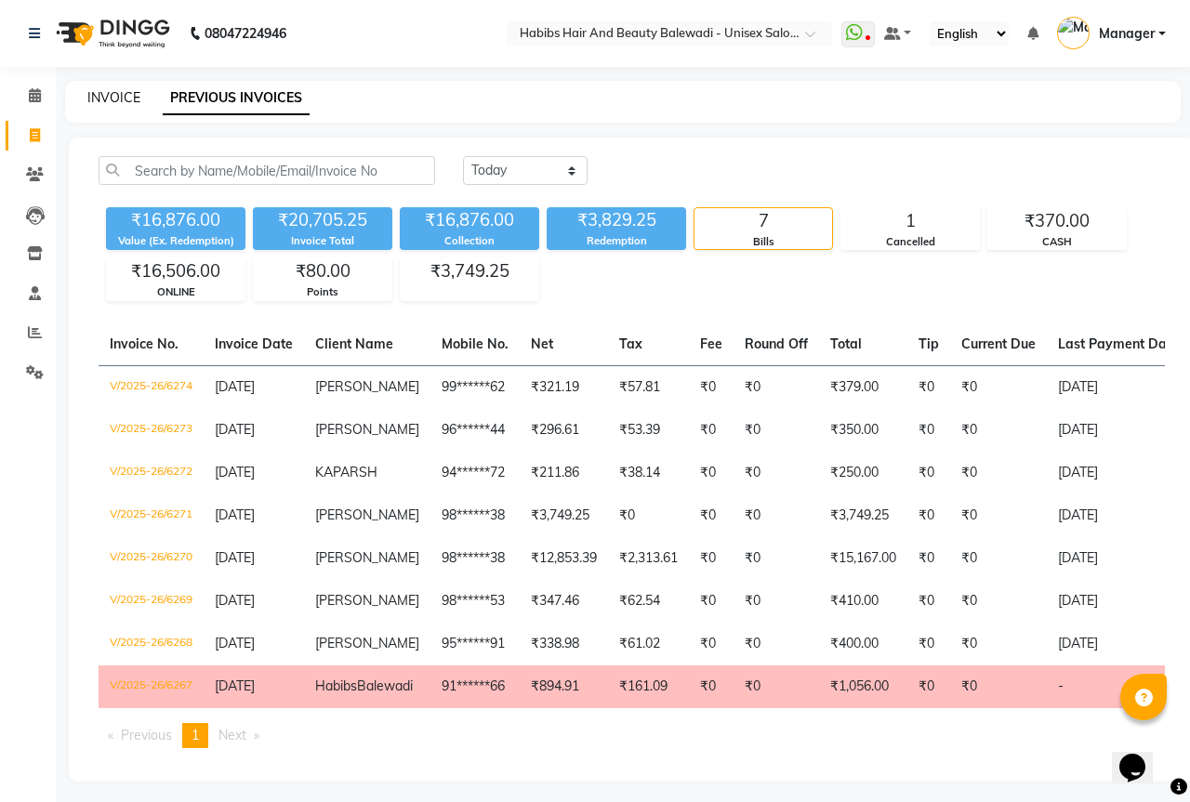
select select "5902"
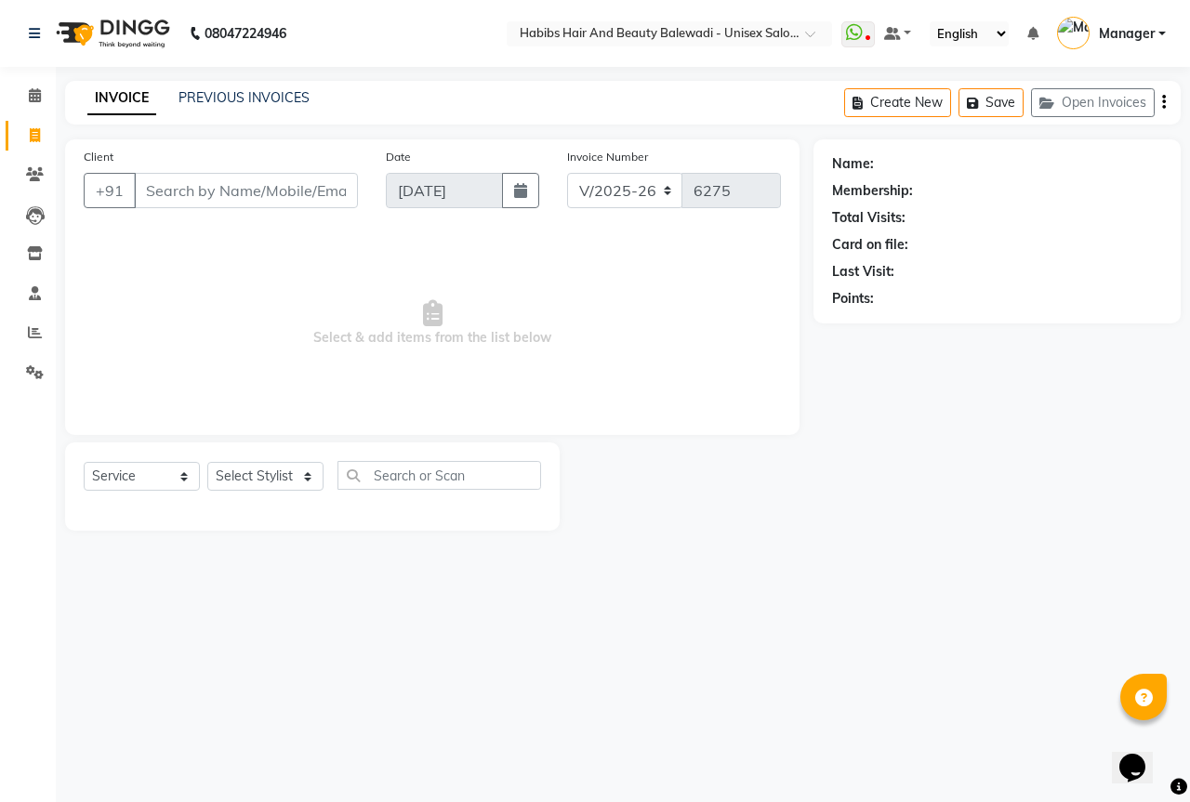
select select "package"
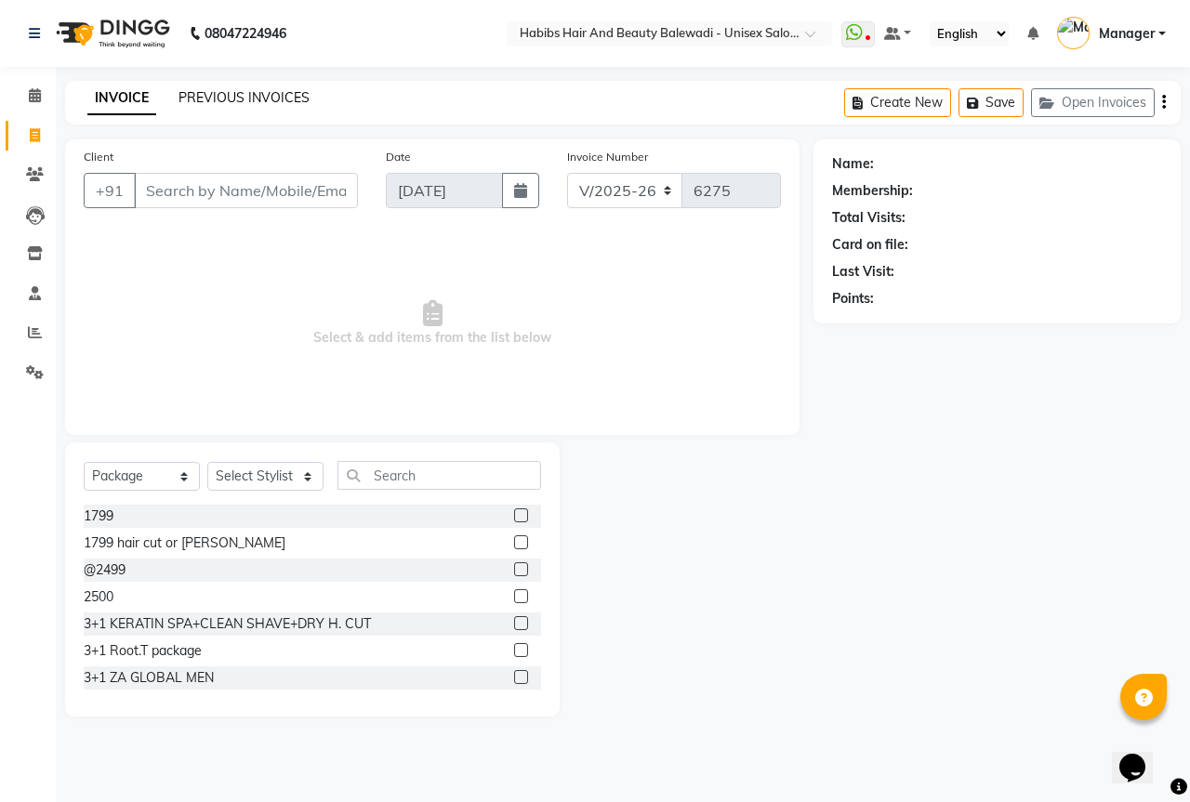
click at [267, 97] on link "PREVIOUS INVOICES" at bounding box center [243, 97] width 131 height 17
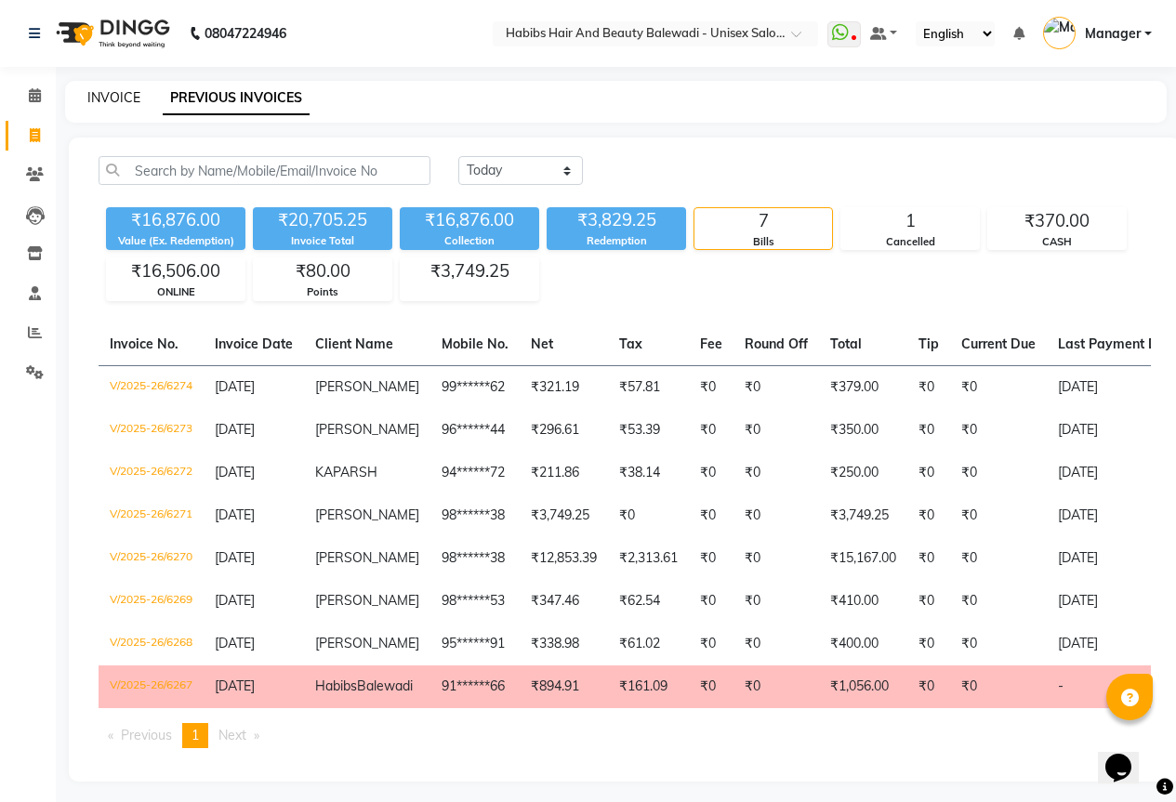
click at [126, 93] on link "INVOICE" at bounding box center [113, 97] width 53 height 17
select select "service"
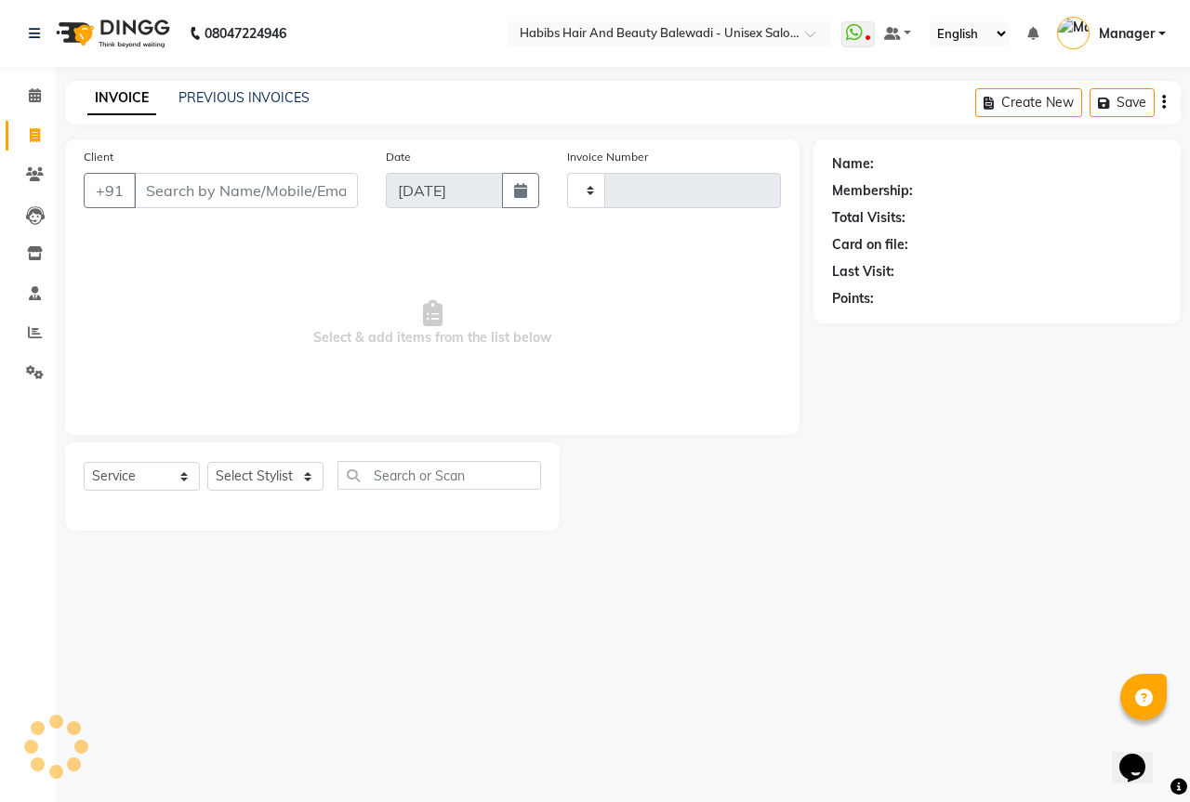
type input "6275"
select select "5902"
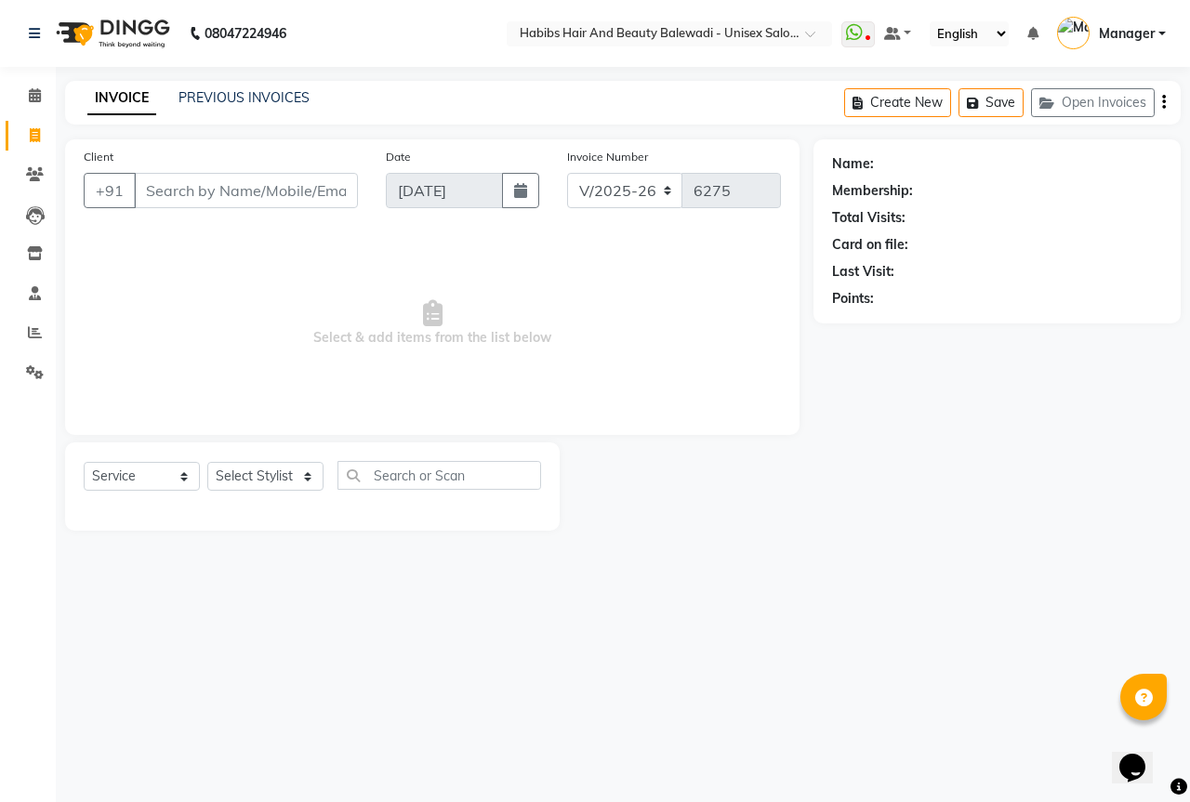
select select "package"
